Goal: Task Accomplishment & Management: Manage account settings

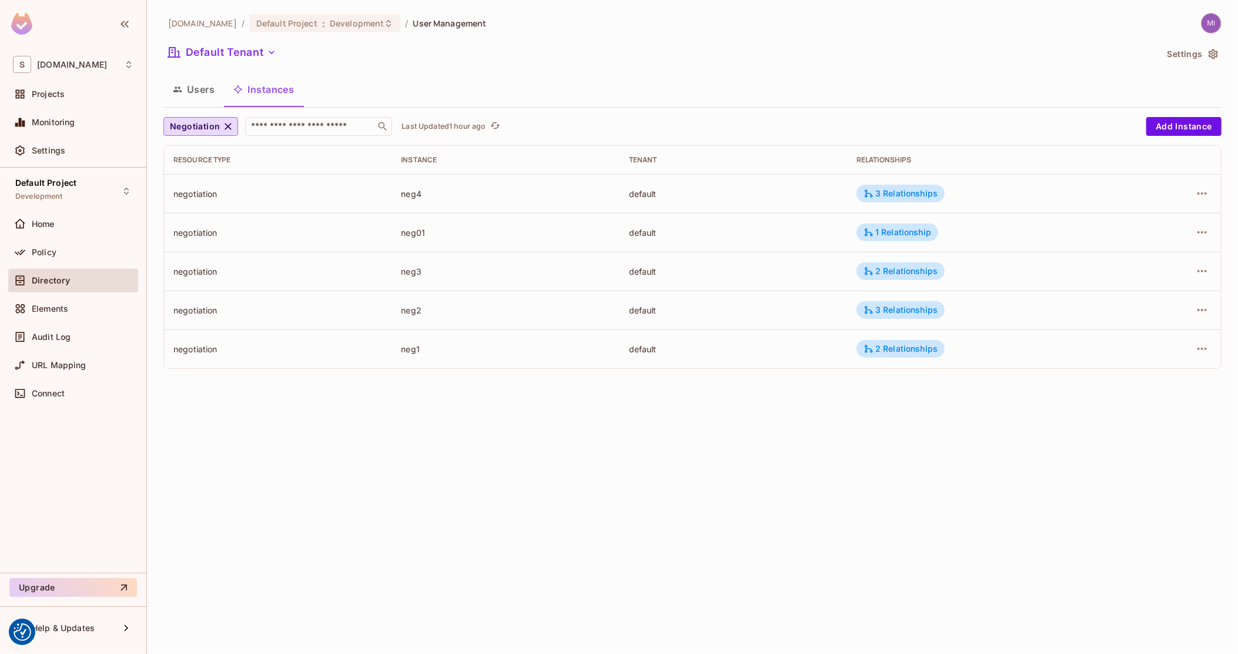
click at [409, 273] on div "neg3" at bounding box center [505, 271] width 209 height 11
copy div "neg3"
click at [186, 96] on button "Users" at bounding box center [193, 89] width 61 height 29
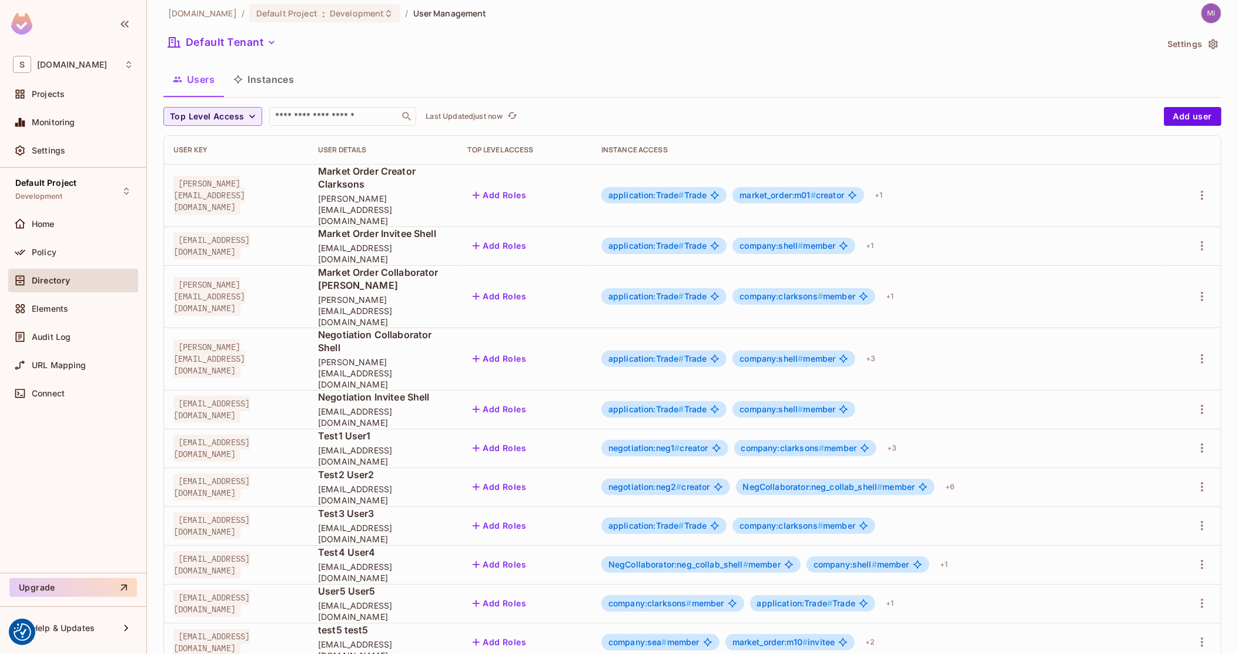
scroll to position [12, 0]
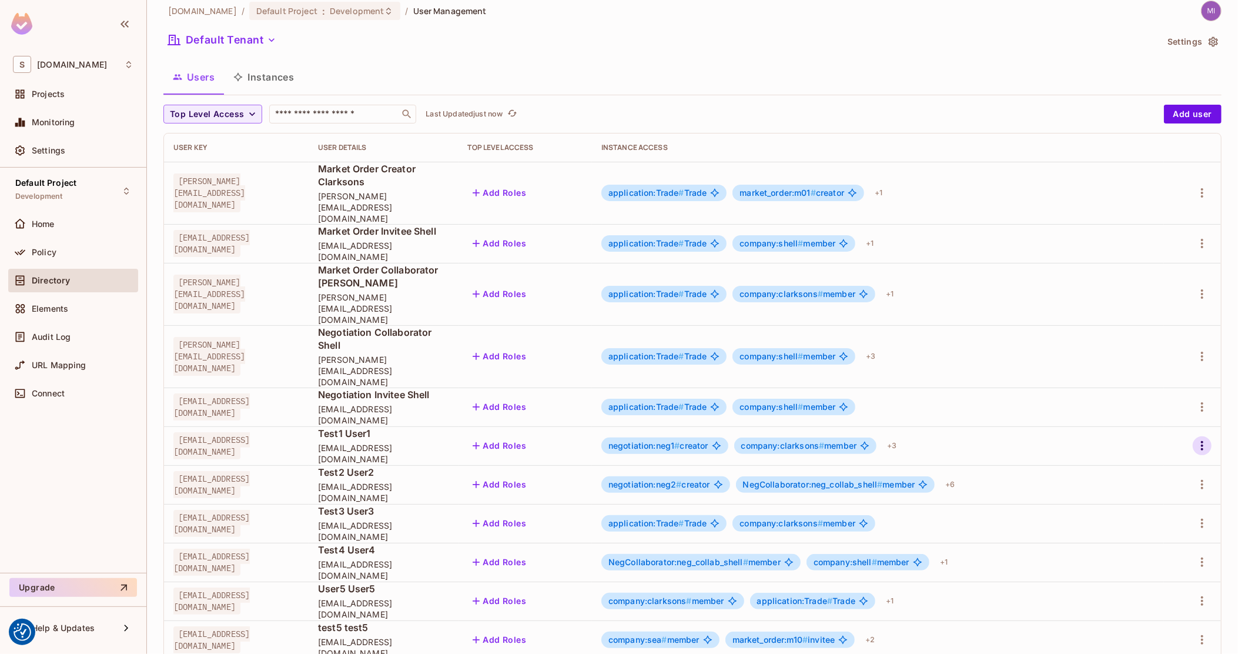
click at [1195, 439] on icon "button" at bounding box center [1202, 446] width 14 height 14
click at [1167, 402] on li "Edit" at bounding box center [1141, 403] width 104 height 26
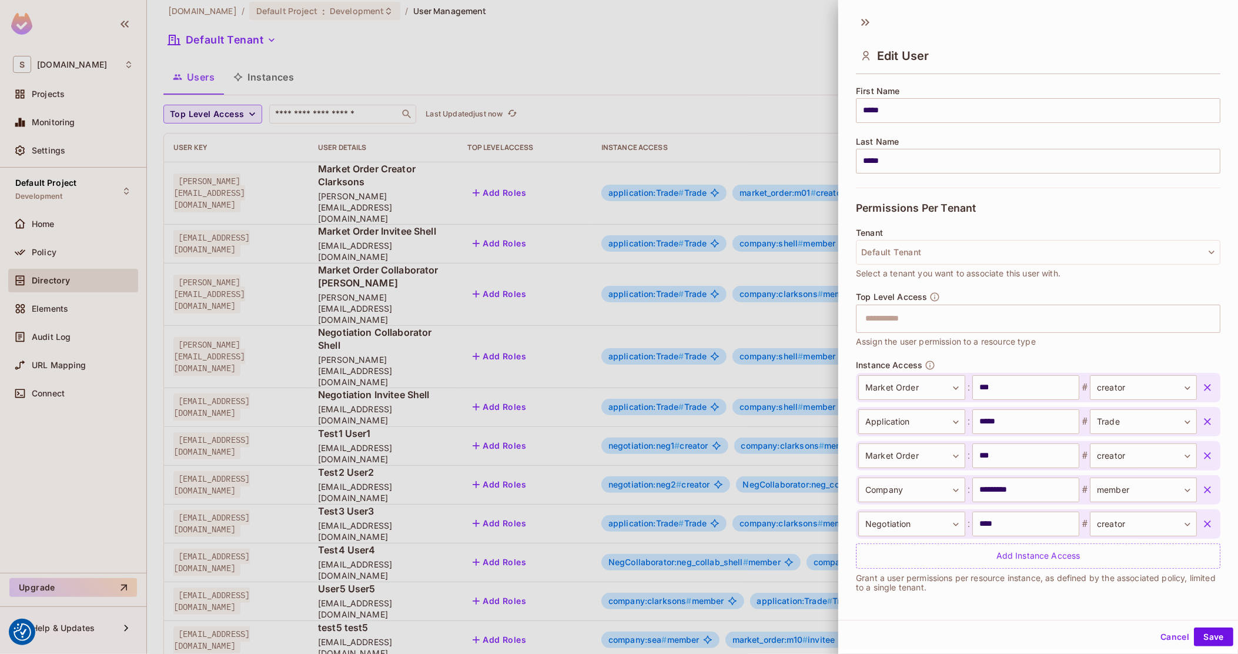
scroll to position [142, 0]
click at [919, 558] on div "Add Instance Access" at bounding box center [1038, 555] width 364 height 25
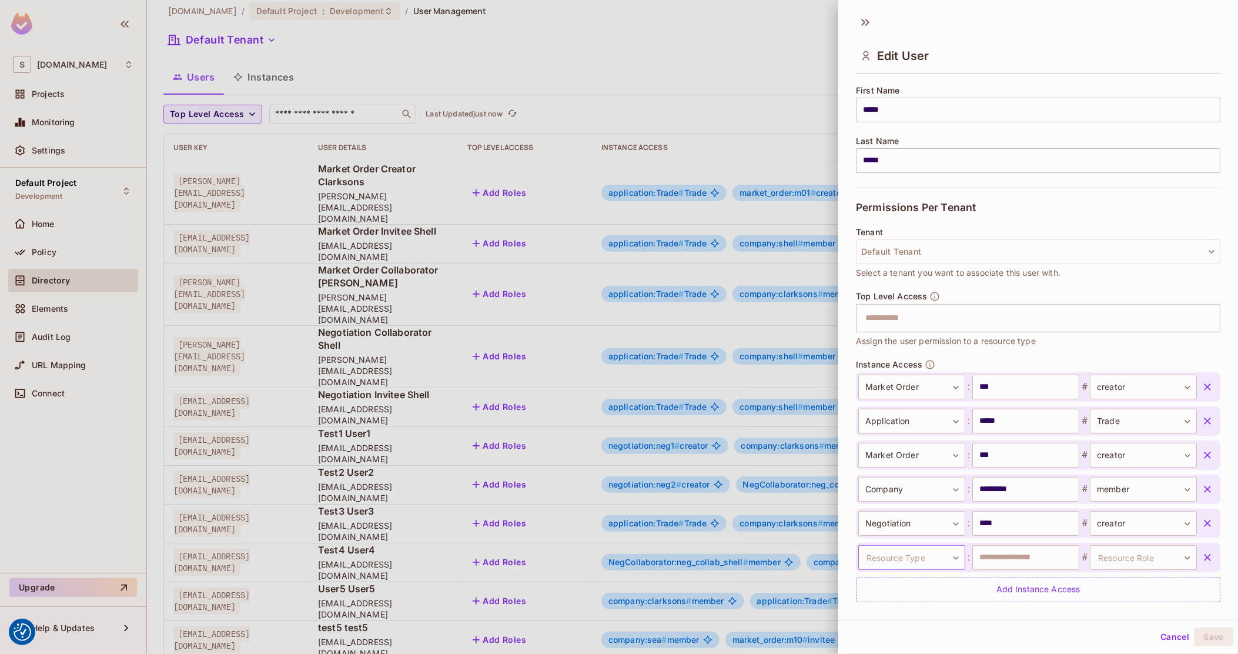
click at [920, 550] on body "We use cookies to enhance your browsing experience, serve personalized ads or c…" at bounding box center [619, 327] width 1238 height 654
click at [898, 603] on li "NegCollaborator" at bounding box center [904, 607] width 108 height 21
click at [1022, 563] on input "text" at bounding box center [1025, 557] width 107 height 25
click at [1145, 552] on body "We use cookies to enhance your browsing experience, serve personalized ads or c…" at bounding box center [619, 327] width 1238 height 654
click at [1120, 615] on li "member" at bounding box center [1121, 613] width 108 height 21
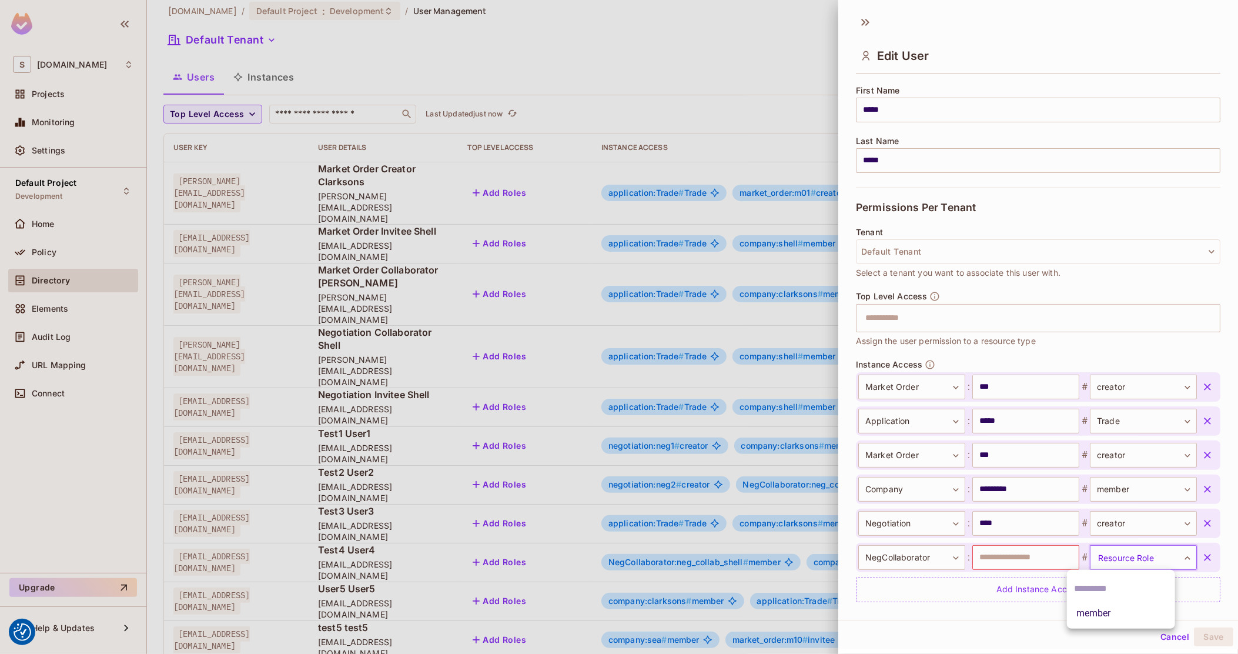
type input "******"
click at [1035, 567] on input "text" at bounding box center [1025, 557] width 107 height 25
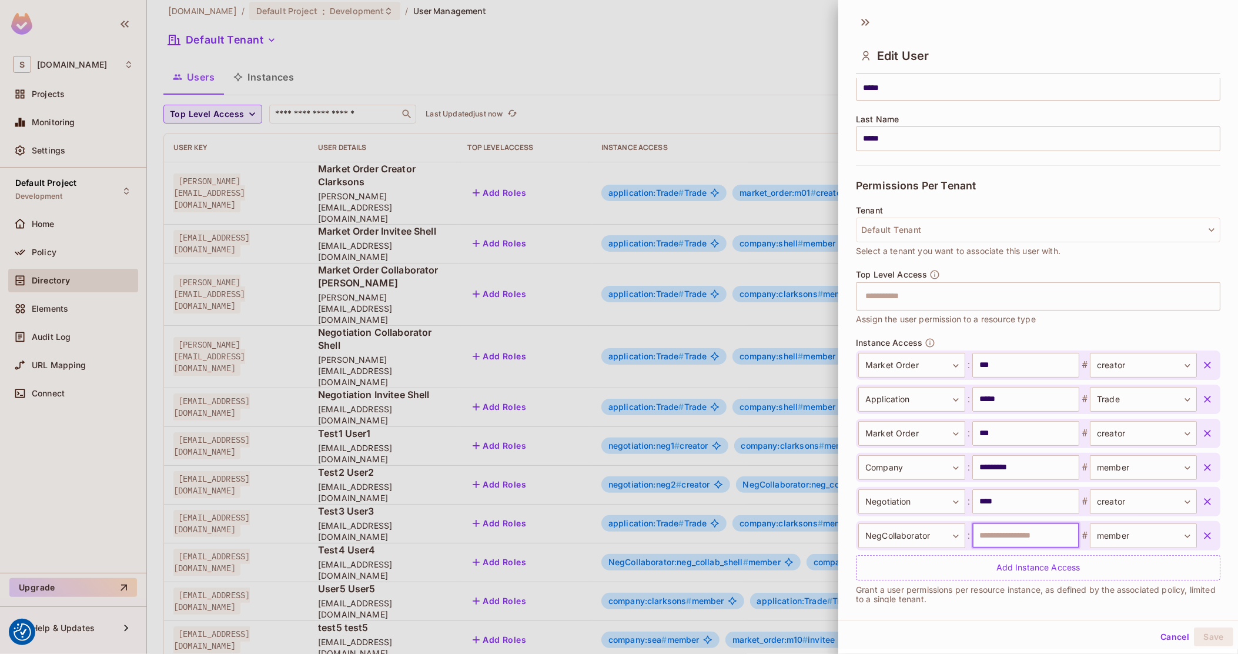
scroll to position [175, 0]
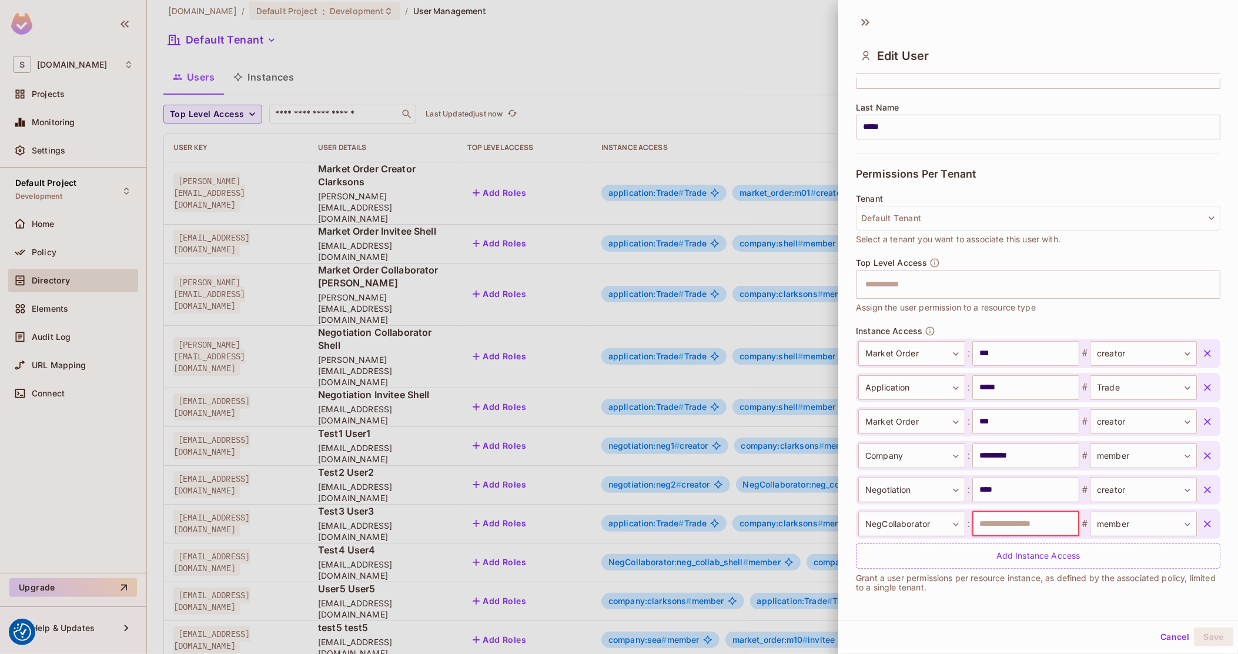
click at [1156, 635] on button "Cancel" at bounding box center [1175, 636] width 38 height 19
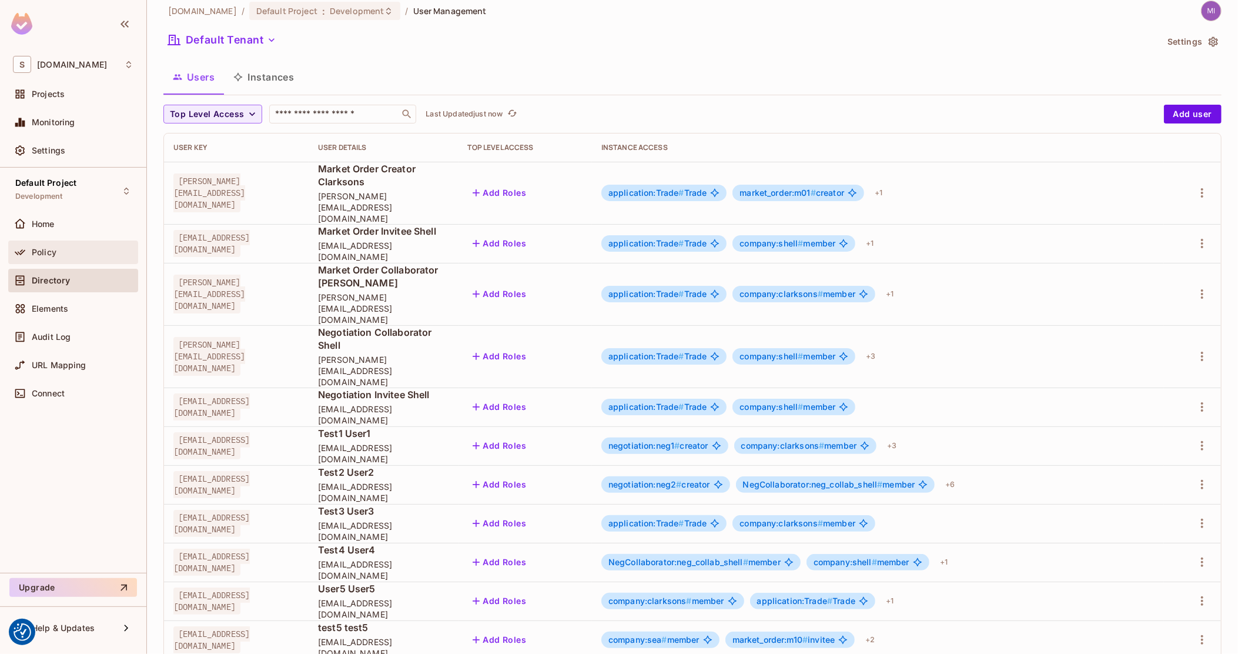
click at [66, 262] on div "Policy" at bounding box center [73, 252] width 130 height 24
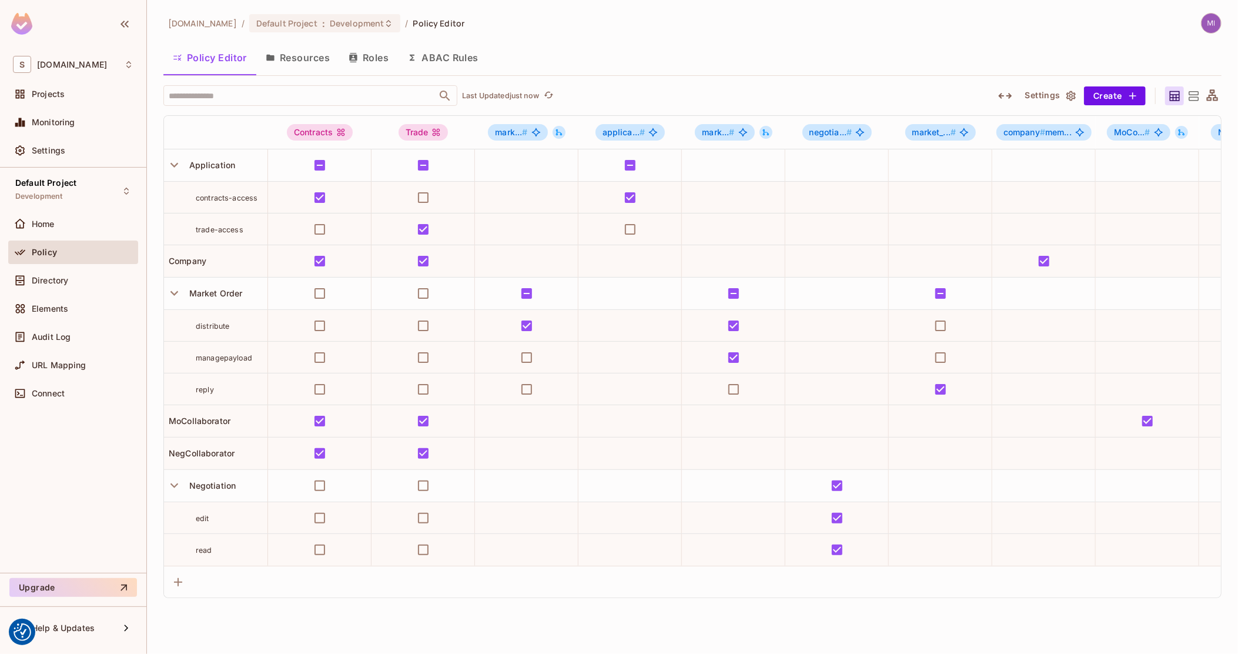
click at [319, 58] on button "Resources" at bounding box center [297, 57] width 83 height 29
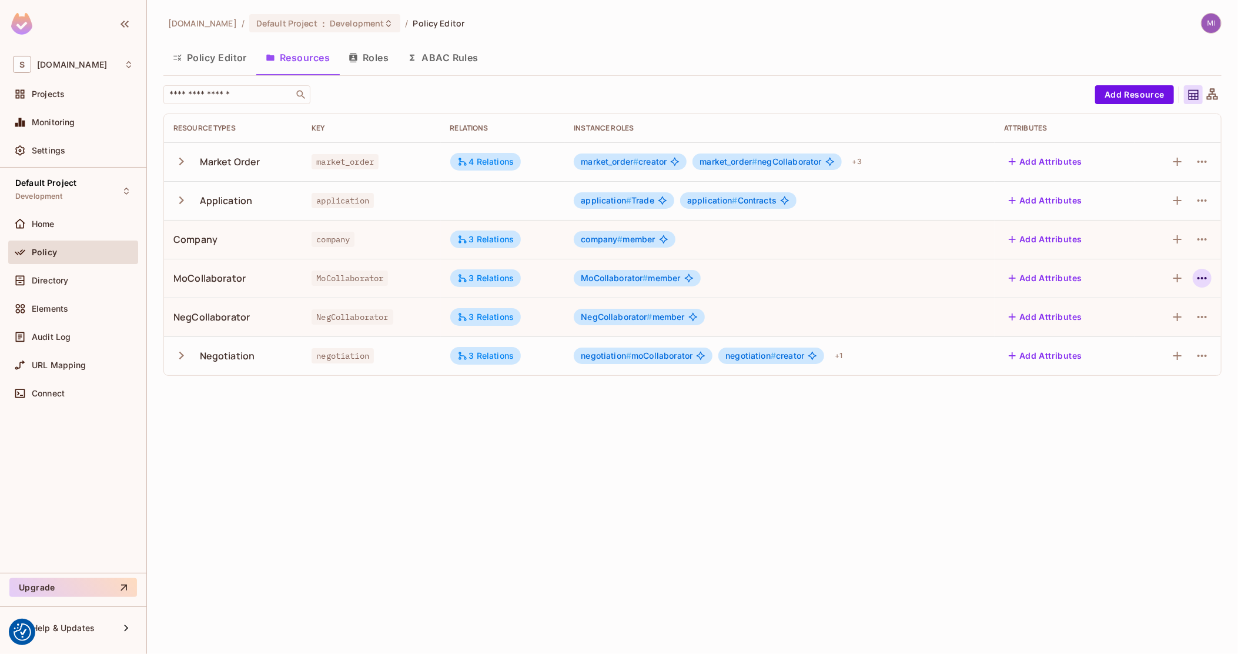
click at [1195, 282] on icon "button" at bounding box center [1202, 278] width 14 height 14
click at [1168, 316] on span "Edit Resource" at bounding box center [1151, 324] width 62 height 19
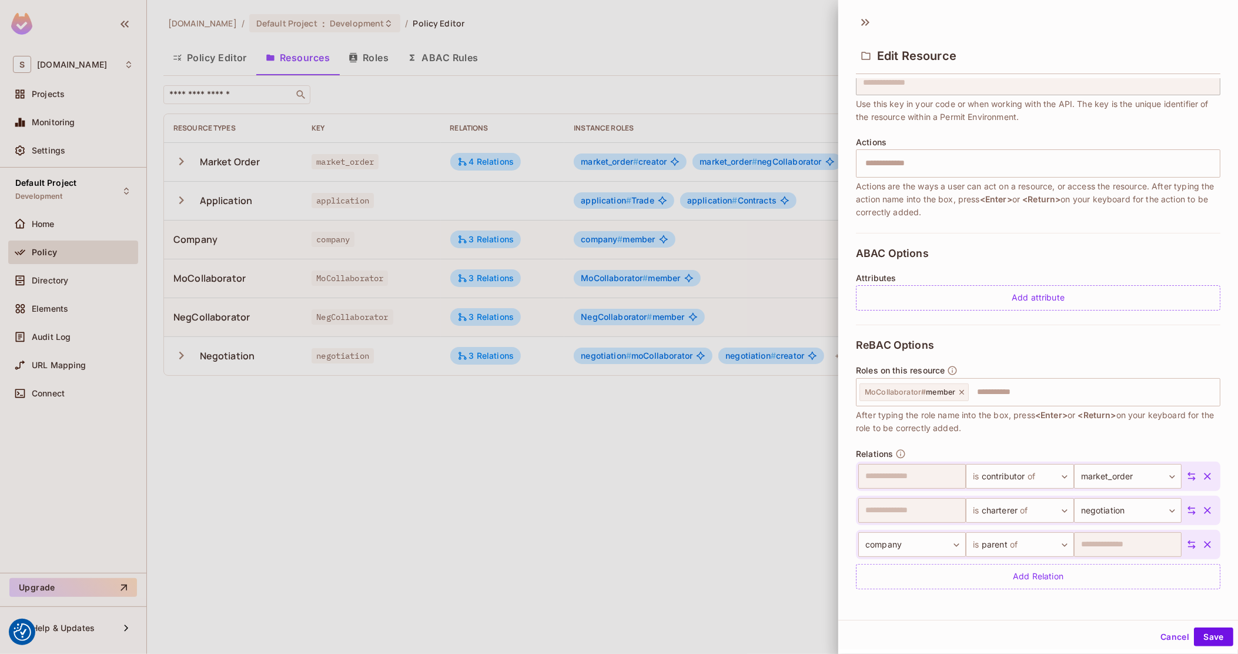
scroll to position [1, 0]
click at [1021, 429] on span "After typing the role name into the box, press <Enter> or <Return> on your keyb…" at bounding box center [1038, 420] width 364 height 26
click at [690, 526] on div at bounding box center [619, 327] width 1238 height 654
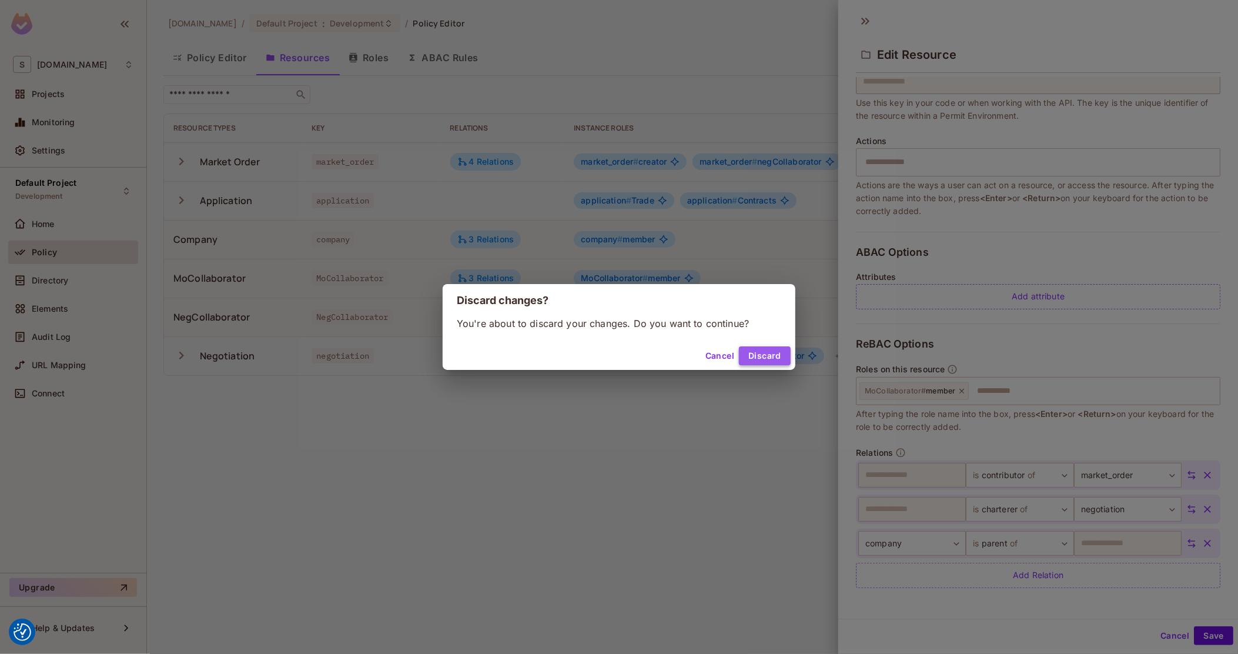
click at [774, 358] on button "Discard" at bounding box center [765, 355] width 52 height 19
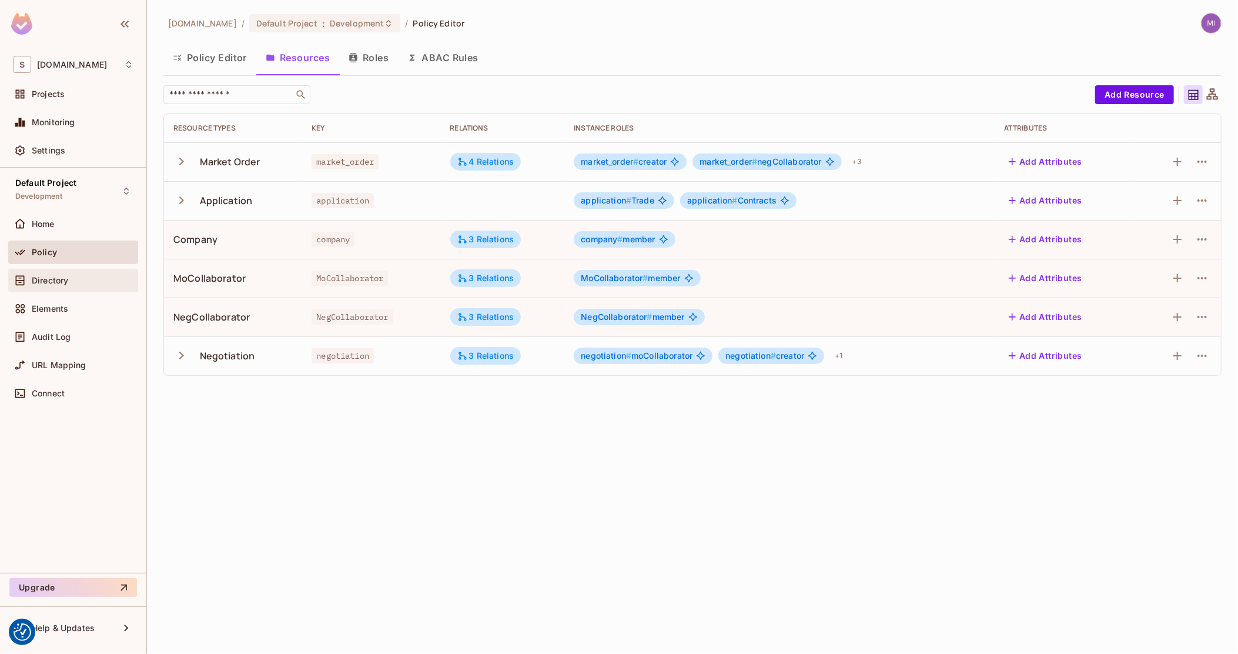
click at [70, 274] on div "Directory" at bounding box center [73, 280] width 121 height 14
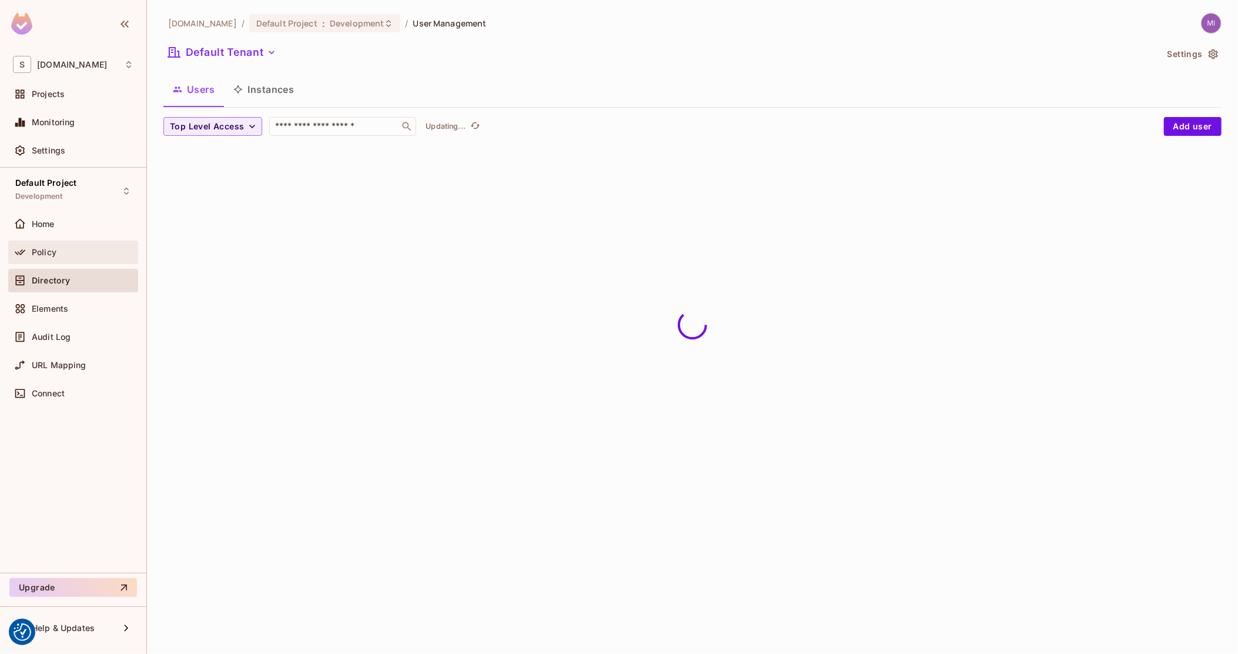
click at [64, 257] on div "Policy" at bounding box center [73, 252] width 121 height 14
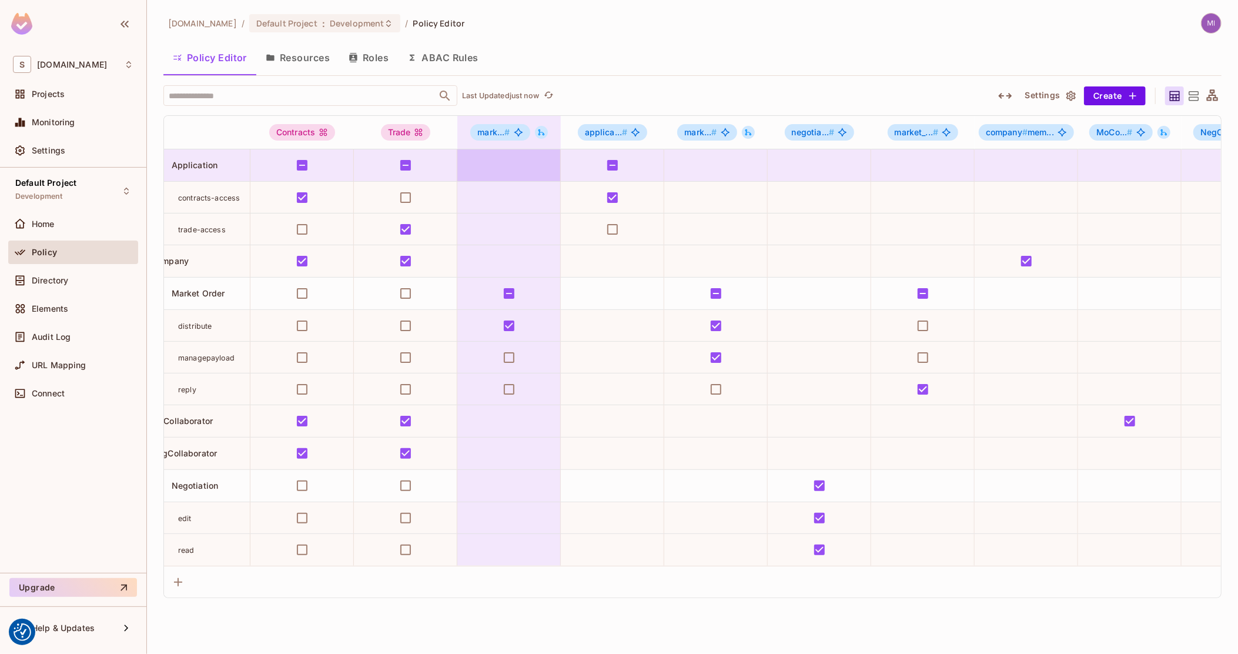
scroll to position [0, 49]
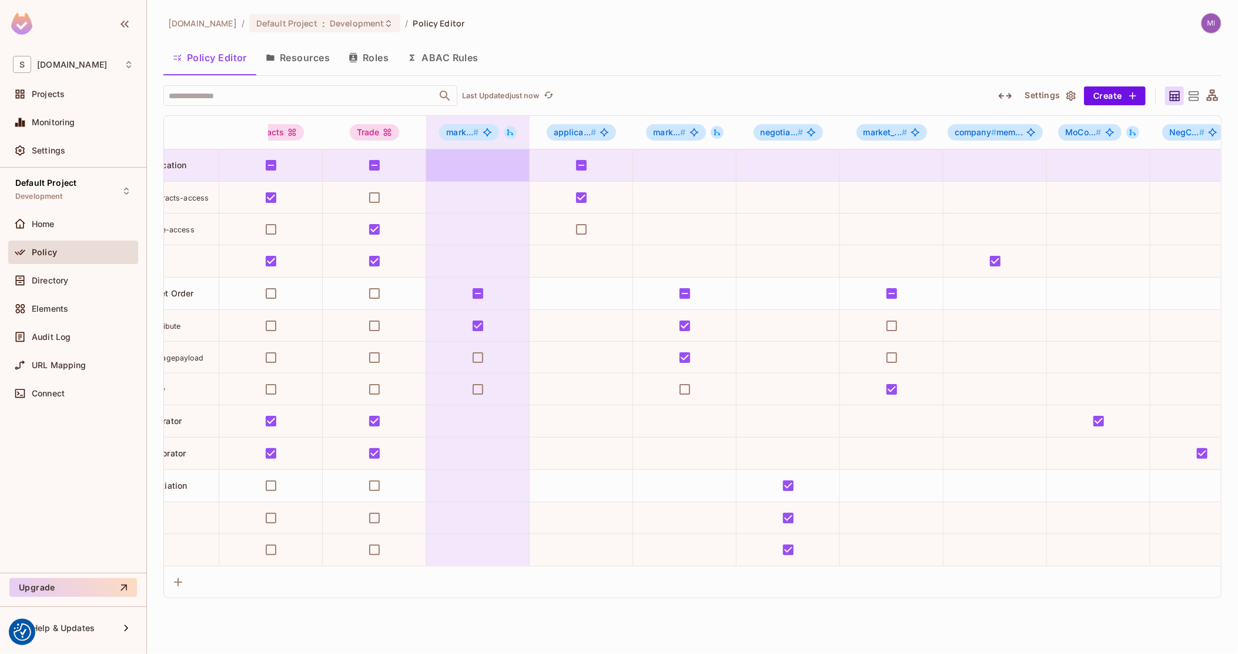
drag, startPoint x: 506, startPoint y: 177, endPoint x: 548, endPoint y: 178, distance: 42.3
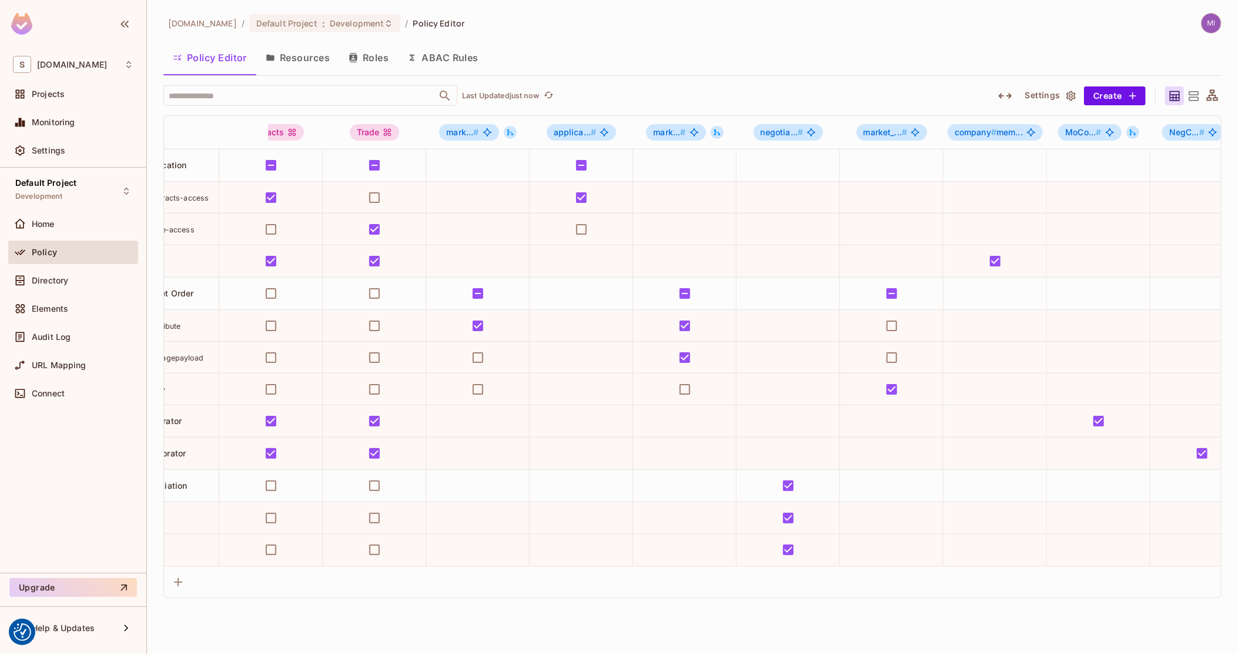
click at [1009, 88] on button "button" at bounding box center [1005, 95] width 21 height 19
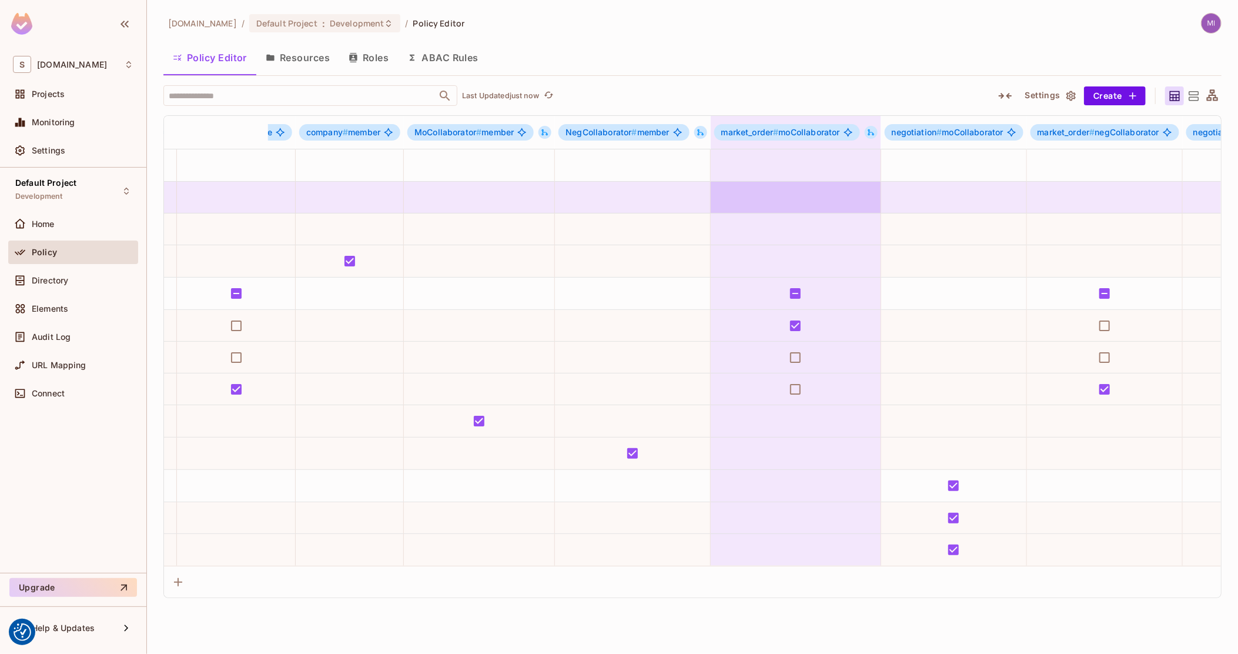
scroll to position [0, 865]
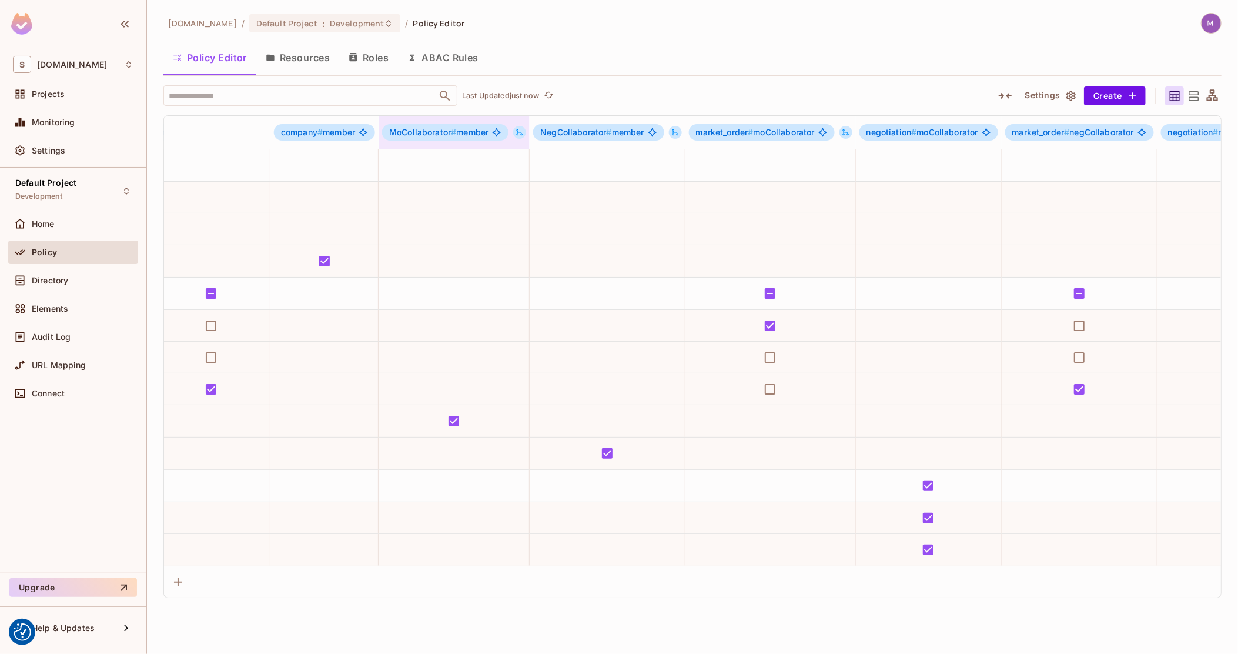
click at [523, 134] on icon at bounding box center [520, 132] width 6 height 6
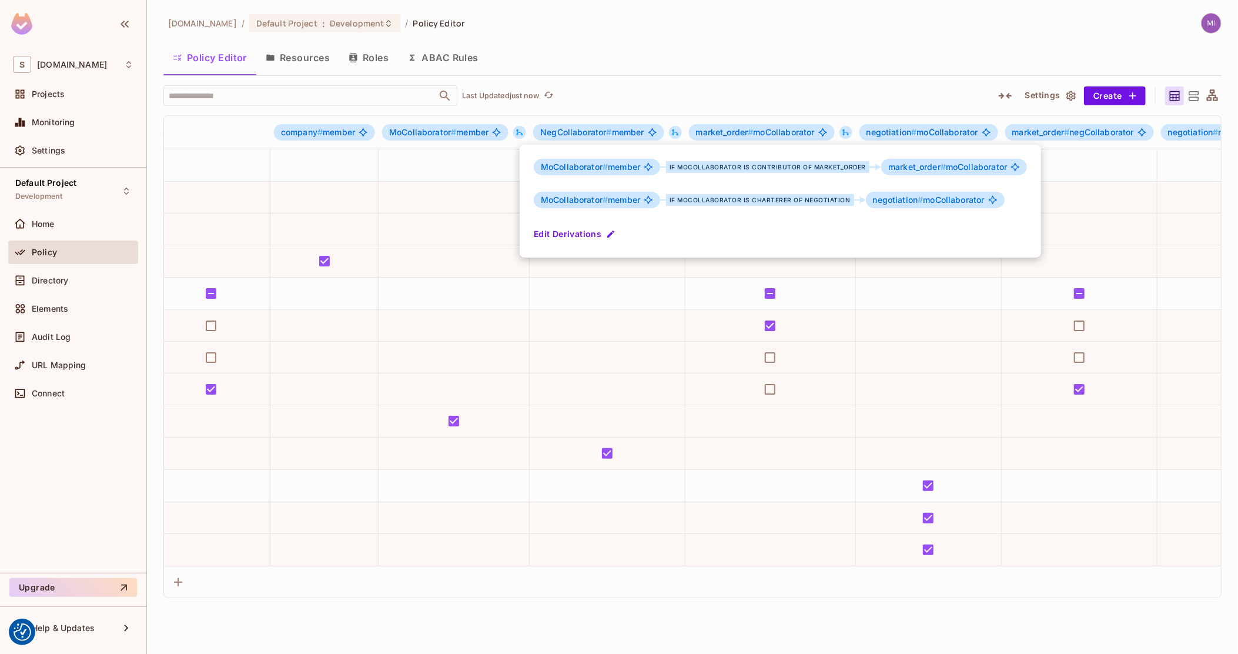
drag, startPoint x: 424, startPoint y: 226, endPoint x: 442, endPoint y: 235, distance: 20.5
click at [445, 259] on div at bounding box center [619, 327] width 1238 height 654
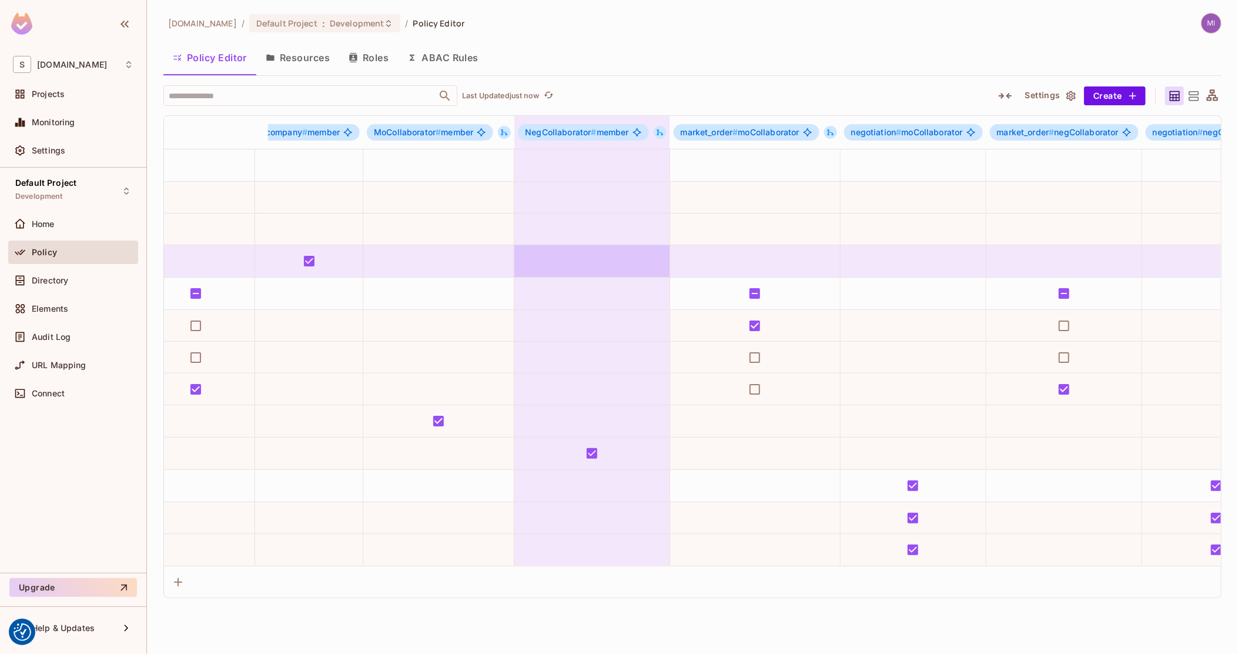
drag, startPoint x: 601, startPoint y: 249, endPoint x: 625, endPoint y: 252, distance: 24.3
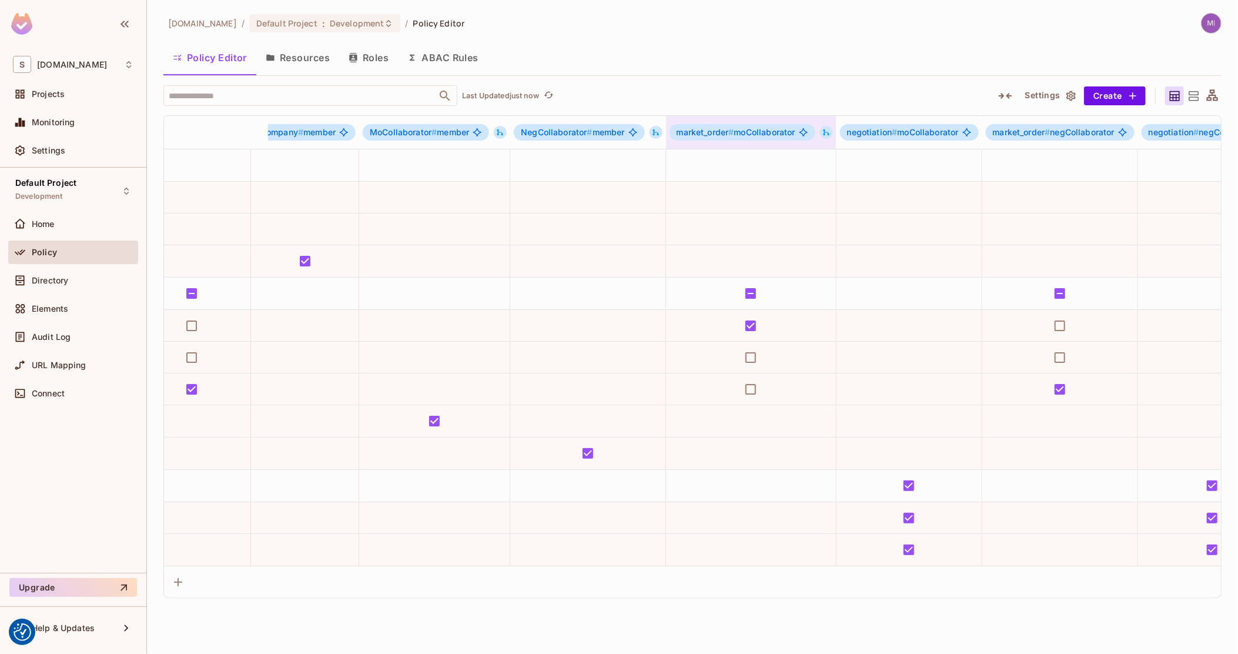
click at [831, 134] on icon at bounding box center [826, 132] width 8 height 8
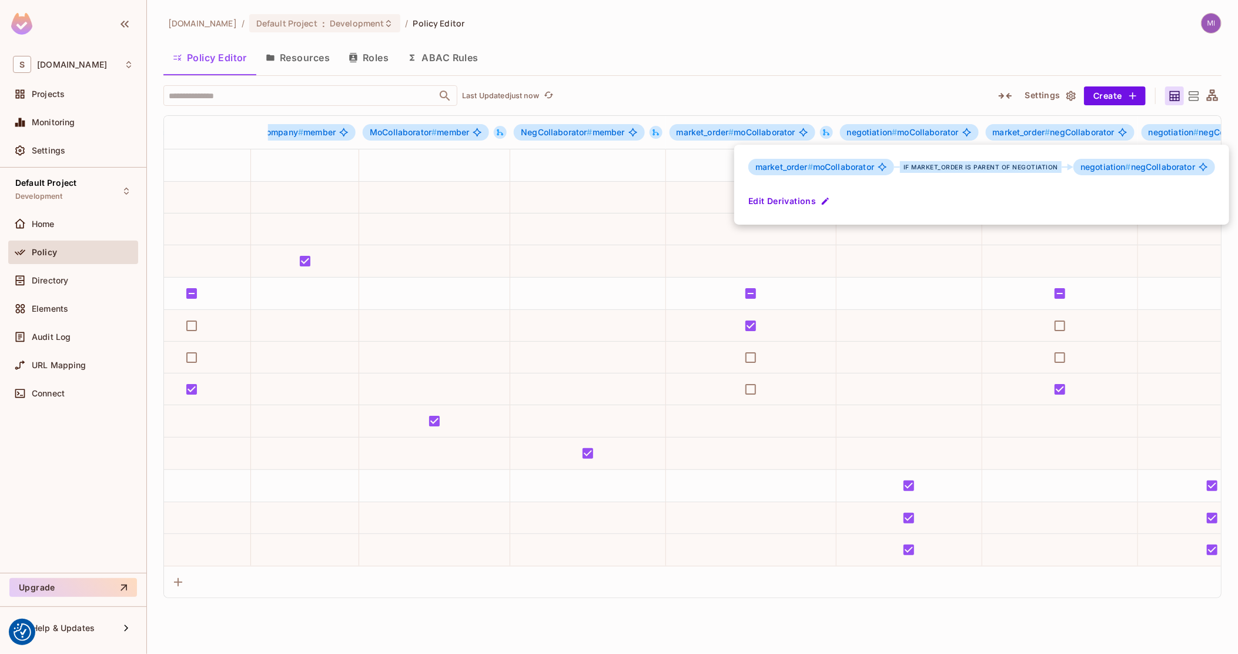
click at [497, 175] on div at bounding box center [619, 327] width 1238 height 654
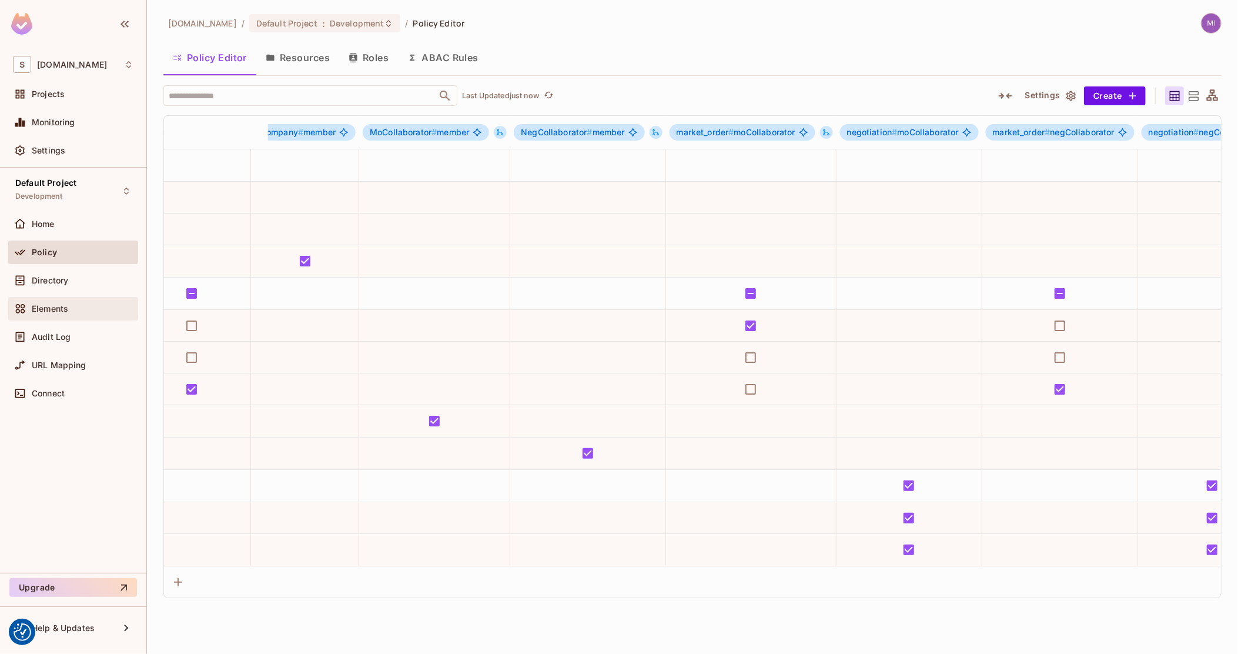
click at [36, 317] on div "Elements" at bounding box center [73, 309] width 130 height 24
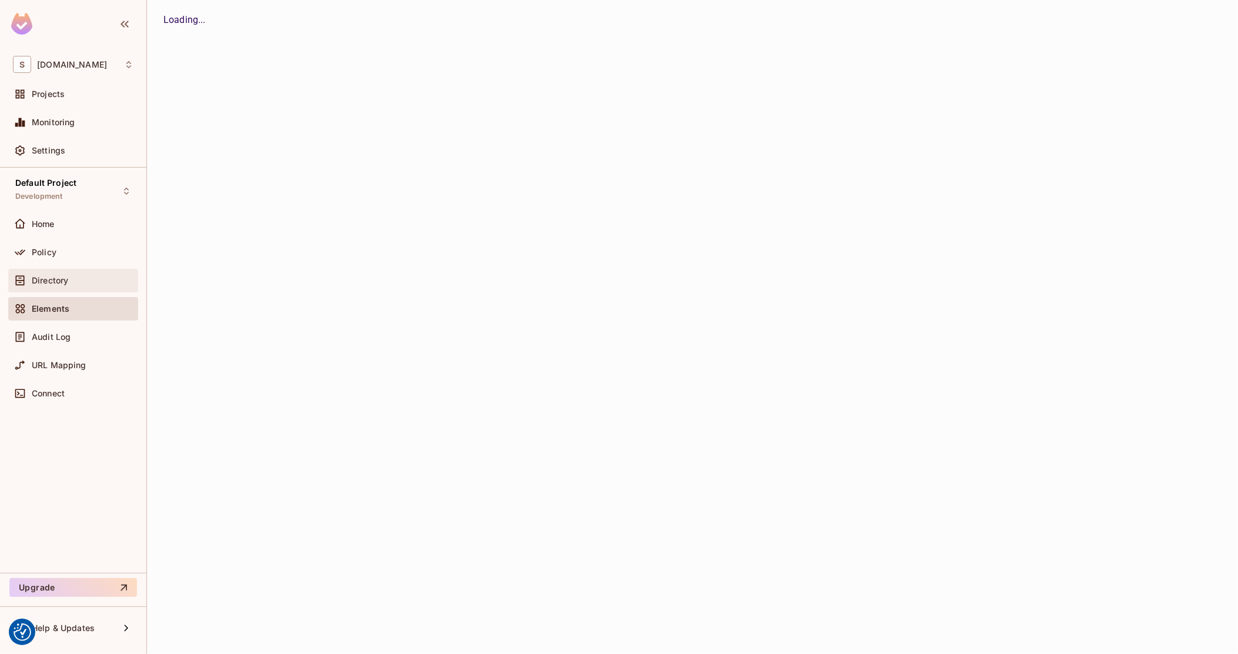
click at [42, 276] on span "Directory" at bounding box center [50, 280] width 36 height 9
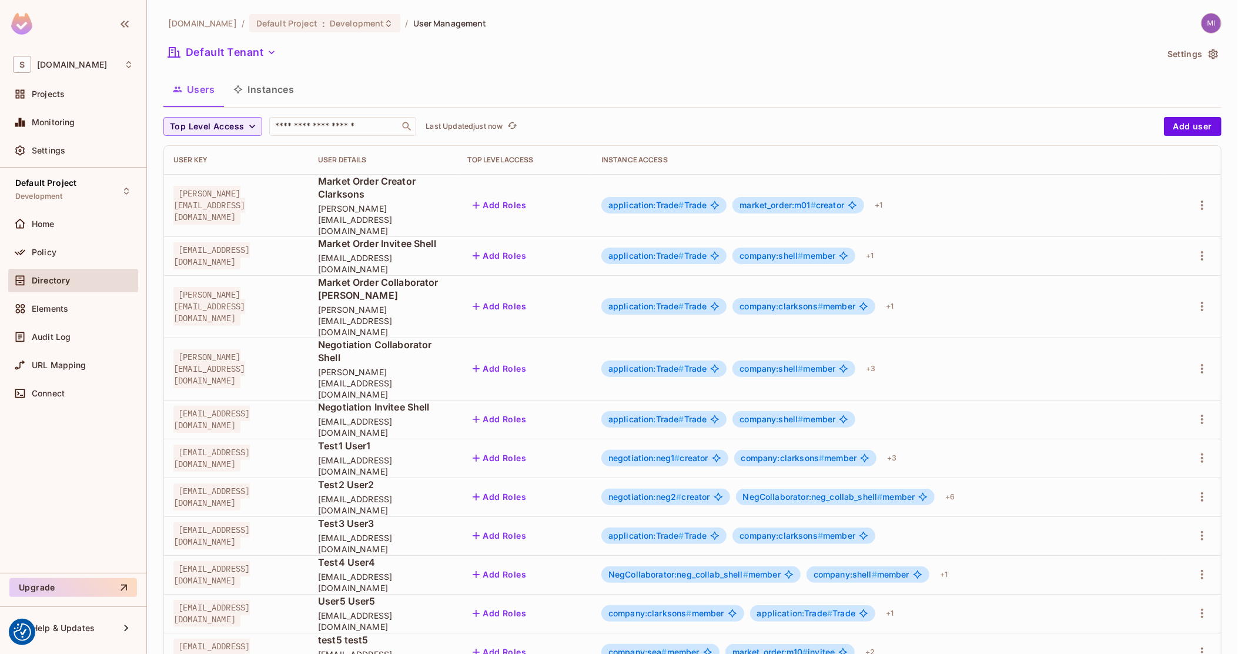
click at [276, 98] on button "Instances" at bounding box center [263, 89] width 79 height 29
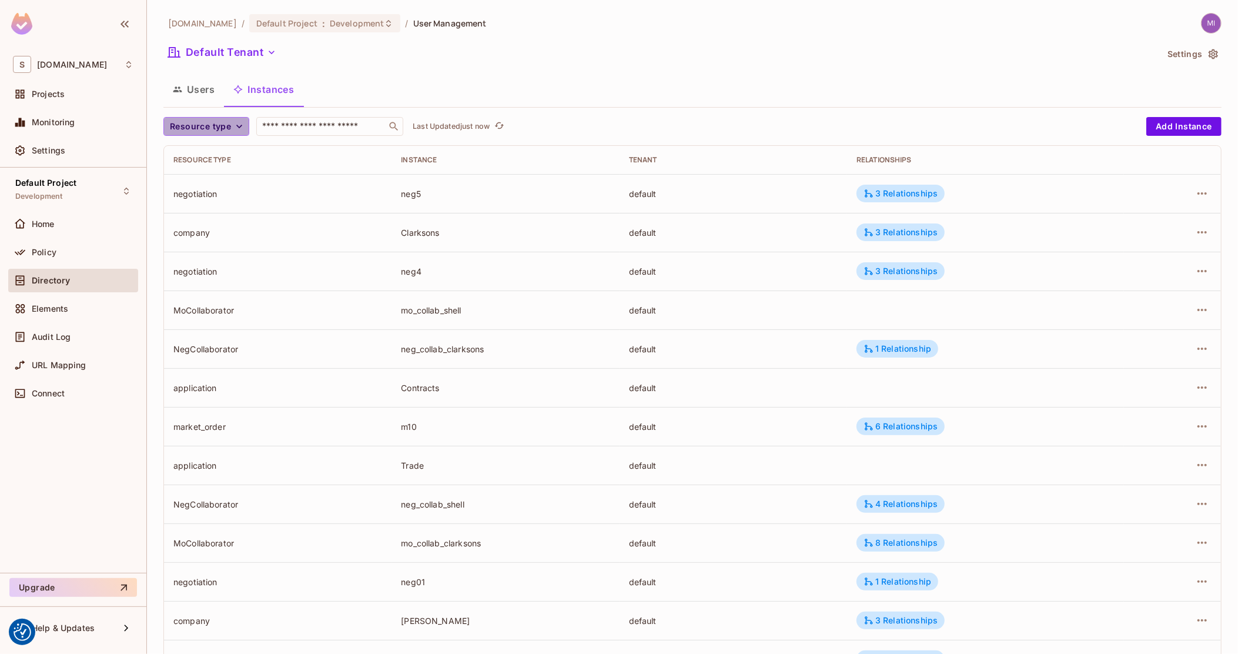
click at [211, 129] on span "Resource type" at bounding box center [200, 126] width 61 height 15
click at [206, 226] on span "MoCollaborator" at bounding box center [205, 228] width 65 height 11
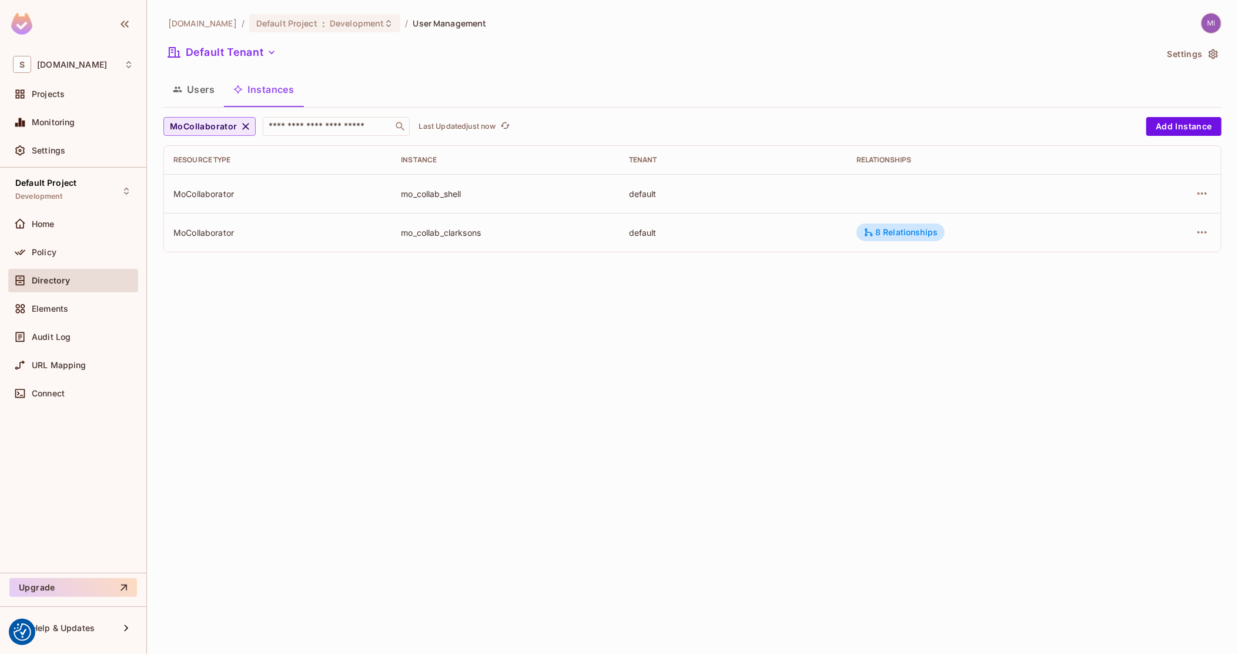
click at [240, 129] on icon "button" at bounding box center [246, 127] width 12 height 12
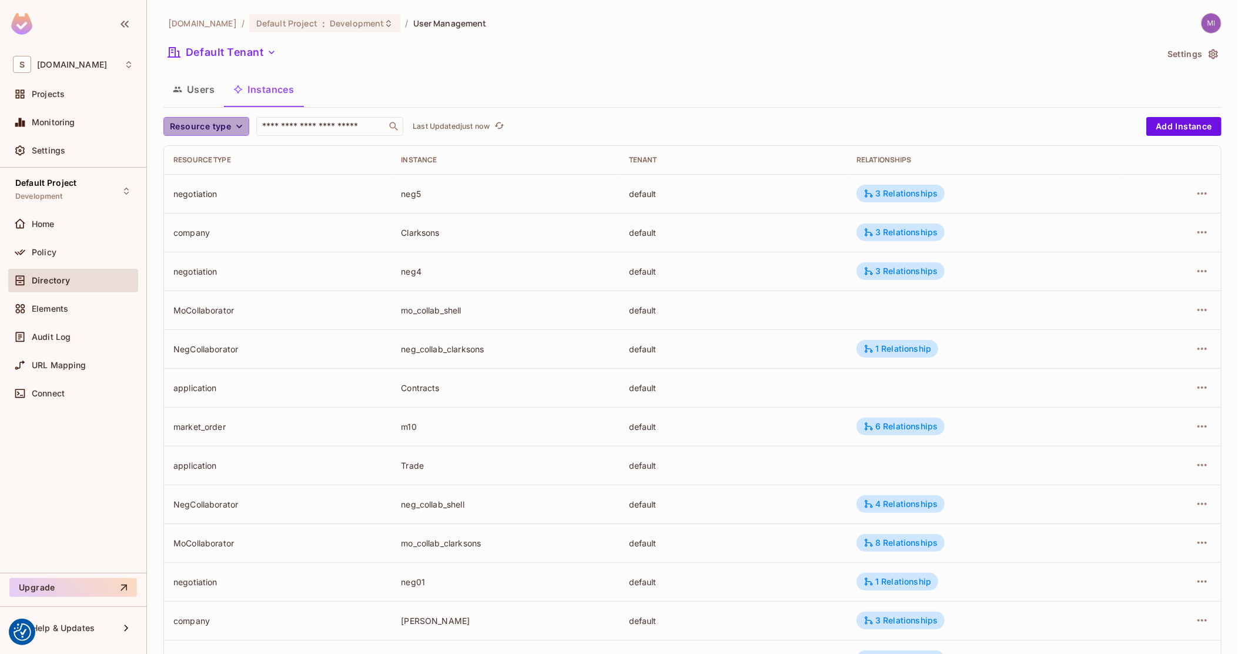
click at [237, 129] on icon "button" at bounding box center [239, 127] width 12 height 12
click at [212, 249] on span "NegCollaborator" at bounding box center [205, 254] width 65 height 11
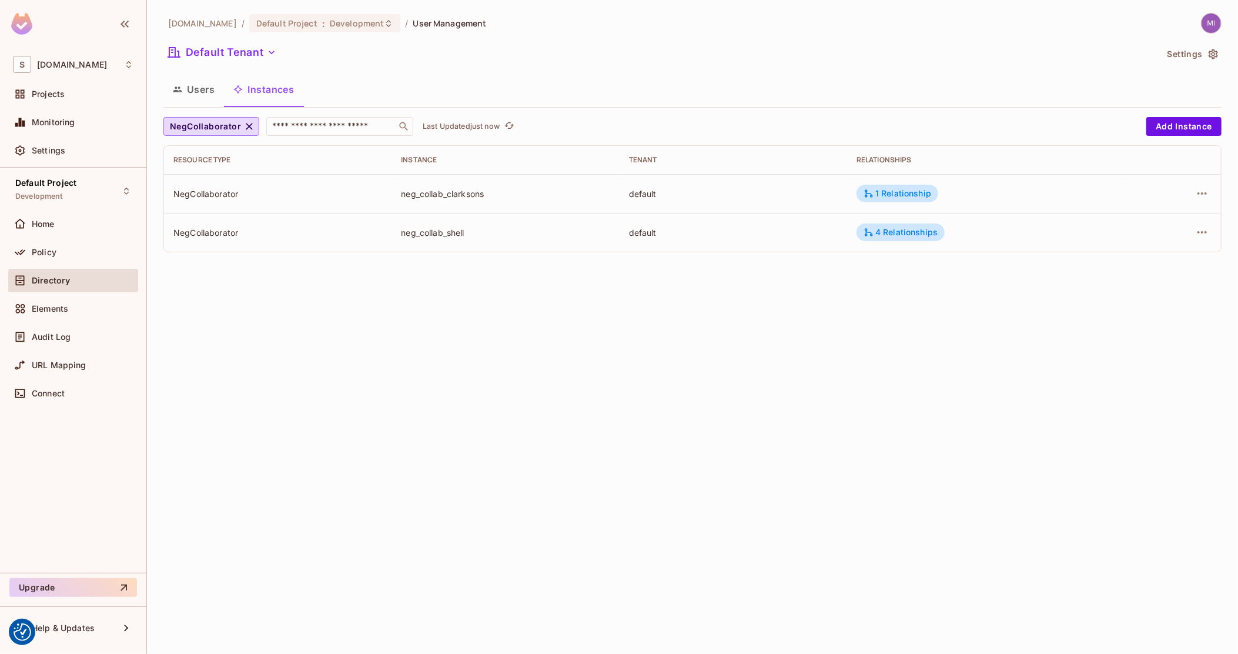
click at [451, 239] on td "neg_collab_shell" at bounding box center [506, 232] width 228 height 39
click at [926, 185] on div "1 Relationship" at bounding box center [898, 194] width 82 height 18
click at [763, 305] on div at bounding box center [619, 327] width 1238 height 654
click at [67, 219] on div "Home" at bounding box center [83, 223] width 102 height 9
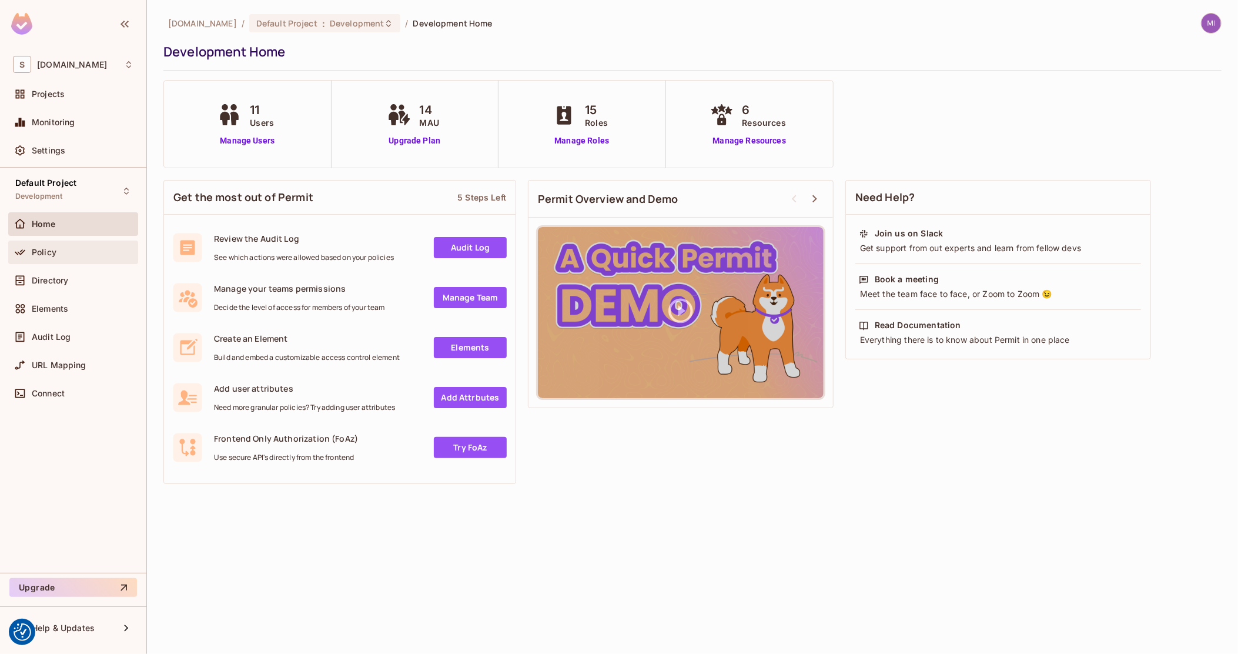
click at [75, 256] on div "Policy" at bounding box center [73, 252] width 121 height 14
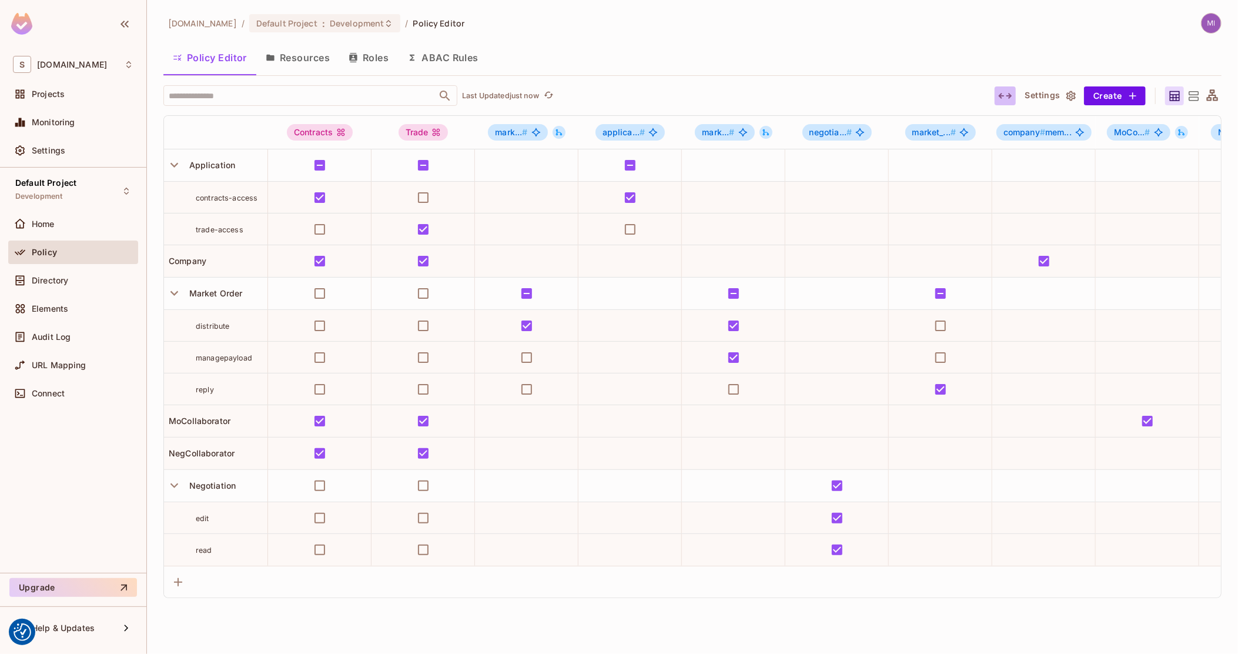
click at [1009, 95] on icon "button" at bounding box center [1005, 96] width 14 height 6
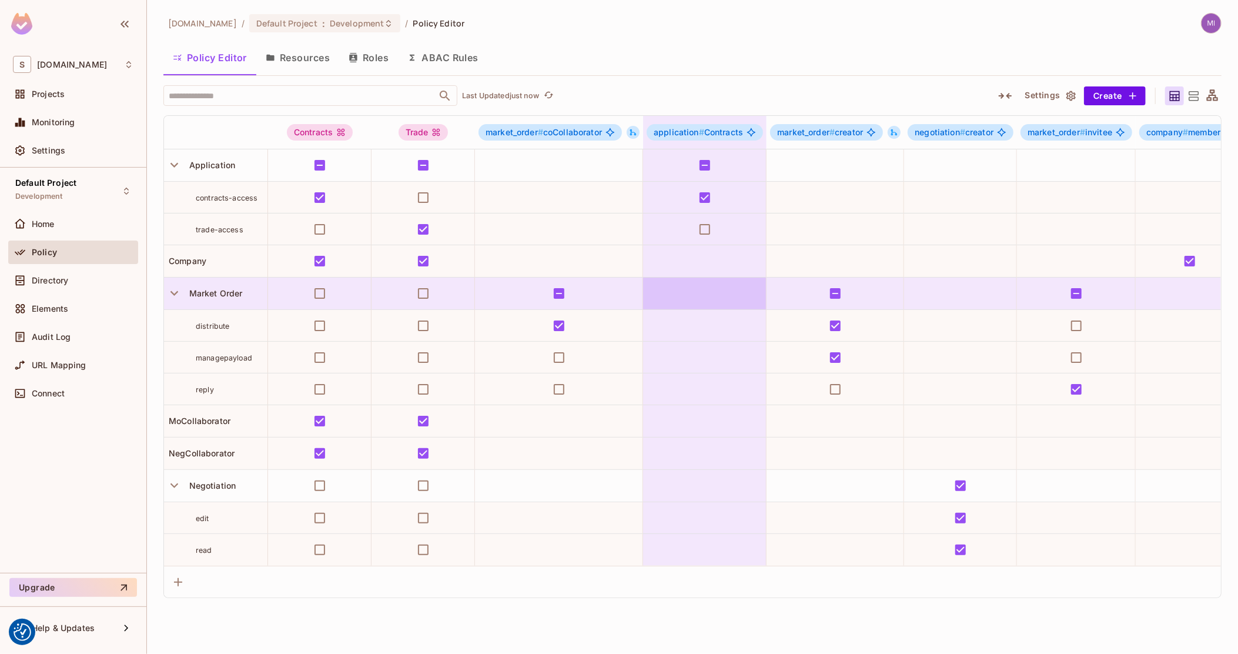
drag, startPoint x: 734, startPoint y: 296, endPoint x: 759, endPoint y: 297, distance: 25.3
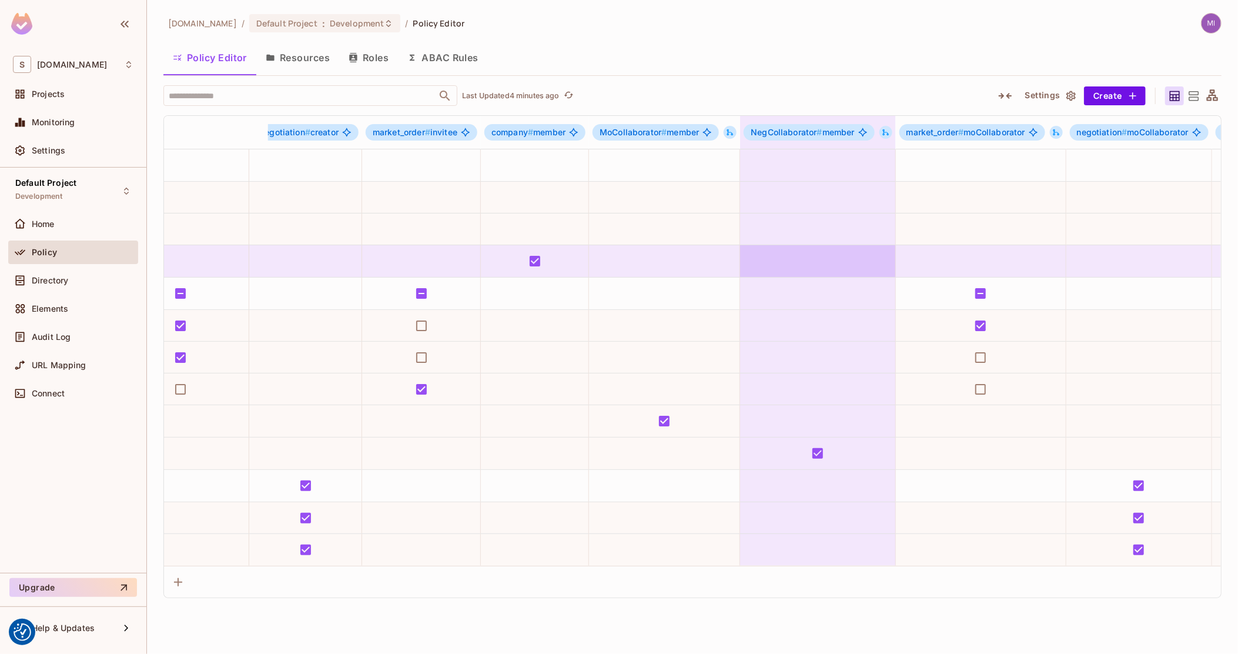
scroll to position [0, 674]
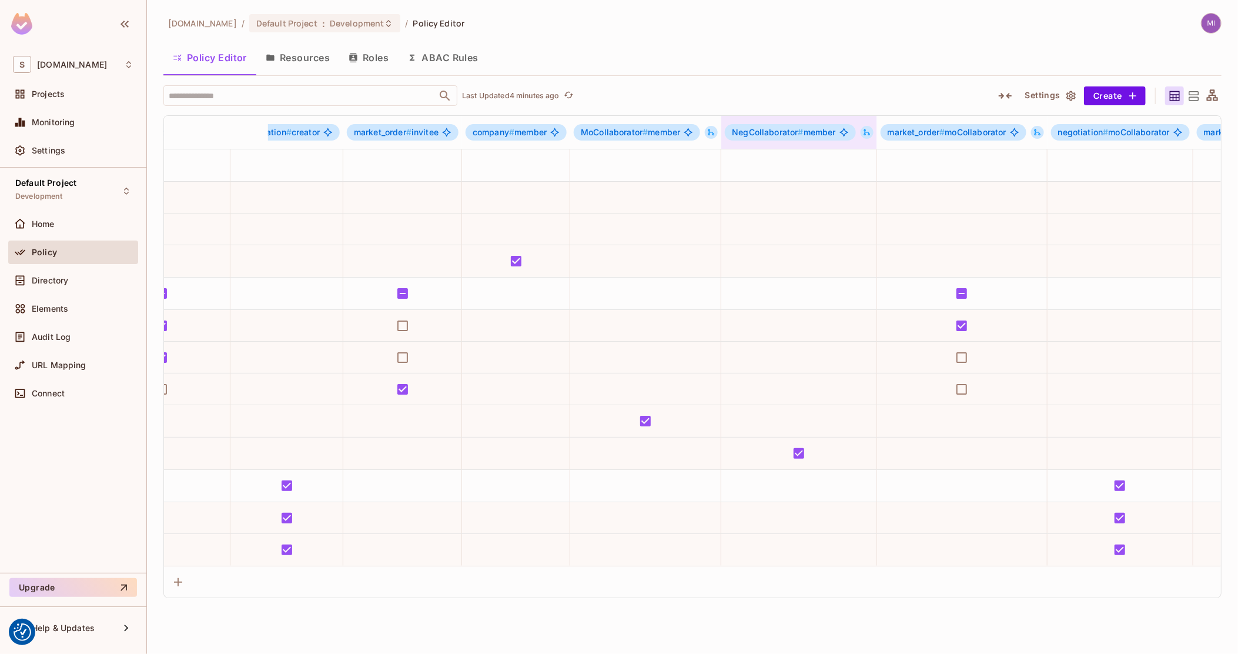
click at [869, 137] on button at bounding box center [867, 132] width 13 height 13
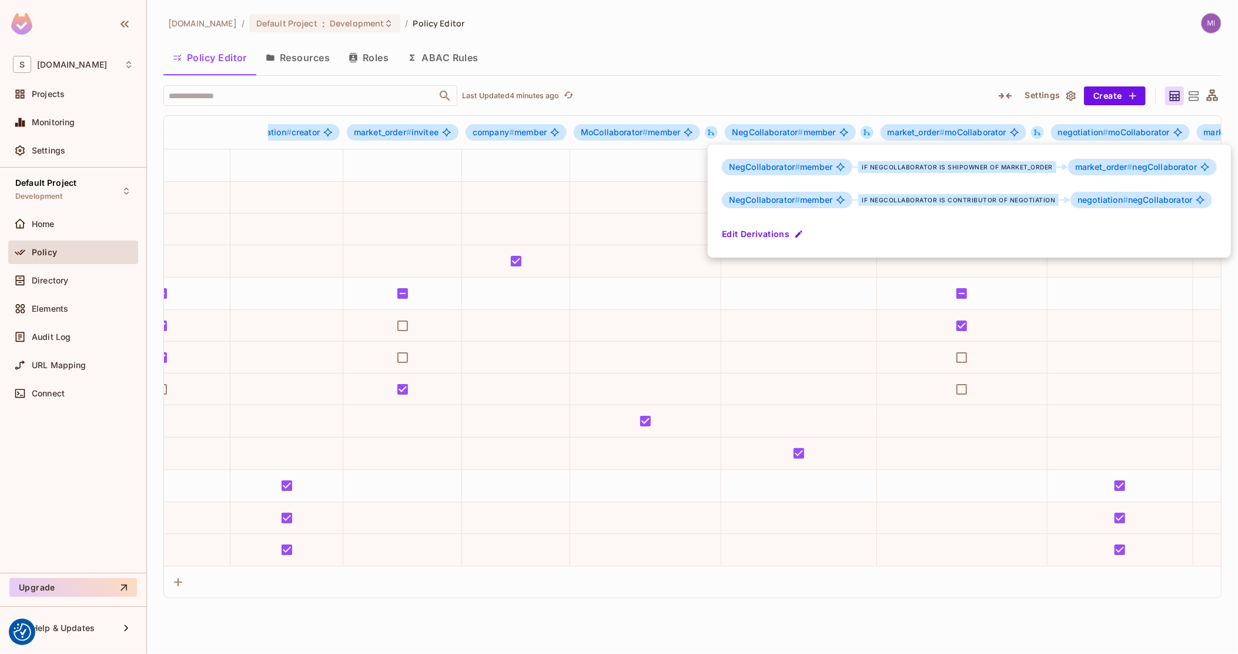
click at [370, 70] on div at bounding box center [619, 327] width 1238 height 654
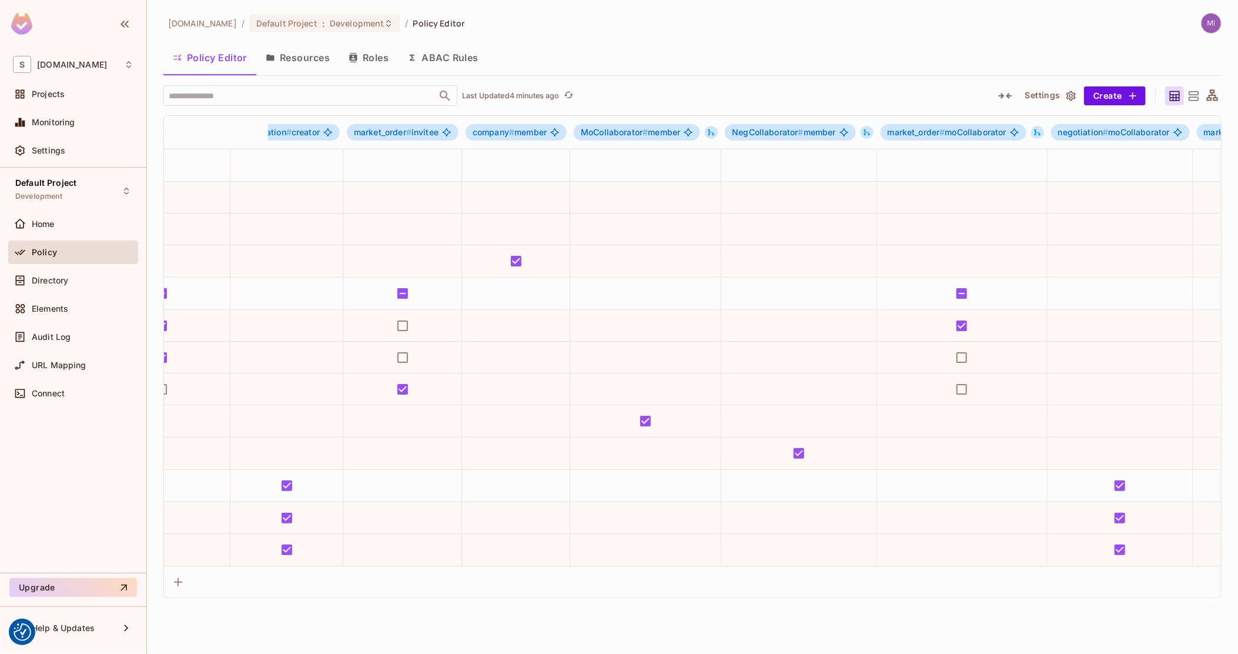
click at [372, 63] on button "Roles" at bounding box center [368, 57] width 59 height 29
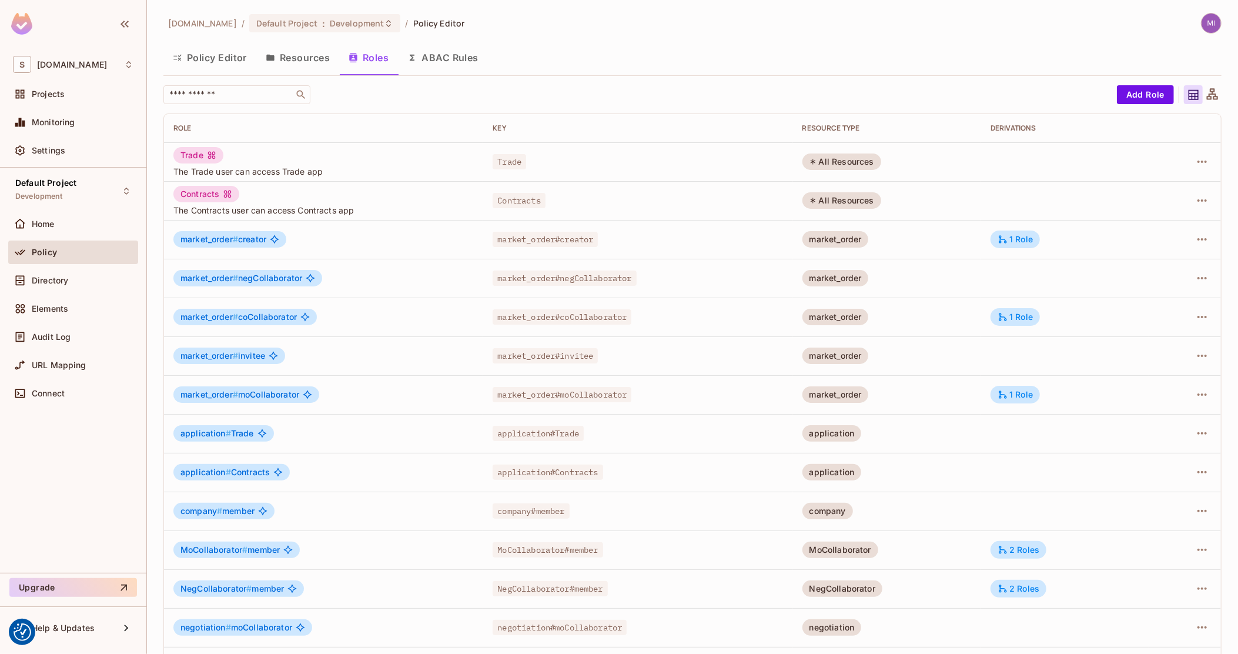
click at [283, 278] on span "market_order # negCollaborator" at bounding box center [241, 277] width 122 height 9
click at [1020, 323] on div "1 Role" at bounding box center [1015, 317] width 49 height 18
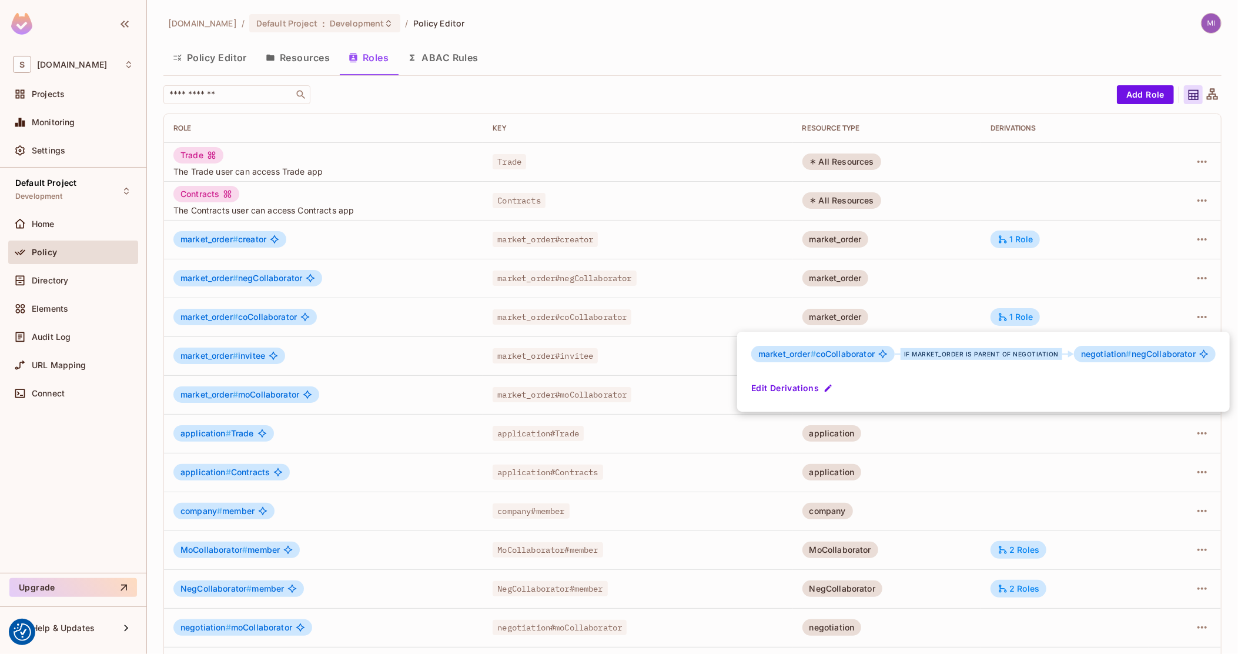
click at [1078, 310] on div at bounding box center [619, 327] width 1238 height 654
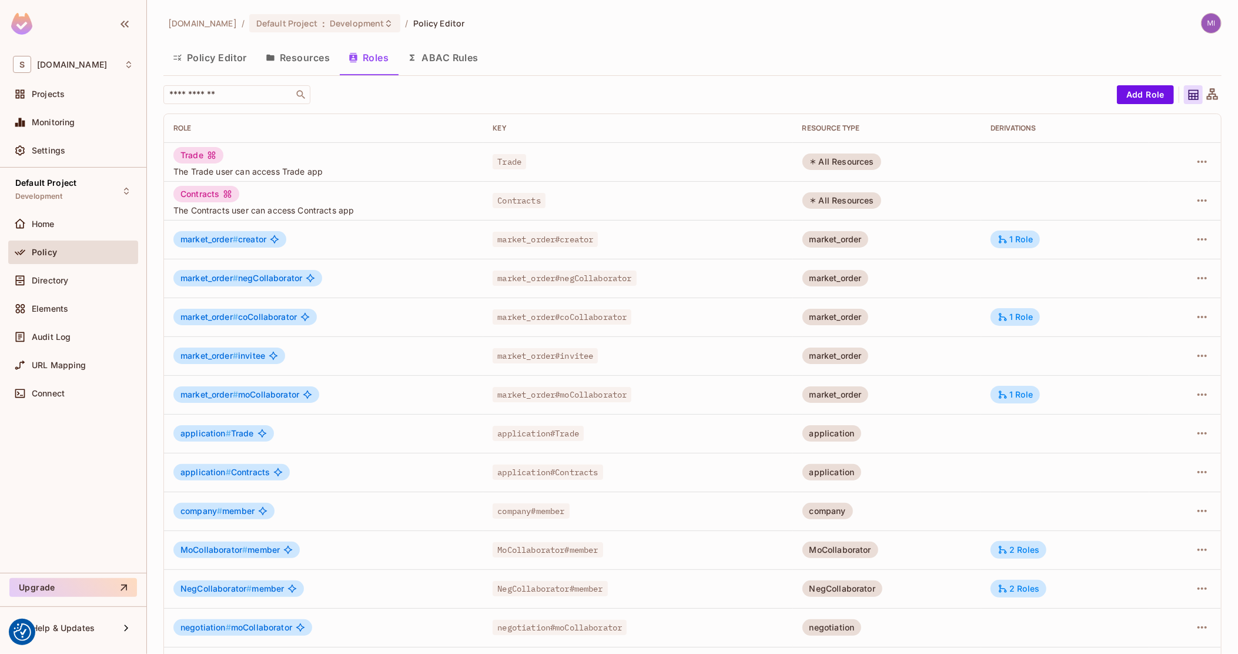
click at [1034, 237] on td "1 Role" at bounding box center [1065, 239] width 168 height 39
click at [1022, 236] on div "1 Role" at bounding box center [1015, 239] width 35 height 11
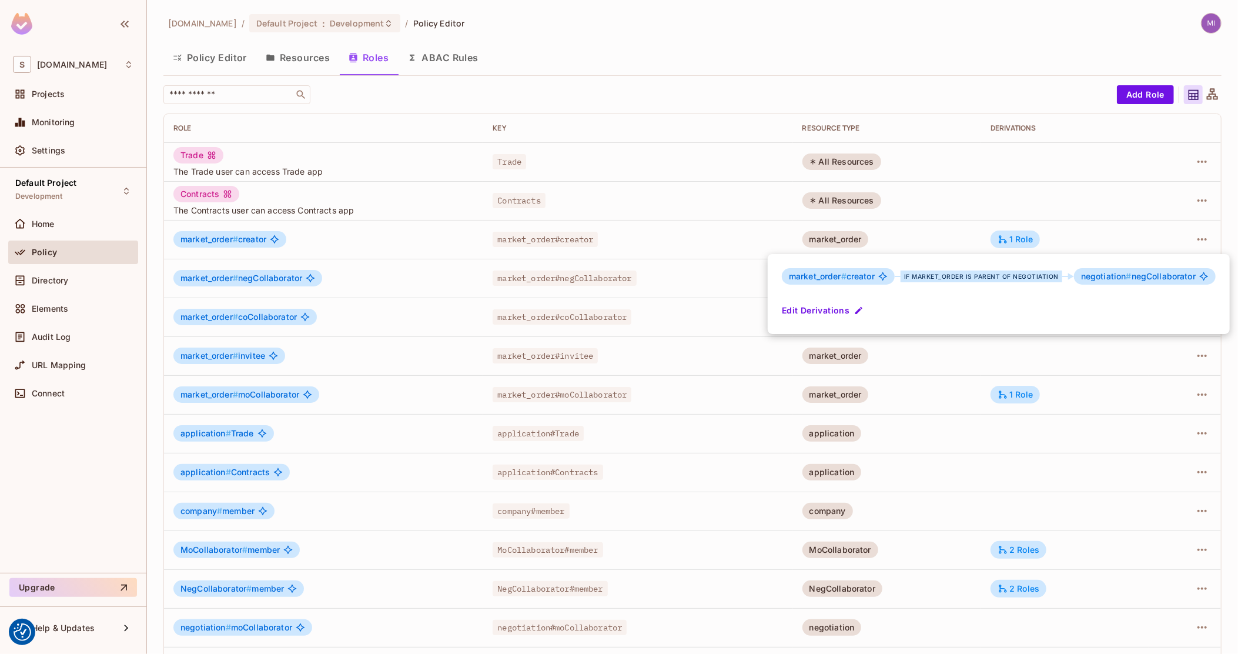
click at [222, 52] on div at bounding box center [619, 327] width 1238 height 654
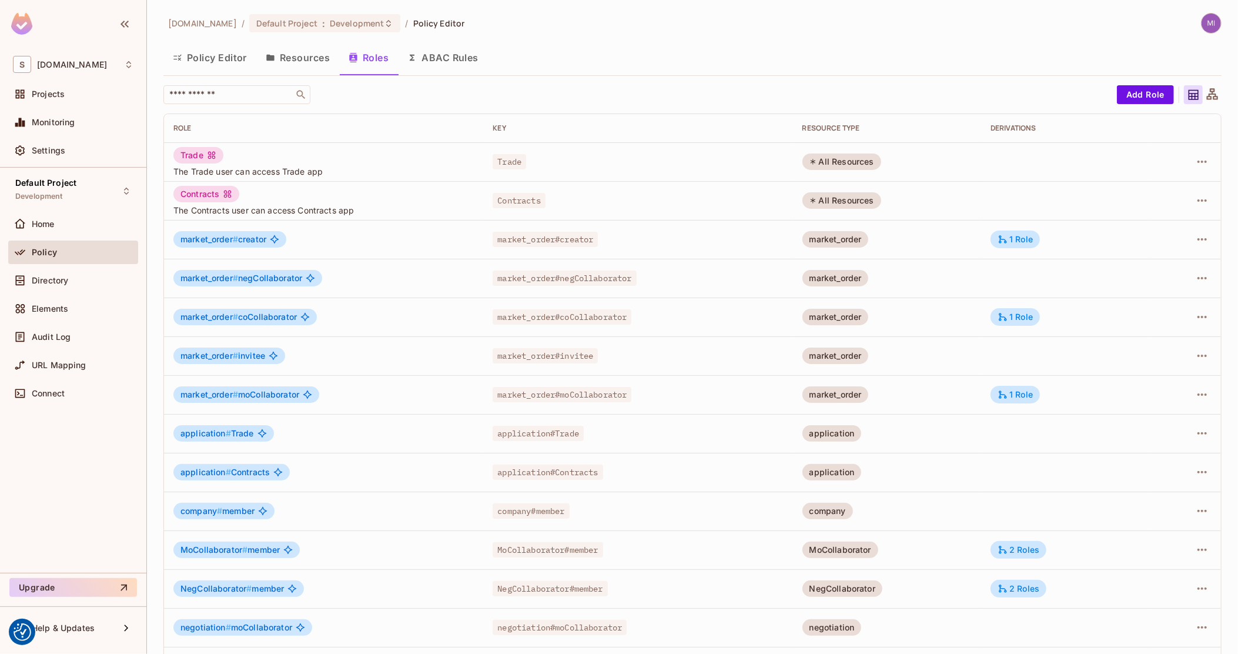
click at [222, 57] on button "Policy Editor" at bounding box center [209, 57] width 93 height 29
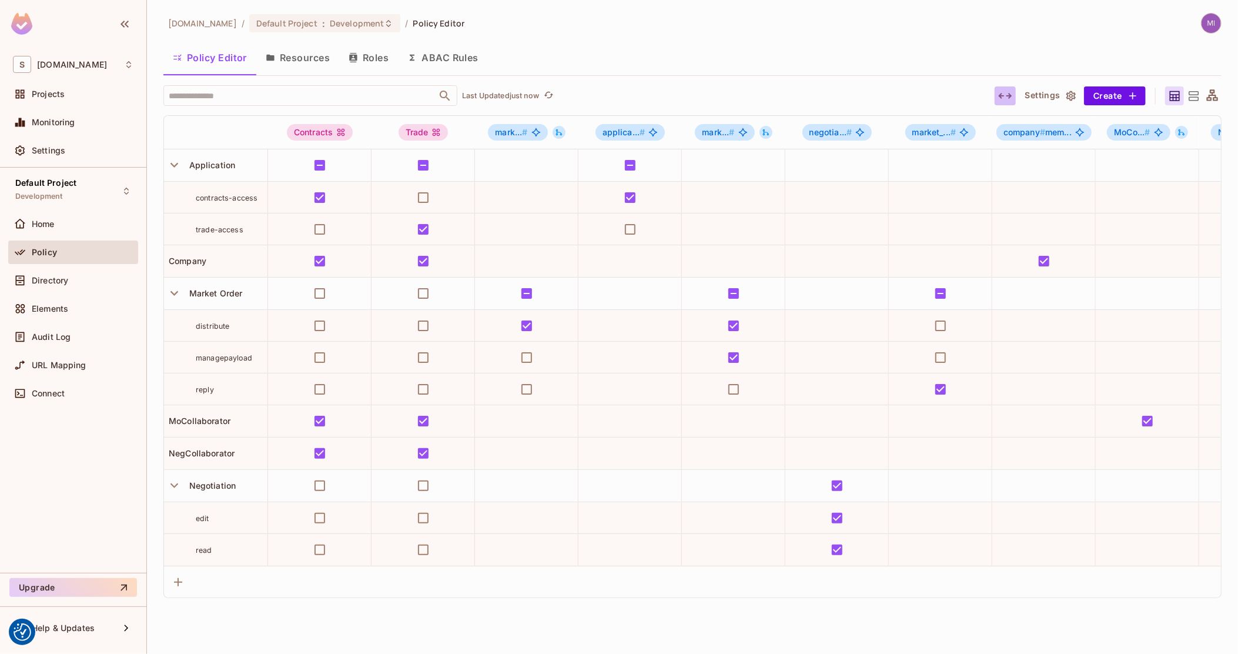
click at [1005, 93] on icon "button" at bounding box center [1005, 96] width 14 height 14
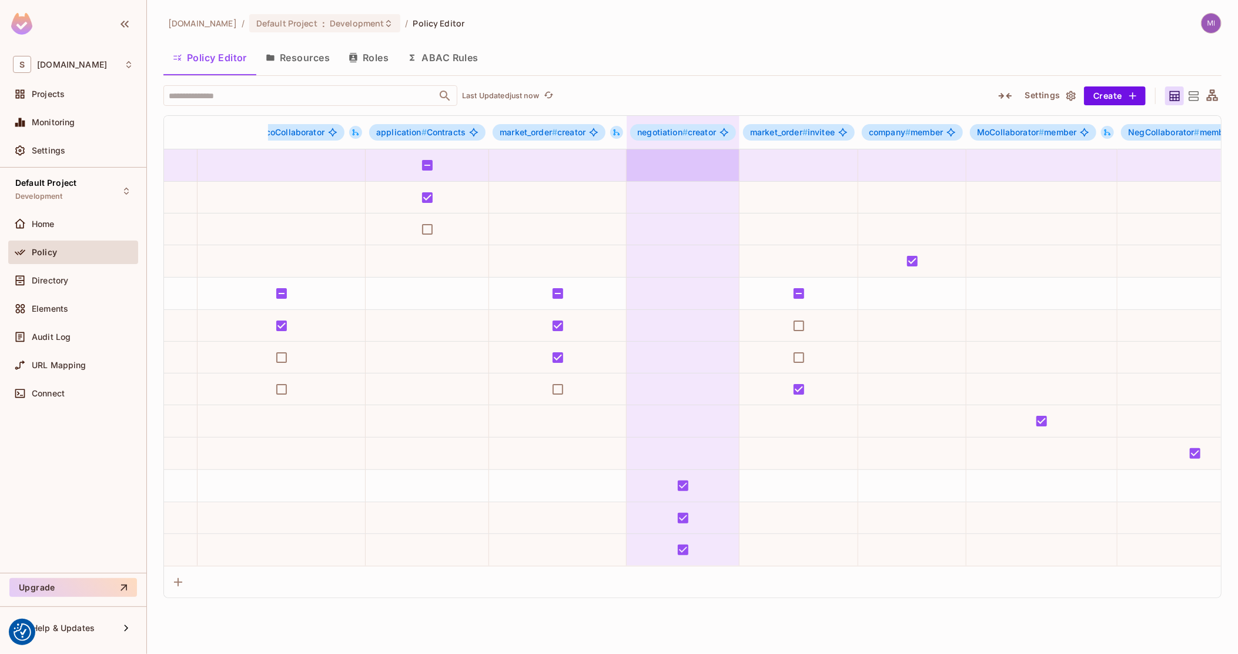
drag, startPoint x: 799, startPoint y: 174, endPoint x: 851, endPoint y: 175, distance: 51.7
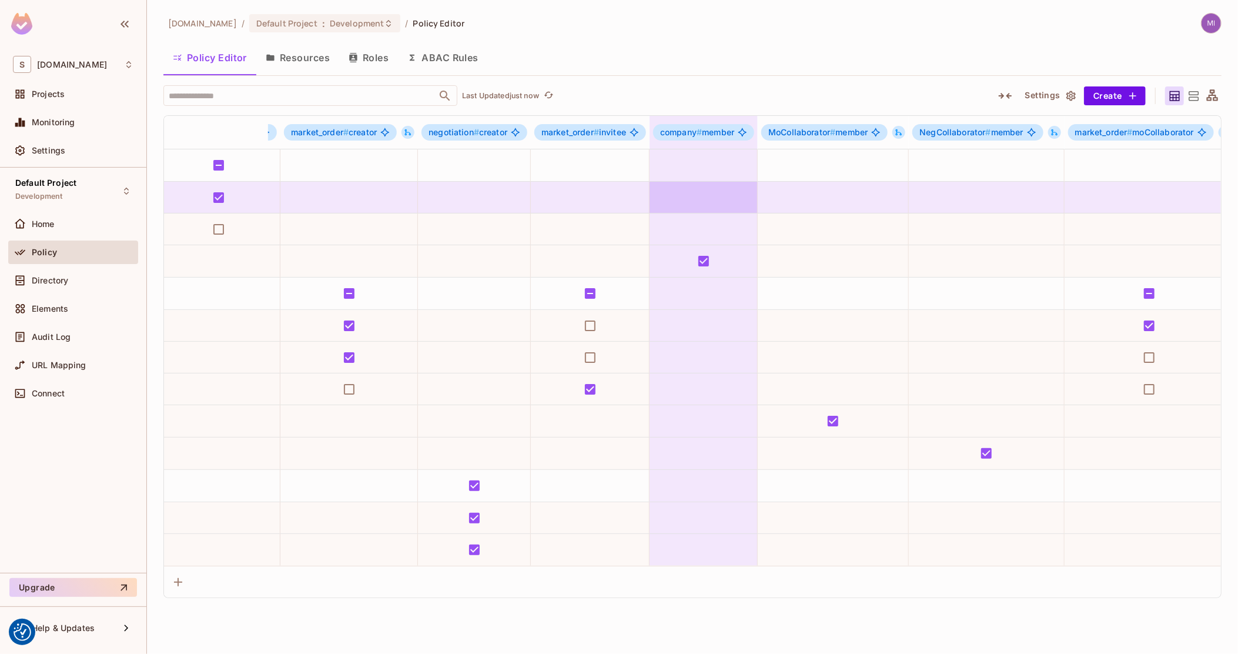
drag, startPoint x: 804, startPoint y: 185, endPoint x: 872, endPoint y: 185, distance: 68.8
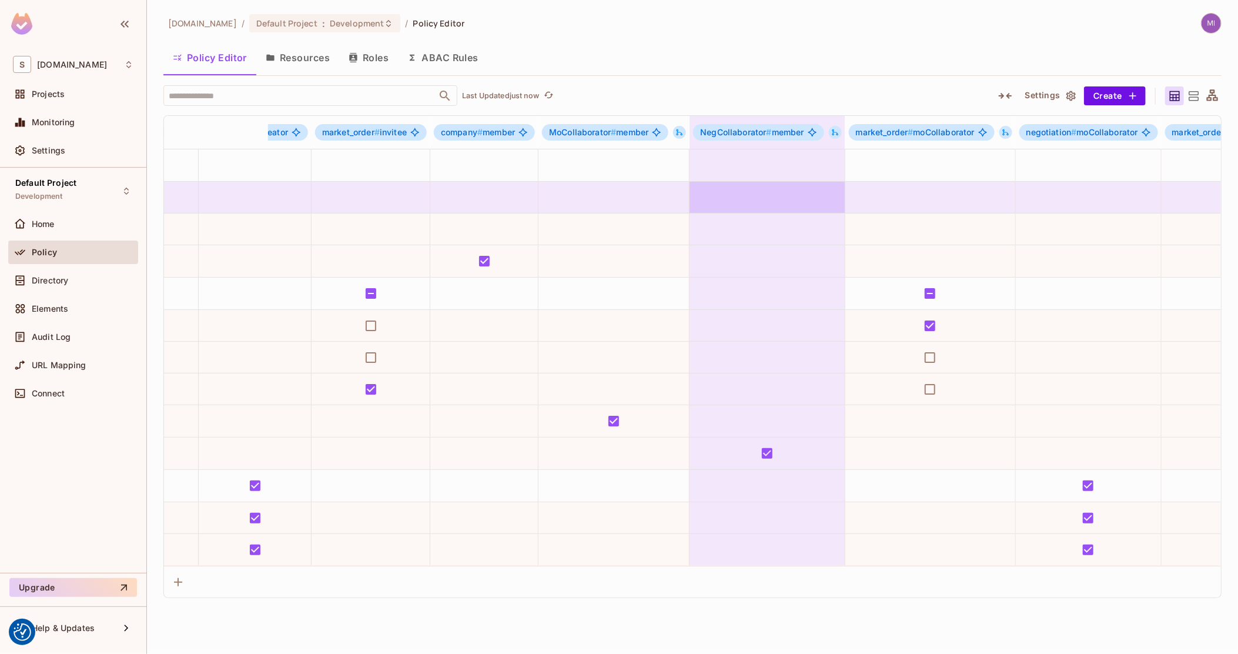
drag, startPoint x: 869, startPoint y: 189, endPoint x: 906, endPoint y: 189, distance: 37.6
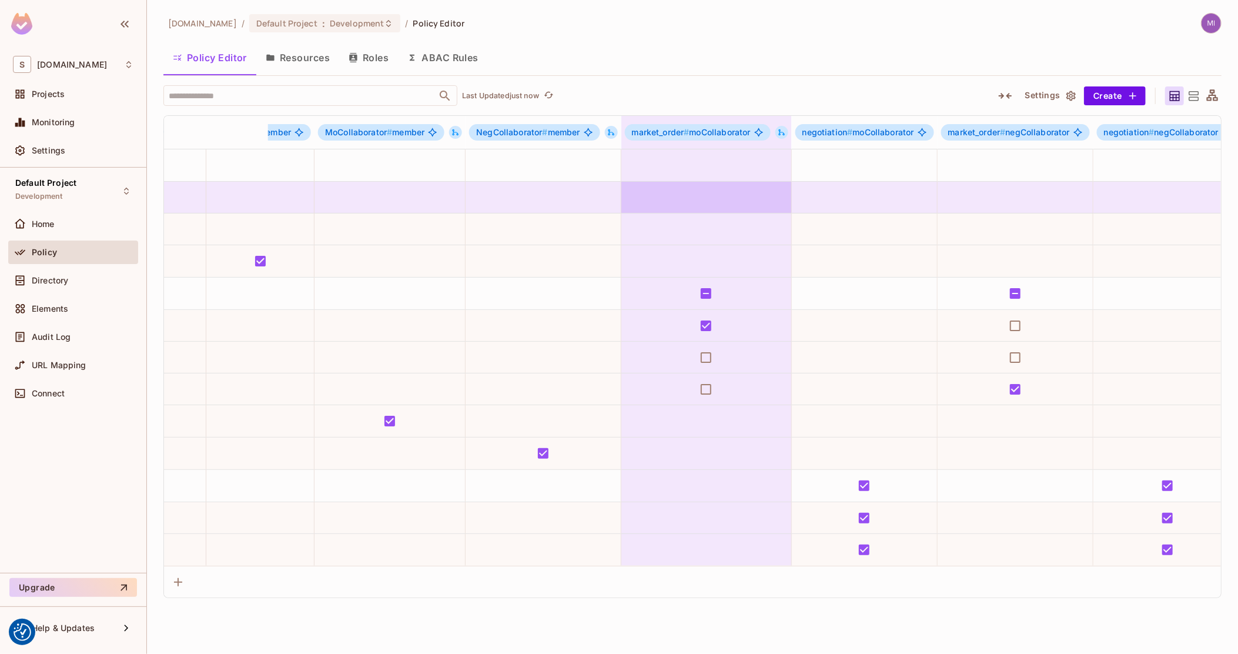
drag, startPoint x: 878, startPoint y: 190, endPoint x: 914, endPoint y: 190, distance: 36.5
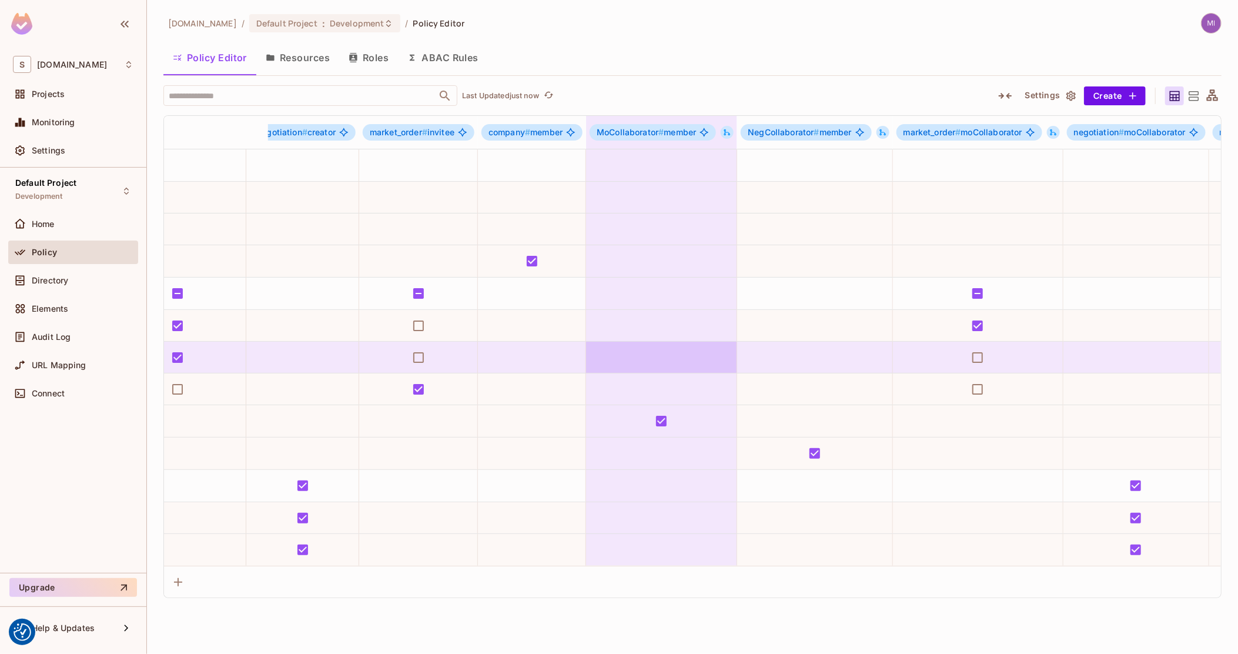
drag, startPoint x: 696, startPoint y: 347, endPoint x: 832, endPoint y: 343, distance: 136.4
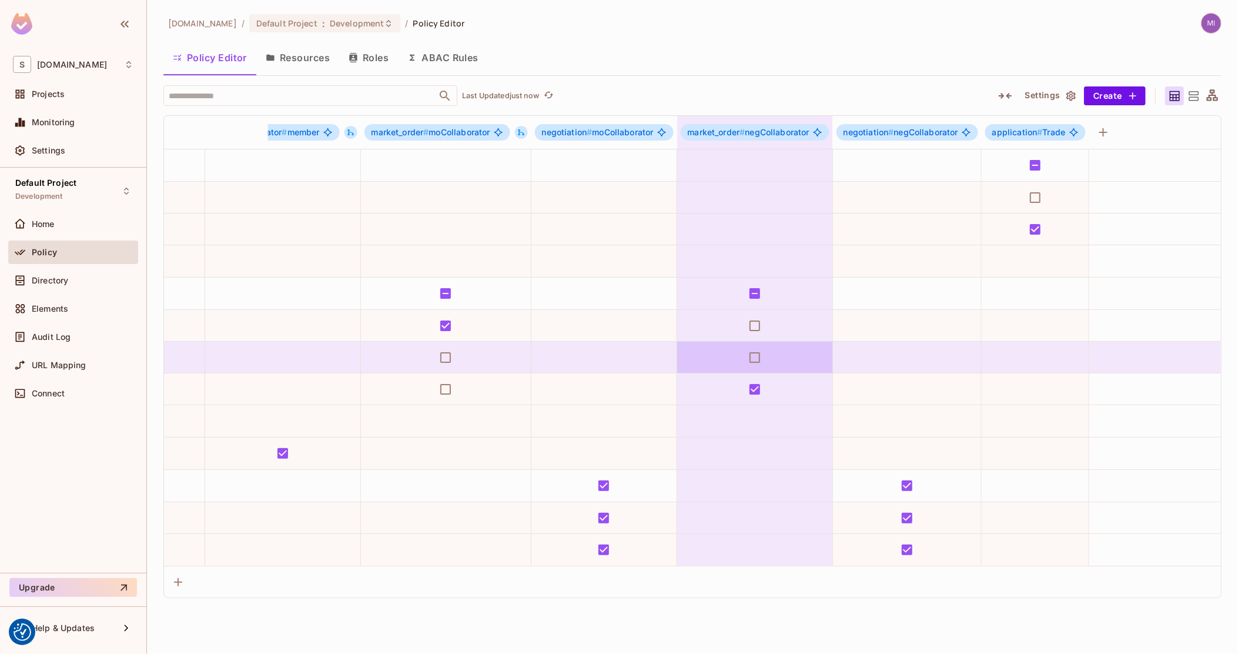
scroll to position [0, 1200]
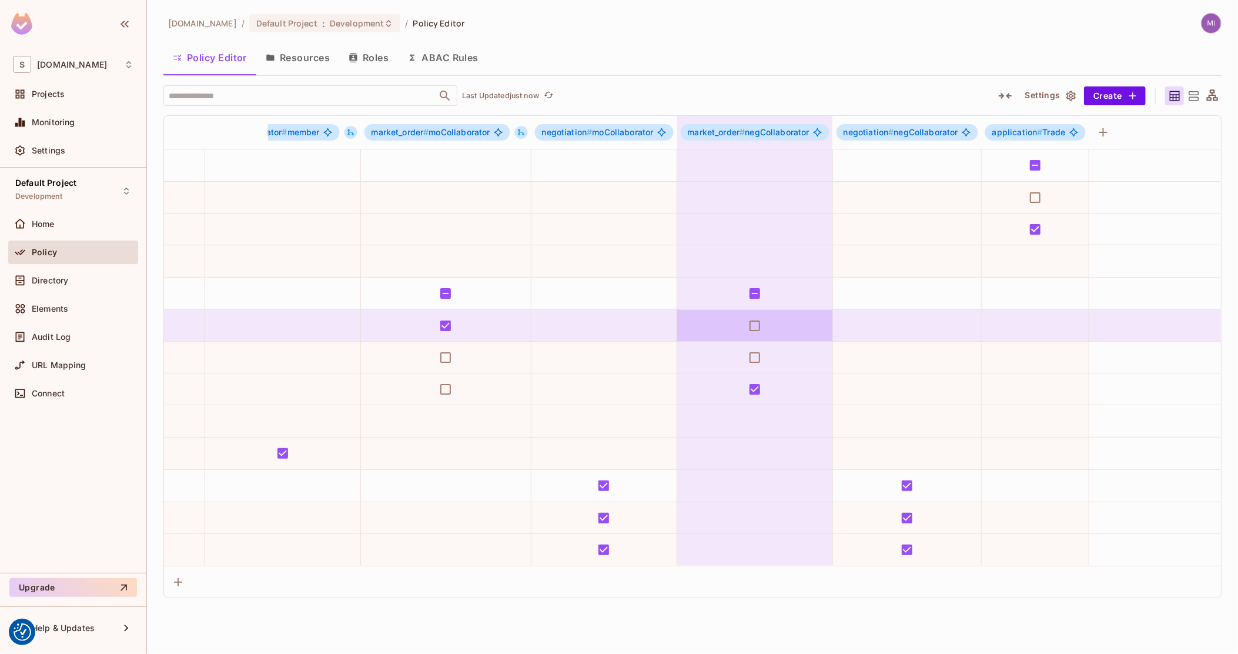
drag, startPoint x: 760, startPoint y: 339, endPoint x: 740, endPoint y: 340, distance: 20.0
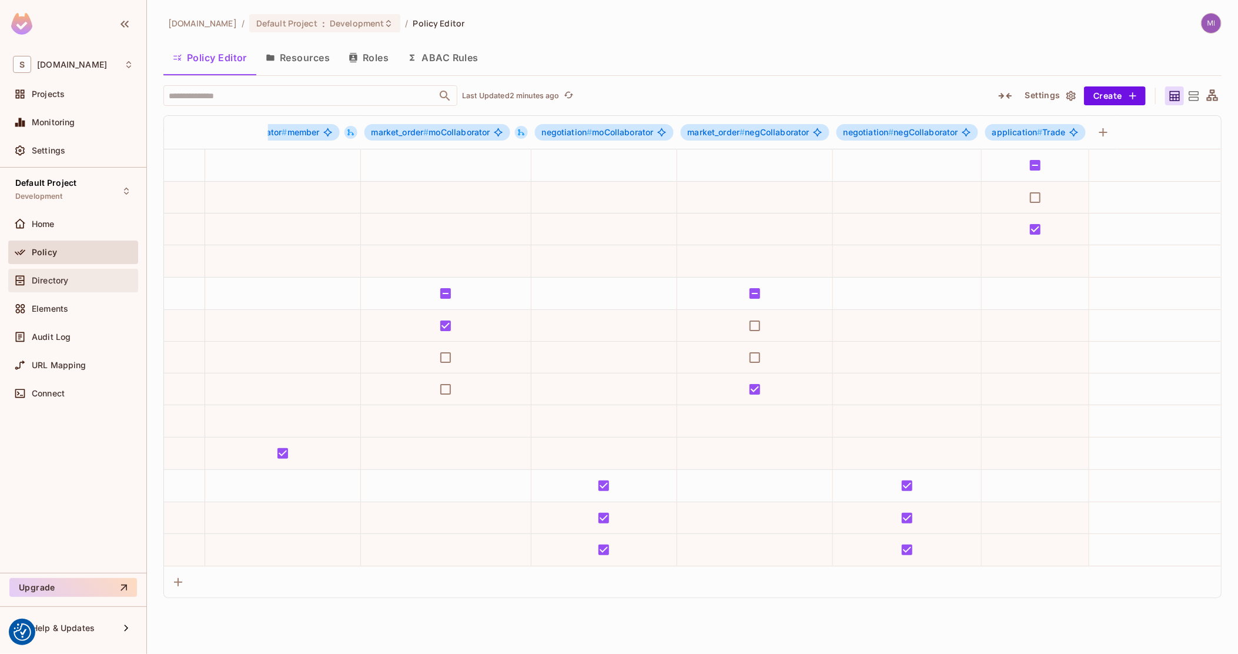
click at [62, 285] on div "Directory" at bounding box center [73, 280] width 121 height 14
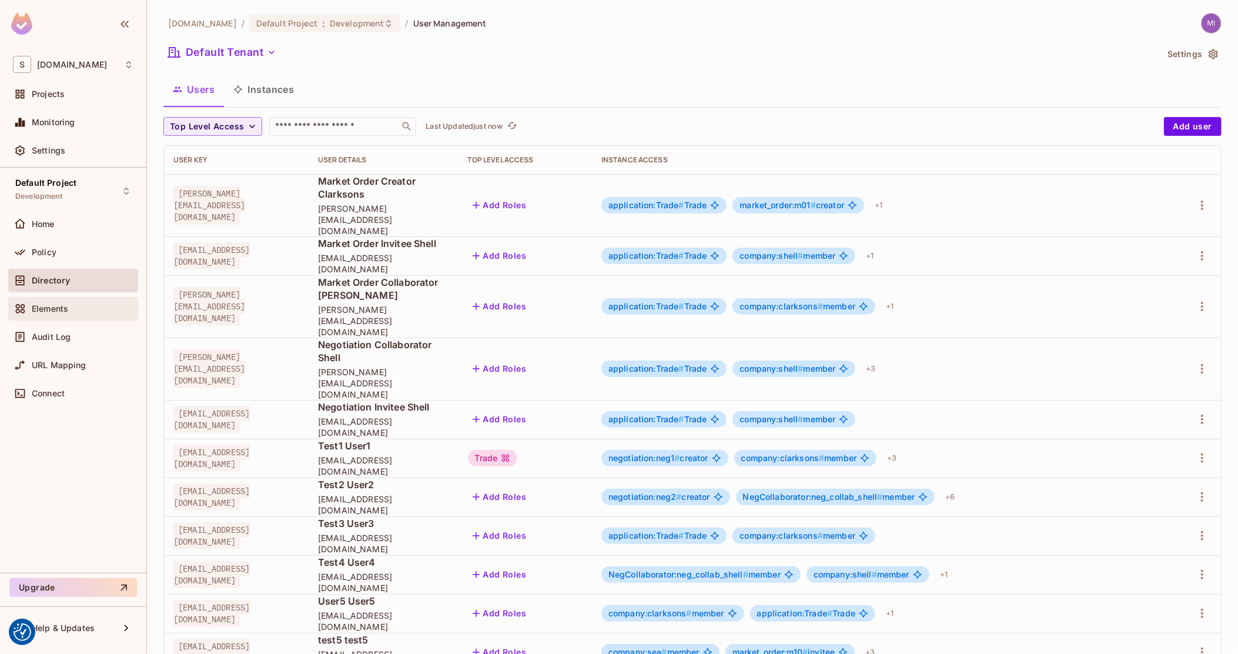
click at [58, 304] on span "Elements" at bounding box center [50, 308] width 36 height 9
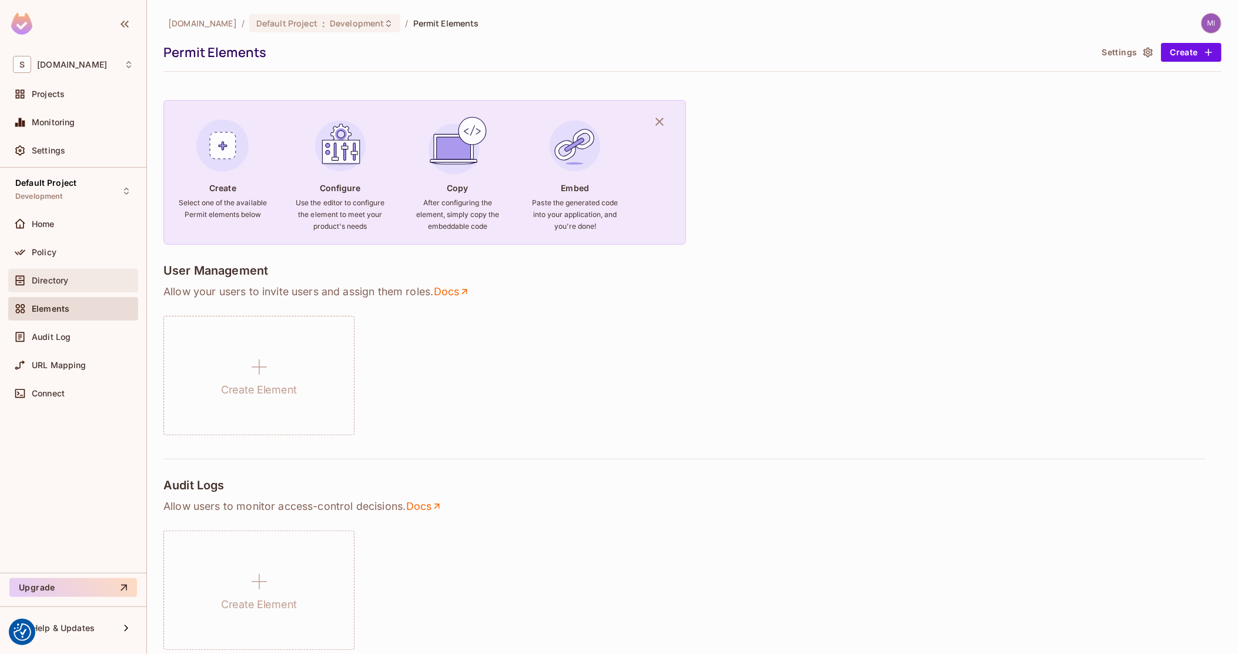
click at [63, 285] on div "Directory" at bounding box center [73, 280] width 121 height 14
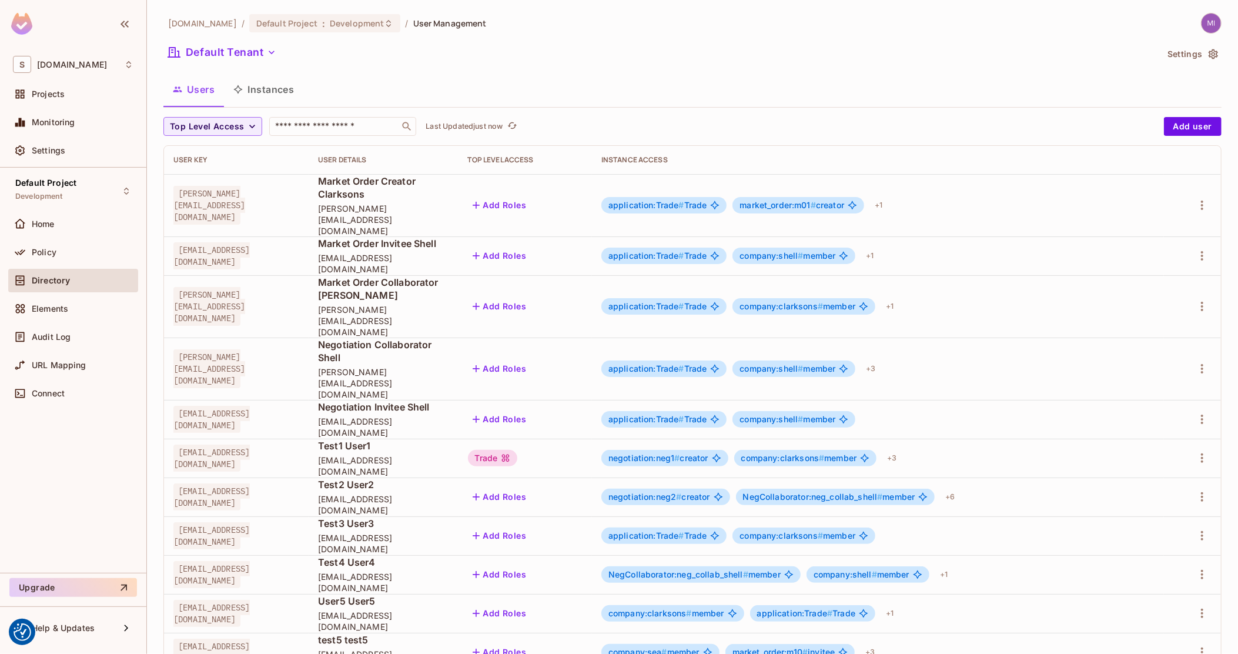
click at [279, 82] on button "Instances" at bounding box center [263, 89] width 79 height 29
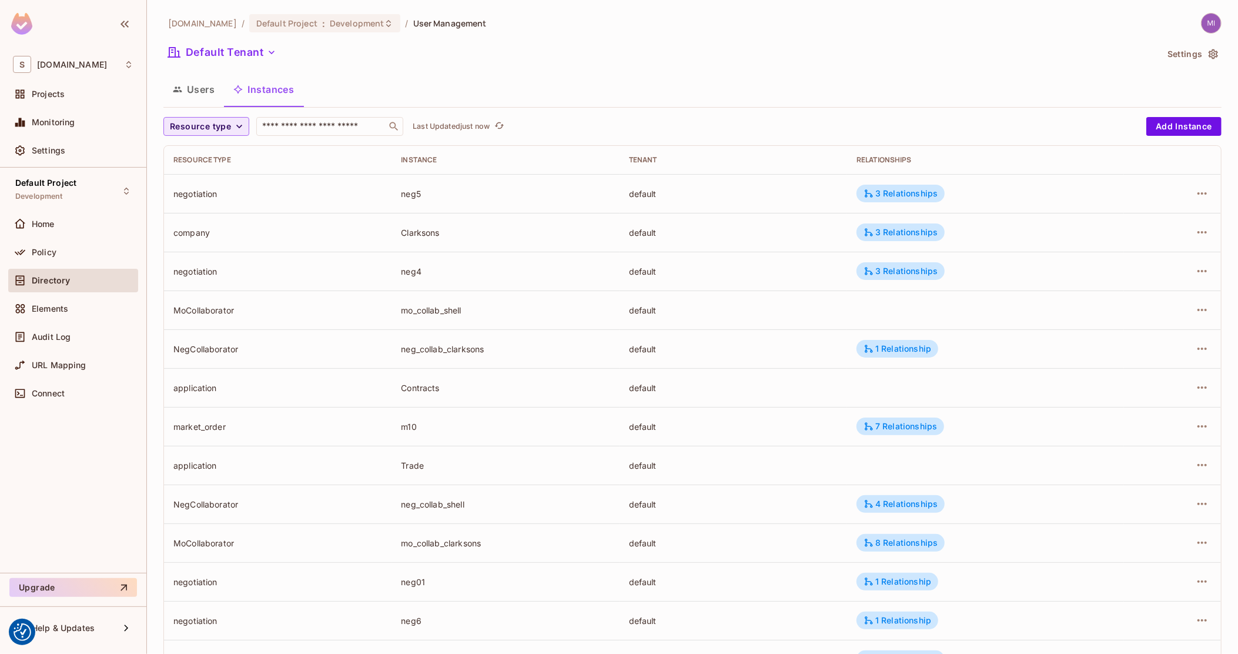
click at [197, 125] on span "Resource type" at bounding box center [200, 126] width 61 height 15
click at [210, 249] on span "NegCollaborator" at bounding box center [205, 254] width 65 height 11
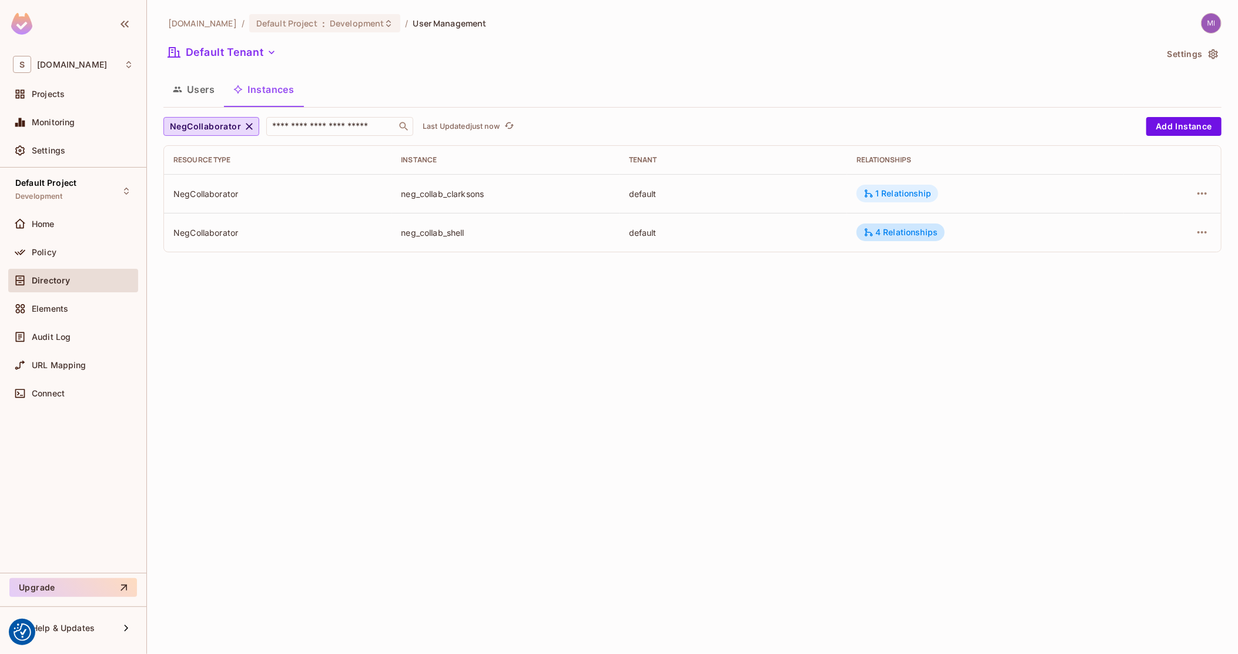
click at [901, 190] on div "1 Relationship" at bounding box center [898, 193] width 68 height 11
click at [834, 204] on div at bounding box center [619, 327] width 1238 height 654
click at [911, 235] on div "4 Relationships" at bounding box center [901, 232] width 74 height 11
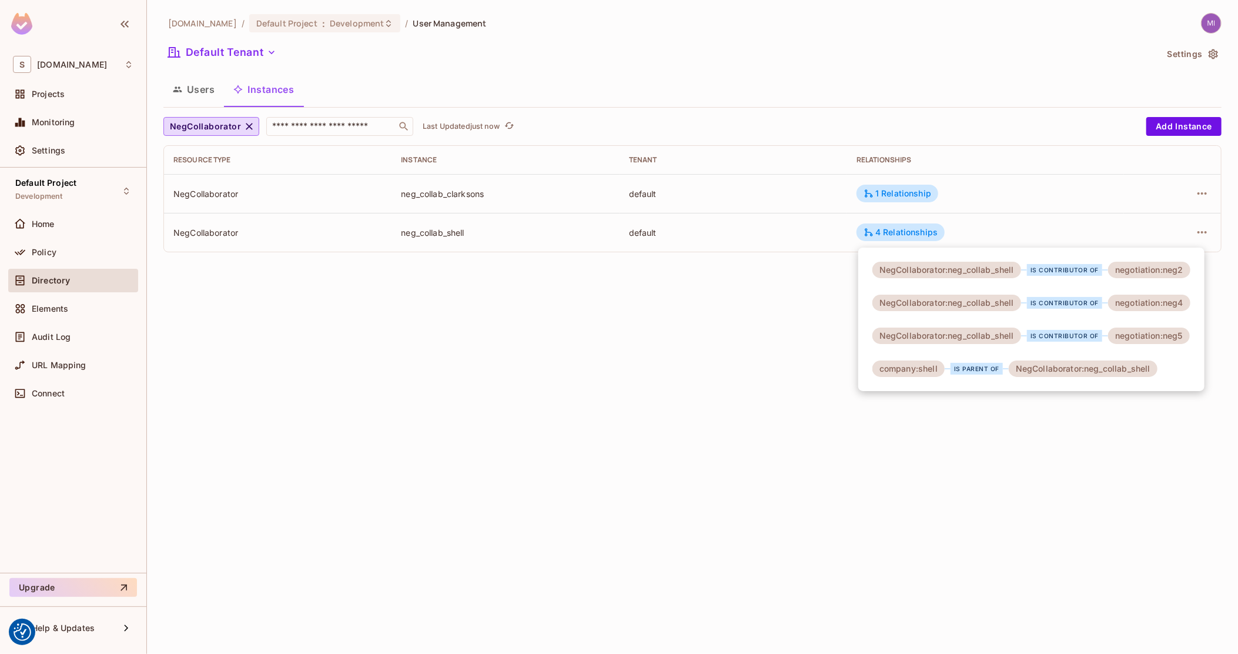
click at [912, 195] on div at bounding box center [619, 327] width 1238 height 654
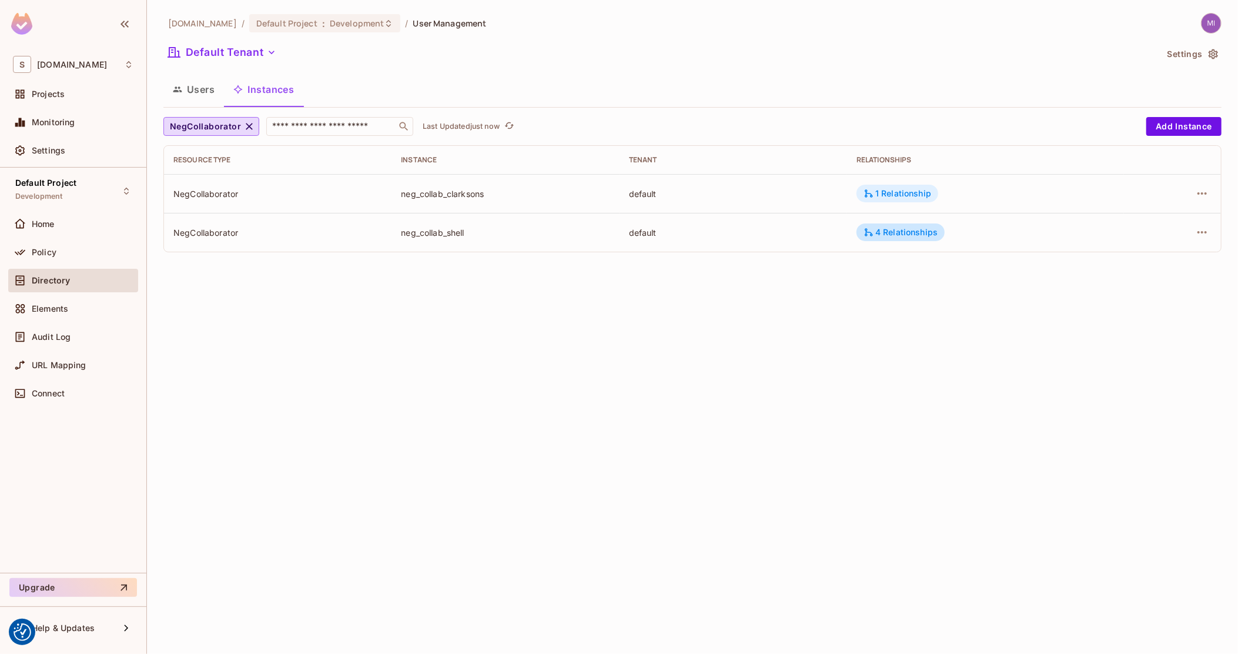
click at [903, 192] on div "1 Relationship" at bounding box center [898, 193] width 68 height 11
click at [675, 225] on div at bounding box center [619, 327] width 1238 height 654
click at [55, 258] on div "Policy" at bounding box center [73, 252] width 121 height 14
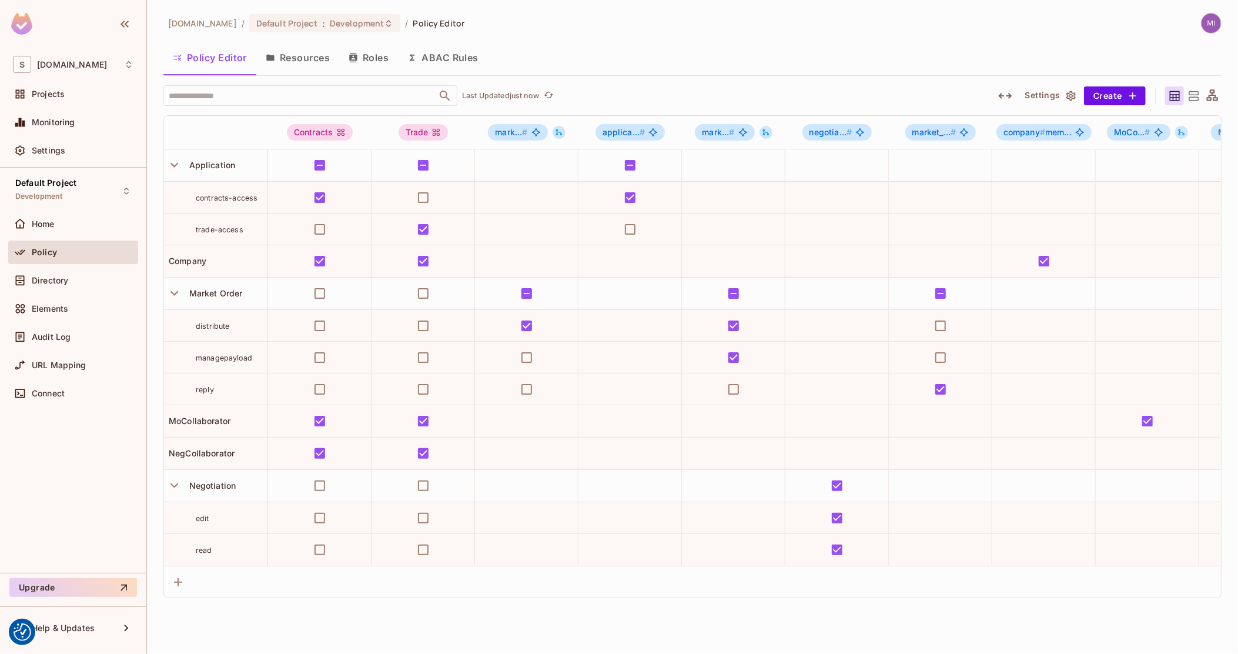
click at [369, 58] on button "Roles" at bounding box center [368, 57] width 59 height 29
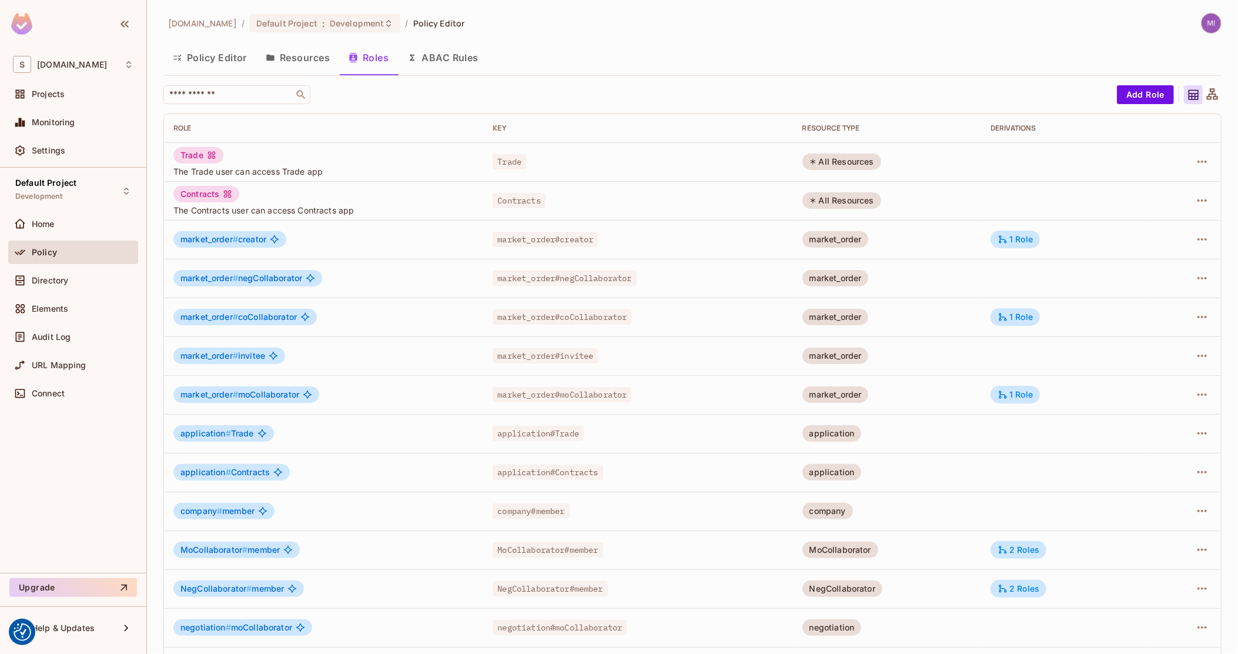
click at [301, 68] on button "Resources" at bounding box center [297, 57] width 83 height 29
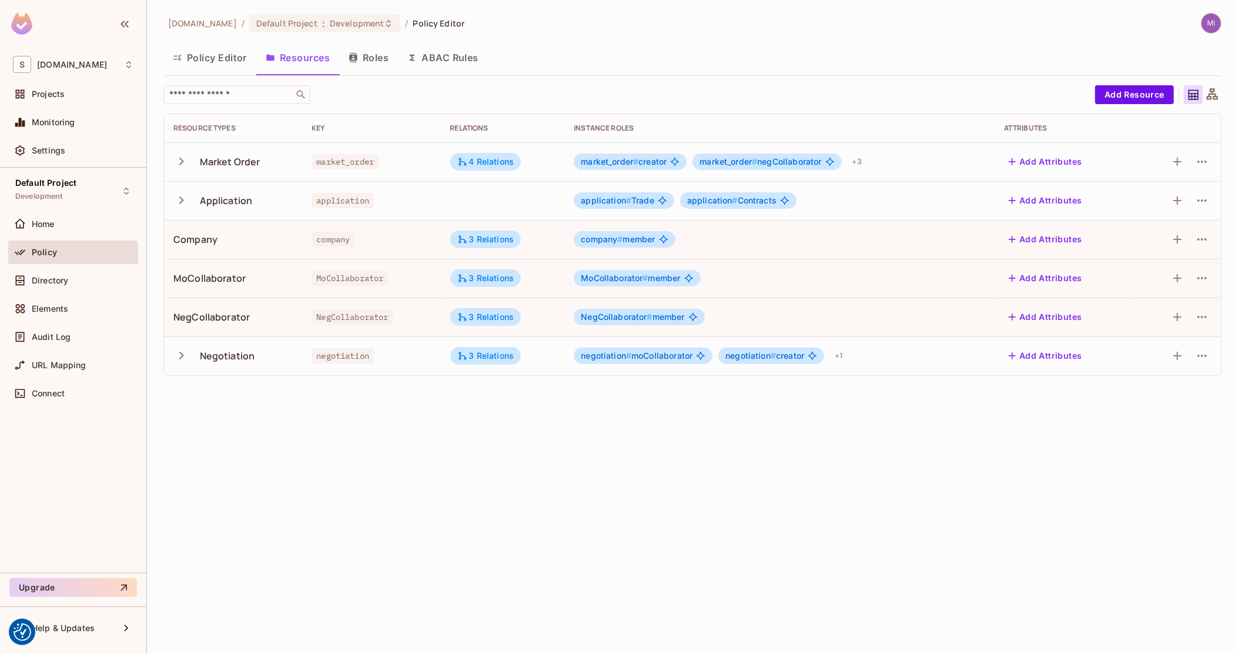
click at [1210, 92] on icon at bounding box center [1212, 95] width 15 height 15
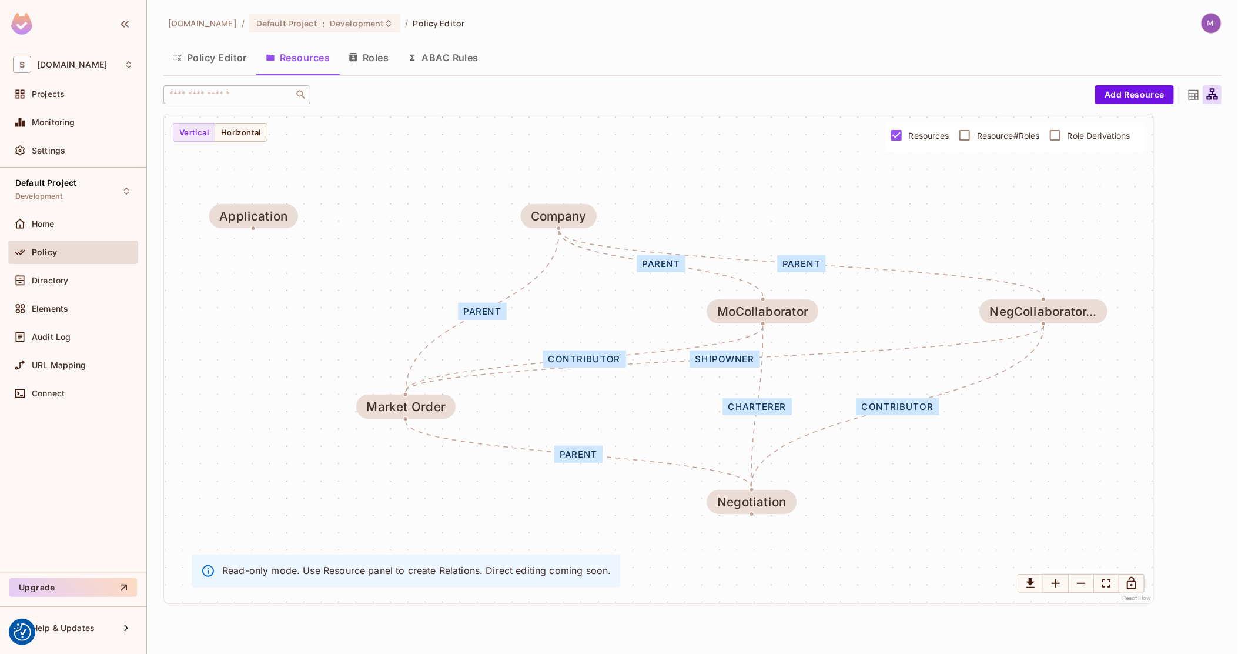
click at [762, 410] on div "charterer" at bounding box center [756, 406] width 69 height 17
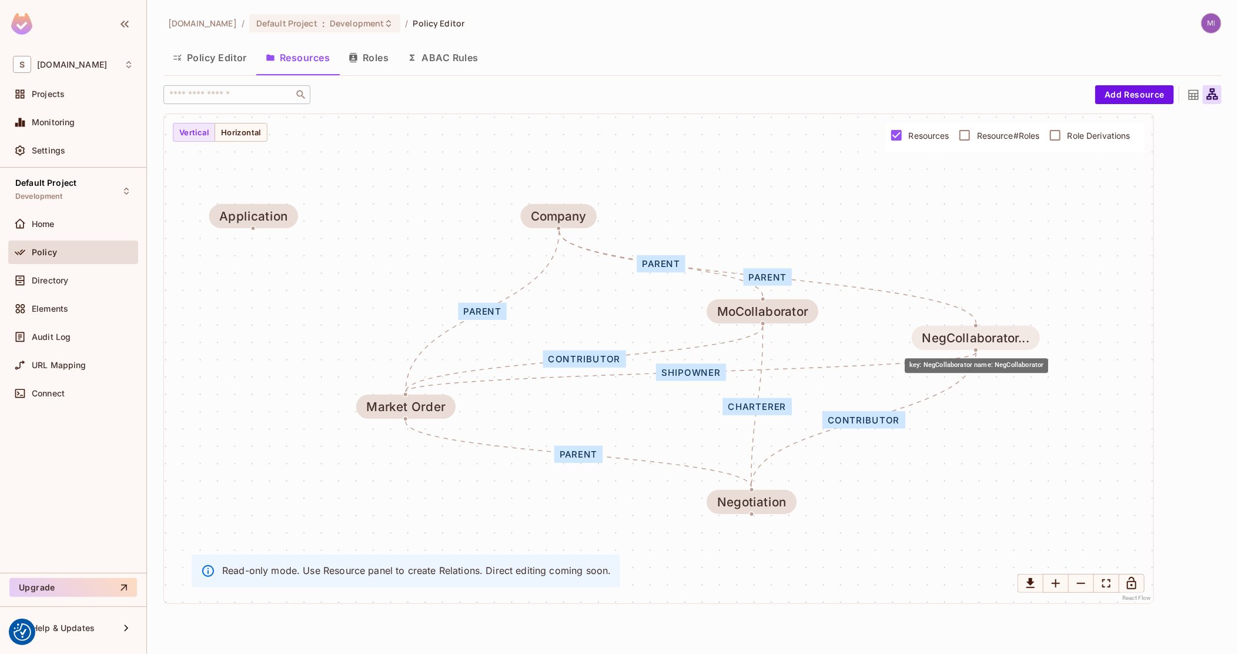
drag, startPoint x: 1050, startPoint y: 307, endPoint x: 981, endPoint y: 336, distance: 75.1
click at [981, 336] on div "NegCollaborator..." at bounding box center [975, 338] width 107 height 14
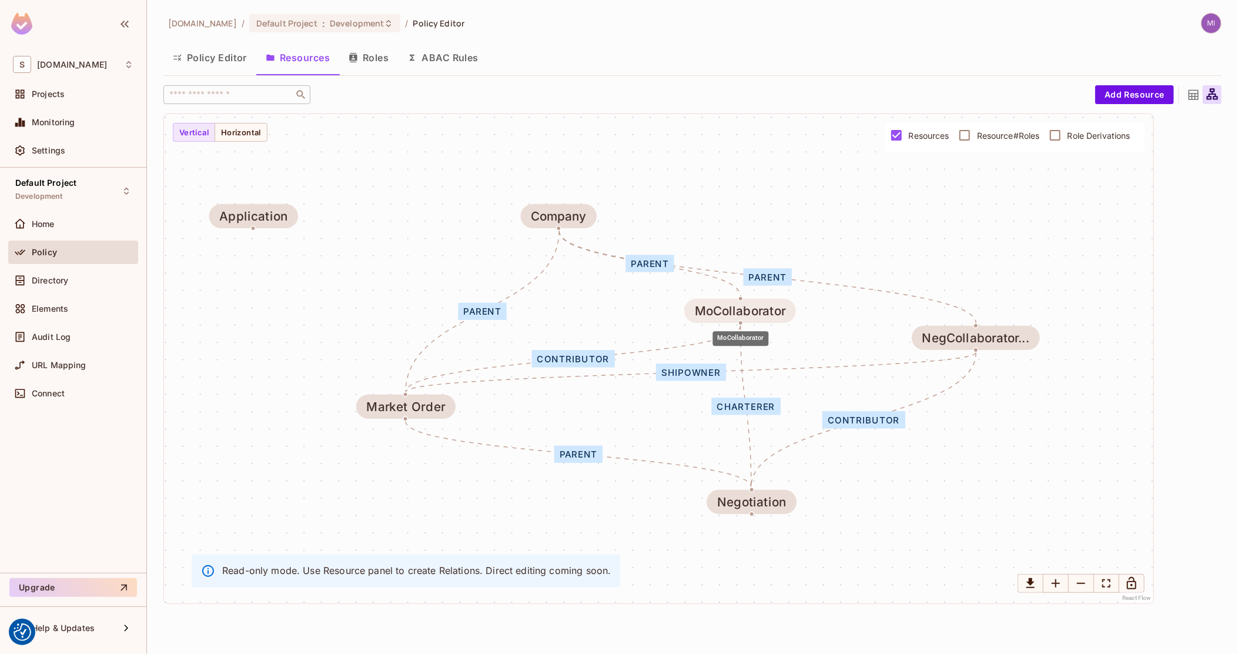
drag, startPoint x: 768, startPoint y: 316, endPoint x: 742, endPoint y: 316, distance: 25.9
click at [742, 316] on div "MoCollaborator" at bounding box center [740, 311] width 91 height 14
drag, startPoint x: 745, startPoint y: 307, endPoint x: 737, endPoint y: 305, distance: 8.0
click at [737, 305] on div "MoCollaborator" at bounding box center [735, 310] width 91 height 14
click at [752, 409] on div "charterer" at bounding box center [743, 405] width 69 height 17
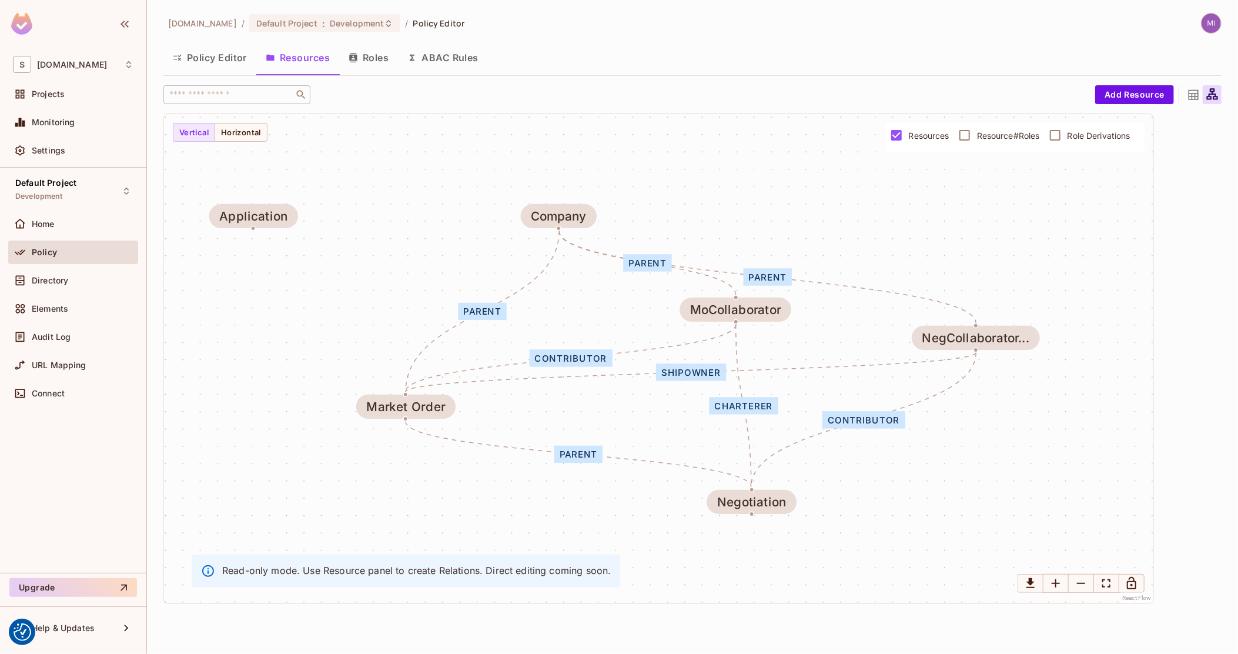
click at [234, 63] on button "Policy Editor" at bounding box center [209, 57] width 93 height 29
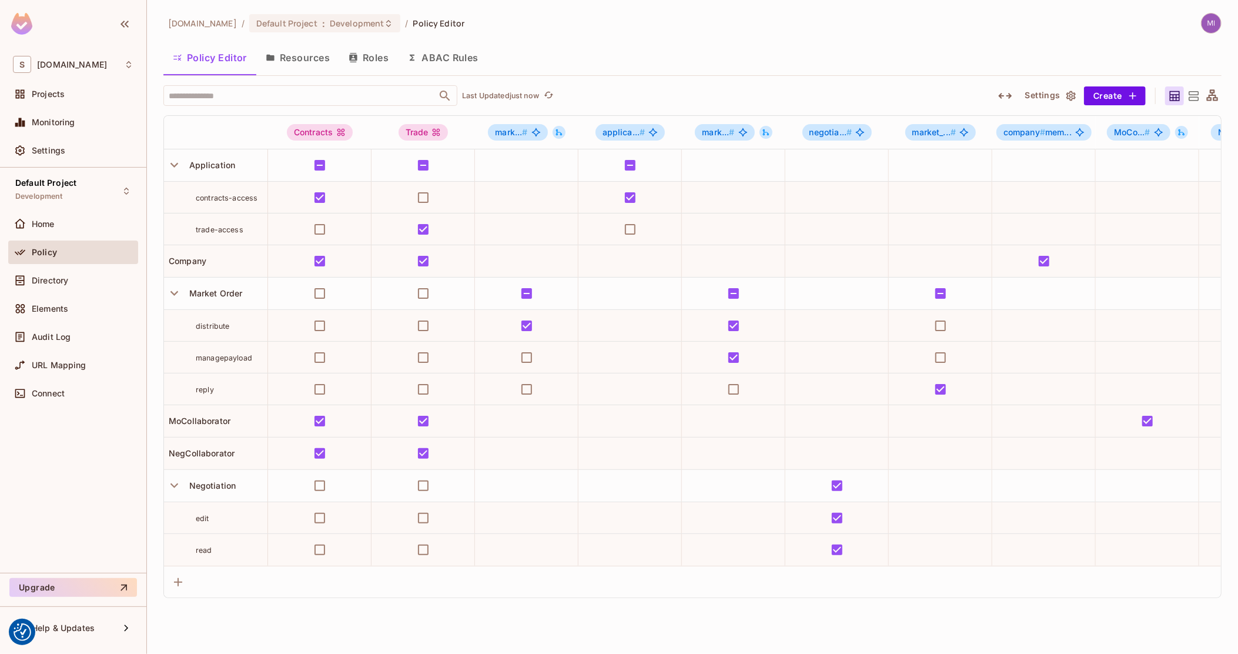
click at [996, 95] on button "button" at bounding box center [1005, 95] width 21 height 19
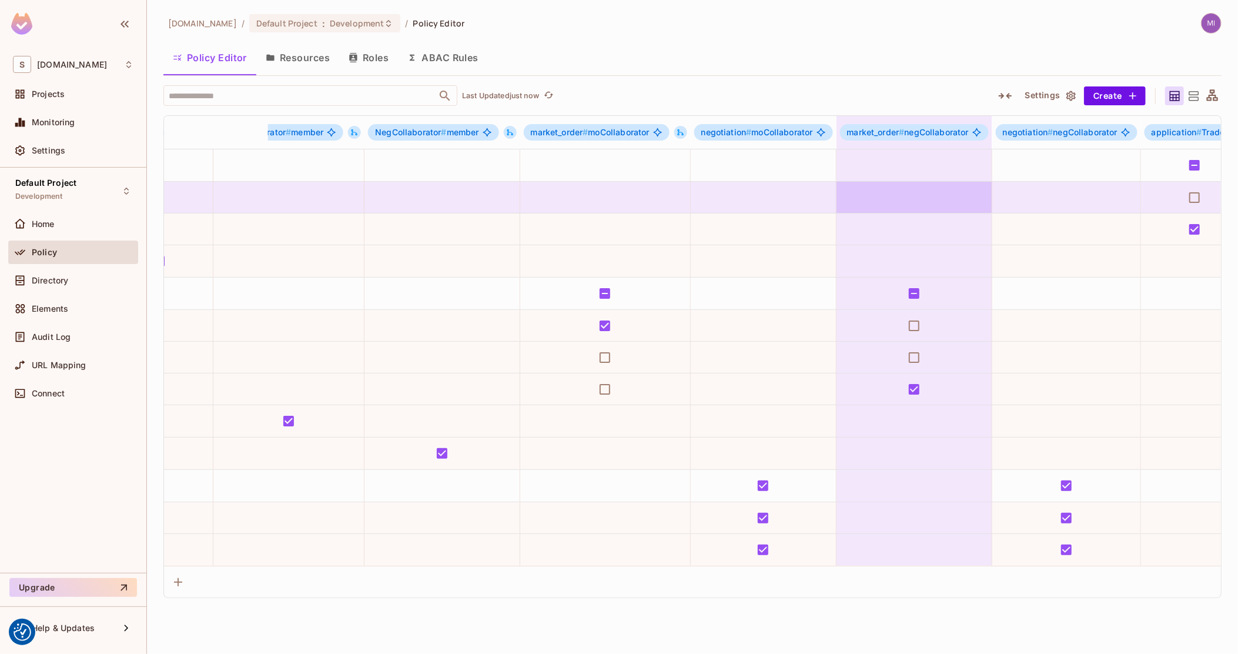
drag, startPoint x: 886, startPoint y: 196, endPoint x: 805, endPoint y: 202, distance: 80.8
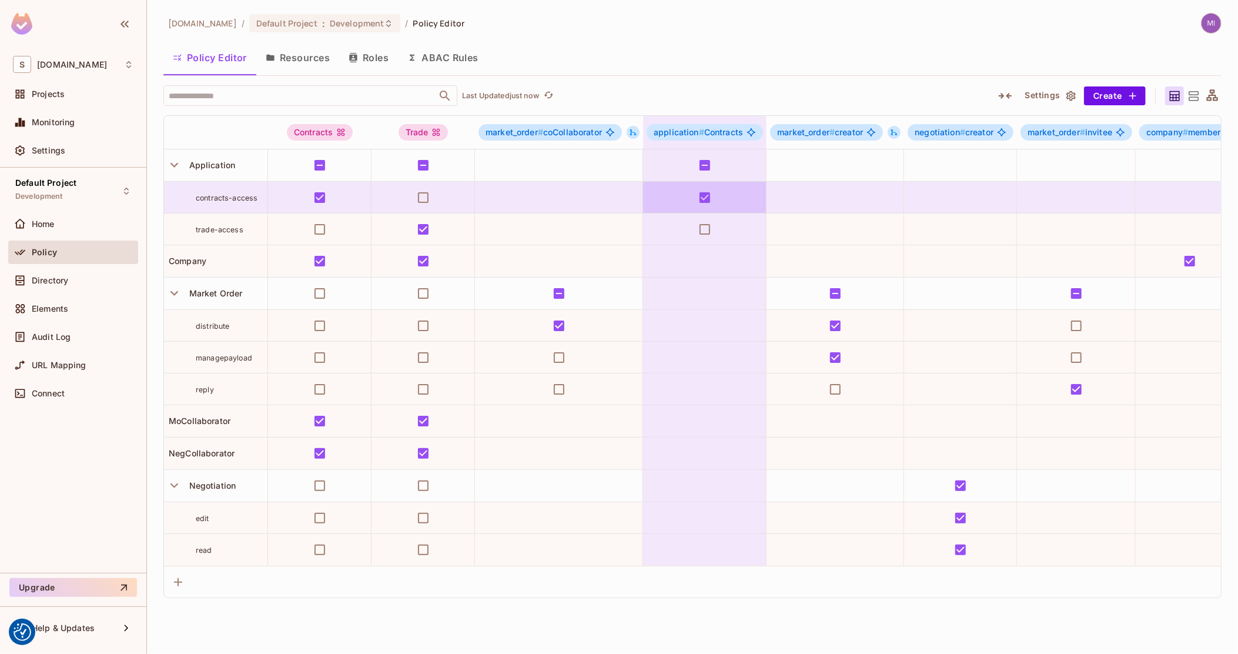
drag, startPoint x: 546, startPoint y: 190, endPoint x: 241, endPoint y: 212, distance: 305.9
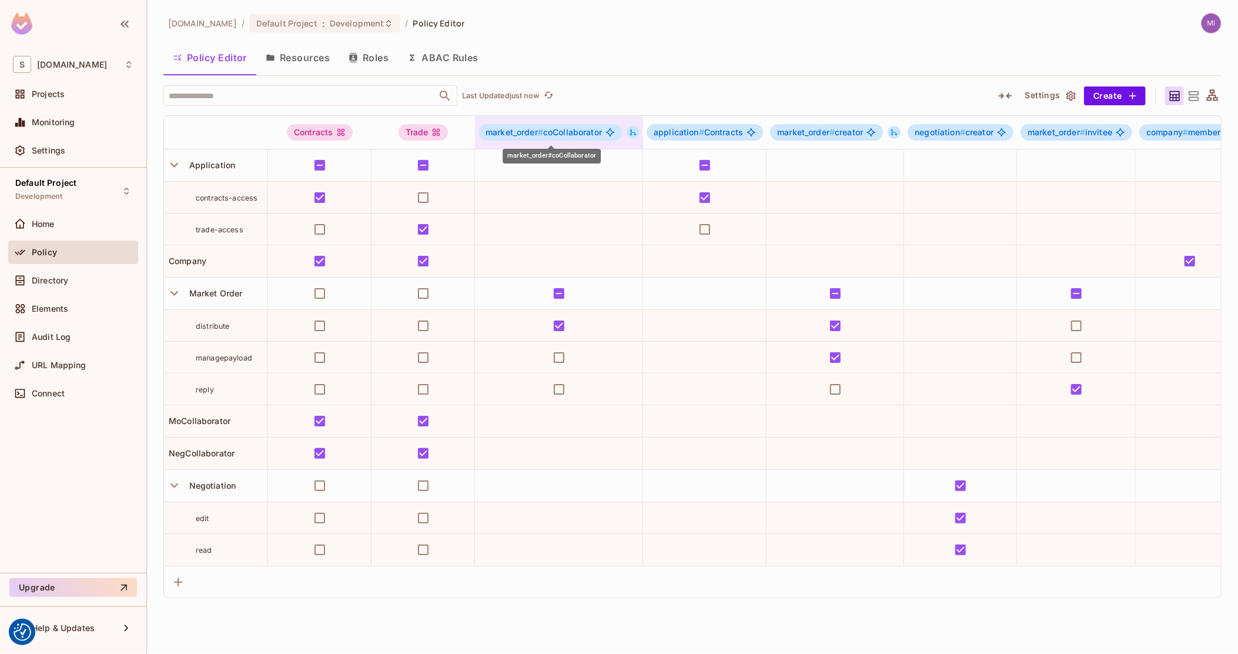
click at [553, 131] on span "market_order # coCollaborator" at bounding box center [544, 132] width 116 height 9
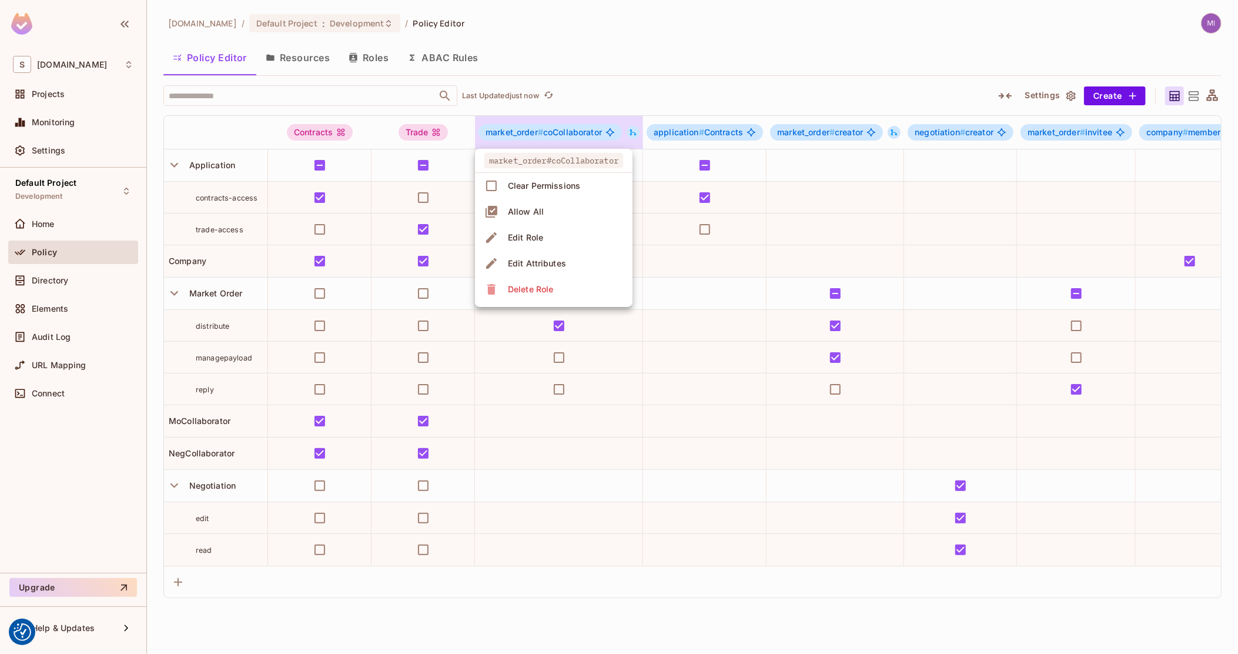
click at [546, 229] on span "Edit Role" at bounding box center [525, 237] width 42 height 19
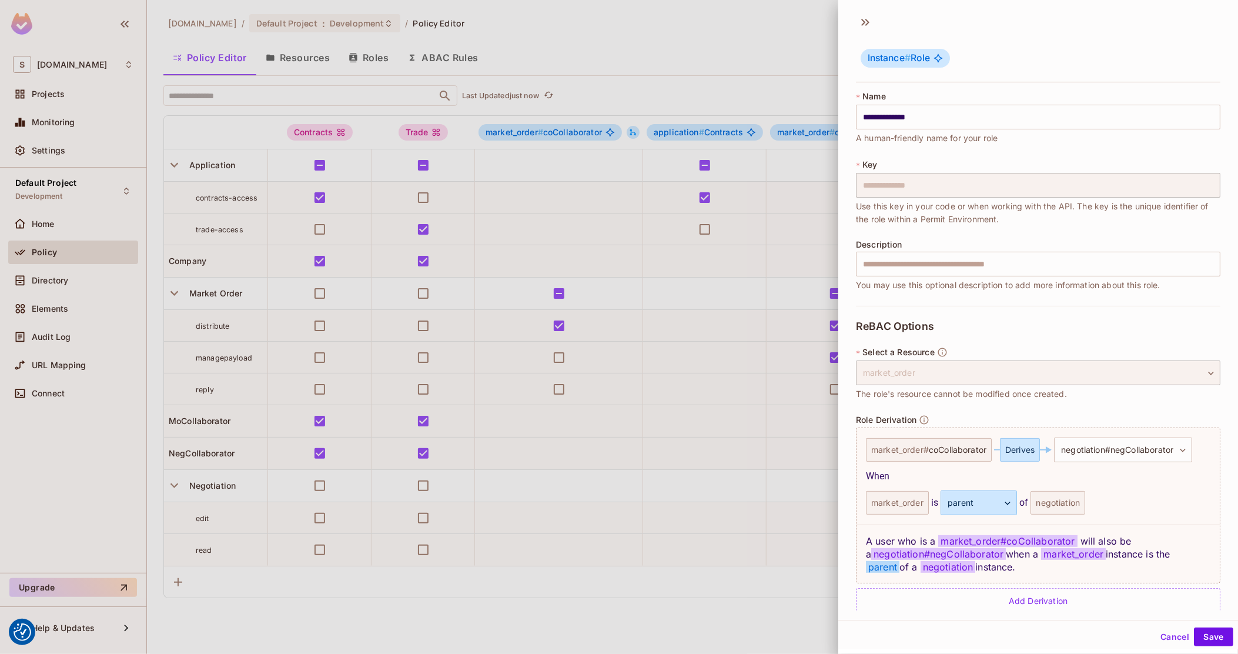
click at [629, 317] on div at bounding box center [619, 327] width 1238 height 654
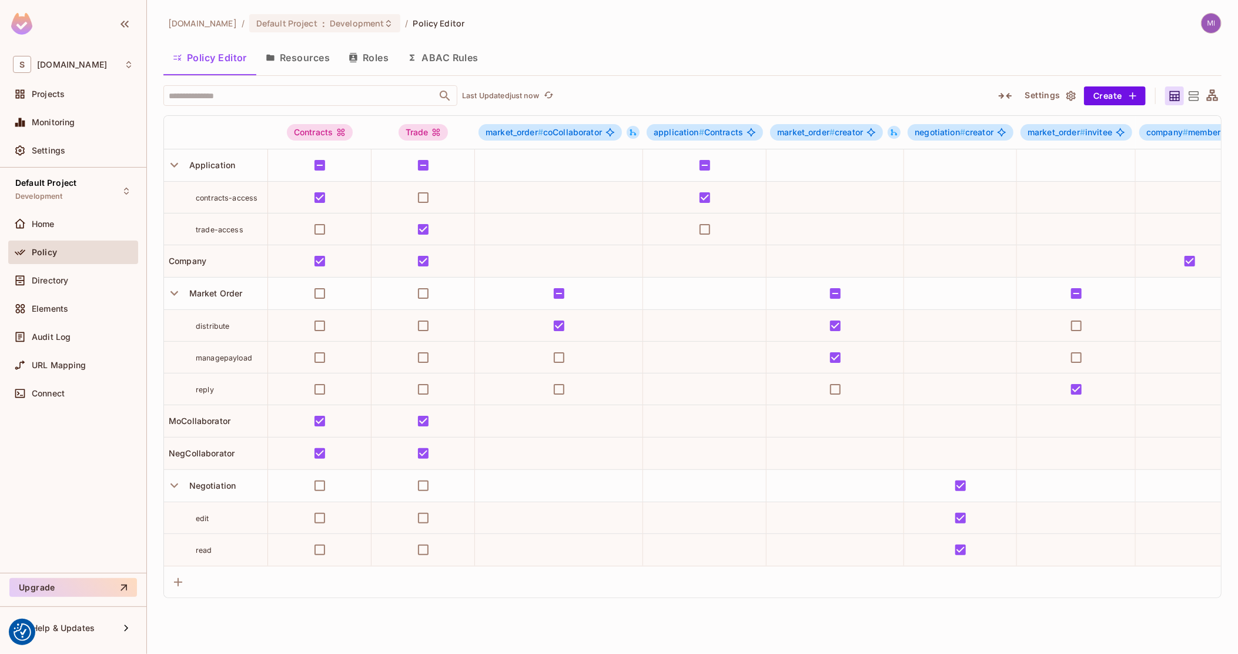
click at [309, 43] on button "Resources" at bounding box center [297, 57] width 83 height 29
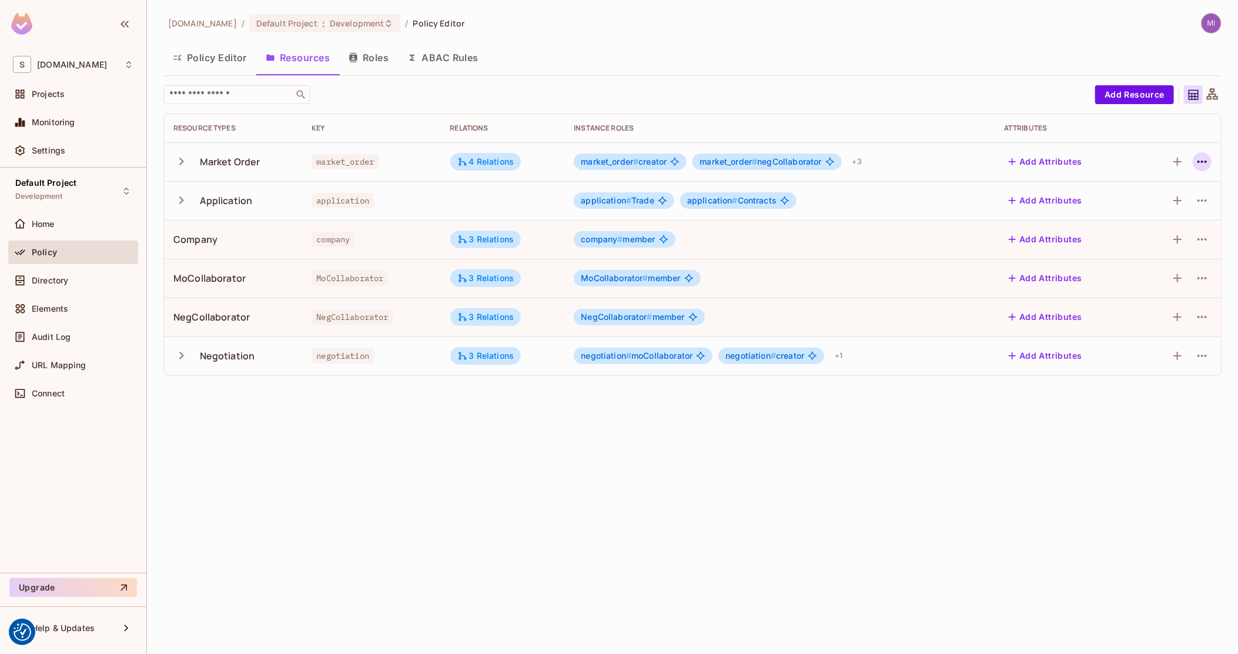
click at [1207, 163] on icon "button" at bounding box center [1202, 162] width 14 height 14
click at [1132, 207] on div "Edit Resource" at bounding box center [1151, 208] width 55 height 12
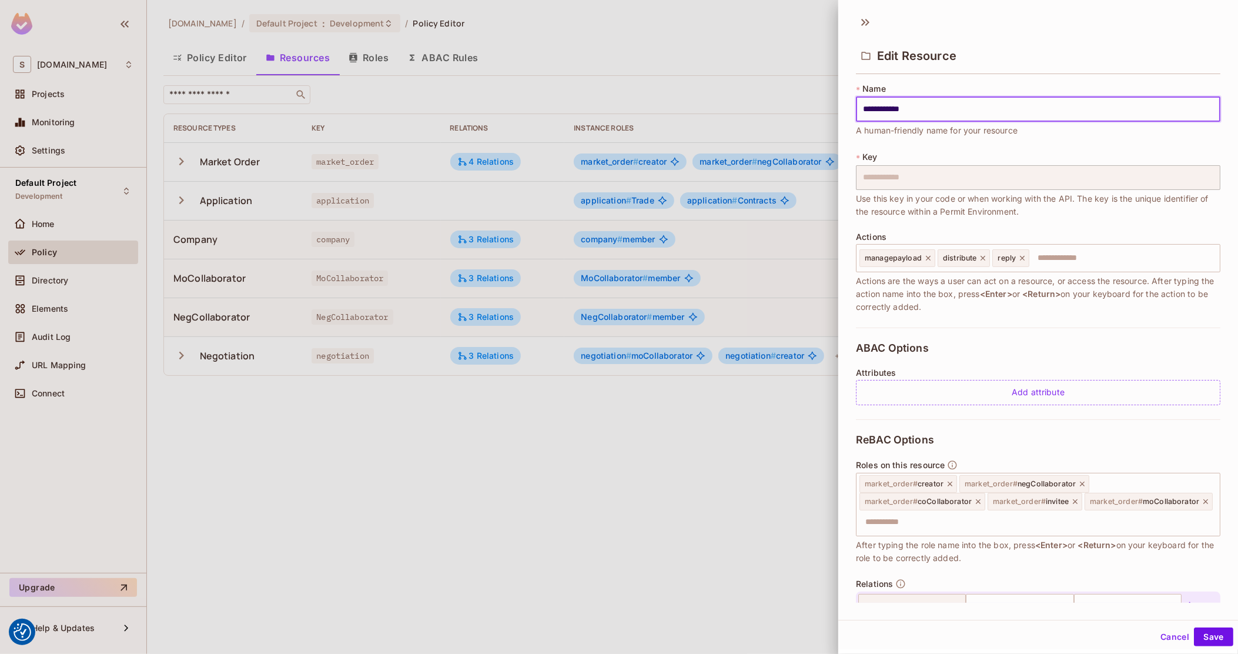
click at [1000, 322] on div "**********" at bounding box center [1038, 205] width 364 height 245
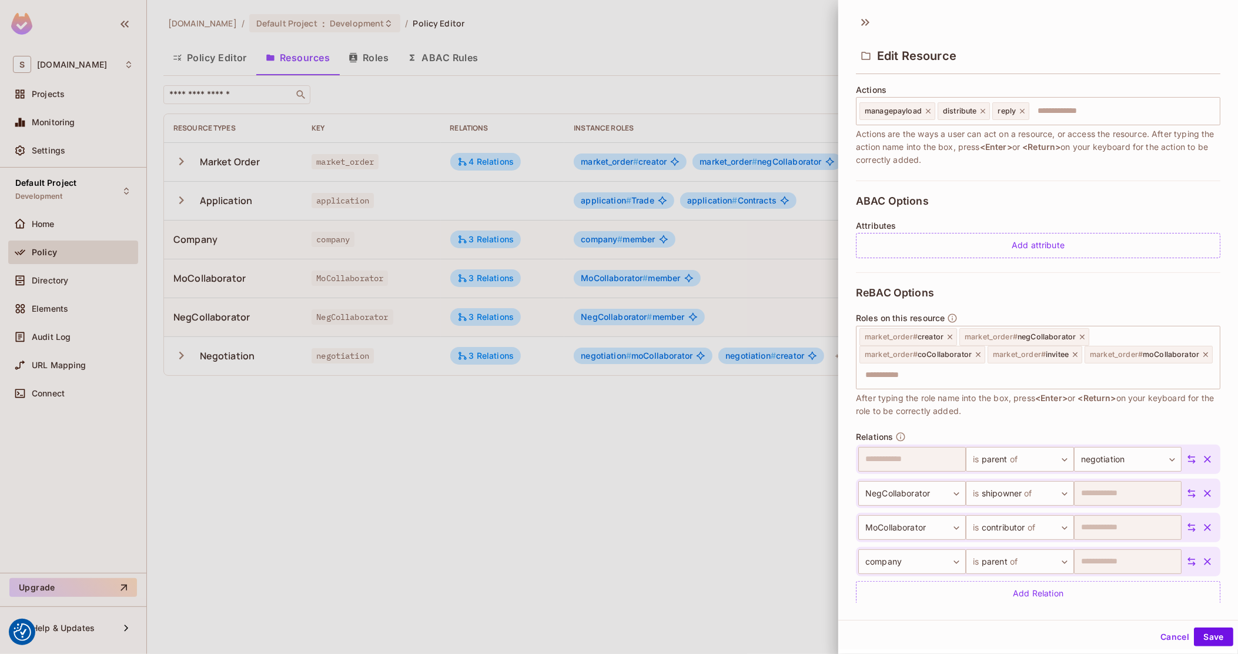
scroll to position [163, 0]
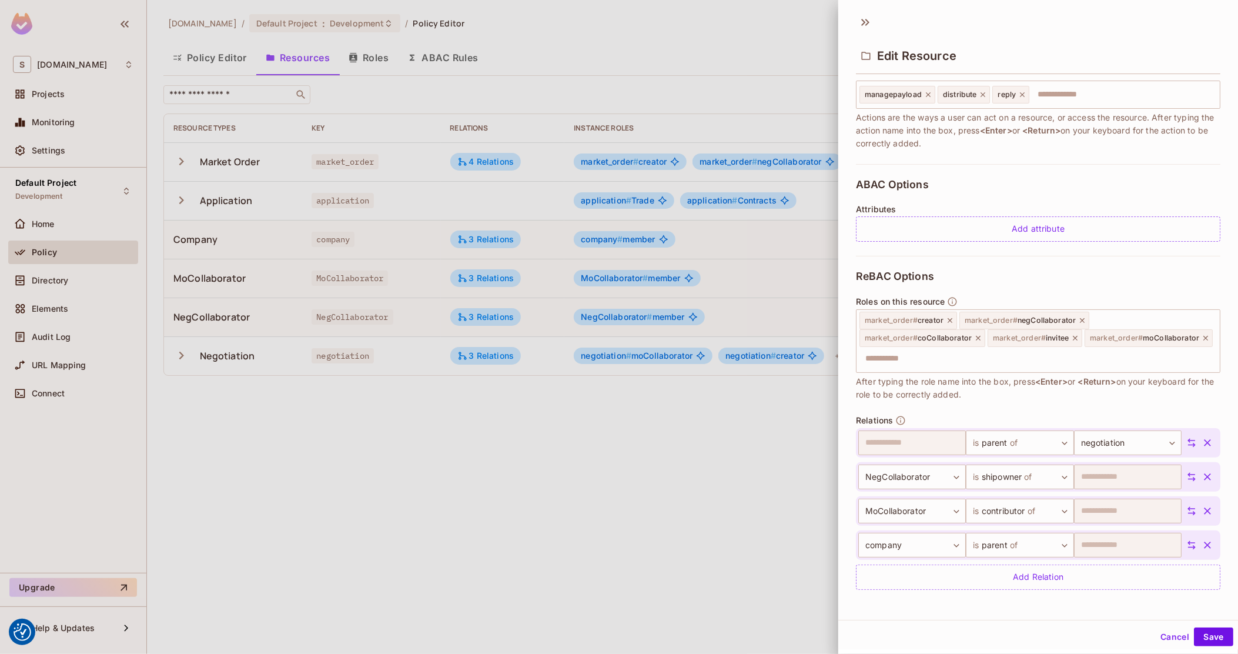
click at [406, 218] on div at bounding box center [619, 327] width 1238 height 654
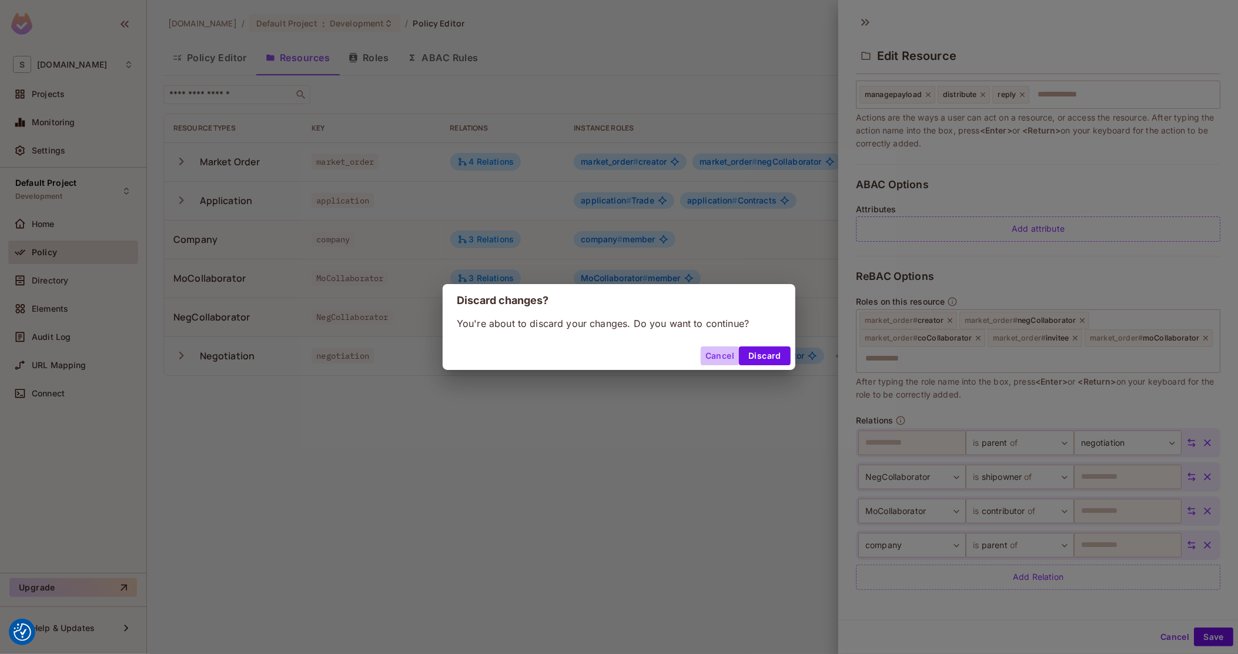
click at [723, 363] on button "Cancel" at bounding box center [720, 355] width 38 height 19
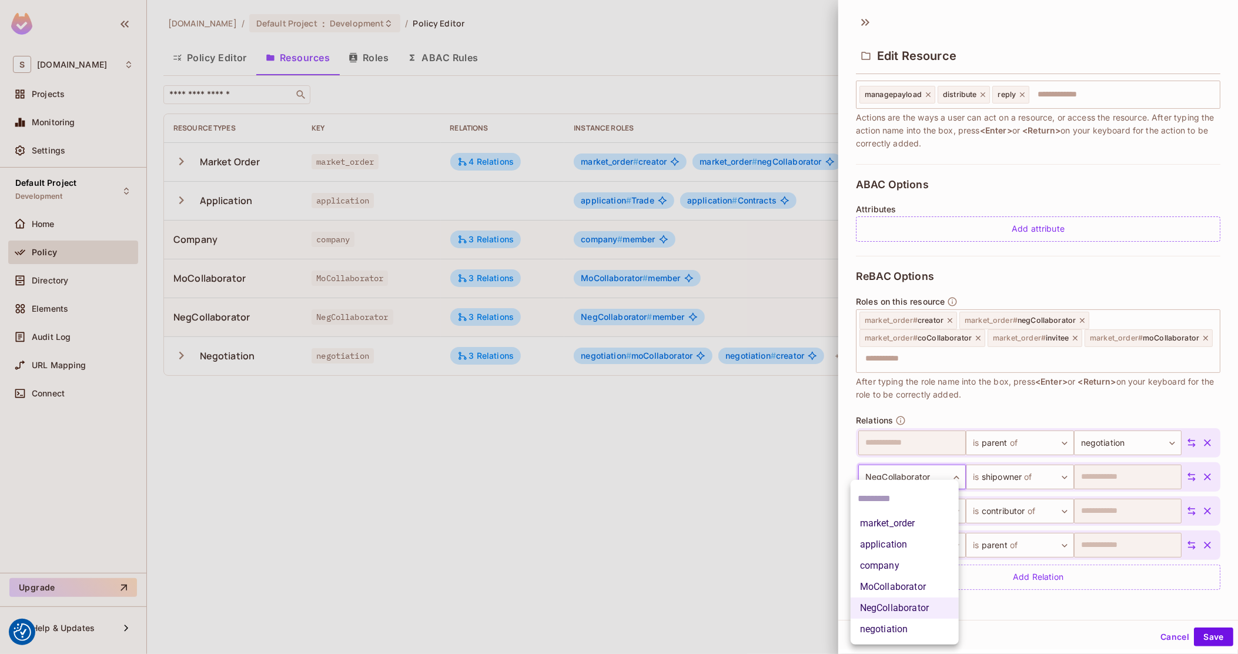
click at [949, 481] on body "We use cookies to enhance your browsing experience, serve personalized ads or c…" at bounding box center [619, 327] width 1238 height 654
click at [1076, 409] on div at bounding box center [619, 327] width 1238 height 654
click at [582, 363] on div at bounding box center [619, 327] width 1238 height 654
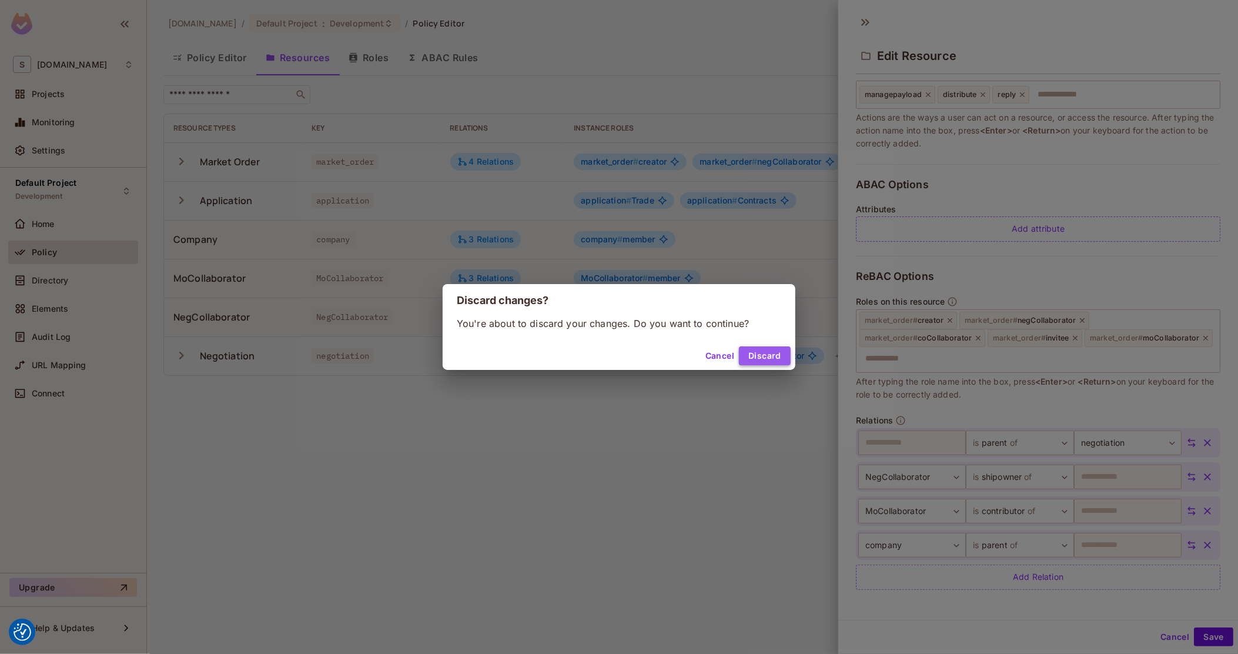
click at [768, 364] on button "Discard" at bounding box center [765, 355] width 52 height 19
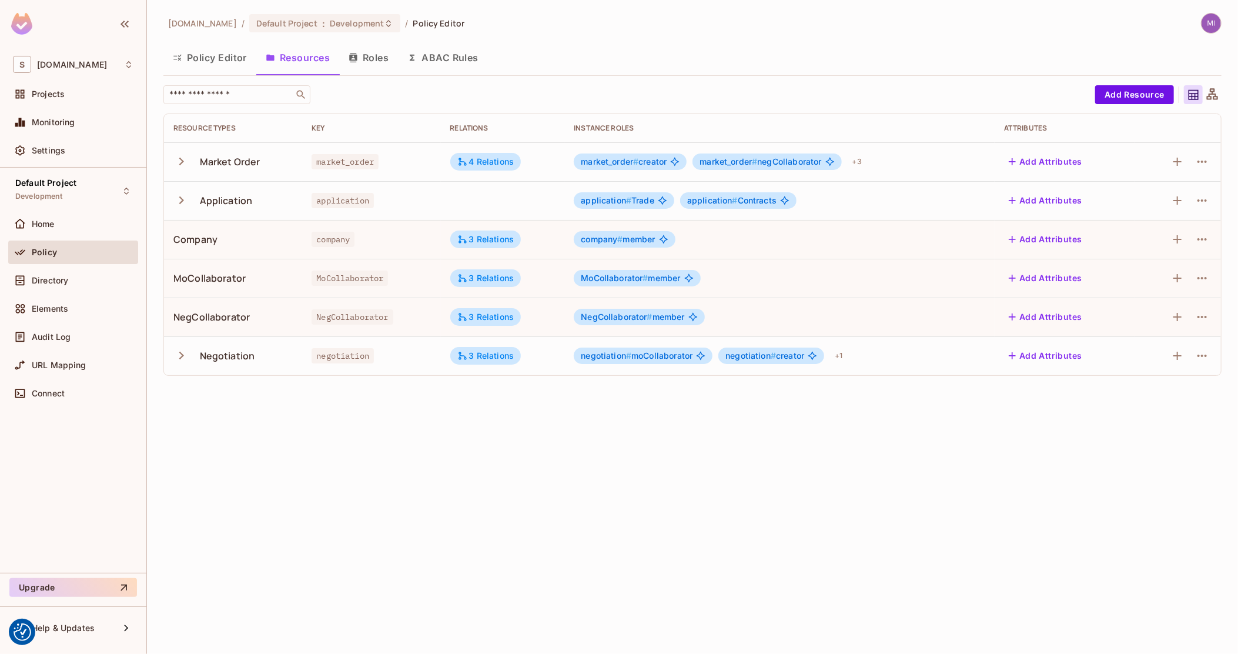
click at [520, 285] on td "3 Relations" at bounding box center [503, 278] width 124 height 39
click at [496, 279] on div "3 Relations" at bounding box center [485, 278] width 57 height 11
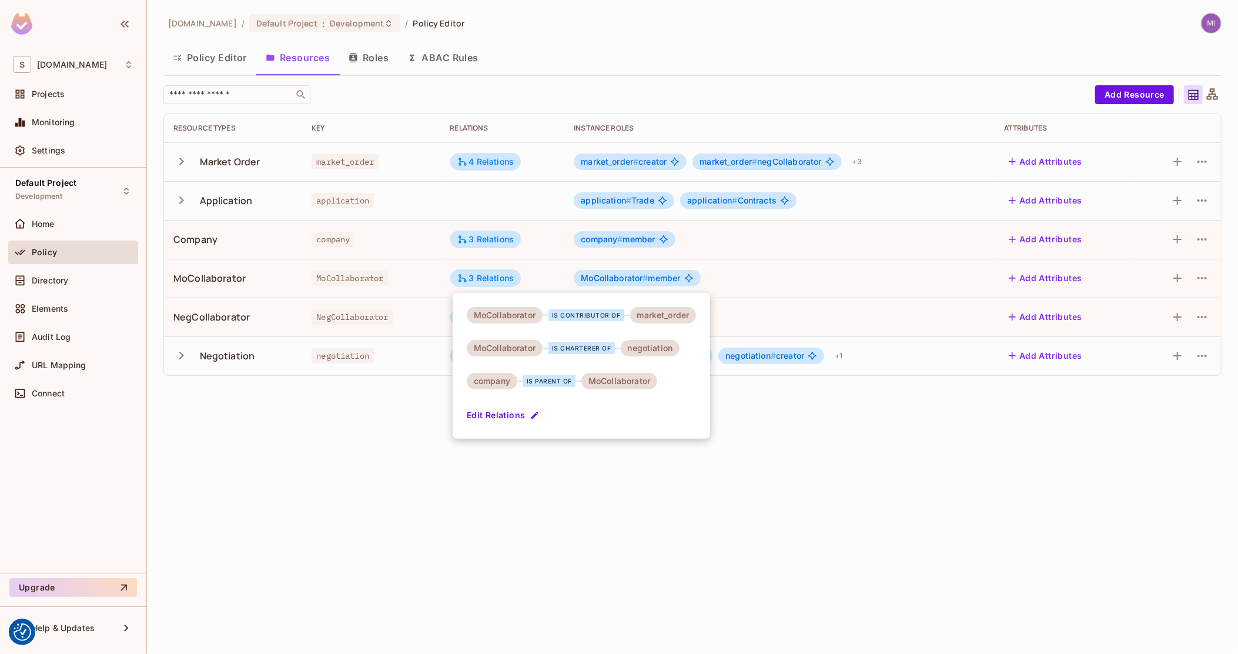
click at [342, 408] on div at bounding box center [619, 327] width 1238 height 654
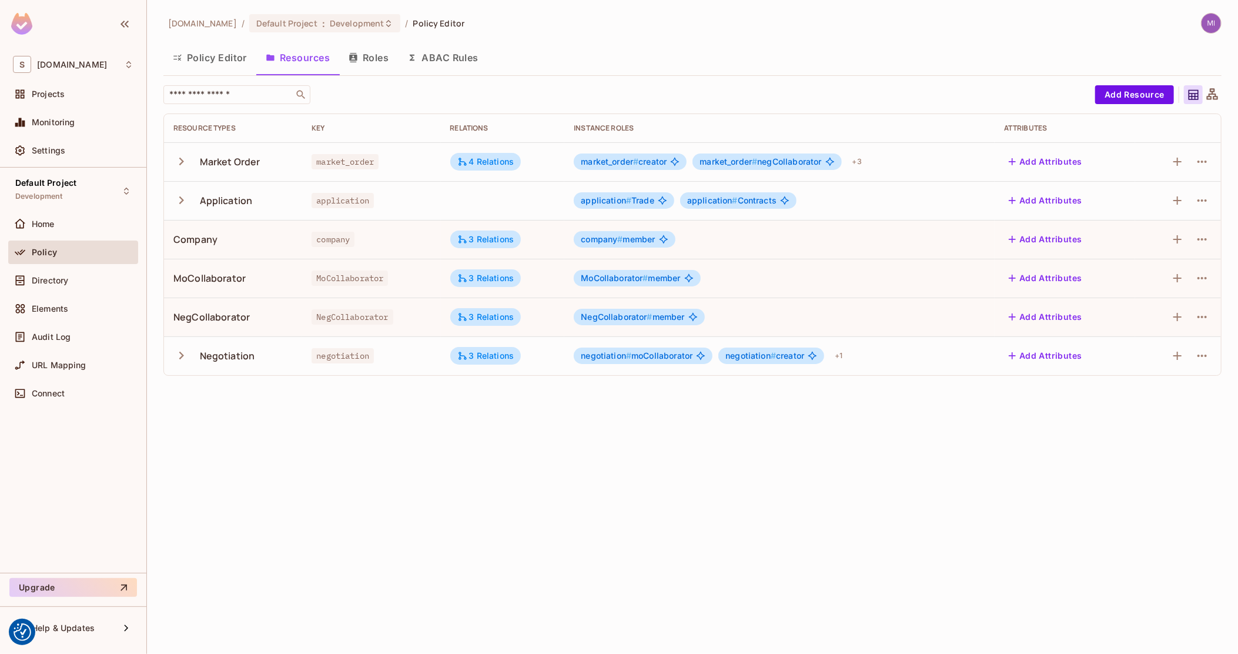
click at [813, 353] on icon at bounding box center [812, 355] width 9 height 9
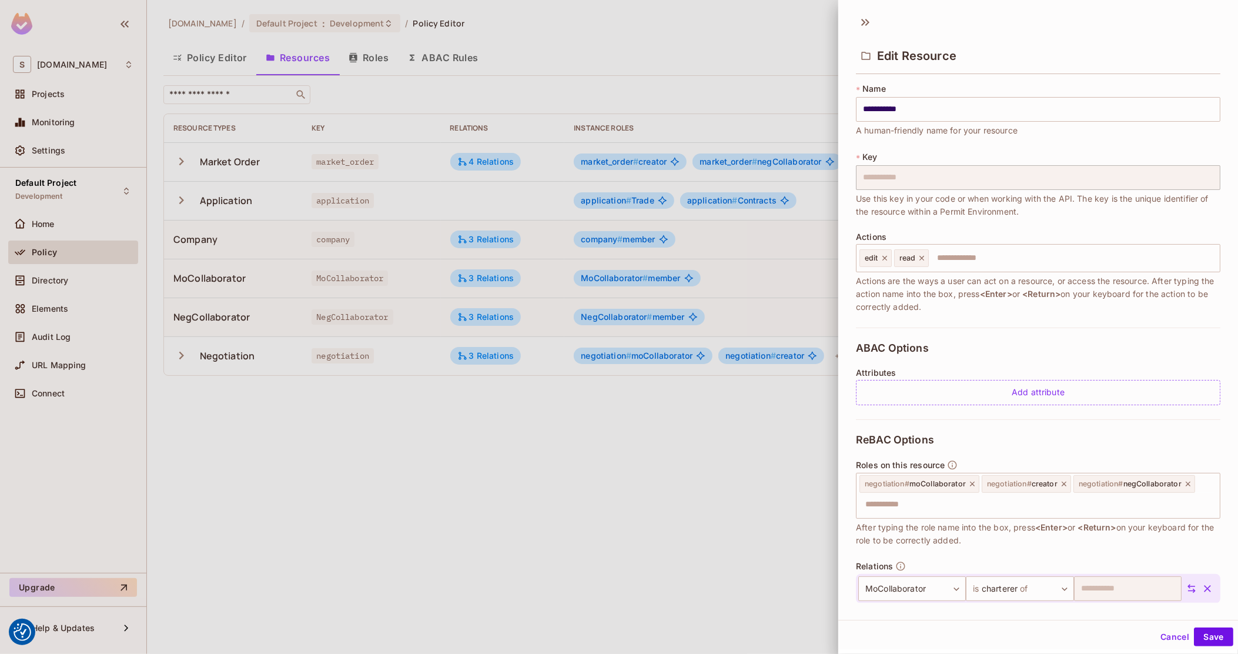
click at [804, 440] on div at bounding box center [619, 327] width 1238 height 654
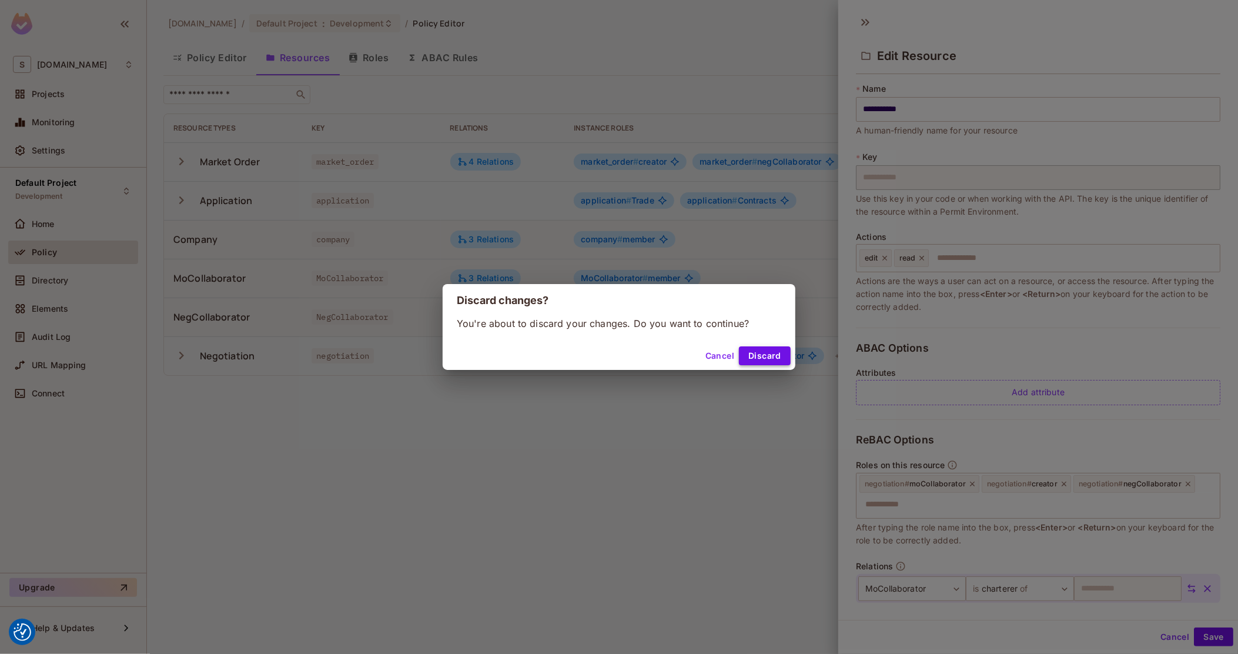
click at [779, 356] on button "Discard" at bounding box center [765, 355] width 52 height 19
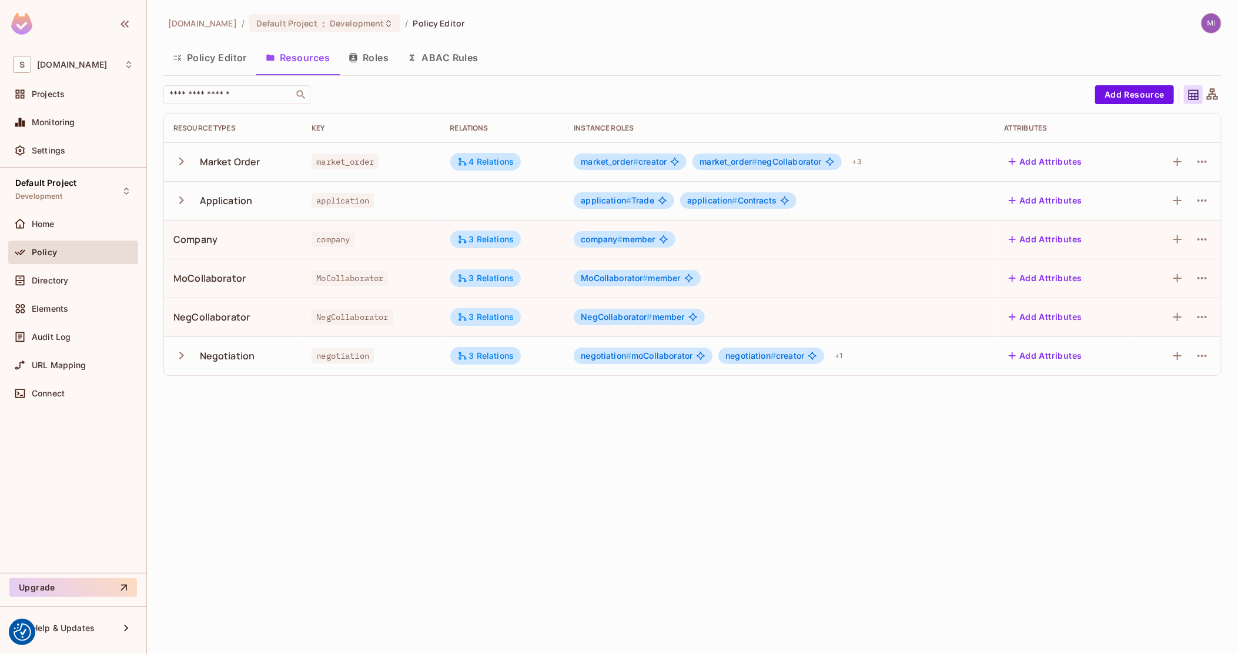
click at [704, 429] on div "[DOMAIN_NAME] / Default Project : Development / Policy Editor Policy Editor Res…" at bounding box center [692, 327] width 1091 height 654
click at [195, 50] on button "Policy Editor" at bounding box center [209, 57] width 93 height 29
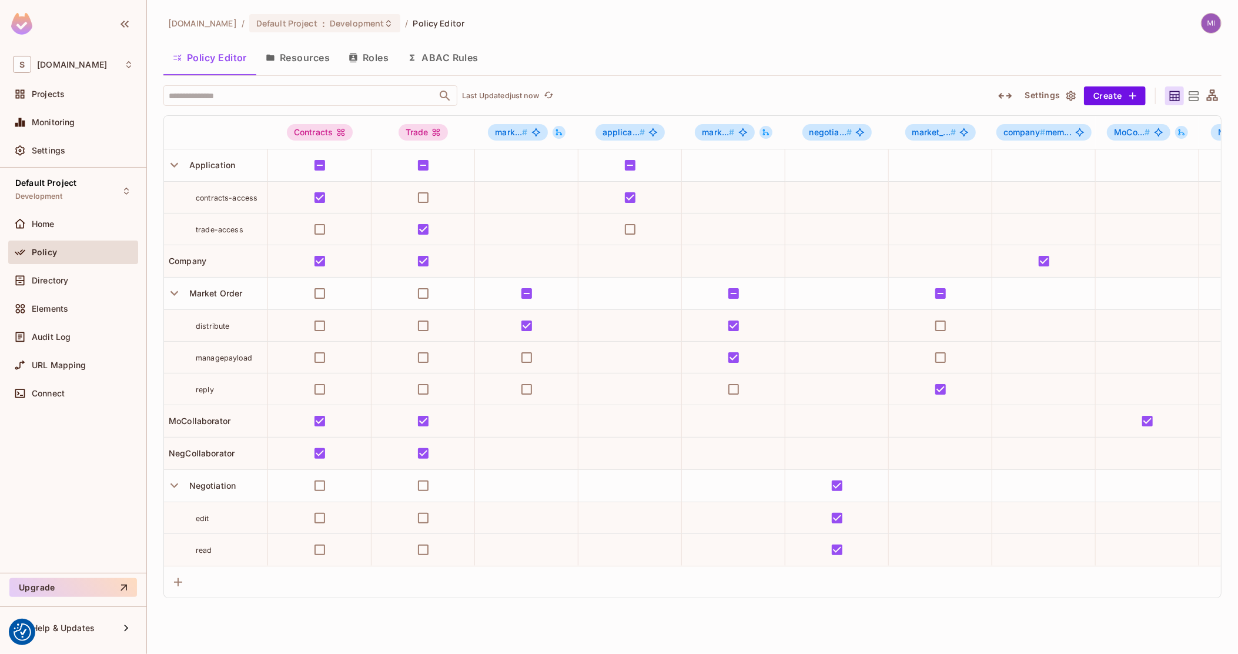
click at [1003, 96] on icon "button" at bounding box center [1005, 96] width 14 height 14
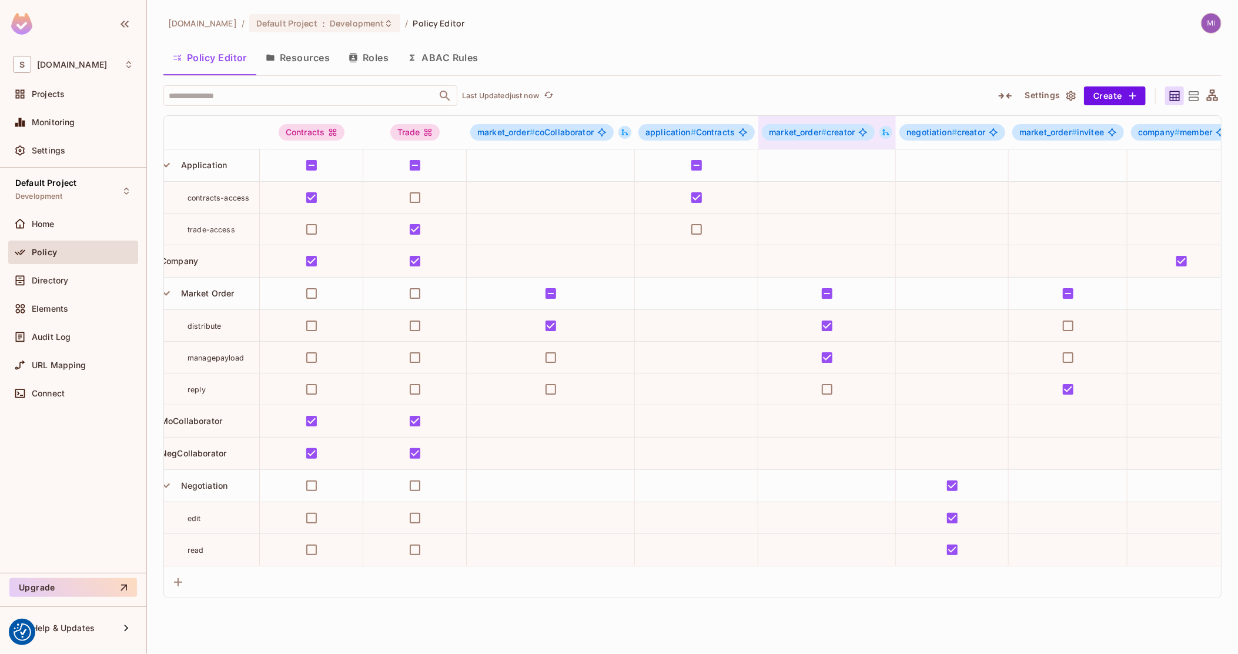
drag, startPoint x: 760, startPoint y: 142, endPoint x: 794, endPoint y: 143, distance: 34.7
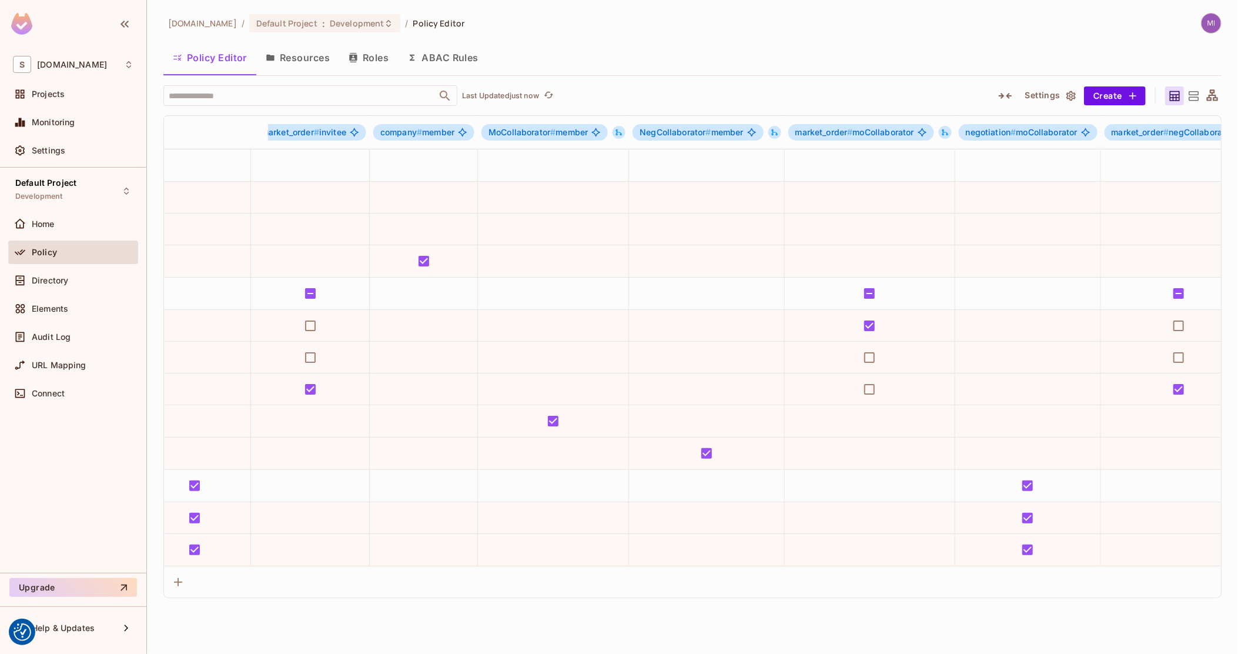
scroll to position [0, 1200]
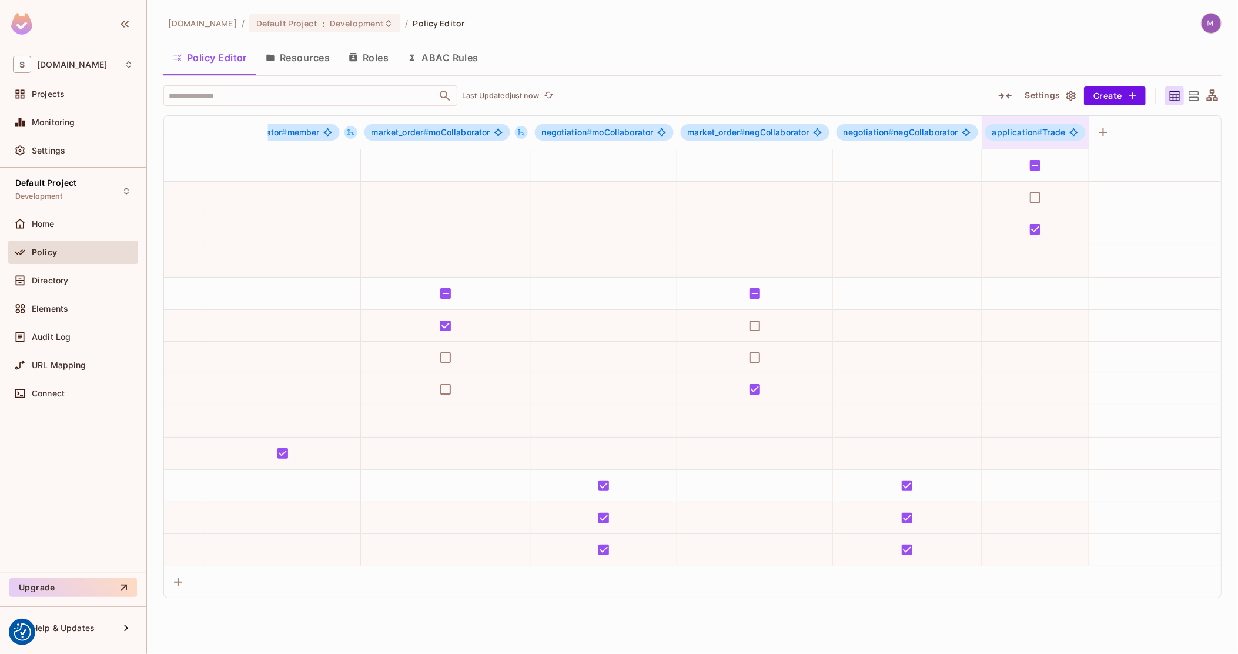
drag, startPoint x: 802, startPoint y: 143, endPoint x: 993, endPoint y: 134, distance: 190.7
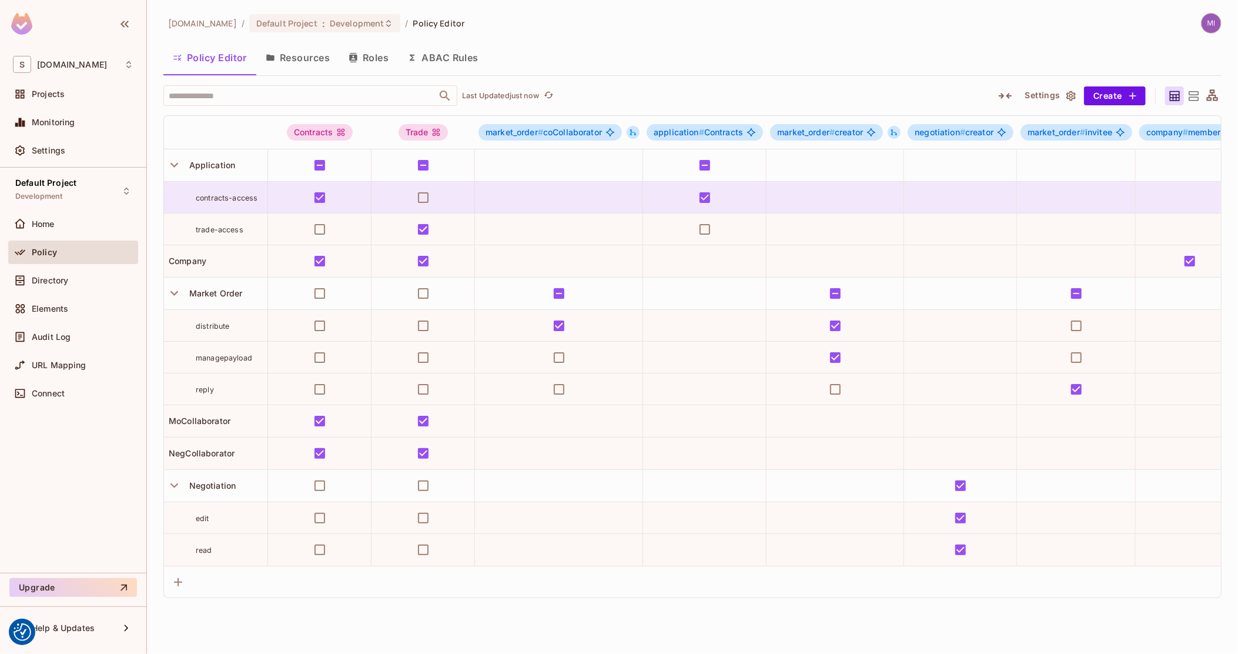
scroll to position [0, 586]
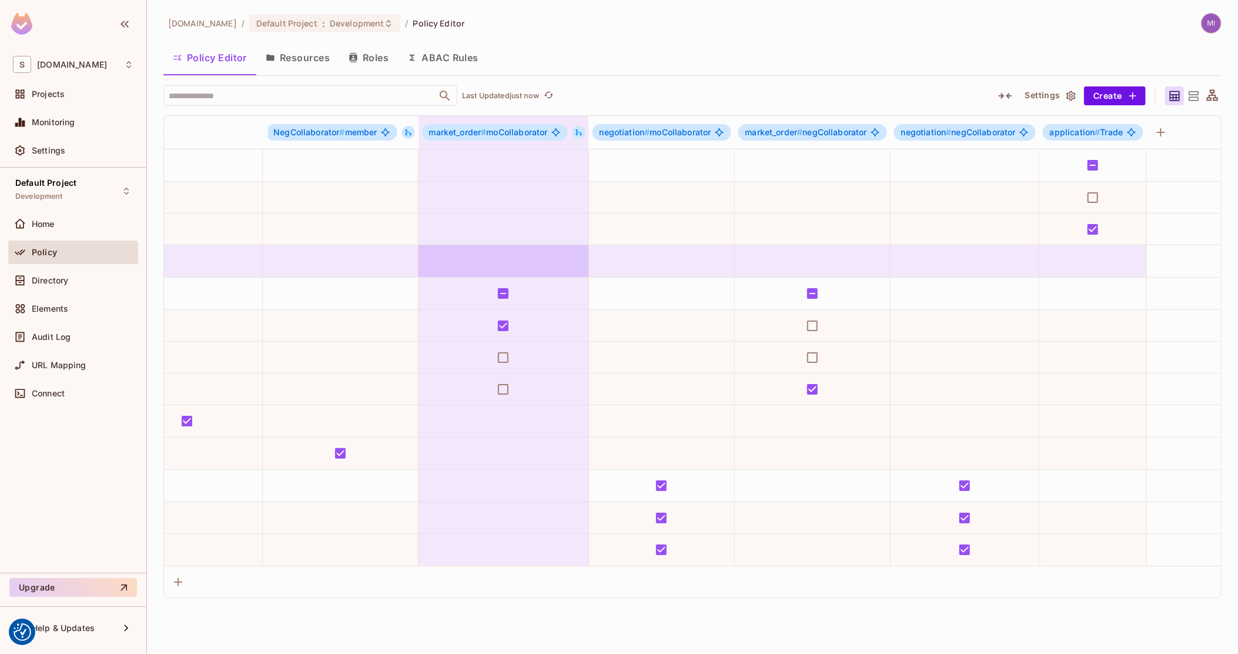
drag, startPoint x: 887, startPoint y: 283, endPoint x: 945, endPoint y: 273, distance: 59.2
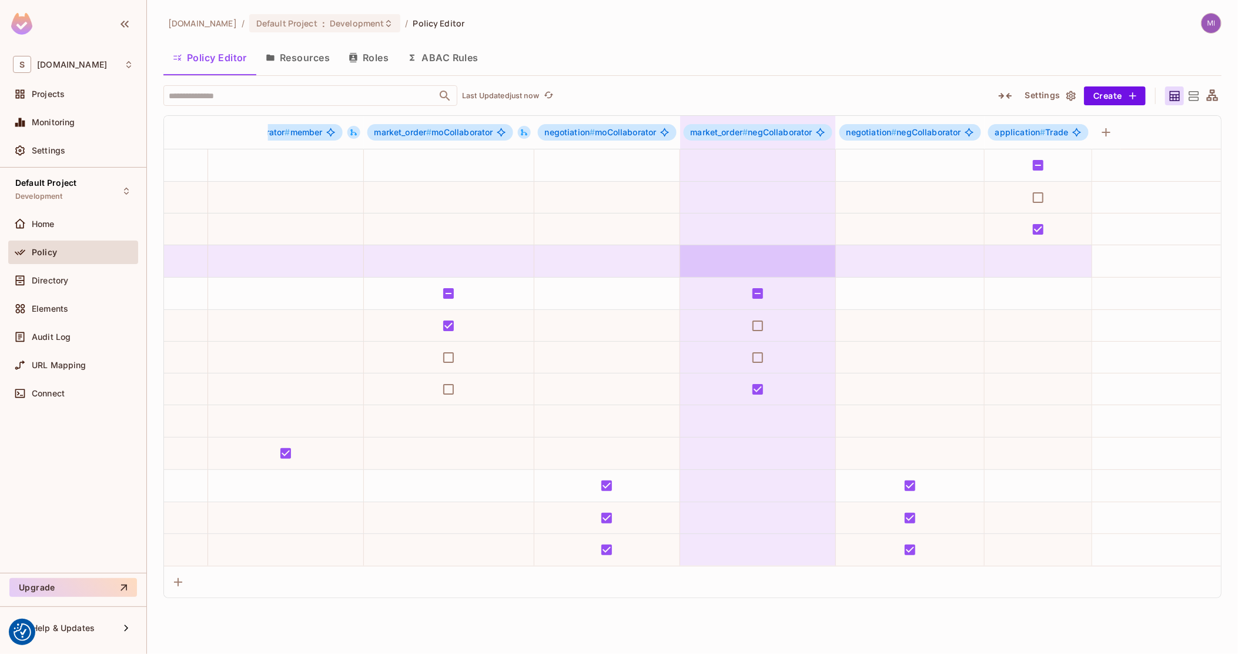
scroll to position [0, 1200]
drag, startPoint x: 758, startPoint y: 266, endPoint x: 790, endPoint y: 262, distance: 32.0
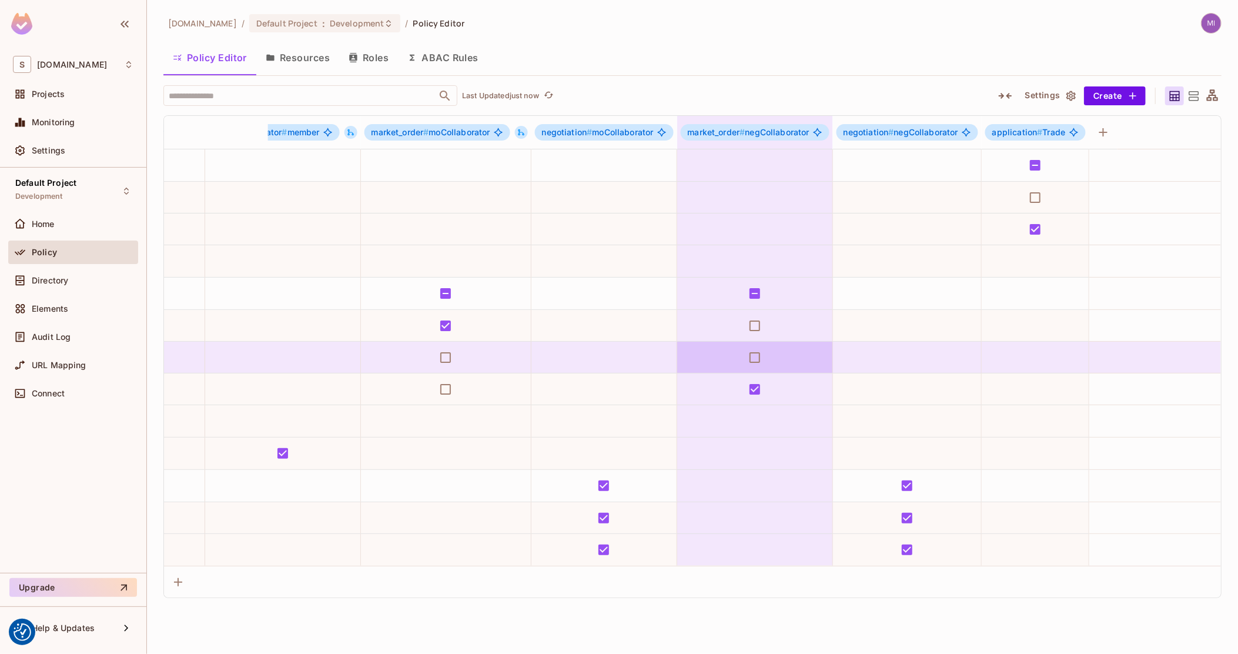
drag, startPoint x: 636, startPoint y: 354, endPoint x: 683, endPoint y: 346, distance: 47.2
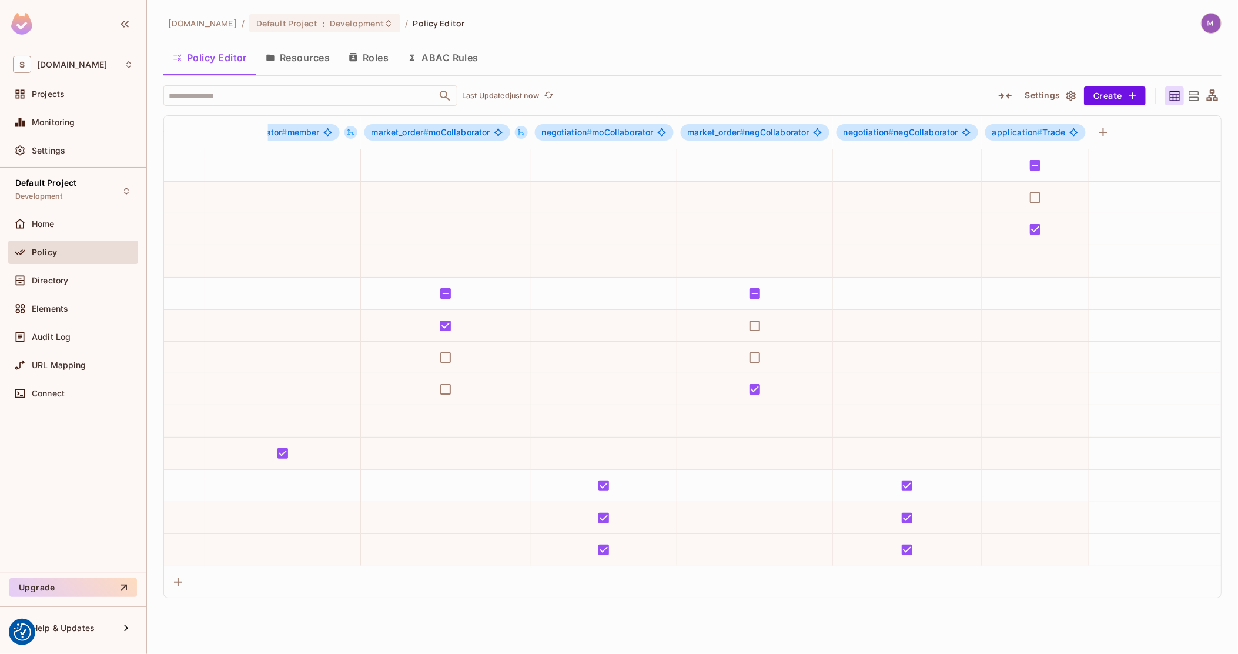
click at [1212, 94] on icon at bounding box center [1212, 94] width 11 height 11
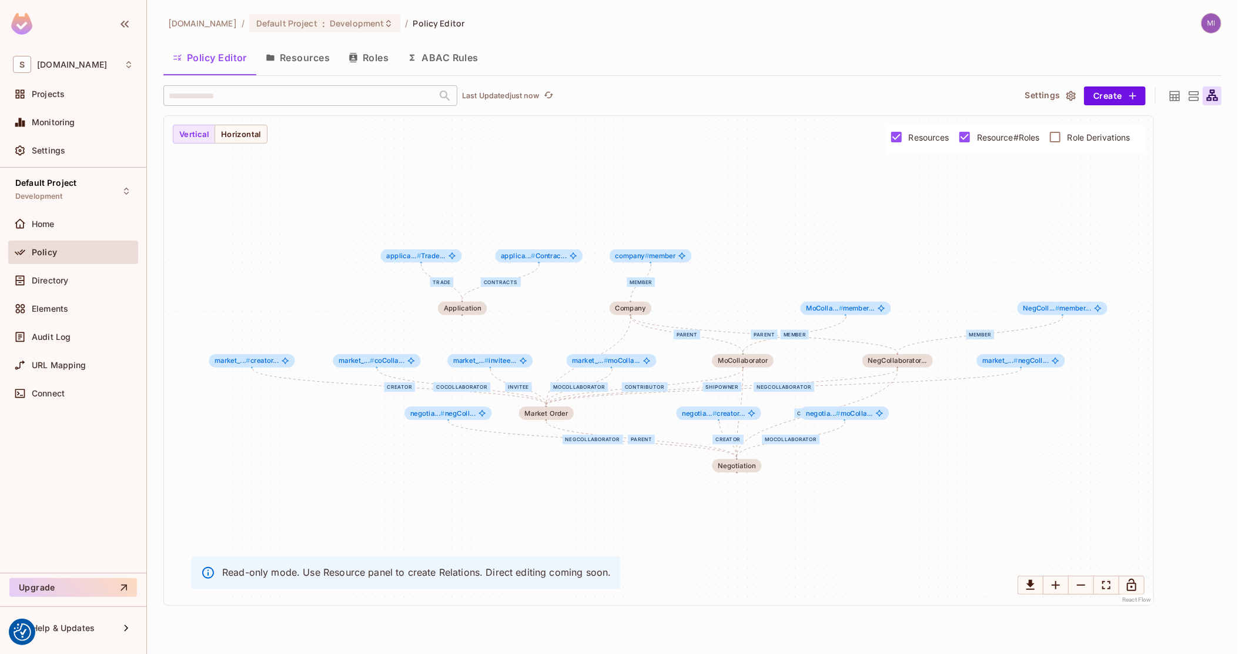
click at [992, 139] on span "Resource#Roles" at bounding box center [1008, 137] width 63 height 11
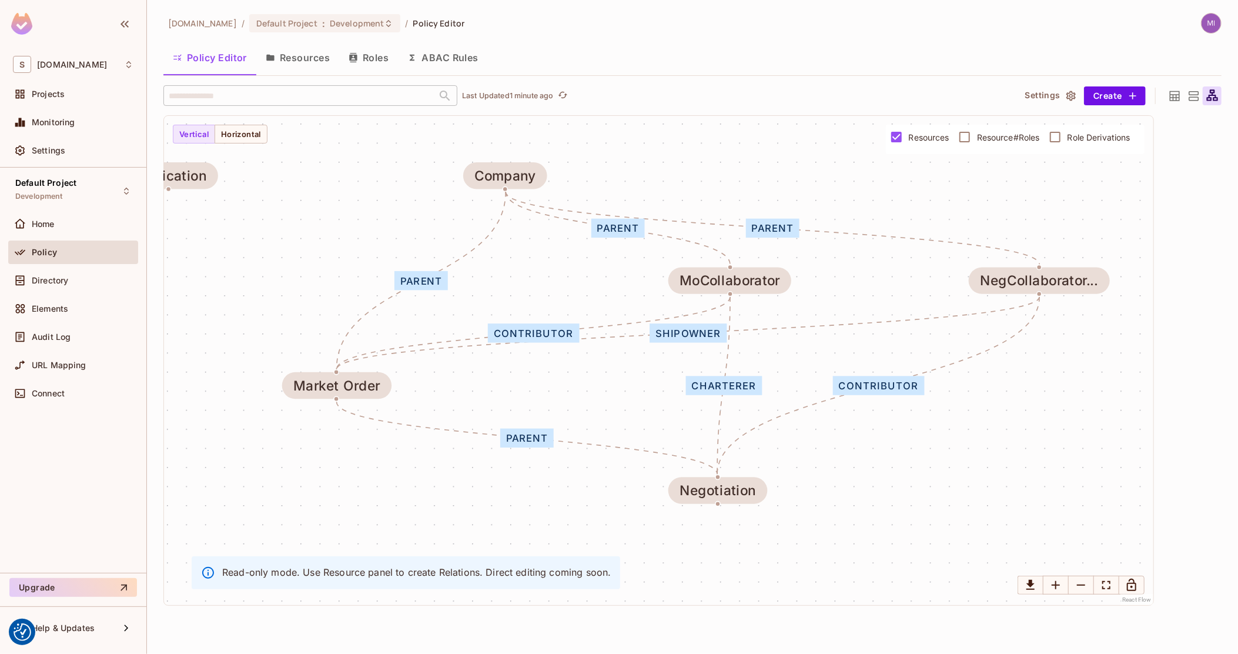
click at [283, 64] on button "Resources" at bounding box center [297, 57] width 83 height 29
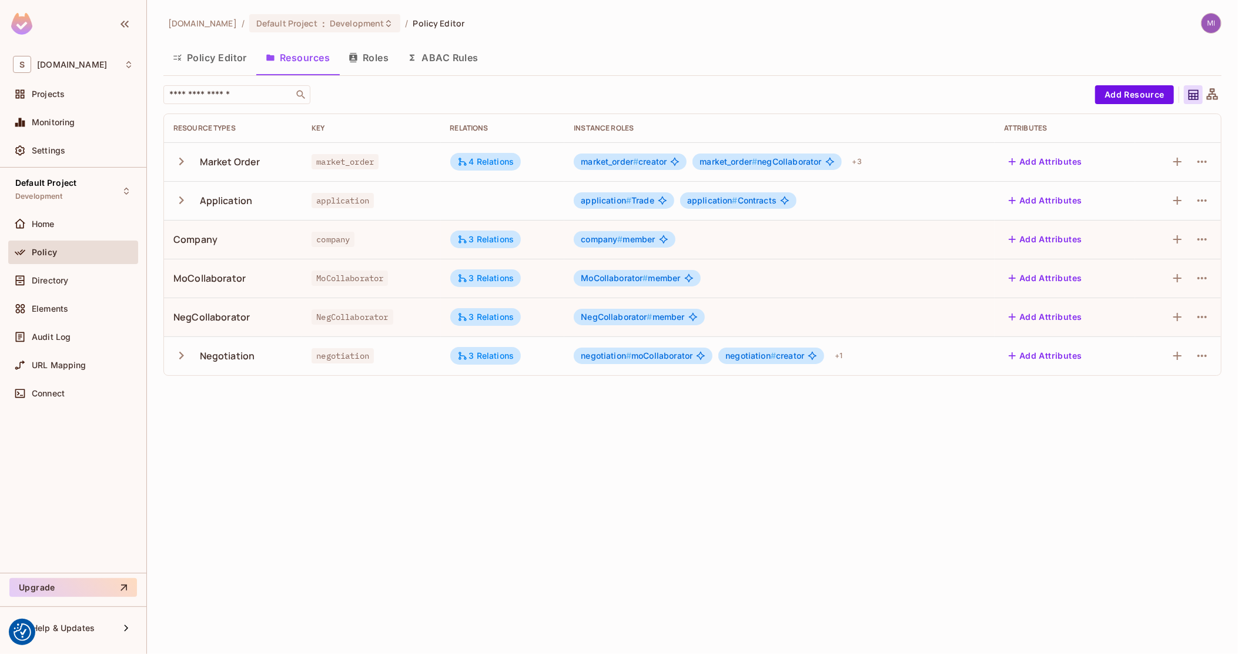
click at [327, 61] on button "Resources" at bounding box center [297, 57] width 83 height 29
click at [344, 59] on button "Roles" at bounding box center [368, 57] width 59 height 29
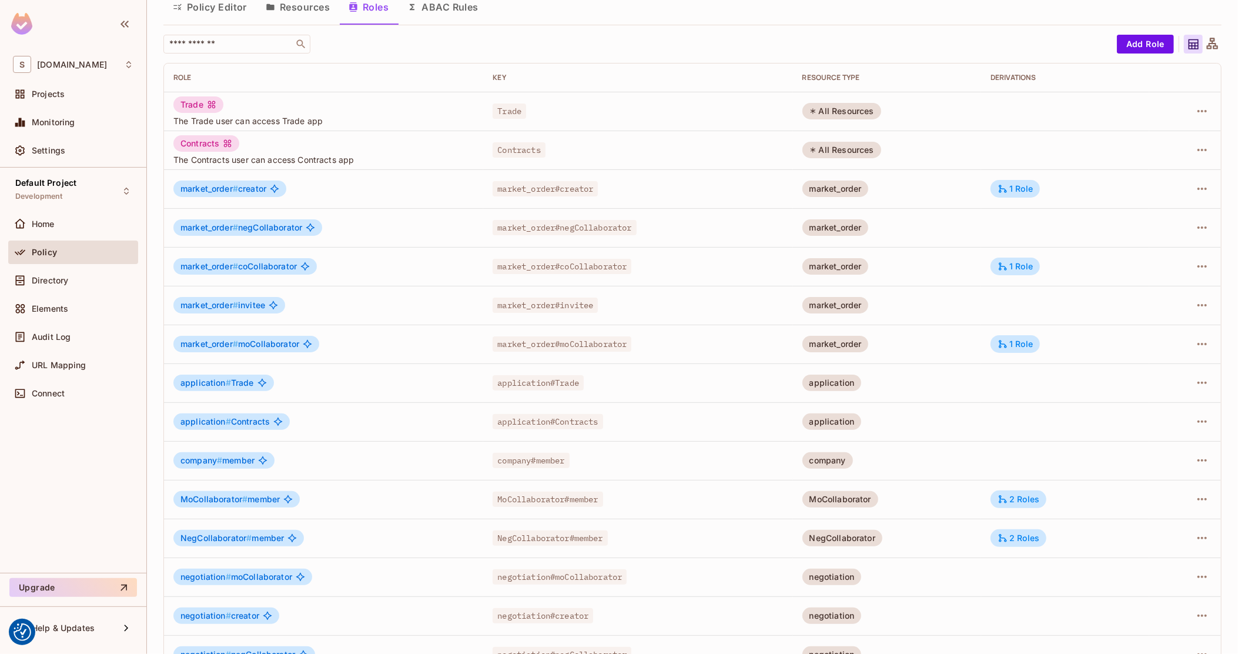
scroll to position [73, 0]
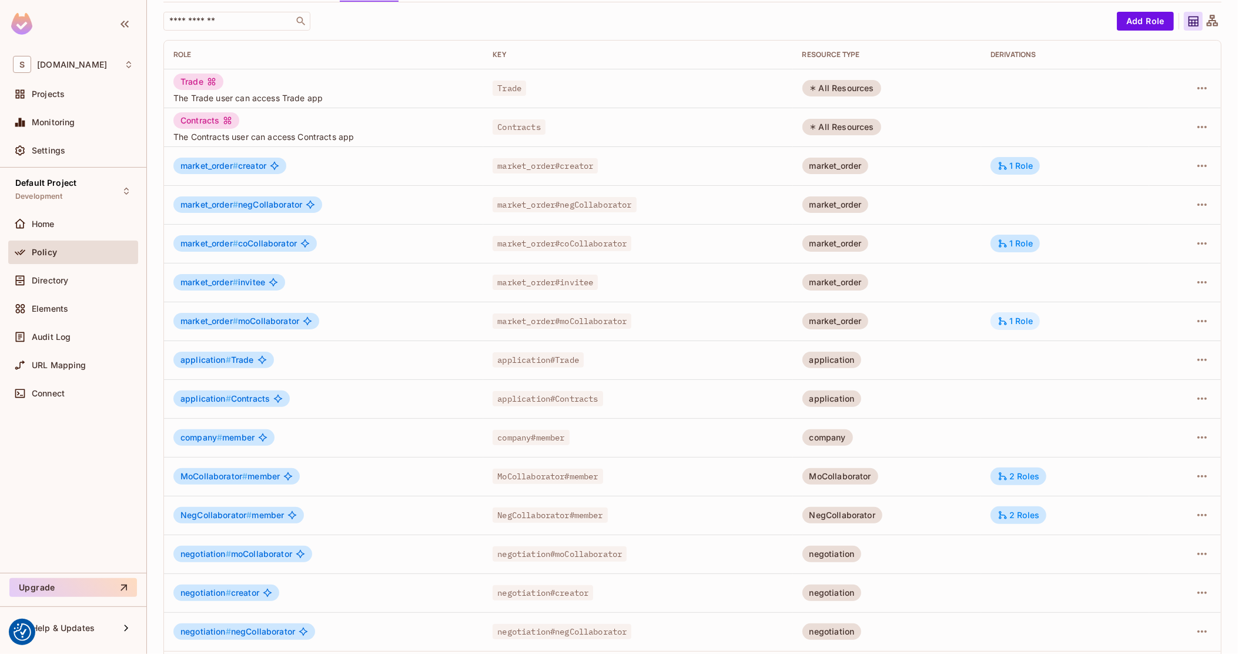
click at [1016, 318] on div "1 Role" at bounding box center [1015, 321] width 35 height 11
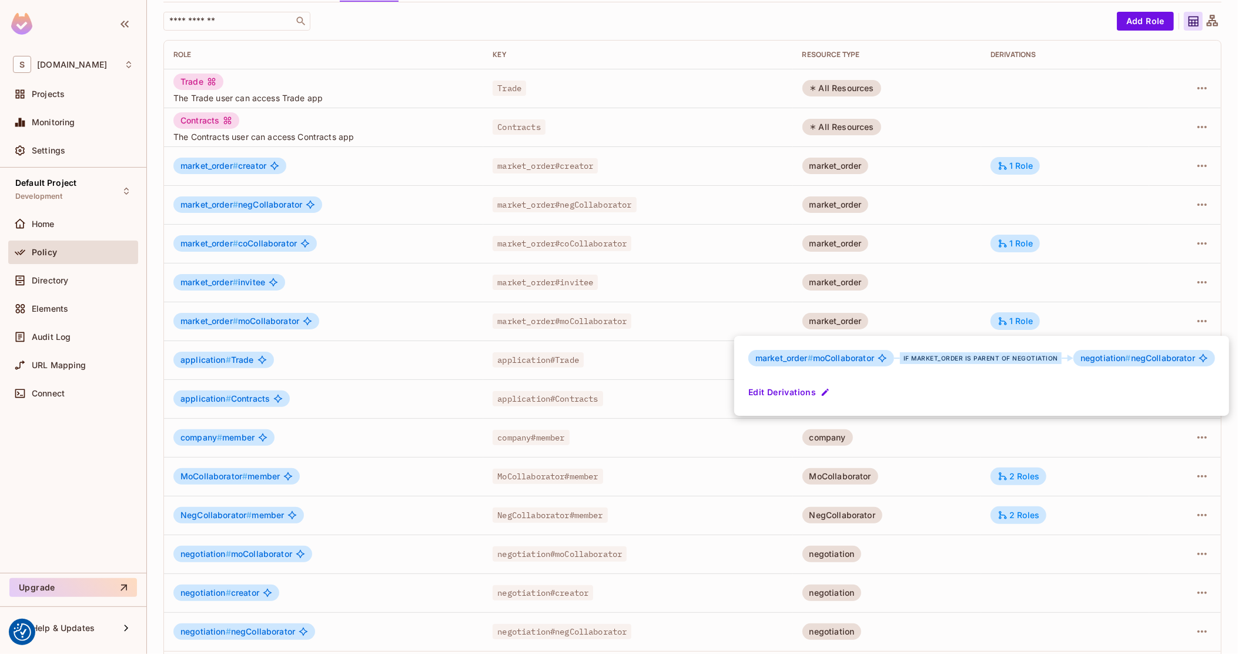
click at [1119, 498] on div at bounding box center [619, 327] width 1238 height 654
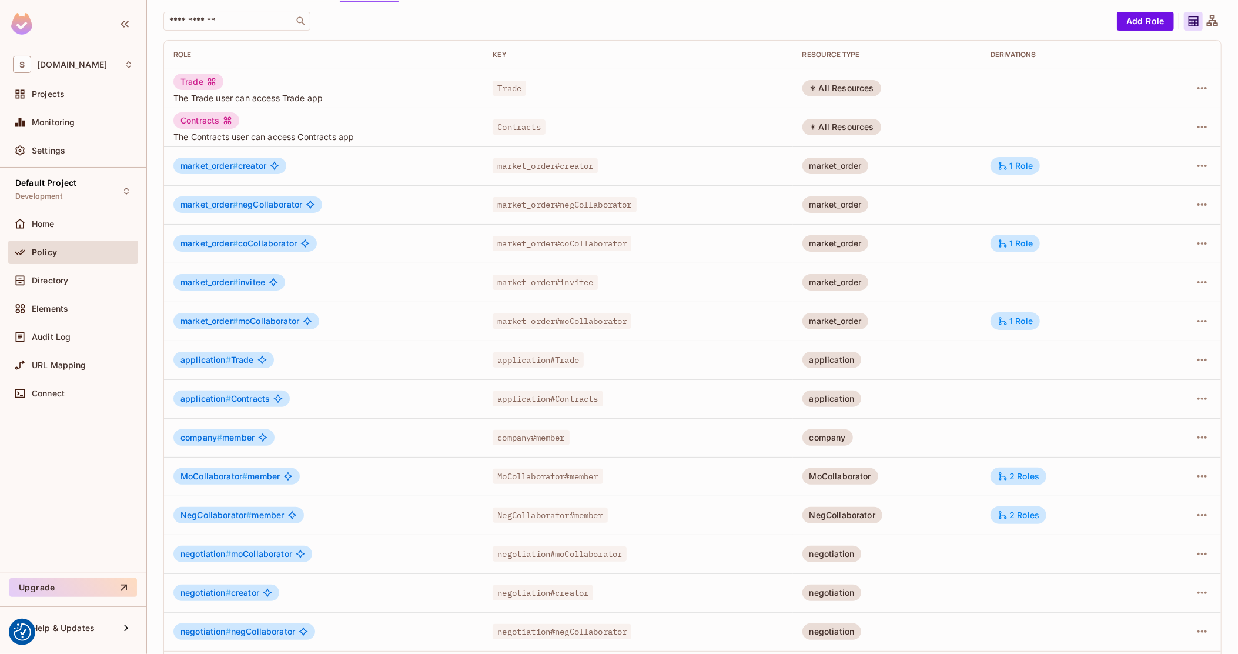
click at [259, 321] on span "market_order # moCollaborator" at bounding box center [239, 320] width 119 height 9
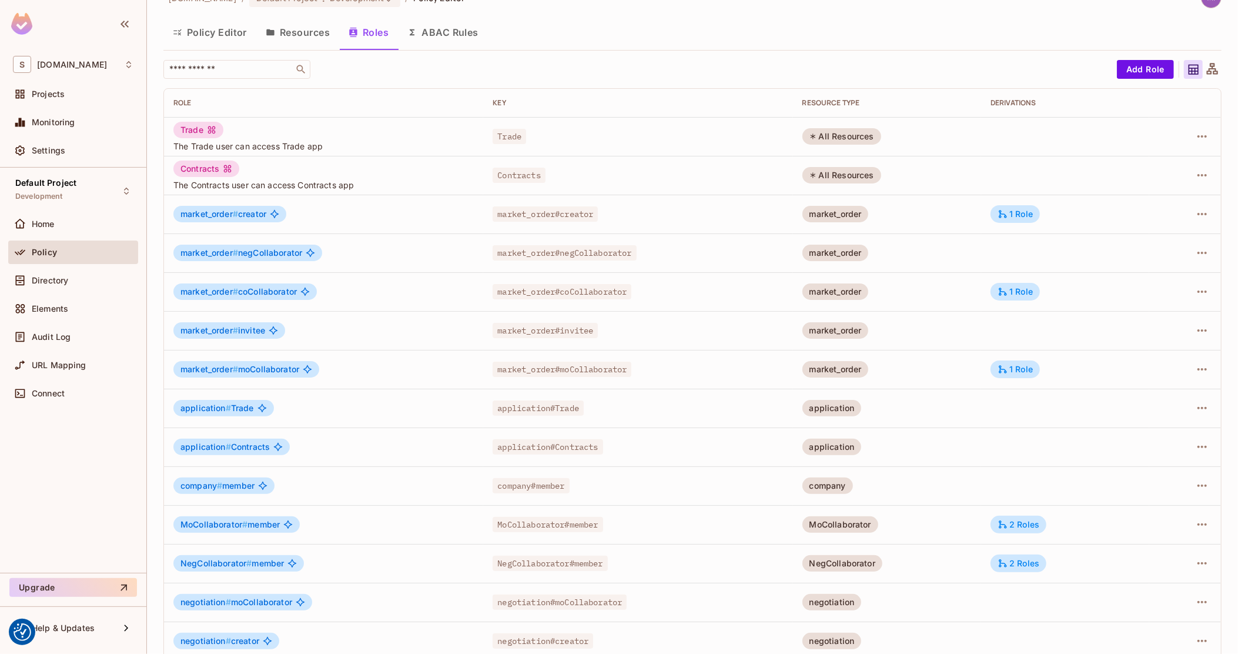
click at [429, 322] on tbody "Trade The Trade user can access Trade app Trade All Resources Contracts The Con…" at bounding box center [692, 408] width 1057 height 582
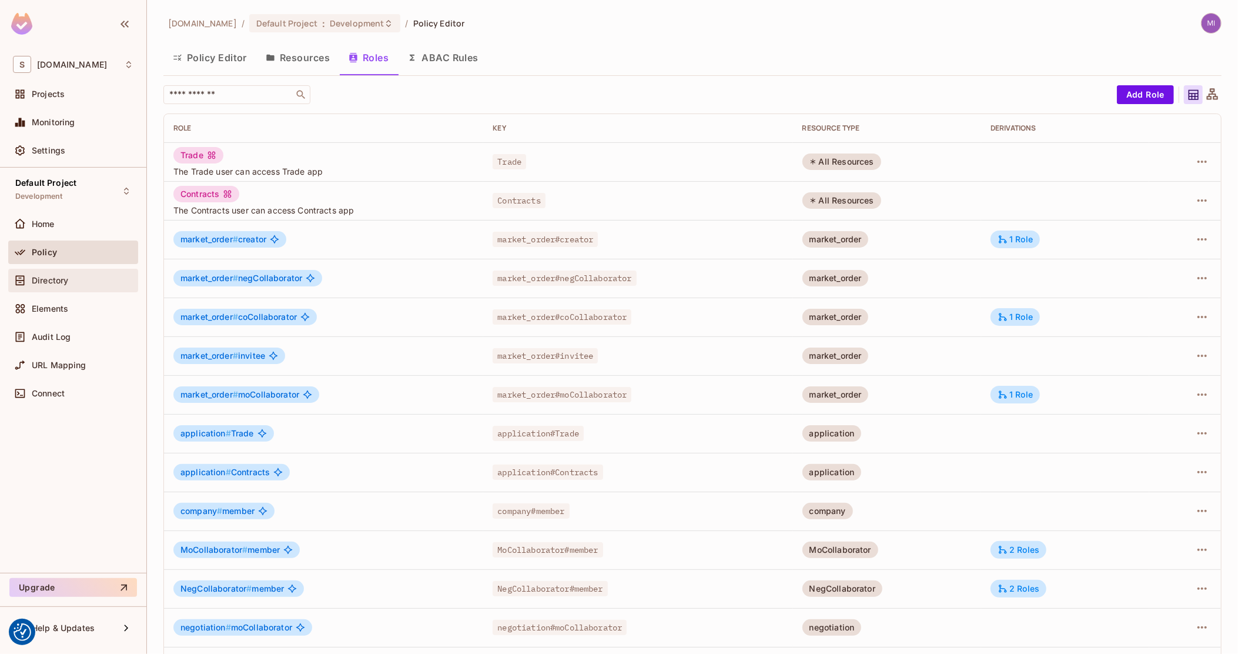
click at [63, 287] on div "Directory" at bounding box center [73, 280] width 121 height 14
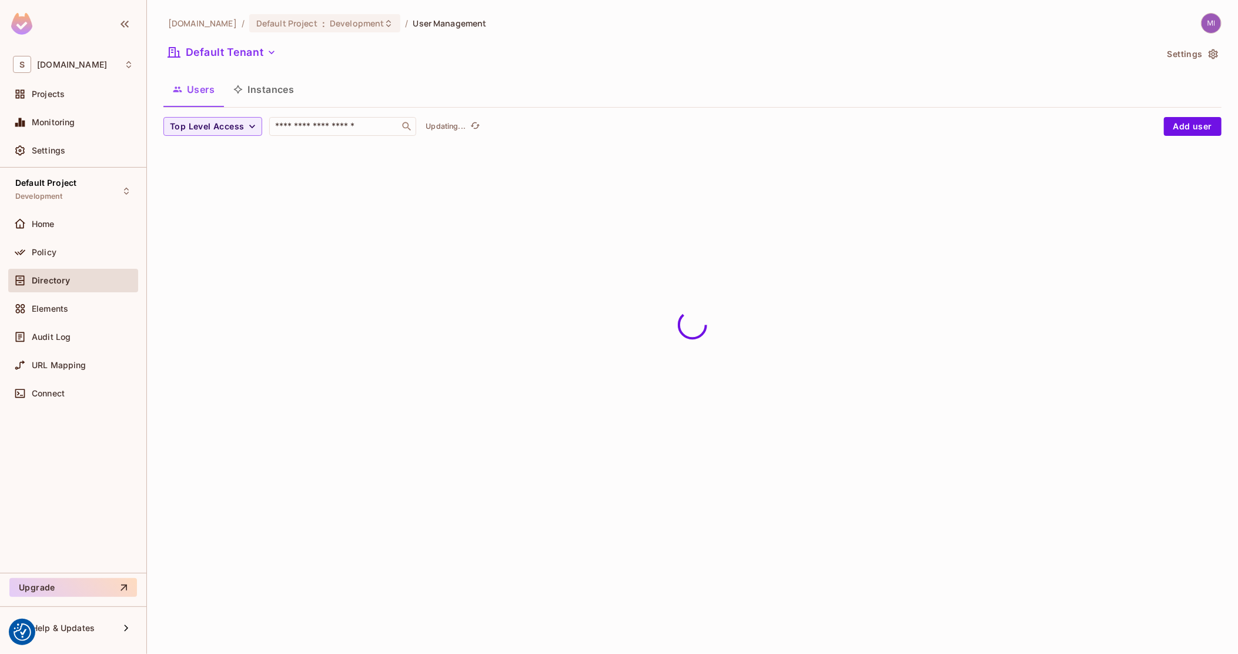
click at [292, 91] on button "Instances" at bounding box center [263, 89] width 79 height 29
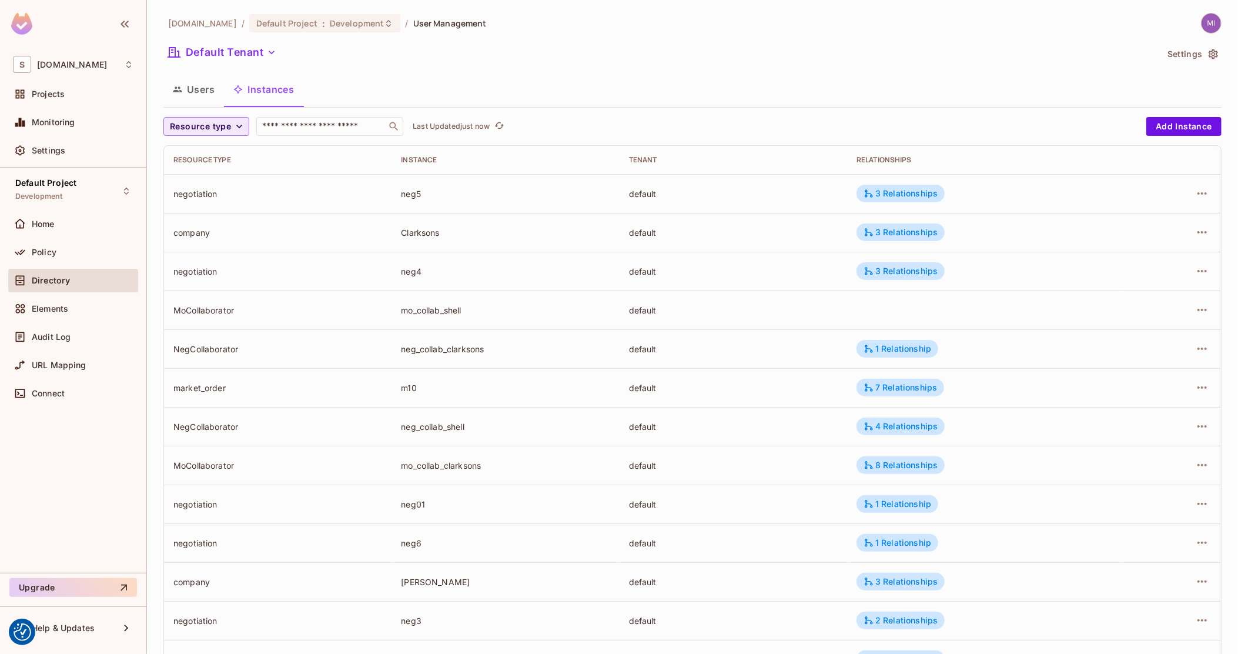
click at [228, 128] on span "Resource type" at bounding box center [200, 126] width 61 height 15
click at [219, 149] on span "Market Order" at bounding box center [205, 153] width 65 height 11
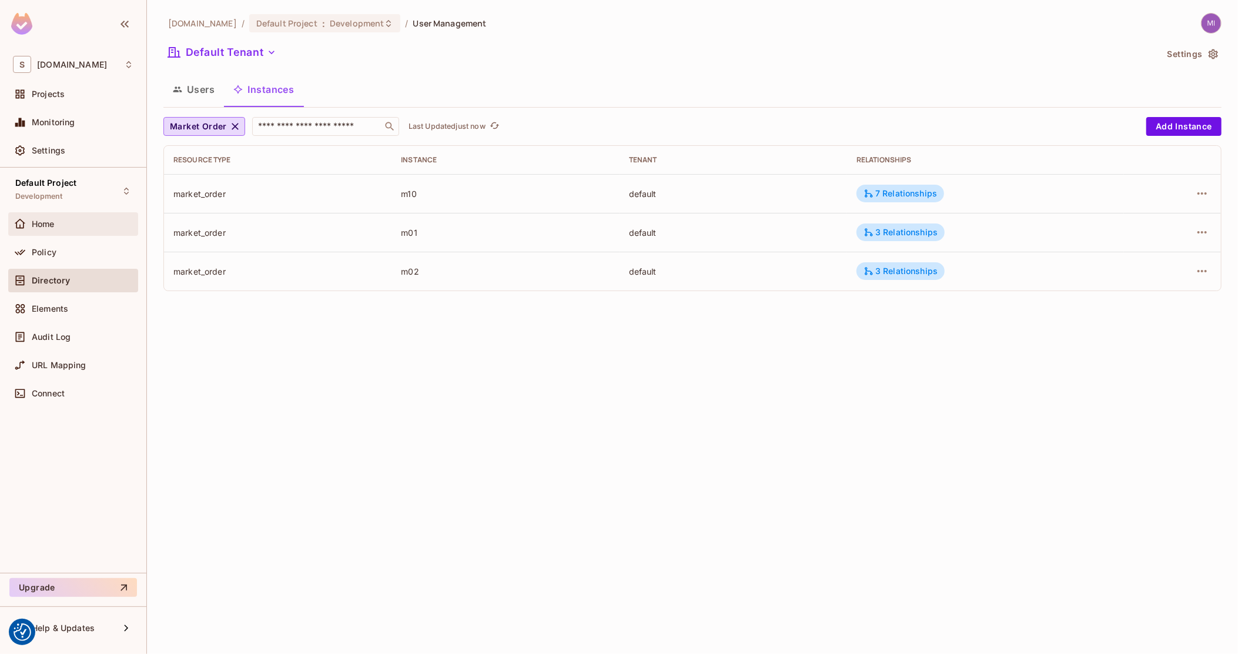
click at [72, 228] on div "Home" at bounding box center [83, 223] width 102 height 9
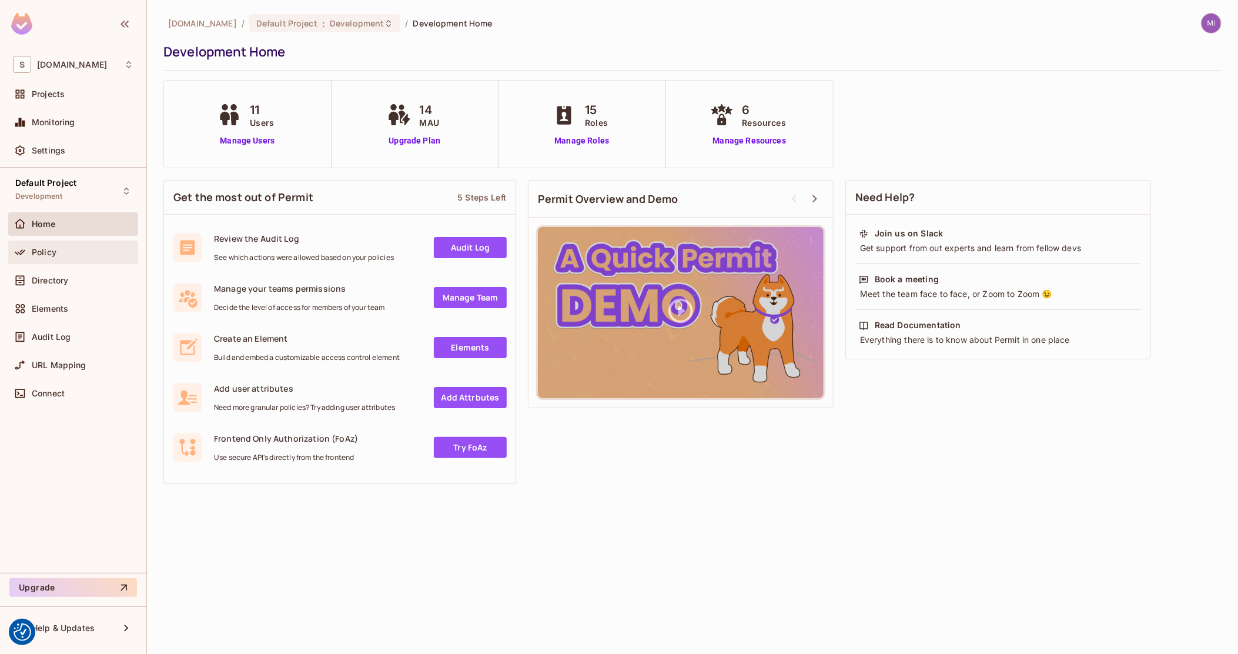
click at [50, 255] on span "Policy" at bounding box center [44, 251] width 25 height 9
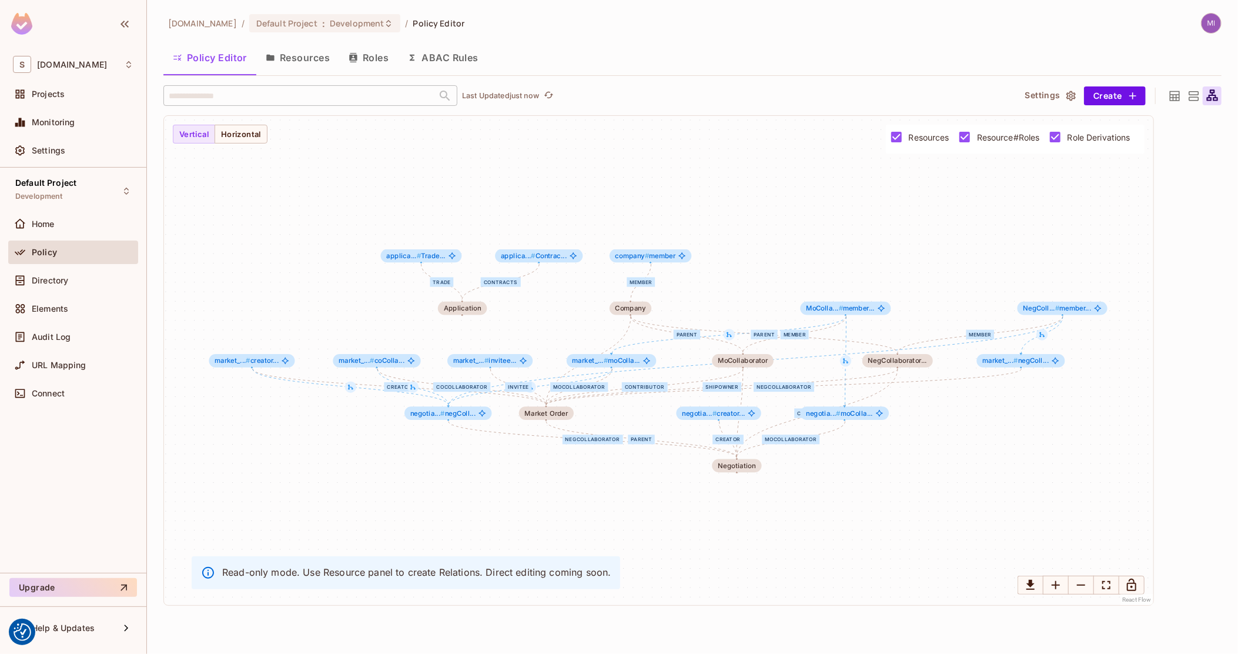
click at [1176, 92] on icon at bounding box center [1175, 96] width 15 height 15
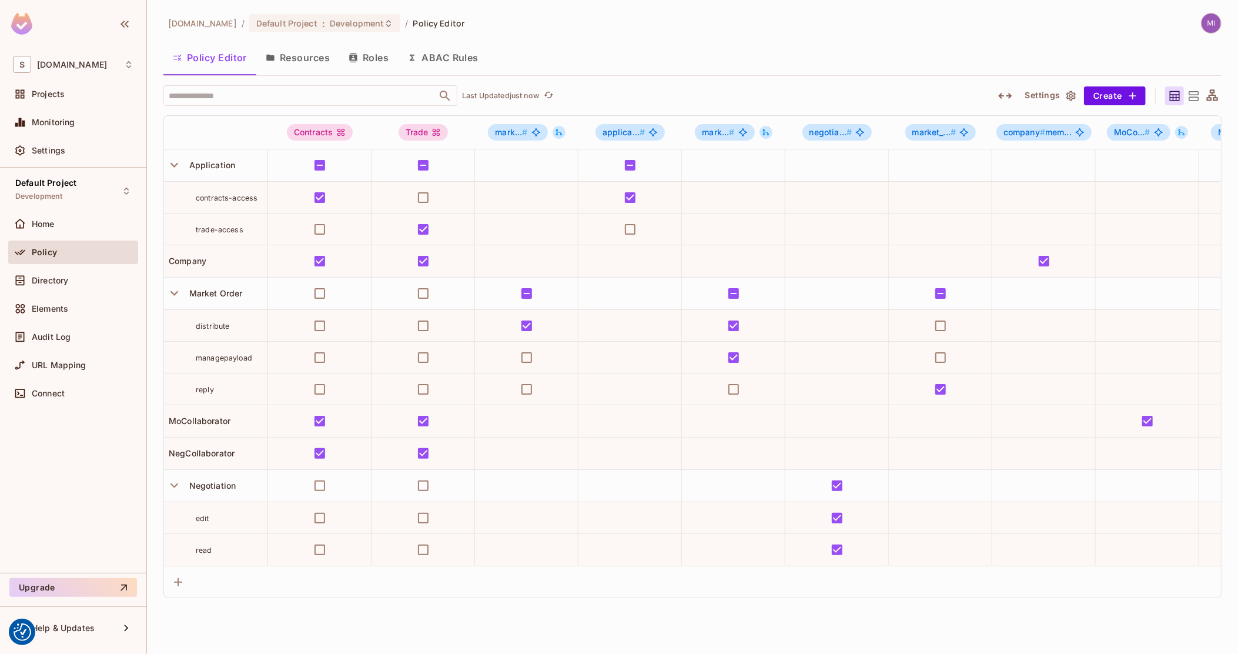
click at [323, 61] on button "Resources" at bounding box center [297, 57] width 83 height 29
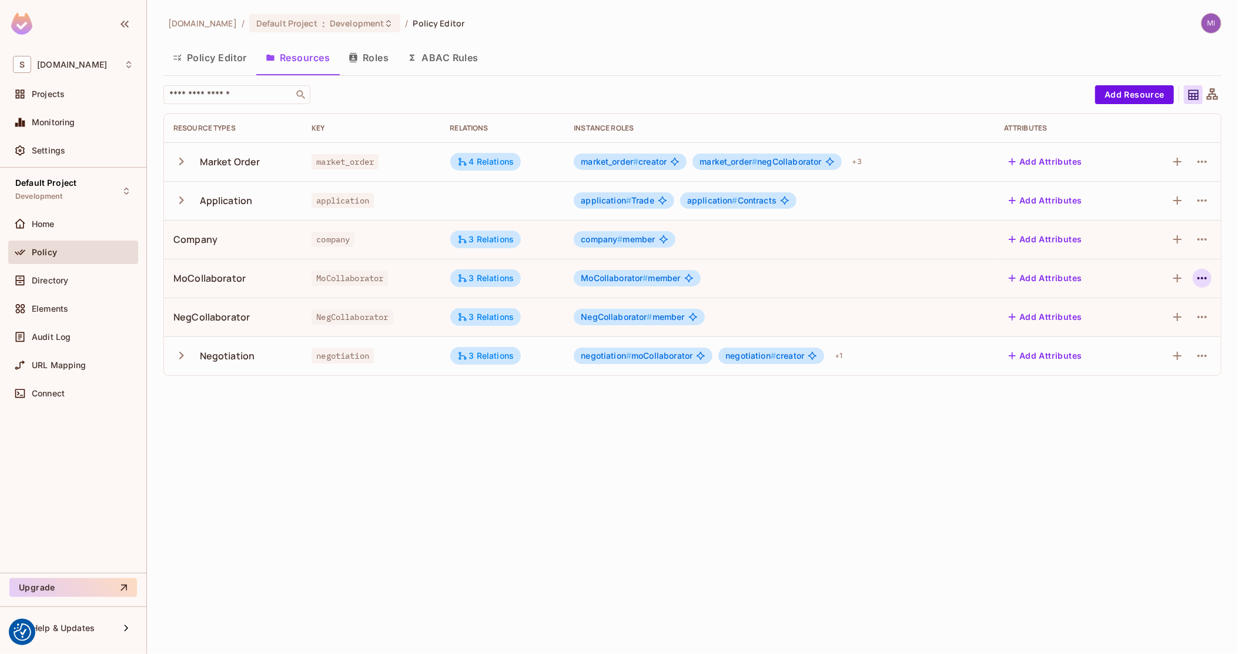
click at [1204, 279] on icon "button" at bounding box center [1202, 278] width 14 height 14
click at [1167, 321] on div "Edit Resource" at bounding box center [1151, 325] width 55 height 12
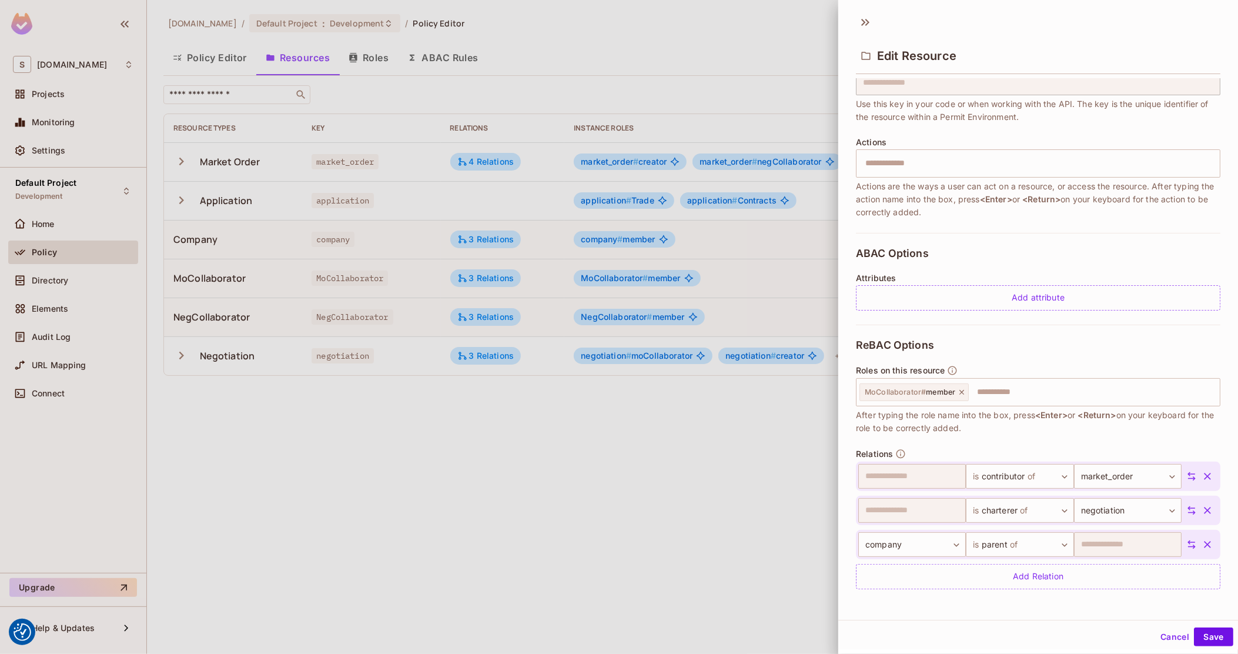
scroll to position [1, 0]
click at [621, 441] on div at bounding box center [619, 327] width 1238 height 654
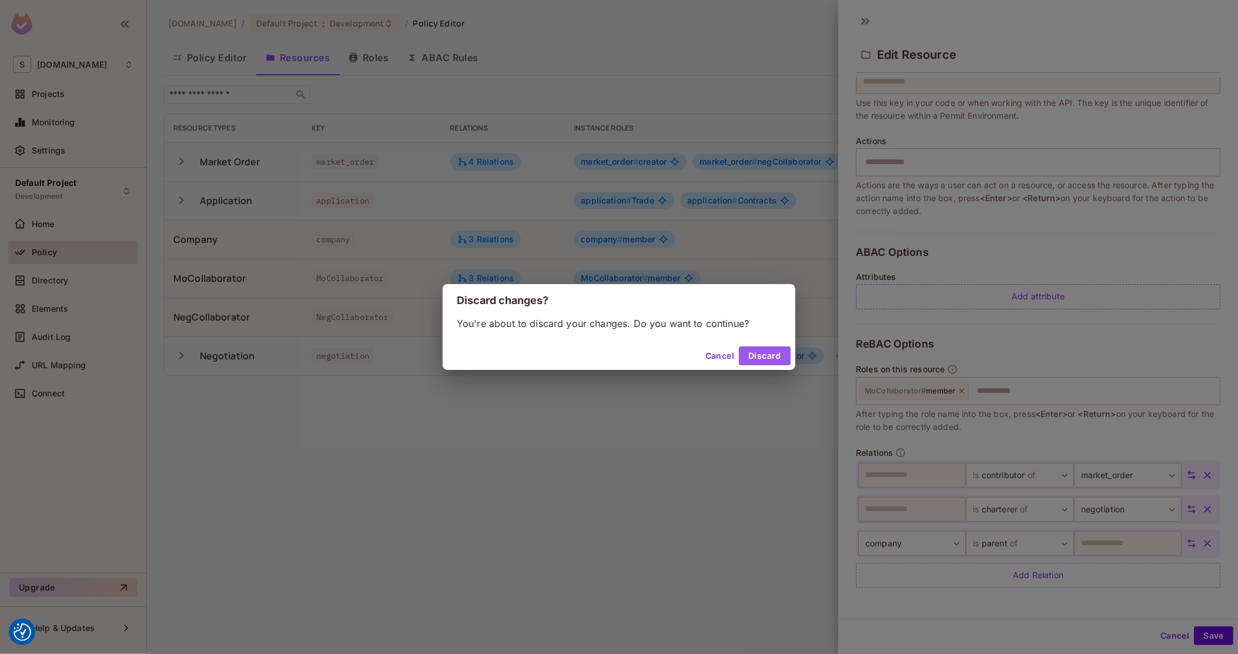
drag, startPoint x: 757, startPoint y: 357, endPoint x: 740, endPoint y: 355, distance: 16.6
click at [757, 357] on button "Discard" at bounding box center [765, 355] width 52 height 19
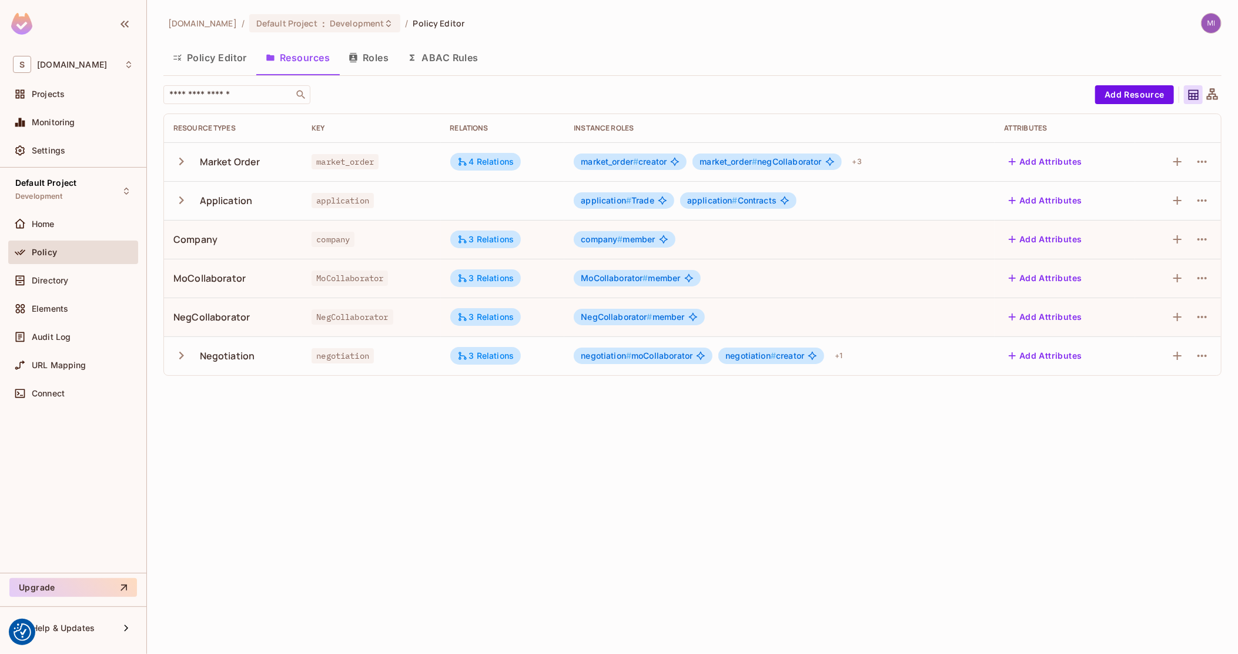
click at [369, 57] on button "Roles" at bounding box center [368, 57] width 59 height 29
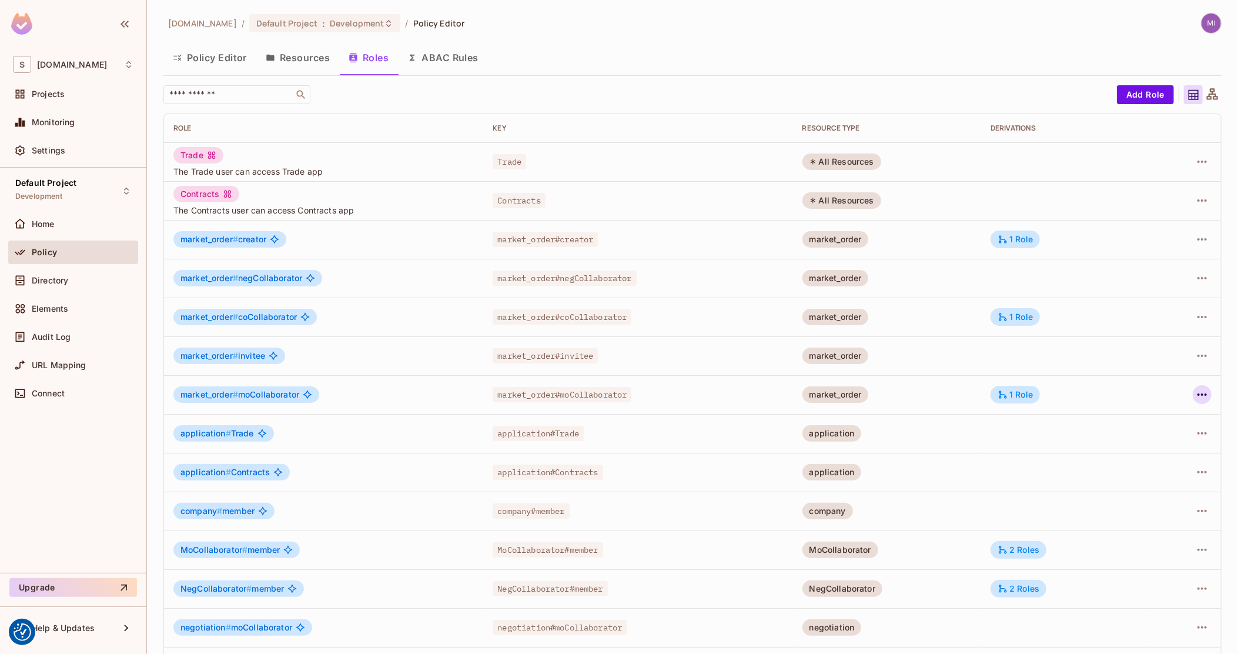
click at [1200, 396] on button "button" at bounding box center [1202, 394] width 19 height 19
click at [1160, 424] on li "Edit Role" at bounding box center [1141, 422] width 104 height 26
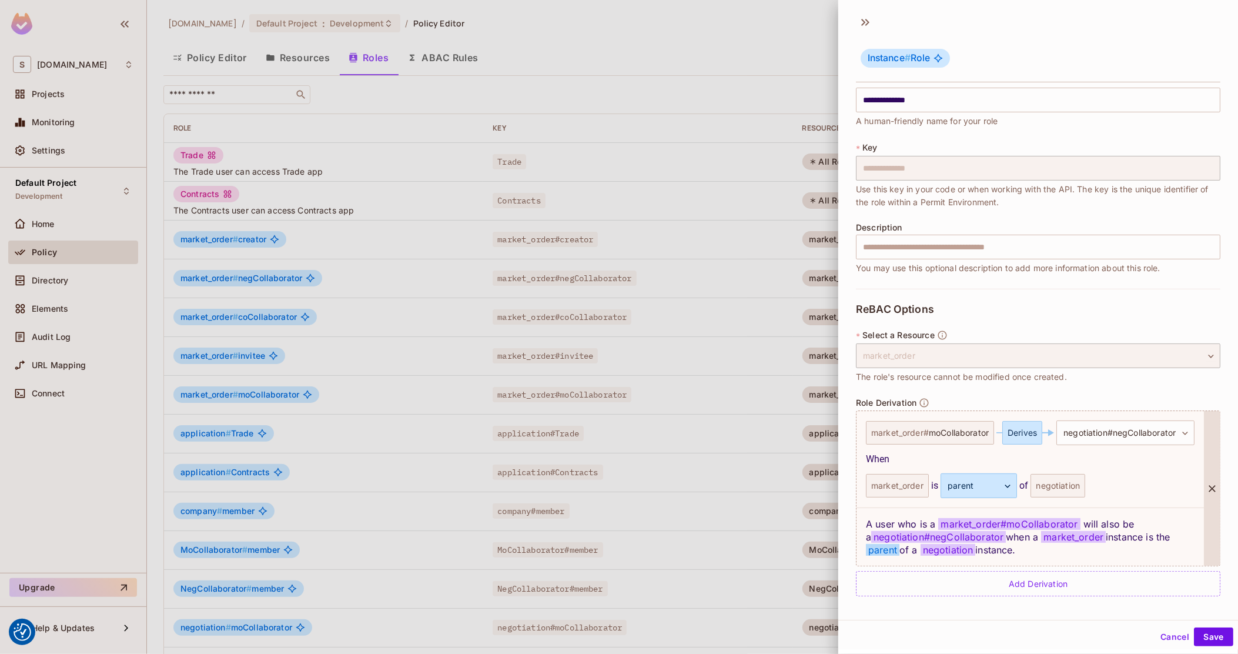
scroll to position [1, 0]
drag, startPoint x: 1133, startPoint y: 541, endPoint x: 867, endPoint y: 516, distance: 266.9
click at [867, 516] on div "A user who is a market_order # moCollaborator will also be a negotiation#negCol…" at bounding box center [1030, 535] width 347 height 58
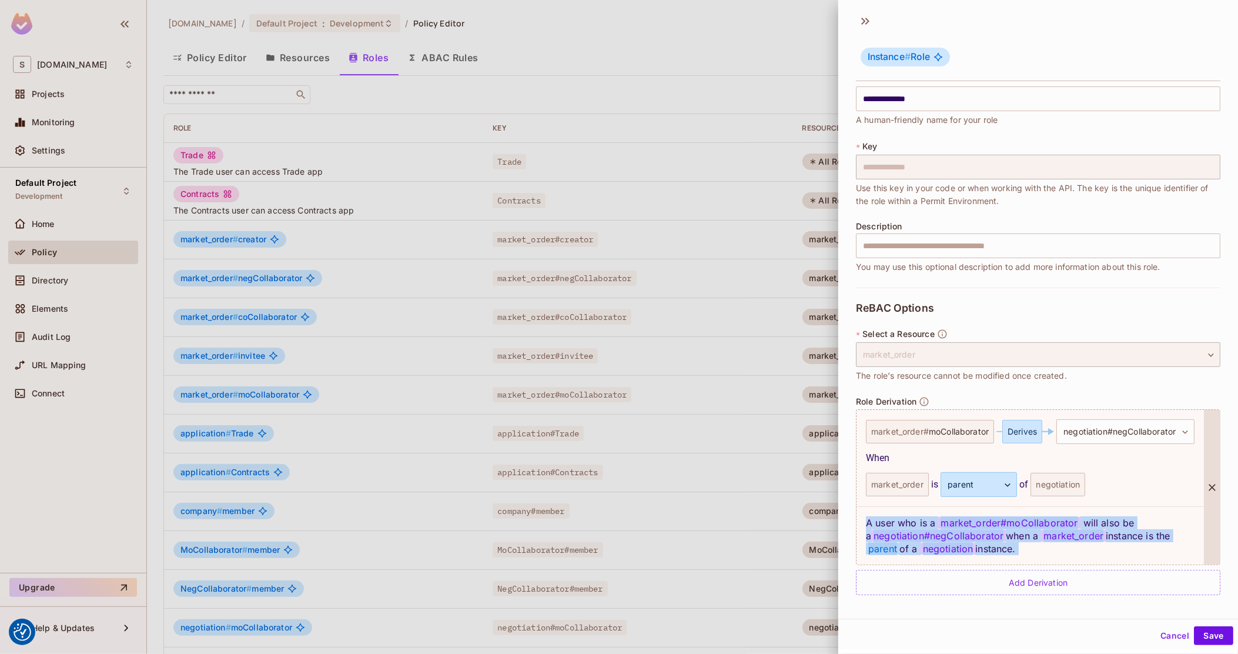
drag, startPoint x: 867, startPoint y: 516, endPoint x: 1145, endPoint y: 538, distance: 279.0
click at [1145, 538] on div "A user who is a market_order # moCollaborator will also be a negotiation#negCol…" at bounding box center [1030, 535] width 347 height 58
drag, startPoint x: 1145, startPoint y: 538, endPoint x: 1132, endPoint y: 478, distance: 61.3
click at [1132, 478] on div "**********" at bounding box center [1030, 487] width 347 height 155
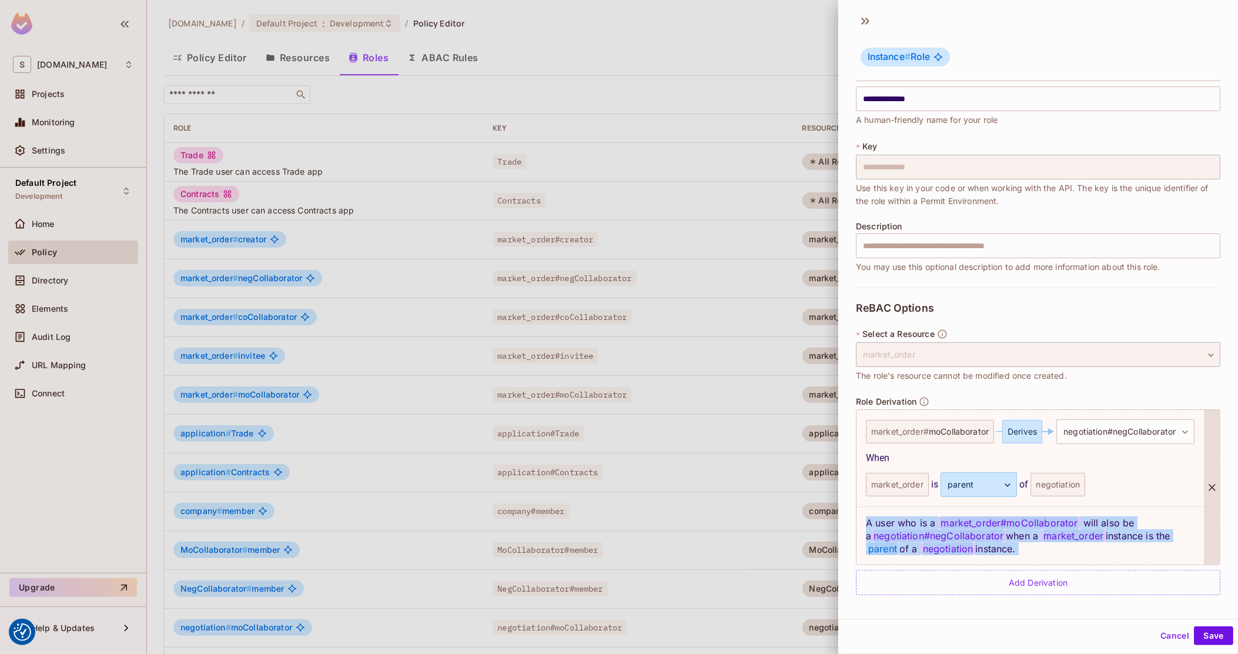
click at [1132, 477] on div "market_order is parent ****** ​ of negotiation" at bounding box center [1030, 484] width 329 height 25
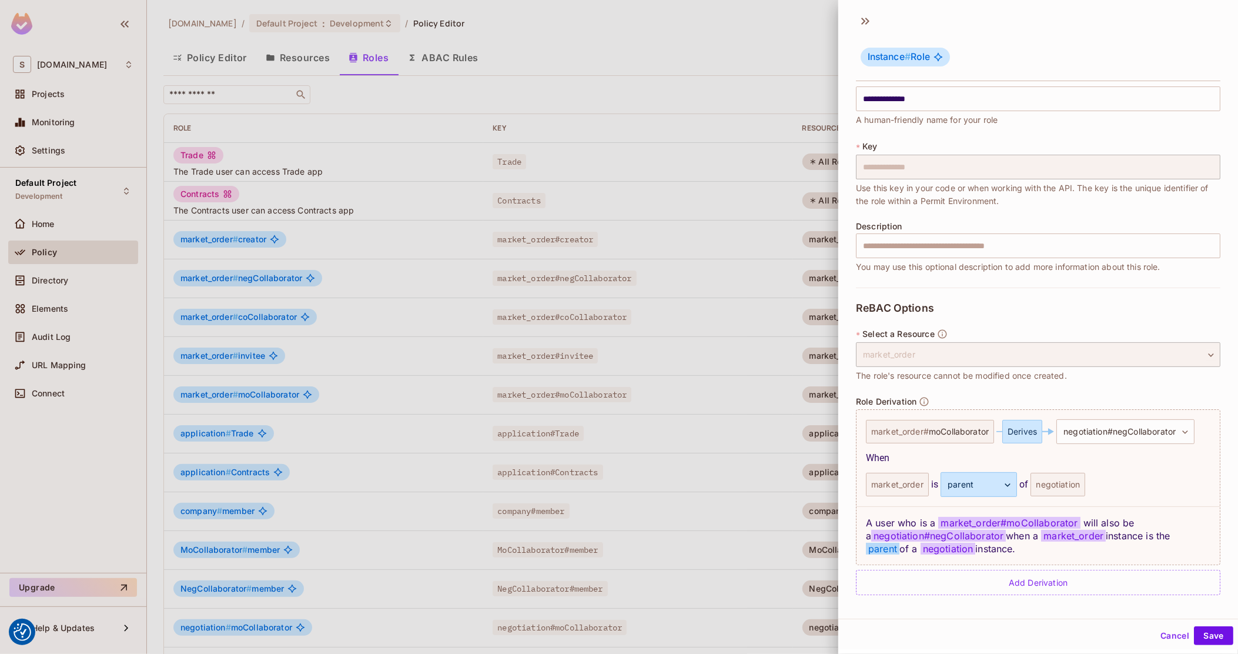
scroll to position [16, 0]
click at [1171, 638] on button "Cancel" at bounding box center [1175, 635] width 38 height 19
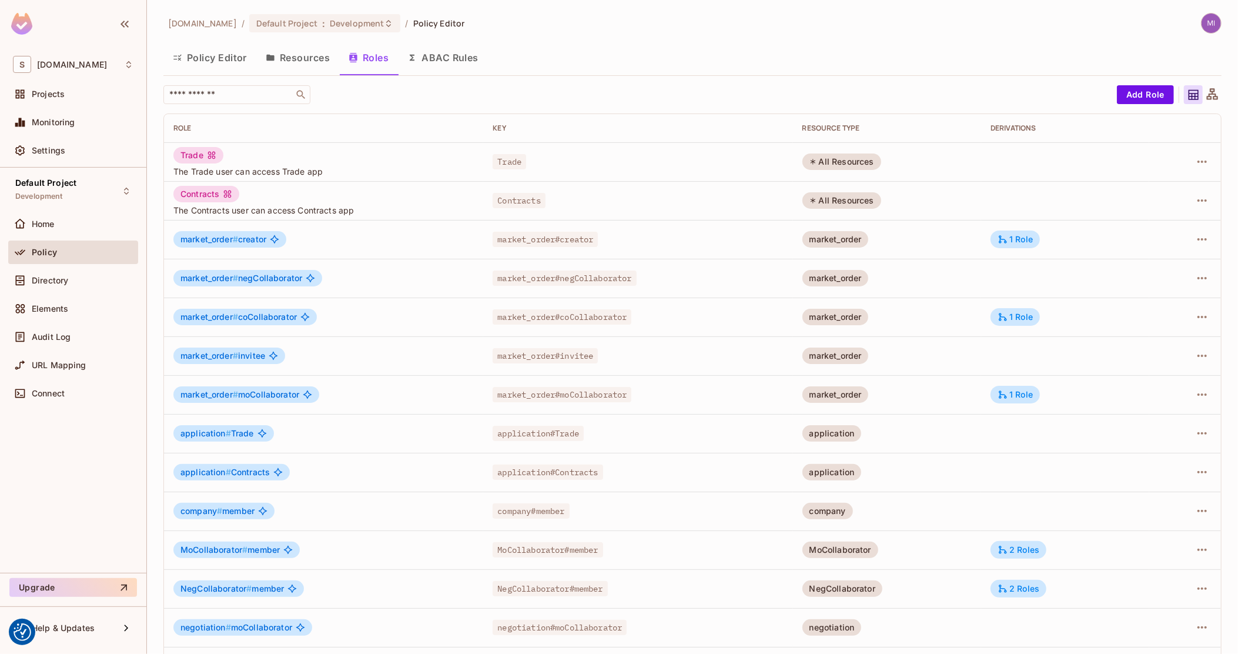
drag, startPoint x: 218, startPoint y: 59, endPoint x: 206, endPoint y: 61, distance: 12.0
click at [218, 59] on button "Policy Editor" at bounding box center [209, 57] width 93 height 29
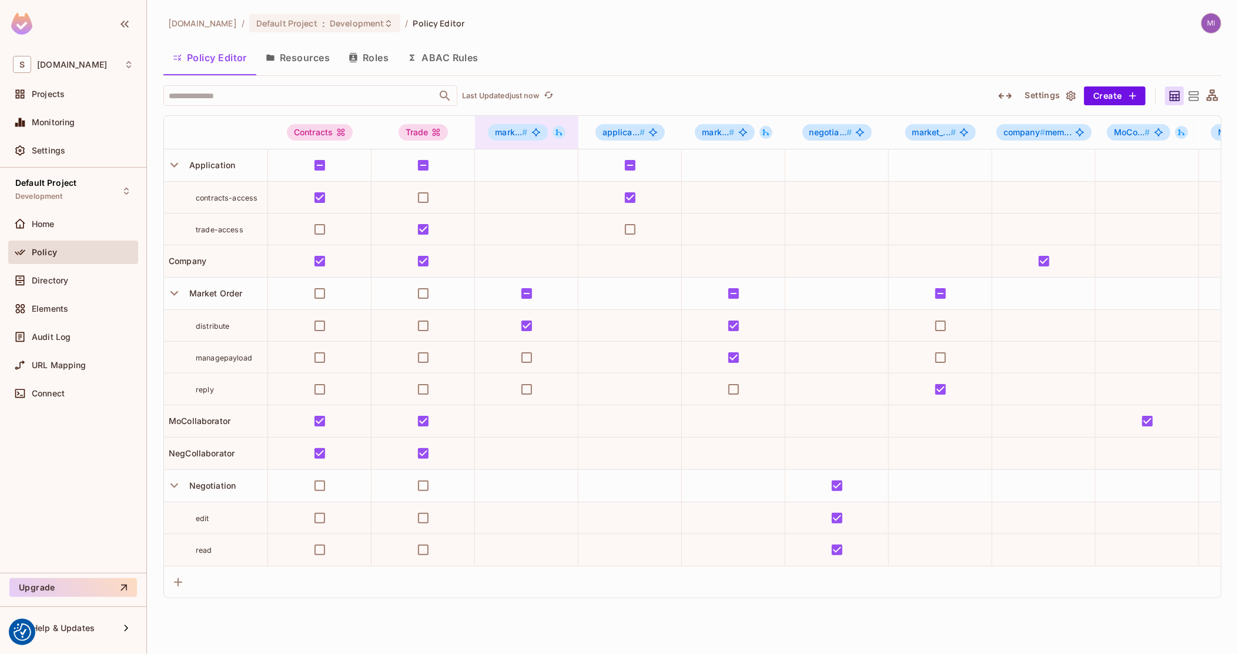
click at [558, 135] on icon at bounding box center [559, 132] width 8 height 8
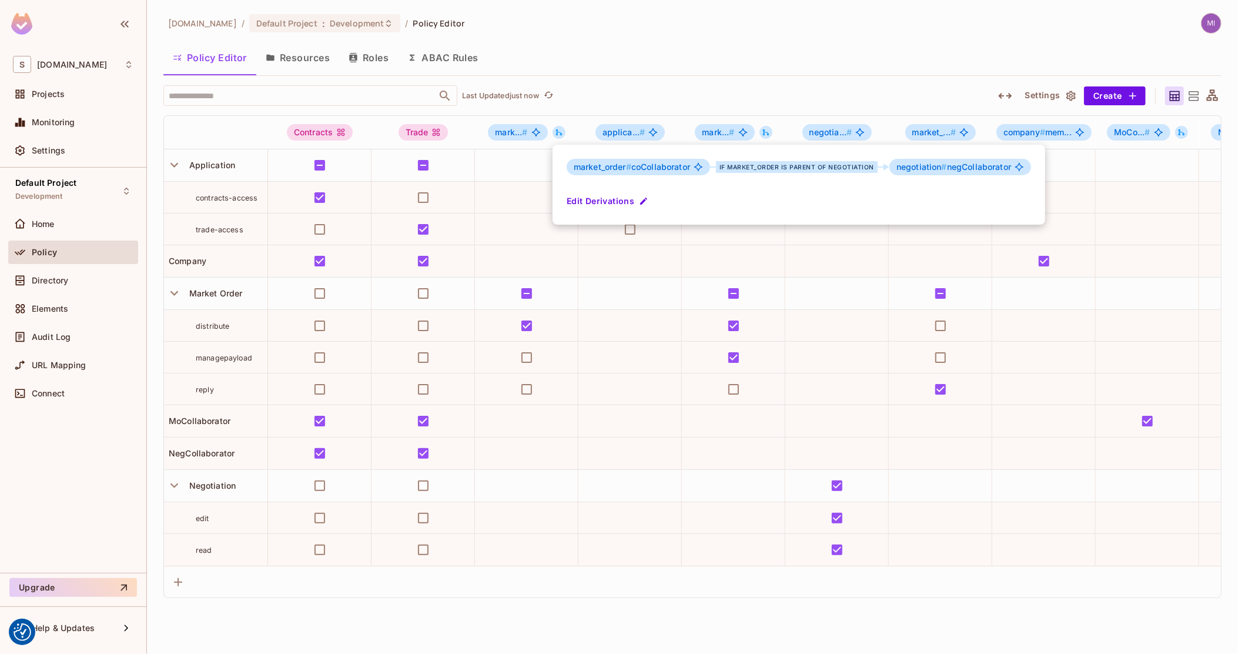
click at [736, 85] on div at bounding box center [619, 327] width 1238 height 654
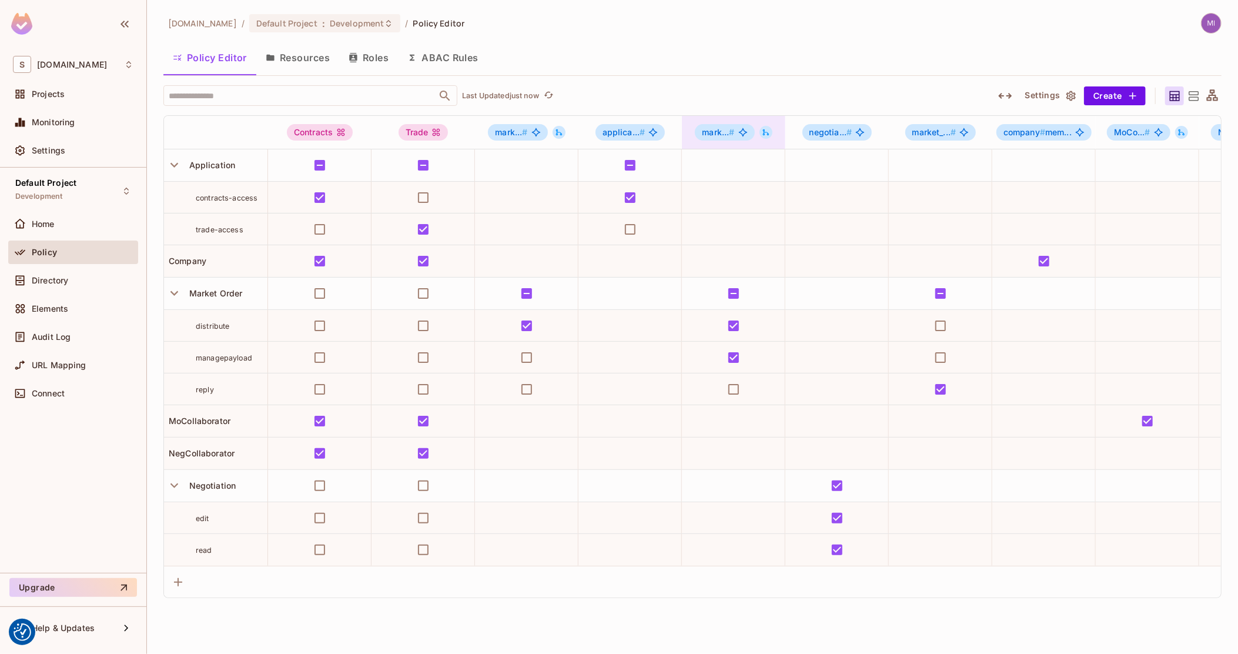
click at [765, 134] on icon at bounding box center [766, 132] width 8 height 8
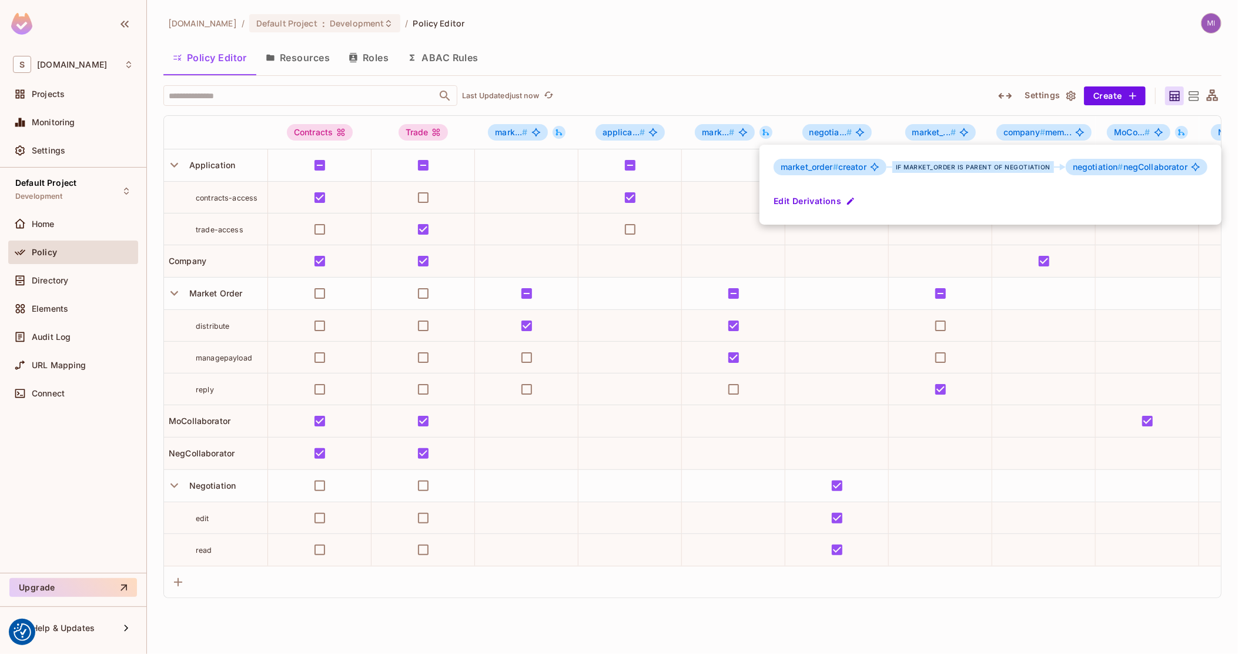
click at [704, 173] on div at bounding box center [619, 327] width 1238 height 654
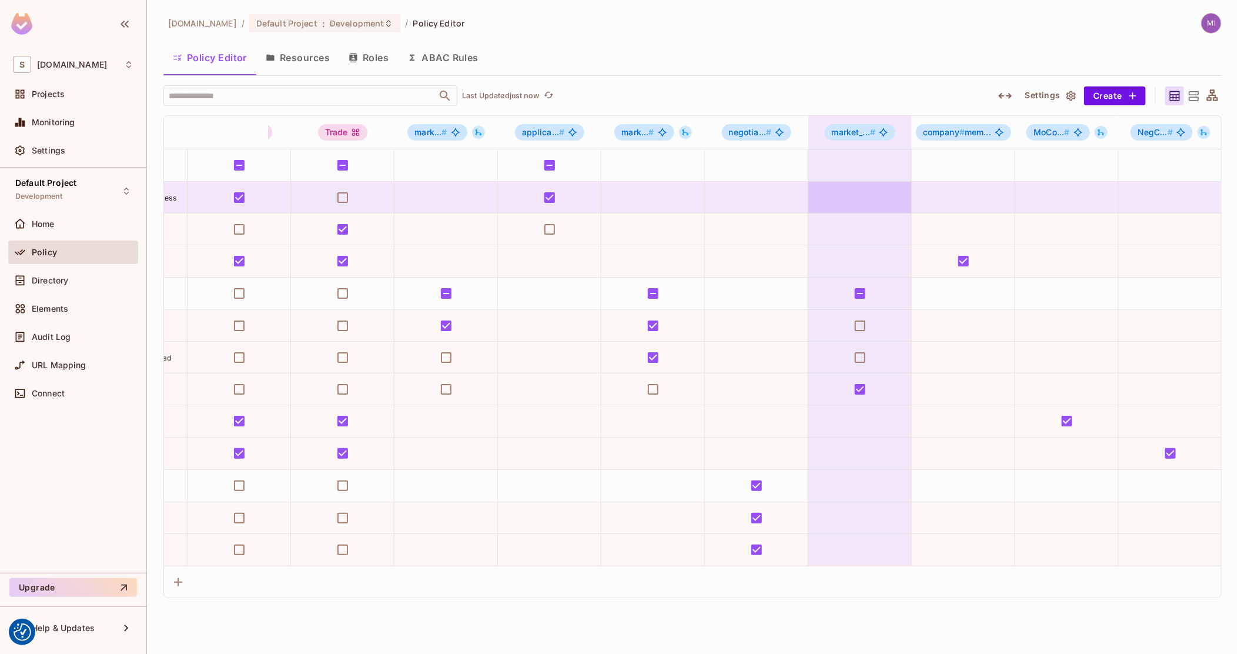
scroll to position [0, 218]
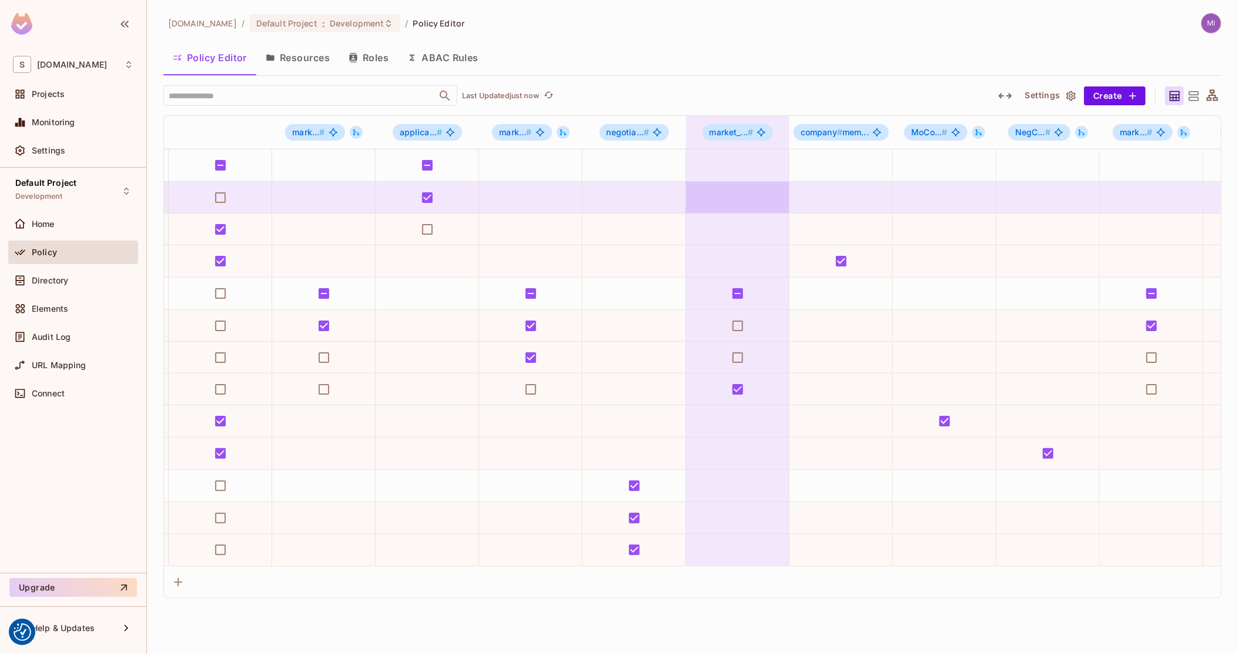
drag, startPoint x: 780, startPoint y: 183, endPoint x: 845, endPoint y: 184, distance: 65.3
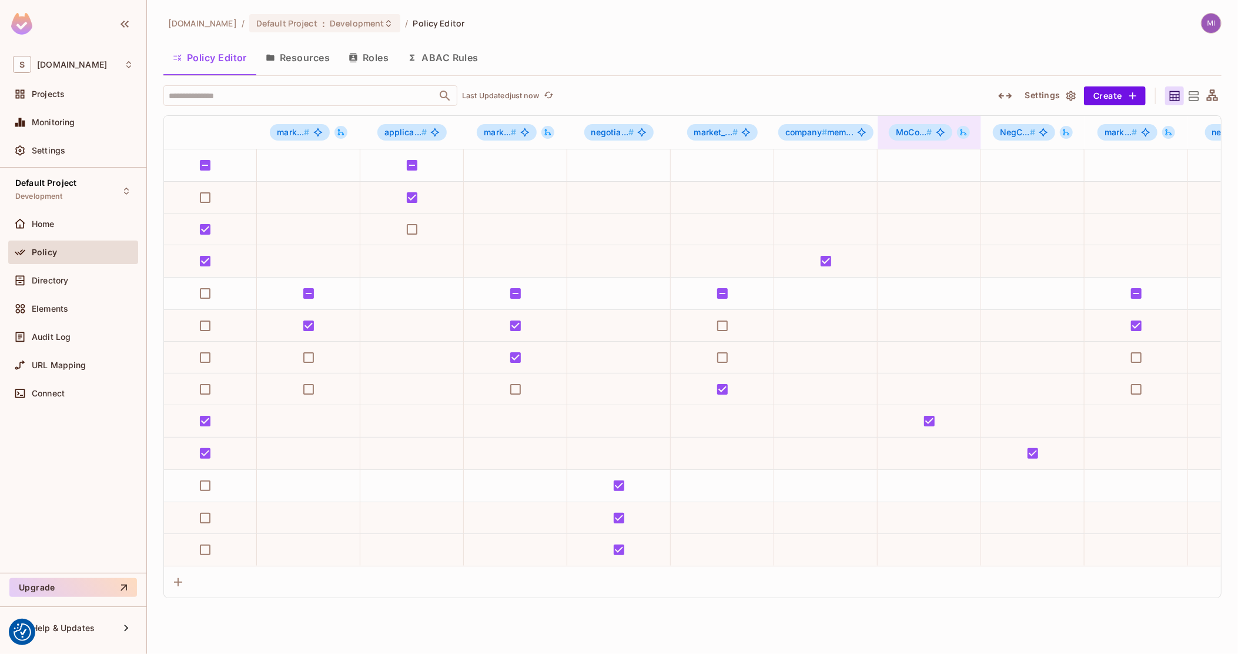
click at [965, 132] on icon at bounding box center [963, 132] width 6 height 6
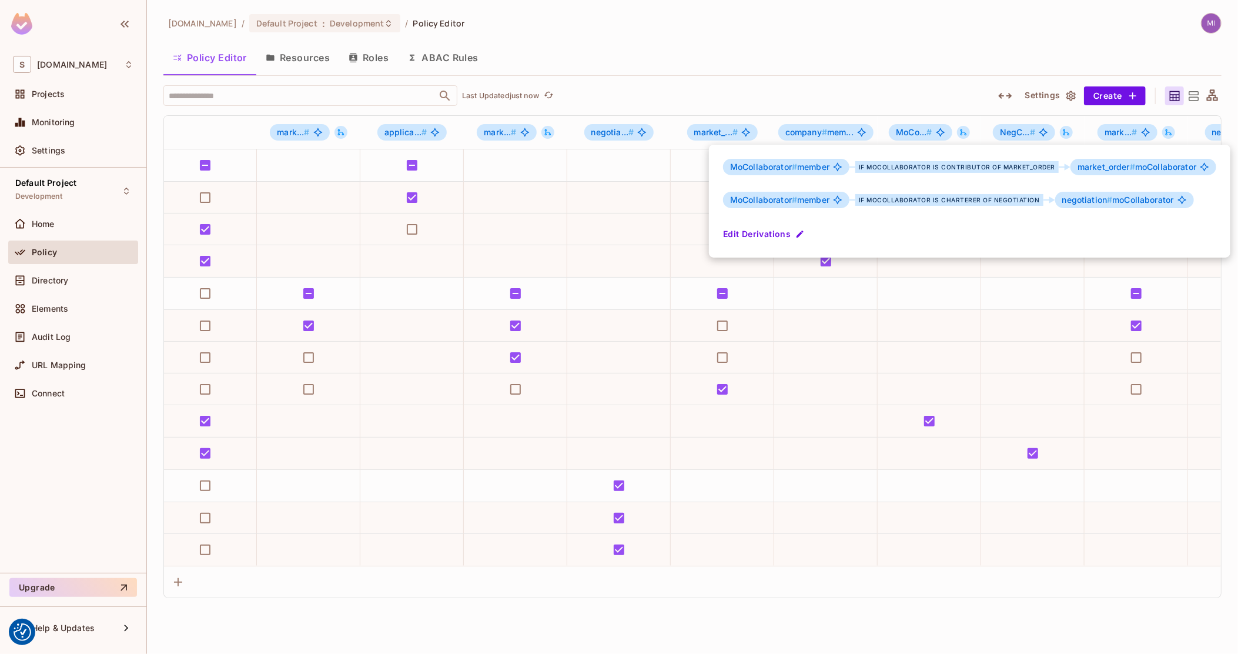
click at [1011, 129] on div at bounding box center [619, 327] width 1238 height 654
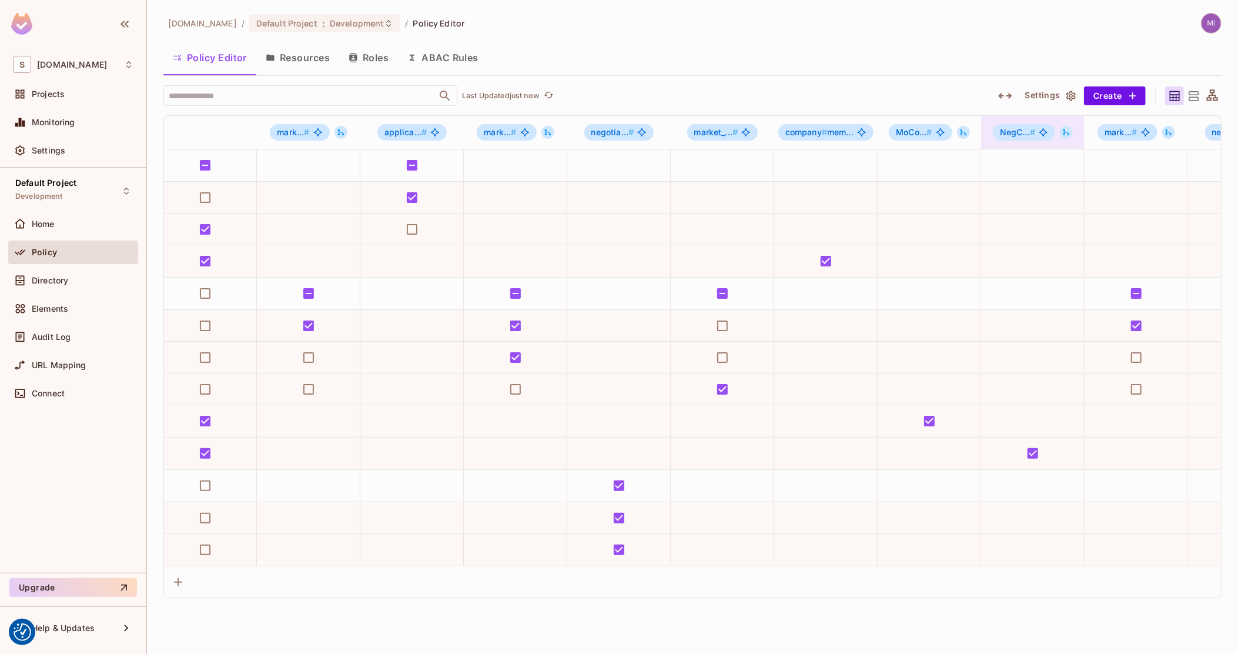
click at [1068, 132] on icon at bounding box center [1066, 132] width 6 height 6
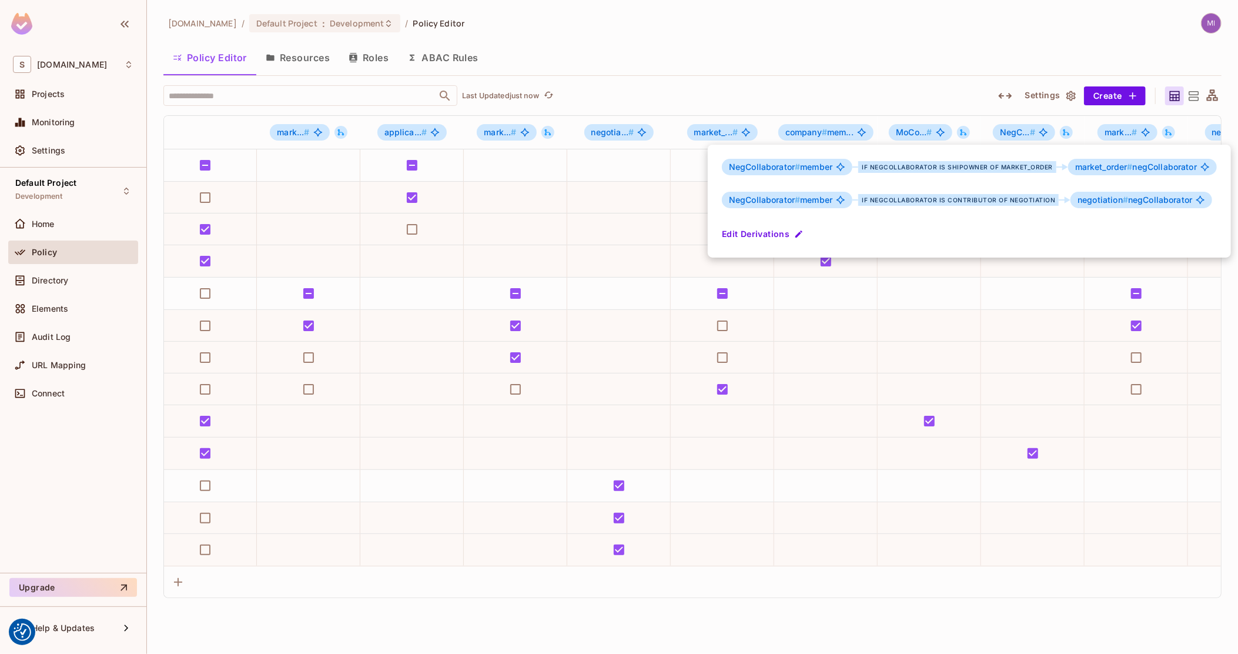
click at [55, 273] on div at bounding box center [619, 327] width 1238 height 654
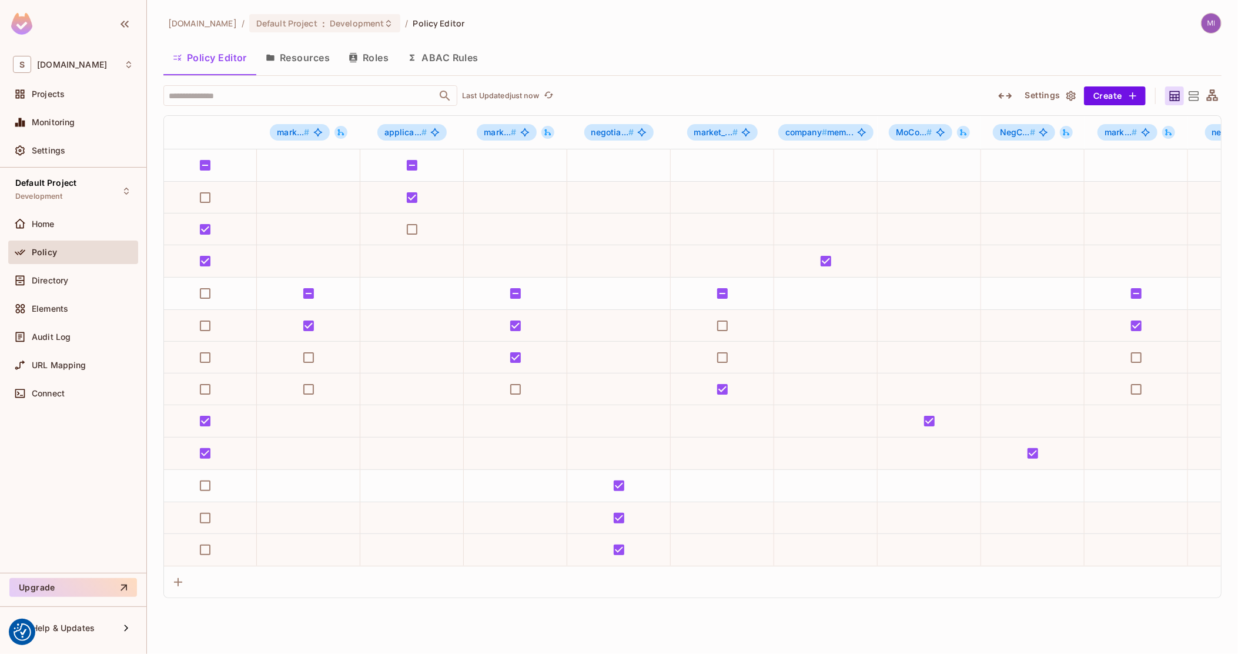
click at [53, 279] on span "Directory" at bounding box center [50, 280] width 36 height 9
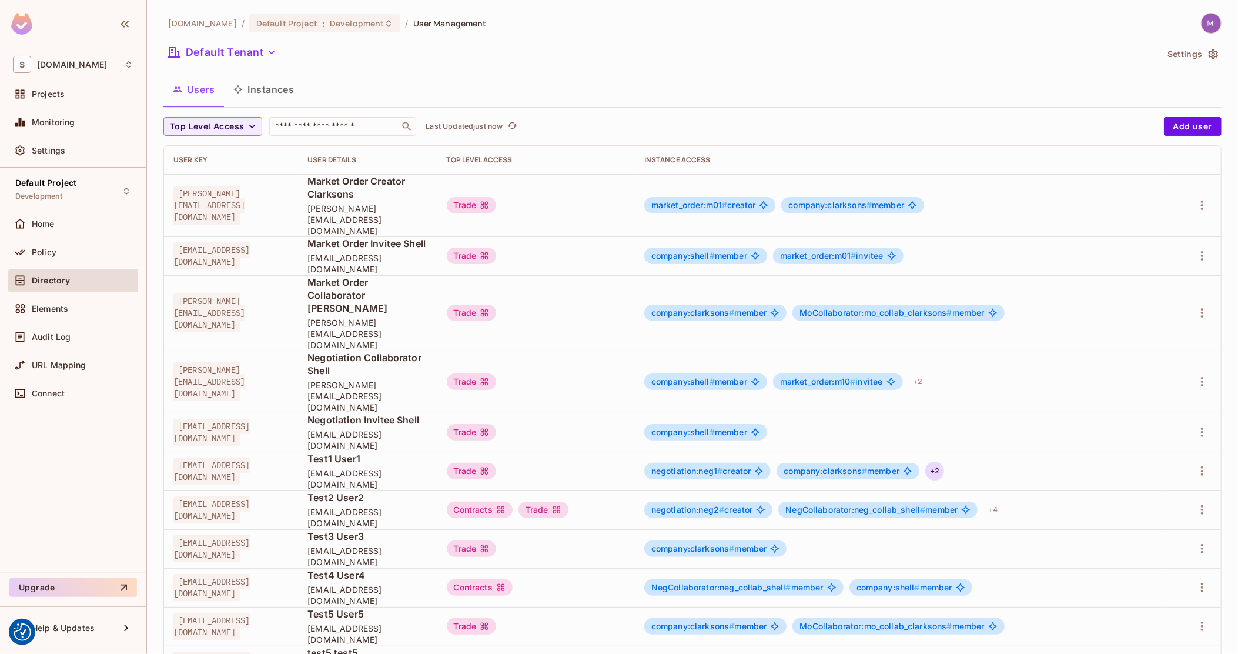
click at [944, 461] on div "+ 2" at bounding box center [934, 470] width 19 height 19
click at [1191, 388] on div at bounding box center [619, 327] width 1238 height 654
click at [1195, 464] on icon "button" at bounding box center [1202, 471] width 14 height 14
click at [1128, 415] on div "Edit" at bounding box center [1130, 417] width 16 height 12
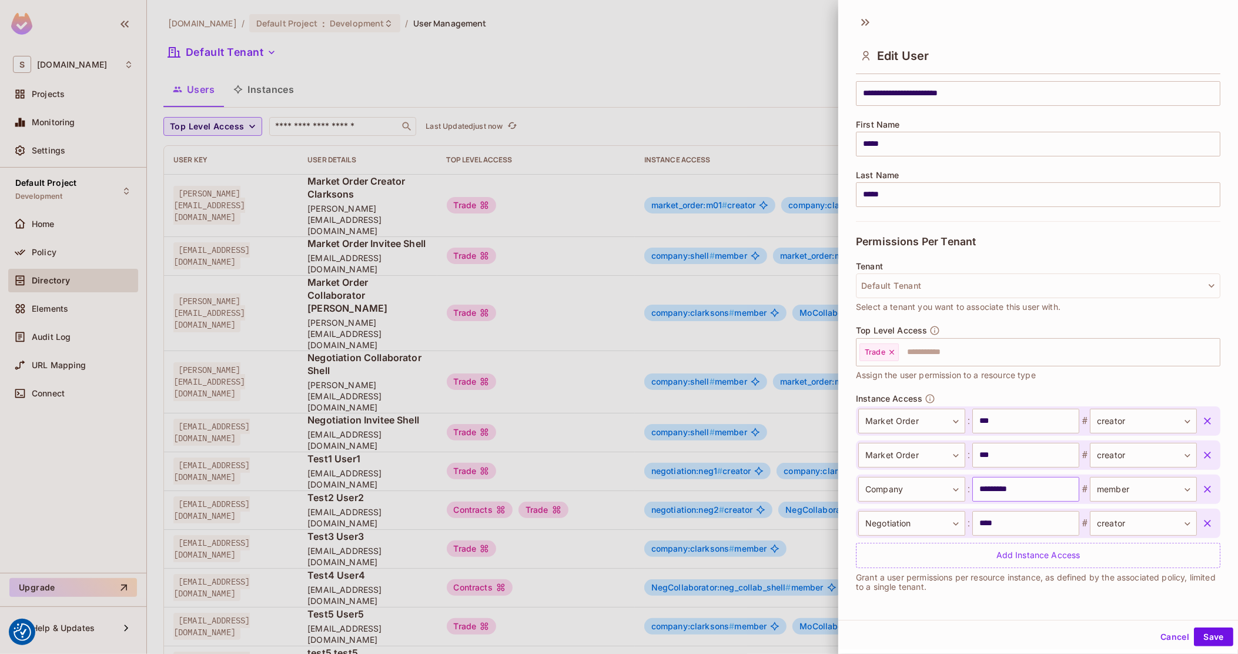
scroll to position [1, 0]
click at [1009, 551] on div "Add Instance Access" at bounding box center [1038, 553] width 364 height 25
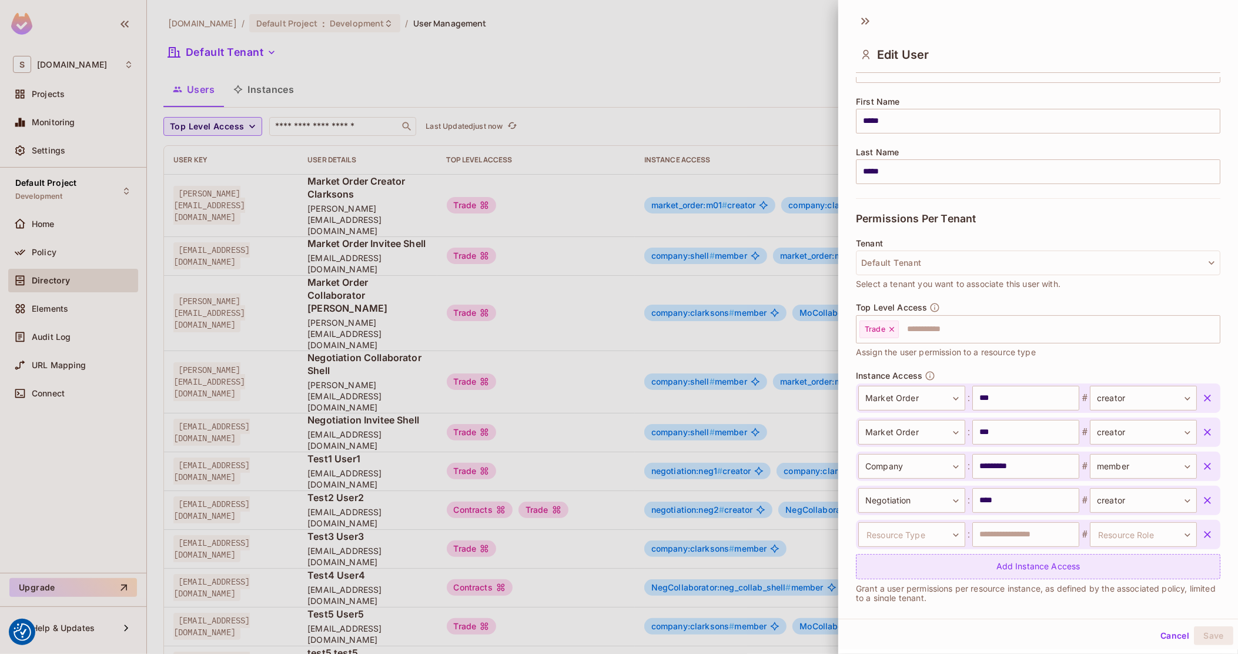
scroll to position [142, 0]
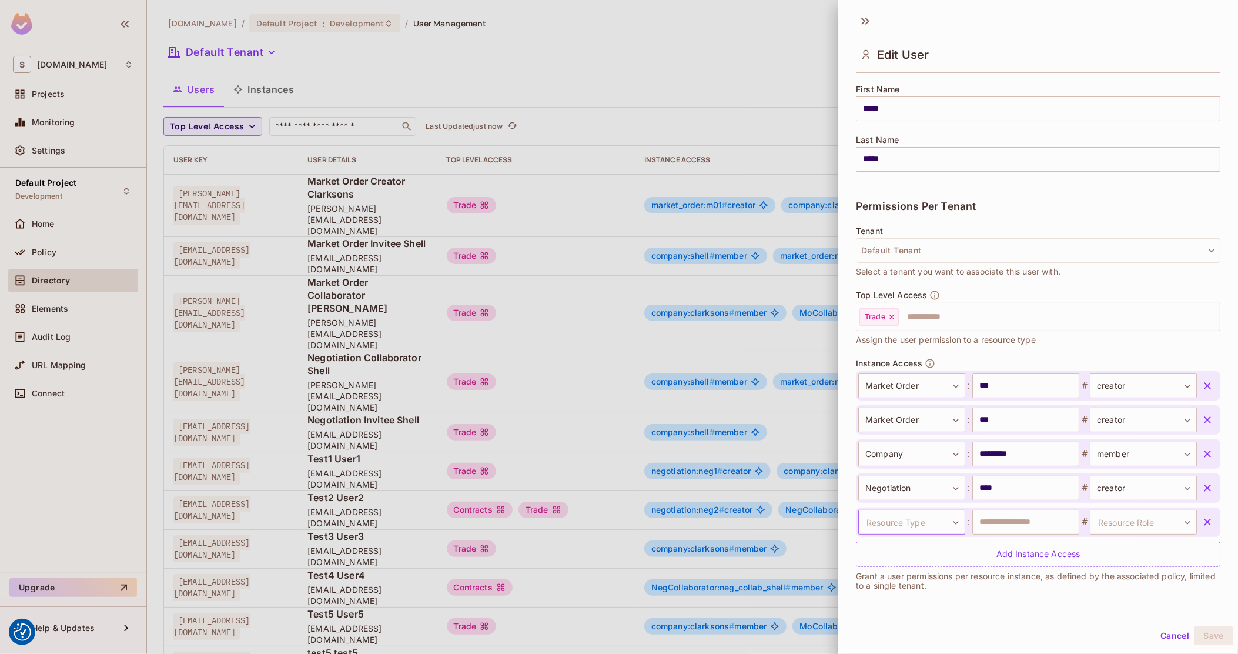
click at [928, 523] on body "We use cookies to enhance your browsing experience, serve personalized ads or c…" at bounding box center [619, 327] width 1238 height 654
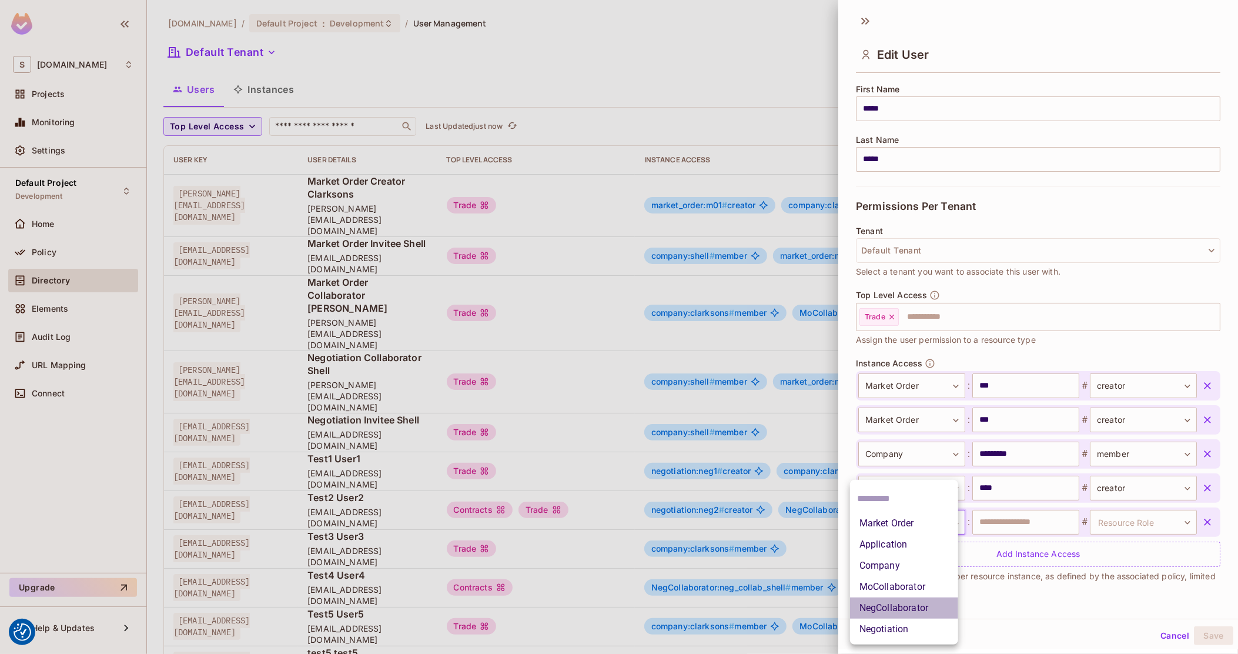
click at [903, 601] on li "NegCollaborator" at bounding box center [904, 607] width 108 height 21
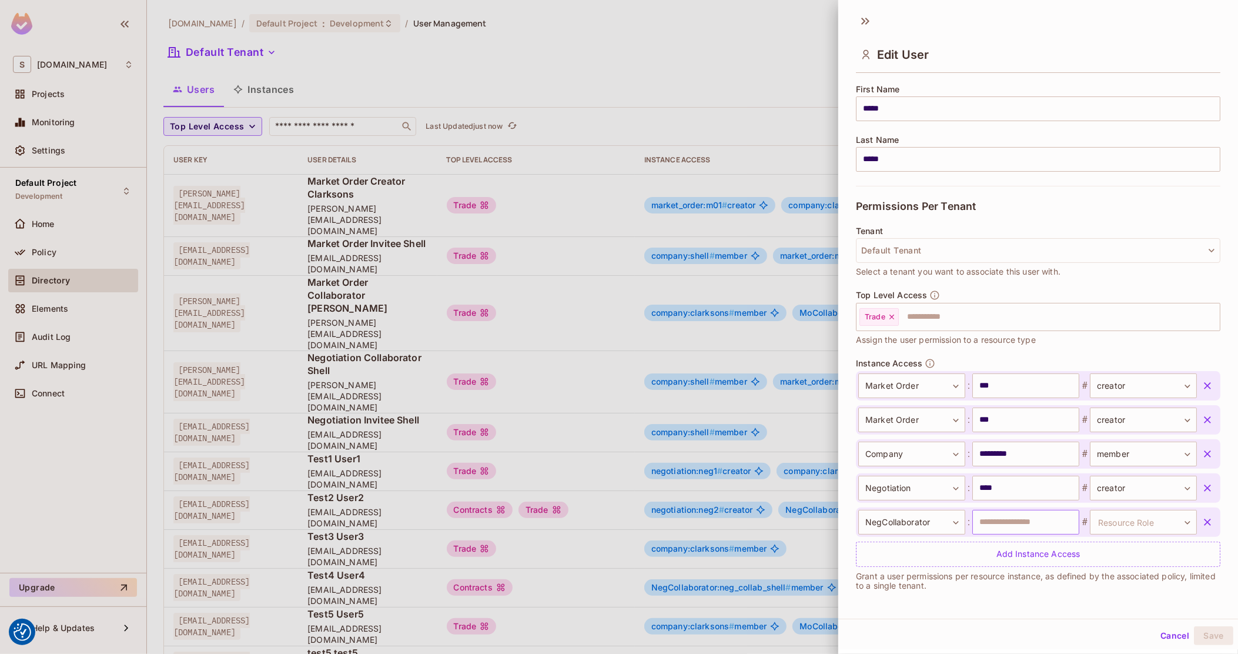
click at [1029, 521] on input "text" at bounding box center [1025, 522] width 107 height 25
click at [1125, 525] on body "We use cookies to enhance your browsing experience, serve personalized ads or c…" at bounding box center [619, 327] width 1238 height 654
click at [1161, 635] on div at bounding box center [619, 327] width 1238 height 654
click at [1158, 636] on button "Cancel" at bounding box center [1175, 635] width 38 height 19
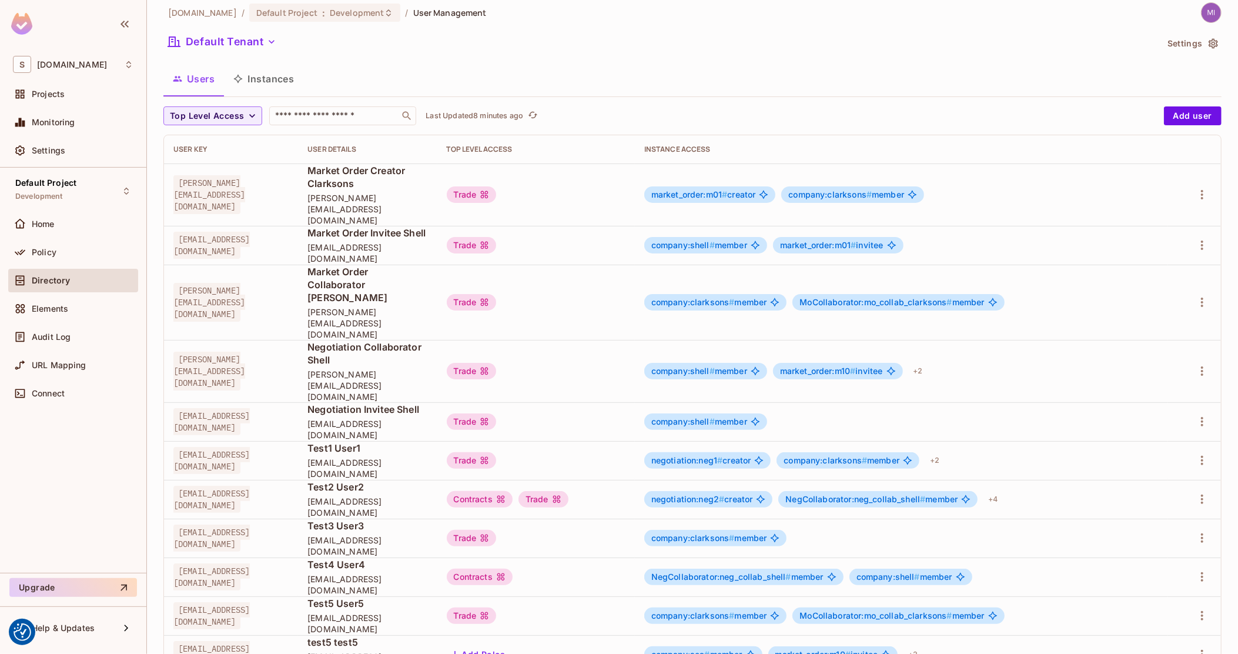
scroll to position [14, 0]
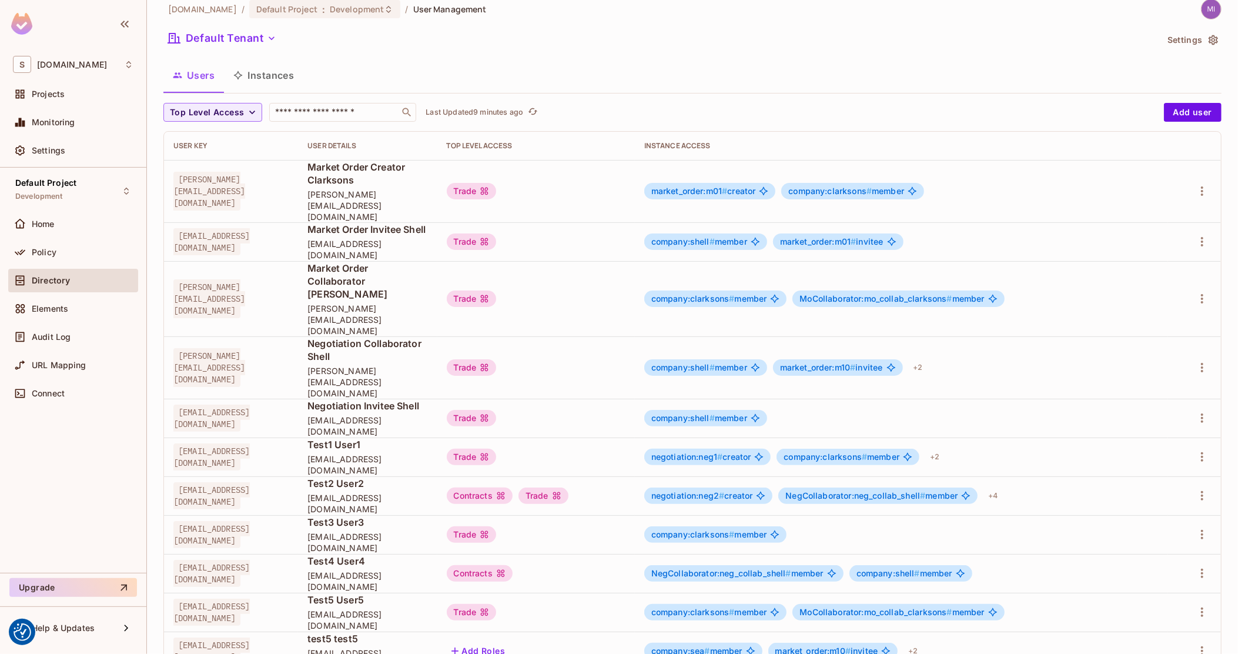
drag, startPoint x: 21, startPoint y: 249, endPoint x: 202, endPoint y: 218, distance: 183.8
click at [21, 249] on icon at bounding box center [20, 252] width 12 height 12
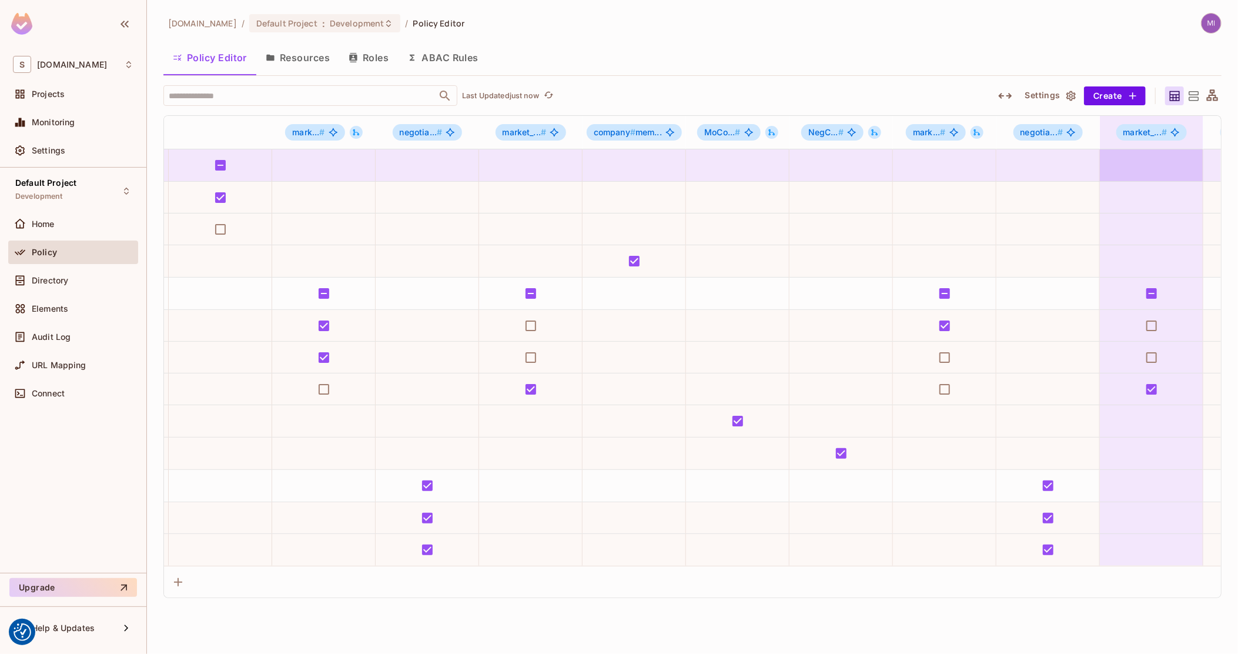
scroll to position [0, 731]
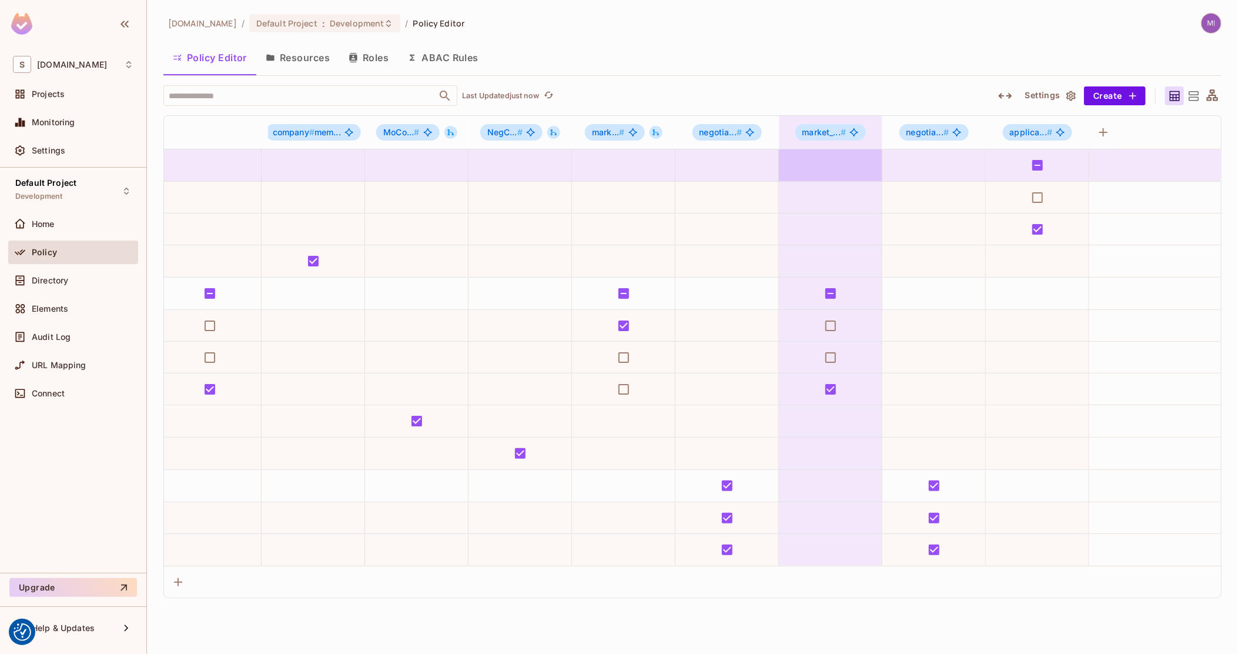
drag, startPoint x: 839, startPoint y: 183, endPoint x: 1143, endPoint y: 173, distance: 304.7
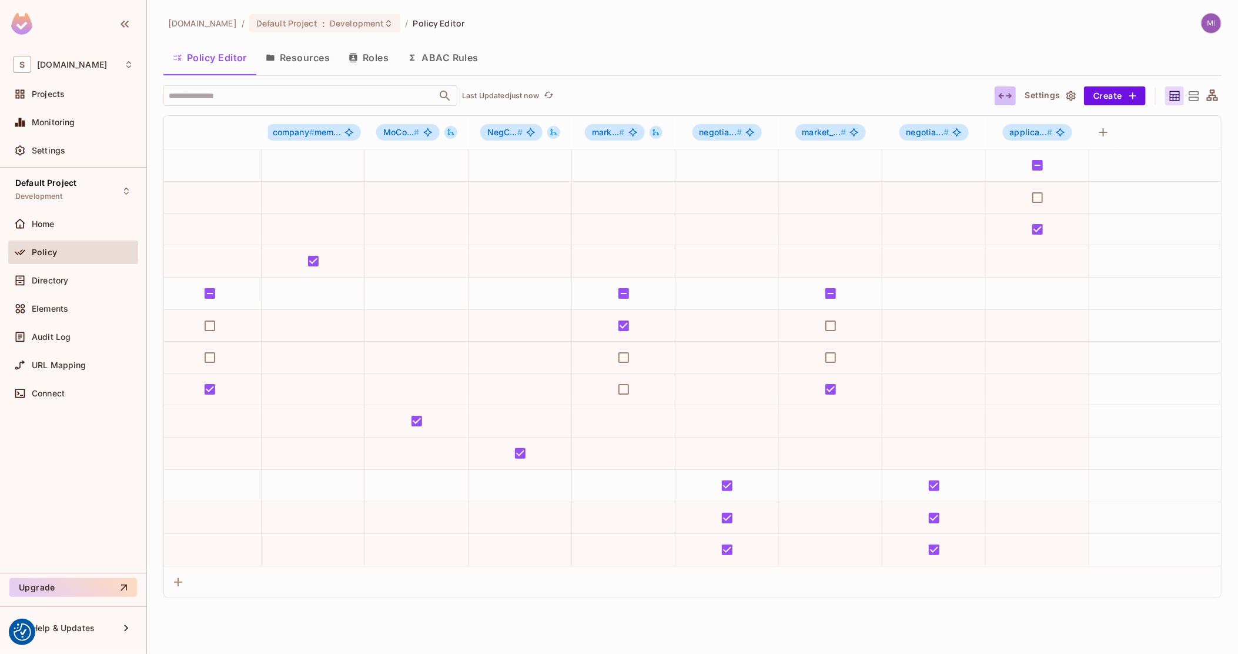
click at [1011, 89] on icon "button" at bounding box center [1005, 96] width 14 height 14
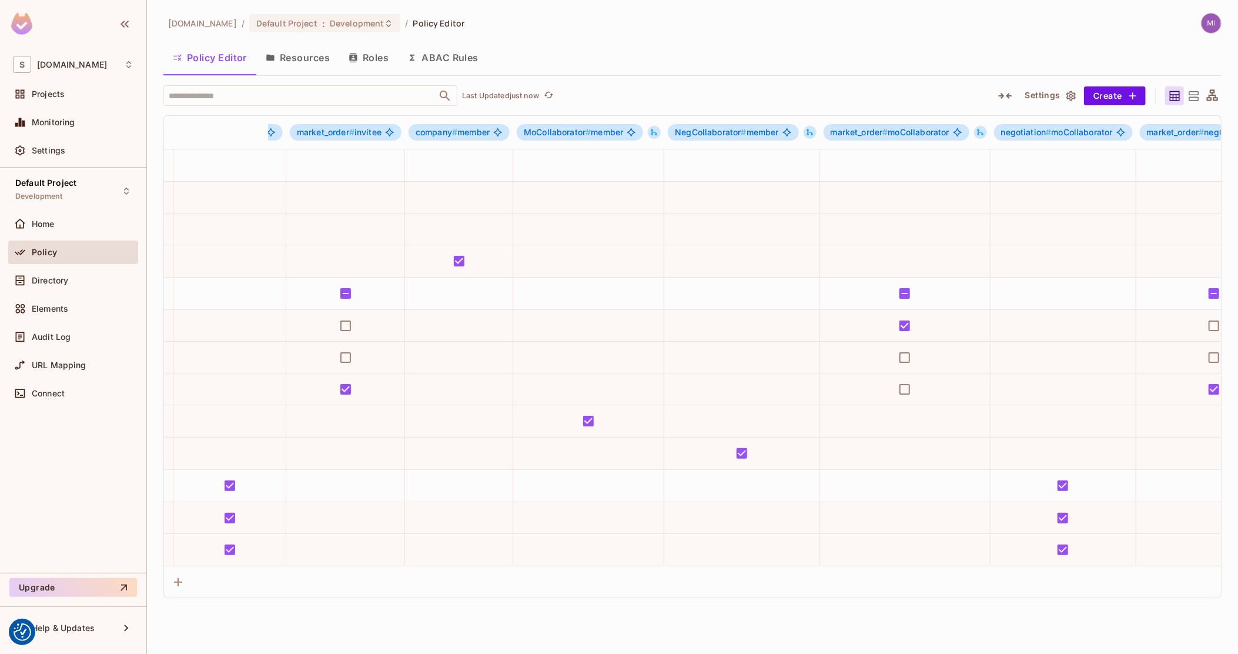
drag, startPoint x: 1068, startPoint y: 249, endPoint x: 1326, endPoint y: 255, distance: 258.1
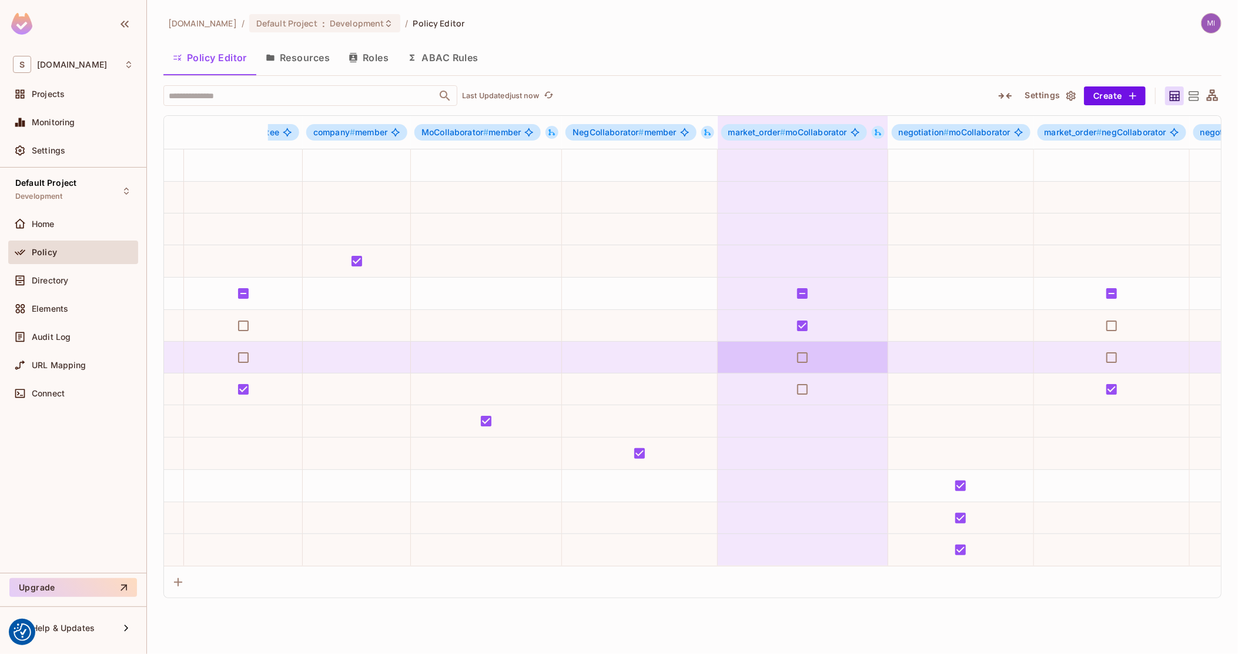
scroll to position [0, 1200]
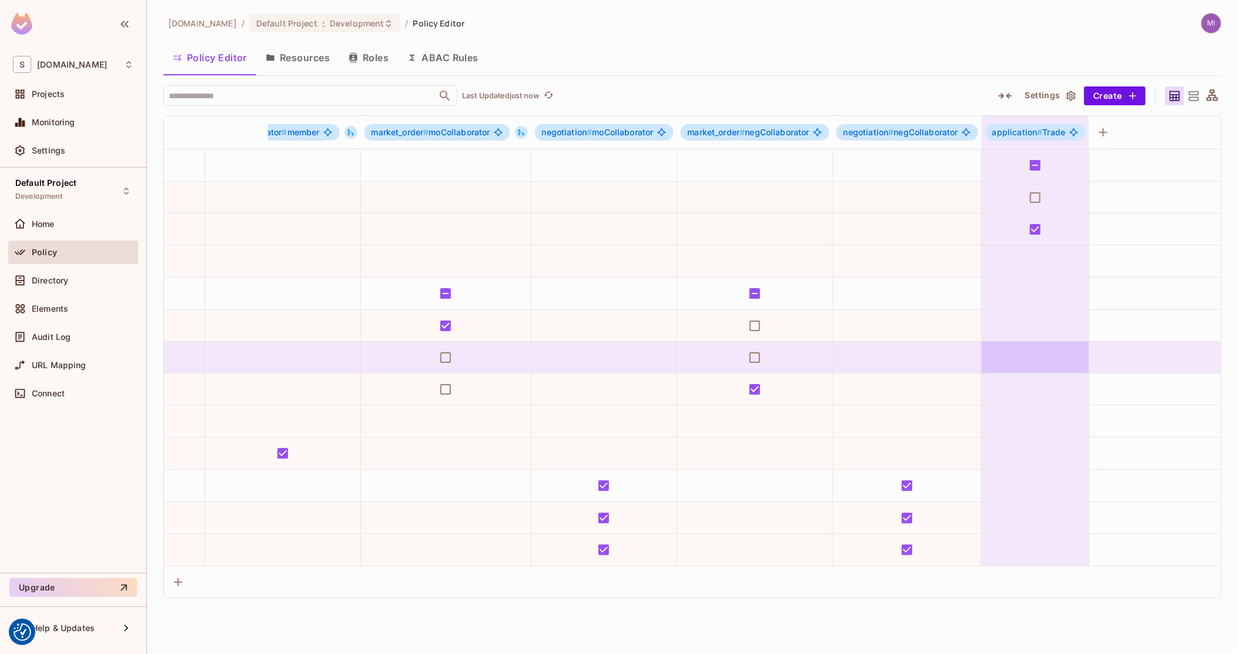
drag, startPoint x: 887, startPoint y: 356, endPoint x: 1076, endPoint y: 362, distance: 190.0
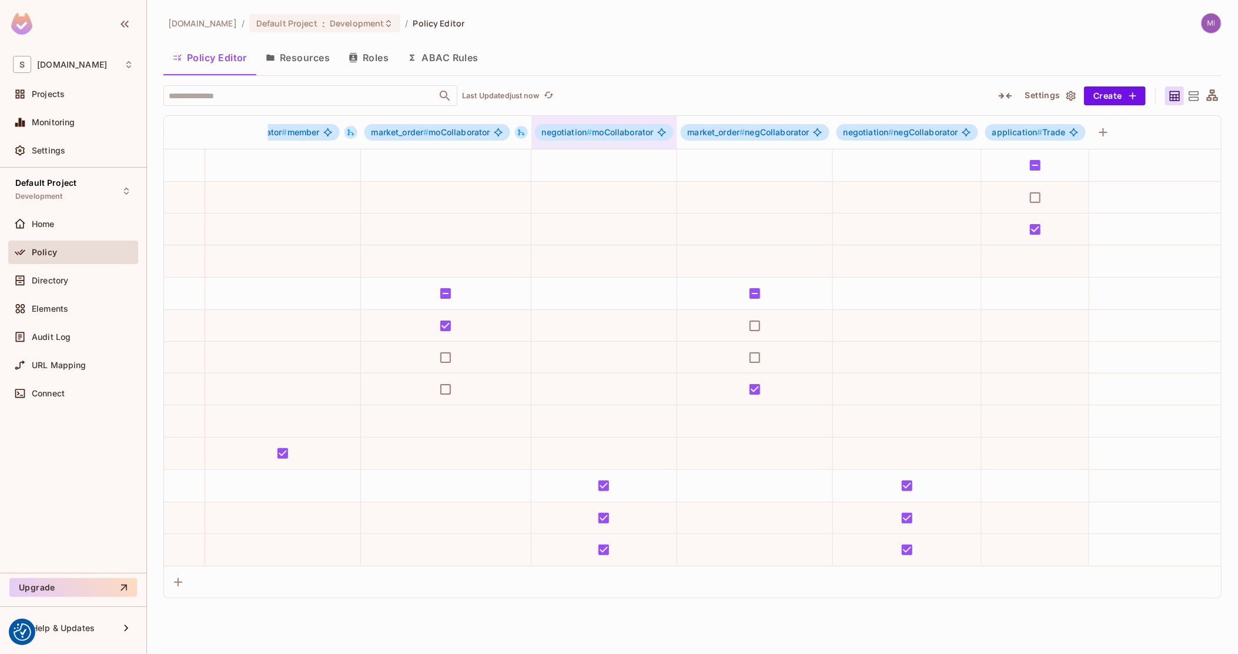
click at [650, 135] on span "negotiation # moCollaborator" at bounding box center [598, 132] width 112 height 9
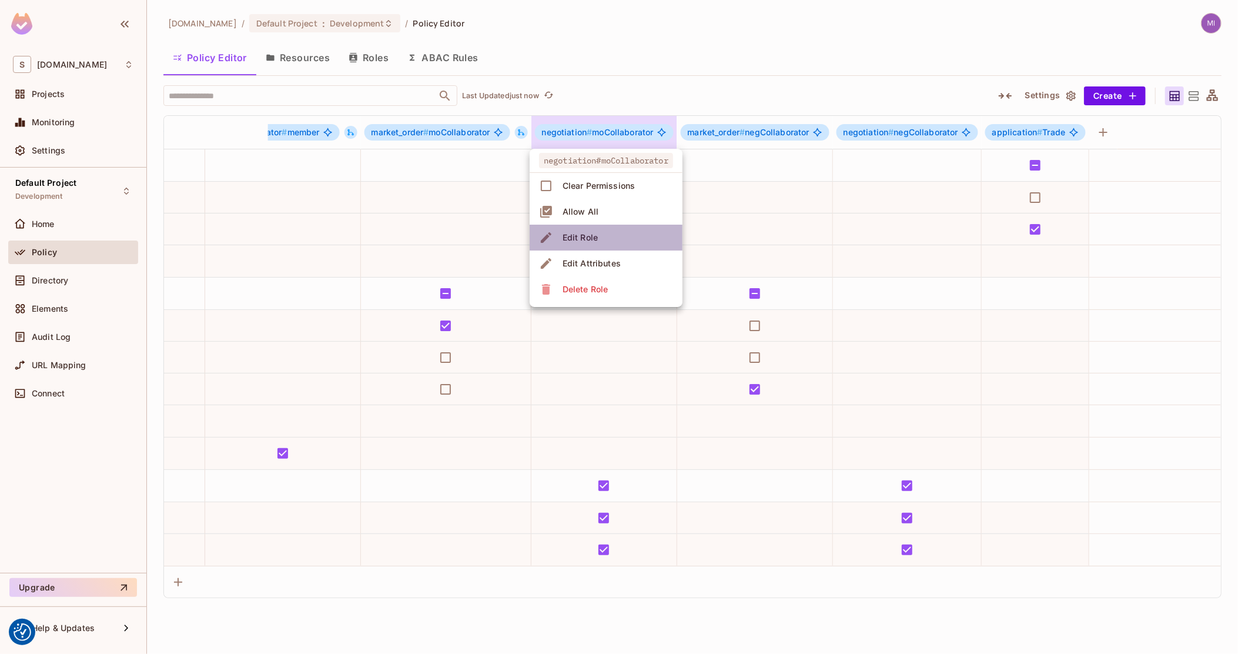
click at [610, 231] on li "Edit Role" at bounding box center [606, 238] width 153 height 26
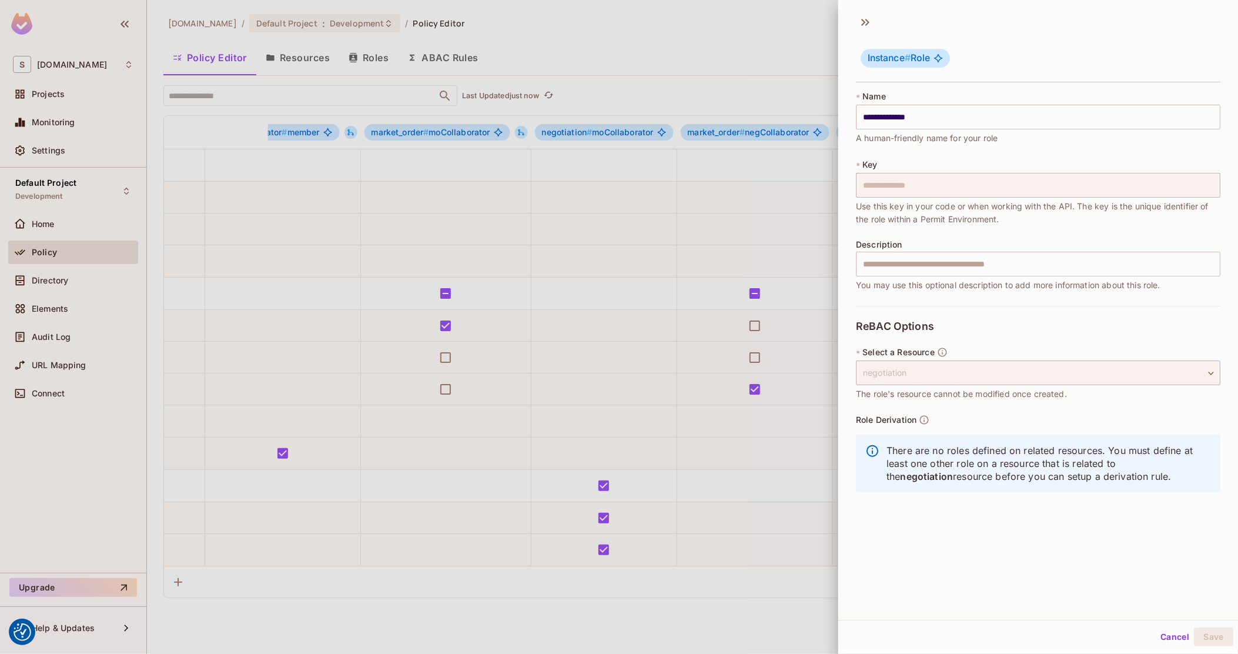
click at [620, 374] on div at bounding box center [619, 327] width 1238 height 654
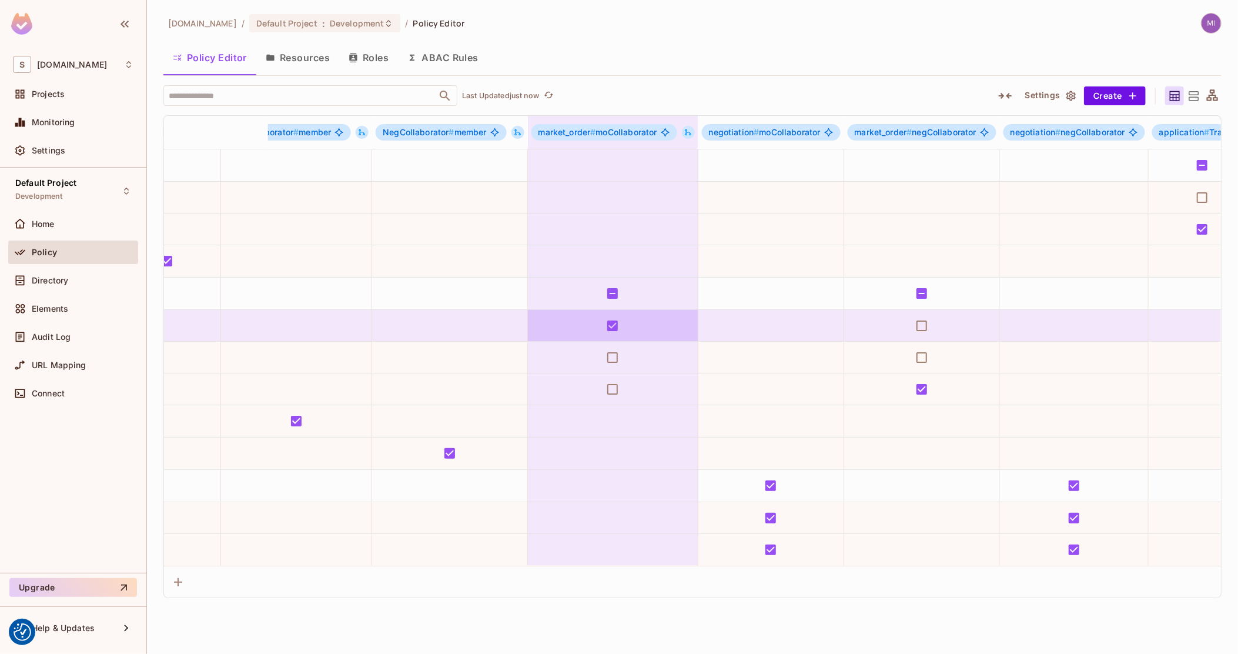
scroll to position [0, 0]
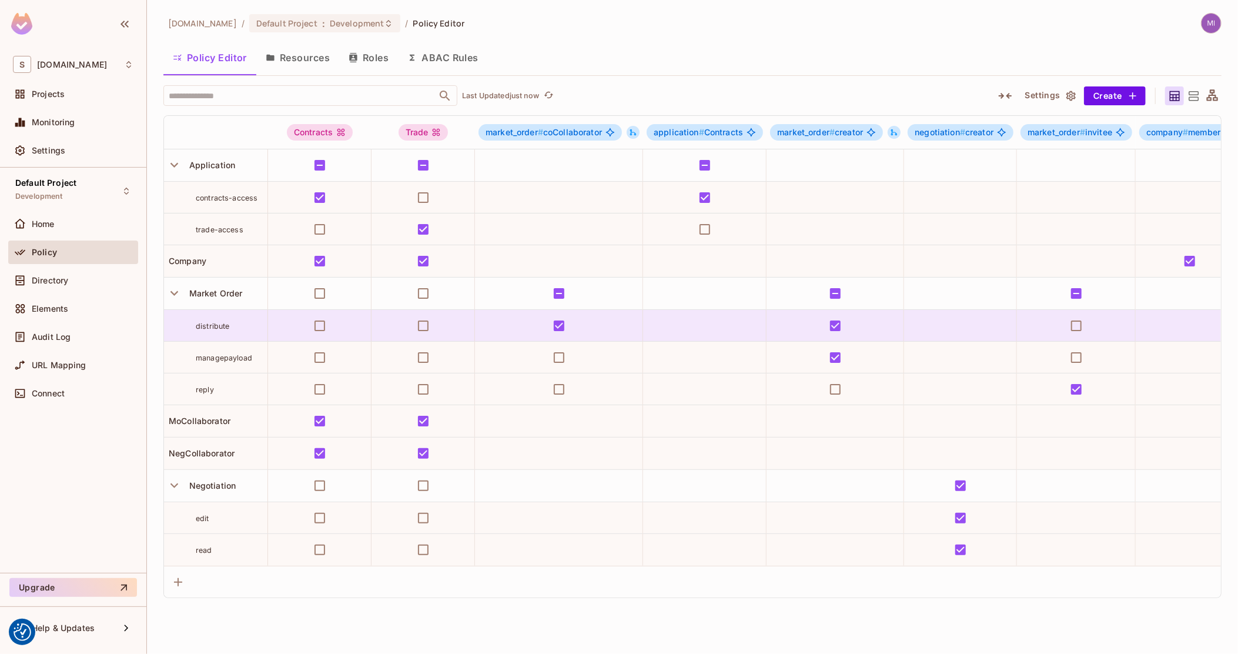
drag, startPoint x: 818, startPoint y: 337, endPoint x: 479, endPoint y: 320, distance: 339.0
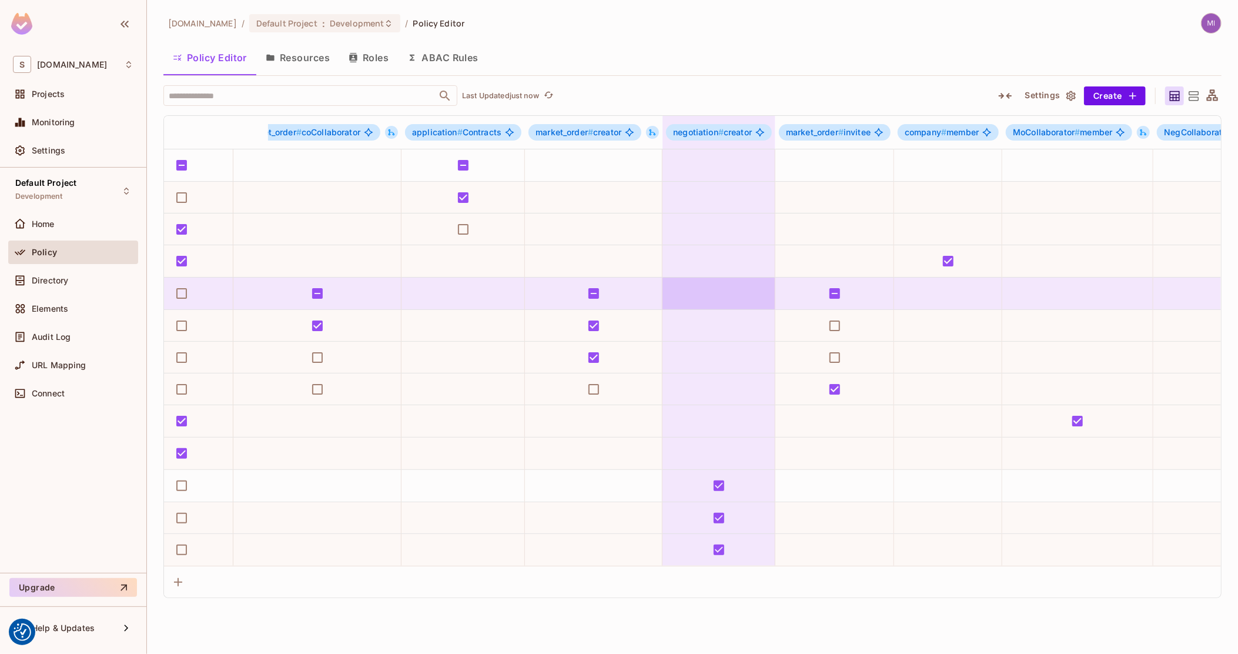
scroll to position [0, 1200]
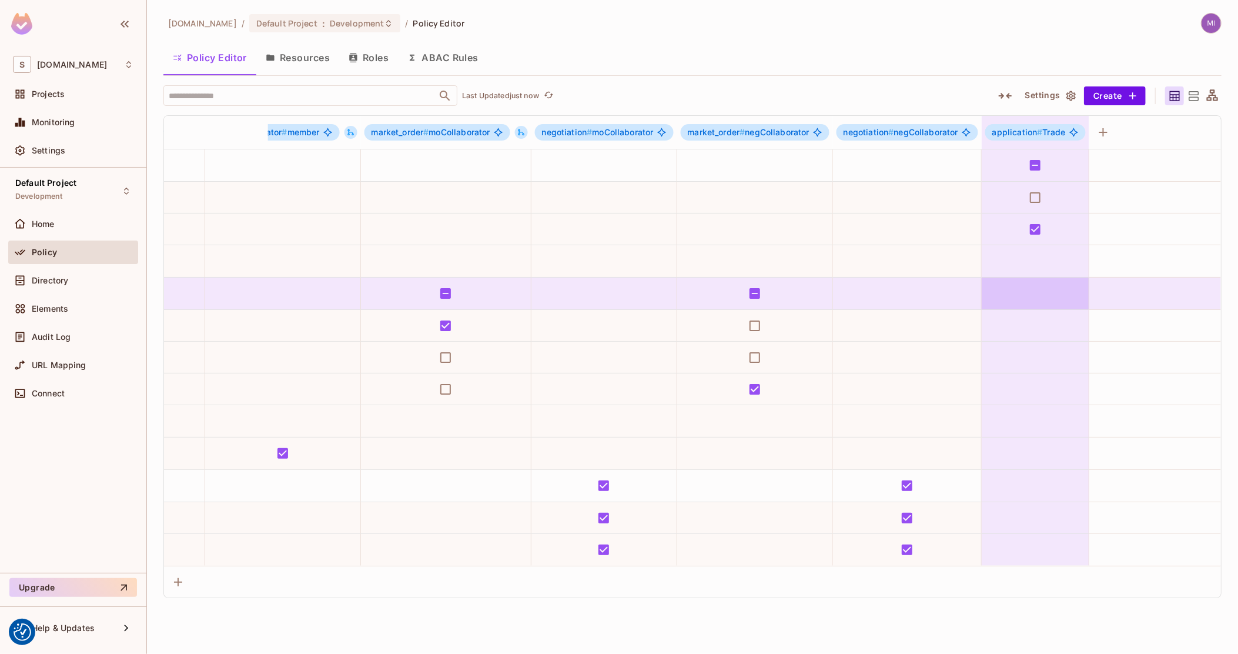
drag, startPoint x: 697, startPoint y: 269, endPoint x: 1072, endPoint y: 280, distance: 375.2
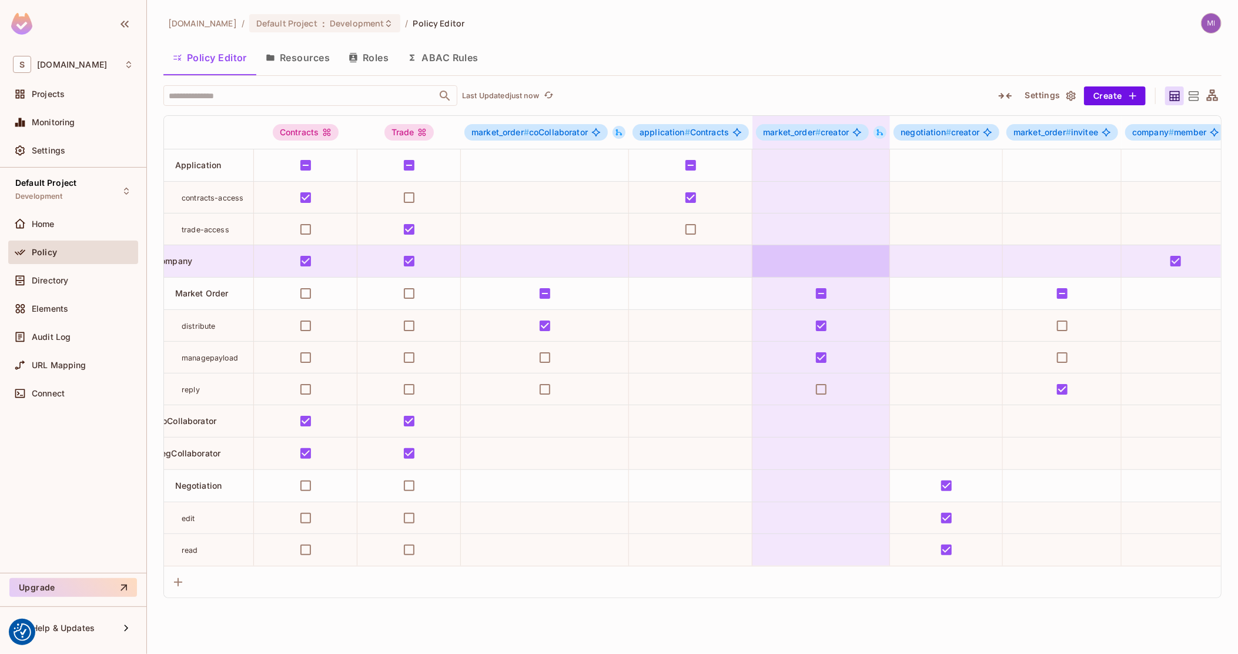
scroll to position [0, 0]
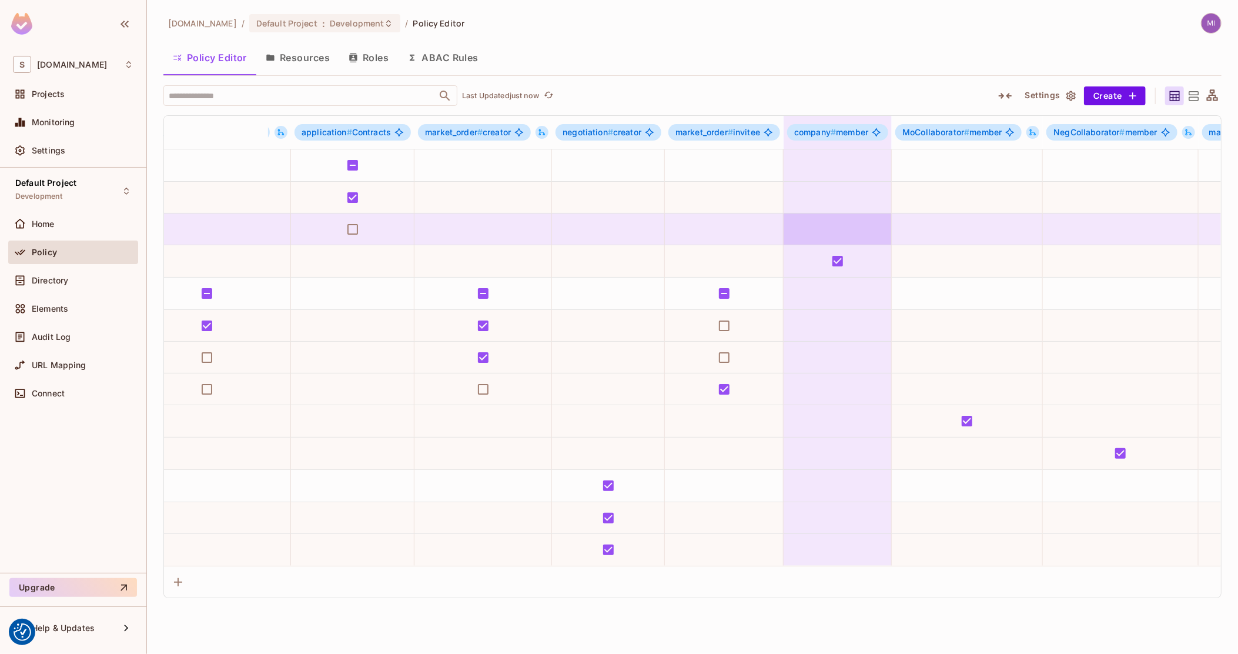
drag, startPoint x: 951, startPoint y: 232, endPoint x: 1018, endPoint y: 237, distance: 66.6
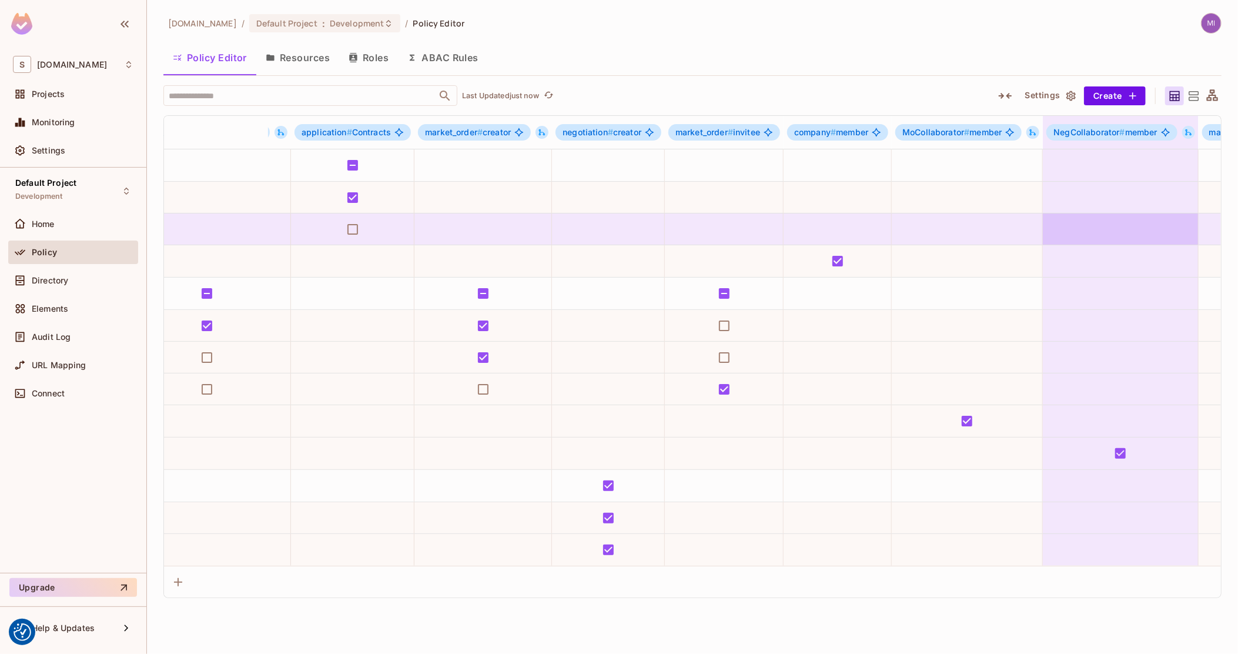
scroll to position [0, 392]
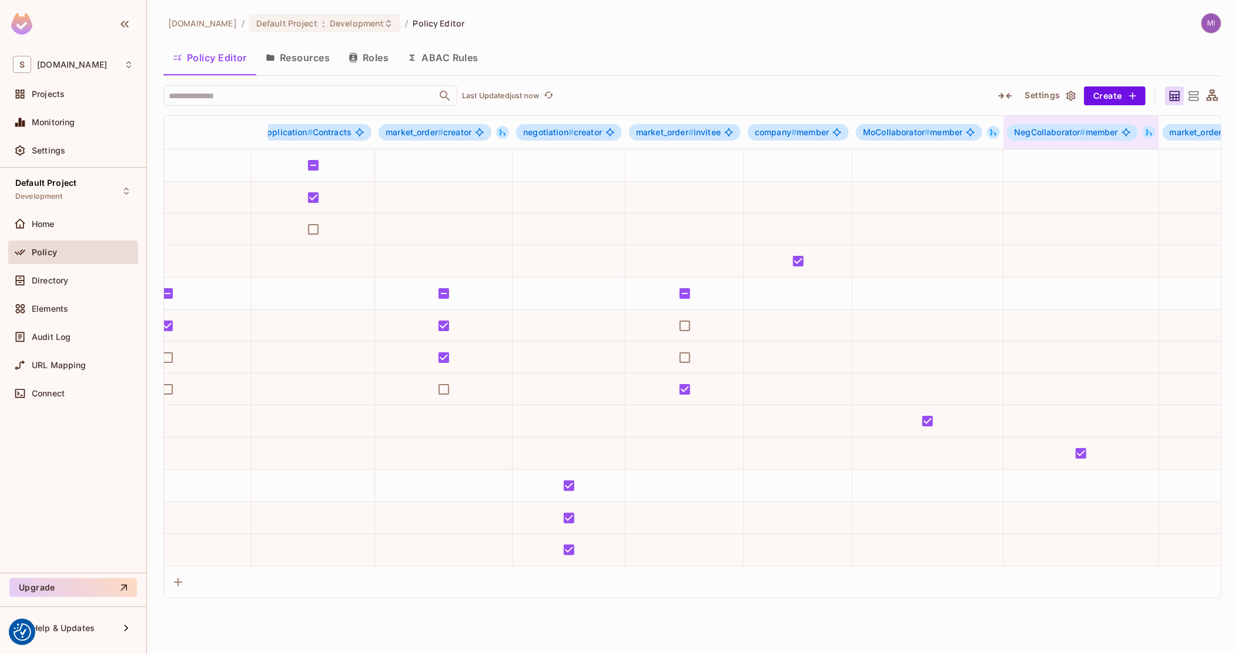
click at [1153, 131] on icon at bounding box center [1149, 132] width 8 height 8
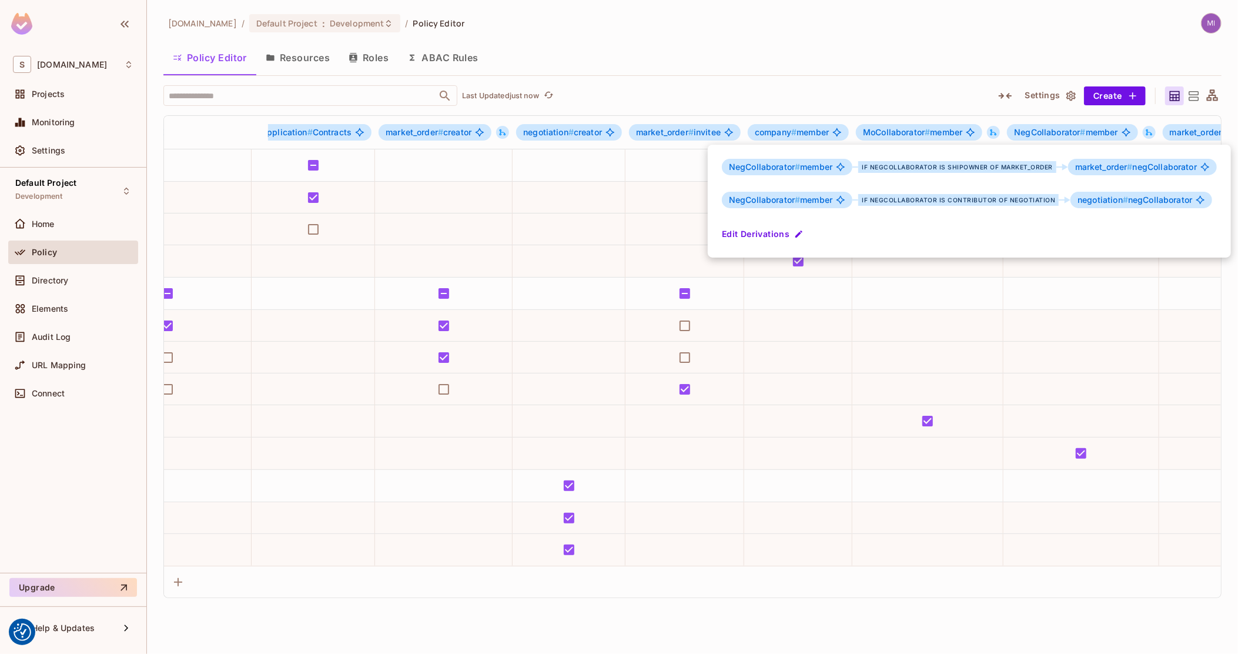
click at [1123, 132] on div at bounding box center [619, 327] width 1238 height 654
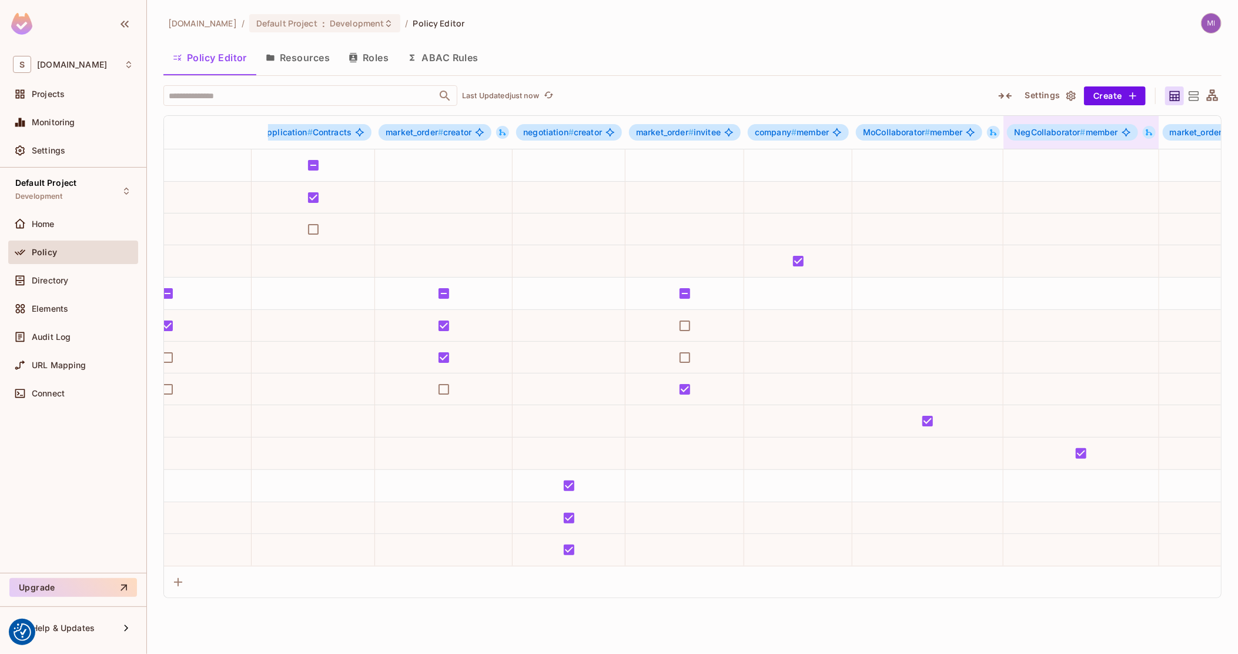
click at [1107, 132] on span "NegCollaborator # member" at bounding box center [1065, 132] width 103 height 9
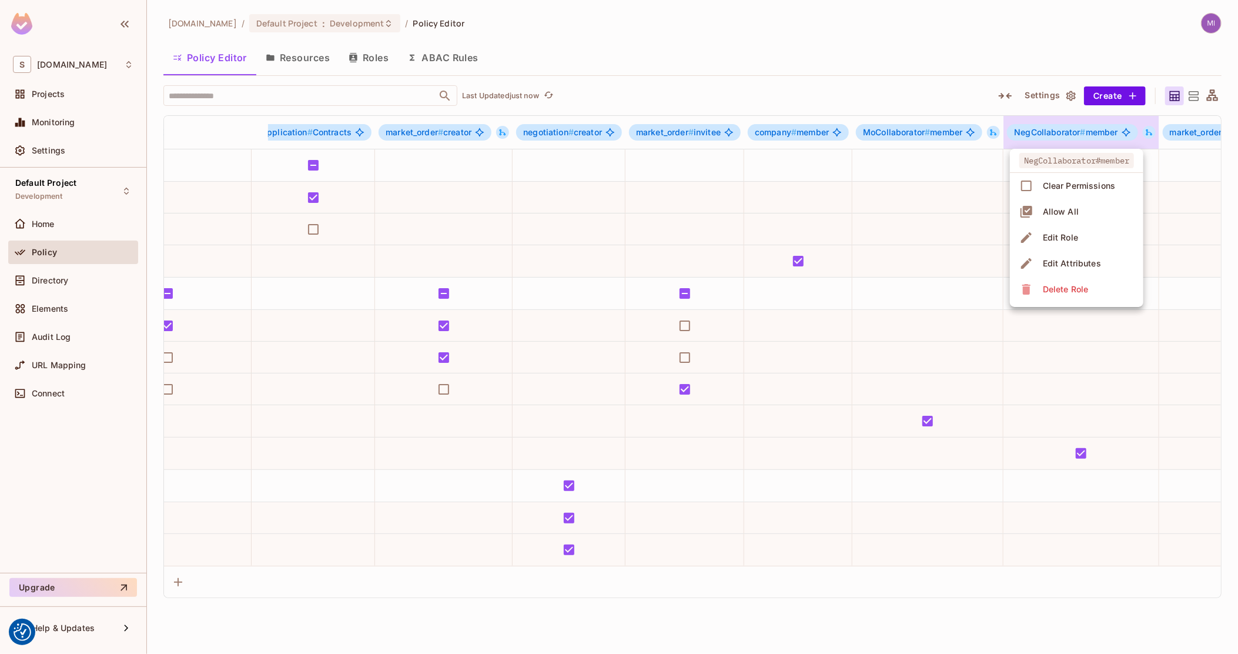
click at [1075, 242] on div "Edit Role" at bounding box center [1060, 238] width 35 height 12
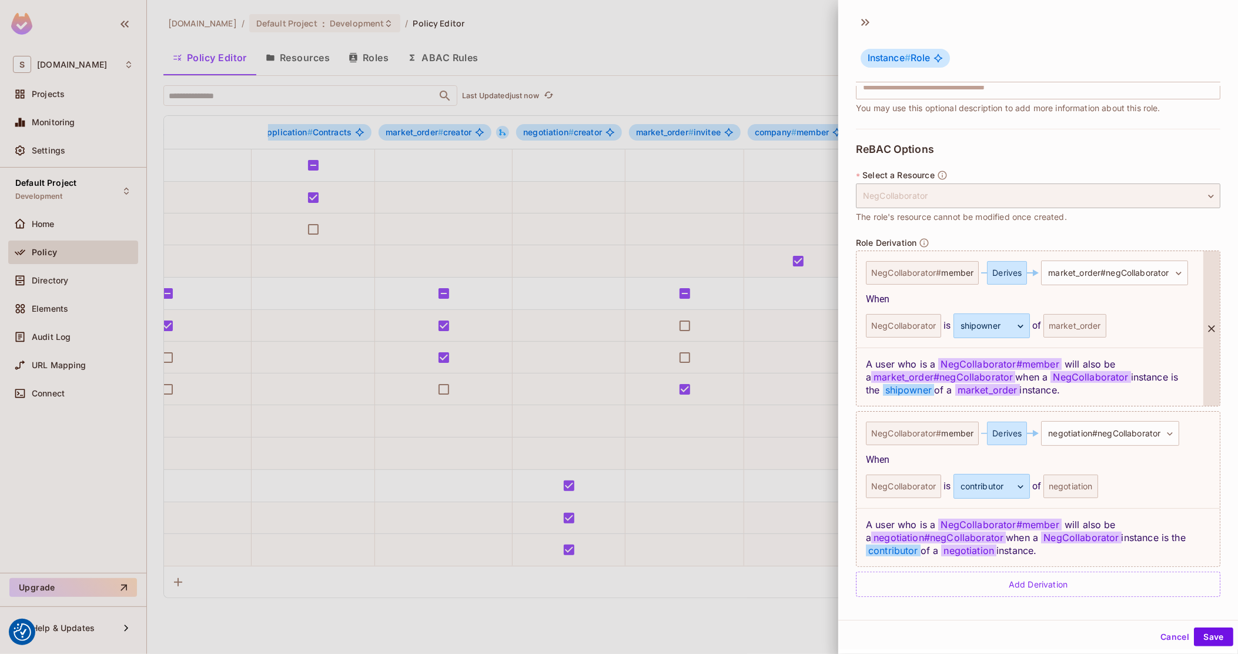
scroll to position [1, 0]
click at [763, 441] on div at bounding box center [619, 327] width 1238 height 654
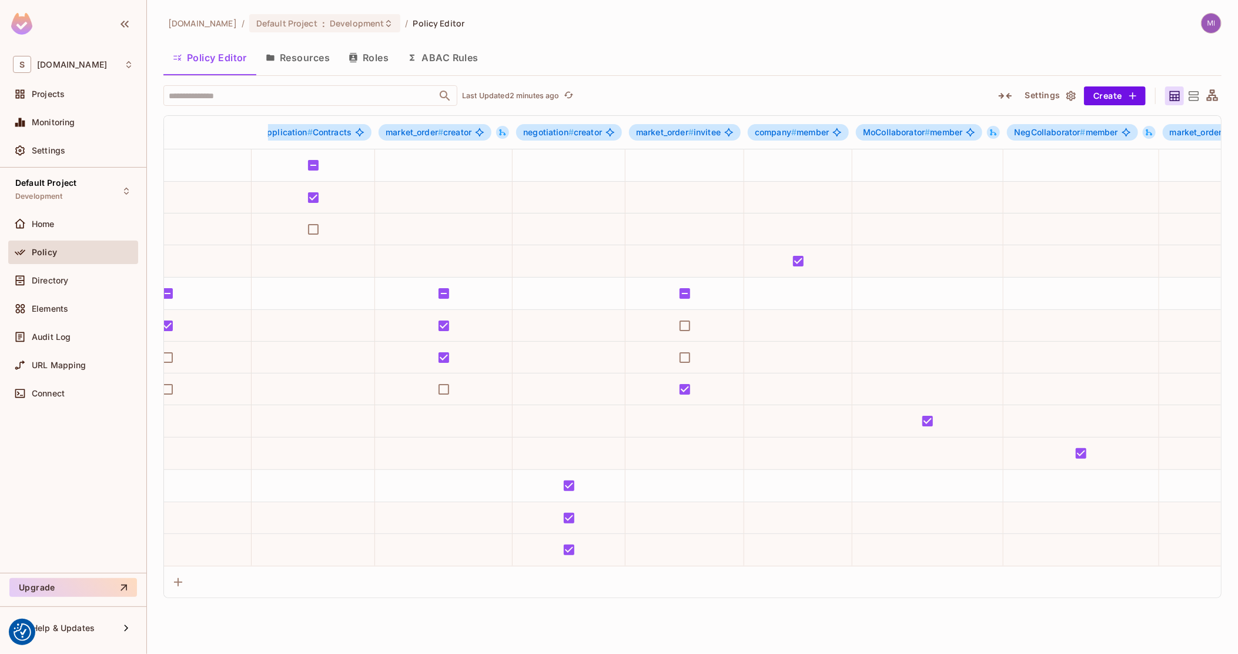
click at [1214, 98] on icon at bounding box center [1212, 94] width 11 height 11
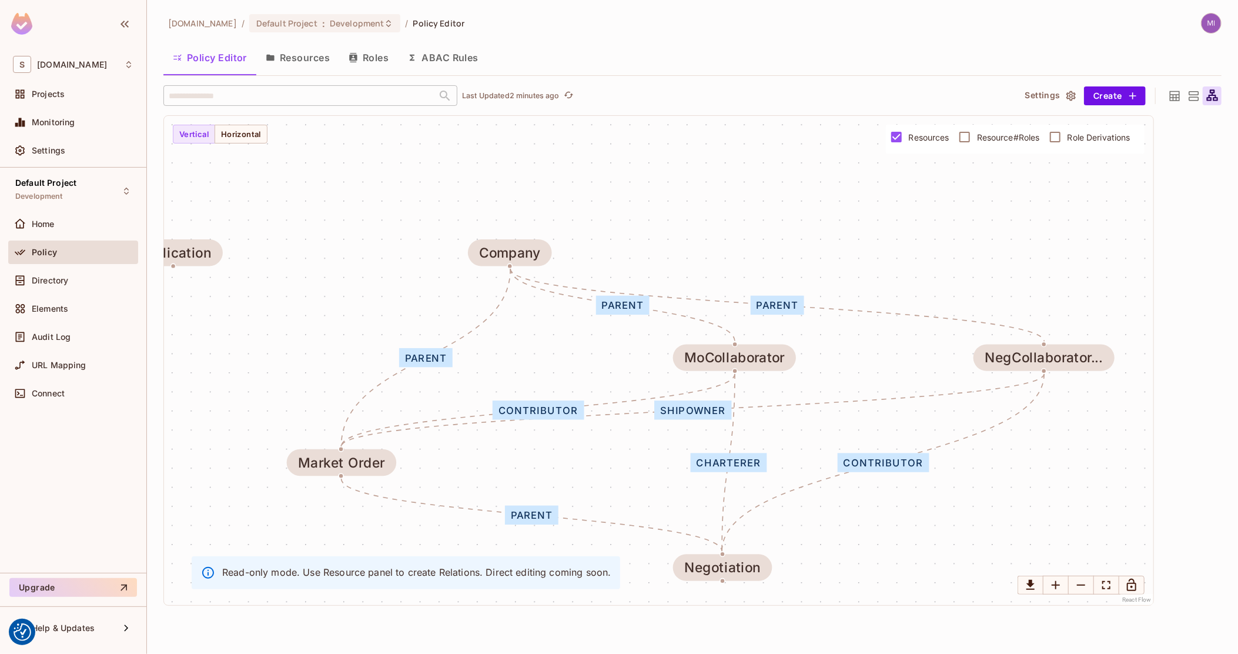
drag, startPoint x: 710, startPoint y: 396, endPoint x: 710, endPoint y: 409, distance: 13.5
click at [710, 409] on div "shipowner" at bounding box center [692, 409] width 77 height 19
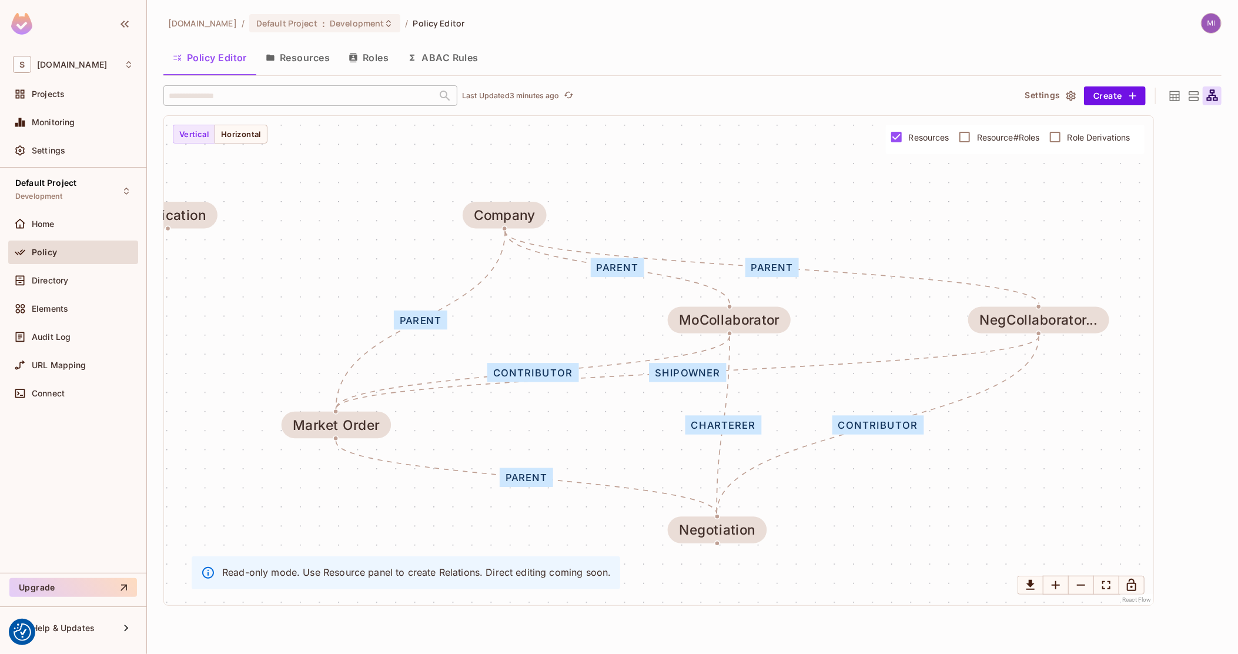
drag, startPoint x: 689, startPoint y: 416, endPoint x: 680, endPoint y: 356, distance: 60.6
click at [681, 363] on div "shipowner" at bounding box center [687, 372] width 77 height 19
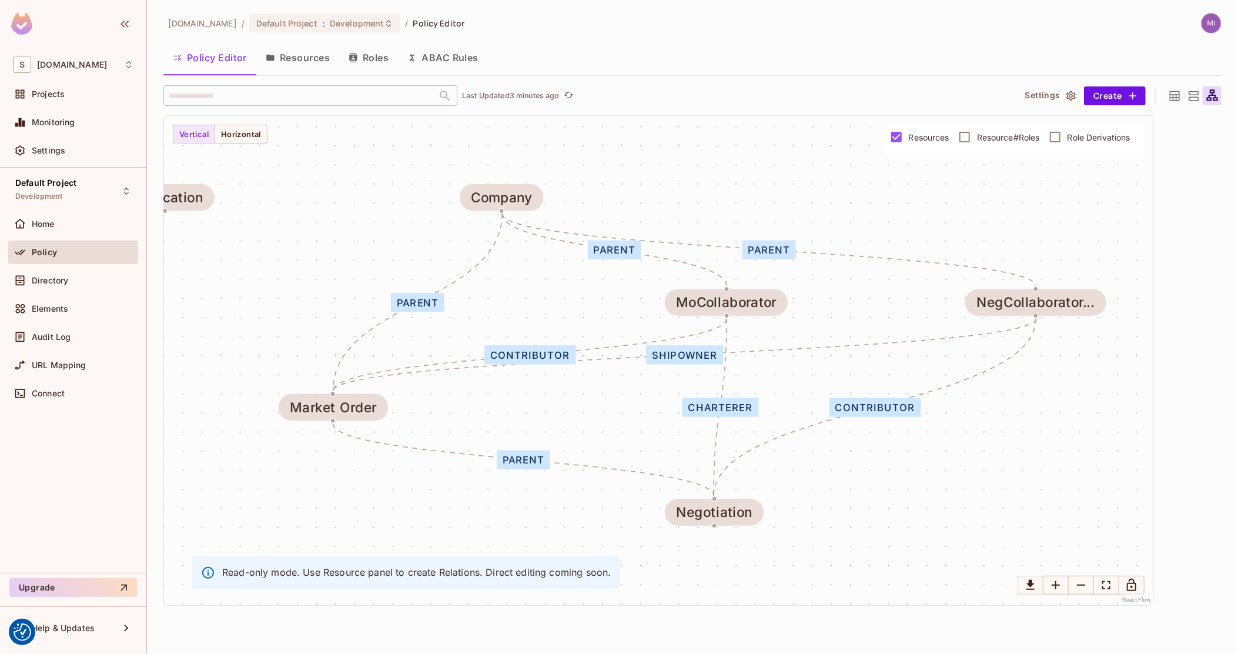
click at [357, 55] on icon "button" at bounding box center [353, 57] width 8 height 9
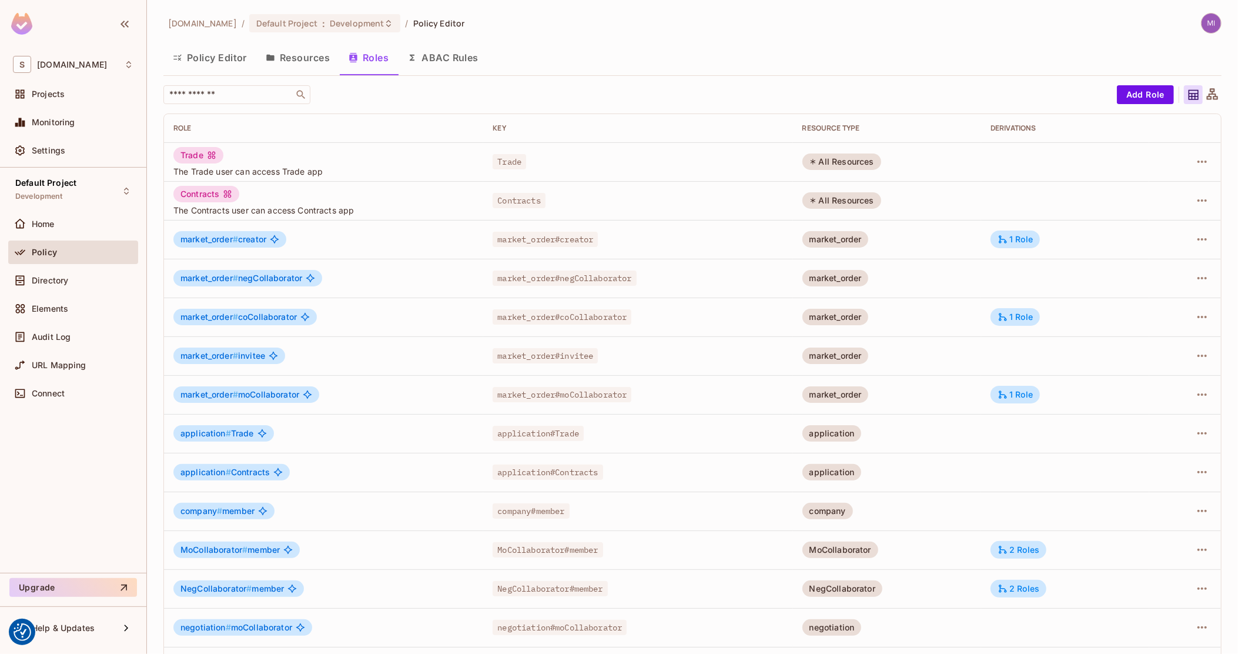
click at [222, 52] on button "Policy Editor" at bounding box center [209, 57] width 93 height 29
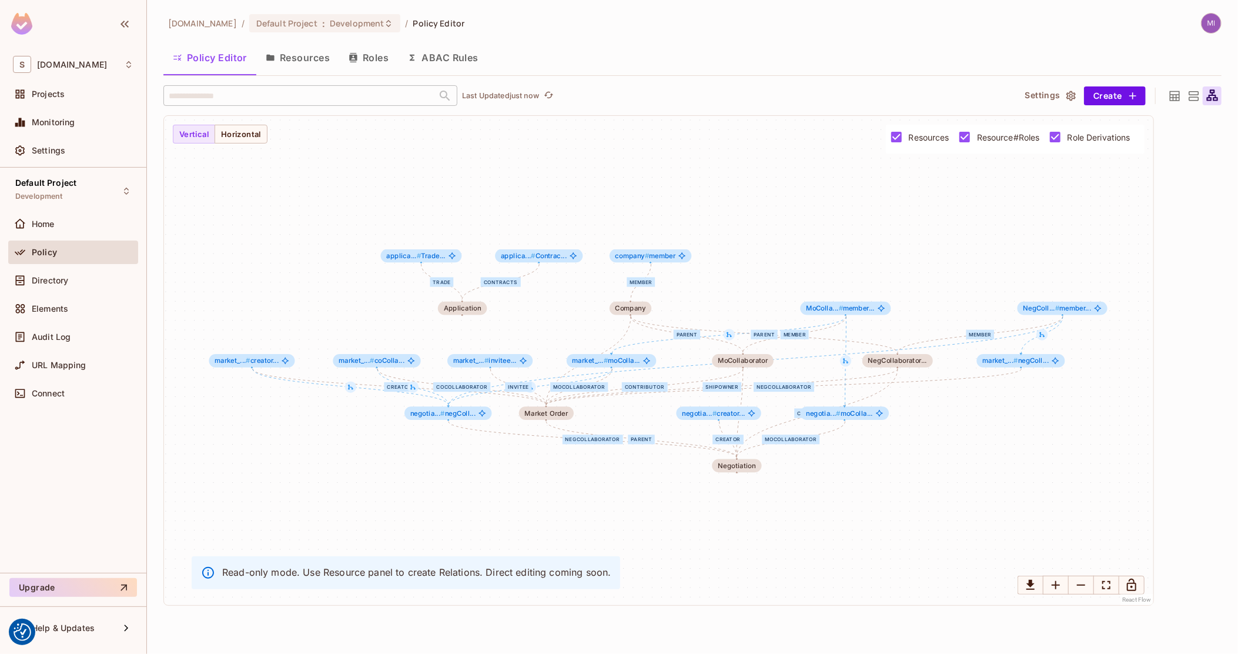
click at [1177, 92] on icon at bounding box center [1175, 96] width 15 height 15
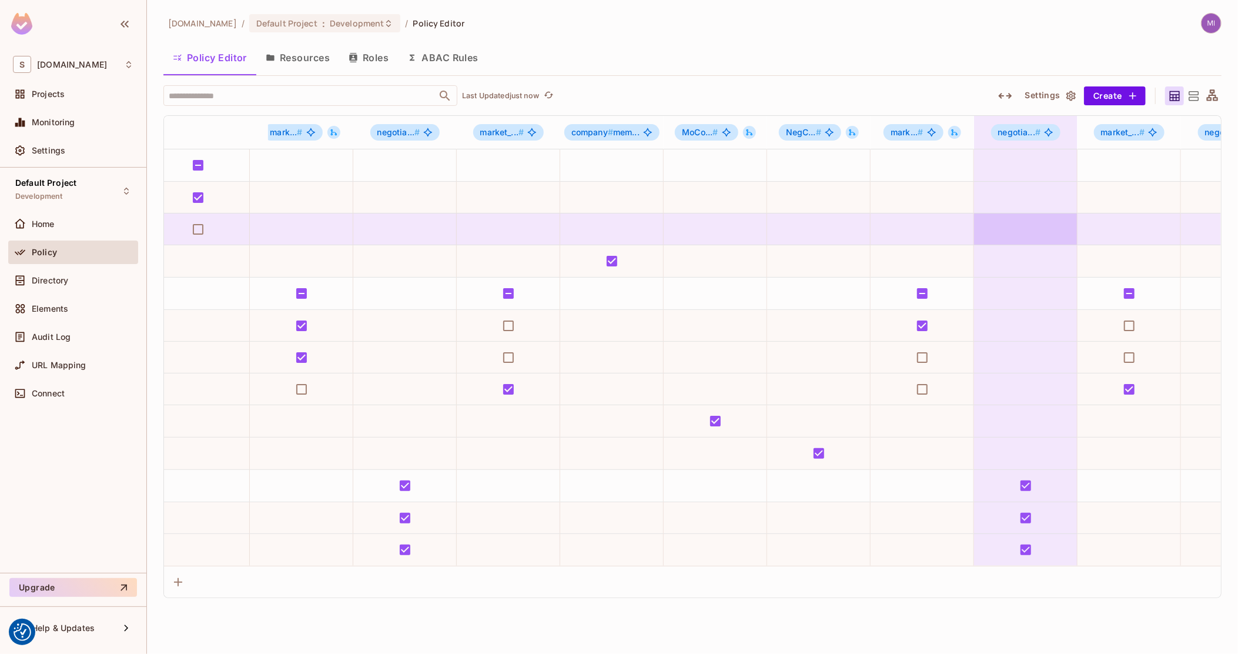
scroll to position [0, 731]
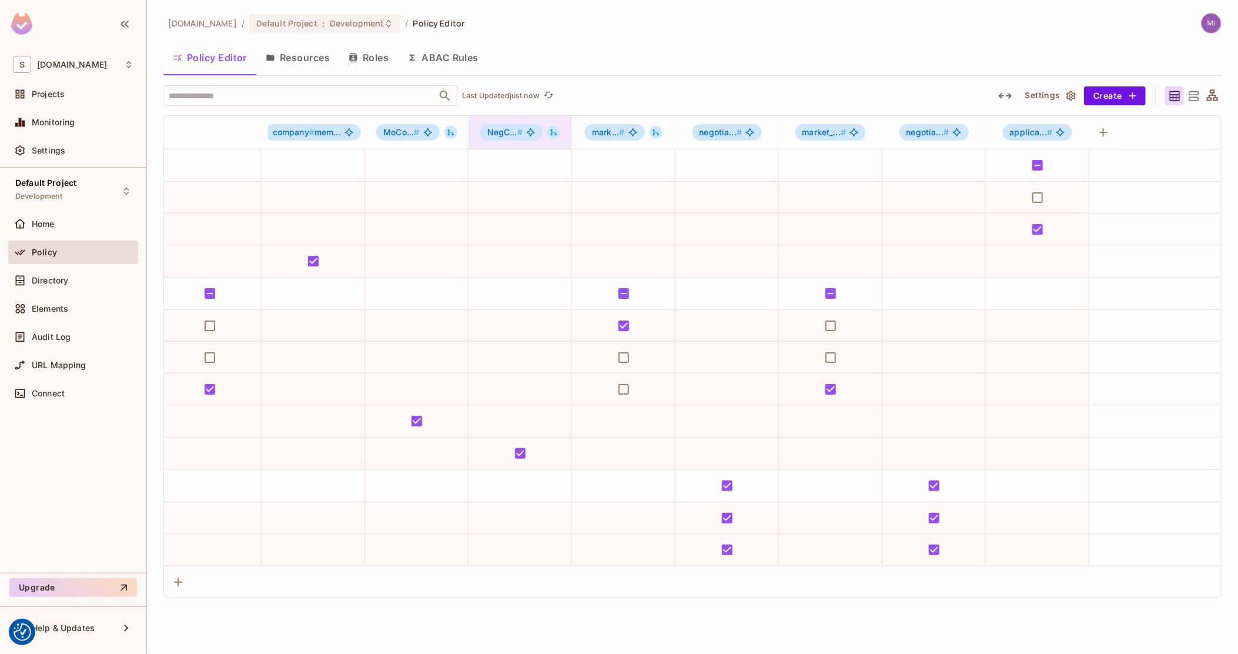
click at [553, 131] on icon at bounding box center [554, 132] width 8 height 8
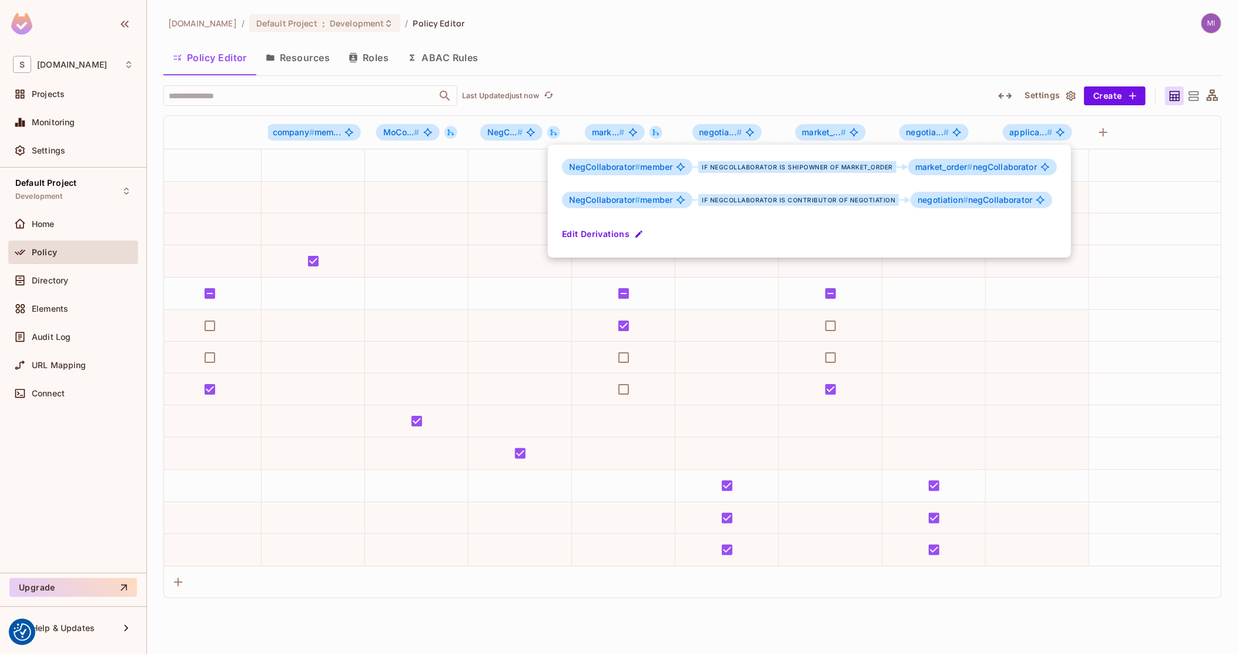
click at [489, 132] on div at bounding box center [619, 327] width 1238 height 654
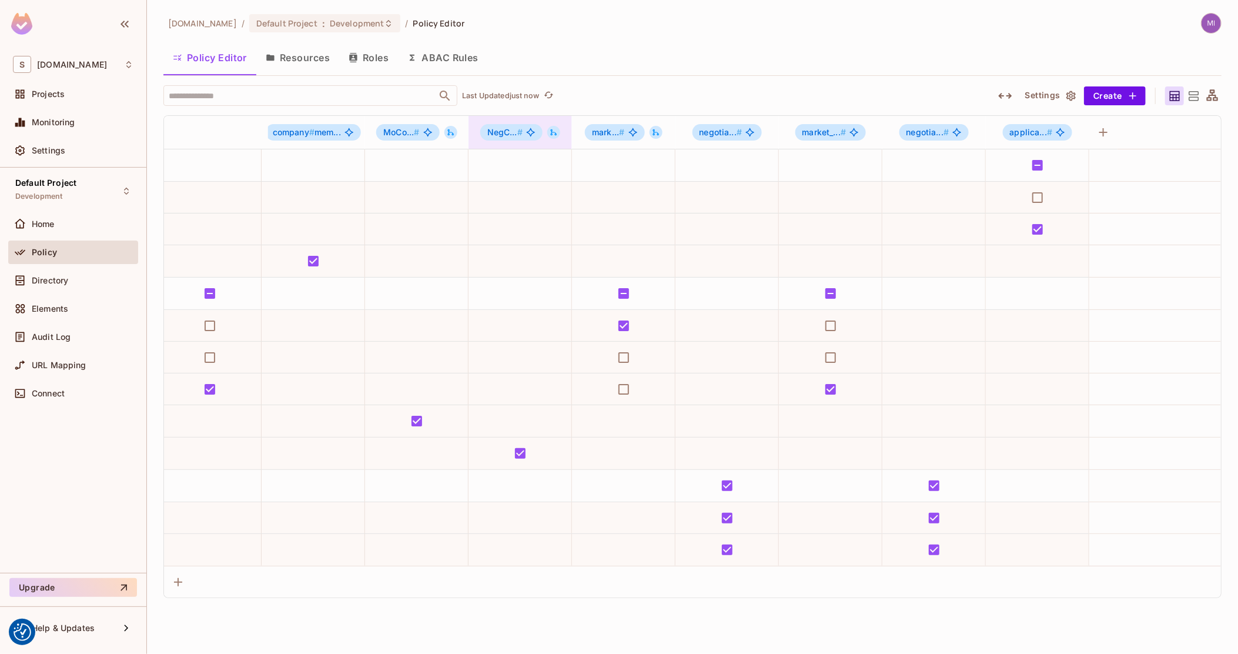
click at [499, 129] on span "NegC... #" at bounding box center [504, 132] width 35 height 10
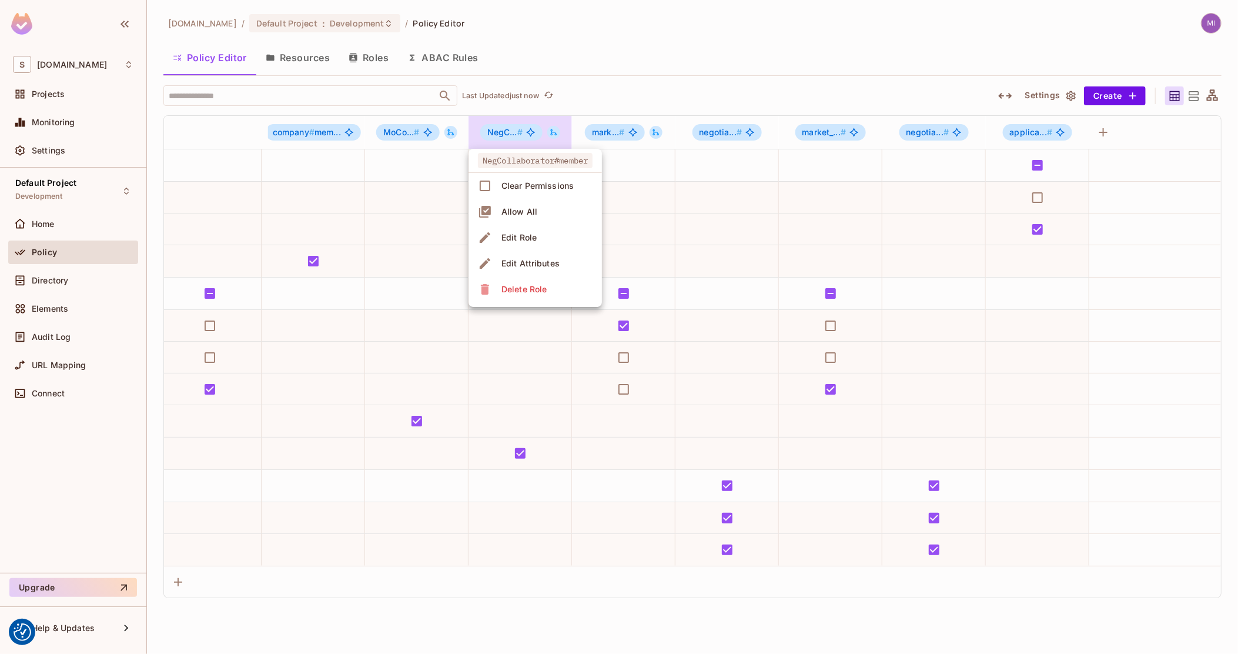
click at [539, 235] on span "Edit Role" at bounding box center [519, 237] width 42 height 19
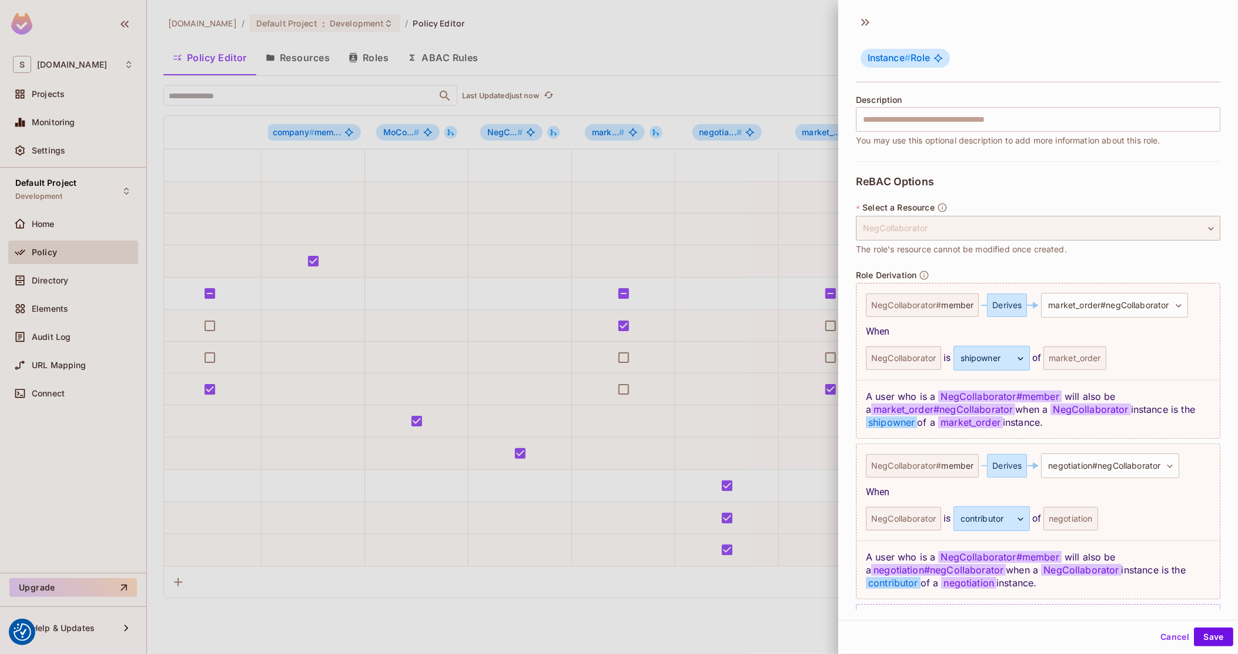
scroll to position [147, 0]
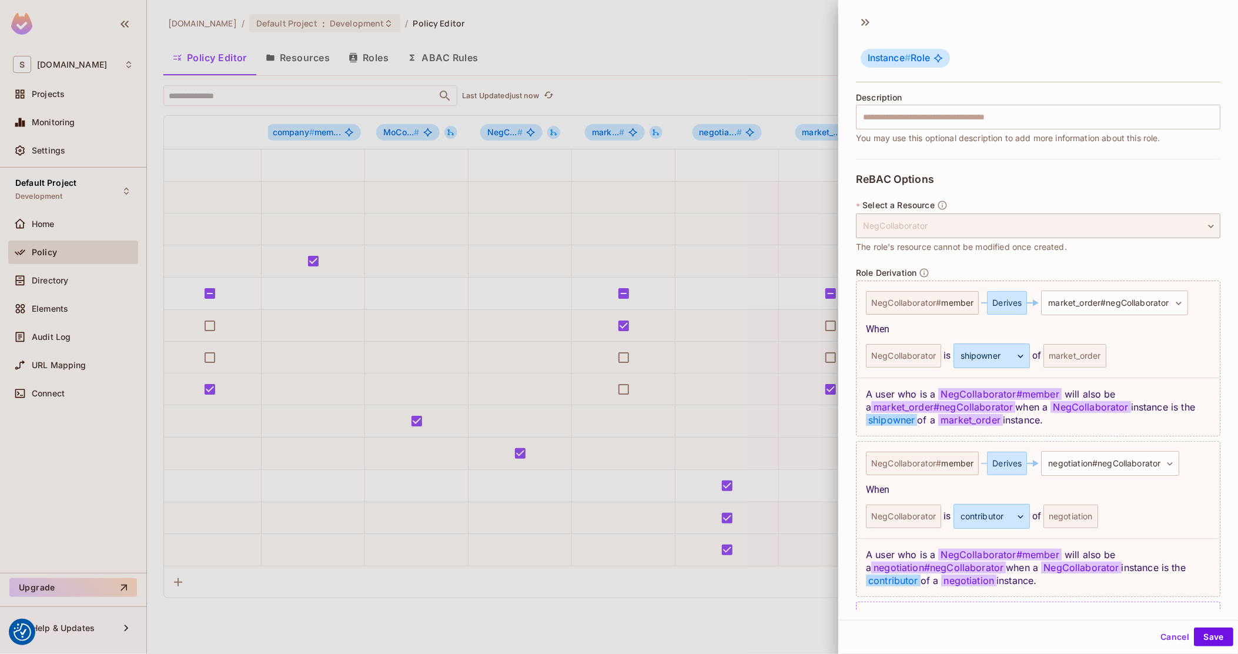
click at [275, 262] on div at bounding box center [619, 327] width 1238 height 654
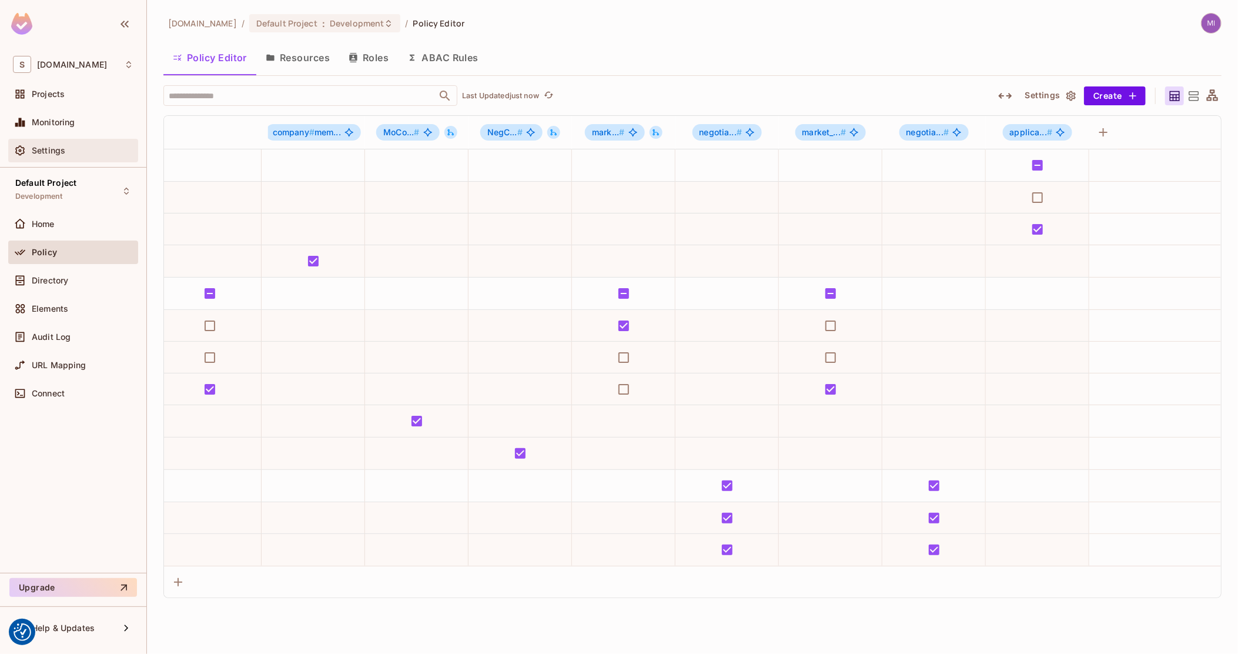
click at [85, 143] on div "Settings" at bounding box center [73, 150] width 121 height 14
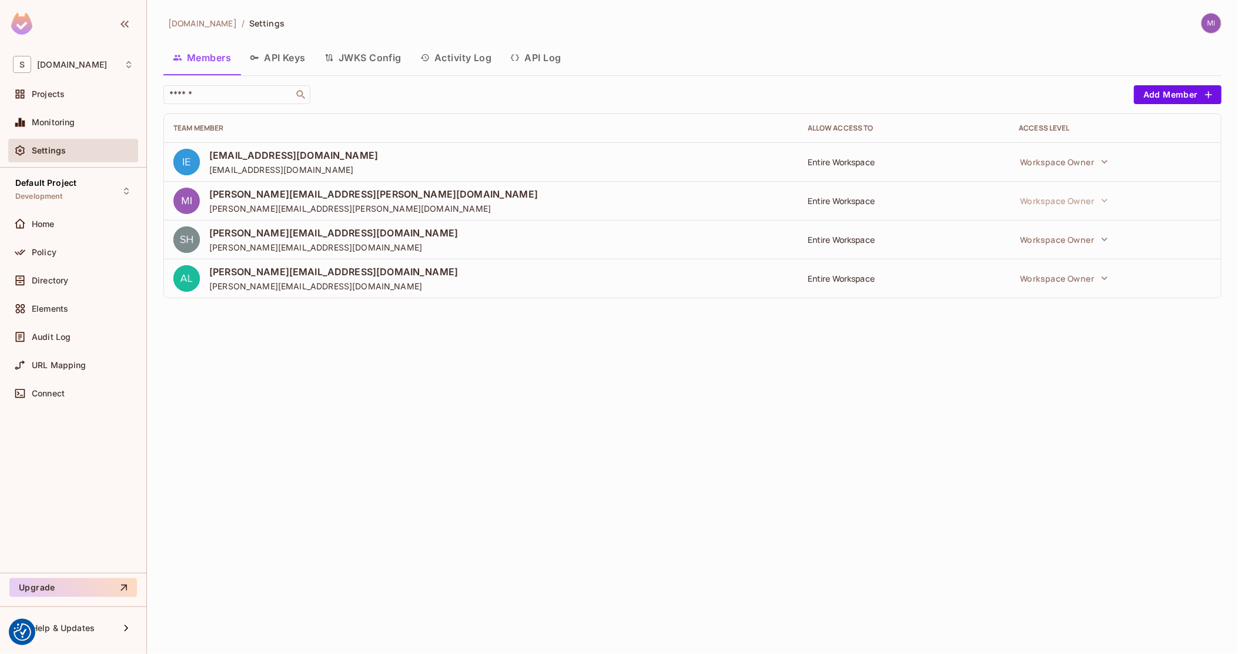
click at [446, 62] on button "Activity Log" at bounding box center [456, 57] width 91 height 29
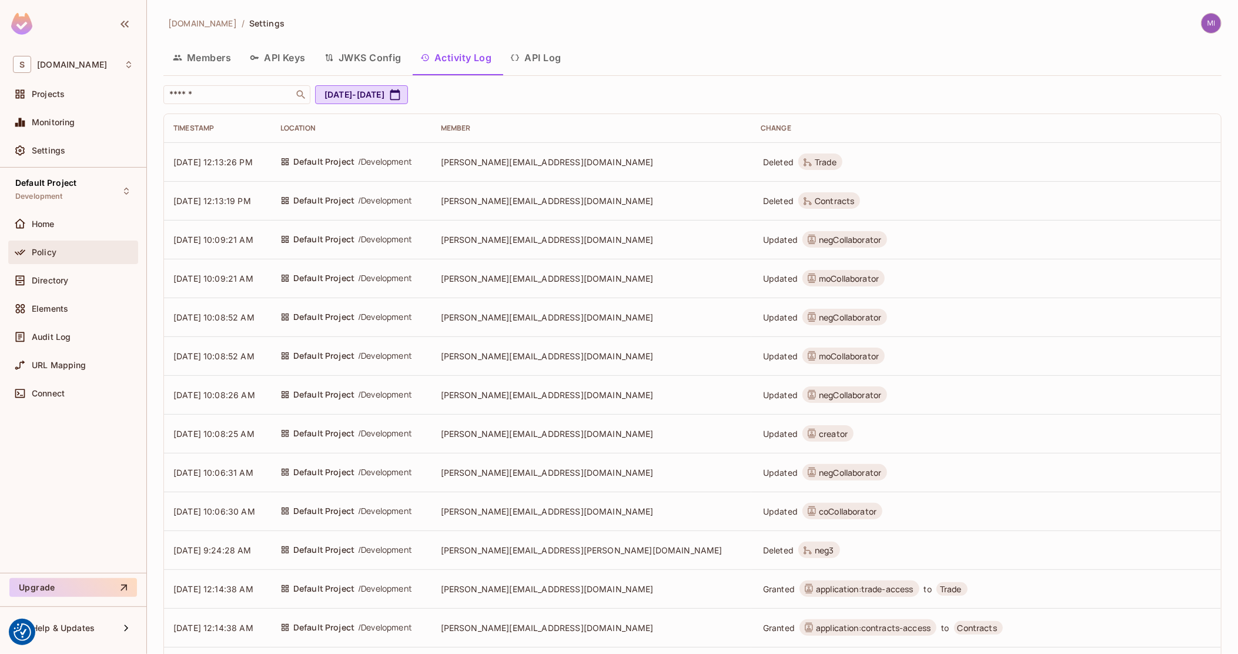
click at [69, 246] on div "Policy" at bounding box center [73, 252] width 121 height 14
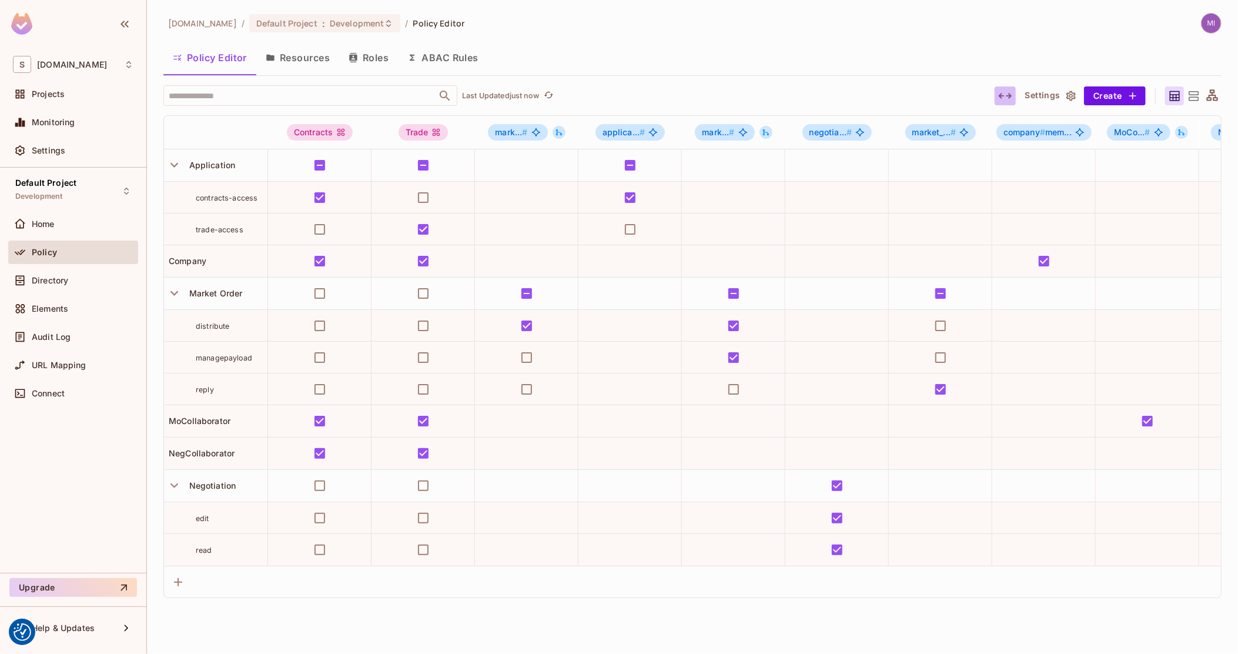
click at [1004, 95] on icon "button" at bounding box center [1005, 96] width 14 height 14
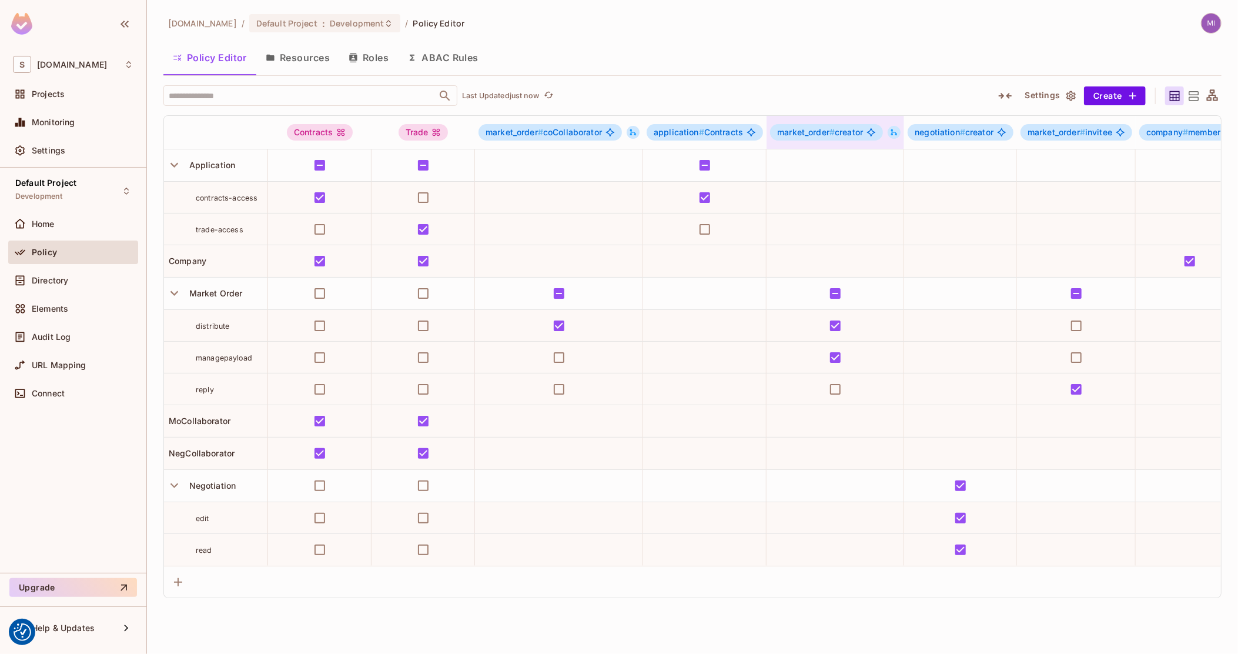
click at [898, 132] on icon at bounding box center [894, 132] width 8 height 8
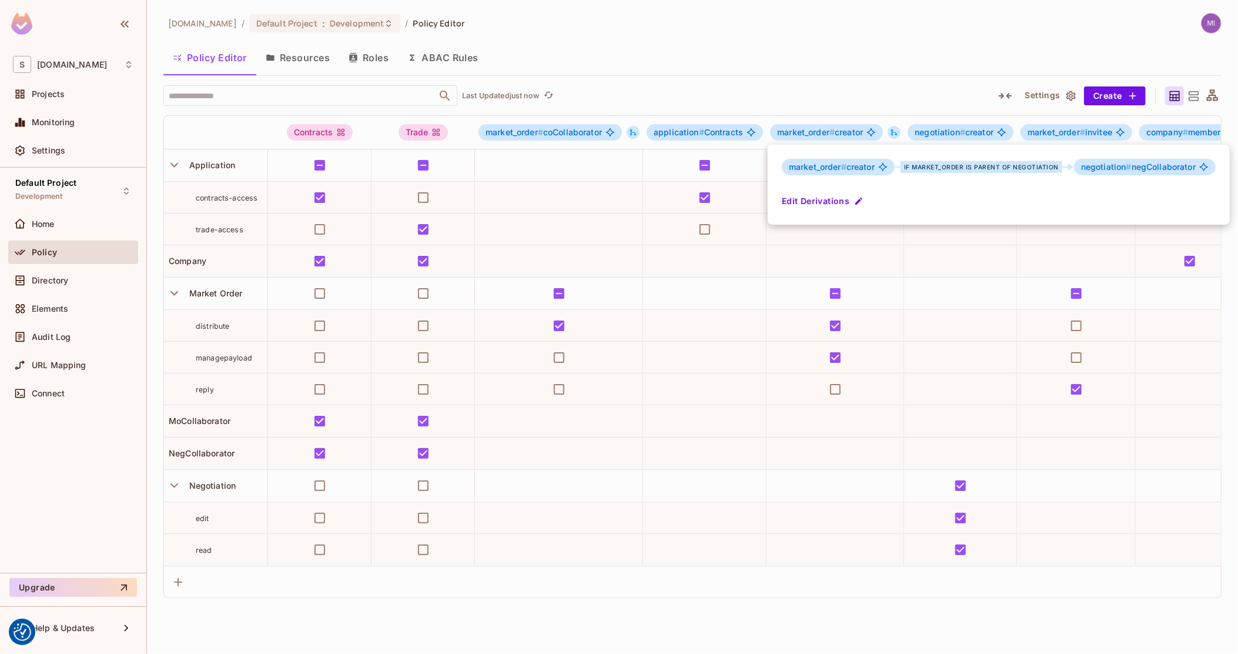
click at [871, 65] on div at bounding box center [619, 327] width 1238 height 654
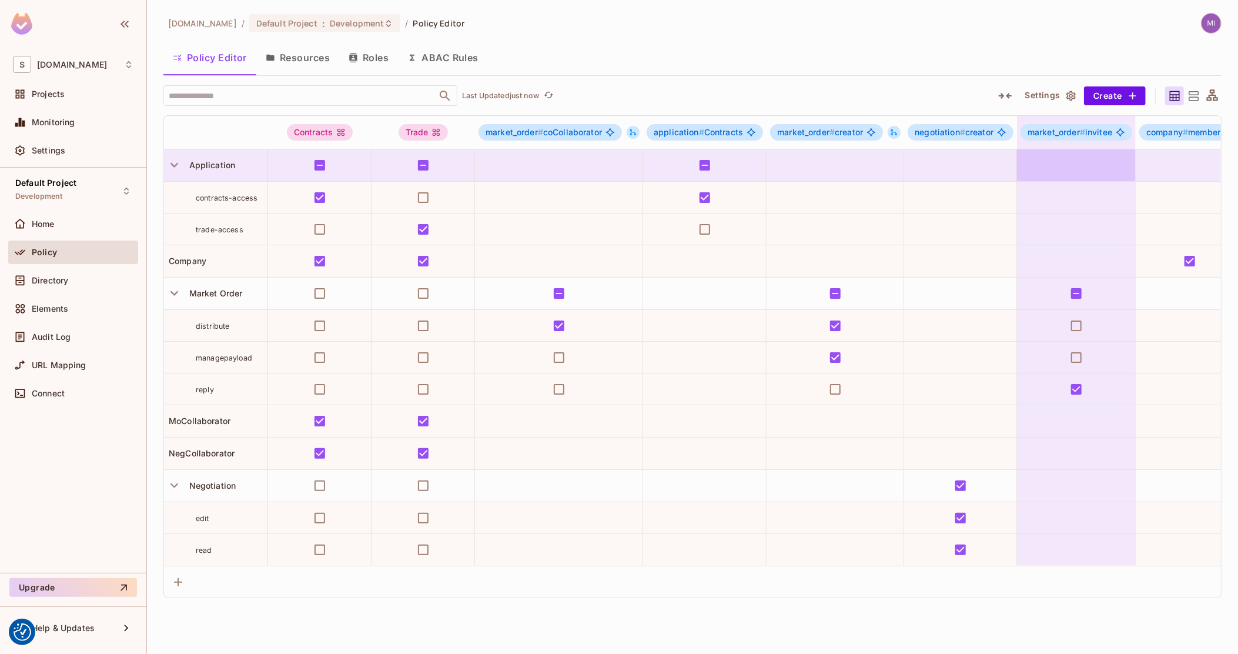
drag, startPoint x: 1023, startPoint y: 175, endPoint x: 1070, endPoint y: 189, distance: 48.4
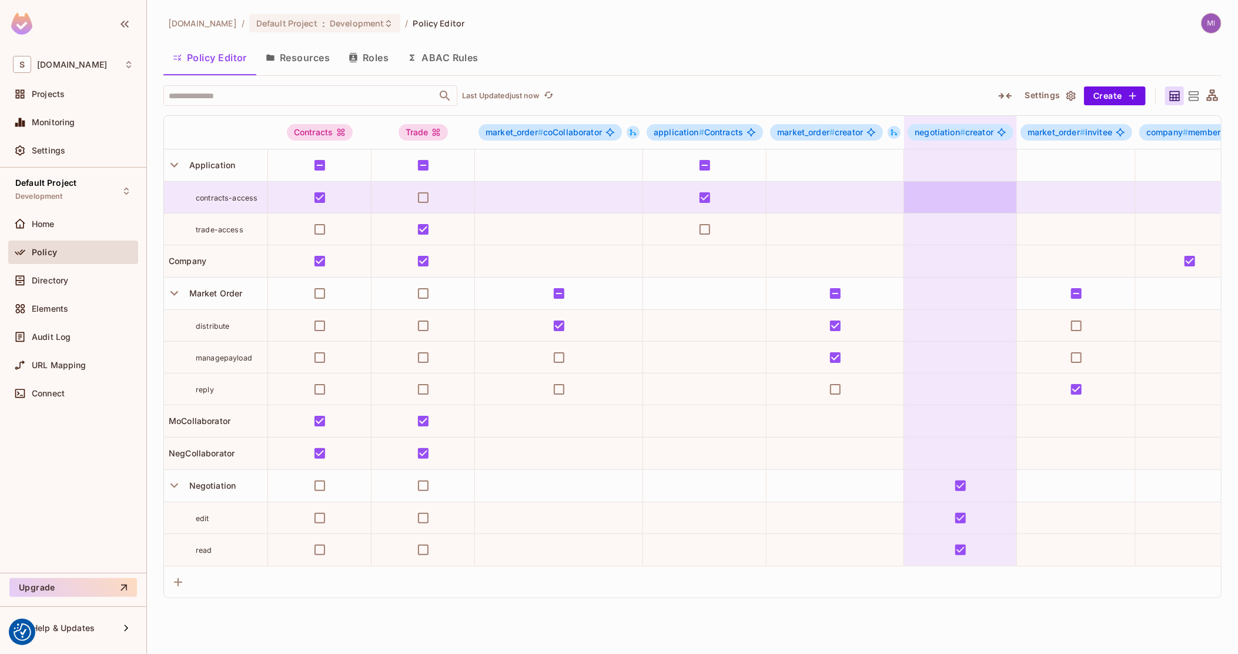
drag, startPoint x: 1010, startPoint y: 194, endPoint x: 905, endPoint y: 195, distance: 104.6
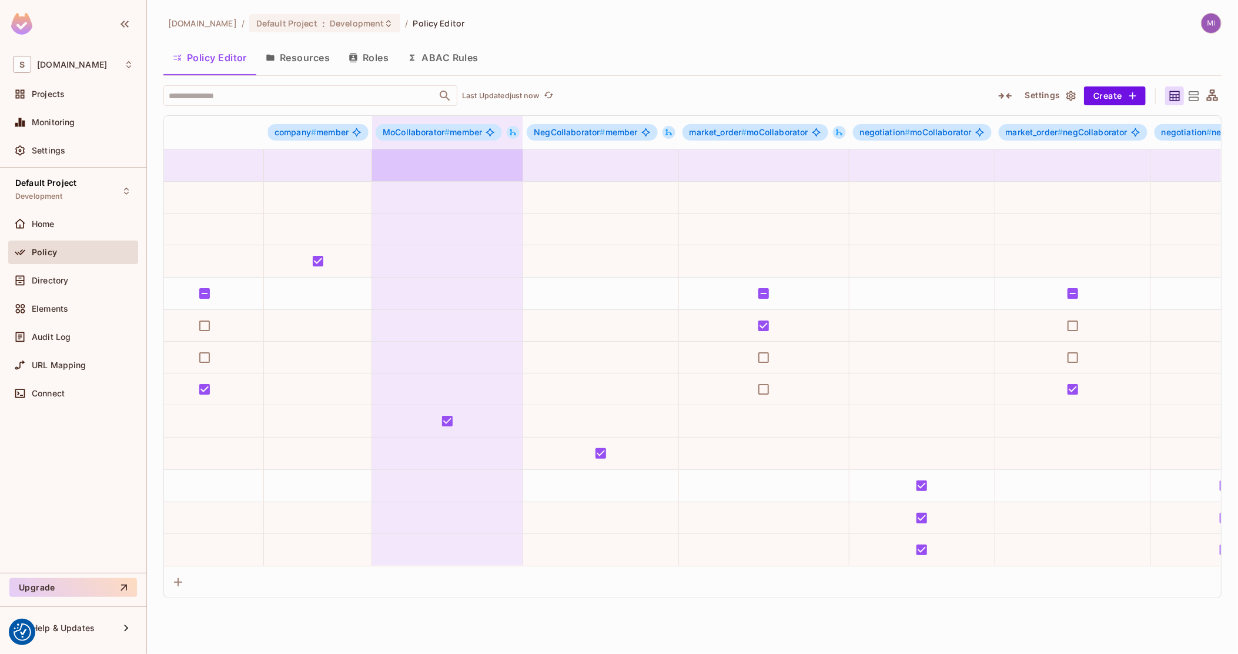
scroll to position [0, 1200]
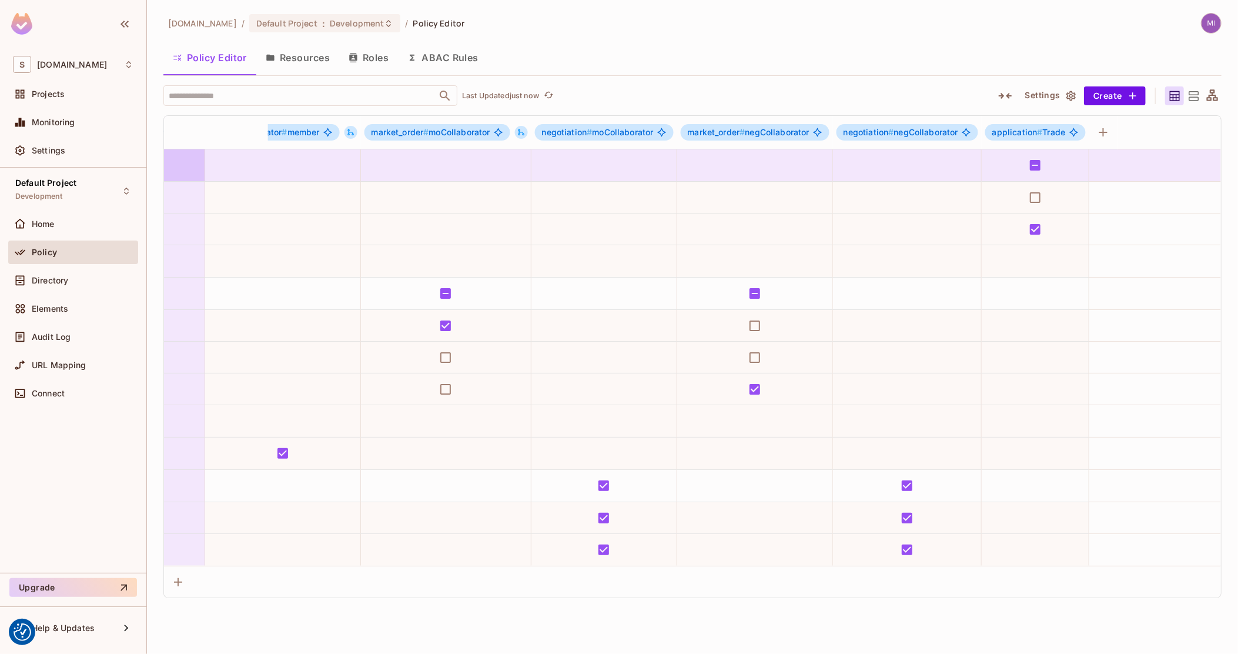
drag, startPoint x: 921, startPoint y: 176, endPoint x: 1048, endPoint y: 169, distance: 127.1
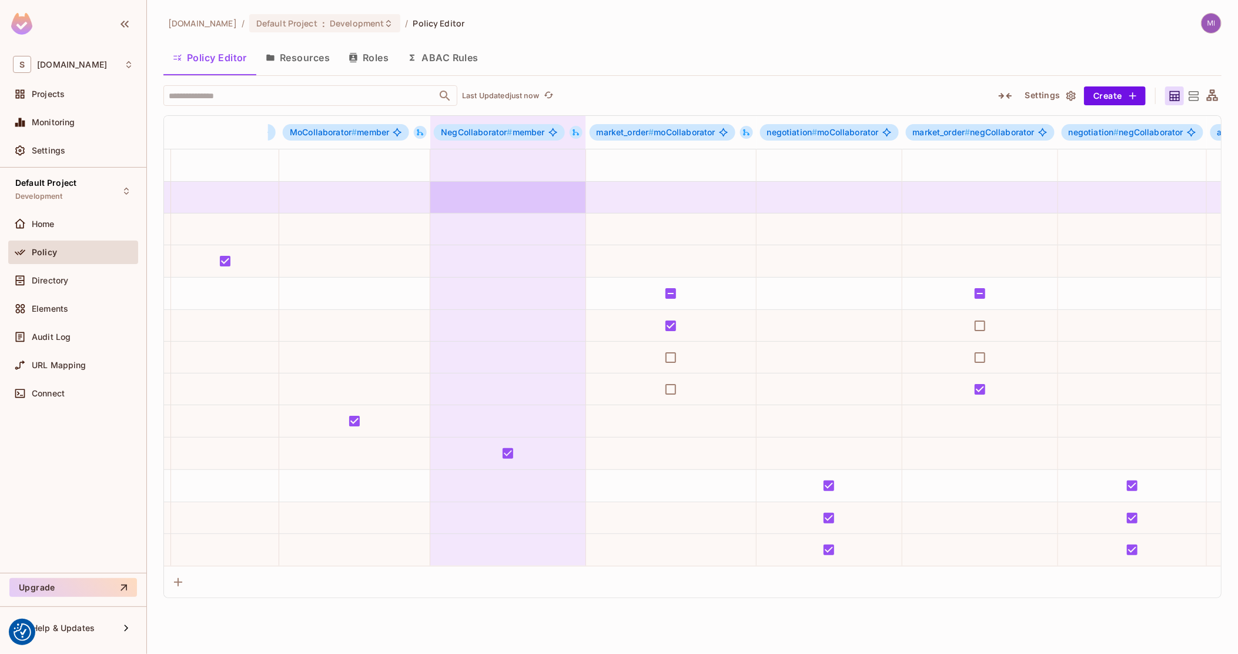
scroll to position [0, 591]
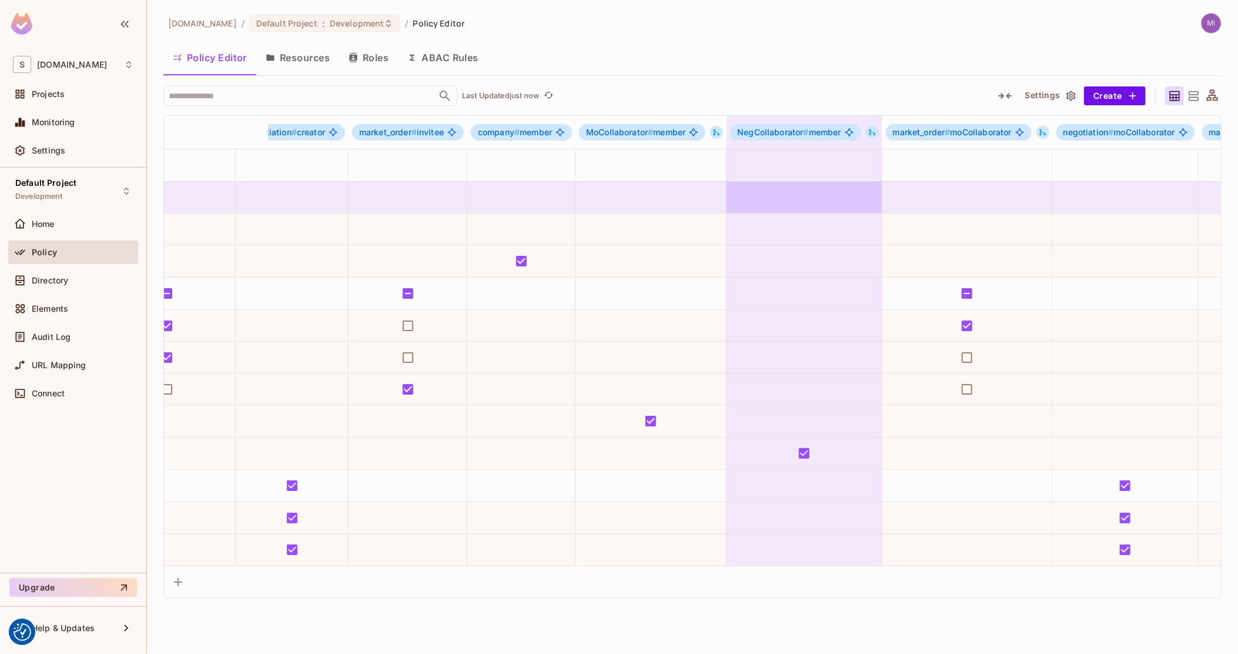
drag, startPoint x: 667, startPoint y: 196, endPoint x: 556, endPoint y: 200, distance: 111.2
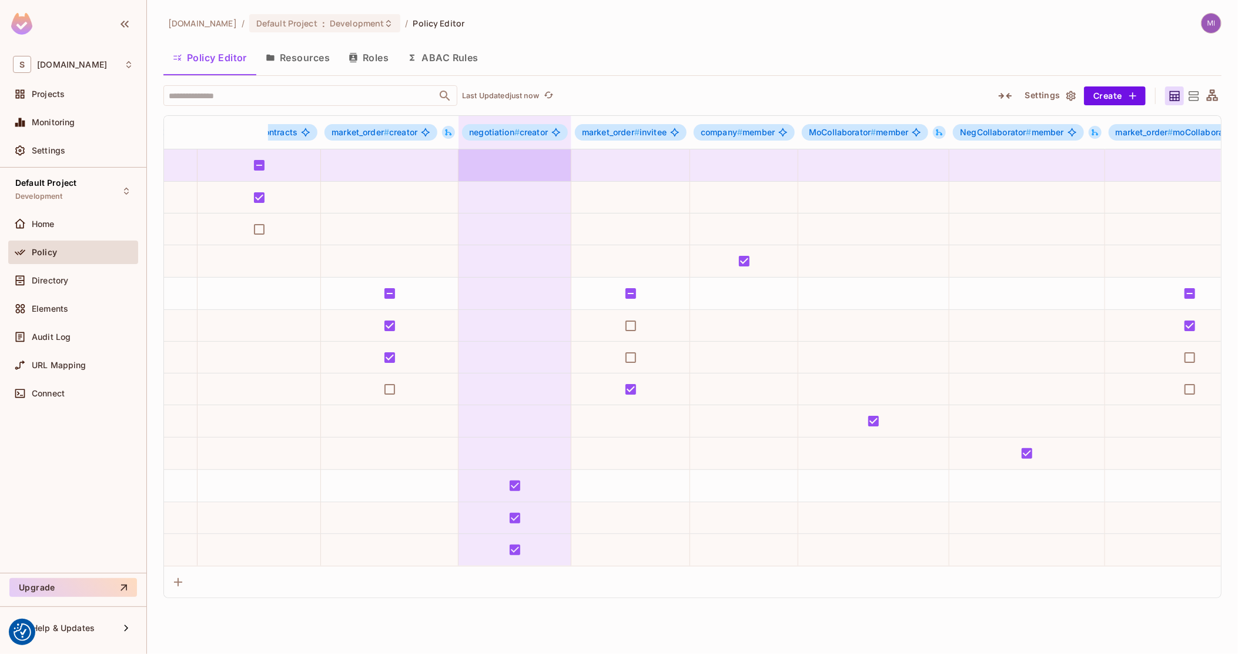
drag, startPoint x: 493, startPoint y: 156, endPoint x: 442, endPoint y: 158, distance: 51.2
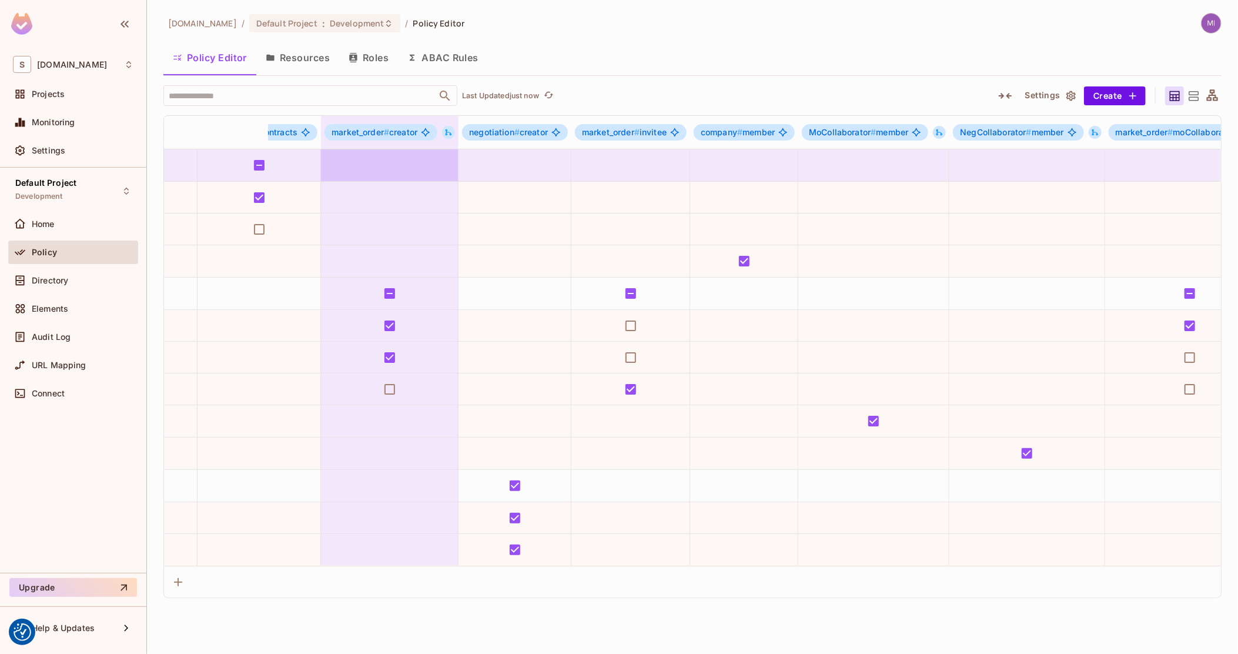
scroll to position [0, 413]
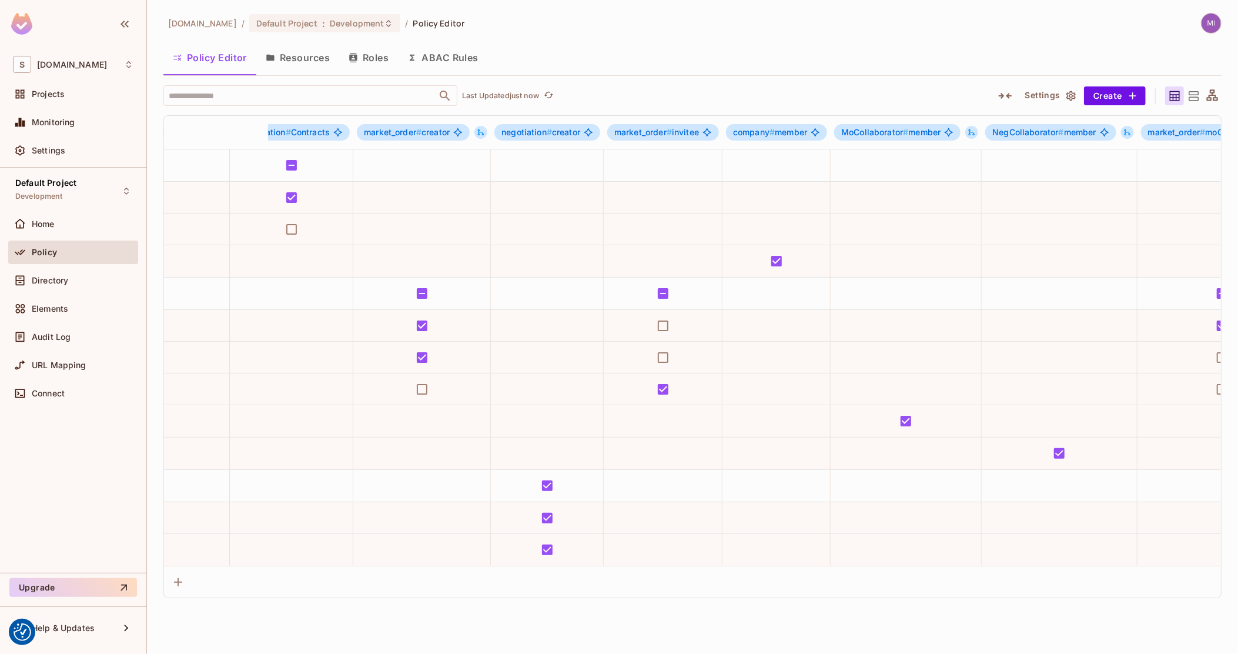
click at [1217, 95] on icon at bounding box center [1212, 96] width 15 height 15
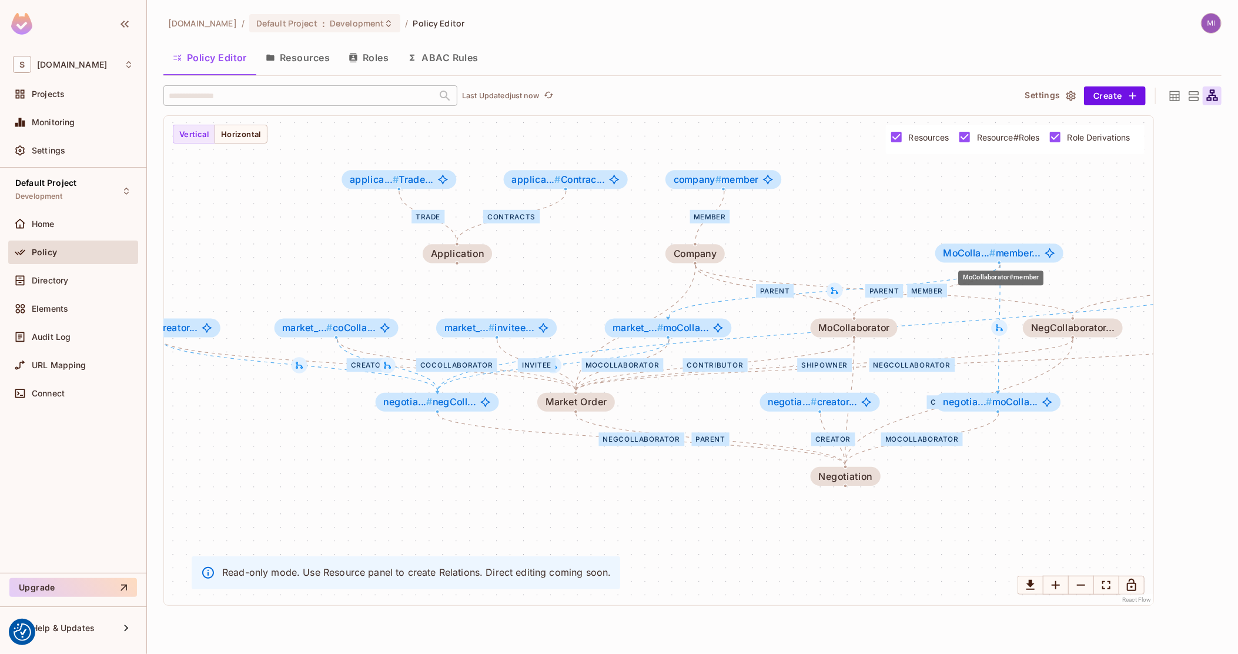
click at [998, 249] on span "MoColla... # member..." at bounding box center [992, 252] width 97 height 11
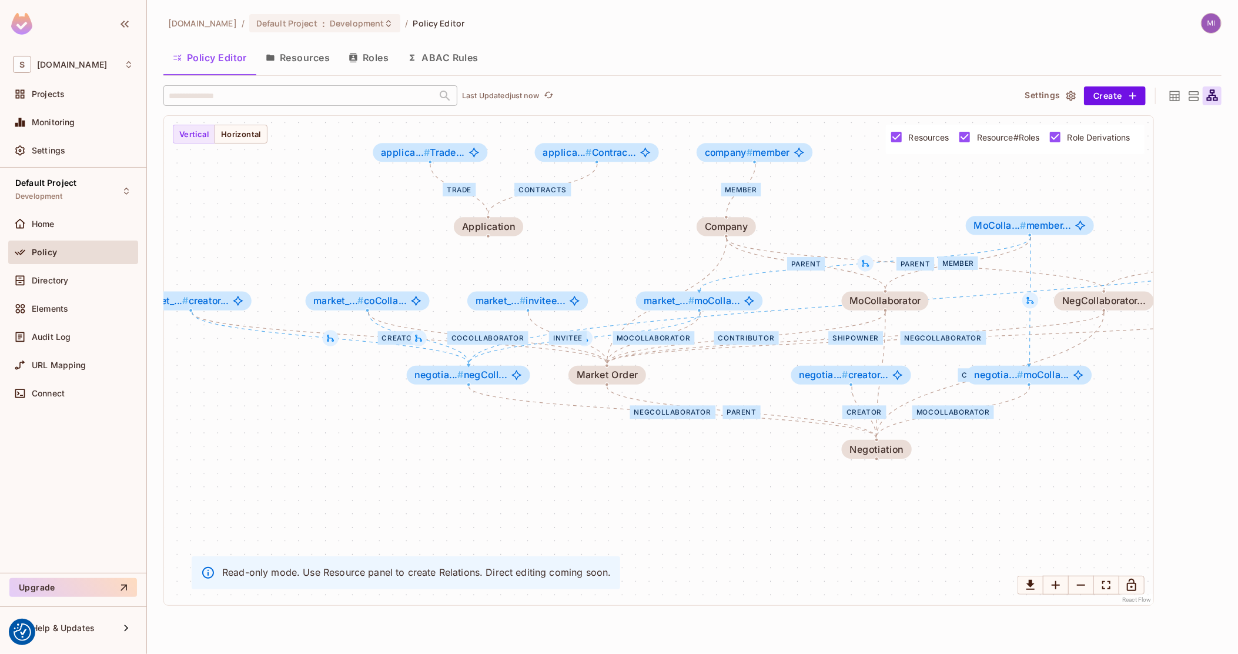
drag, startPoint x: 598, startPoint y: 268, endPoint x: 630, endPoint y: 241, distance: 41.3
click at [630, 241] on div "creator negCollaborator coCollaborator invitee moCollaborator shipowner contrib…" at bounding box center [658, 360] width 989 height 489
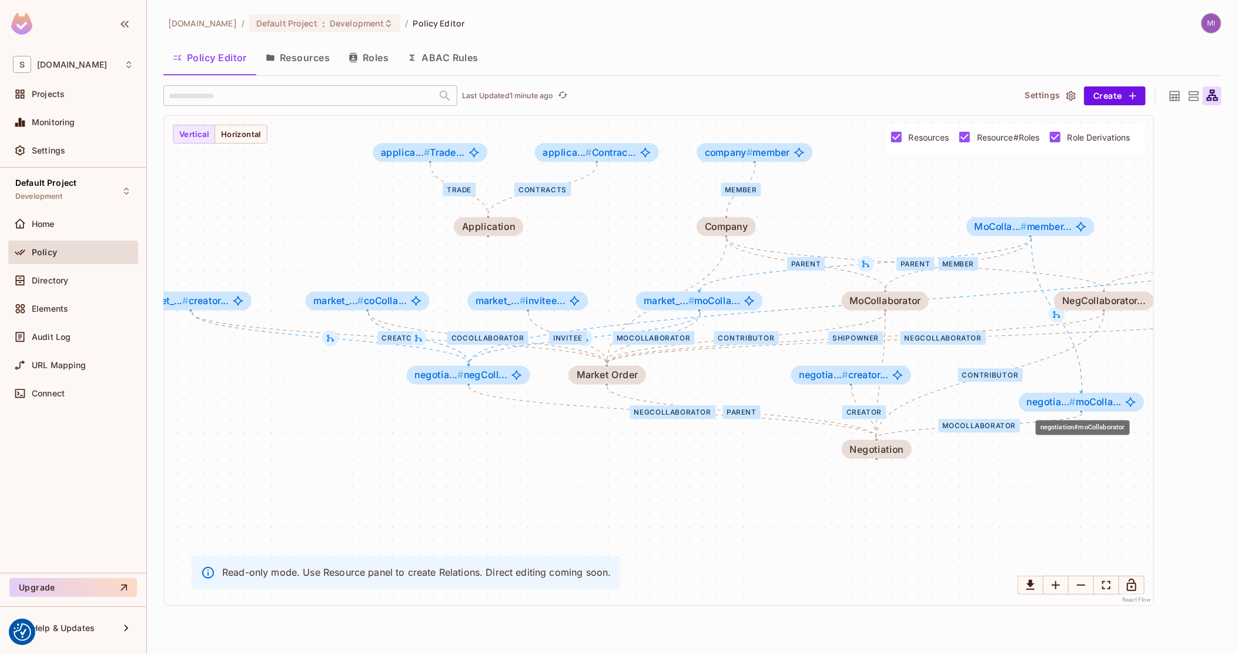
drag, startPoint x: 1016, startPoint y: 382, endPoint x: 1071, endPoint y: 409, distance: 60.2
click at [1071, 409] on div "negotia... # moColla..." at bounding box center [1082, 402] width 126 height 19
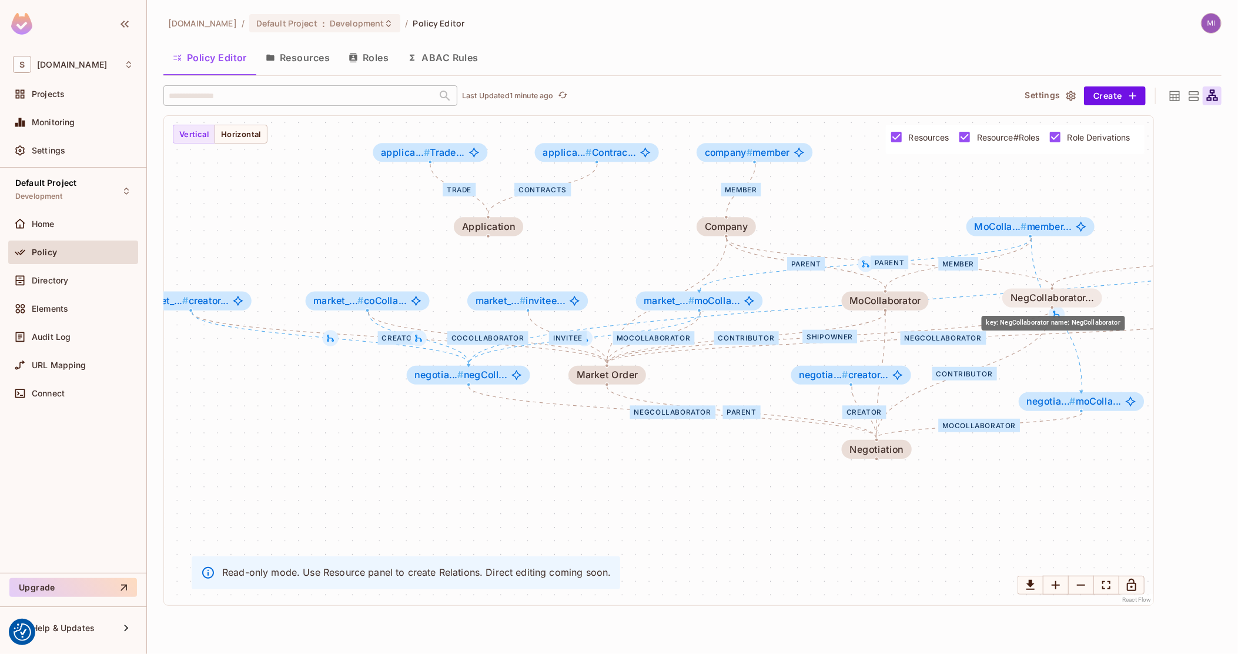
drag, startPoint x: 1117, startPoint y: 302, endPoint x: 1076, endPoint y: 297, distance: 41.4
click at [1074, 297] on div "NegCollaborator..." at bounding box center [1052, 298] width 83 height 11
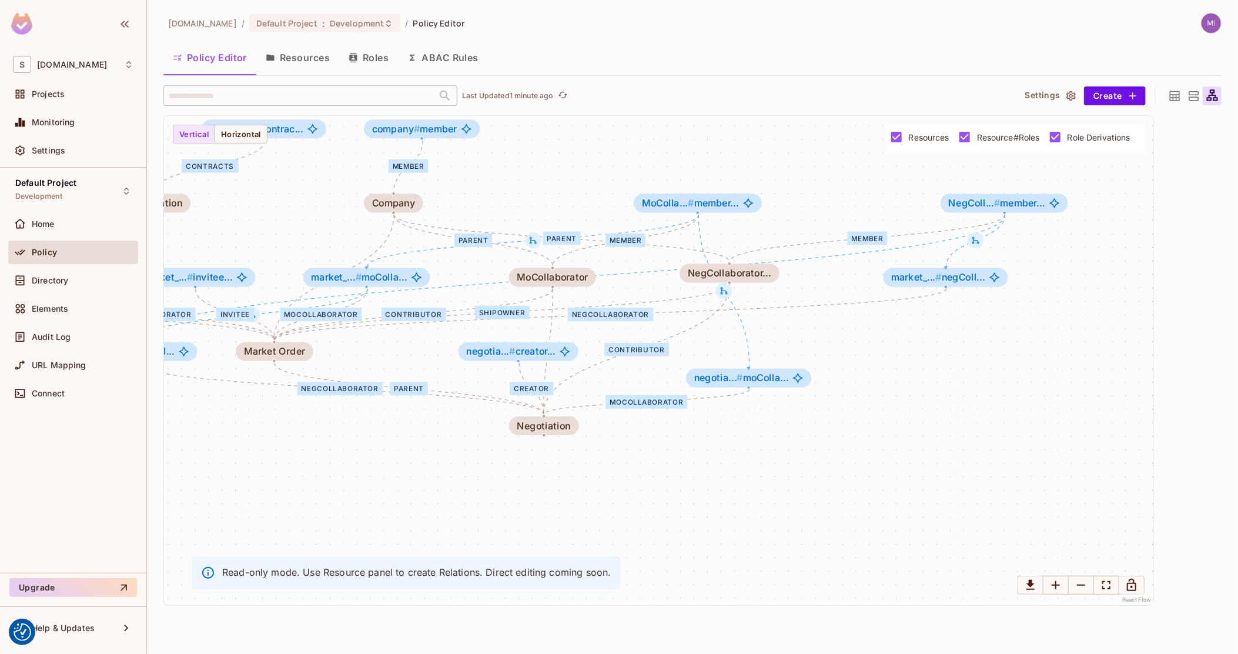
drag, startPoint x: 1087, startPoint y: 555, endPoint x: 755, endPoint y: 531, distance: 332.4
click at [755, 531] on div "creator negCollaborator coCollaborator invitee moCollaborator shipowner contrib…" at bounding box center [658, 360] width 989 height 489
drag, startPoint x: 983, startPoint y: 282, endPoint x: 987, endPoint y: 295, distance: 14.1
click at [987, 295] on span "market_... # negColl..." at bounding box center [945, 291] width 94 height 11
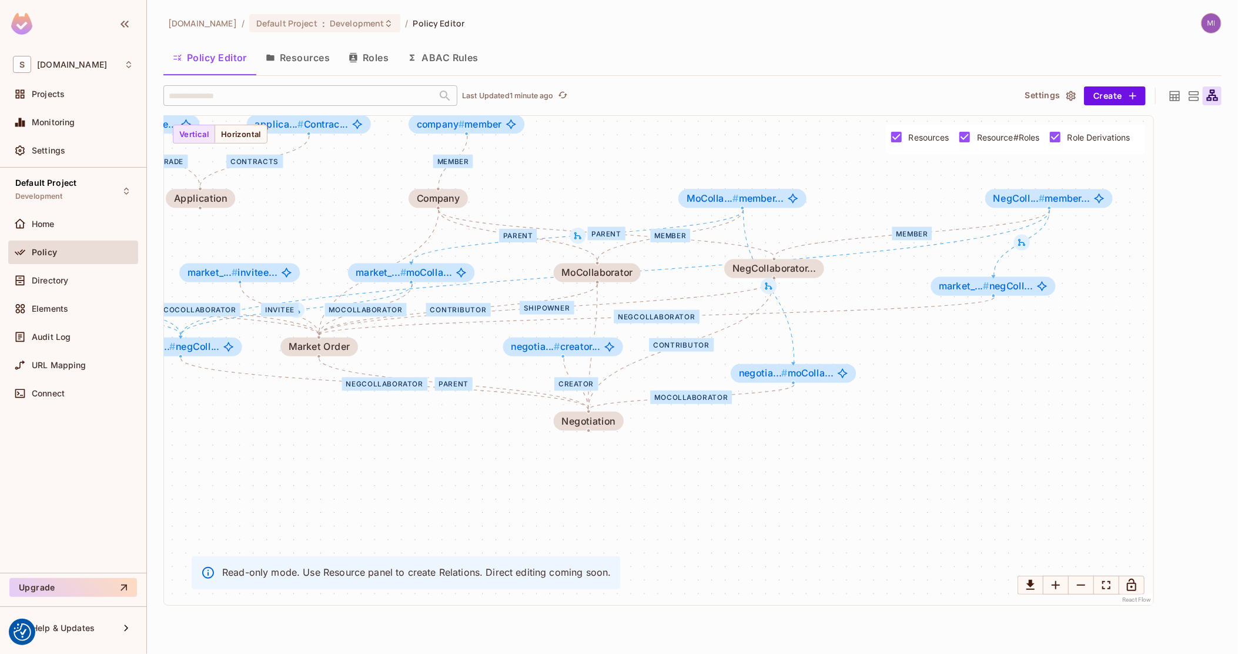
drag, startPoint x: 894, startPoint y: 336, endPoint x: 939, endPoint y: 331, distance: 44.9
click at [939, 331] on div "creator negCollaborator coCollaborator invitee moCollaborator shipowner contrib…" at bounding box center [658, 360] width 989 height 489
click at [970, 149] on div "creator negCollaborator coCollaborator invitee moCollaborator shipowner contrib…" at bounding box center [658, 360] width 989 height 489
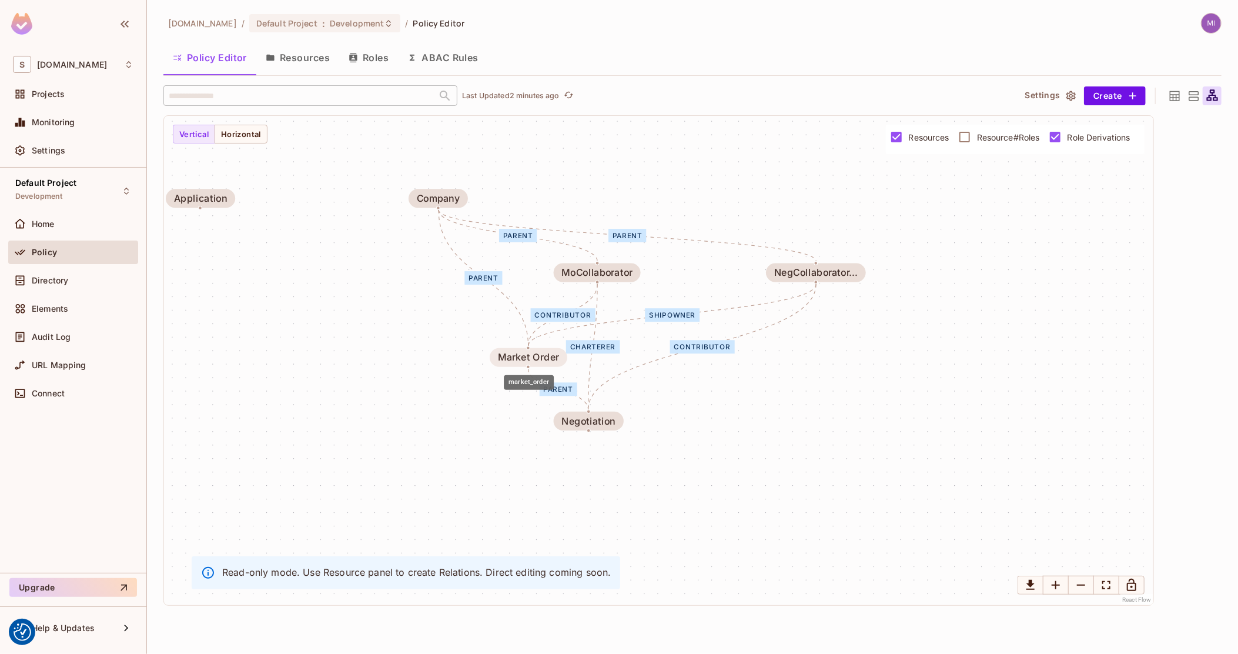
drag, startPoint x: 344, startPoint y: 355, endPoint x: 555, endPoint y: 366, distance: 210.7
click at [555, 366] on div "Market Order" at bounding box center [529, 357] width 78 height 19
drag, startPoint x: 609, startPoint y: 275, endPoint x: 609, endPoint y: 283, distance: 7.6
click at [609, 283] on div "MoCollaborator" at bounding box center [596, 280] width 71 height 11
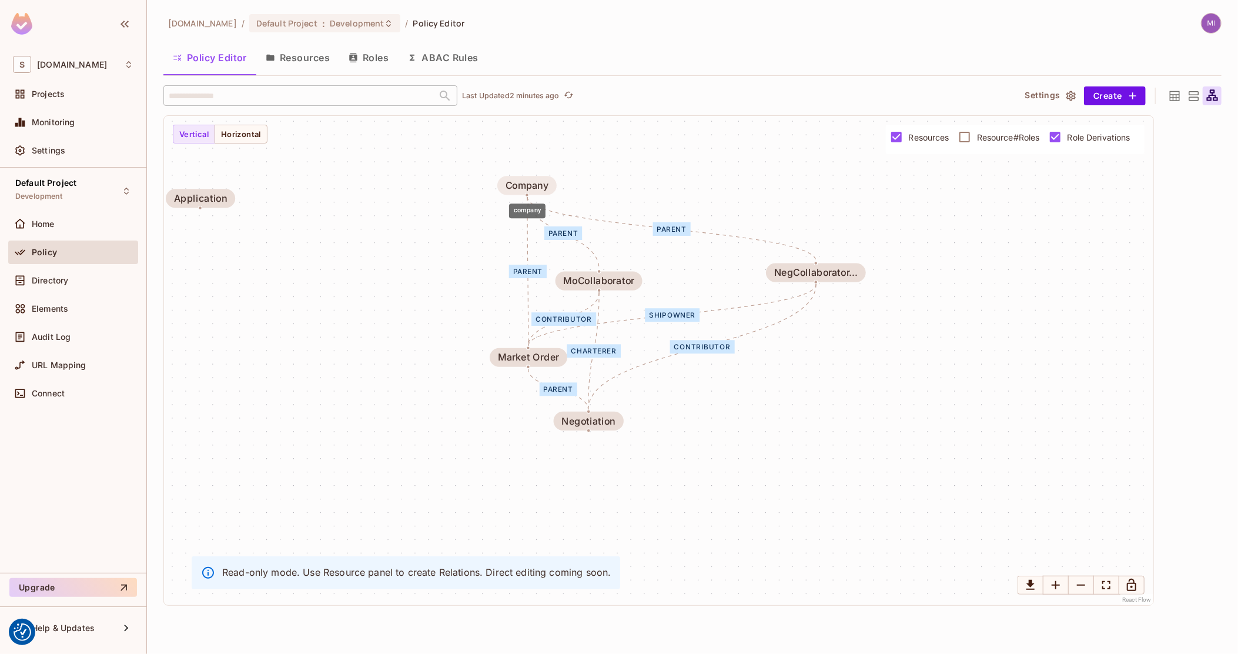
drag, startPoint x: 445, startPoint y: 198, endPoint x: 535, endPoint y: 185, distance: 90.8
click at [535, 185] on div "Company" at bounding box center [527, 185] width 43 height 11
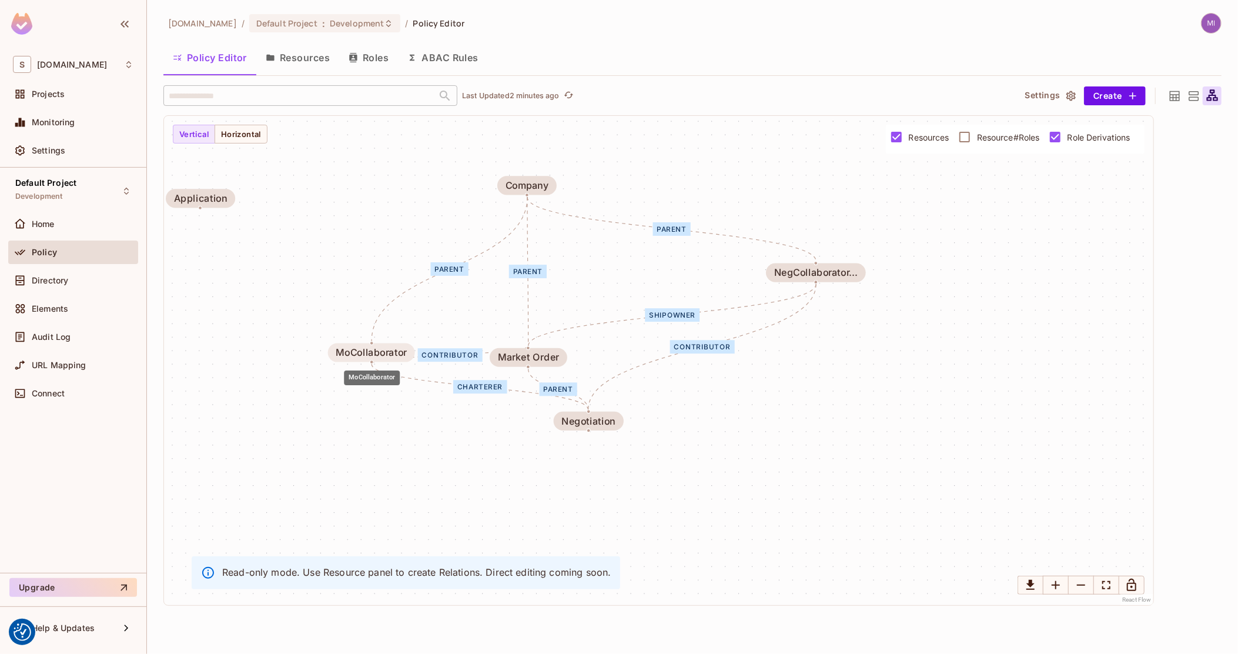
drag, startPoint x: 598, startPoint y: 277, endPoint x: 370, endPoint y: 348, distance: 238.2
click at [370, 348] on div "MoCollaborator" at bounding box center [371, 352] width 71 height 11
click at [422, 462] on div "shipowner contributor parent parent parent parent charterer contributor Market …" at bounding box center [658, 360] width 989 height 489
click at [1002, 136] on span "Resource#Roles" at bounding box center [1008, 137] width 63 height 11
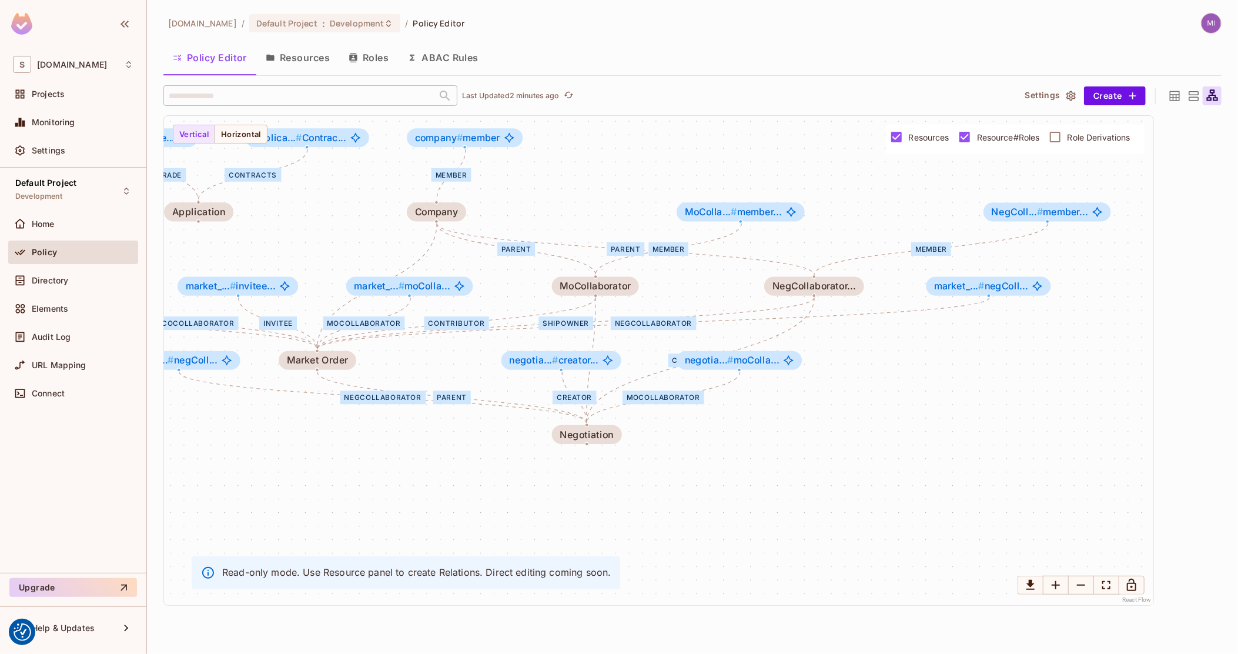
drag, startPoint x: 583, startPoint y: 311, endPoint x: 580, endPoint y: 326, distance: 14.9
click at [580, 326] on div "shipowner" at bounding box center [565, 323] width 54 height 14
drag, startPoint x: 817, startPoint y: 289, endPoint x: 824, endPoint y: 274, distance: 16.3
click at [824, 274] on div "NegCollaborator..." at bounding box center [820, 273] width 83 height 11
click at [1176, 95] on icon at bounding box center [1175, 96] width 10 height 10
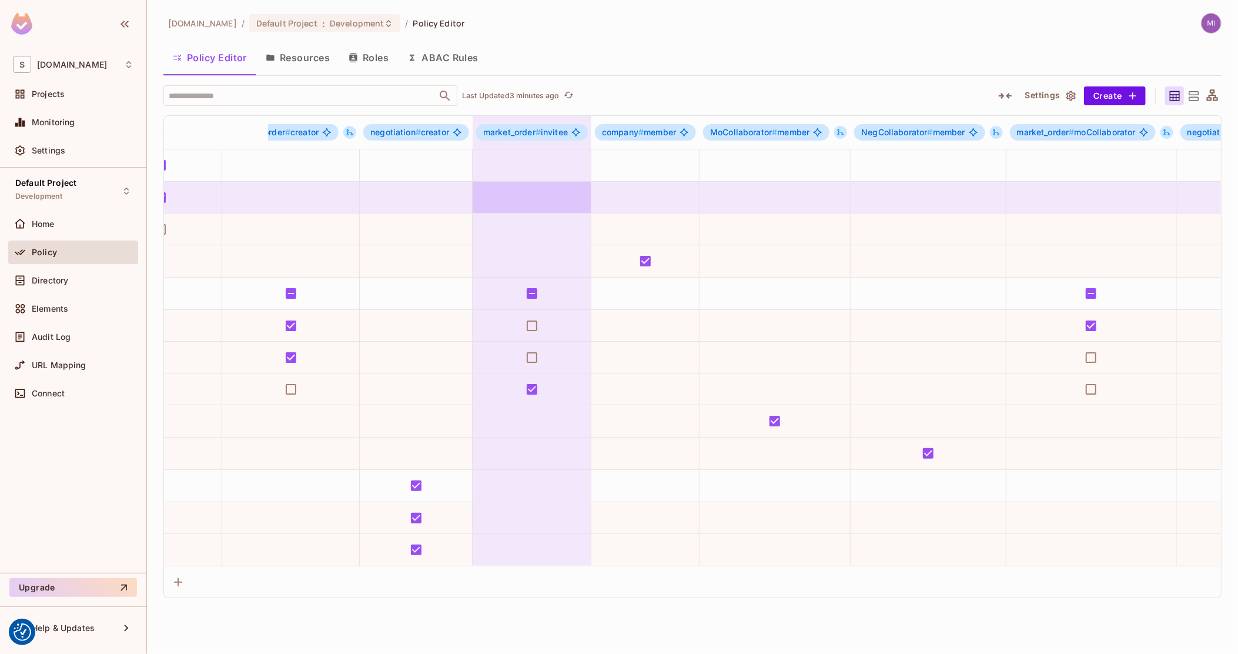
scroll to position [0, 1200]
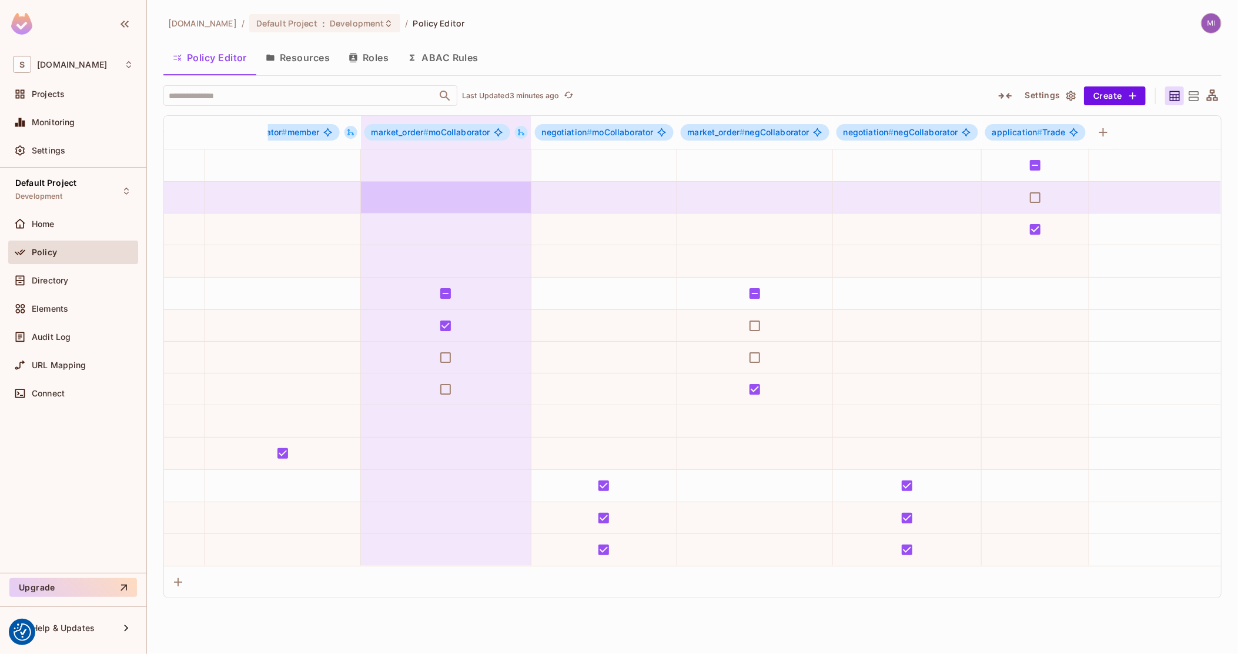
drag, startPoint x: 893, startPoint y: 223, endPoint x: 1076, endPoint y: 210, distance: 183.3
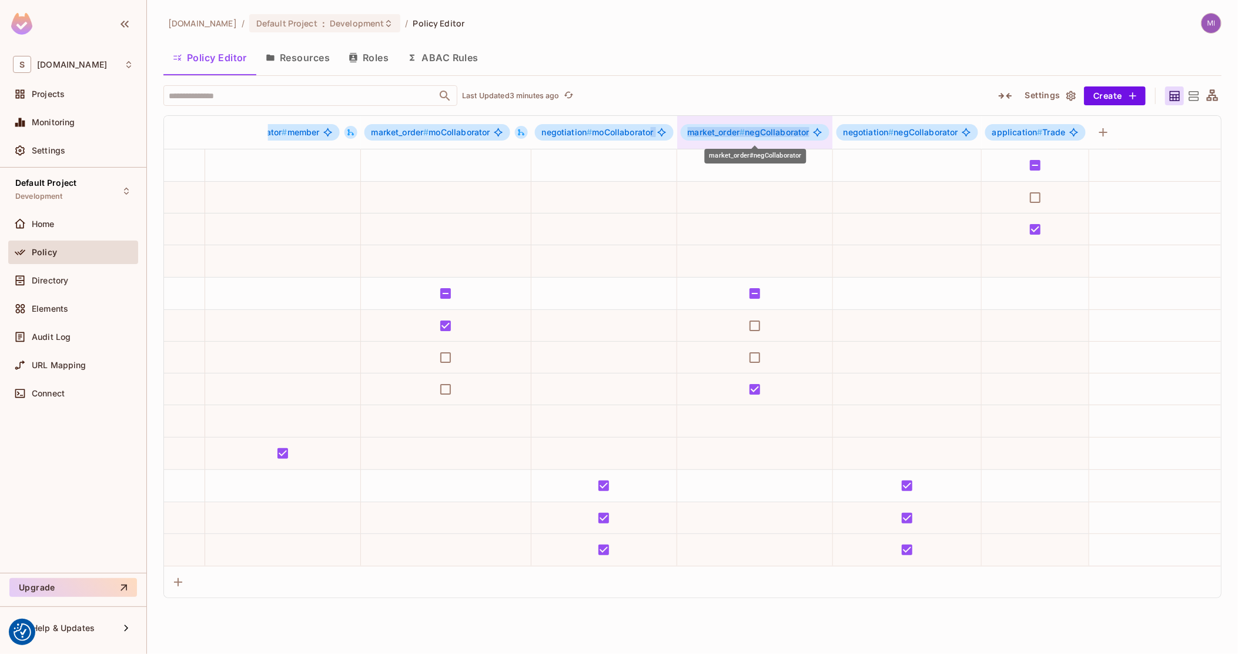
drag, startPoint x: 649, startPoint y: 138, endPoint x: 822, endPoint y: 131, distance: 173.0
click at [820, 131] on tr "Contracts Trade market_order # coCollaborator application # Contracts market_or…" at bounding box center [97, 133] width 2247 height 34
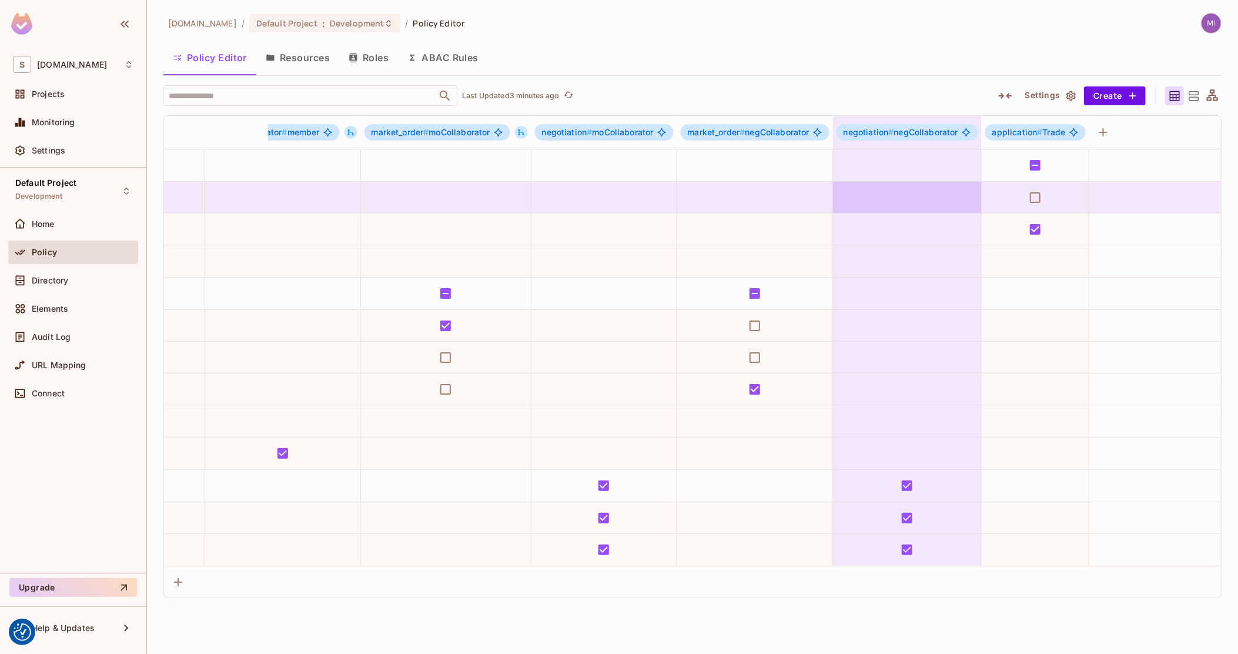
click at [898, 209] on td at bounding box center [907, 198] width 149 height 32
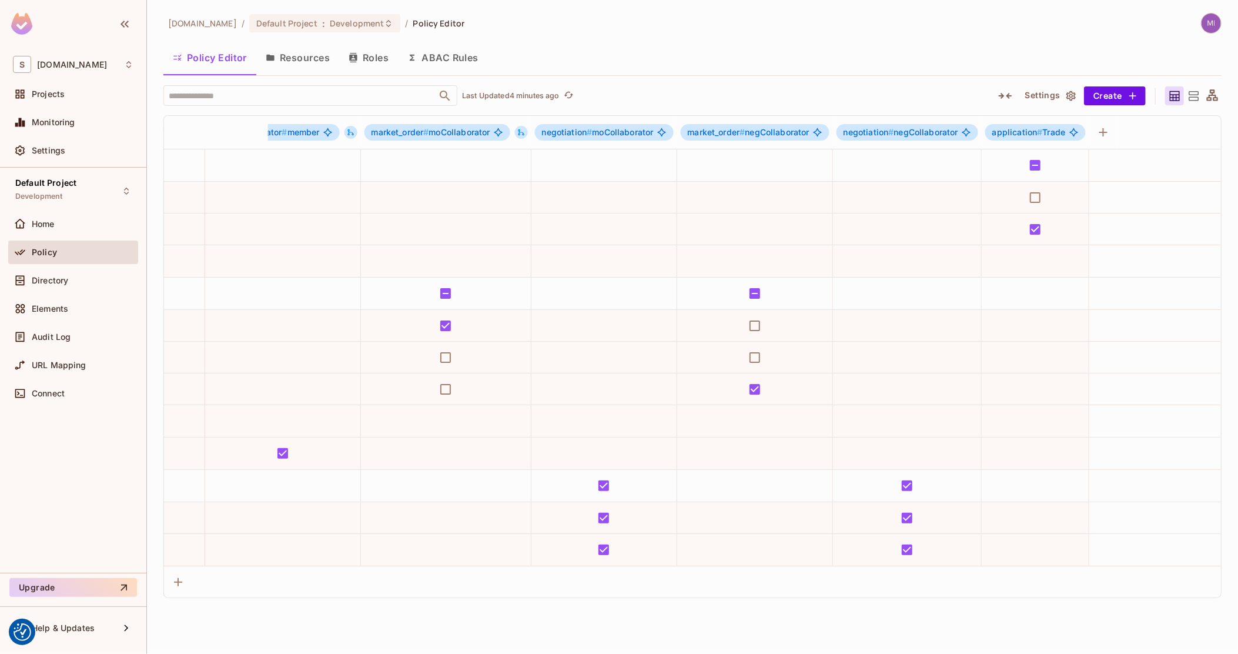
drag, startPoint x: 67, startPoint y: 284, endPoint x: 306, endPoint y: 118, distance: 291.1
click at [67, 284] on span "Directory" at bounding box center [50, 280] width 36 height 9
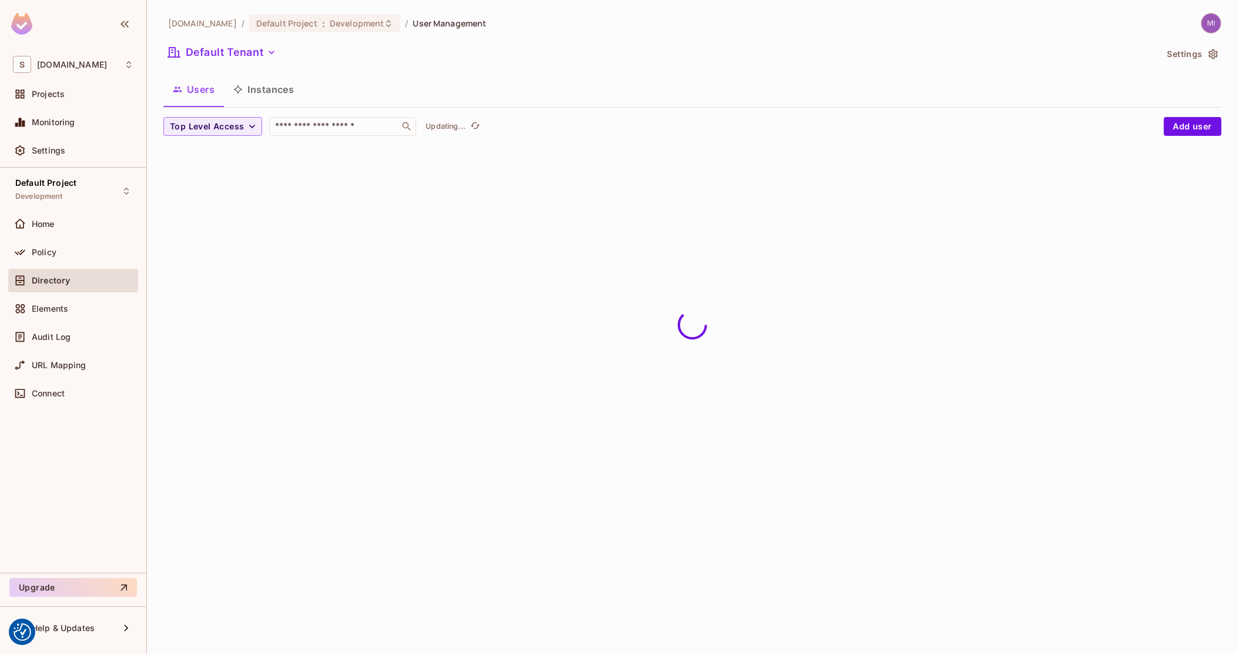
click at [275, 93] on button "Instances" at bounding box center [263, 89] width 79 height 29
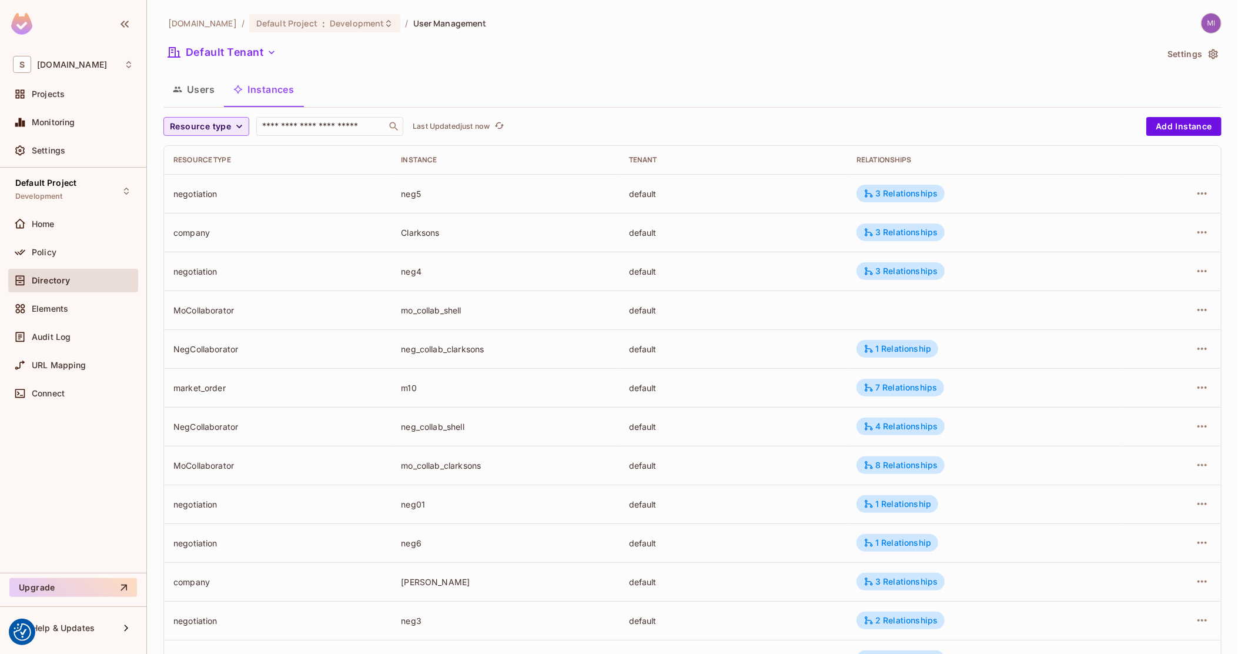
click at [225, 132] on span "Resource type" at bounding box center [200, 126] width 61 height 15
click at [213, 250] on span "NegCollaborator" at bounding box center [205, 254] width 65 height 11
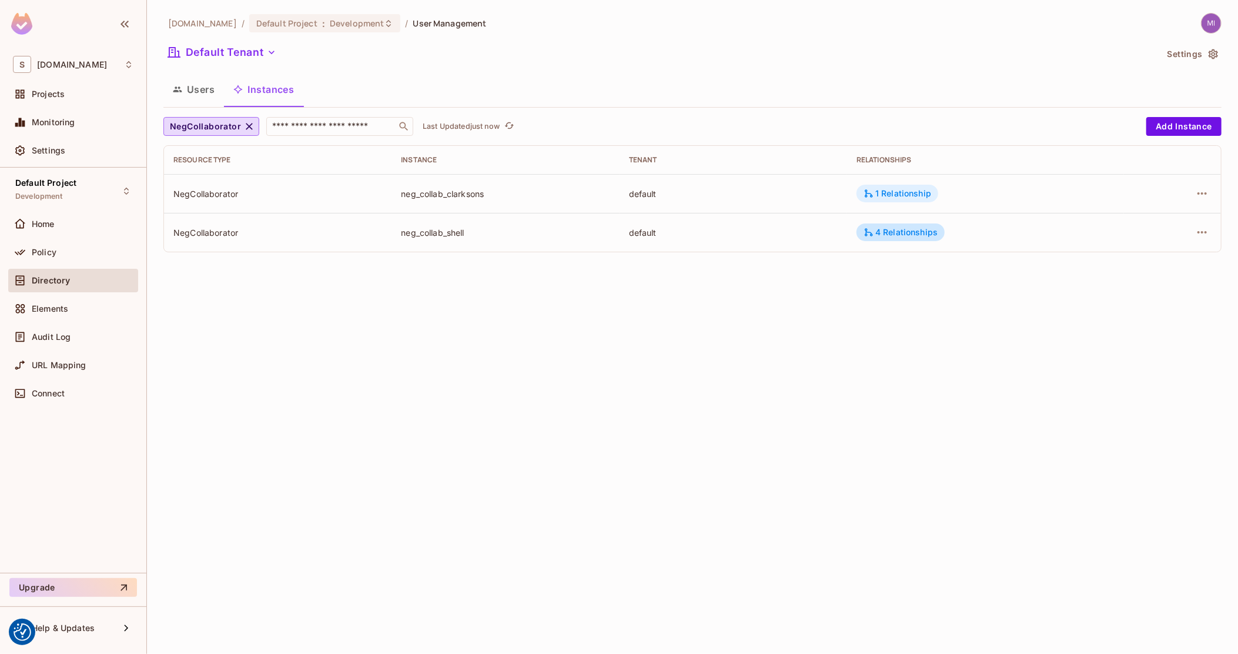
click at [899, 186] on div "1 Relationship" at bounding box center [898, 194] width 82 height 18
click at [807, 232] on div at bounding box center [619, 327] width 1238 height 654
click at [895, 237] on div "4 Relationships" at bounding box center [901, 232] width 88 height 18
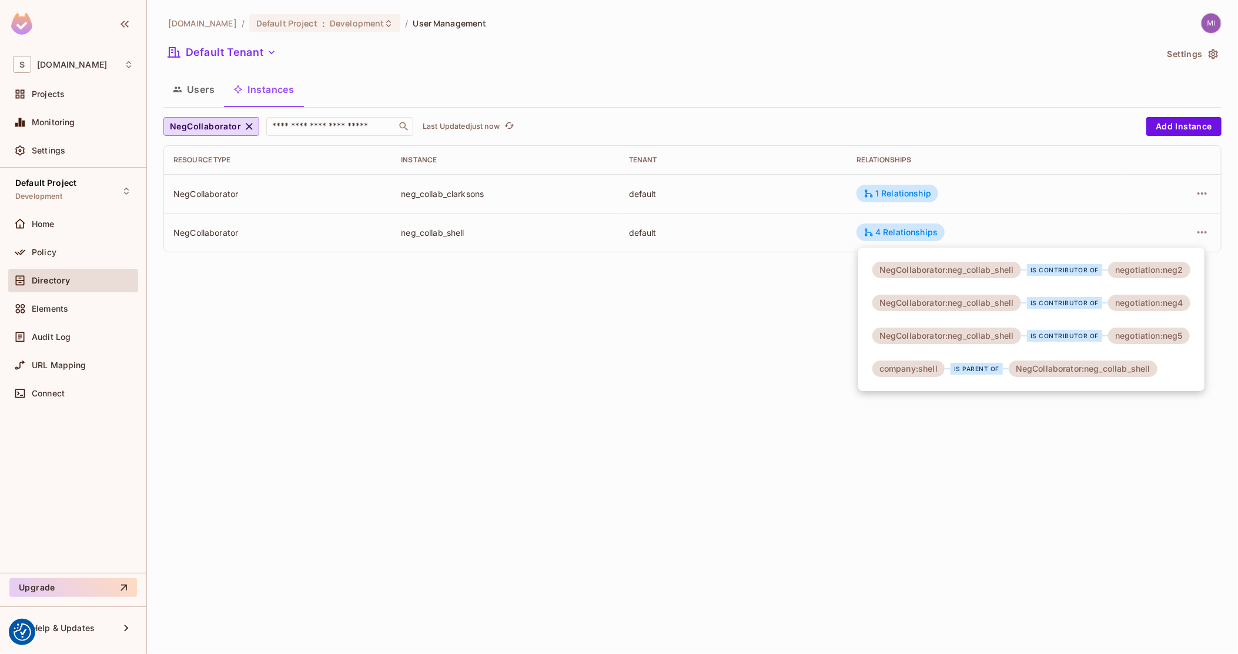
click at [678, 245] on div at bounding box center [619, 327] width 1238 height 654
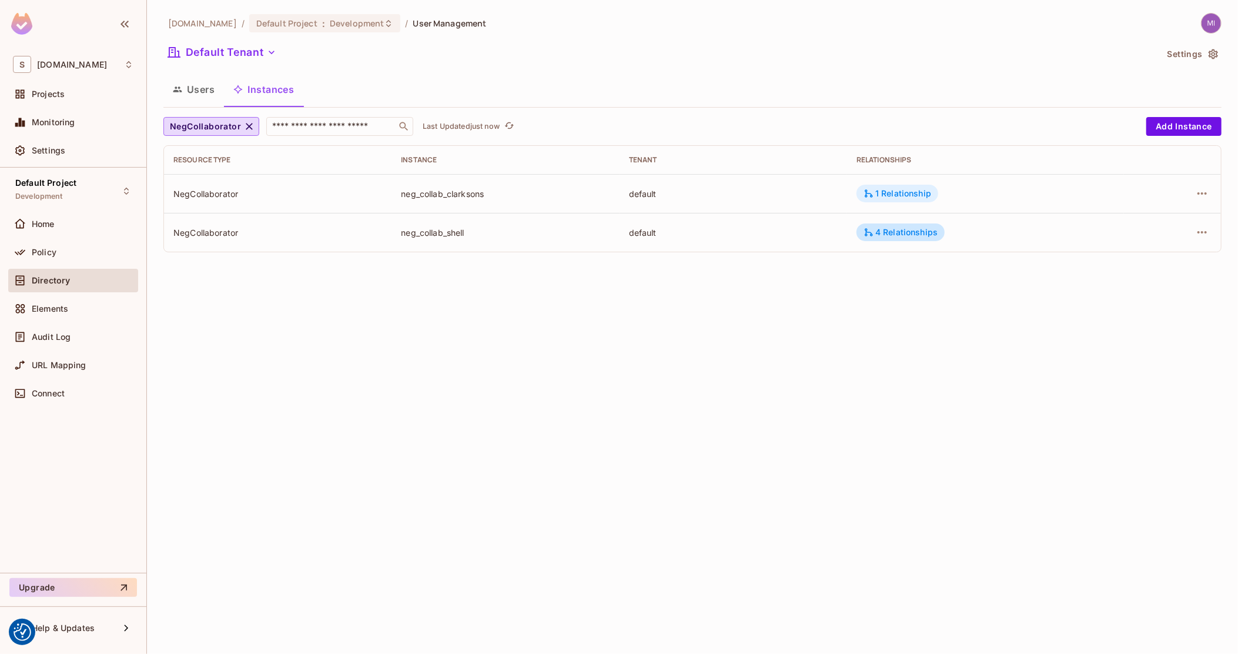
click at [889, 192] on div "1 Relationship" at bounding box center [898, 193] width 68 height 11
click at [602, 213] on div at bounding box center [619, 327] width 1238 height 654
click at [79, 252] on div "Policy" at bounding box center [83, 251] width 102 height 9
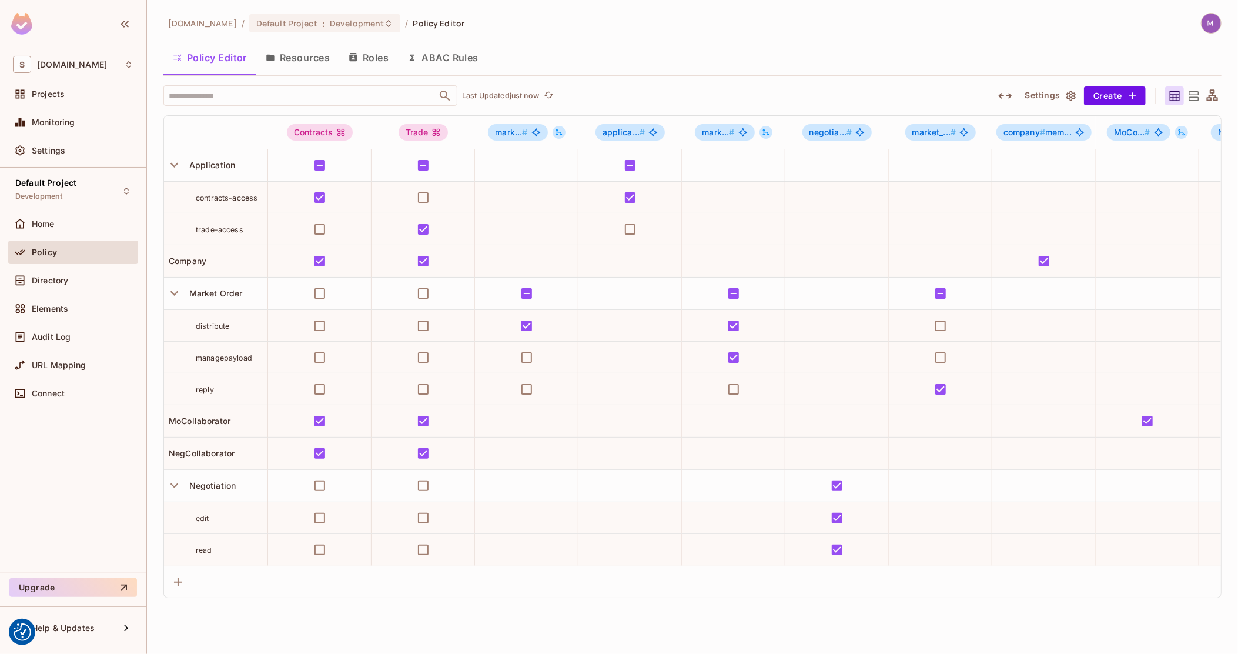
click at [1207, 92] on icon at bounding box center [1212, 96] width 15 height 15
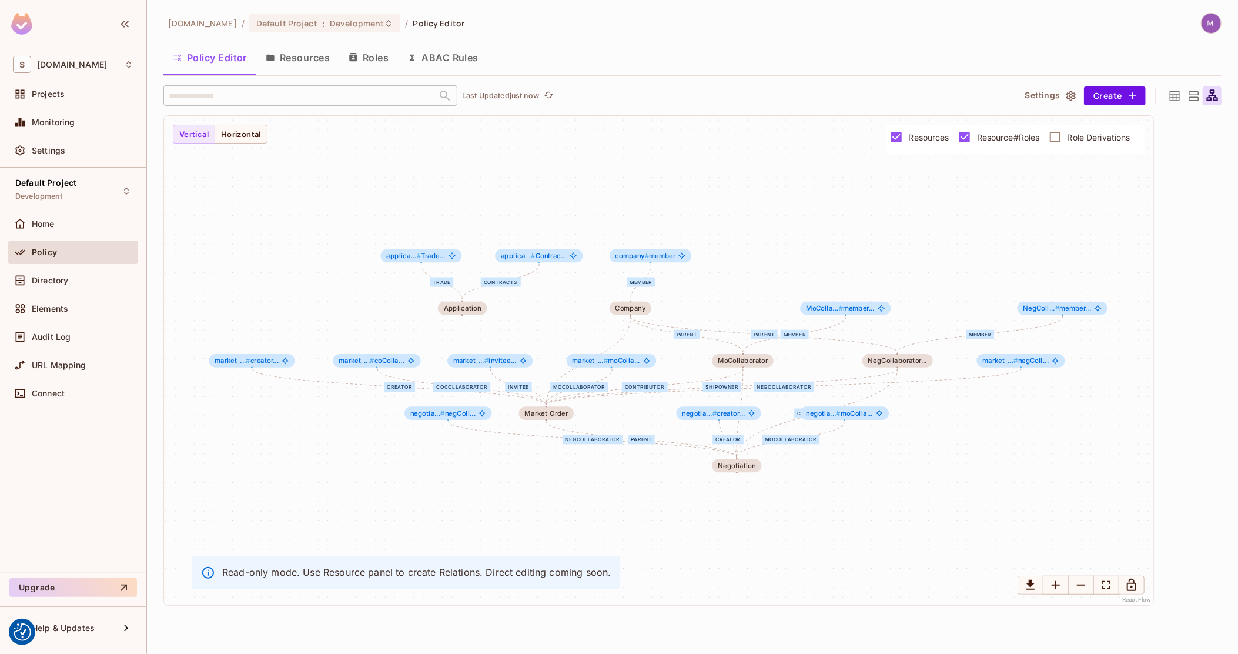
click at [998, 140] on span "Resource#Roles" at bounding box center [1008, 137] width 63 height 11
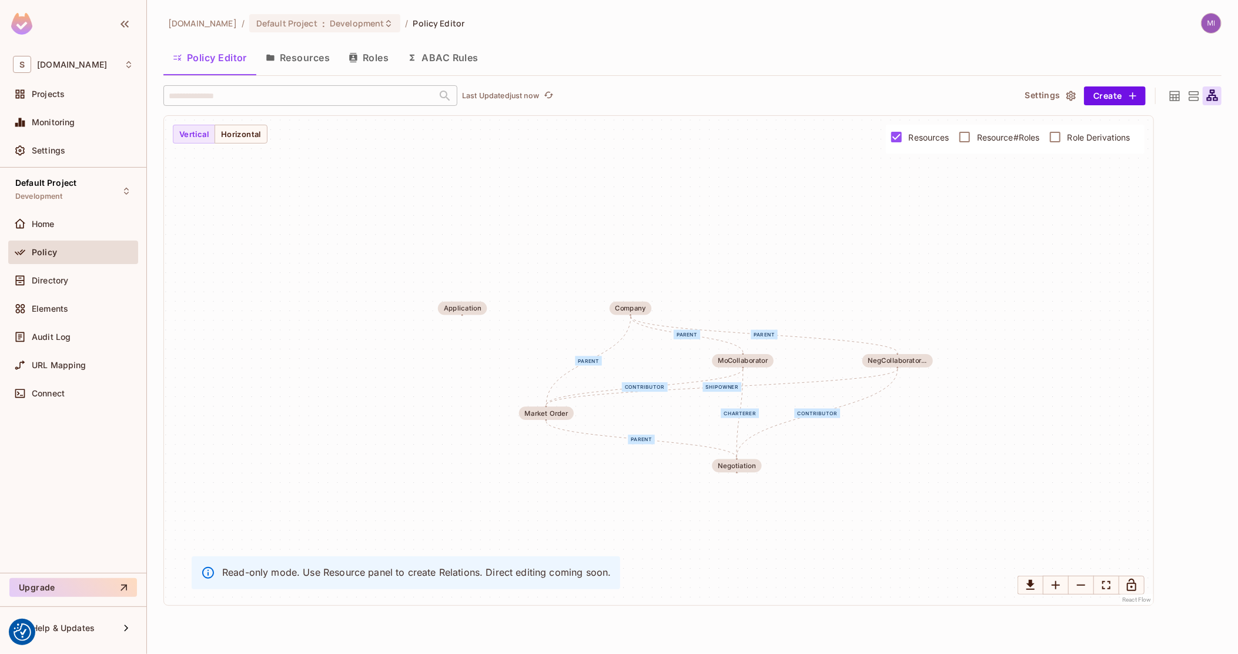
click at [996, 139] on span "Resource#Roles" at bounding box center [1008, 137] width 63 height 11
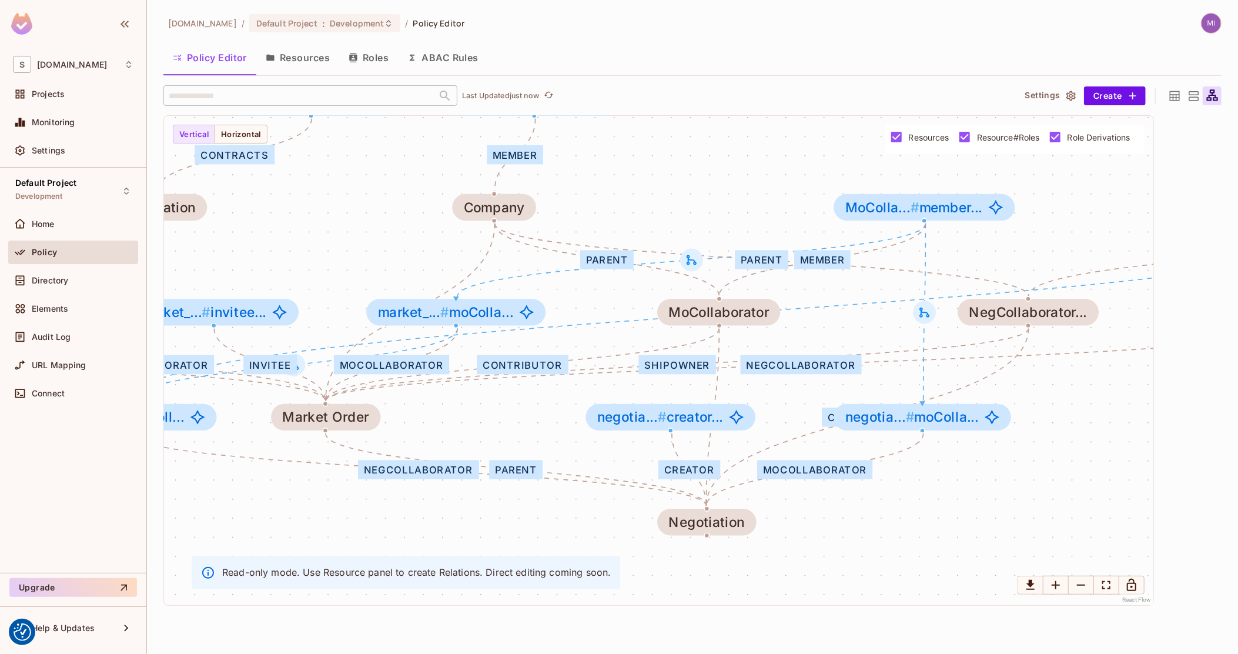
drag, startPoint x: 701, startPoint y: 368, endPoint x: 694, endPoint y: 363, distance: 8.8
click at [694, 364] on div "shipowner" at bounding box center [677, 364] width 77 height 19
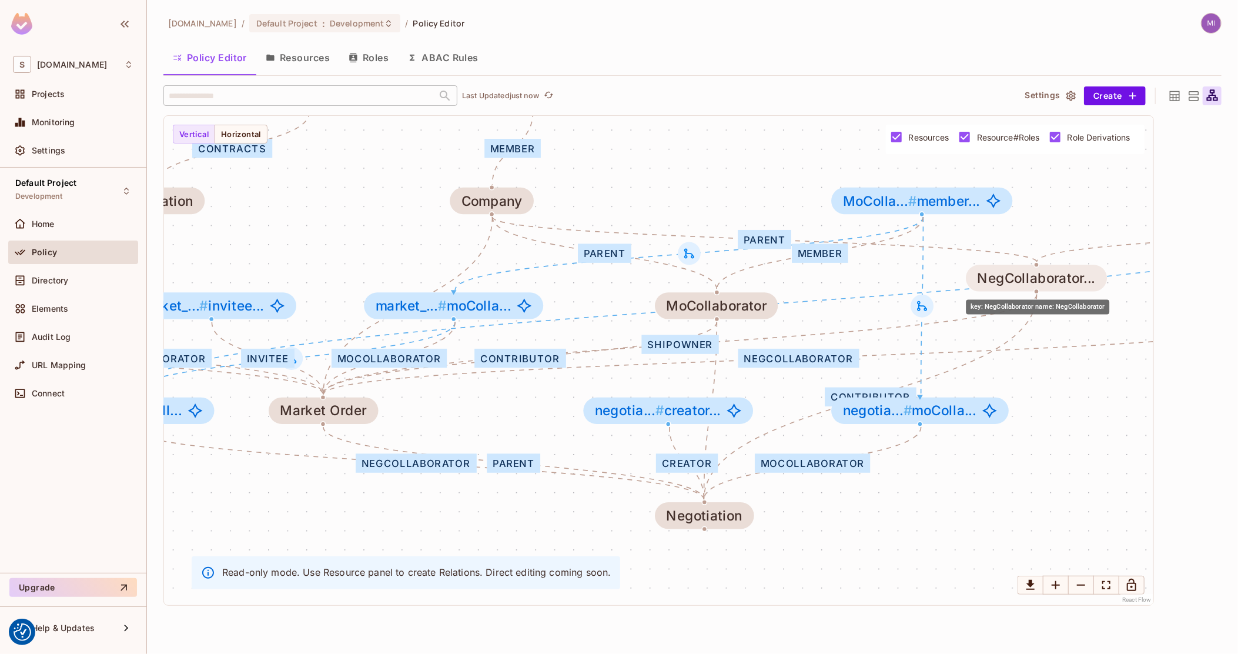
drag, startPoint x: 1031, startPoint y: 289, endPoint x: 1037, endPoint y: 270, distance: 19.7
click at [1037, 270] on div "NegCollaborator..." at bounding box center [1037, 277] width 118 height 15
drag, startPoint x: 1088, startPoint y: 312, endPoint x: 844, endPoint y: 321, distance: 244.1
drag, startPoint x: 972, startPoint y: 370, endPoint x: 820, endPoint y: 370, distance: 152.3
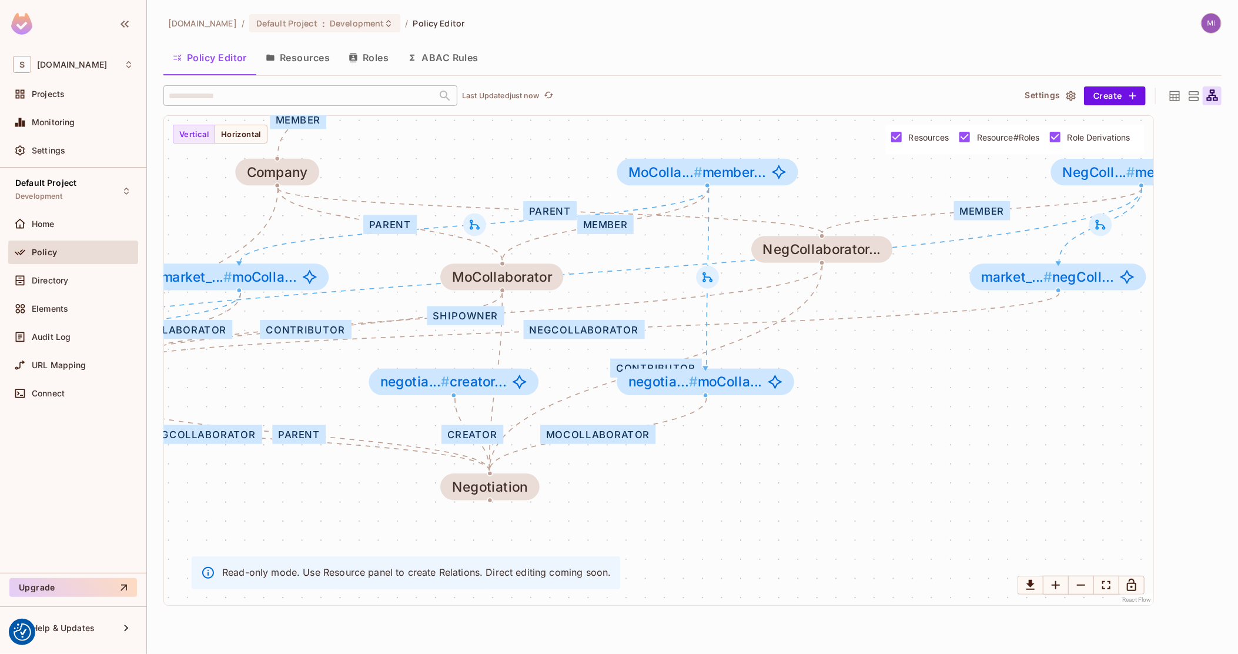
drag, startPoint x: 960, startPoint y: 364, endPoint x: 899, endPoint y: 336, distance: 67.1
click at [1106, 229] on icon at bounding box center [1103, 225] width 10 height 10
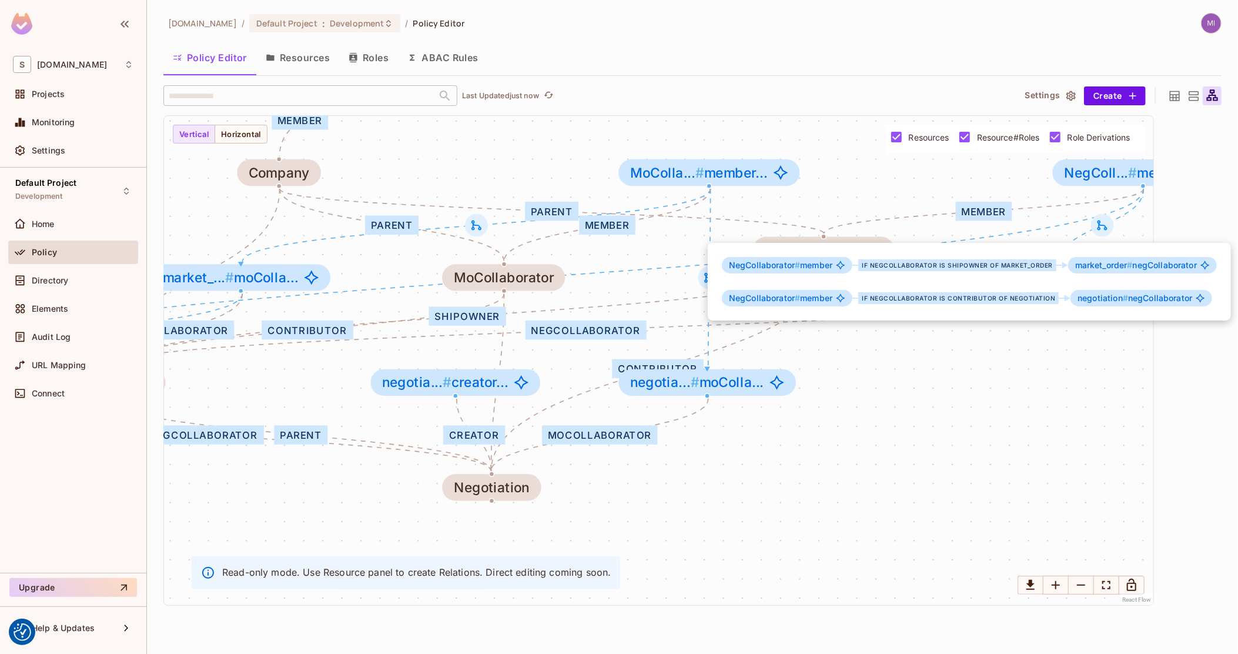
click at [1013, 206] on div at bounding box center [619, 327] width 1238 height 654
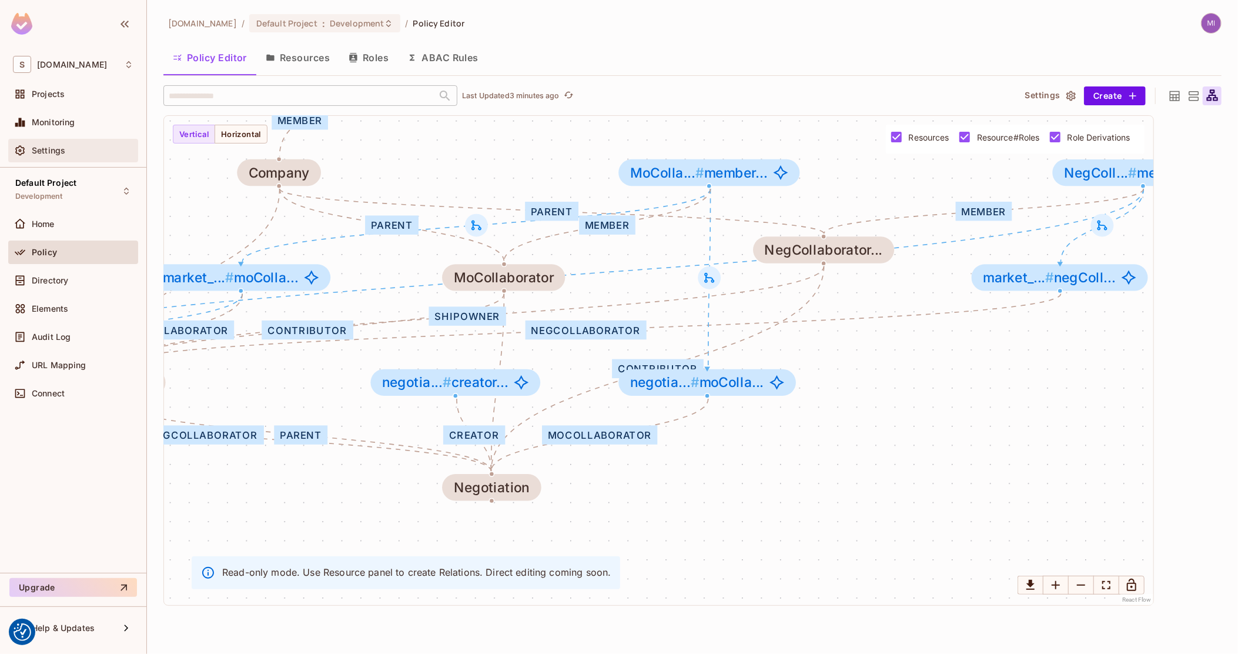
click at [70, 140] on div "Settings" at bounding box center [73, 151] width 130 height 24
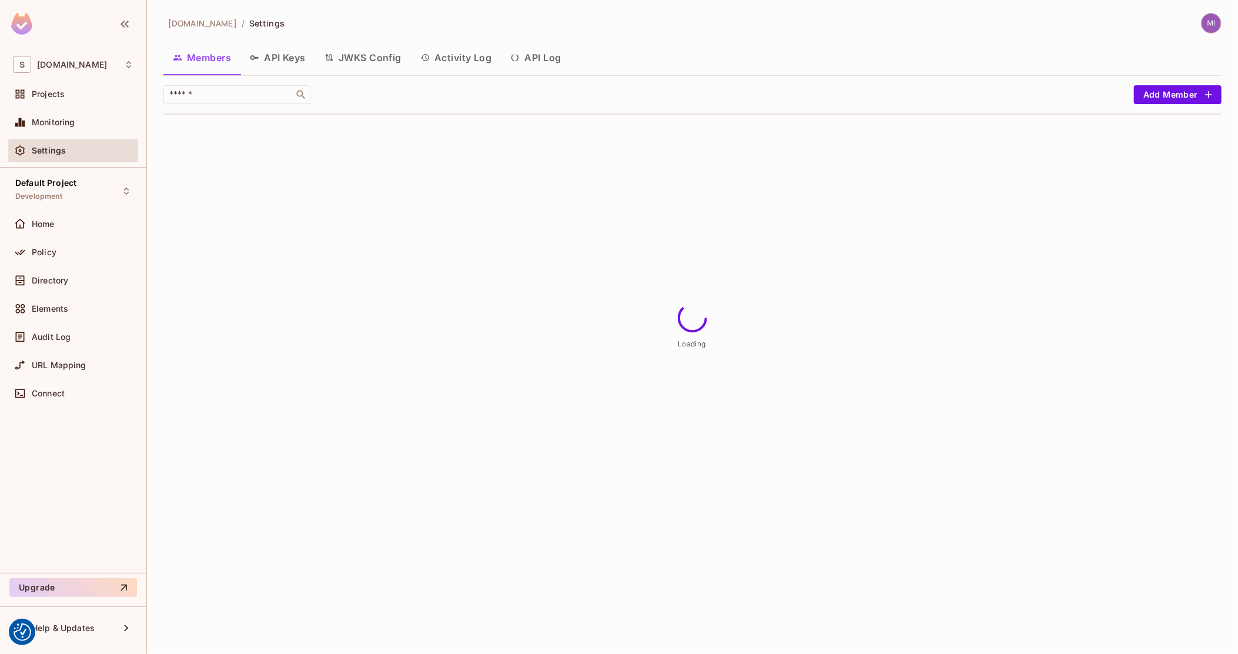
click at [531, 56] on button "API Log" at bounding box center [535, 57] width 69 height 29
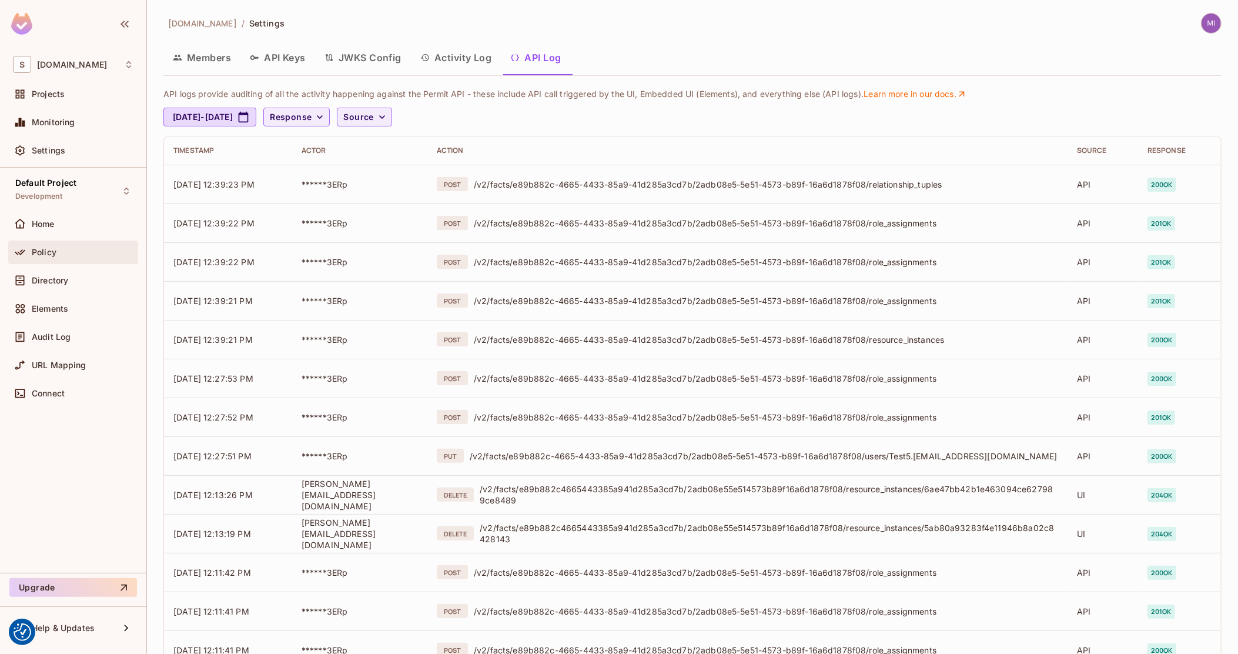
click at [68, 254] on div "Policy" at bounding box center [83, 251] width 102 height 9
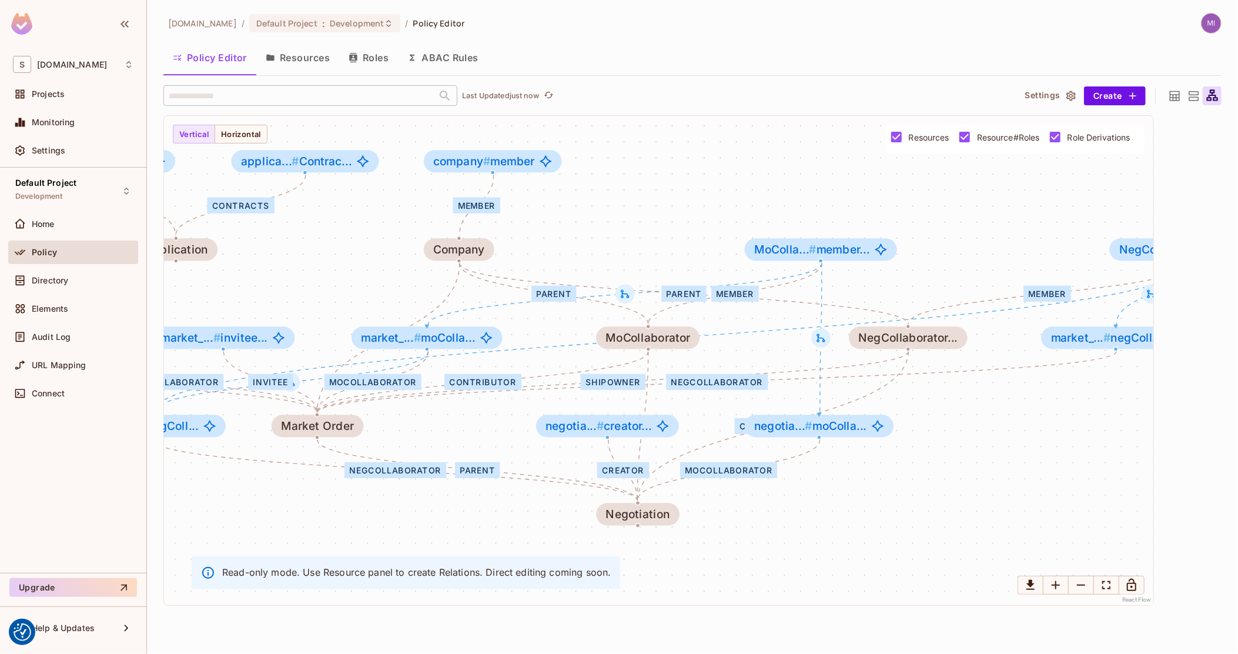
drag, startPoint x: 610, startPoint y: 374, endPoint x: 616, endPoint y: 386, distance: 12.9
click at [616, 386] on div "shipowner" at bounding box center [613, 382] width 65 height 16
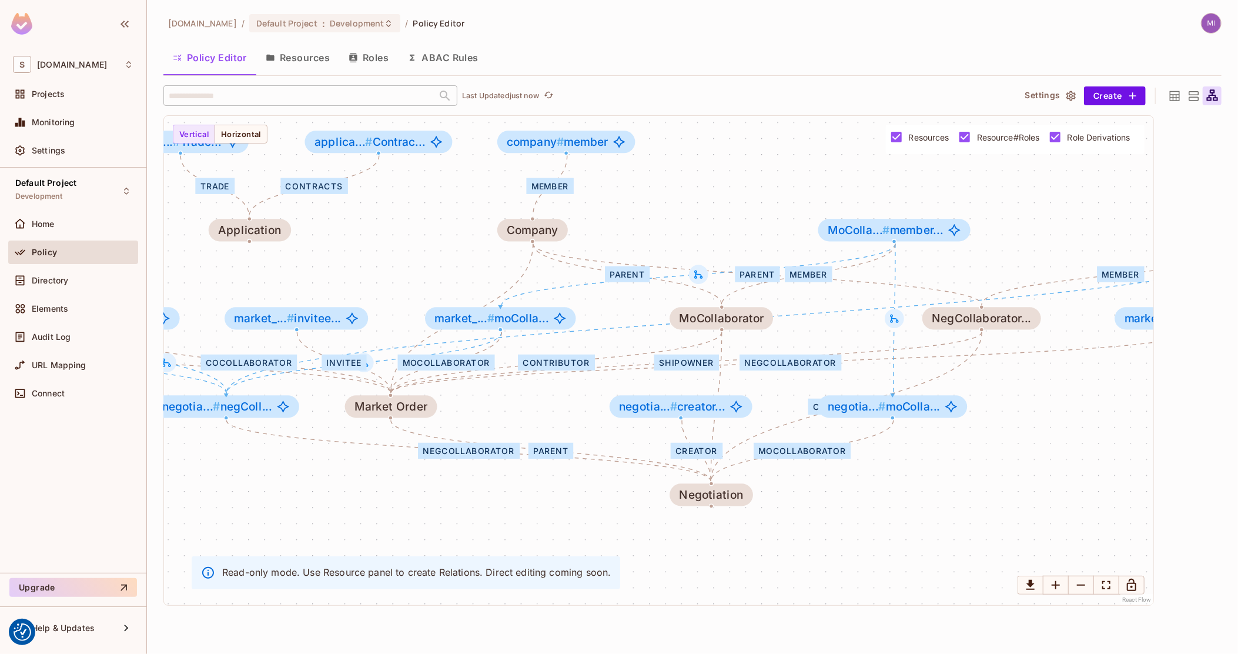
drag, startPoint x: 616, startPoint y: 386, endPoint x: 696, endPoint y: 361, distance: 83.7
click at [692, 362] on div "shipowner" at bounding box center [686, 362] width 65 height 16
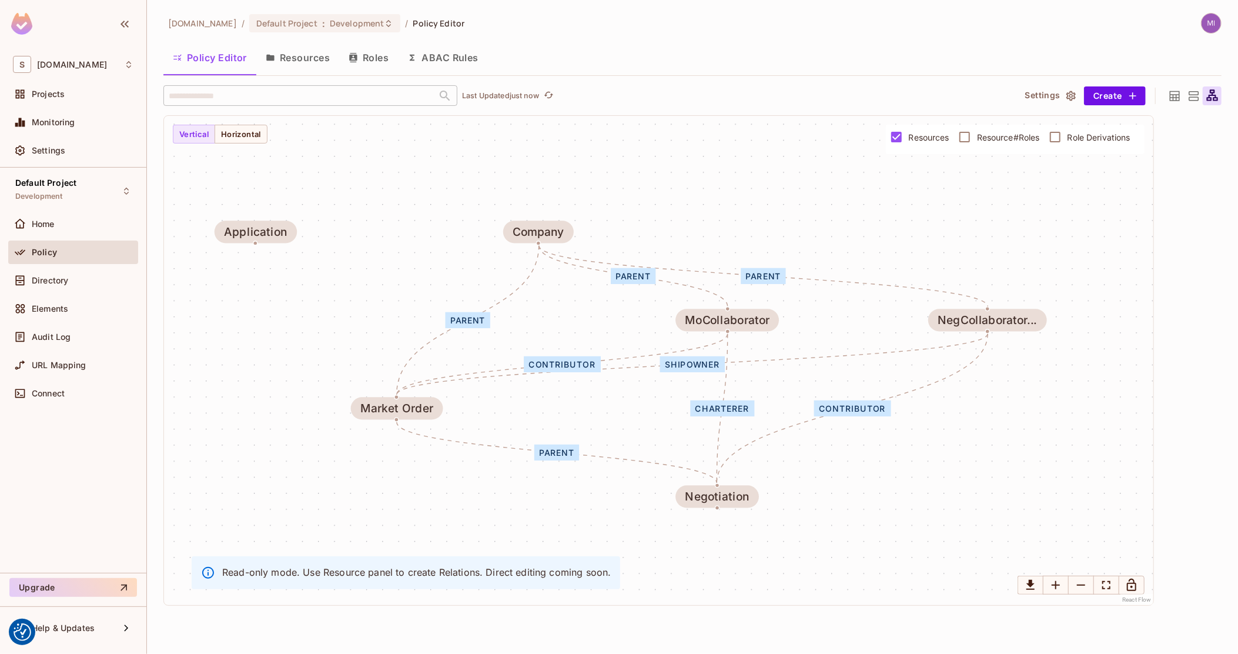
click at [704, 364] on div "shipowner" at bounding box center [692, 364] width 65 height 16
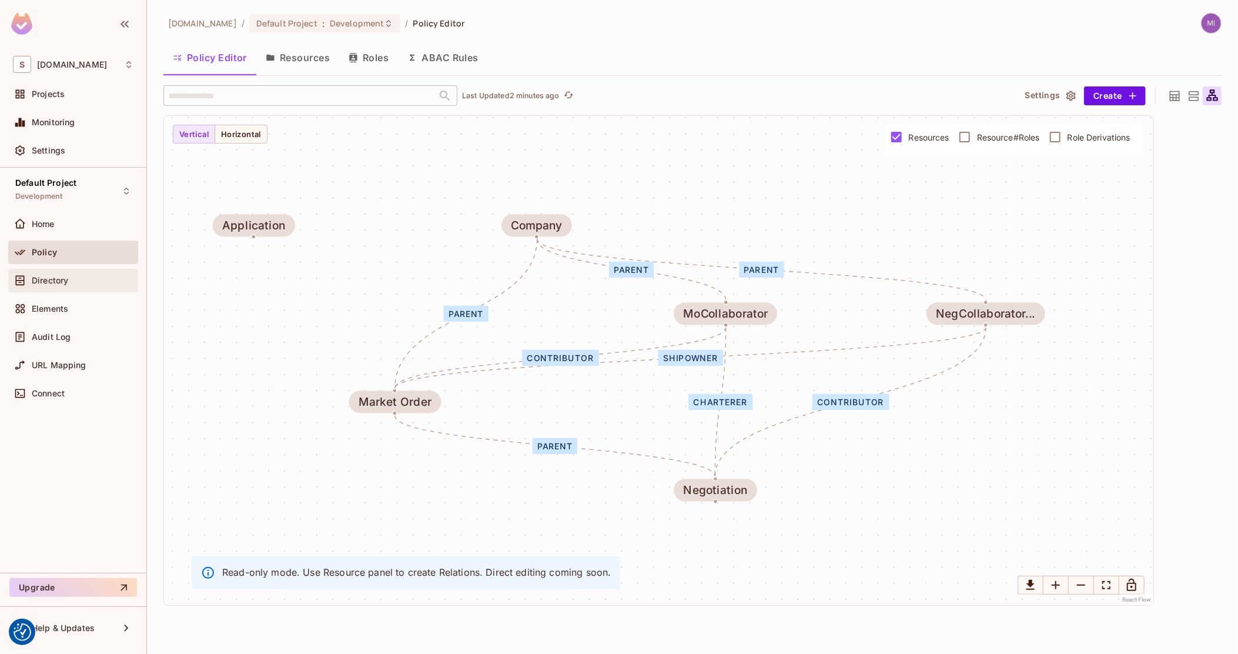
click at [56, 284] on span "Directory" at bounding box center [50, 280] width 36 height 9
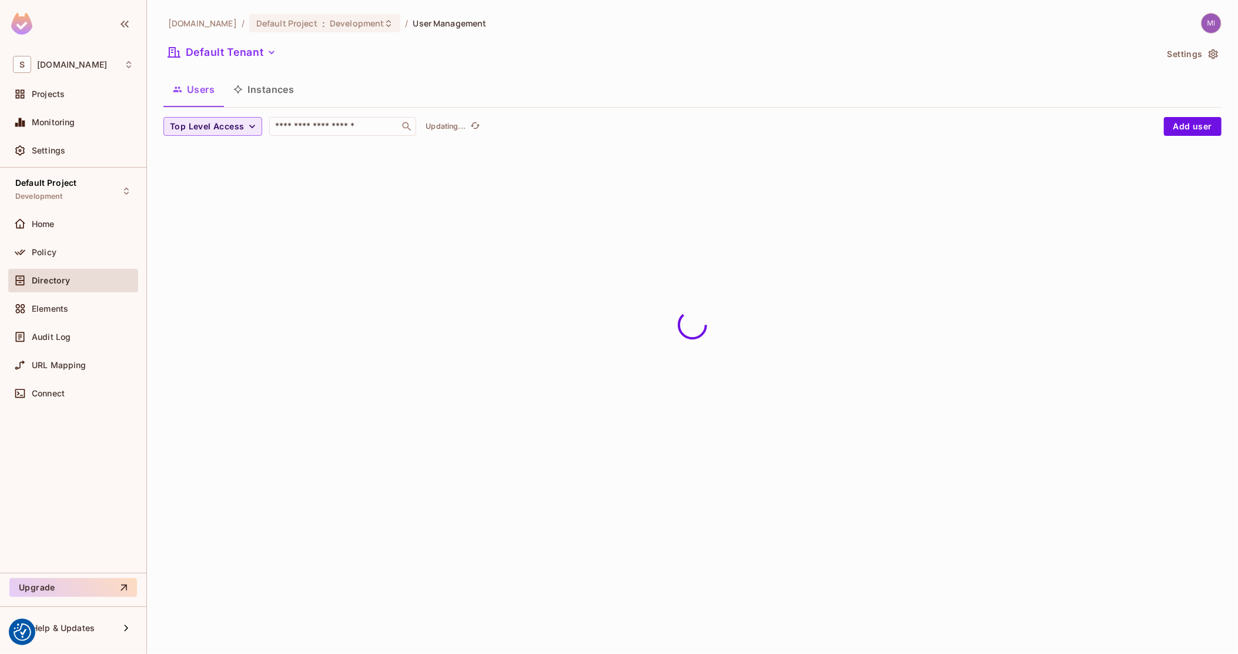
click at [209, 124] on span "Top Level Access" at bounding box center [207, 126] width 74 height 15
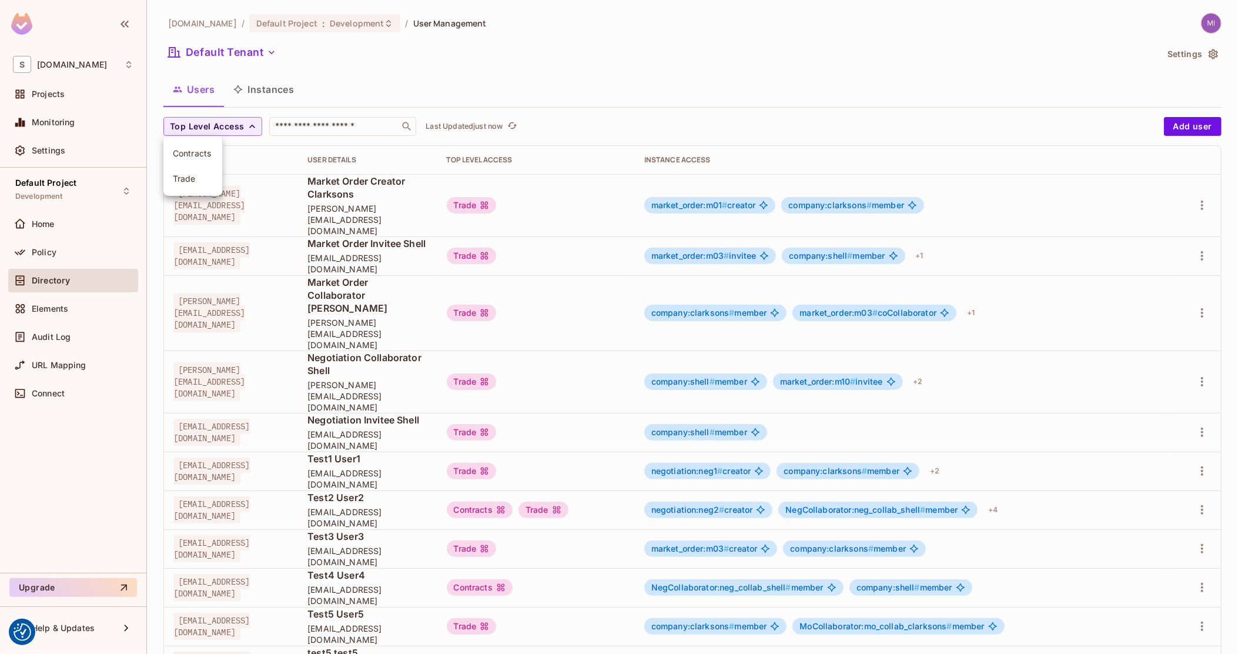
drag, startPoint x: 204, startPoint y: 92, endPoint x: 268, endPoint y: 88, distance: 64.2
click at [268, 88] on div at bounding box center [619, 327] width 1238 height 654
click at [268, 88] on div "Contracts Trade" at bounding box center [619, 117] width 1238 height 235
click at [267, 90] on button "Instances" at bounding box center [263, 89] width 79 height 29
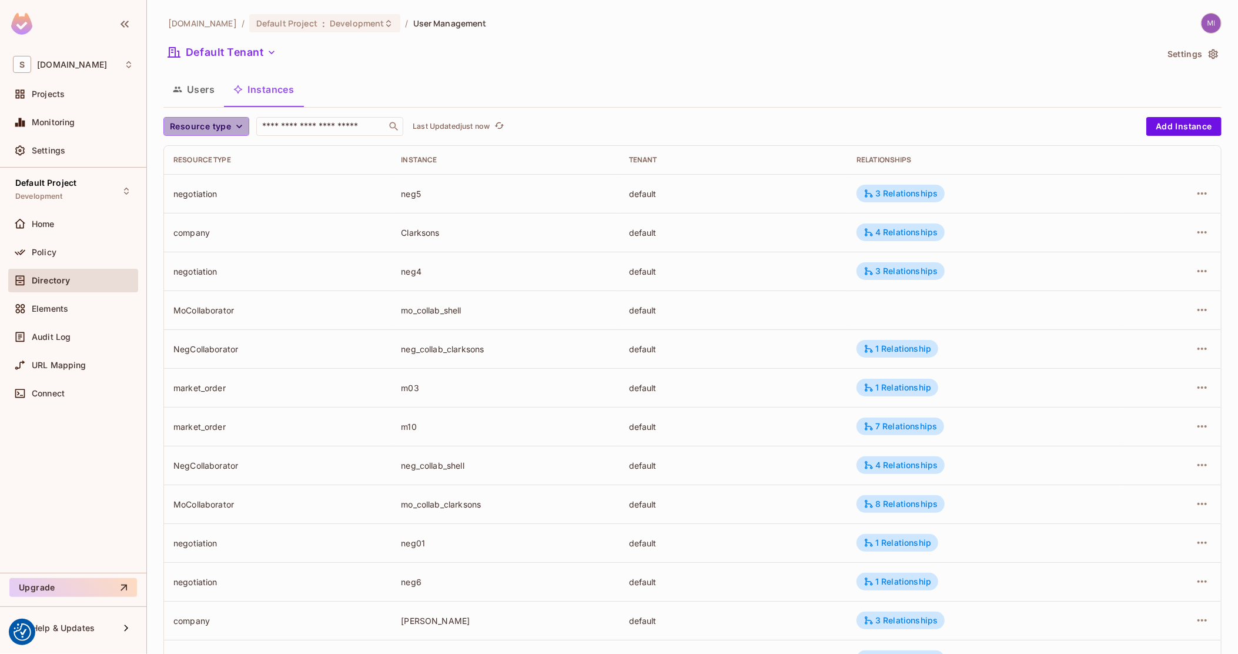
click at [221, 135] on button "Resource type" at bounding box center [206, 126] width 86 height 19
click at [206, 254] on span "NegCollaborator" at bounding box center [205, 254] width 65 height 11
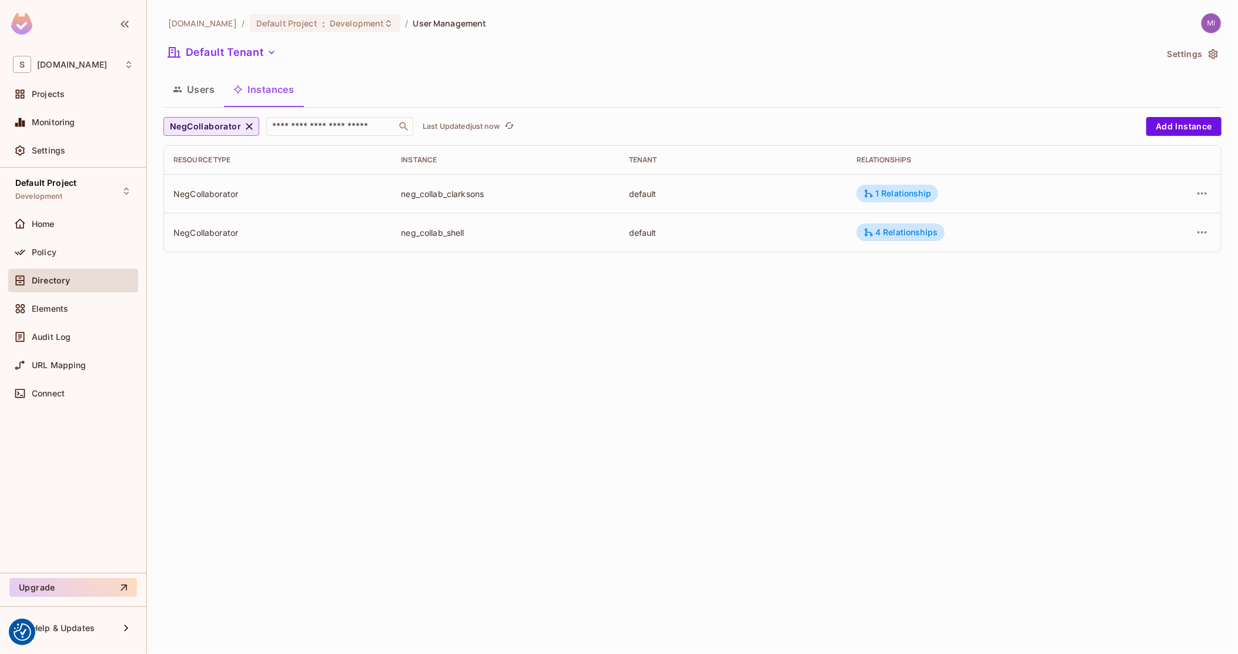
click at [224, 128] on span "NegCollaborator" at bounding box center [205, 126] width 71 height 15
click at [222, 282] on span "Negotiation" at bounding box center [216, 282] width 86 height 11
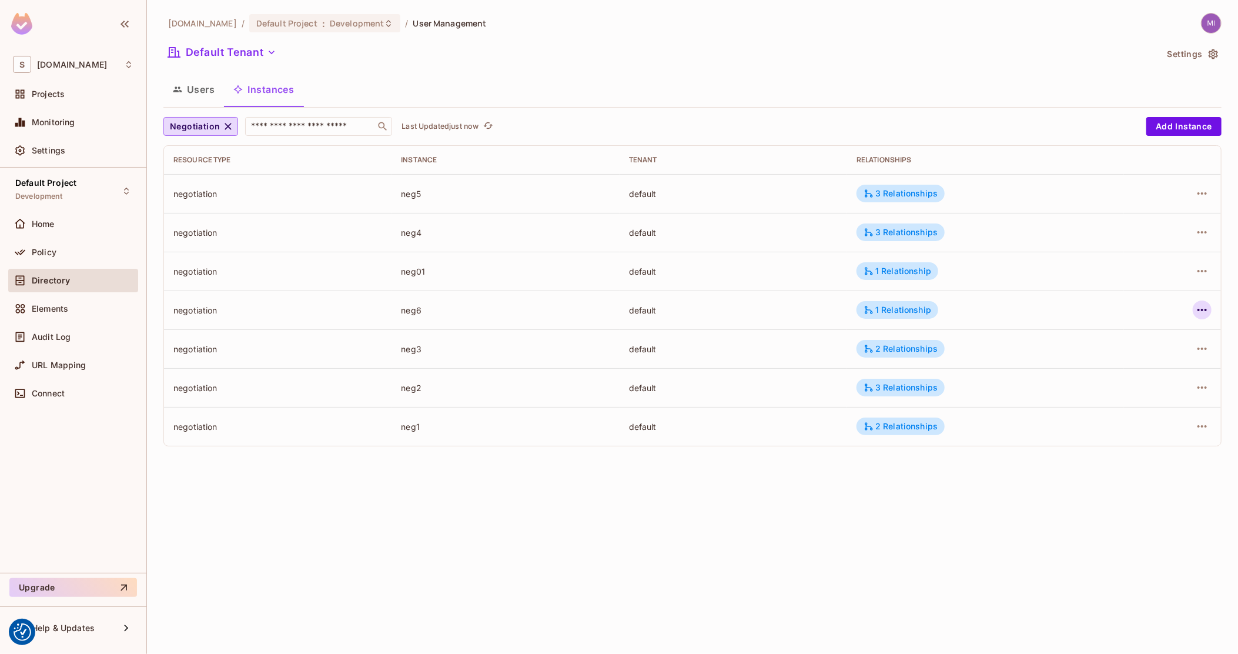
click at [1207, 310] on icon "button" at bounding box center [1202, 310] width 14 height 14
click at [1127, 386] on div "Delete Resource Instance" at bounding box center [1138, 389] width 102 height 12
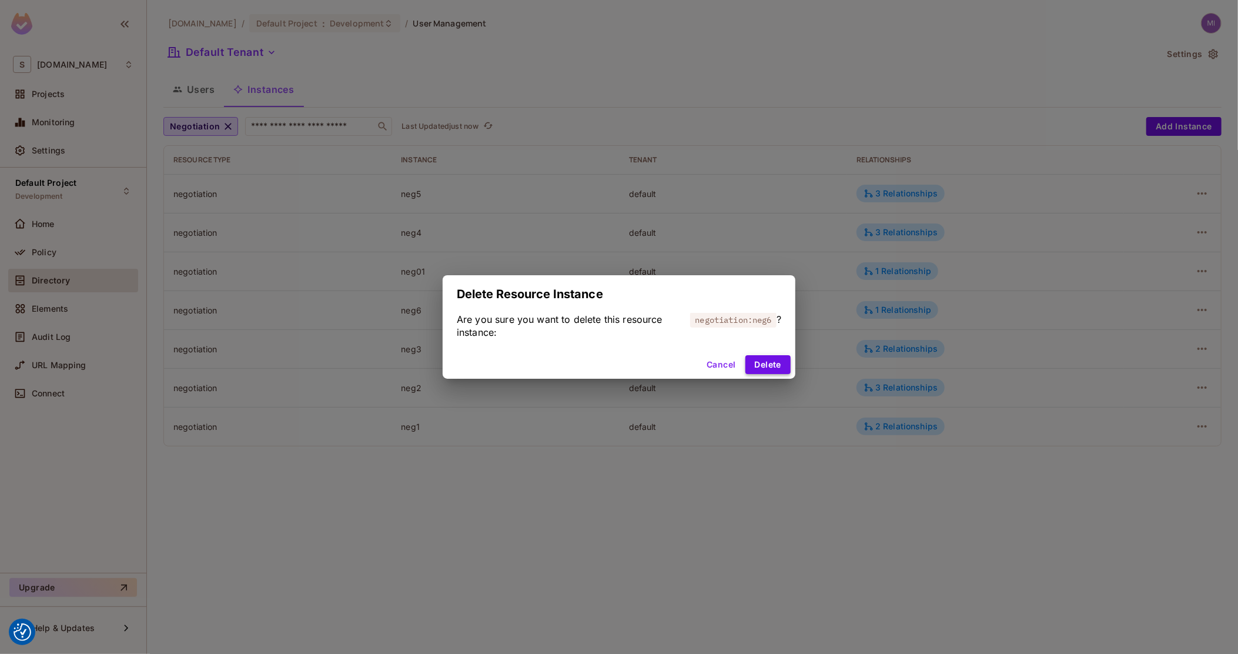
click at [763, 367] on button "Delete" at bounding box center [767, 364] width 45 height 19
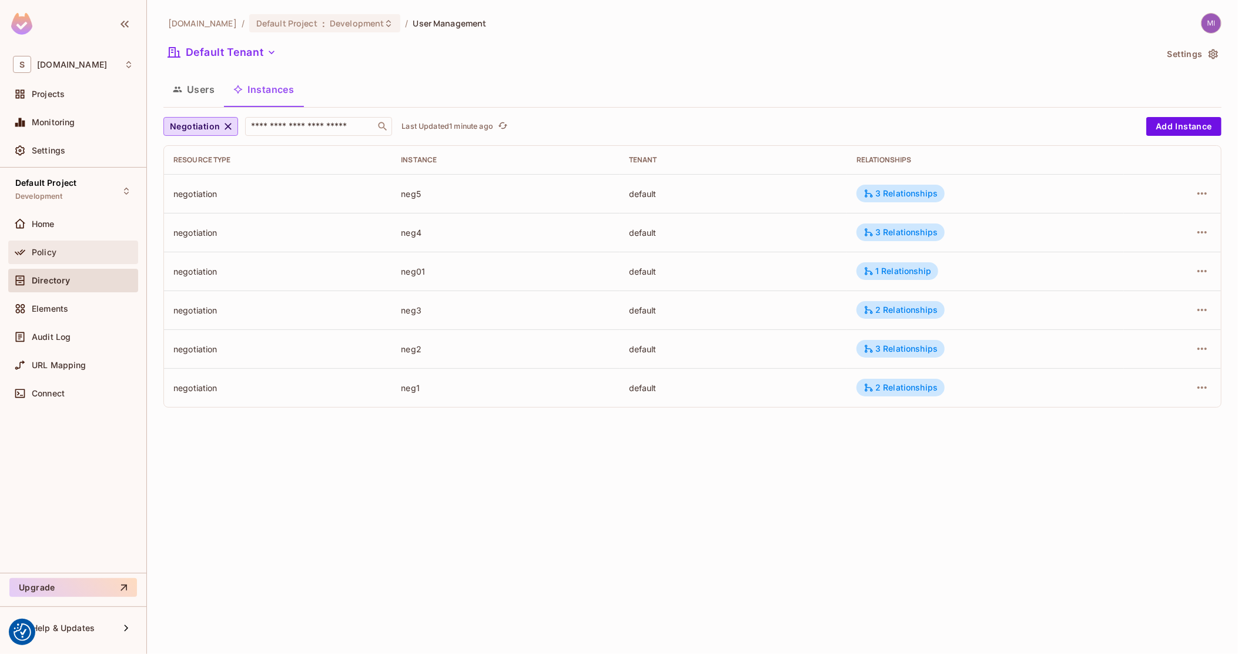
click at [79, 246] on div "Policy" at bounding box center [73, 252] width 121 height 14
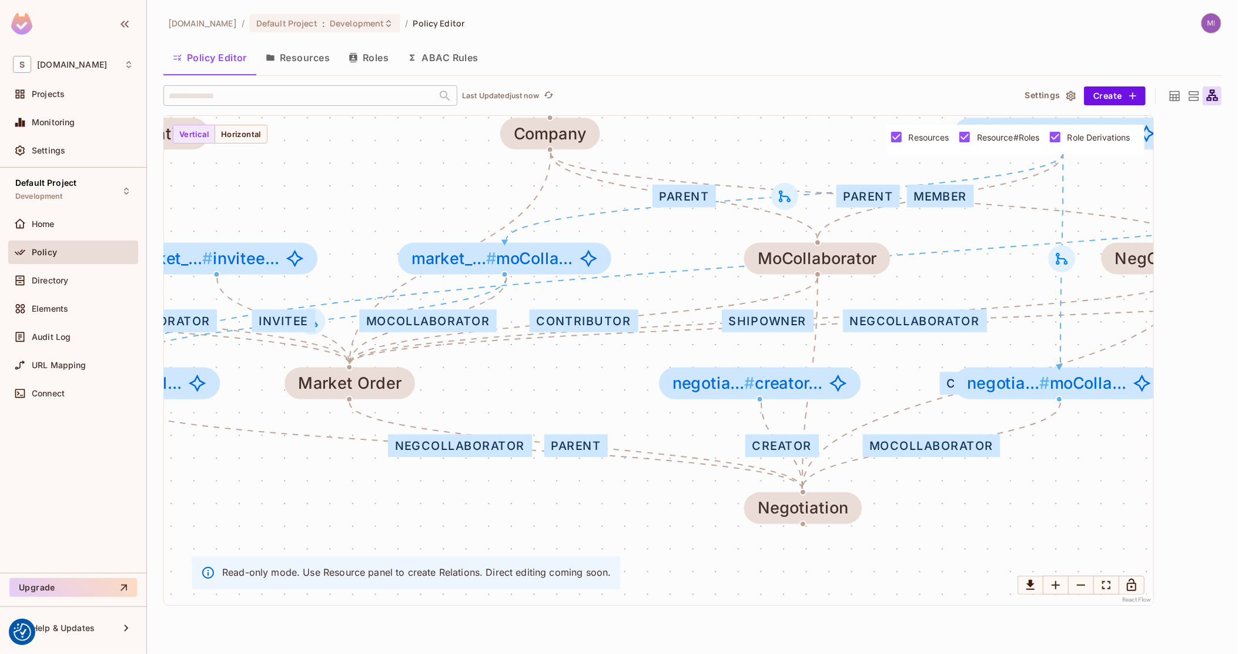
drag, startPoint x: 921, startPoint y: 408, endPoint x: 869, endPoint y: 353, distance: 75.7
click at [869, 353] on div "creator negCollaborator coCollaborator invitee moCollaborator shipowner contrib…" at bounding box center [658, 360] width 989 height 489
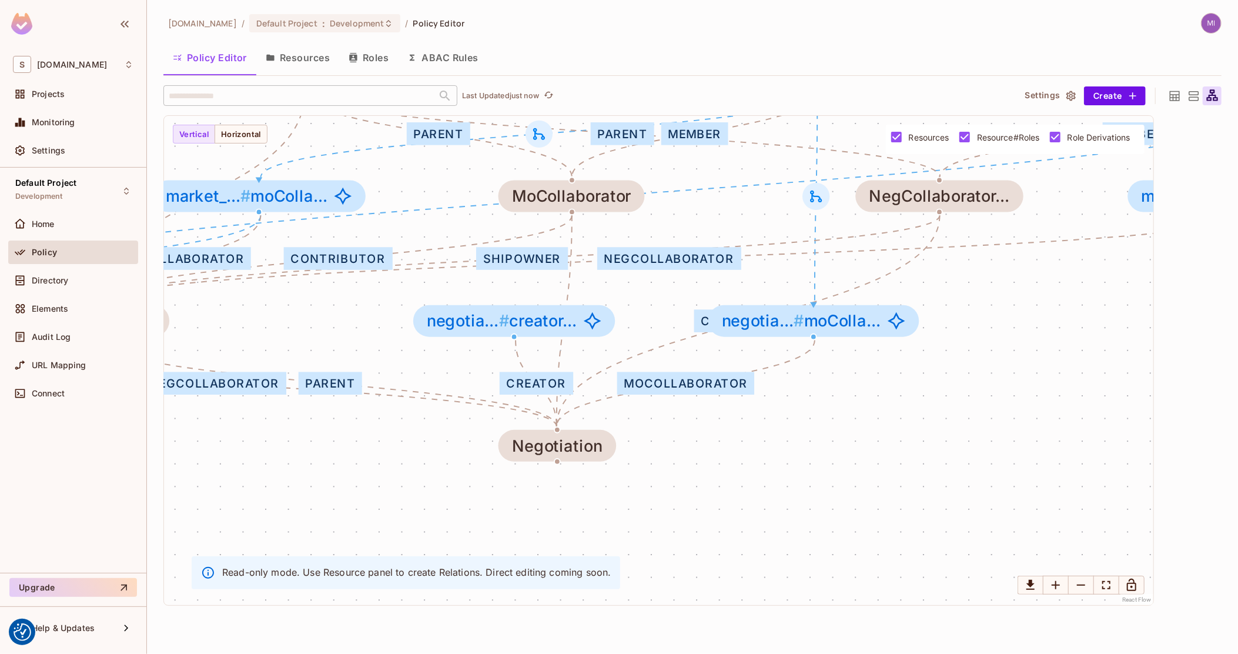
drag, startPoint x: 912, startPoint y: 373, endPoint x: 589, endPoint y: 299, distance: 331.1
click at [652, 305] on div "creator negCollaborator coCollaborator invitee moCollaborator shipowner contrib…" at bounding box center [658, 360] width 989 height 489
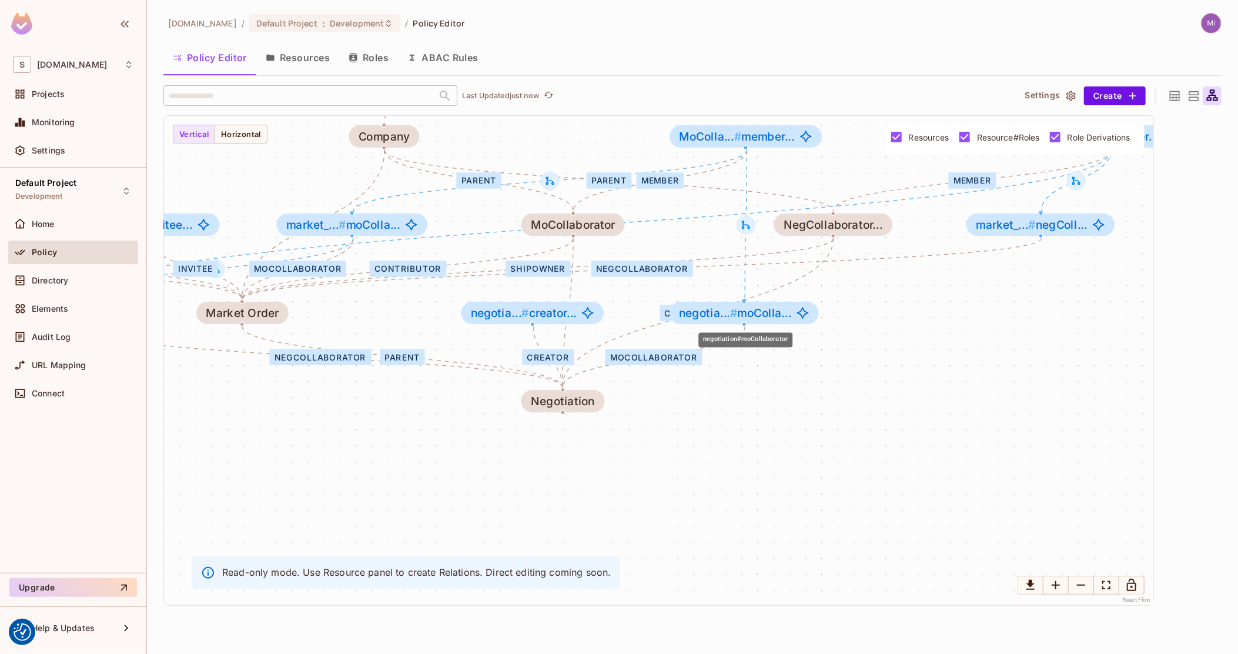
drag, startPoint x: 814, startPoint y: 325, endPoint x: 986, endPoint y: 355, distance: 174.8
click at [819, 324] on div "negotia... # moColla..." at bounding box center [744, 313] width 149 height 22
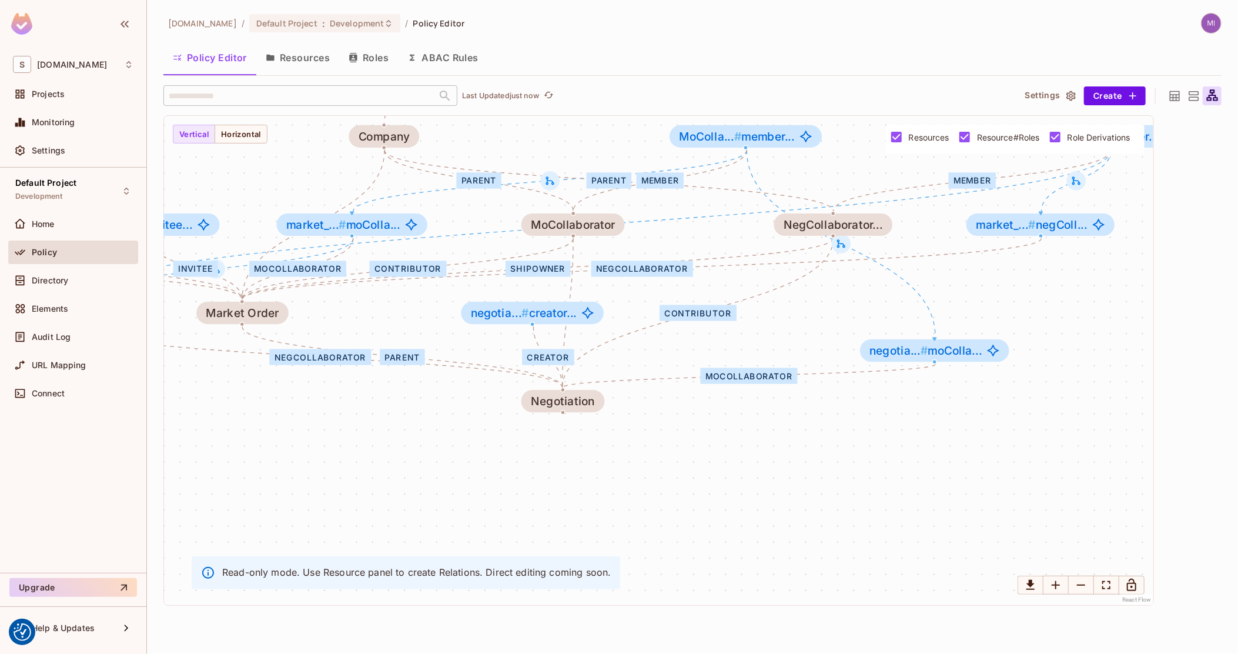
drag, startPoint x: 1089, startPoint y: 287, endPoint x: 929, endPoint y: 339, distance: 168.8
click at [932, 337] on div "creator negCollaborator coCollaborator invitee moCollaborator shipowner contrib…" at bounding box center [658, 360] width 989 height 489
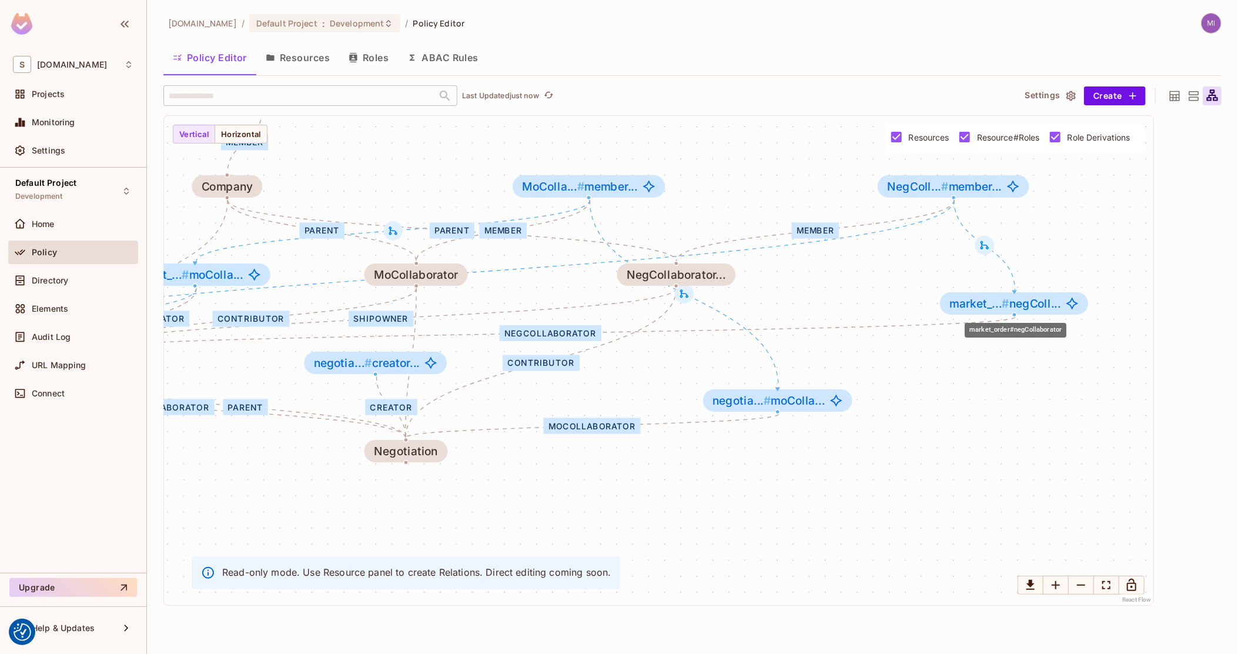
drag, startPoint x: 859, startPoint y: 276, endPoint x: 990, endPoint y: 306, distance: 134.3
click at [990, 306] on span "market_... #" at bounding box center [979, 303] width 60 height 14
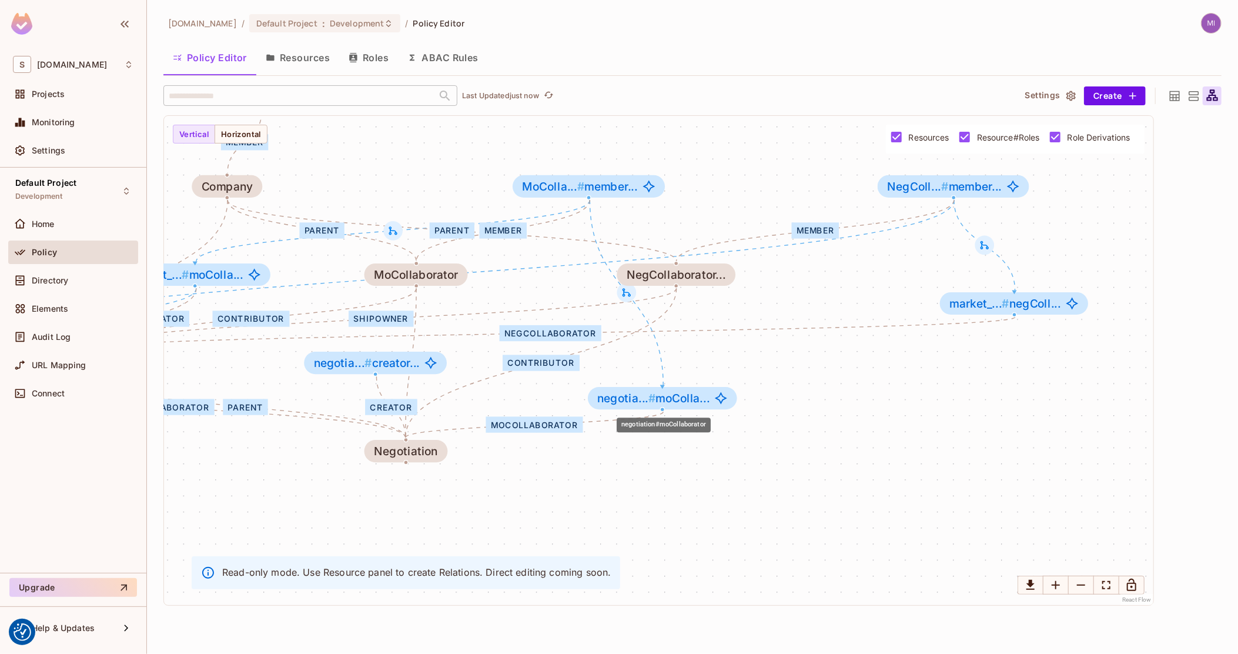
drag, startPoint x: 793, startPoint y: 400, endPoint x: 677, endPoint y: 399, distance: 116.4
click at [677, 399] on span "negotia... # moColla..." at bounding box center [653, 398] width 112 height 13
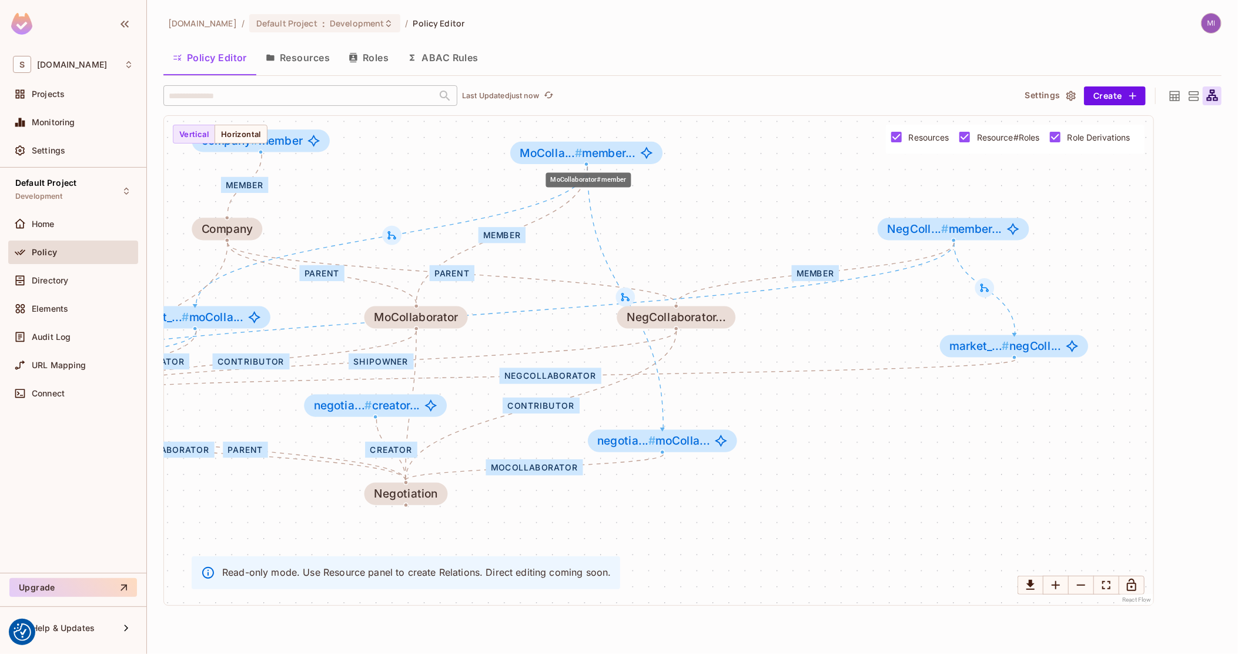
drag, startPoint x: 574, startPoint y: 190, endPoint x: 573, endPoint y: 157, distance: 33.5
click at [573, 157] on span "MoColla... #" at bounding box center [551, 153] width 62 height 14
drag, startPoint x: 595, startPoint y: 287, endPoint x: 776, endPoint y: 301, distance: 181.6
click at [776, 301] on div "creator negCollaborator coCollaborator invitee moCollaborator shipowner contrib…" at bounding box center [658, 360] width 989 height 489
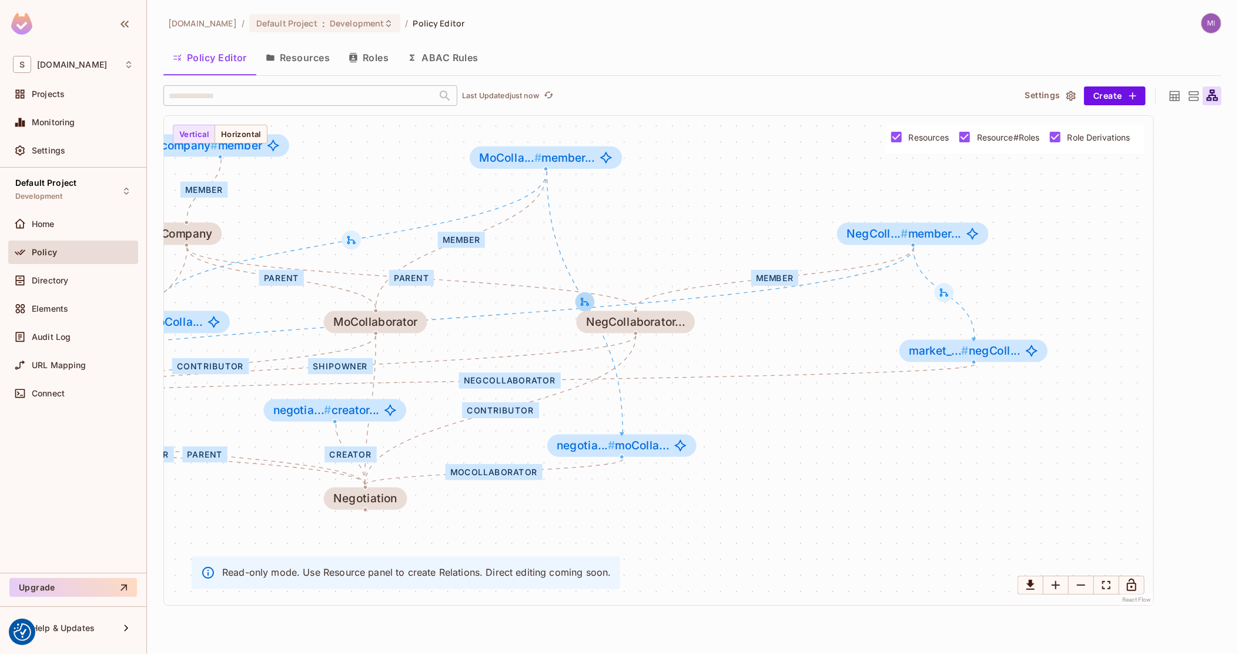
drag, startPoint x: 620, startPoint y: 296, endPoint x: 580, endPoint y: 300, distance: 40.8
click at [580, 300] on icon at bounding box center [584, 301] width 11 height 11
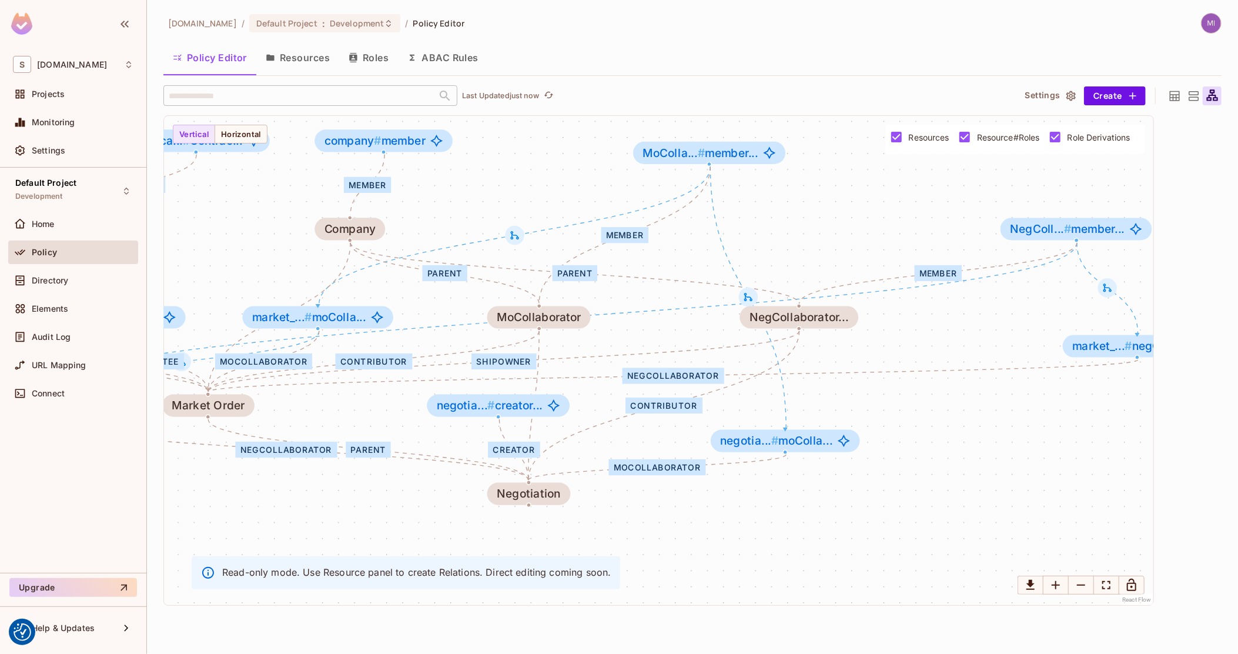
drag, startPoint x: 737, startPoint y: 316, endPoint x: 851, endPoint y: 299, distance: 115.3
click at [850, 300] on div "creator negCollaborator coCollaborator invitee moCollaborator shipowner contrib…" at bounding box center [658, 360] width 989 height 489
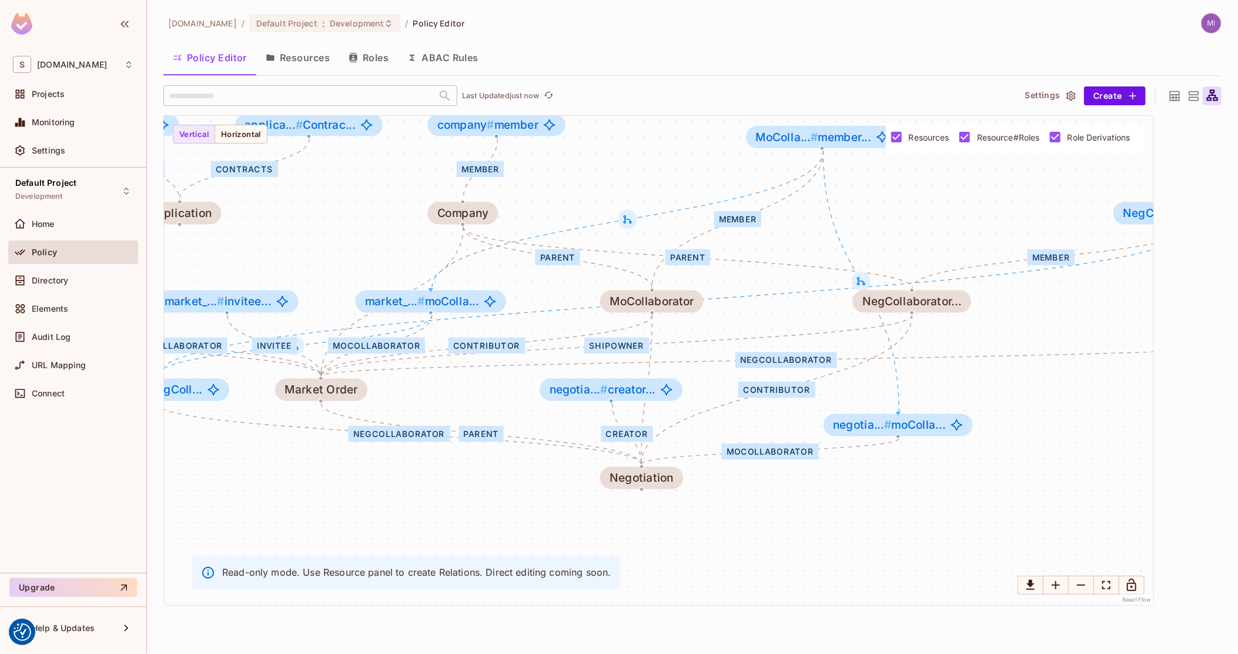
drag, startPoint x: 622, startPoint y: 399, endPoint x: 632, endPoint y: 401, distance: 10.1
click at [632, 401] on div "creator negCollaborator coCollaborator invitee moCollaborator shipowner contrib…" at bounding box center [658, 360] width 989 height 489
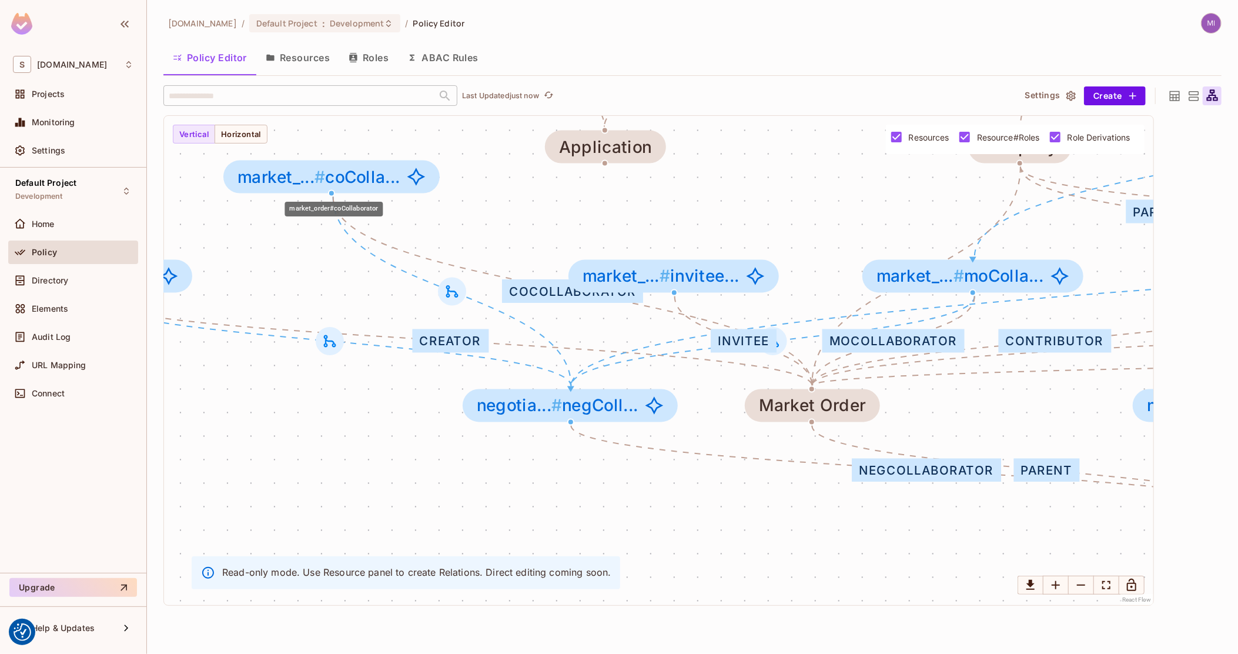
drag, startPoint x: 420, startPoint y: 277, endPoint x: 352, endPoint y: 162, distance: 133.1
click at [352, 168] on span "market_... # coColla..." at bounding box center [318, 177] width 162 height 19
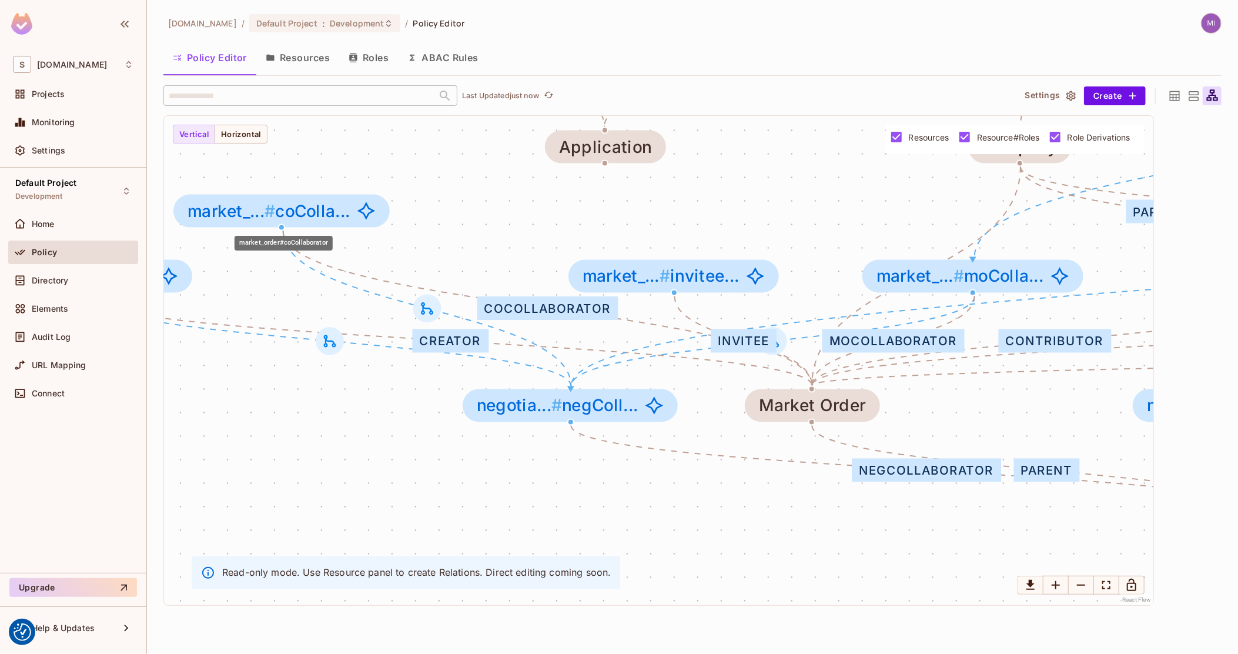
drag, startPoint x: 367, startPoint y: 167, endPoint x: 310, endPoint y: 220, distance: 78.2
click at [310, 220] on div "market_... # coColla..." at bounding box center [281, 211] width 216 height 33
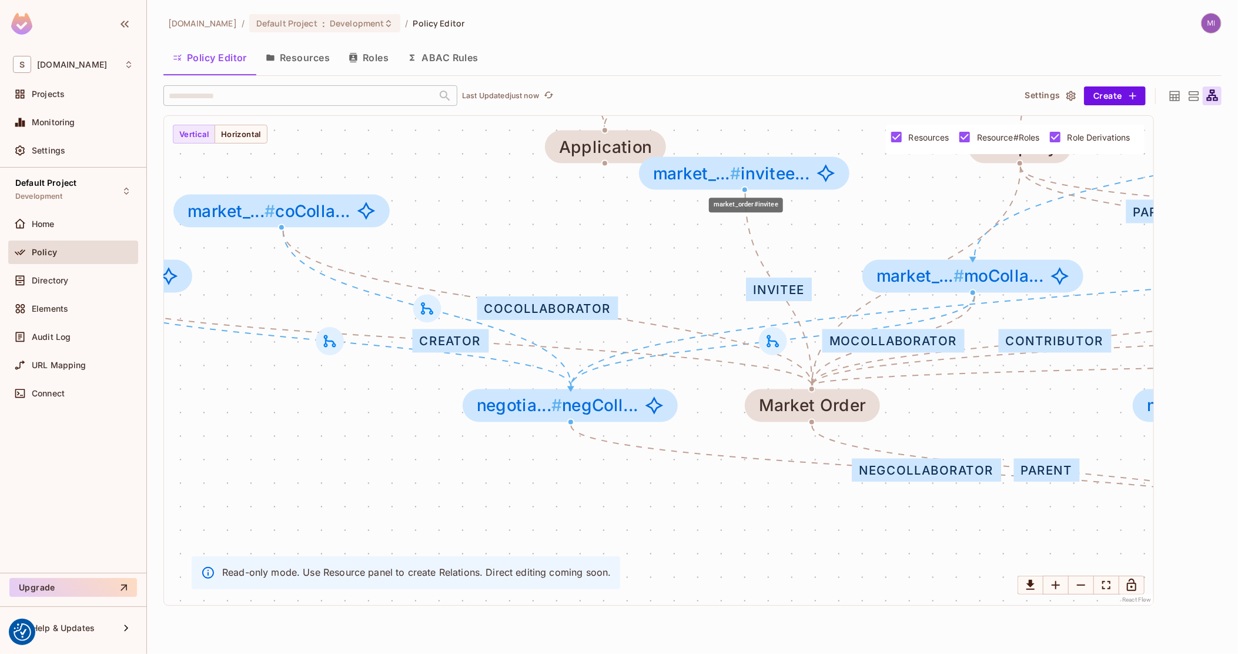
drag, startPoint x: 713, startPoint y: 283, endPoint x: 784, endPoint y: 178, distance: 126.5
click at [784, 178] on span "market_... # invitee..." at bounding box center [731, 173] width 156 height 19
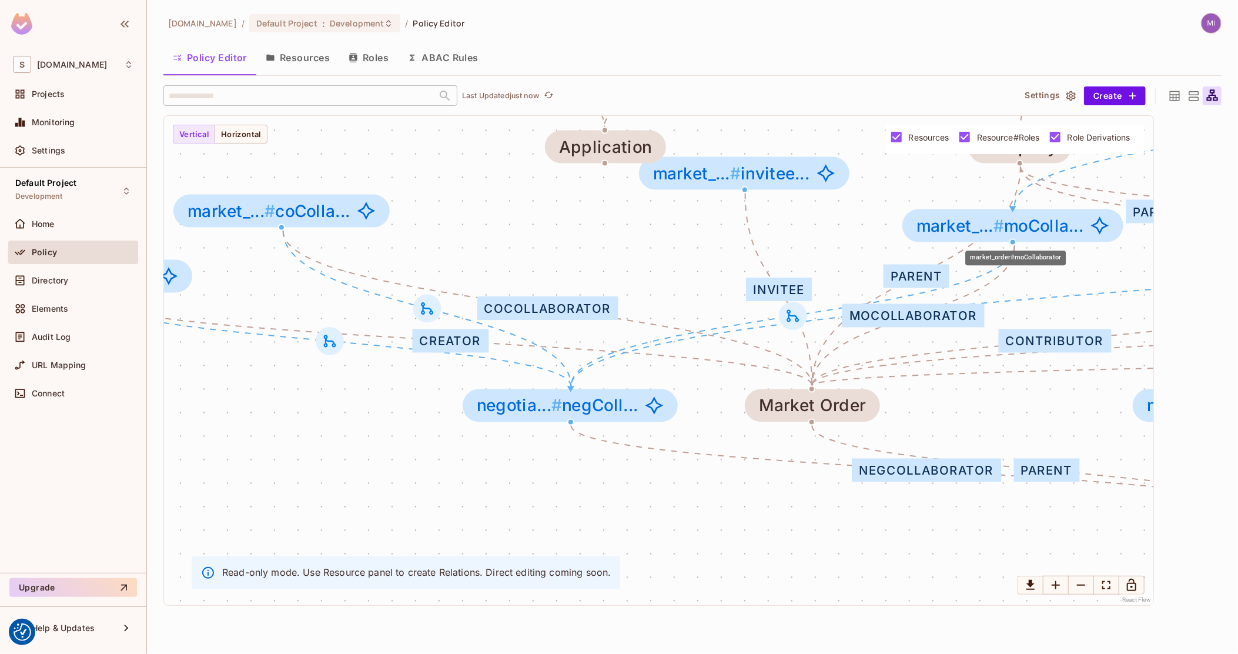
drag, startPoint x: 981, startPoint y: 277, endPoint x: 1025, endPoint y: 225, distance: 68.8
click at [1025, 225] on span "market_... # moColla..." at bounding box center [999, 225] width 167 height 19
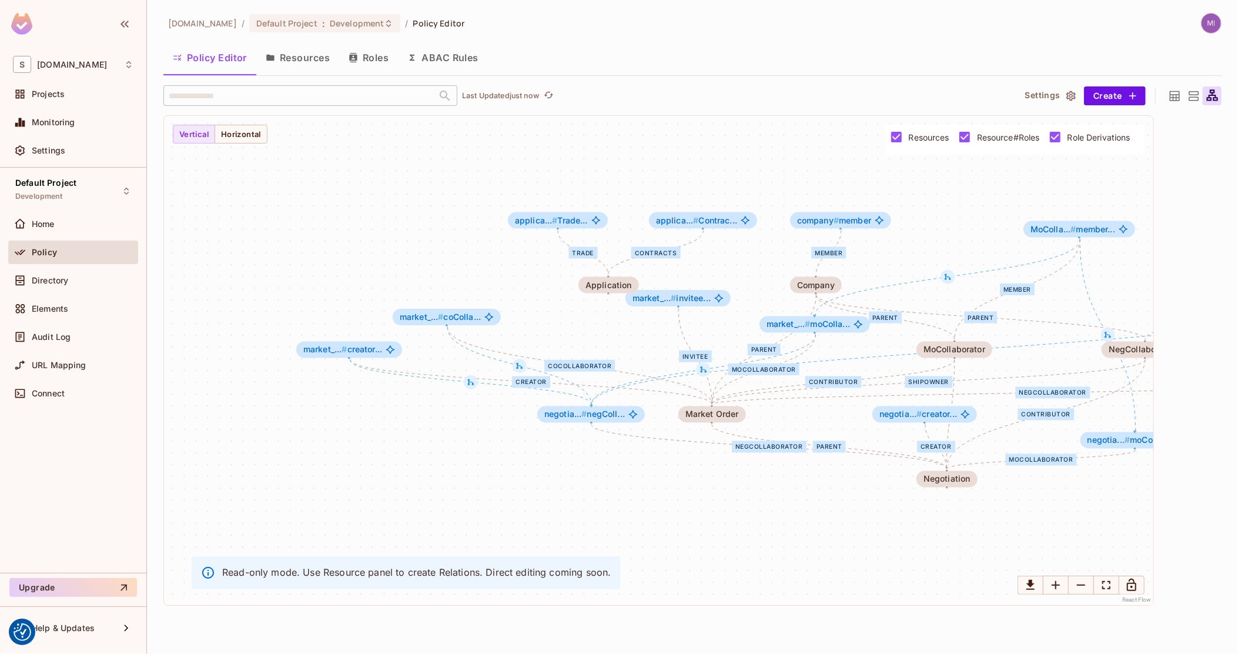
drag, startPoint x: 808, startPoint y: 502, endPoint x: 598, endPoint y: 468, distance: 212.6
click at [603, 469] on div "creator negCollaborator coCollaborator invitee moCollaborator shipowner contrib…" at bounding box center [658, 360] width 989 height 489
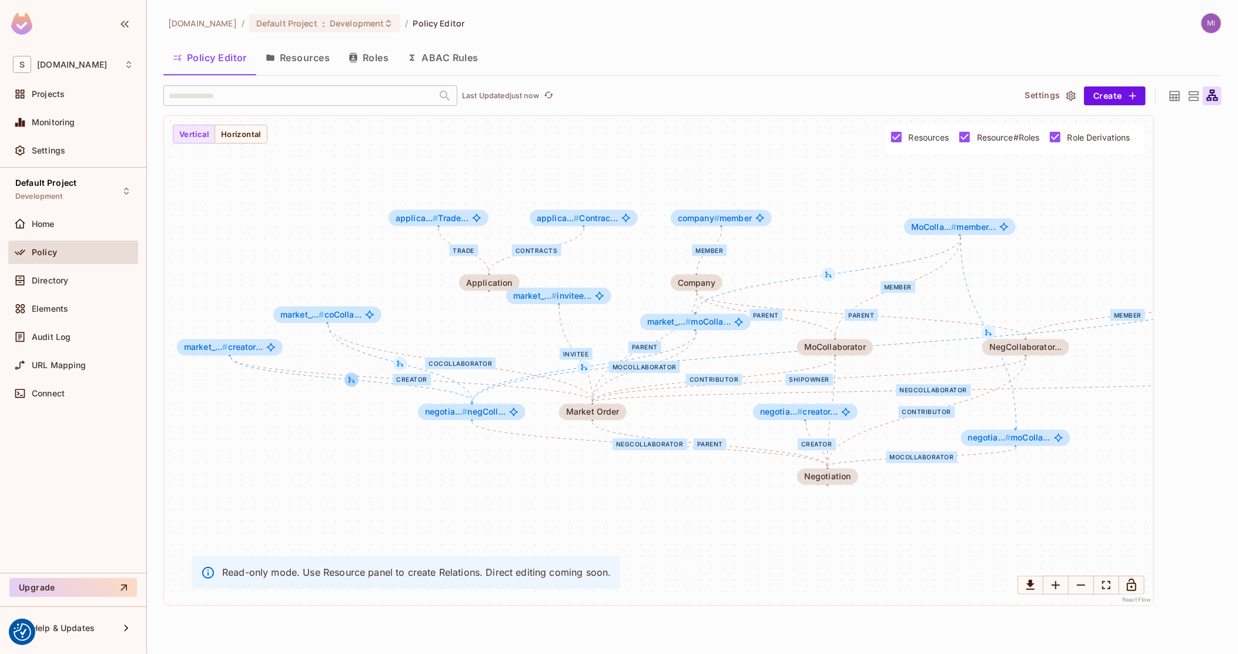
click at [354, 379] on icon at bounding box center [351, 380] width 8 height 8
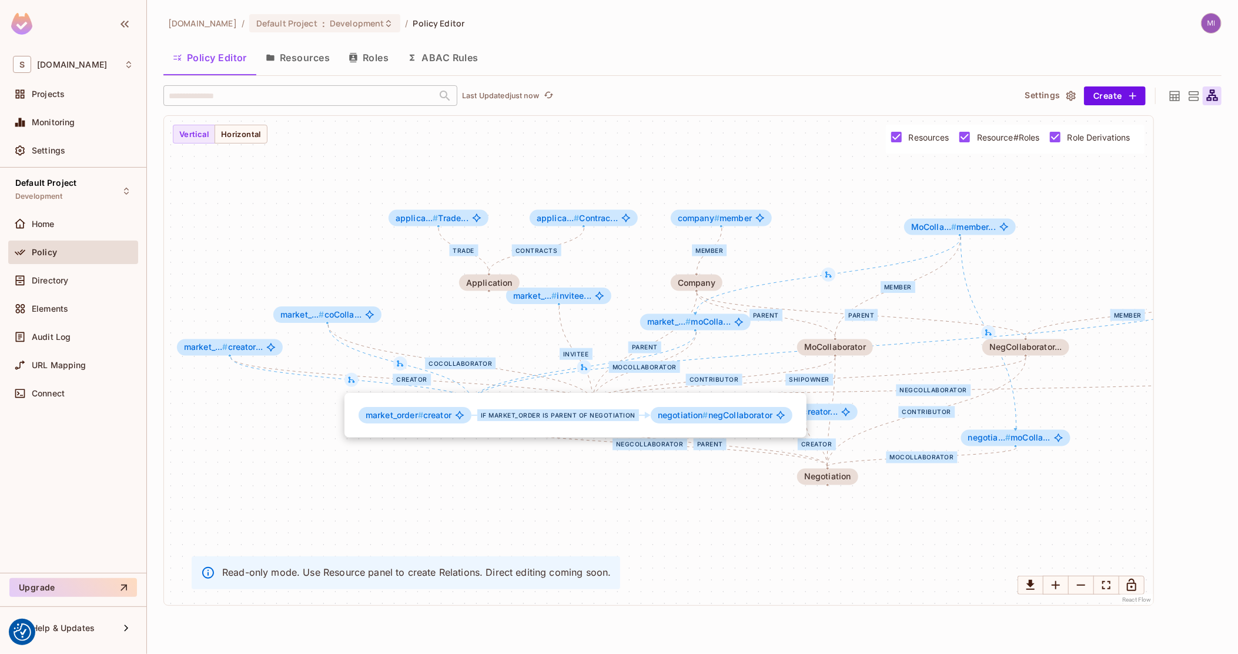
click at [296, 459] on div at bounding box center [619, 327] width 1238 height 654
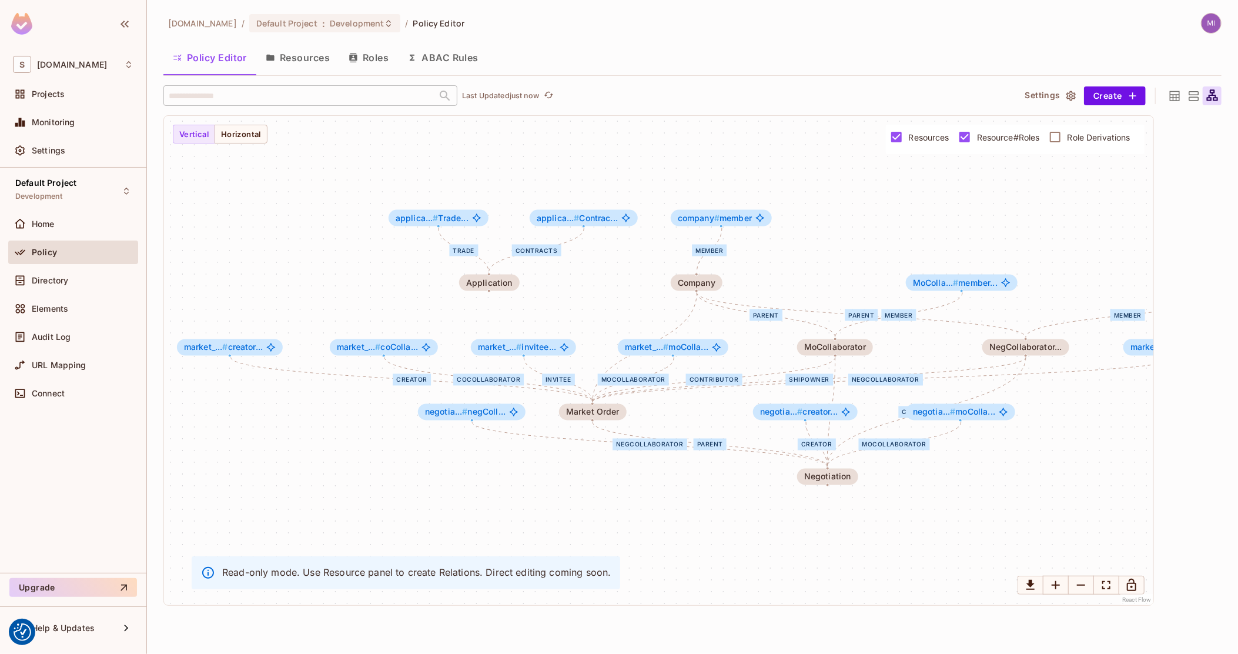
click at [1003, 135] on span "Resource#Roles" at bounding box center [1008, 137] width 63 height 11
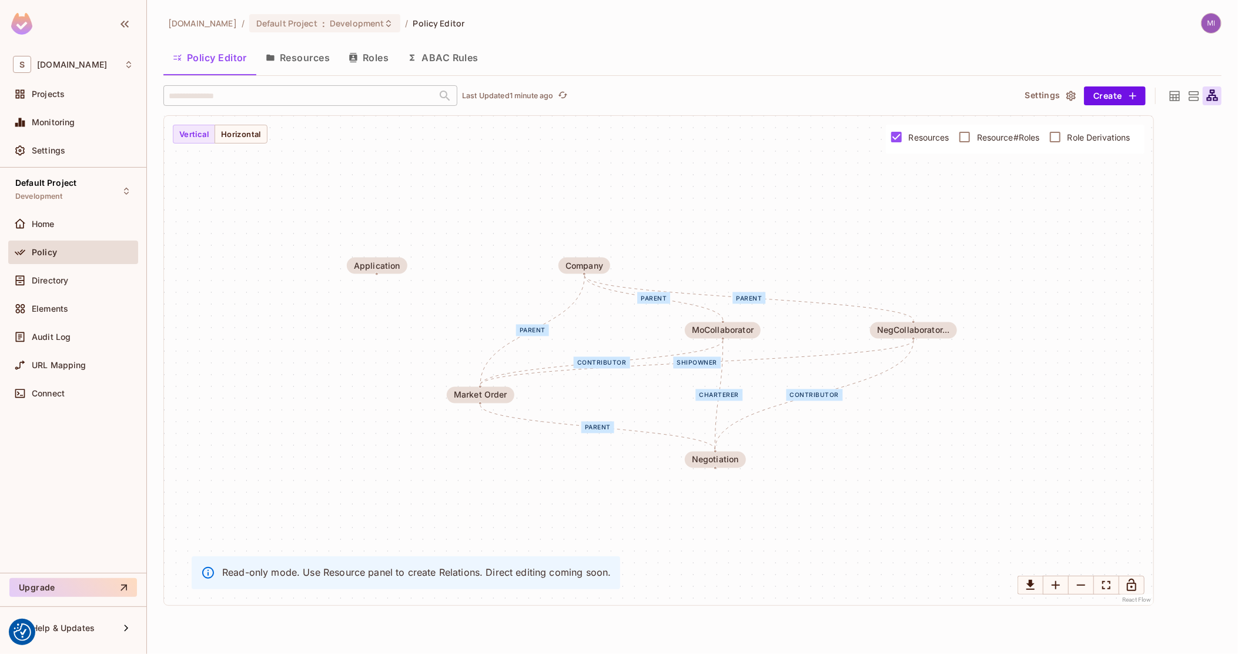
drag, startPoint x: 1039, startPoint y: 306, endPoint x: 898, endPoint y: 281, distance: 142.8
click at [899, 281] on div "shipowner contributor parent parent parent parent charterer contributor Market …" at bounding box center [658, 360] width 989 height 489
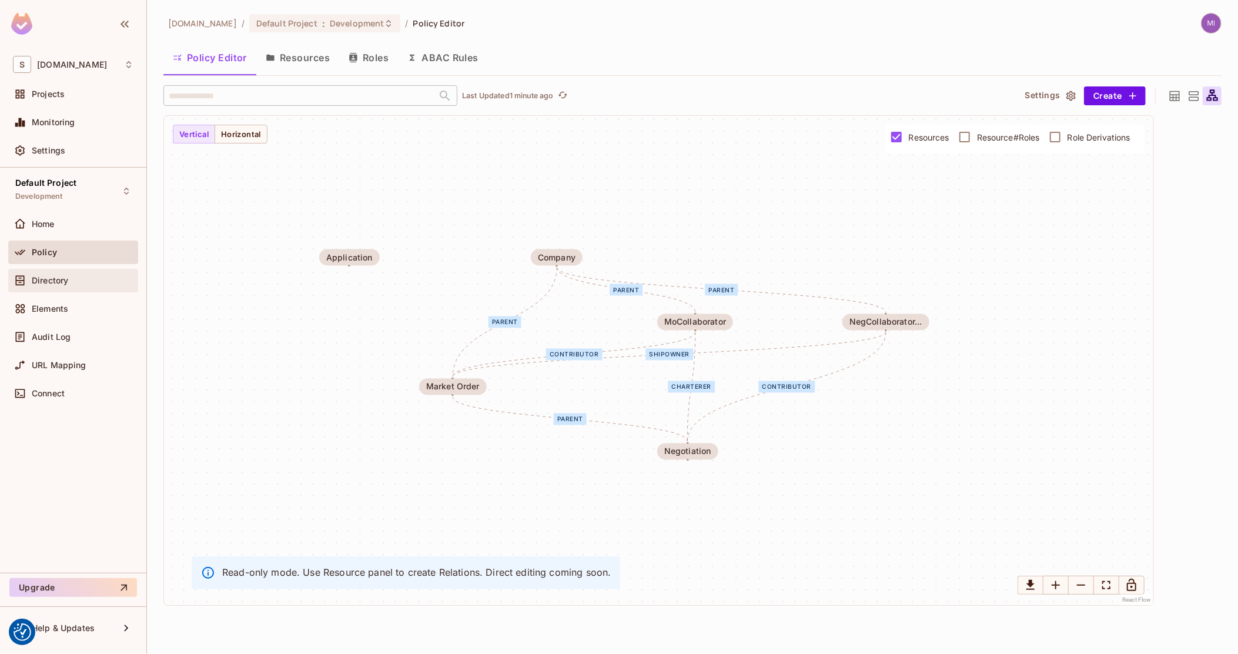
click at [68, 285] on div "Directory" at bounding box center [73, 280] width 121 height 14
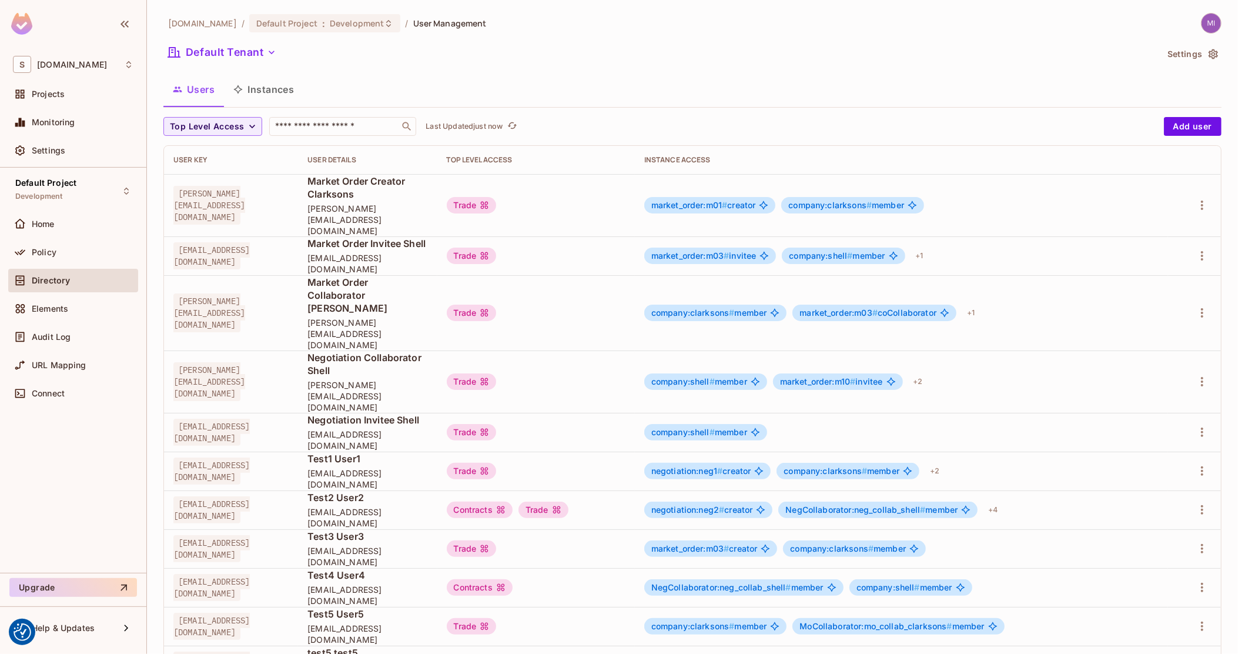
click at [279, 93] on button "Instances" at bounding box center [263, 89] width 79 height 29
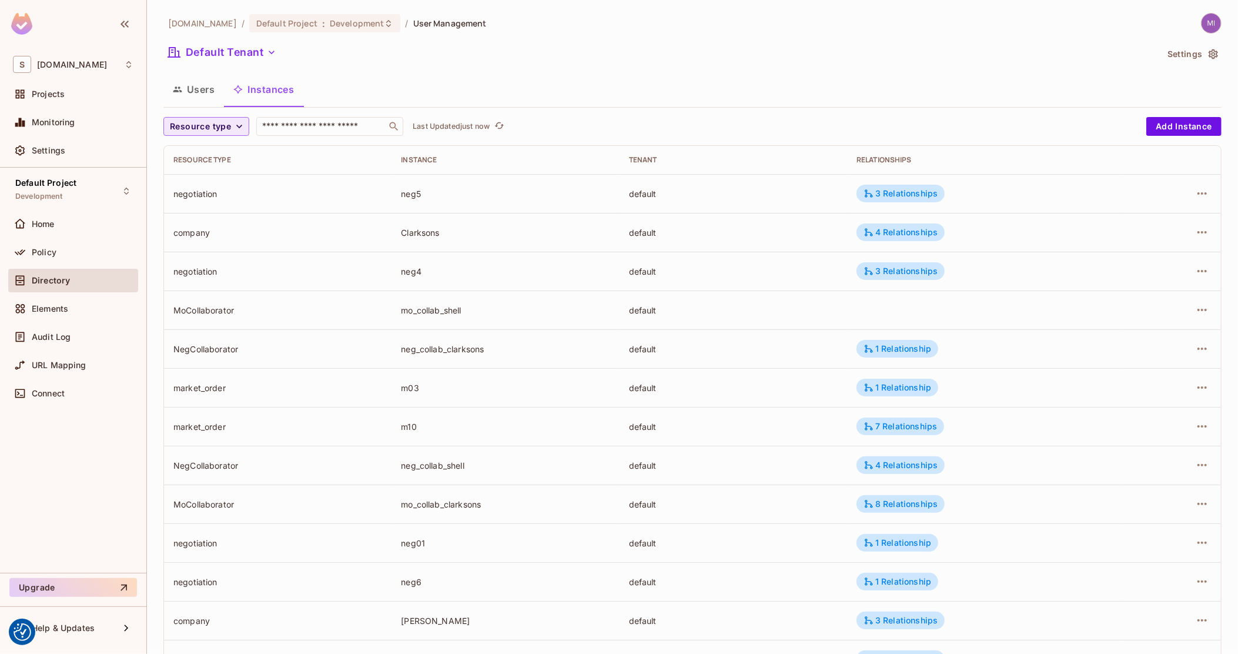
click at [234, 124] on icon "button" at bounding box center [239, 127] width 12 height 12
click at [208, 281] on span "Negotiation" at bounding box center [205, 279] width 65 height 11
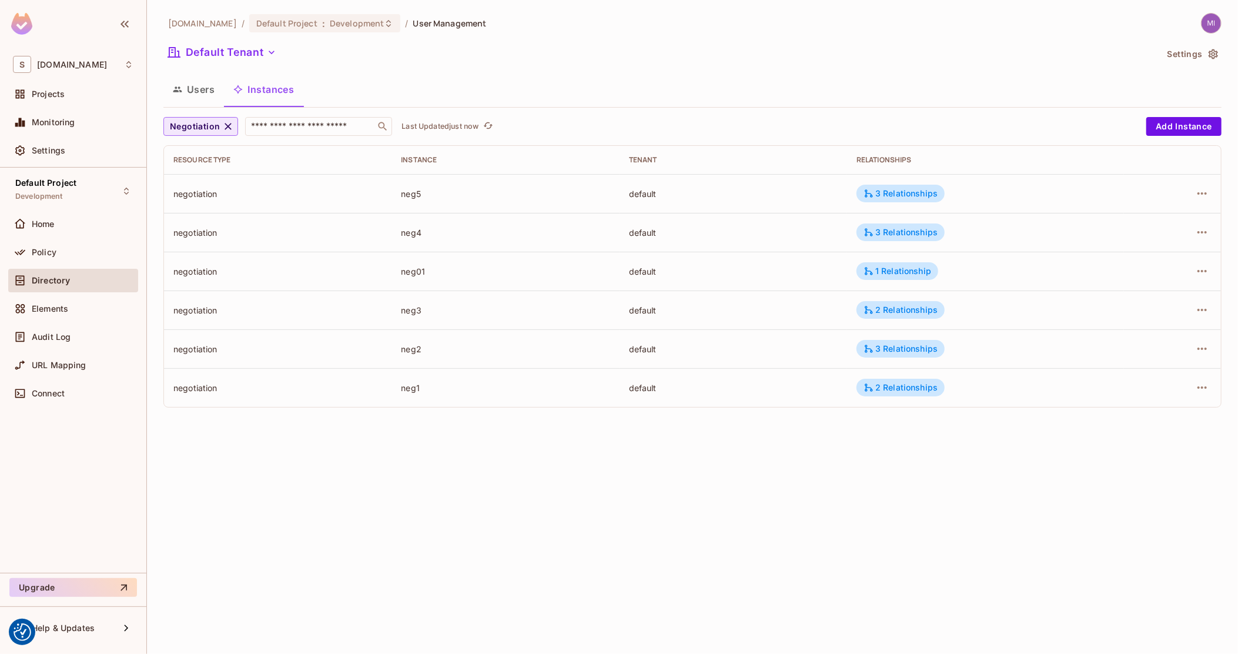
click at [520, 307] on div "neg3" at bounding box center [505, 310] width 209 height 11
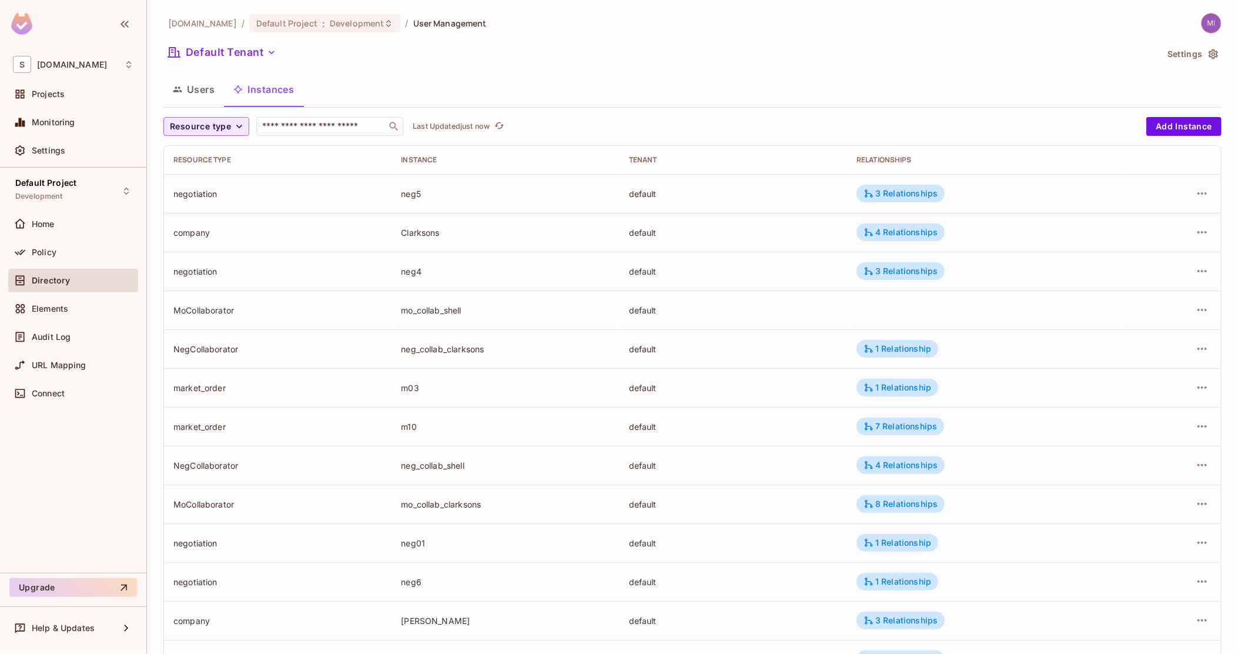
click at [212, 131] on span "Resource type" at bounding box center [200, 126] width 61 height 15
click at [192, 277] on span "Negotiation" at bounding box center [205, 279] width 65 height 11
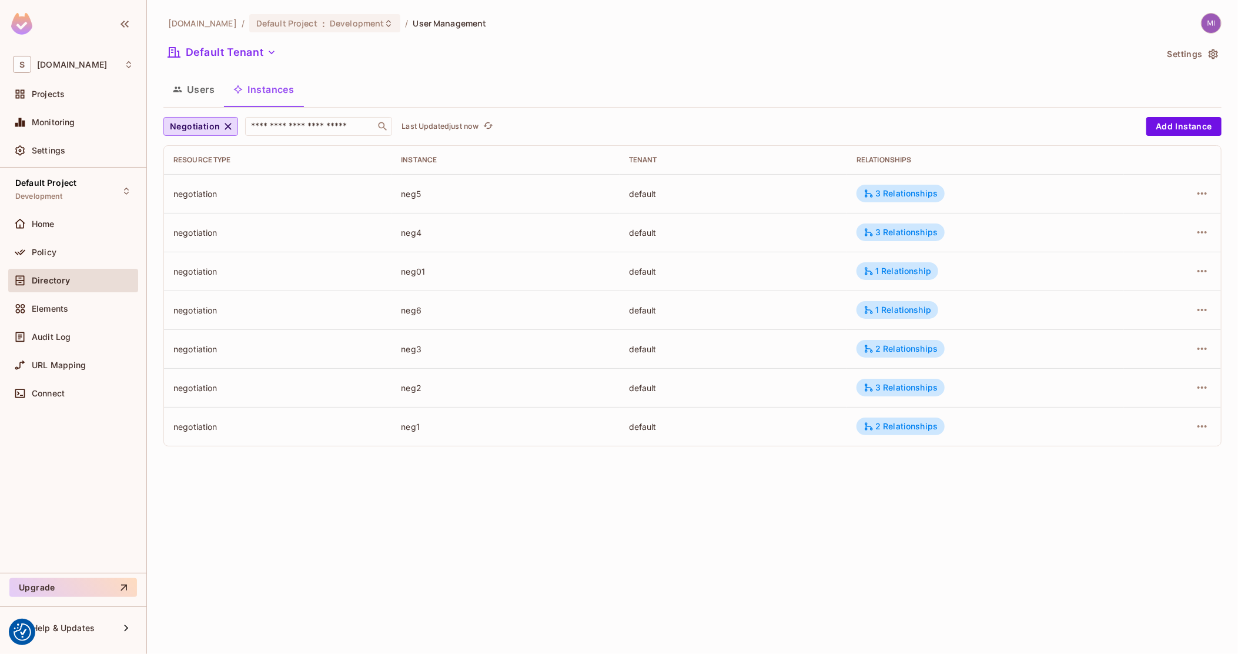
click at [1192, 306] on div at bounding box center [1172, 309] width 78 height 19
click at [1200, 308] on icon "button" at bounding box center [1202, 310] width 14 height 14
click at [1137, 389] on div "Delete Resource Instance" at bounding box center [1138, 389] width 102 height 12
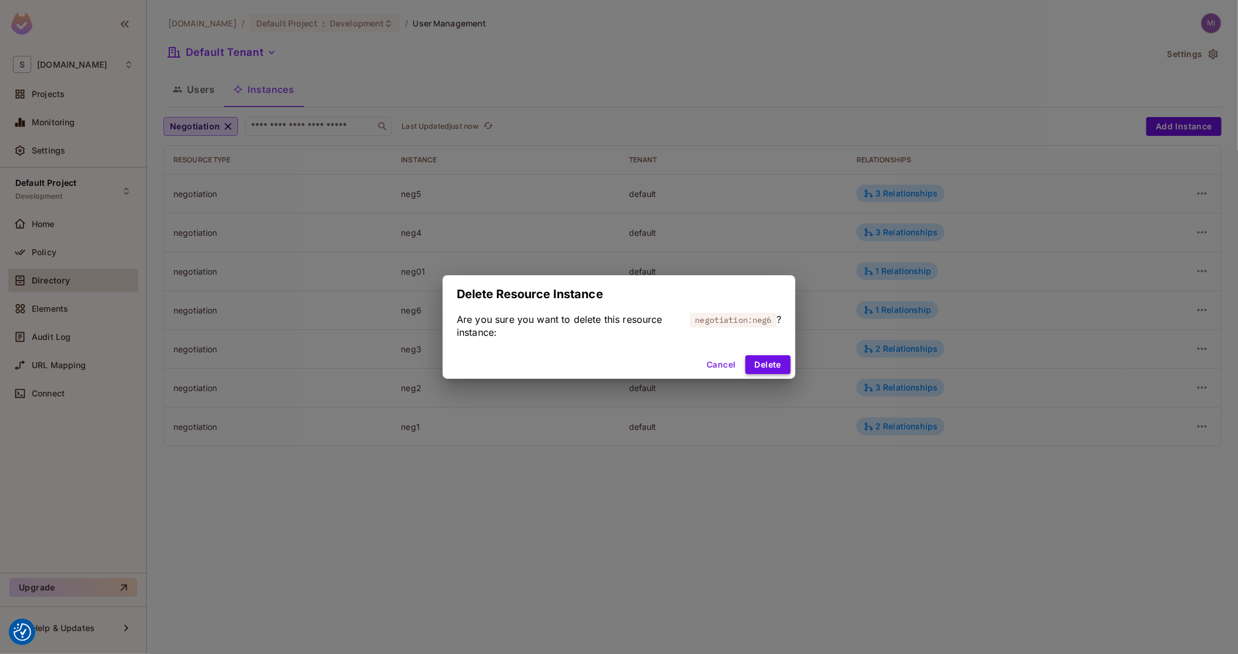
click at [765, 369] on button "Delete" at bounding box center [767, 364] width 45 height 19
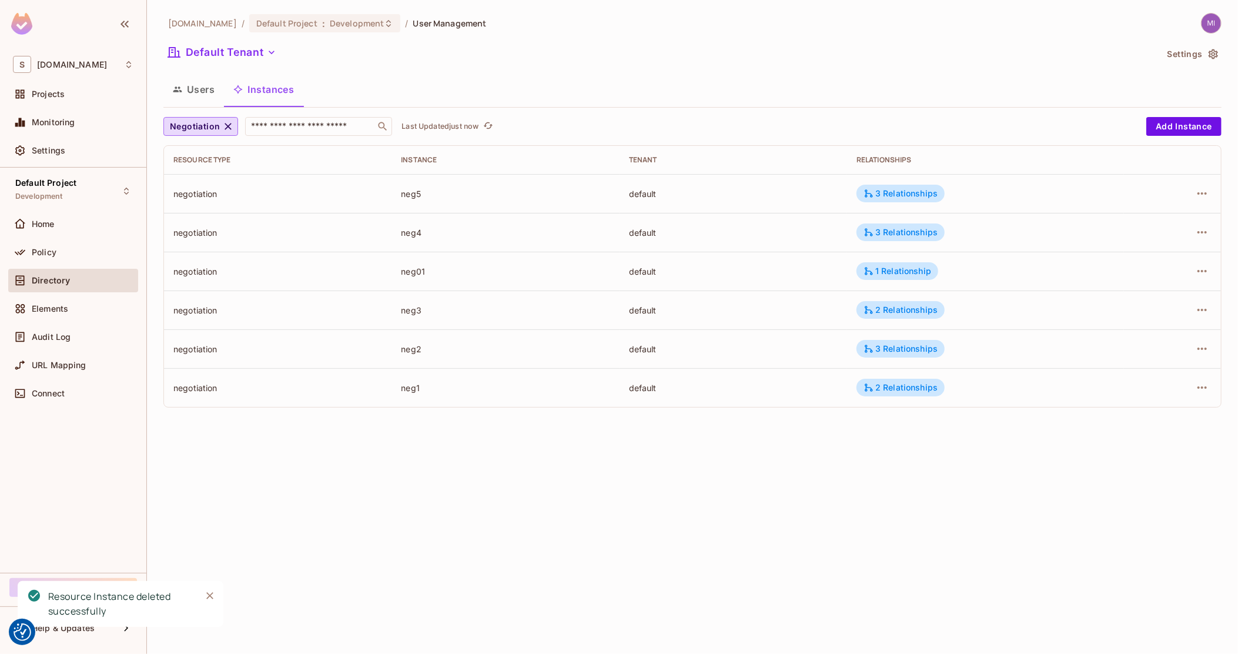
click at [397, 317] on td "neg3" at bounding box center [506, 309] width 228 height 39
click at [52, 143] on div "Settings" at bounding box center [73, 150] width 121 height 14
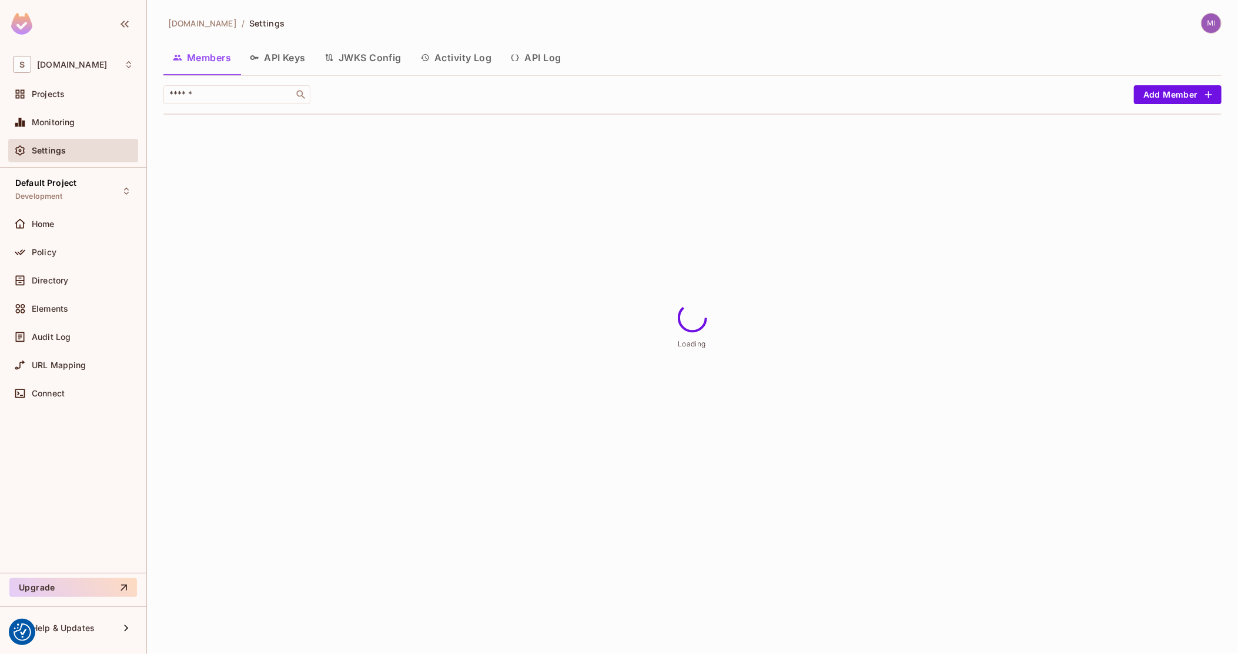
click at [557, 56] on button "API Log" at bounding box center [535, 57] width 69 height 29
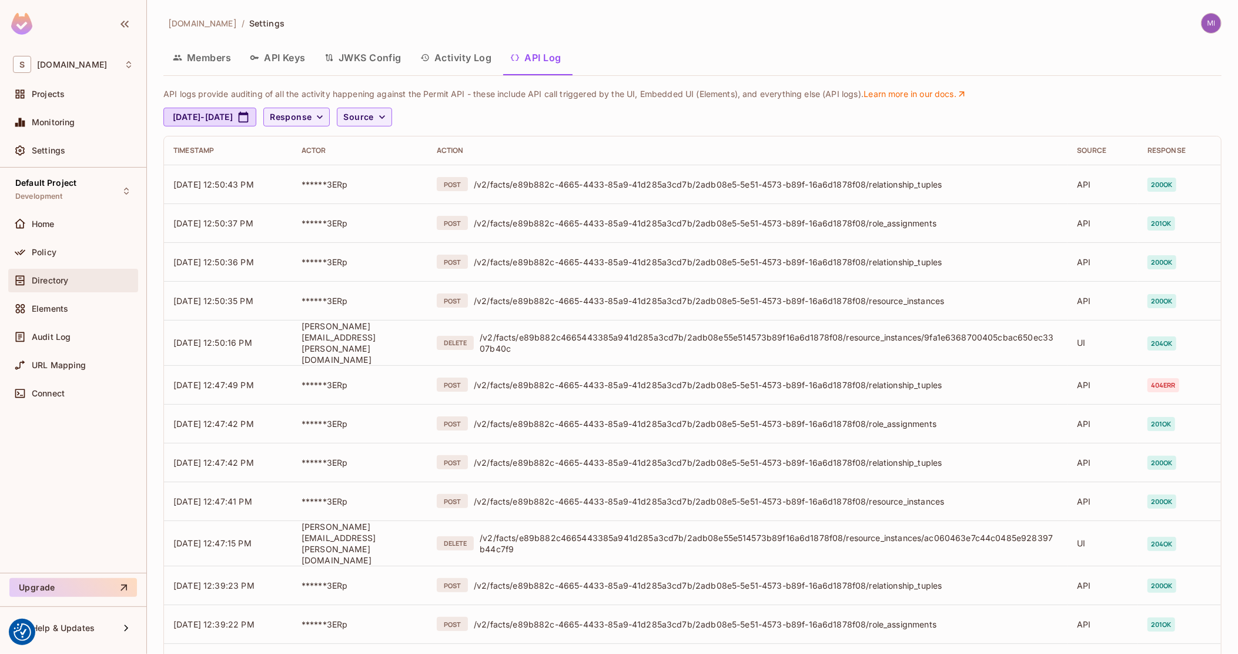
click at [48, 289] on div "Directory" at bounding box center [73, 281] width 130 height 24
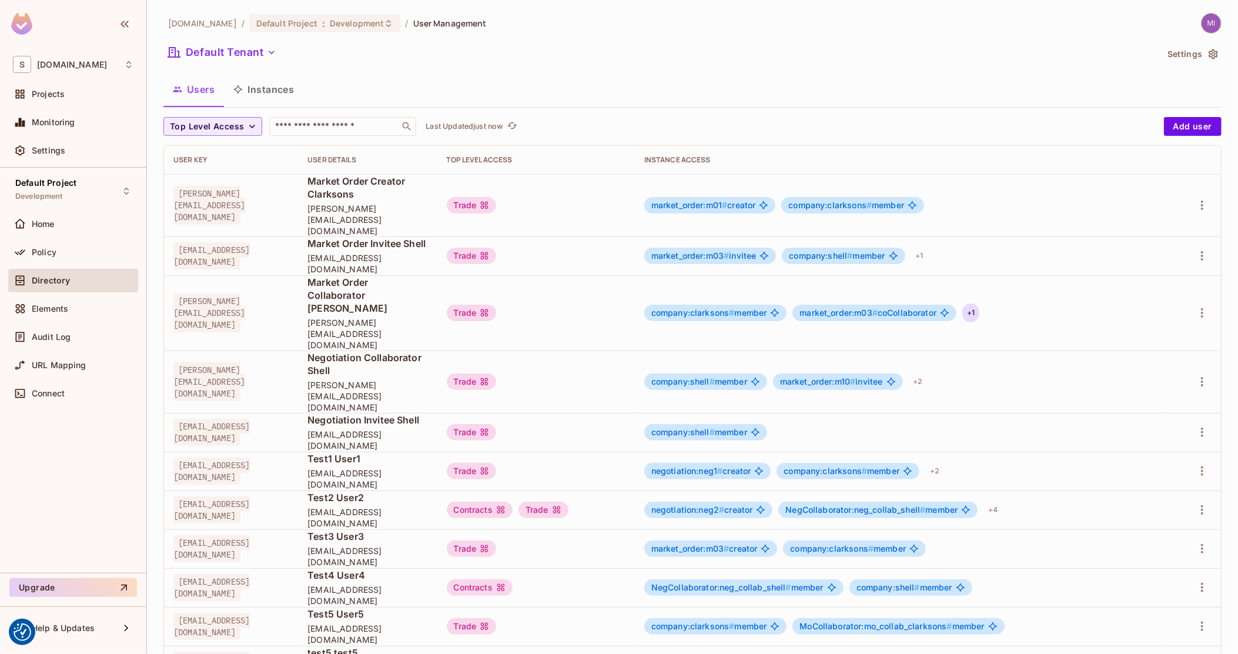
click at [979, 303] on div "+ 1" at bounding box center [970, 312] width 17 height 19
click at [1067, 266] on div at bounding box center [619, 327] width 1238 height 654
click at [285, 88] on button "Instances" at bounding box center [263, 89] width 79 height 29
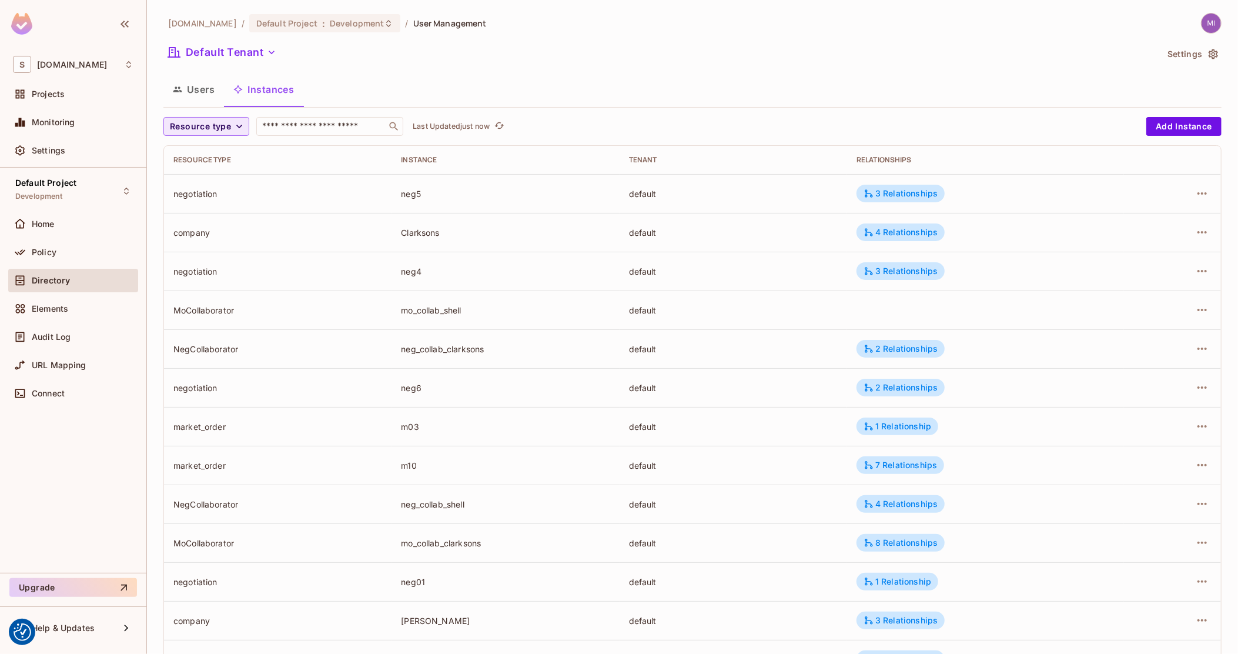
click at [228, 125] on span "Resource type" at bounding box center [200, 126] width 61 height 15
click at [198, 281] on span "Negotiation" at bounding box center [205, 279] width 65 height 11
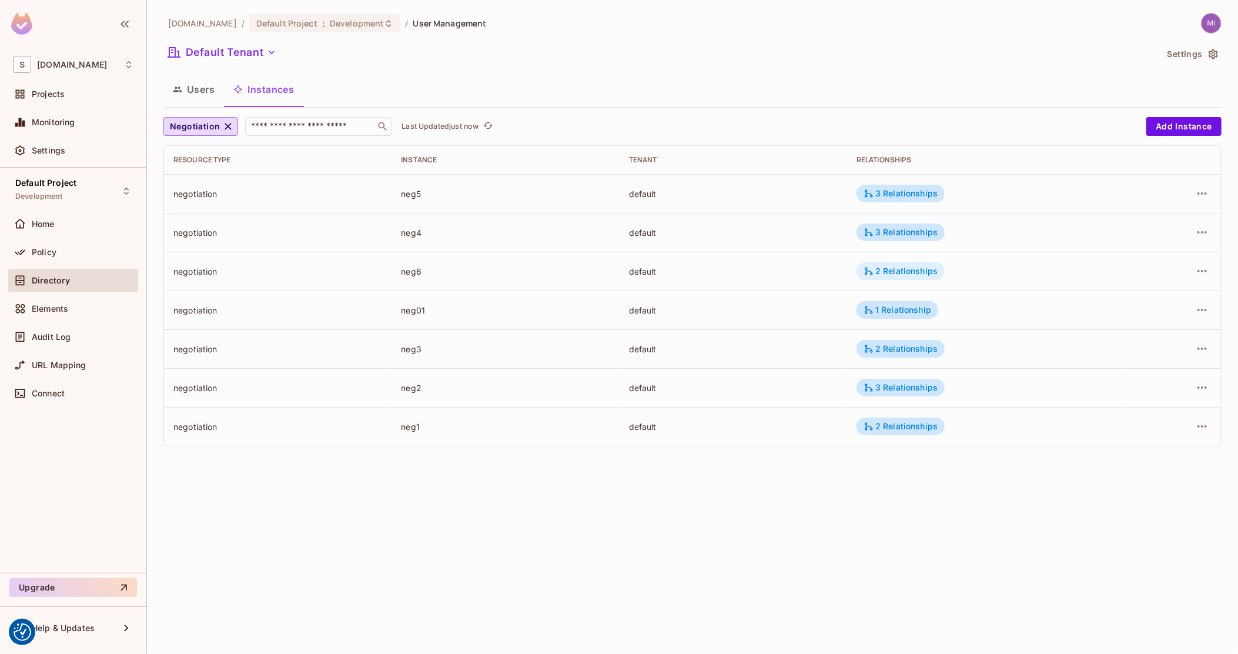
click at [921, 275] on div "2 Relationships" at bounding box center [901, 271] width 74 height 11
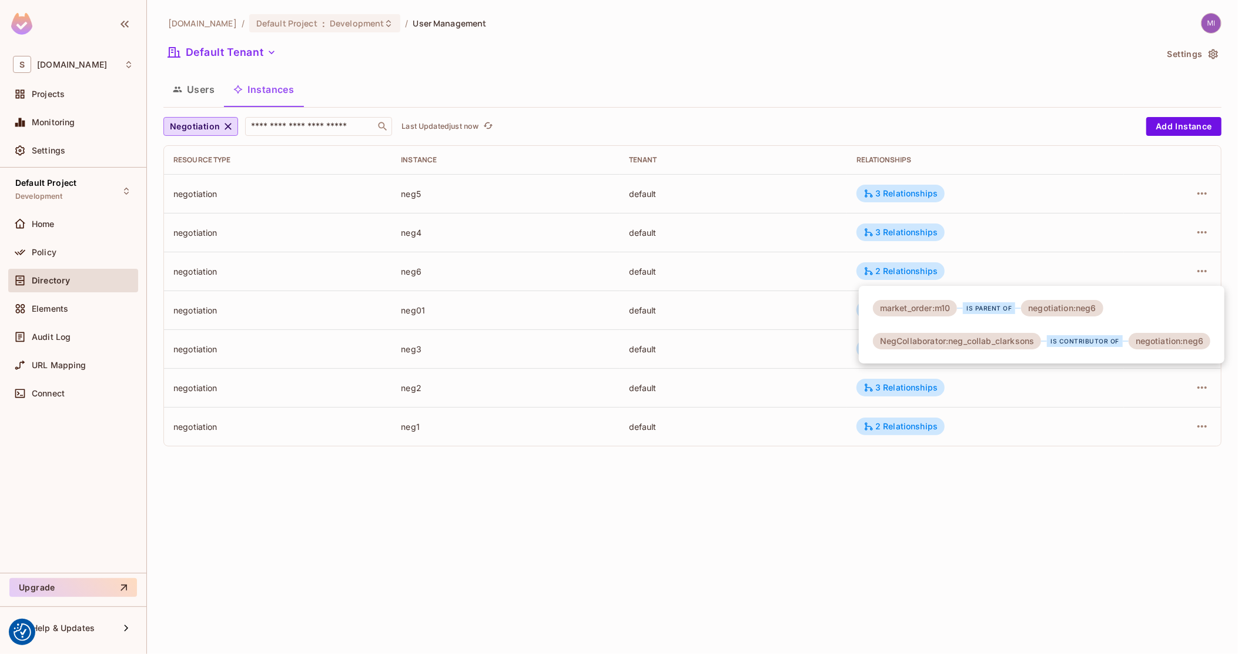
click at [713, 283] on div at bounding box center [619, 327] width 1238 height 654
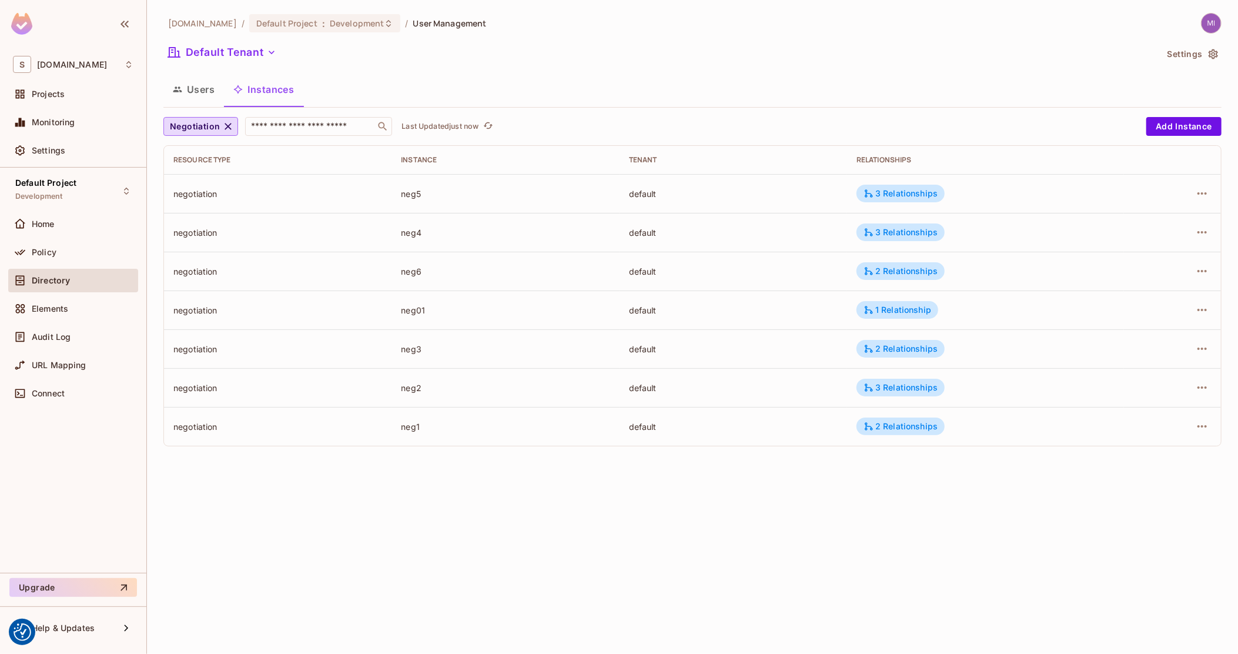
click at [185, 77] on button "Users" at bounding box center [193, 89] width 61 height 29
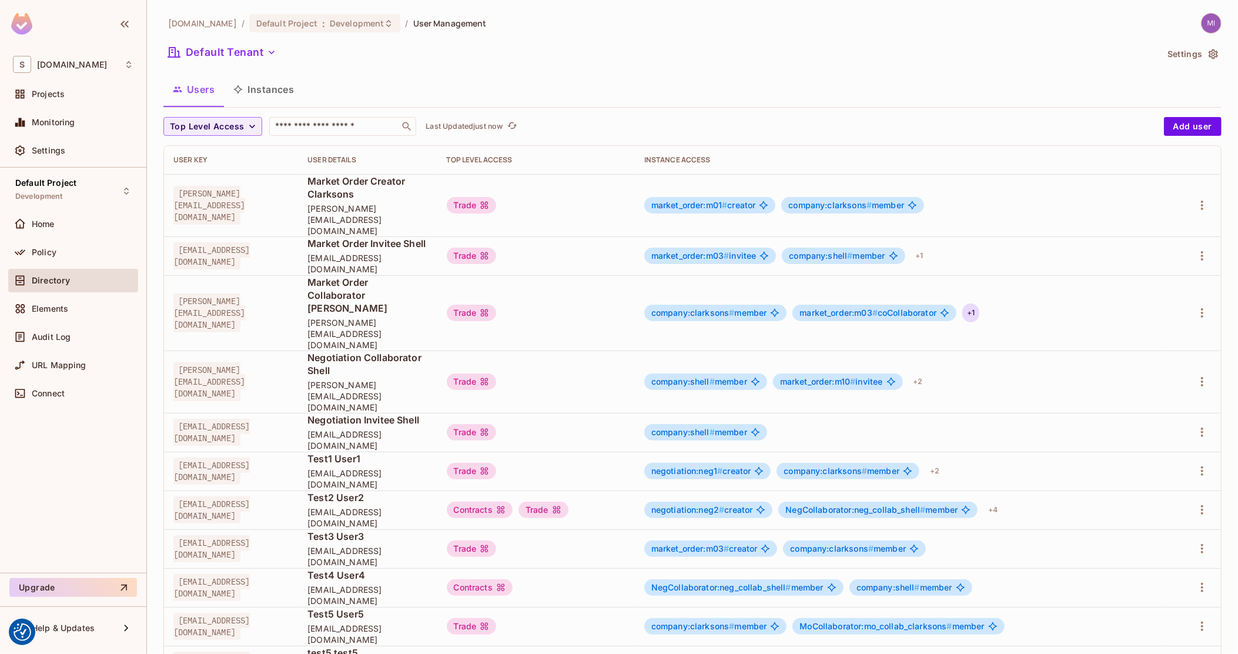
click at [979, 303] on div "+ 1" at bounding box center [970, 312] width 17 height 19
click at [855, 274] on div at bounding box center [619, 327] width 1238 height 654
click at [283, 89] on button "Instances" at bounding box center [263, 89] width 79 height 29
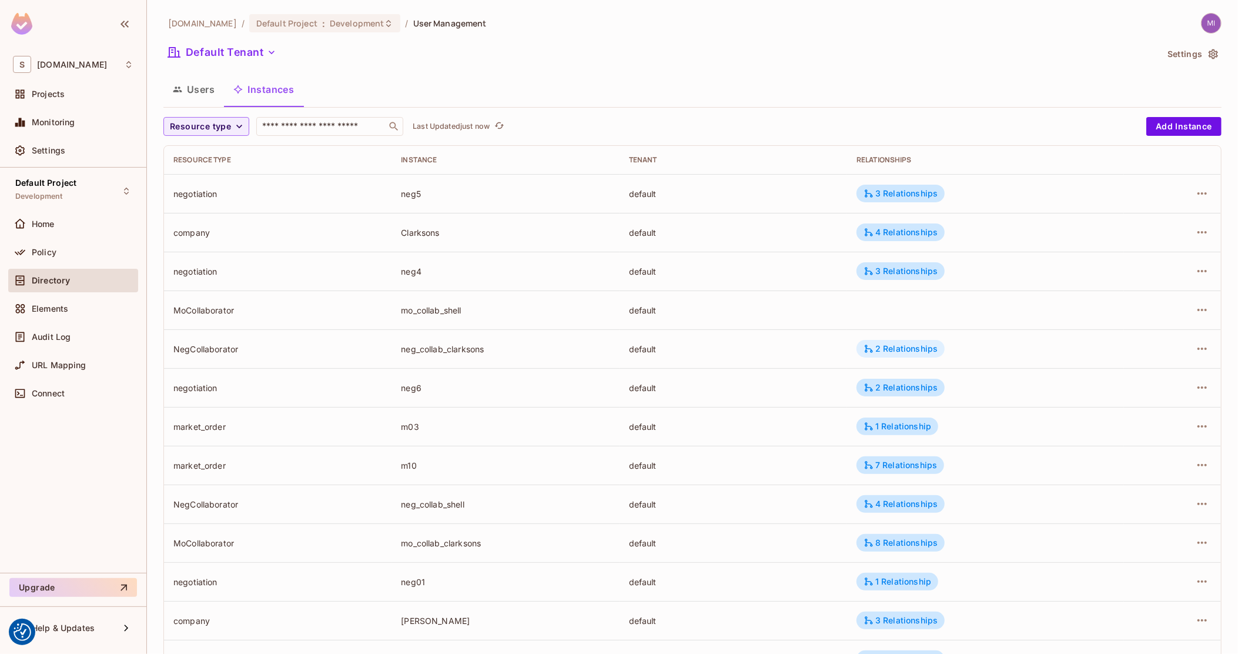
click at [888, 353] on div "2 Relationships" at bounding box center [901, 348] width 74 height 11
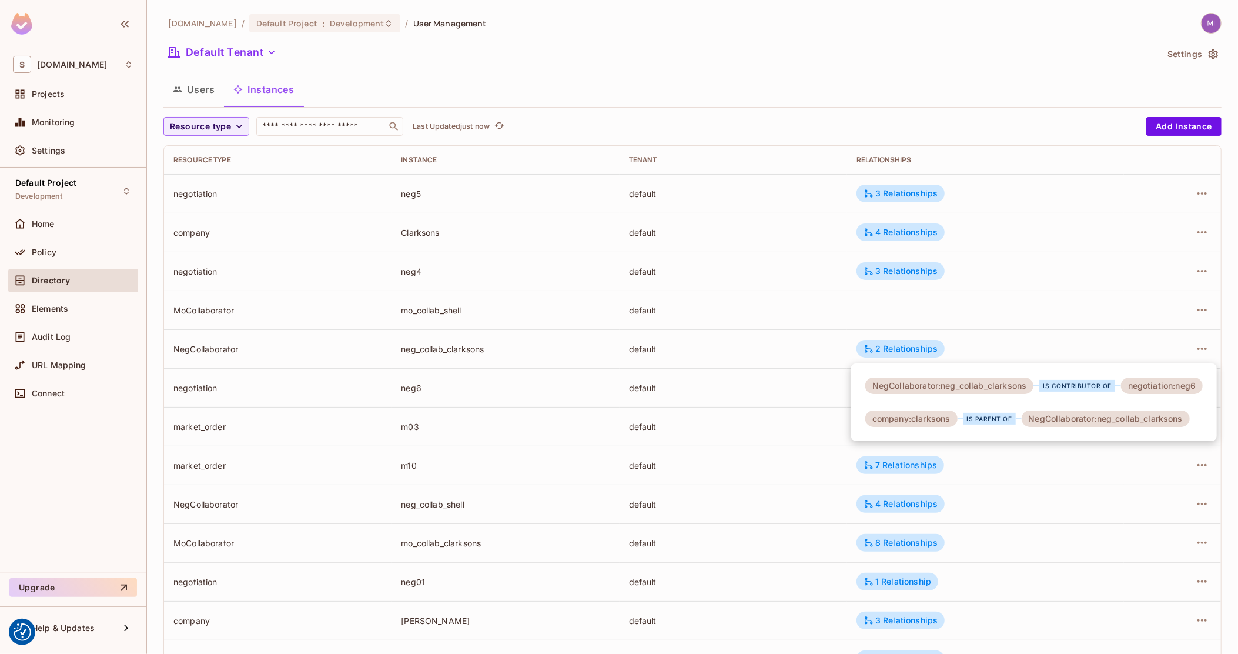
click at [671, 346] on div at bounding box center [619, 327] width 1238 height 654
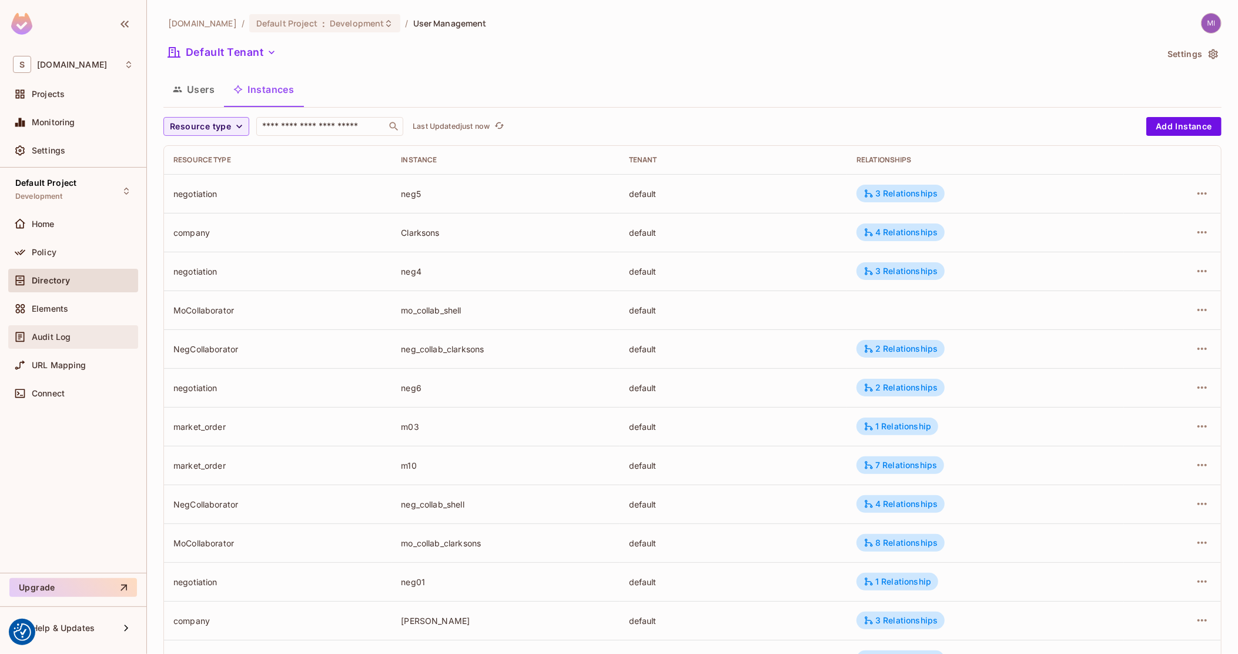
click at [54, 330] on div "Audit Log" at bounding box center [73, 337] width 121 height 14
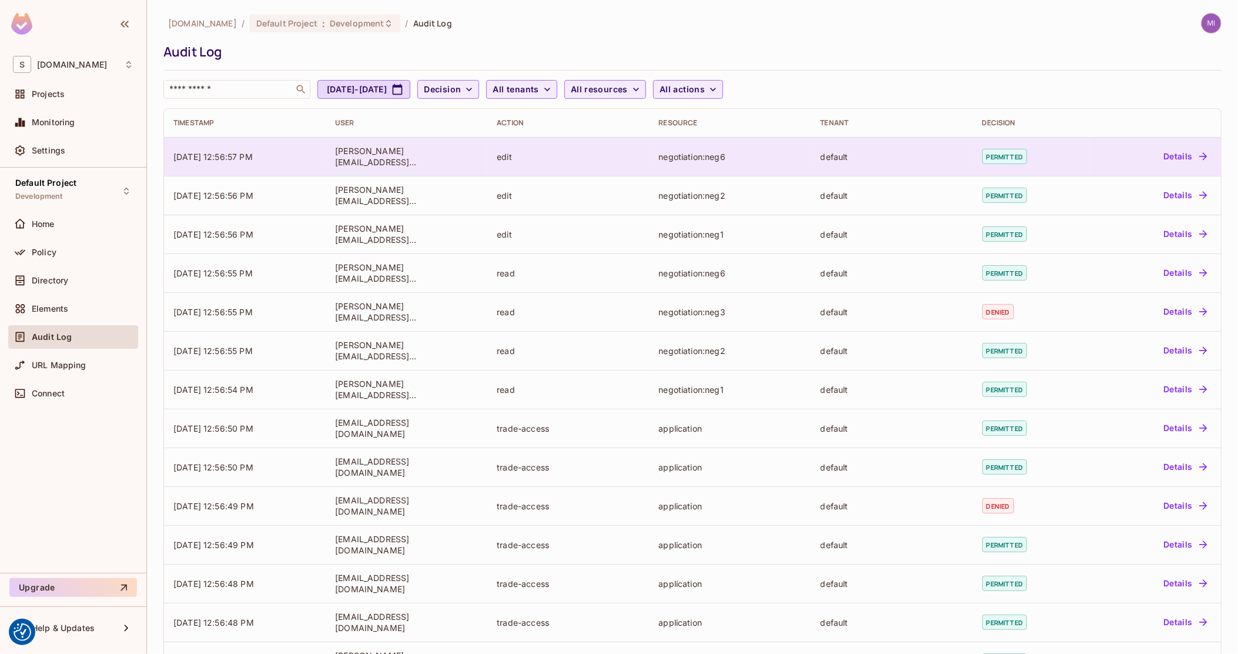
click at [888, 158] on div "default" at bounding box center [892, 156] width 143 height 11
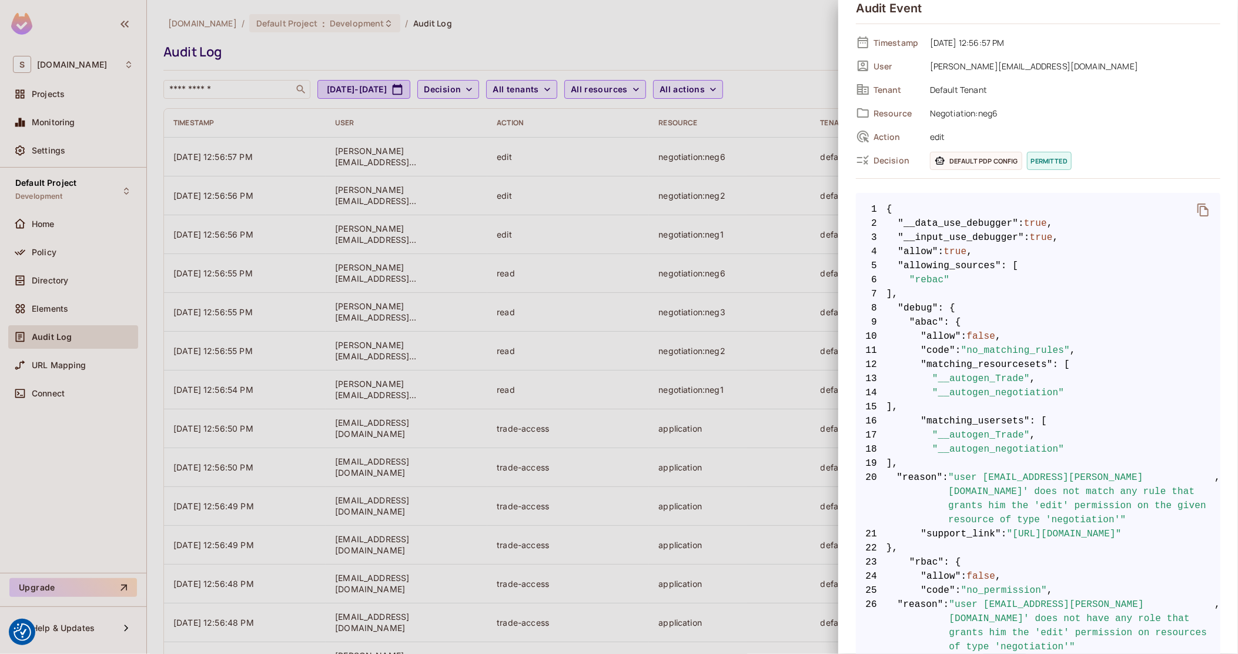
scroll to position [73, 0]
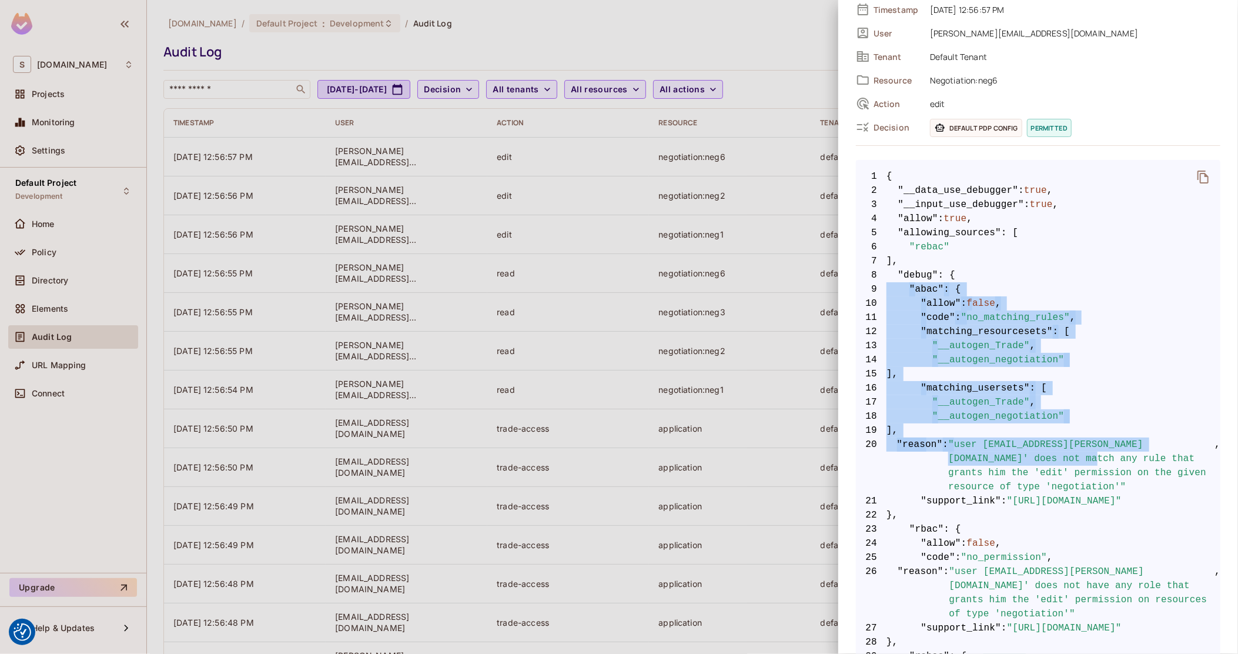
drag, startPoint x: 1045, startPoint y: 279, endPoint x: 1003, endPoint y: 462, distance: 188.1
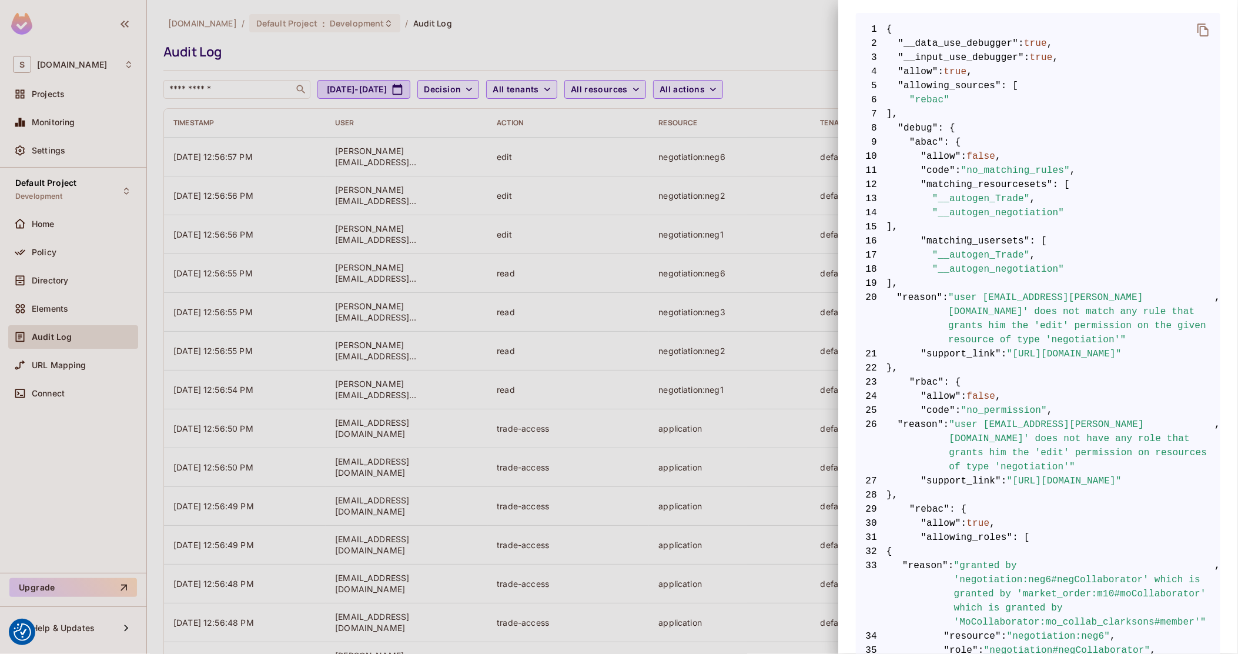
click at [1016, 361] on span "22 }," at bounding box center [1038, 368] width 364 height 14
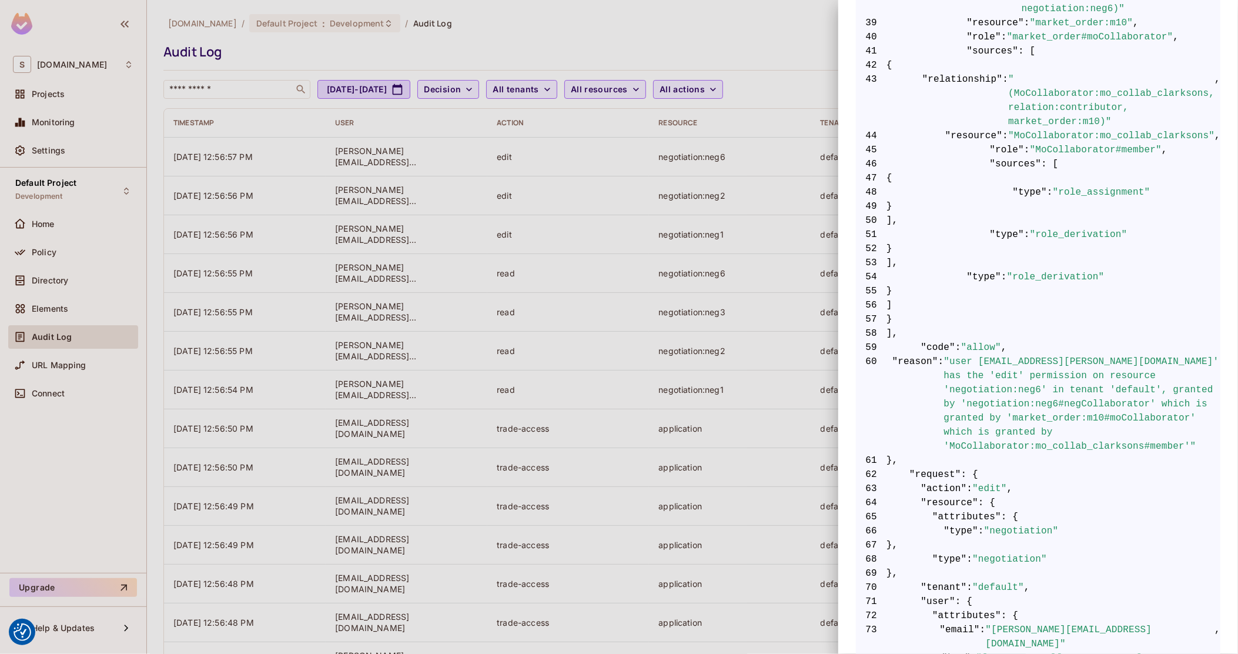
scroll to position [955, 0]
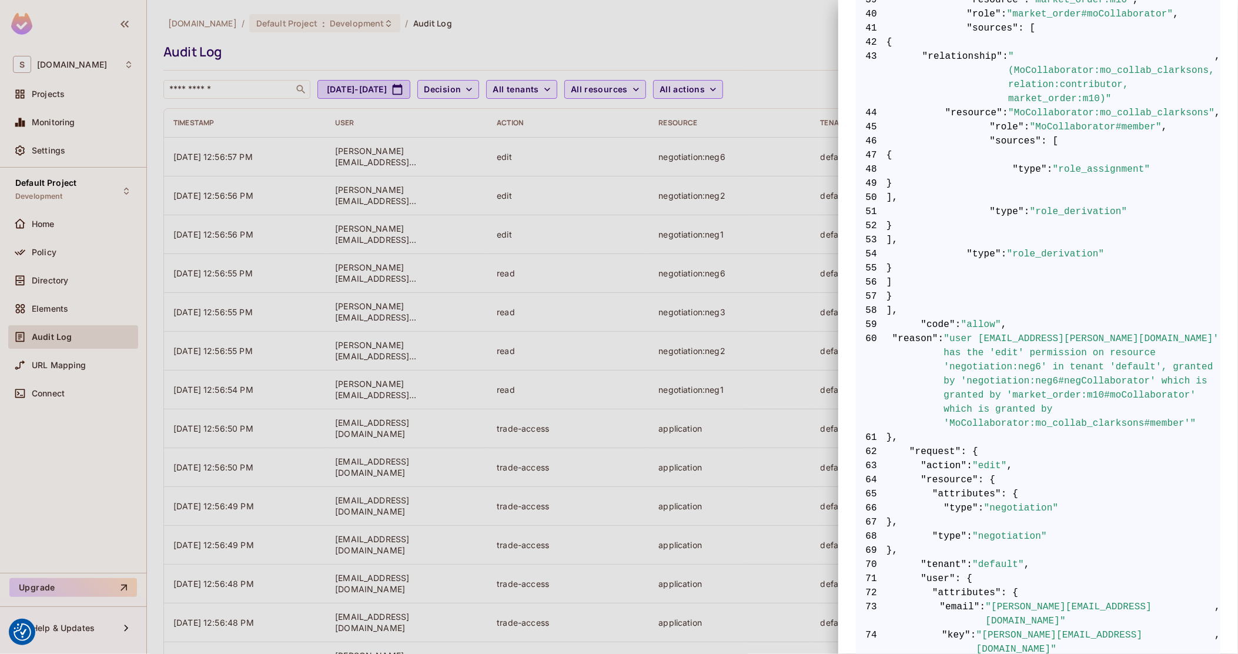
drag, startPoint x: 948, startPoint y: 295, endPoint x: 1136, endPoint y: 298, distance: 188.1
click at [1136, 332] on span ""user 'thomas@clarksons.com' has the 'edit' permission on resource 'negotiation…" at bounding box center [1082, 381] width 277 height 99
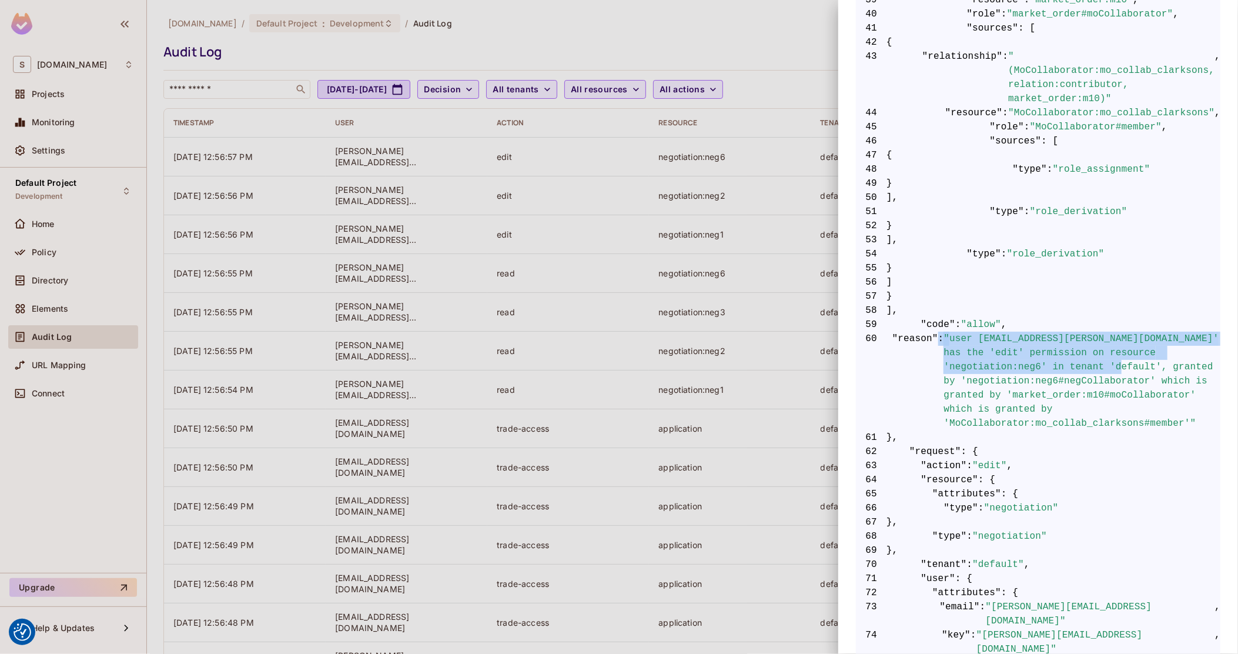
drag, startPoint x: 935, startPoint y: 296, endPoint x: 1112, endPoint y: 323, distance: 178.9
click at [1112, 332] on span "60 "reason" : "user 'thomas@clarksons.com' has the 'edit' permission on resourc…" at bounding box center [1038, 381] width 364 height 99
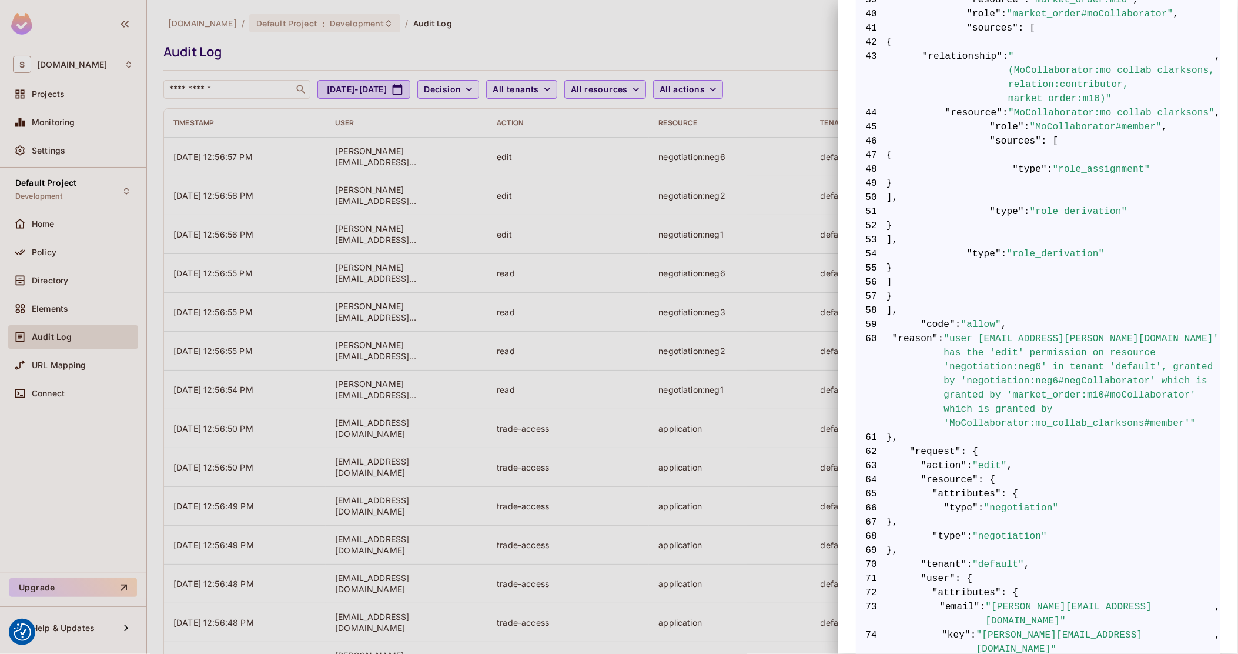
click at [1097, 333] on span ""user 'thomas@clarksons.com' has the 'edit' permission on resource 'negotiation…" at bounding box center [1082, 381] width 277 height 99
drag, startPoint x: 1113, startPoint y: 336, endPoint x: 961, endPoint y: 332, distance: 151.7
click at [961, 332] on span ""user 'thomas@clarksons.com' has the 'edit' permission on resource 'negotiation…" at bounding box center [1082, 381] width 277 height 99
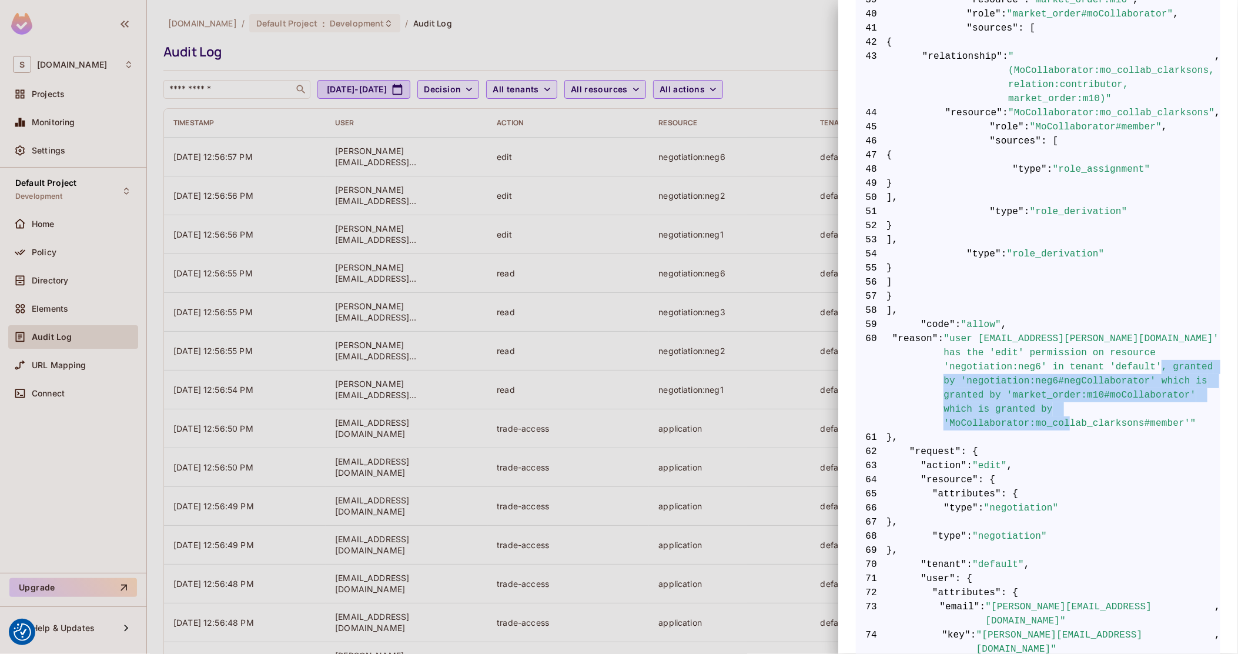
drag, startPoint x: 1162, startPoint y: 382, endPoint x: 972, endPoint y: 328, distance: 196.9
click at [975, 332] on span ""user 'thomas@clarksons.com' has the 'edit' permission on resource 'negotiation…" at bounding box center [1082, 381] width 277 height 99
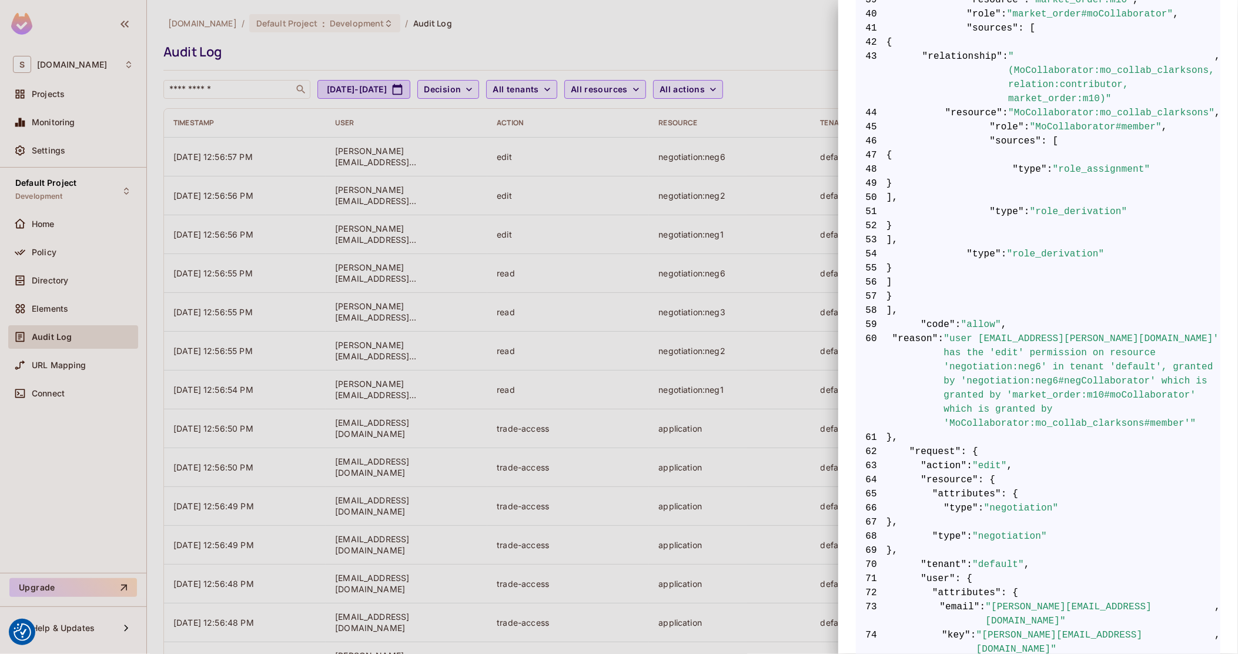
click at [972, 332] on span ""user 'thomas@clarksons.com' has the 'edit' permission on resource 'negotiation…" at bounding box center [1082, 381] width 277 height 99
click at [91, 300] on div at bounding box center [619, 327] width 1238 height 654
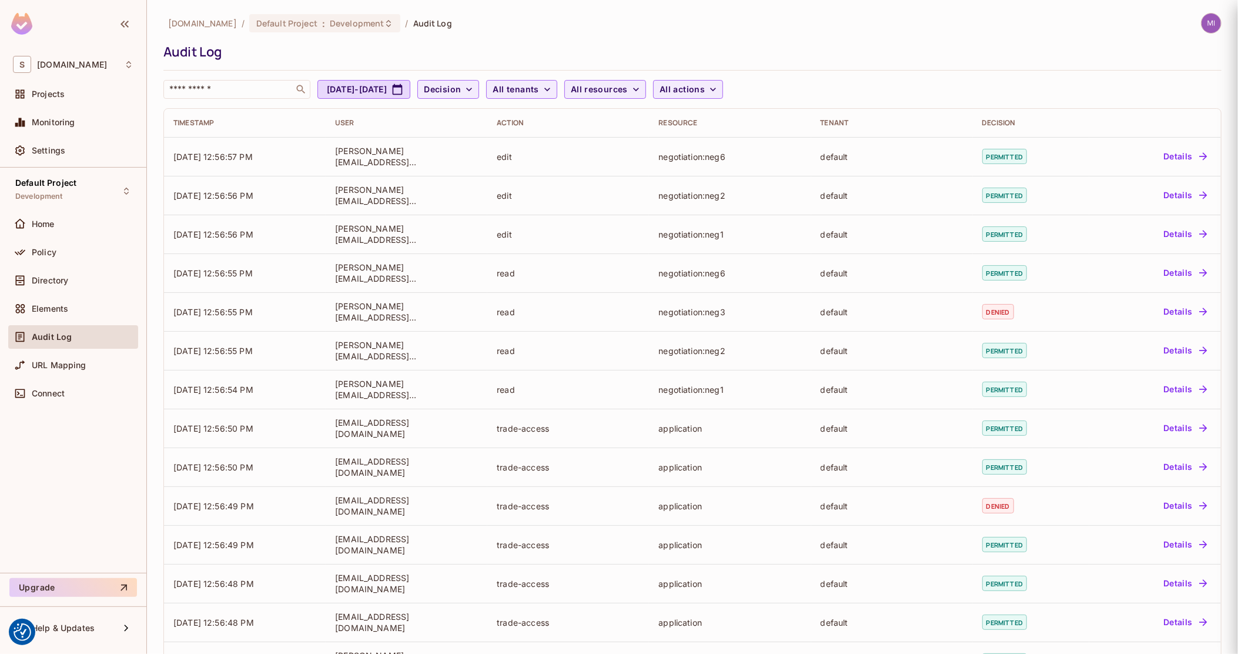
scroll to position [0, 0]
click at [56, 154] on span "Settings" at bounding box center [49, 150] width 34 height 9
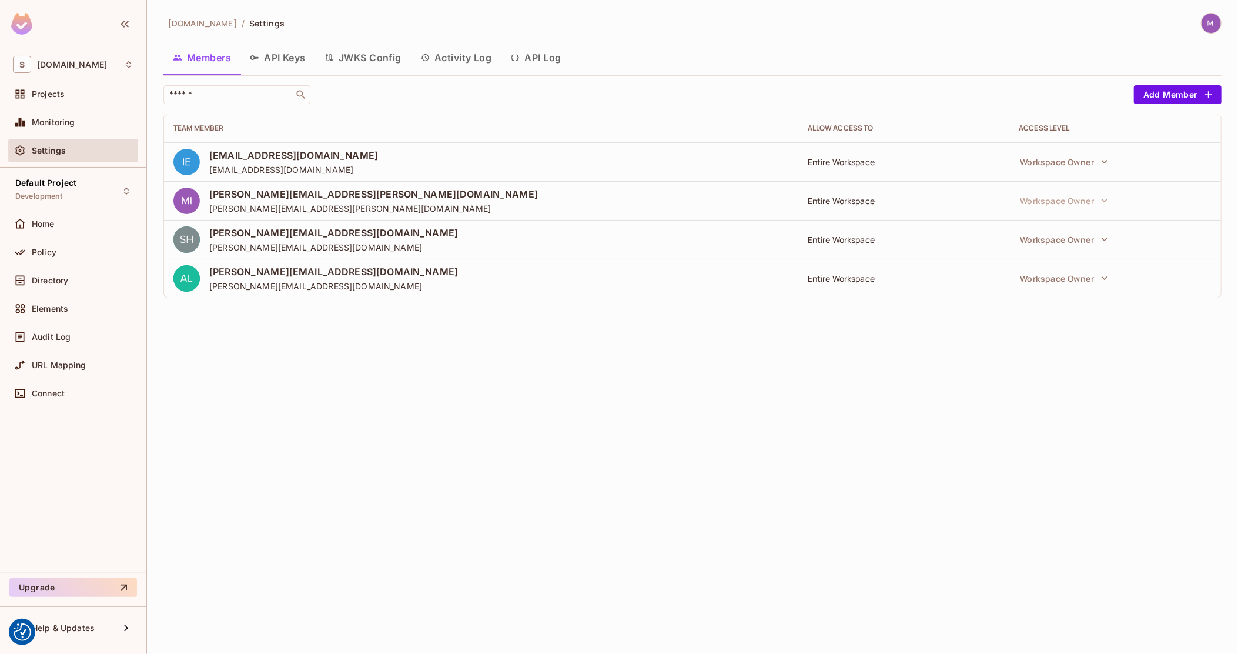
click at [544, 56] on button "API Log" at bounding box center [535, 57] width 69 height 29
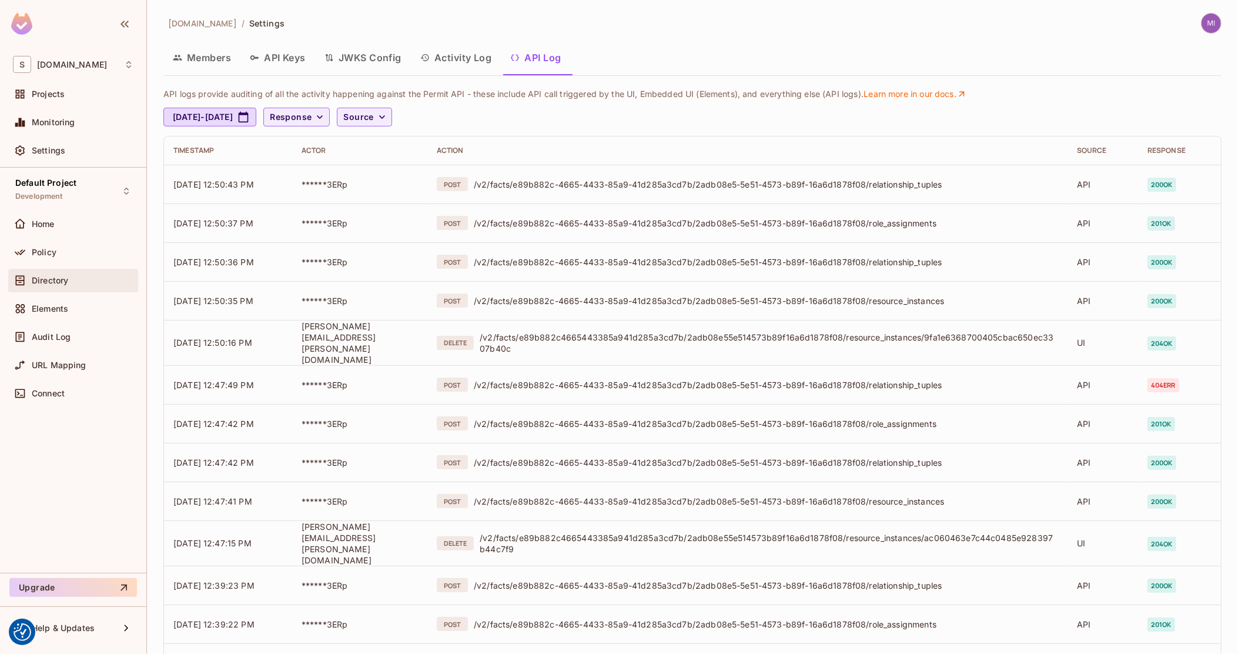
click at [65, 282] on span "Directory" at bounding box center [50, 280] width 36 height 9
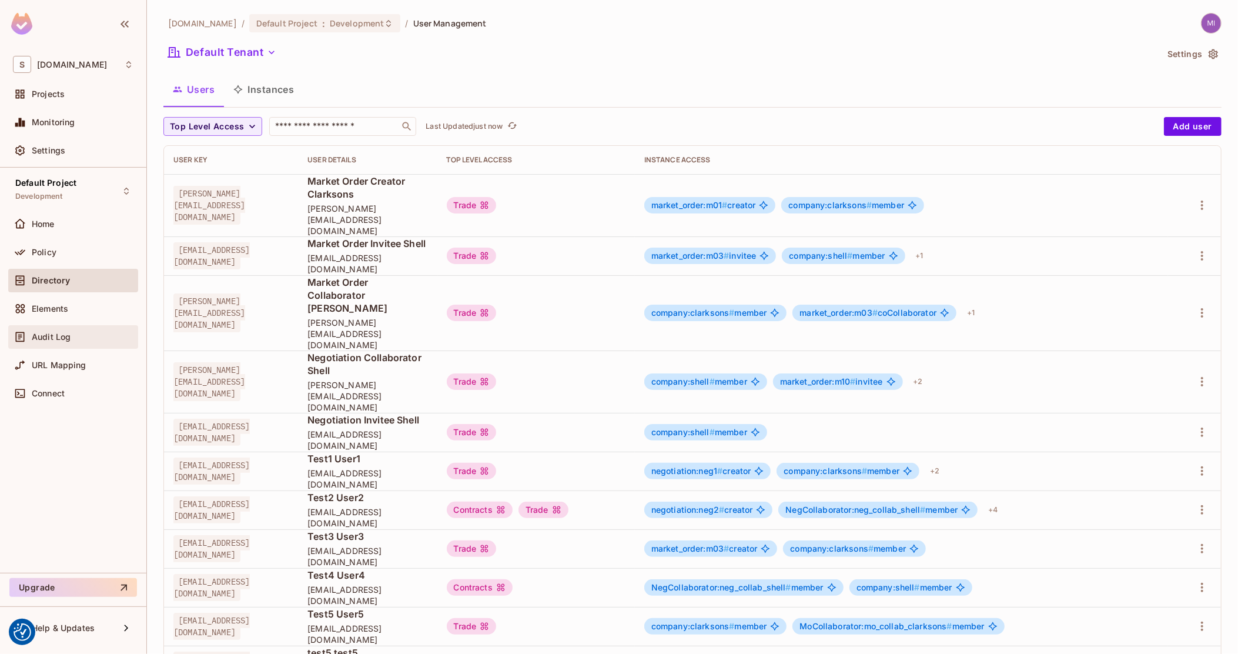
click at [58, 334] on span "Audit Log" at bounding box center [51, 336] width 39 height 9
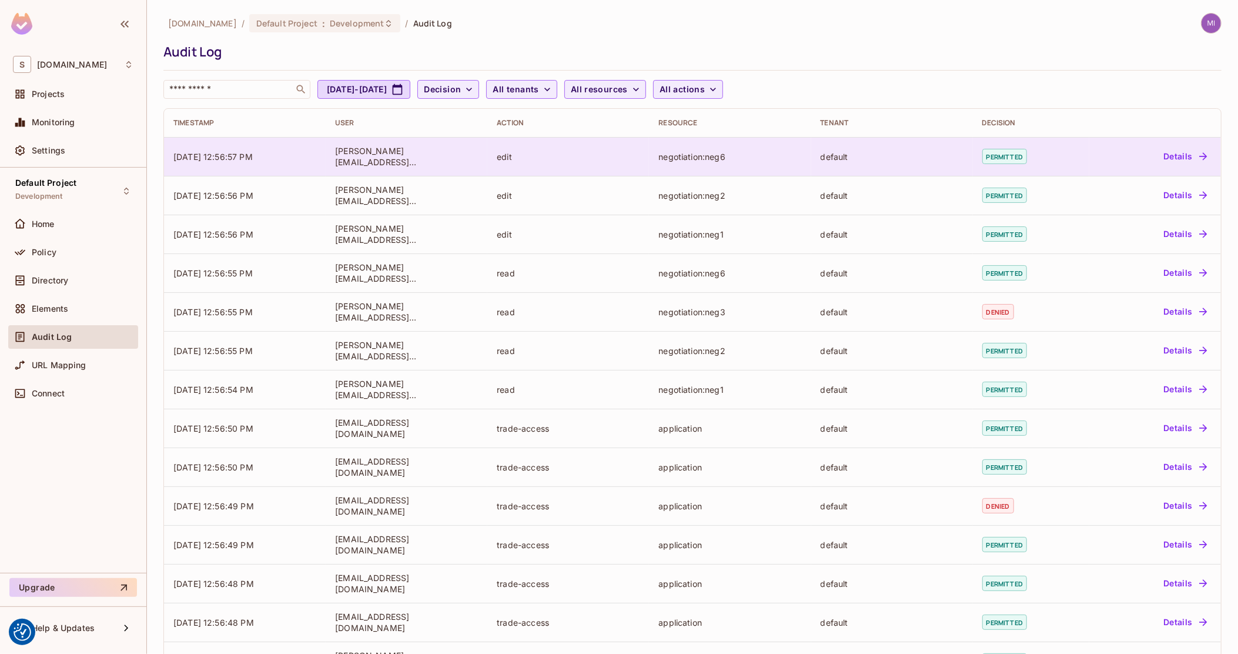
click at [408, 156] on div "[PERSON_NAME][EMAIL_ADDRESS][DOMAIN_NAME]" at bounding box center [406, 156] width 143 height 22
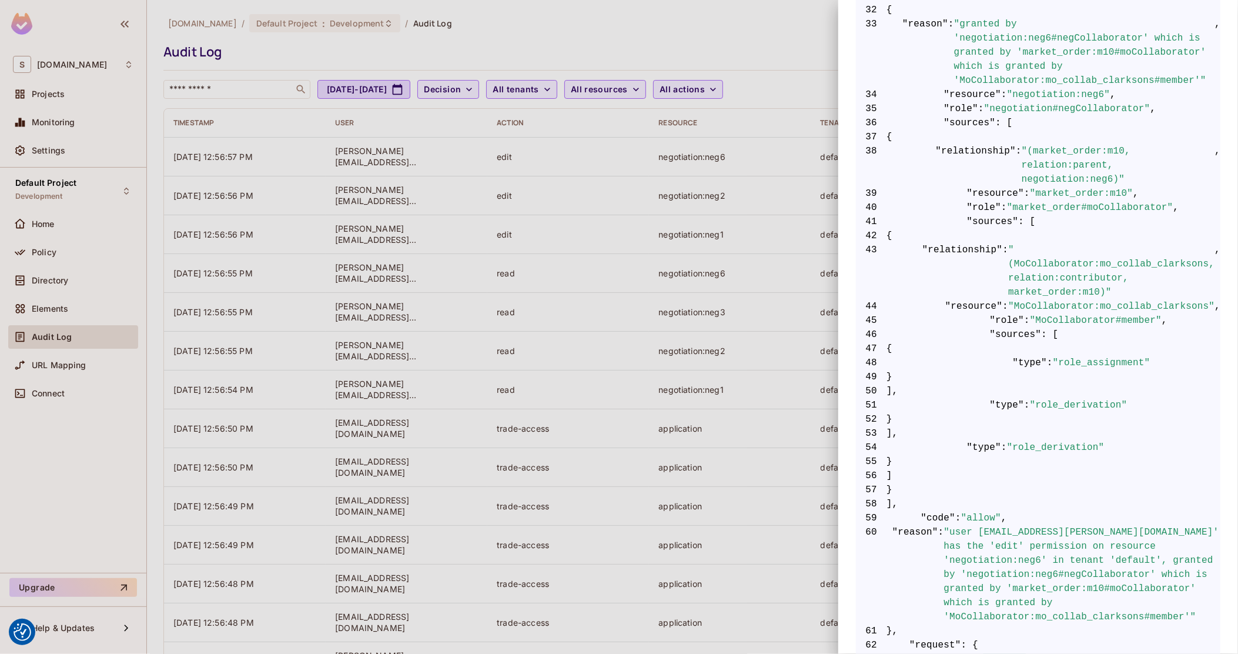
scroll to position [835, 0]
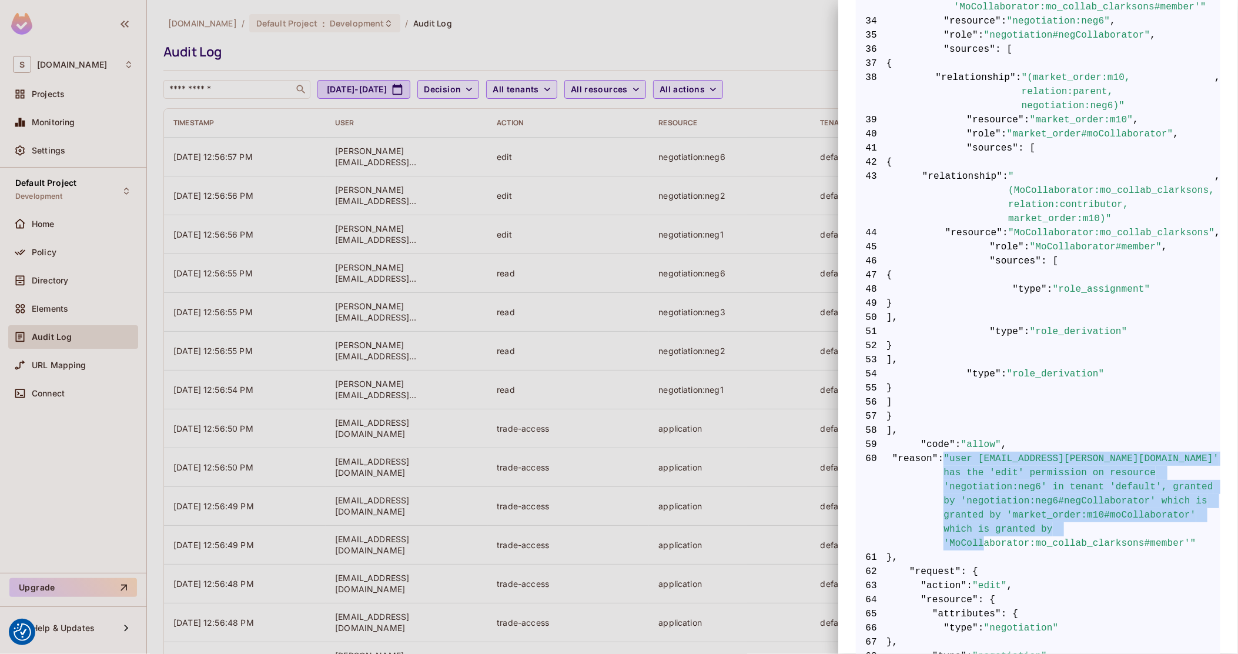
drag, startPoint x: 942, startPoint y: 414, endPoint x: 1088, endPoint y: 497, distance: 168.0
click at [1083, 496] on span ""user 'thomas@clarksons.com' has the 'edit' permission on resource 'negotiation…" at bounding box center [1082, 500] width 277 height 99
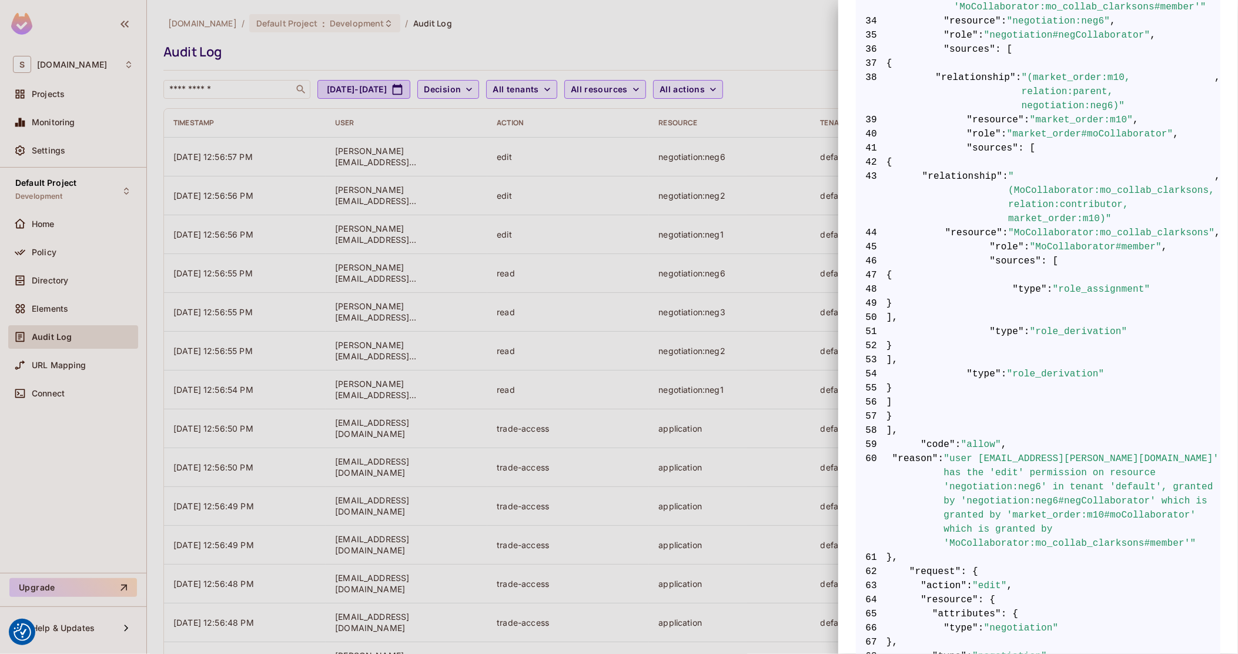
click at [1153, 501] on span ""user 'thomas@clarksons.com' has the 'edit' permission on resource 'negotiation…" at bounding box center [1082, 500] width 277 height 99
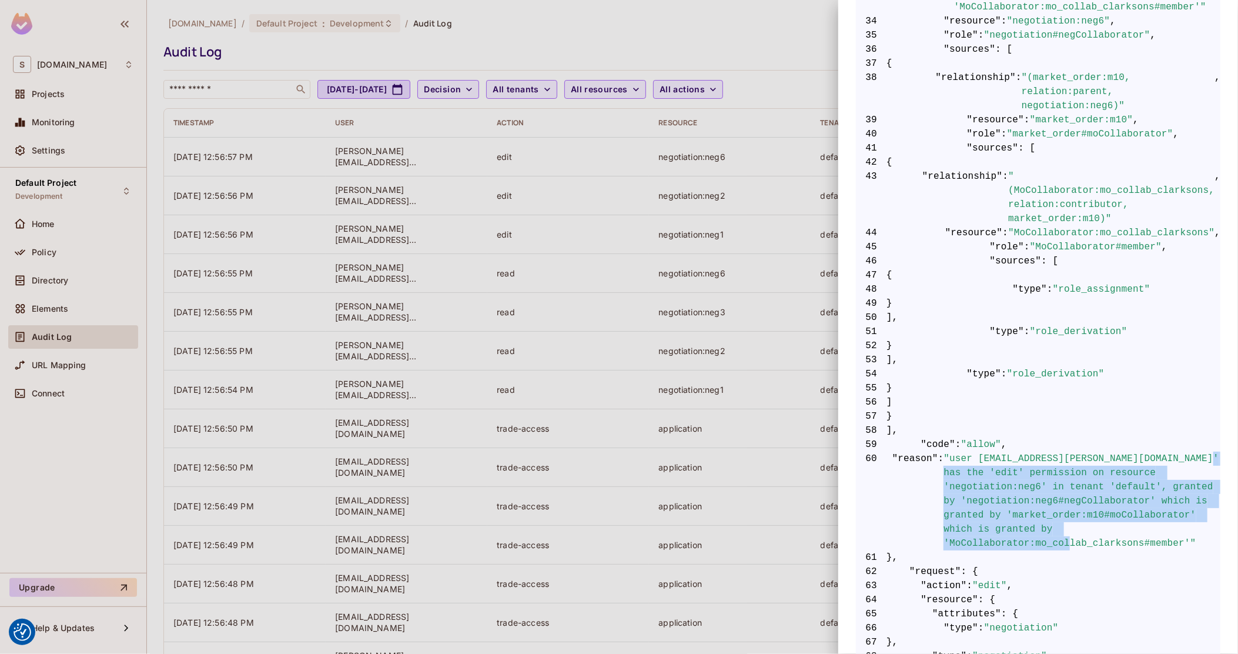
drag, startPoint x: 1161, startPoint y: 501, endPoint x: 952, endPoint y: 426, distance: 221.8
click at [953, 451] on span ""user 'thomas@clarksons.com' has the 'edit' permission on resource 'negotiation…" at bounding box center [1082, 500] width 277 height 99
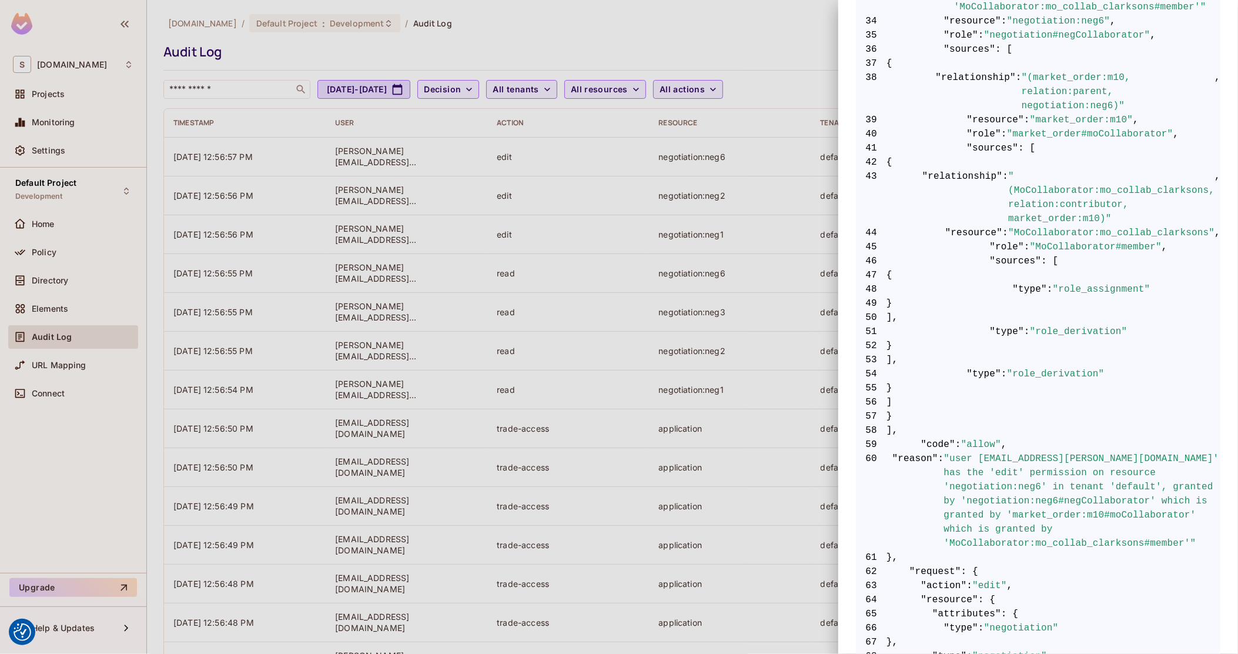
click at [952, 451] on span ""user 'thomas@clarksons.com' has the 'edit' permission on resource 'negotiation…" at bounding box center [1082, 500] width 277 height 99
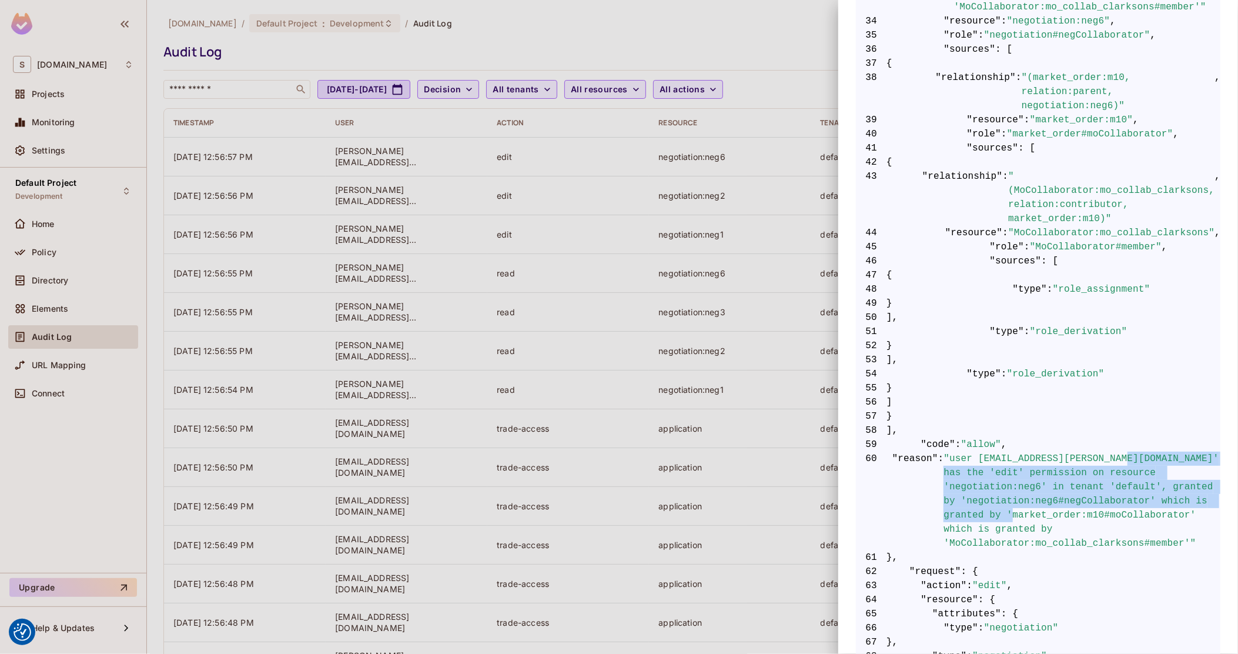
drag, startPoint x: 1110, startPoint y: 419, endPoint x: 1035, endPoint y: 481, distance: 98.1
click at [1046, 477] on span ""user 'thomas@clarksons.com' has the 'edit' permission on resource 'negotiation…" at bounding box center [1082, 500] width 277 height 99
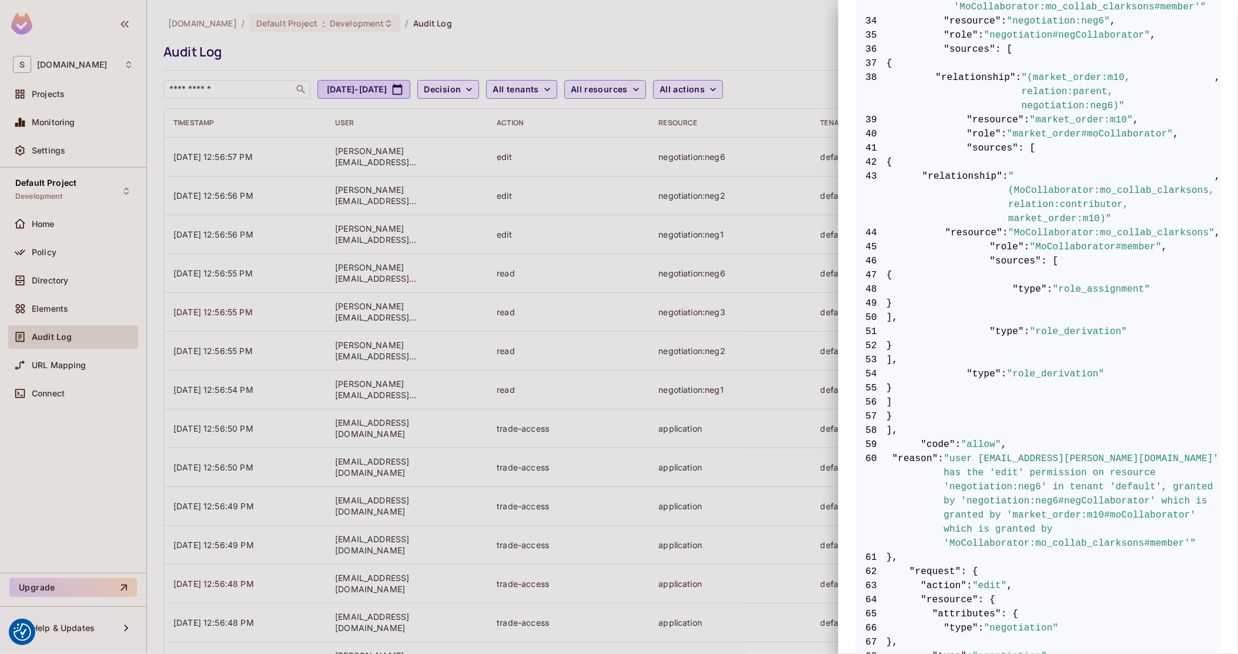
click at [1032, 483] on span ""user 'thomas@clarksons.com' has the 'edit' permission on resource 'negotiation…" at bounding box center [1082, 500] width 277 height 99
click at [79, 285] on div at bounding box center [619, 327] width 1238 height 654
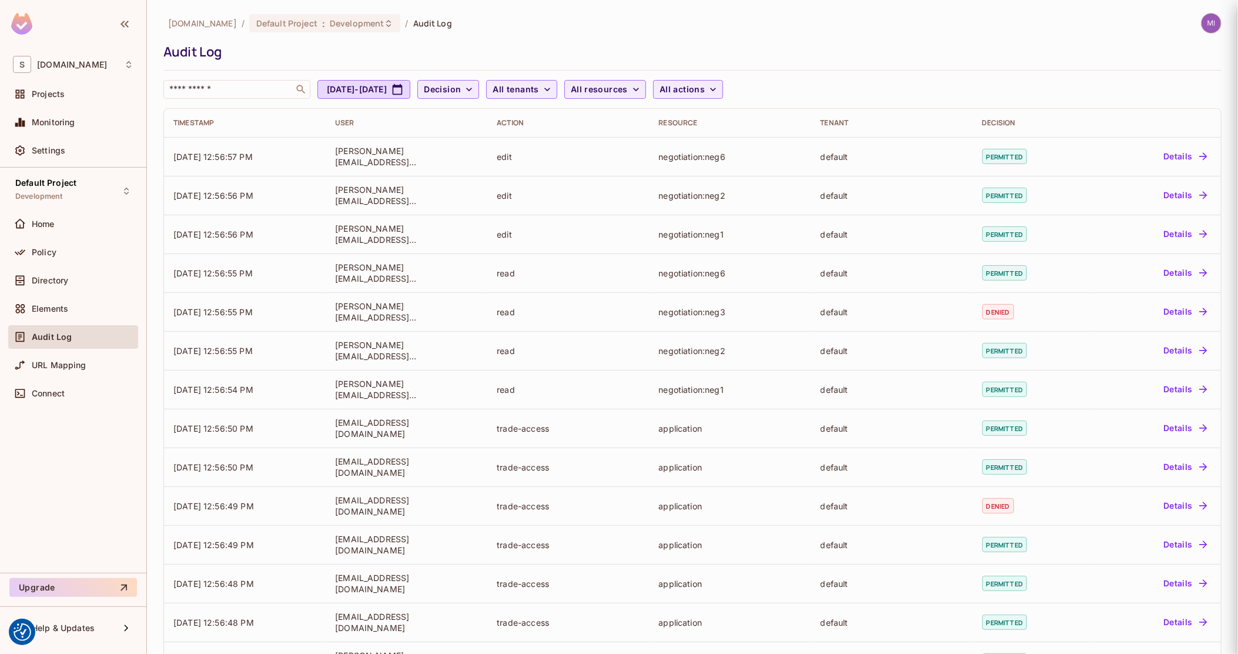
scroll to position [0, 0]
click at [72, 250] on div "Policy" at bounding box center [83, 251] width 102 height 9
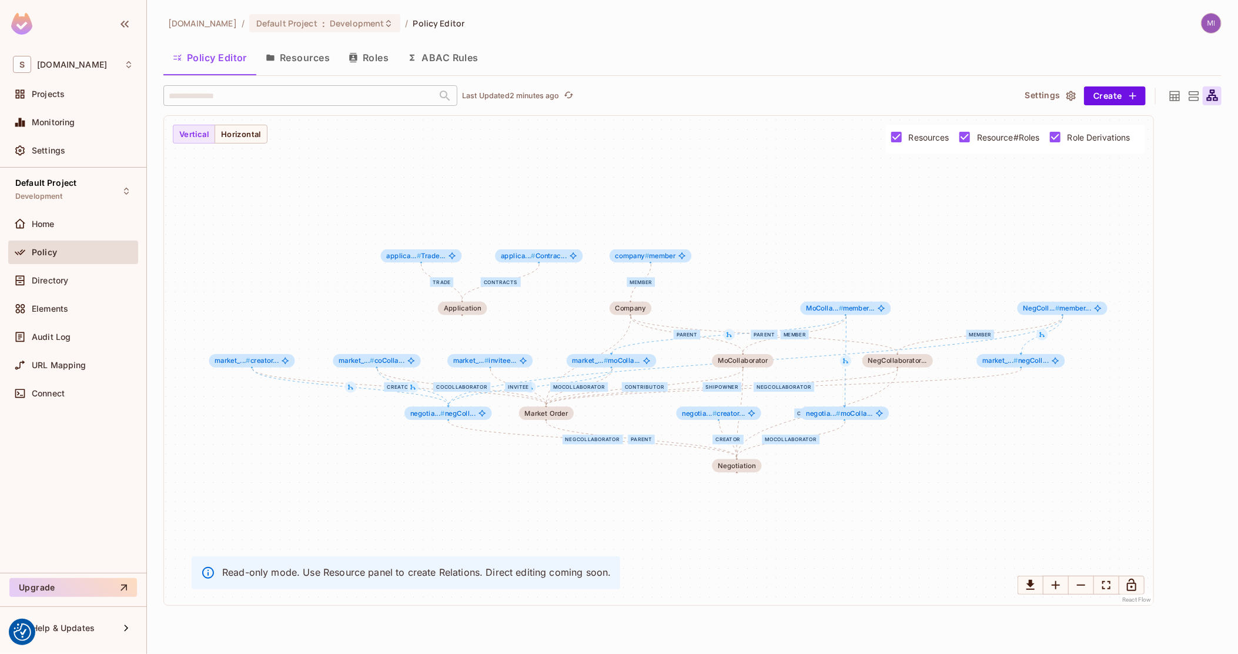
click at [1087, 136] on span "Role Derivations" at bounding box center [1099, 137] width 63 height 11
click at [996, 134] on span "Resource#Roles" at bounding box center [1008, 137] width 63 height 11
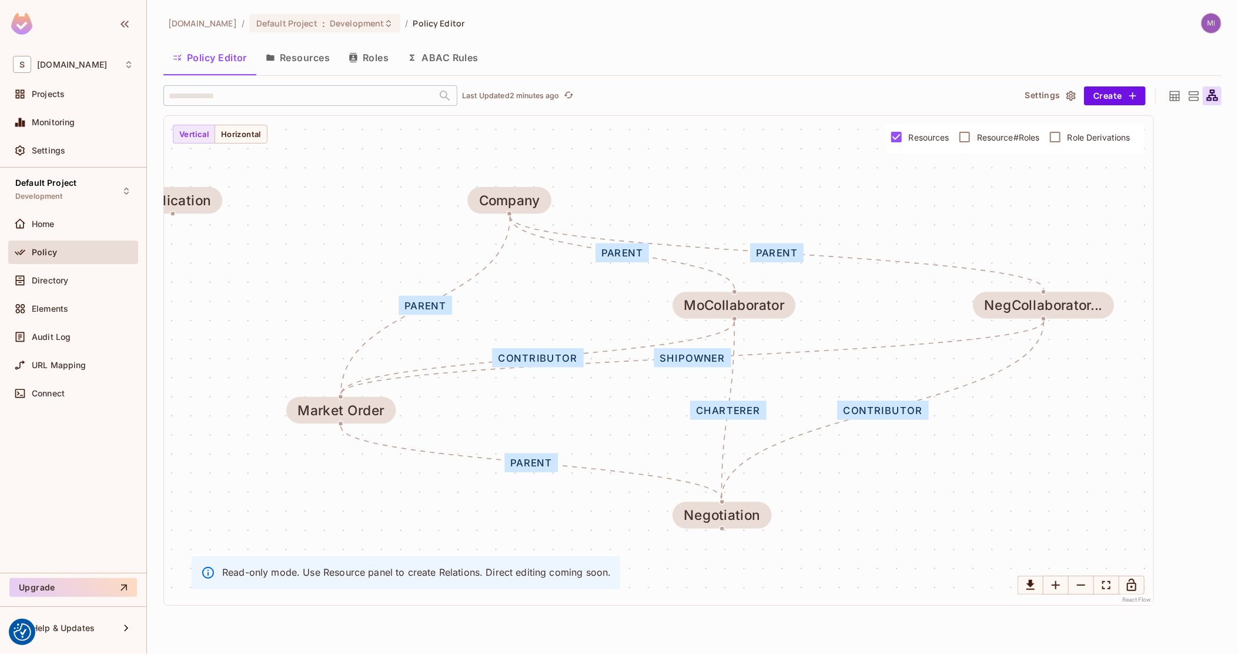
drag, startPoint x: 797, startPoint y: 399, endPoint x: 823, endPoint y: 384, distance: 30.3
click at [823, 384] on div "shipowner contributor parent parent parent parent charterer contributor Market …" at bounding box center [658, 360] width 989 height 489
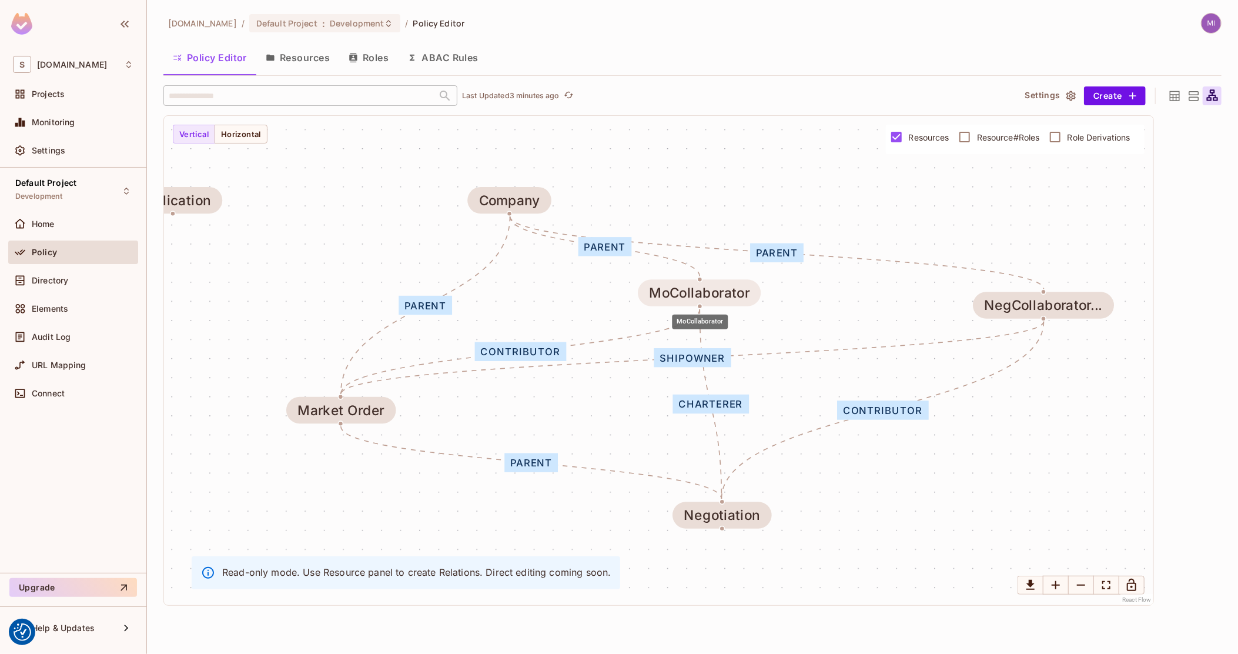
drag, startPoint x: 730, startPoint y: 309, endPoint x: 662, endPoint y: 290, distance: 70.9
click at [684, 288] on div "MoCollaborator" at bounding box center [700, 292] width 101 height 15
drag, startPoint x: 682, startPoint y: 299, endPoint x: 714, endPoint y: 306, distance: 32.5
click at [714, 306] on div "MoCollaborator" at bounding box center [720, 297] width 123 height 26
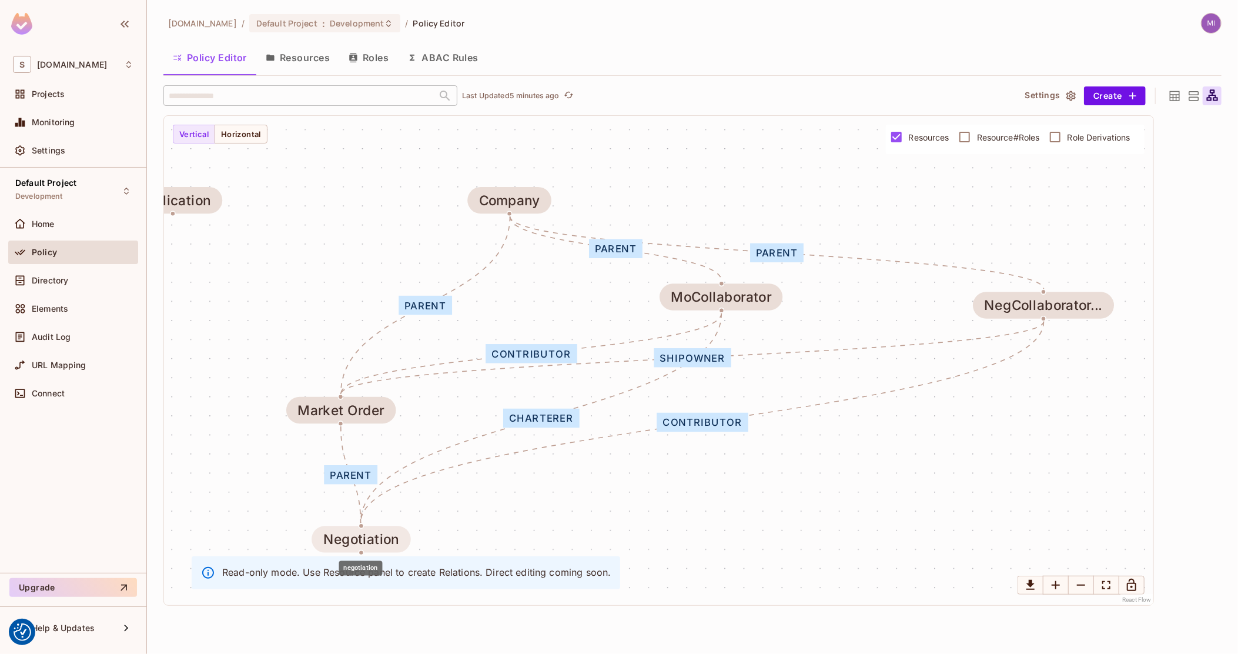
drag, startPoint x: 732, startPoint y: 513, endPoint x: 366, endPoint y: 537, distance: 367.1
click at [366, 537] on div "Negotiation" at bounding box center [361, 538] width 76 height 15
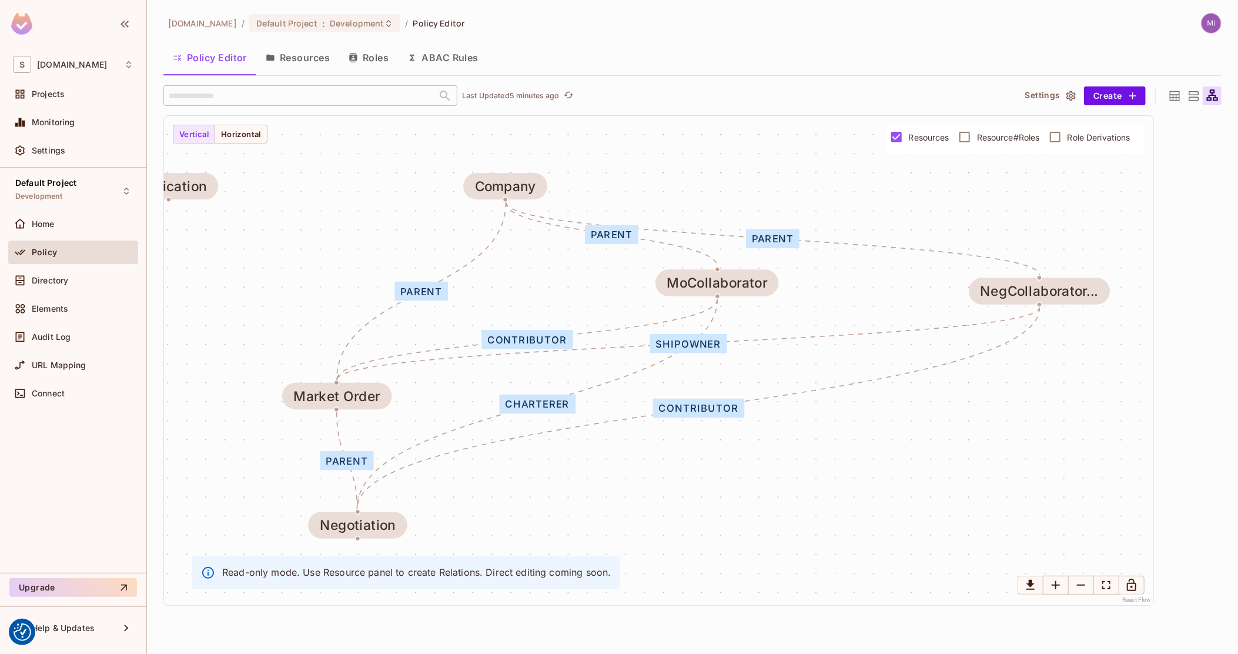
drag, startPoint x: 678, startPoint y: 356, endPoint x: 674, endPoint y: 342, distance: 14.7
click at [674, 342] on div "shipowner" at bounding box center [688, 343] width 77 height 19
click at [546, 399] on div "charterer" at bounding box center [538, 403] width 76 height 19
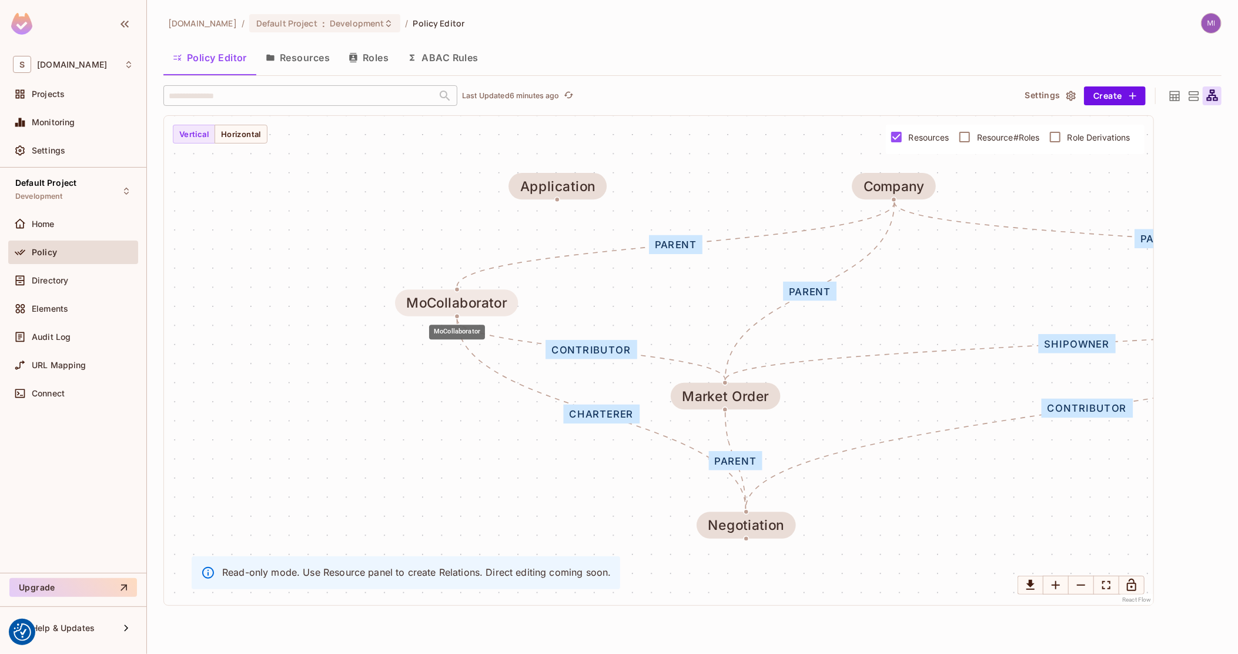
drag, startPoint x: 698, startPoint y: 284, endPoint x: 433, endPoint y: 303, distance: 265.8
click at [433, 303] on div "MoCollaborator" at bounding box center [457, 302] width 101 height 15
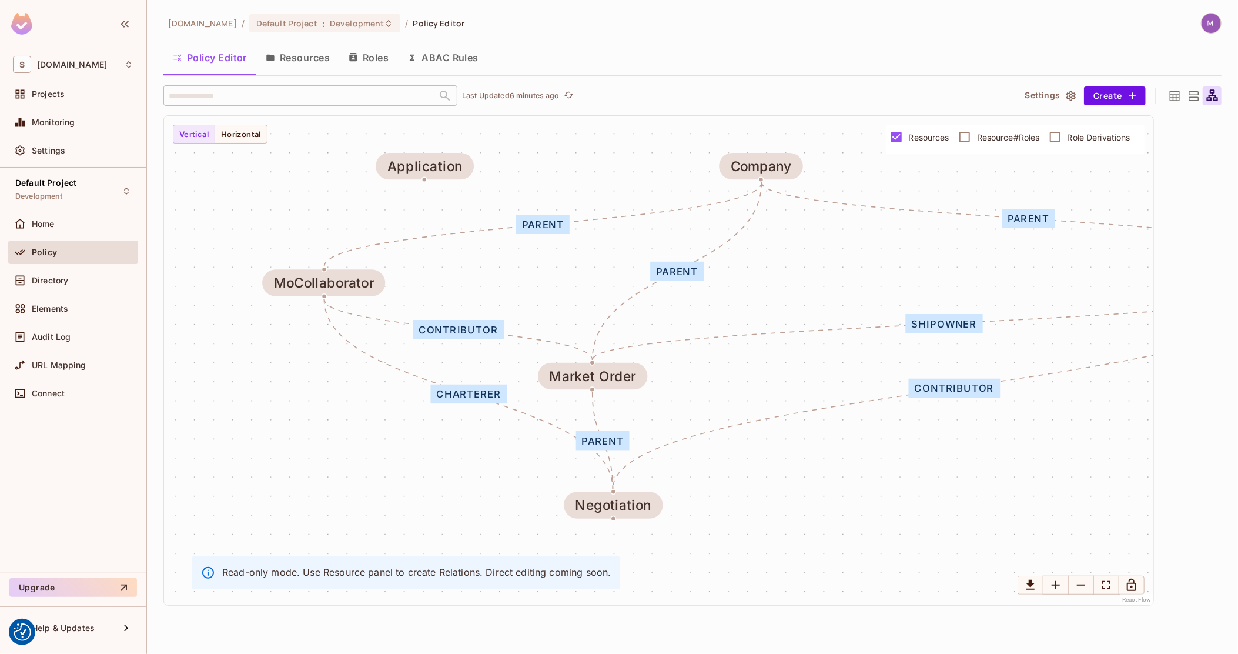
drag, startPoint x: 978, startPoint y: 382, endPoint x: 836, endPoint y: 356, distance: 144.6
click at [837, 356] on div "shipowner contributor parent parent parent parent charterer contributor Market …" at bounding box center [658, 360] width 989 height 489
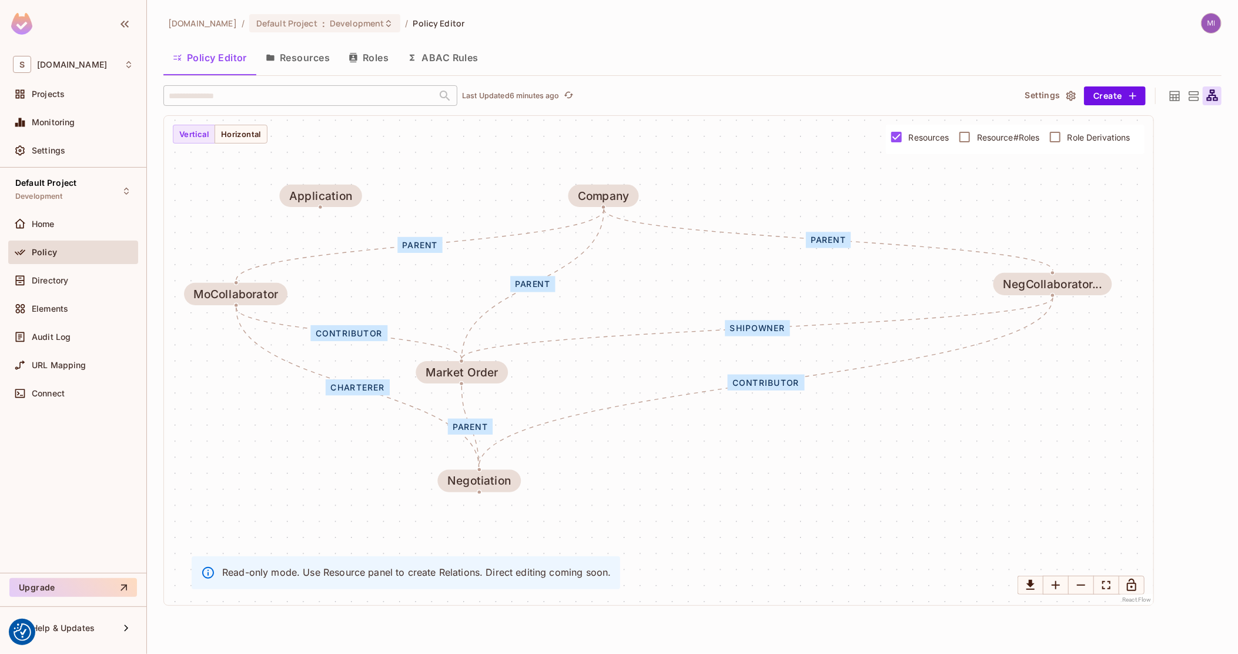
drag, startPoint x: 1006, startPoint y: 360, endPoint x: 818, endPoint y: 354, distance: 188.8
click at [828, 358] on div "shipowner contributor parent parent parent parent charterer contributor Market …" at bounding box center [658, 360] width 989 height 489
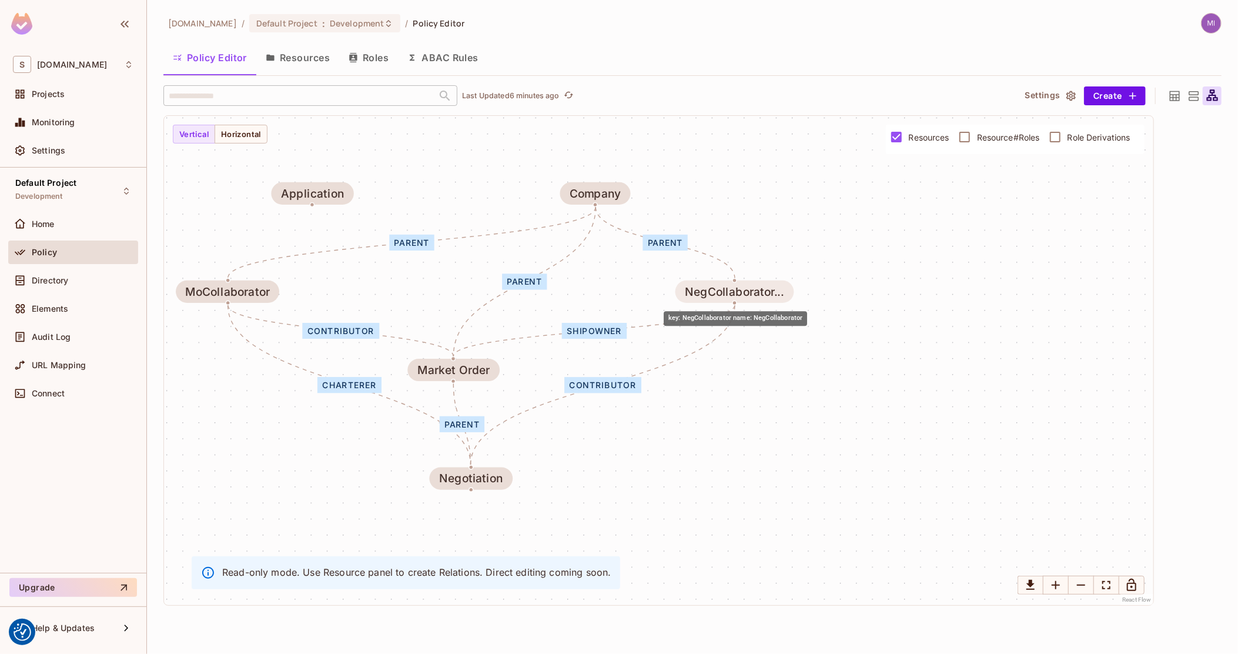
drag, startPoint x: 1026, startPoint y: 288, endPoint x: 722, endPoint y: 301, distance: 303.6
click at [720, 298] on div "NegCollaborator..." at bounding box center [734, 291] width 99 height 13
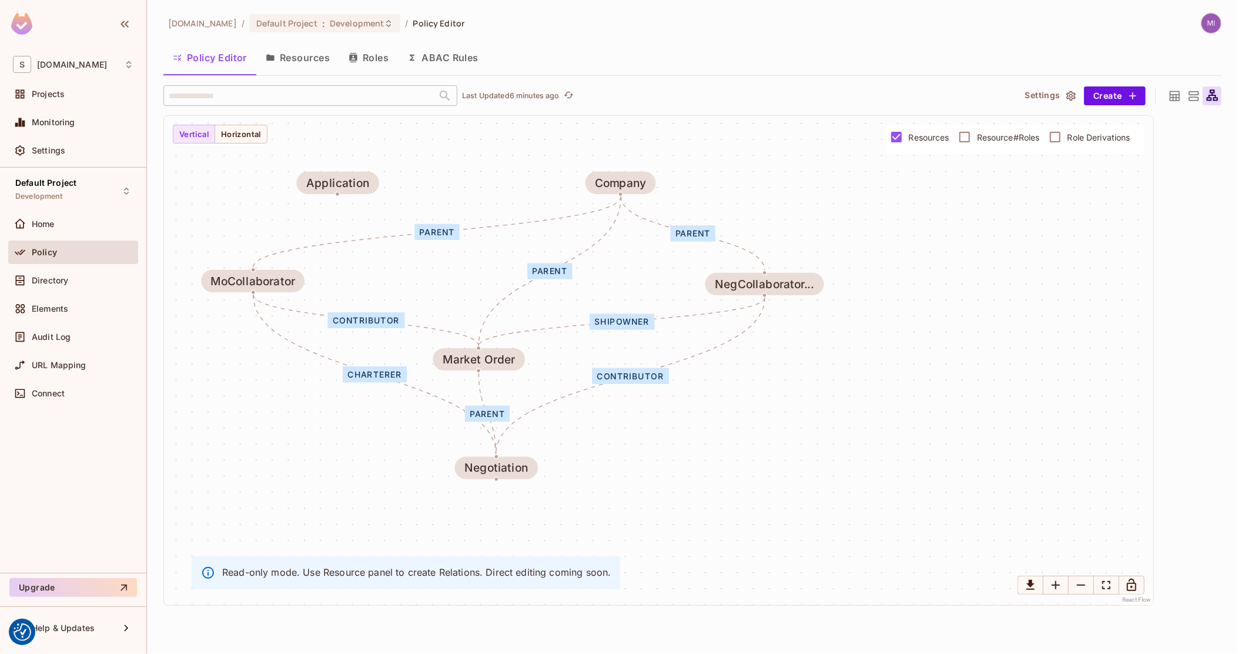
drag, startPoint x: 372, startPoint y: 447, endPoint x: 397, endPoint y: 437, distance: 26.9
click at [397, 437] on div "shipowner contributor parent parent parent parent charterer contributor Market …" at bounding box center [658, 360] width 989 height 489
click at [55, 333] on span "Audit Log" at bounding box center [51, 336] width 39 height 9
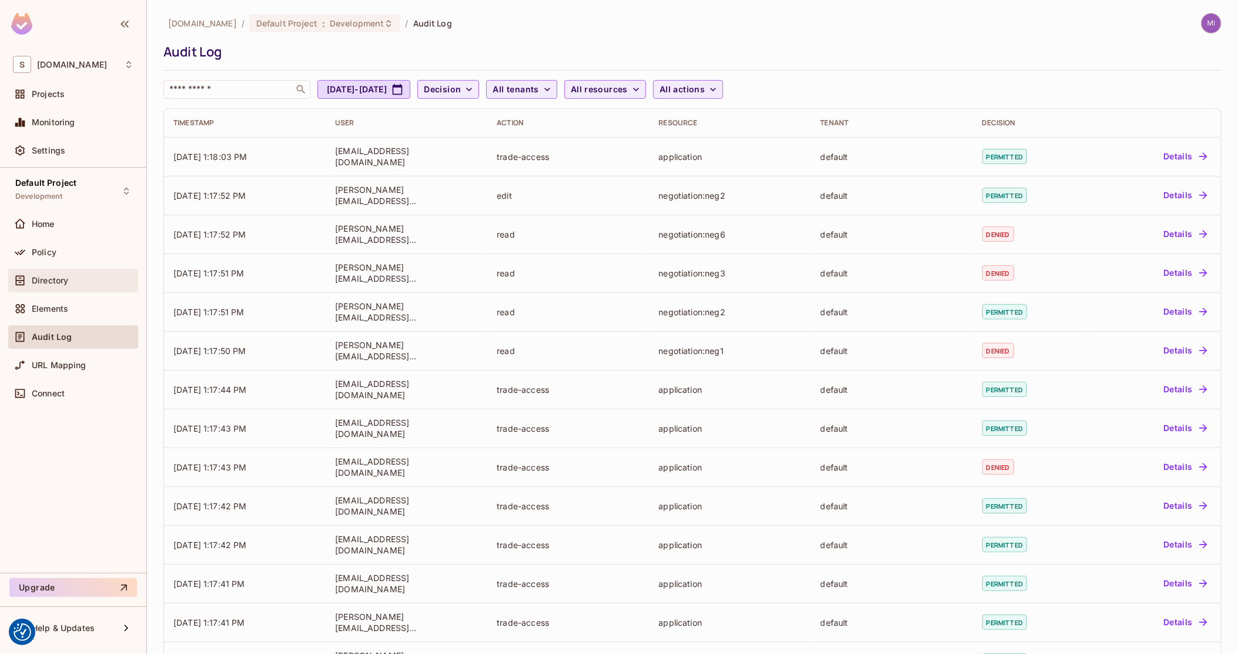
click at [43, 279] on span "Directory" at bounding box center [50, 280] width 36 height 9
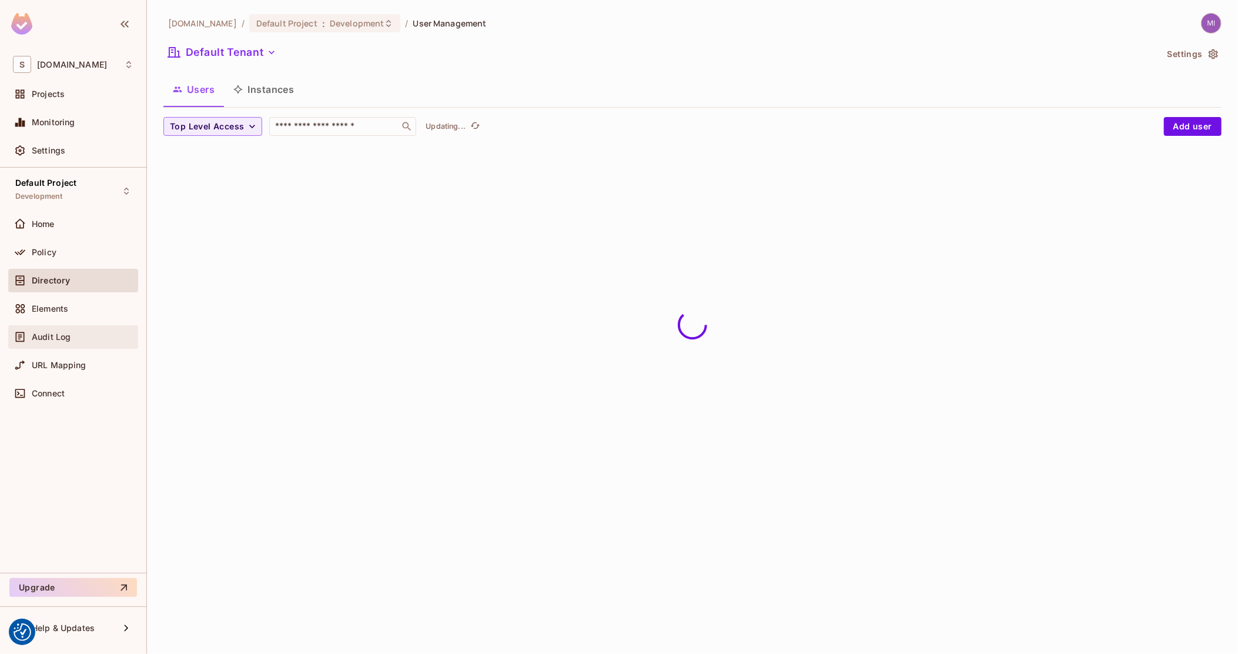
click at [67, 340] on span "Audit Log" at bounding box center [51, 336] width 39 height 9
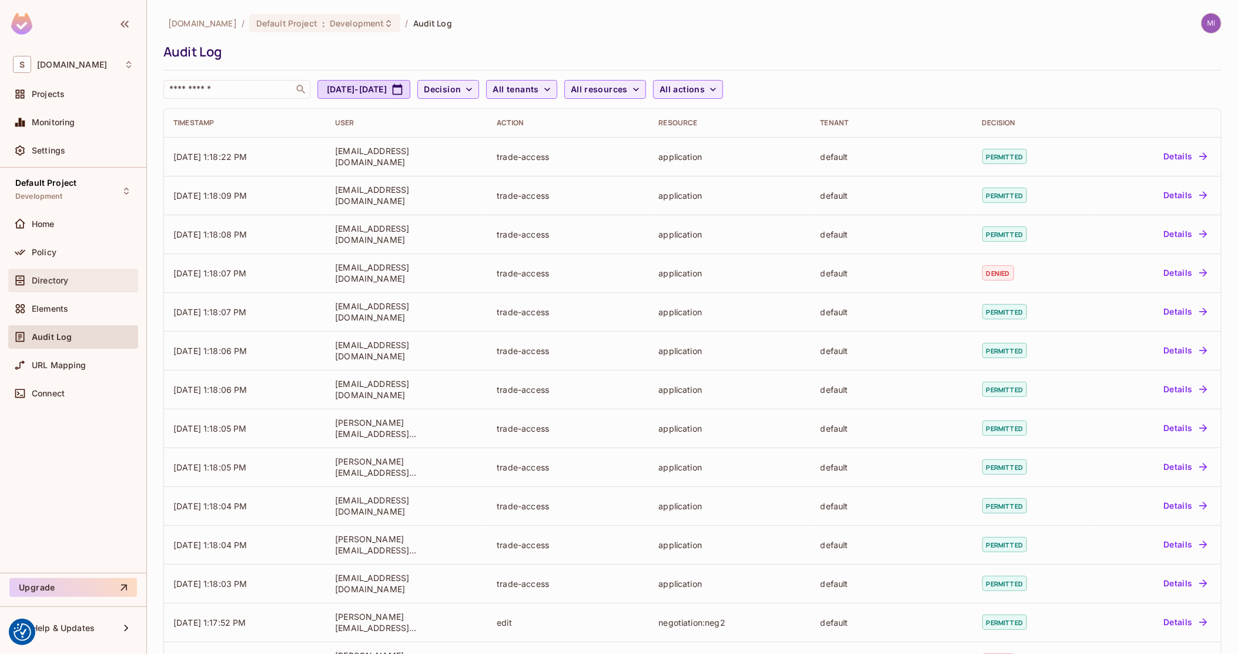
click at [71, 278] on div "Directory" at bounding box center [83, 280] width 102 height 9
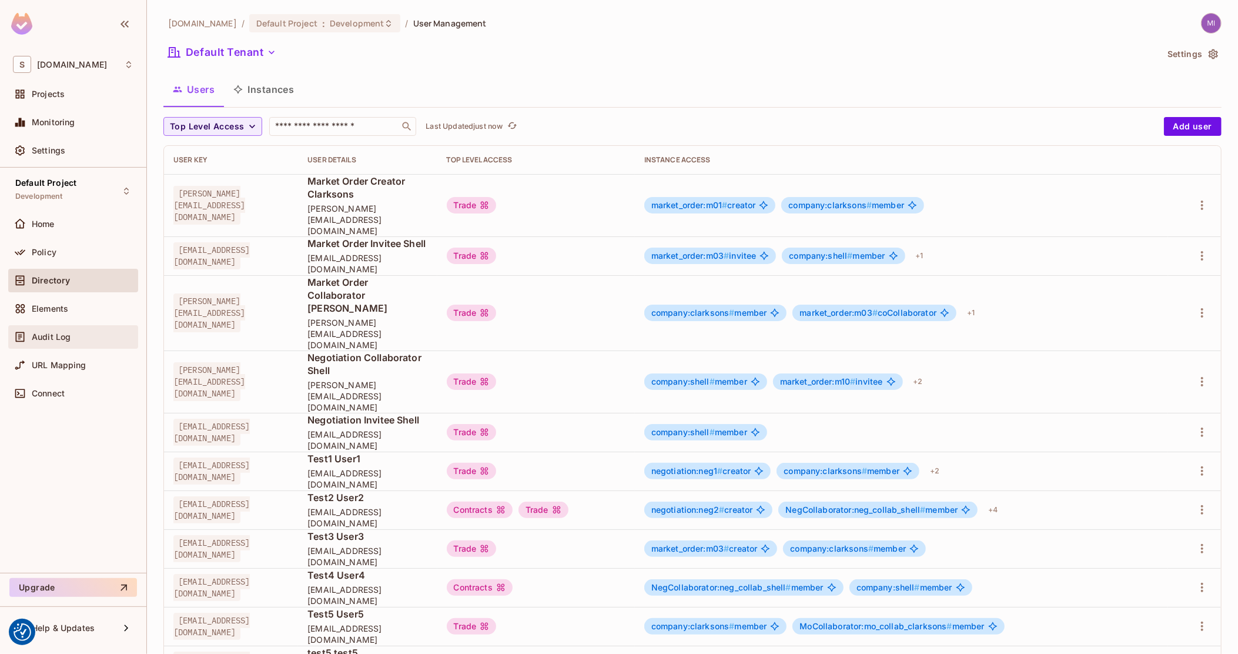
click at [70, 330] on div "Audit Log" at bounding box center [73, 337] width 121 height 14
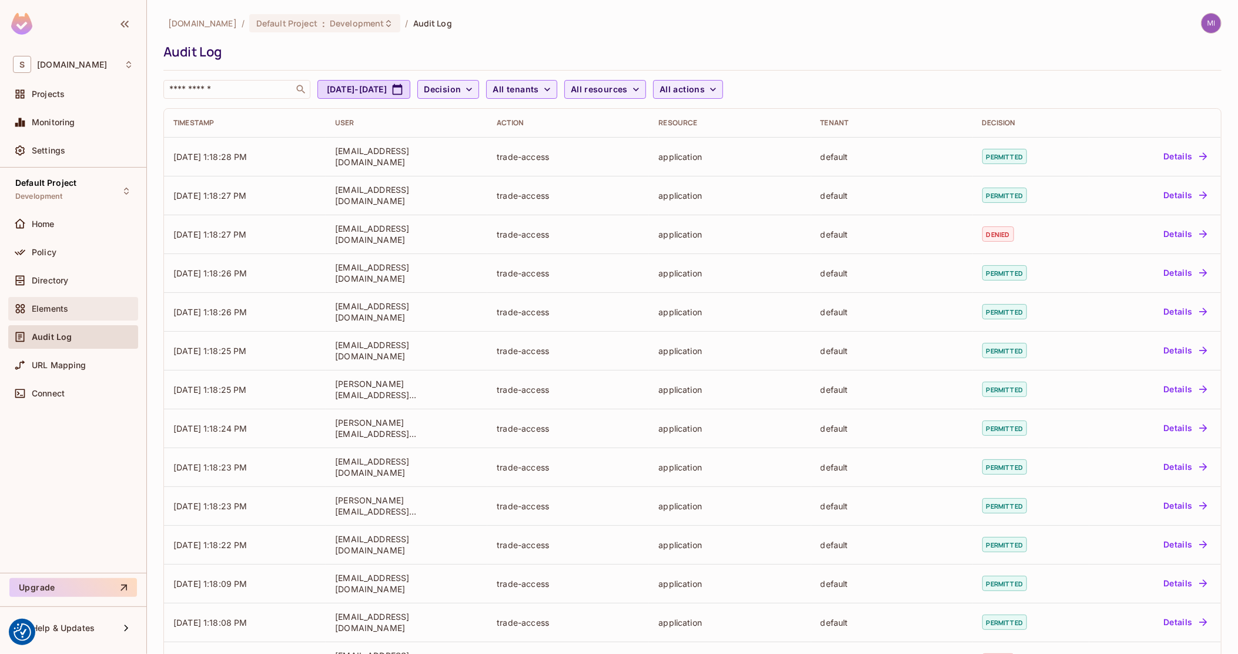
click at [65, 305] on span "Elements" at bounding box center [50, 308] width 36 height 9
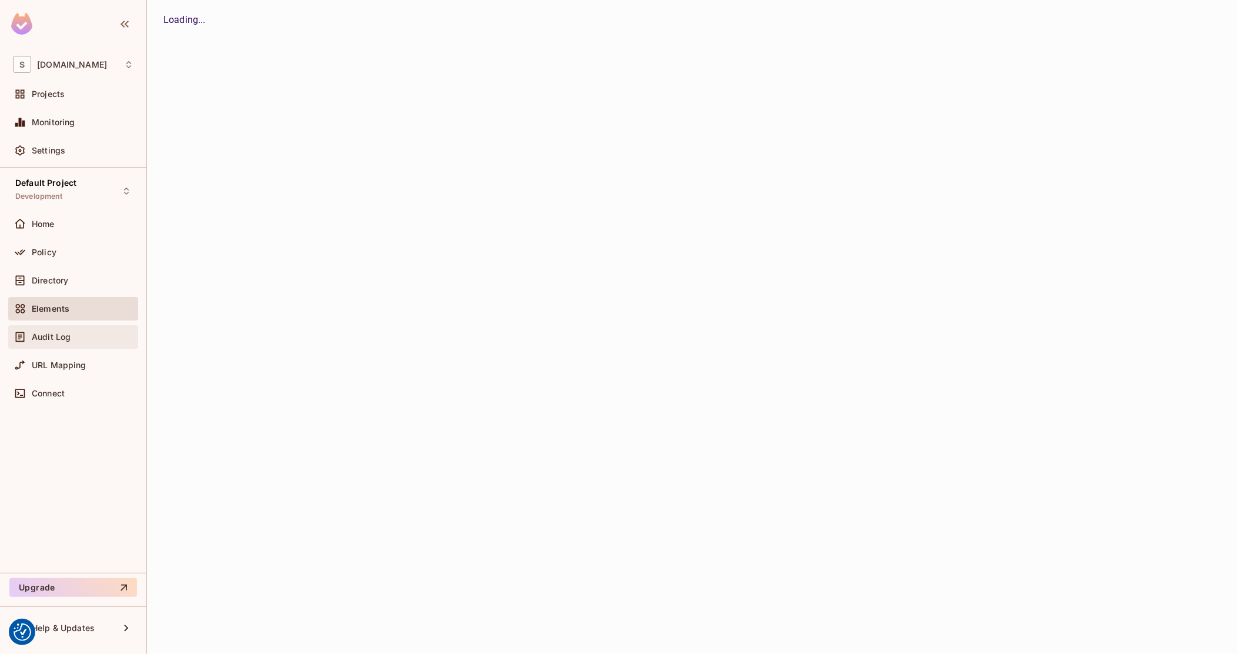
click at [69, 333] on span "Audit Log" at bounding box center [51, 336] width 39 height 9
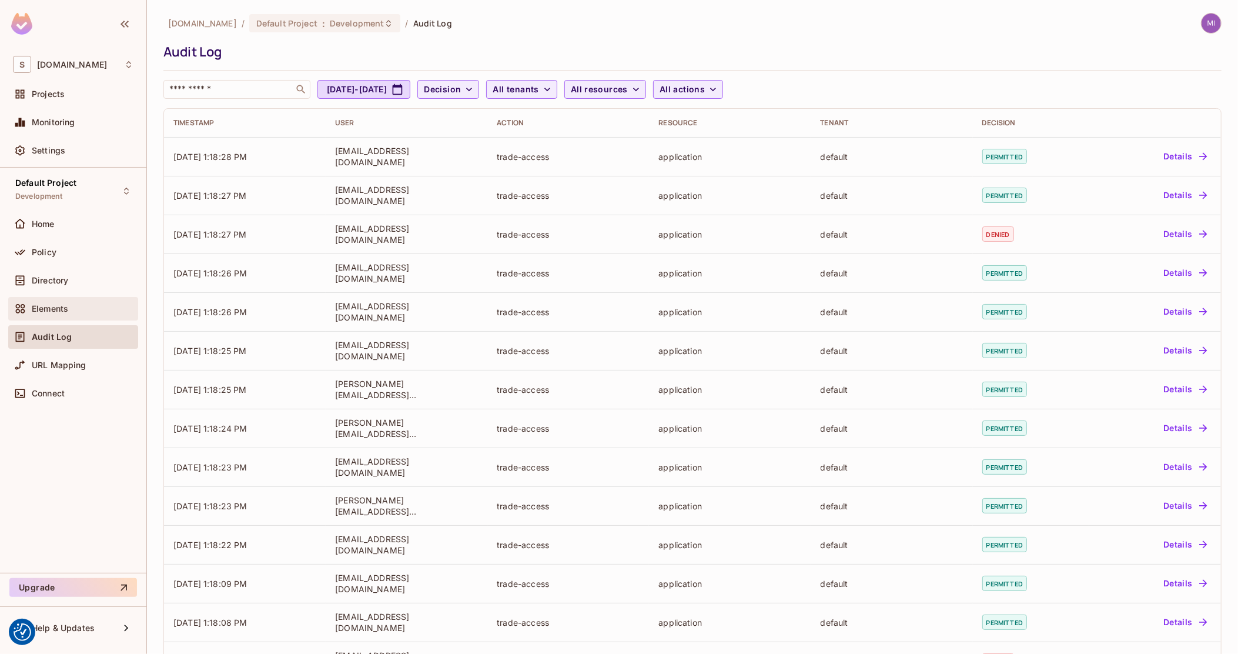
click at [70, 312] on div "Elements" at bounding box center [83, 308] width 102 height 9
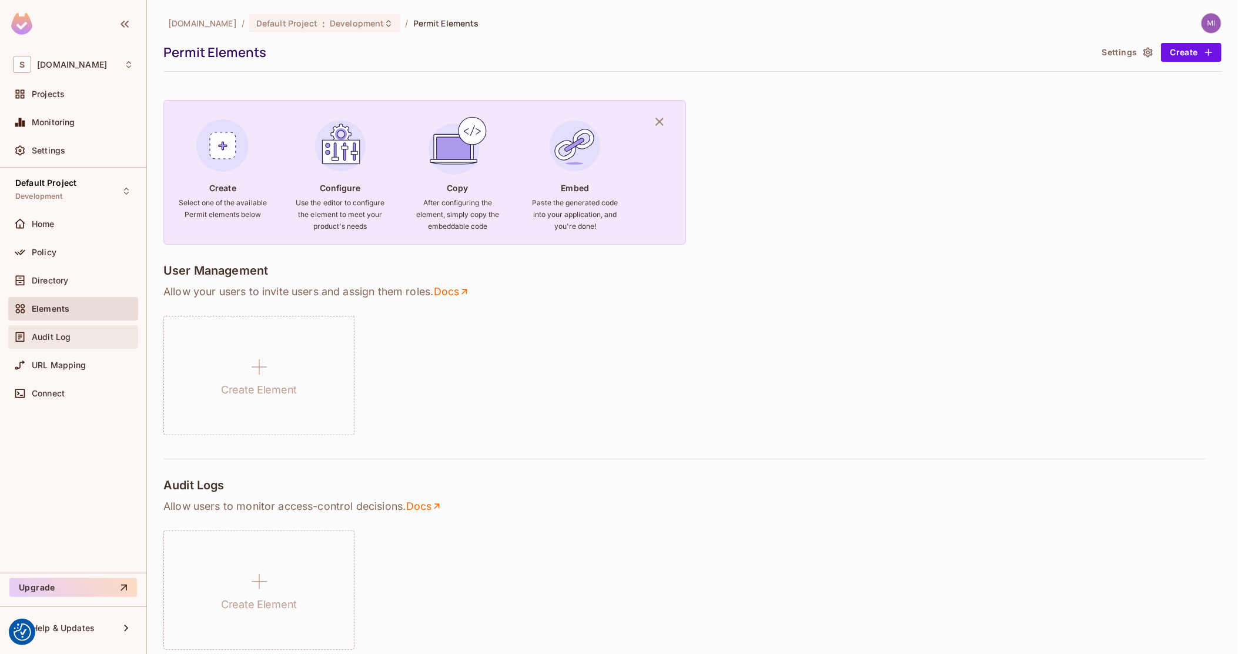
click at [79, 345] on div "Audit Log" at bounding box center [73, 337] width 130 height 24
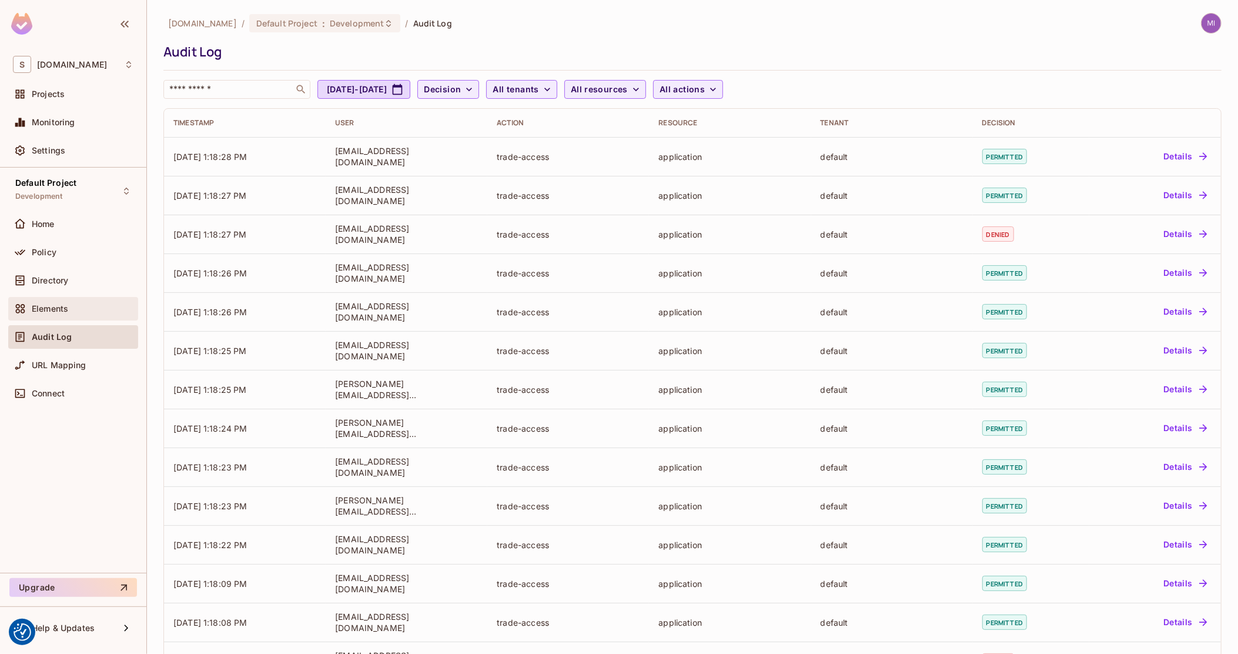
click at [72, 306] on div "Elements" at bounding box center [83, 308] width 102 height 9
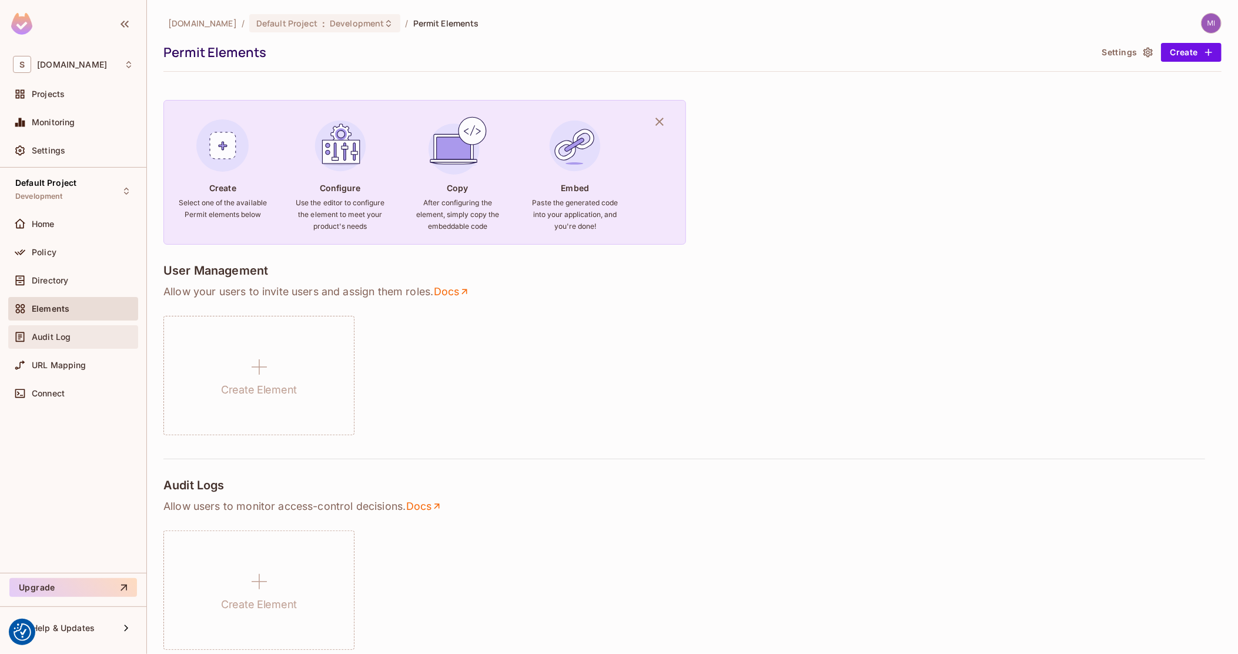
click at [73, 326] on div "Audit Log" at bounding box center [73, 337] width 130 height 24
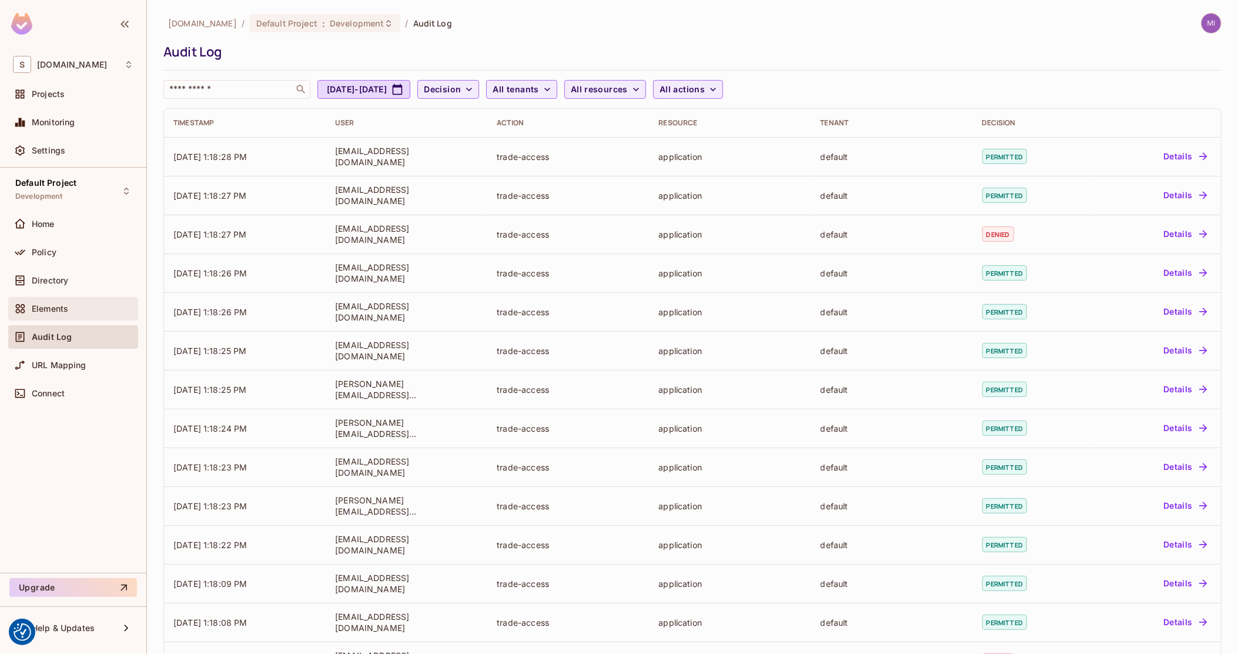
click at [75, 304] on div "Elements" at bounding box center [83, 308] width 102 height 9
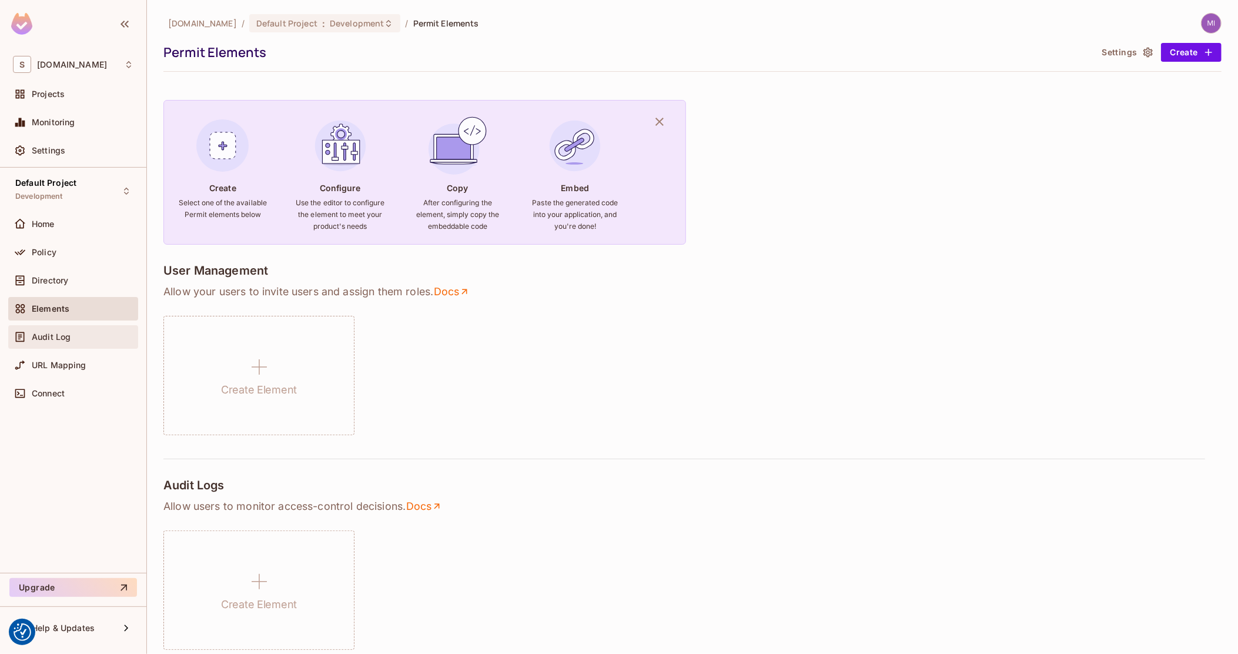
click at [76, 336] on div "Audit Log" at bounding box center [83, 336] width 102 height 9
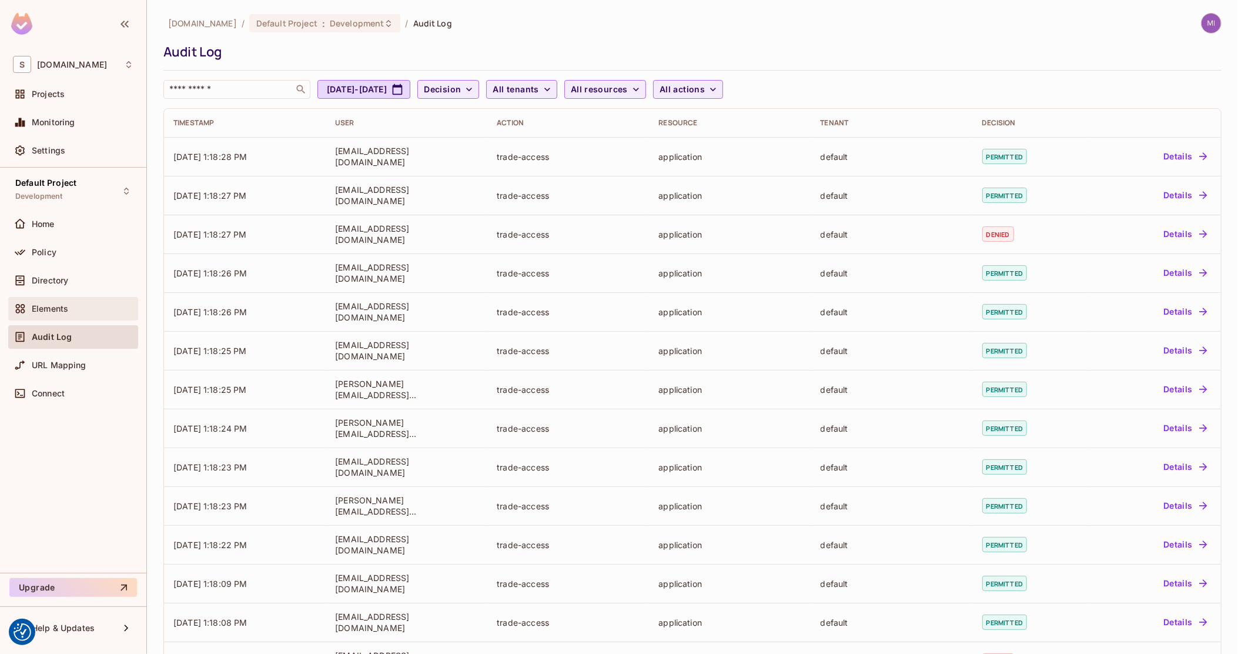
click at [77, 310] on div "Elements" at bounding box center [83, 308] width 102 height 9
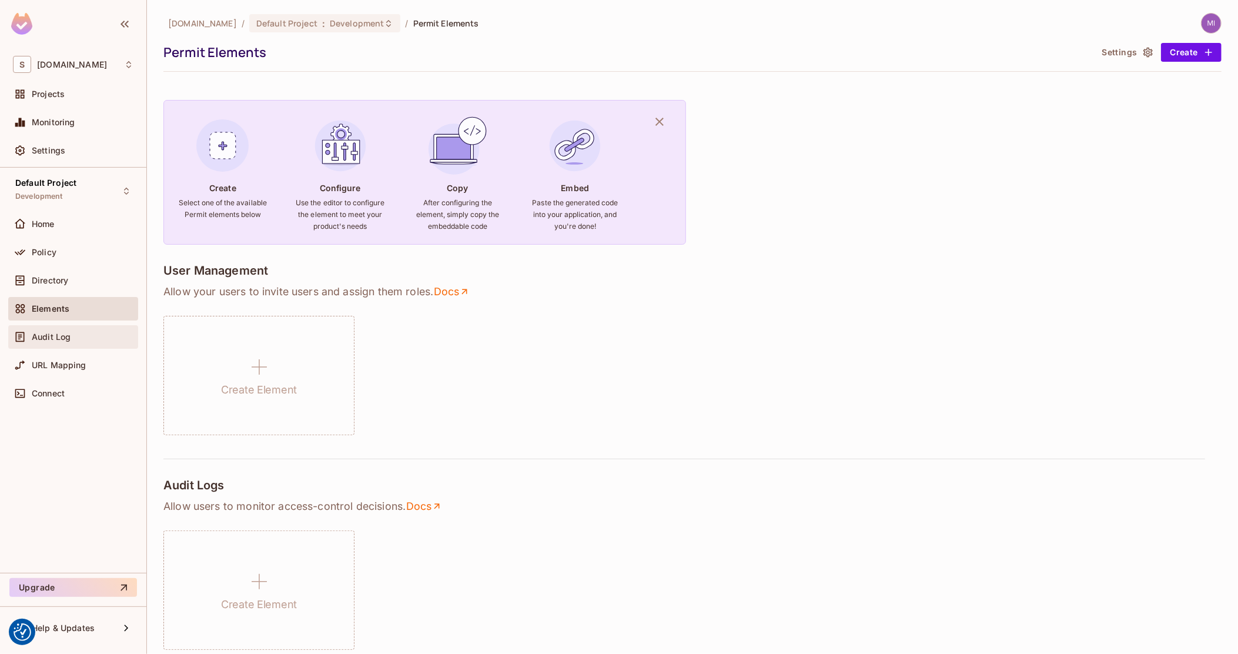
click at [76, 347] on div "Audit Log" at bounding box center [73, 337] width 130 height 24
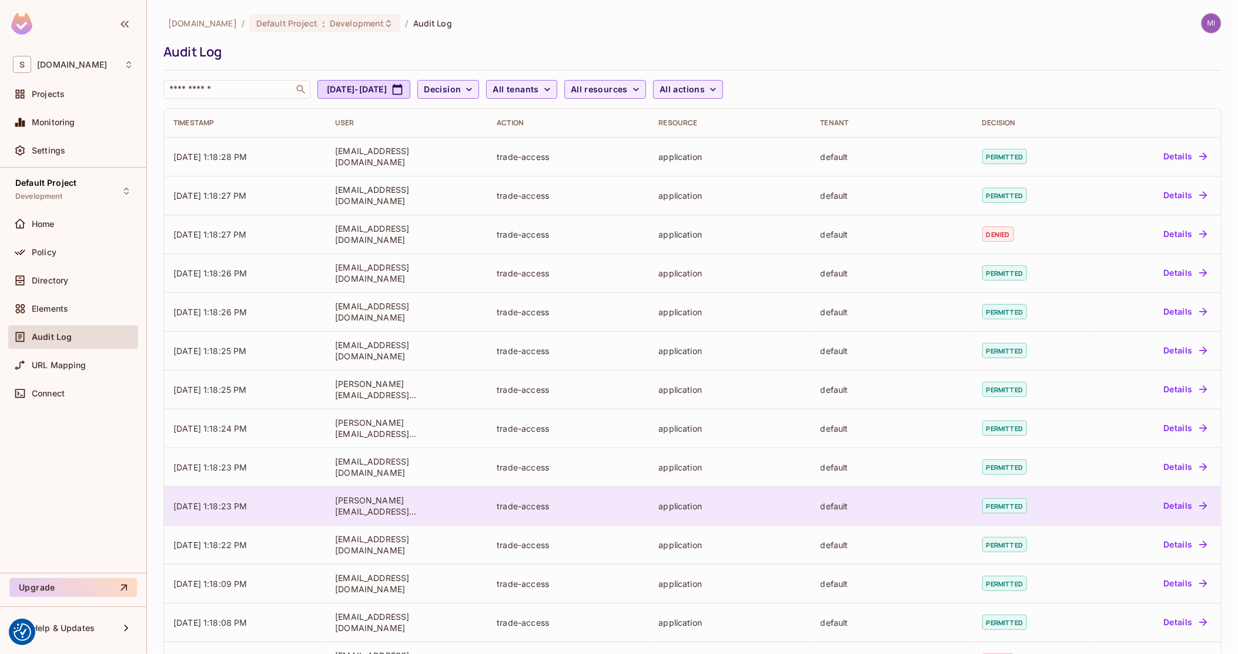
click at [383, 509] on div "[PERSON_NAME][EMAIL_ADDRESS][DOMAIN_NAME]" at bounding box center [406, 505] width 143 height 22
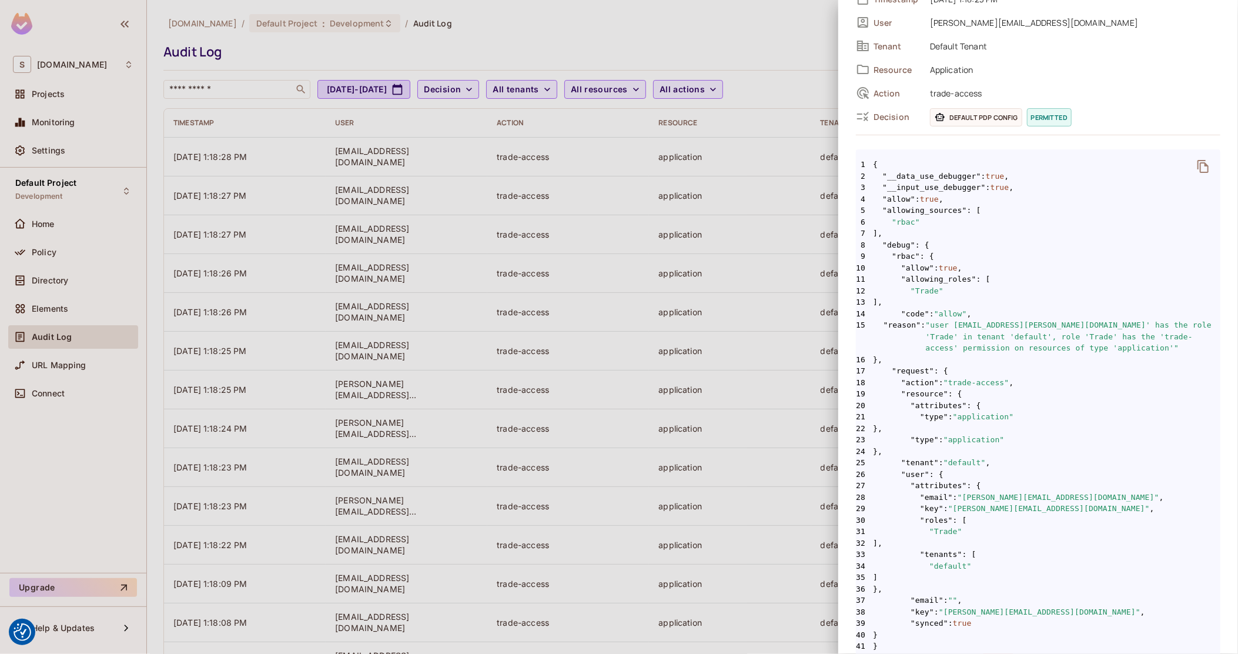
scroll to position [62, 0]
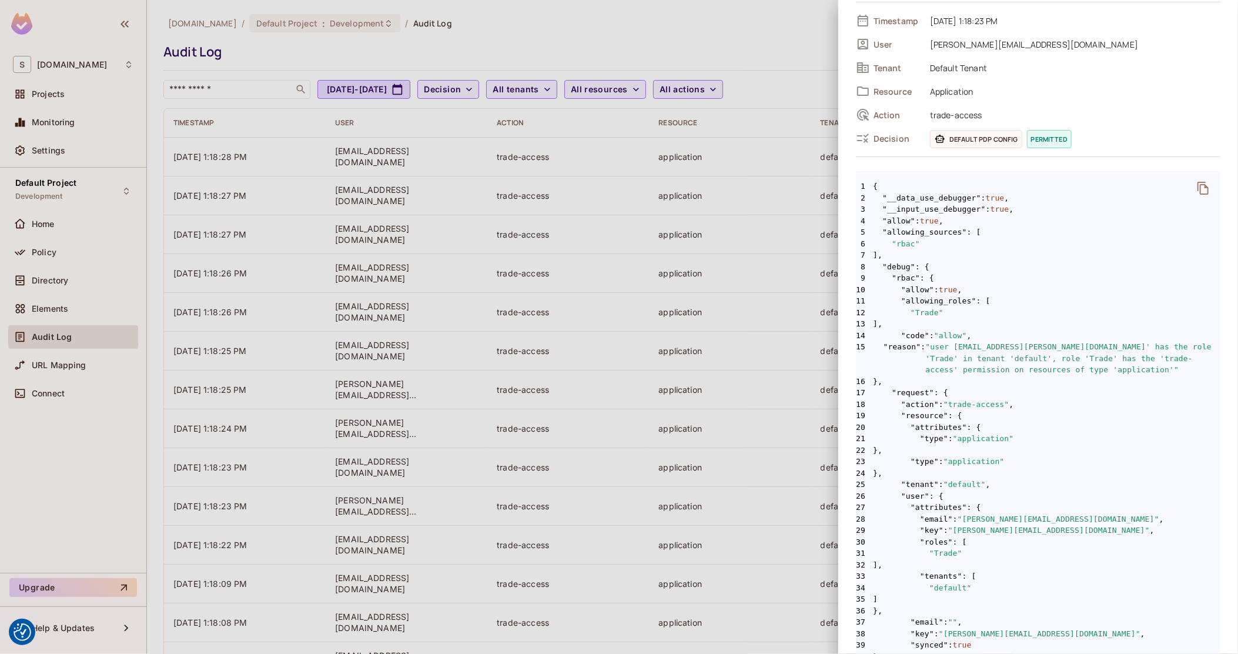
click at [723, 12] on div at bounding box center [619, 327] width 1238 height 654
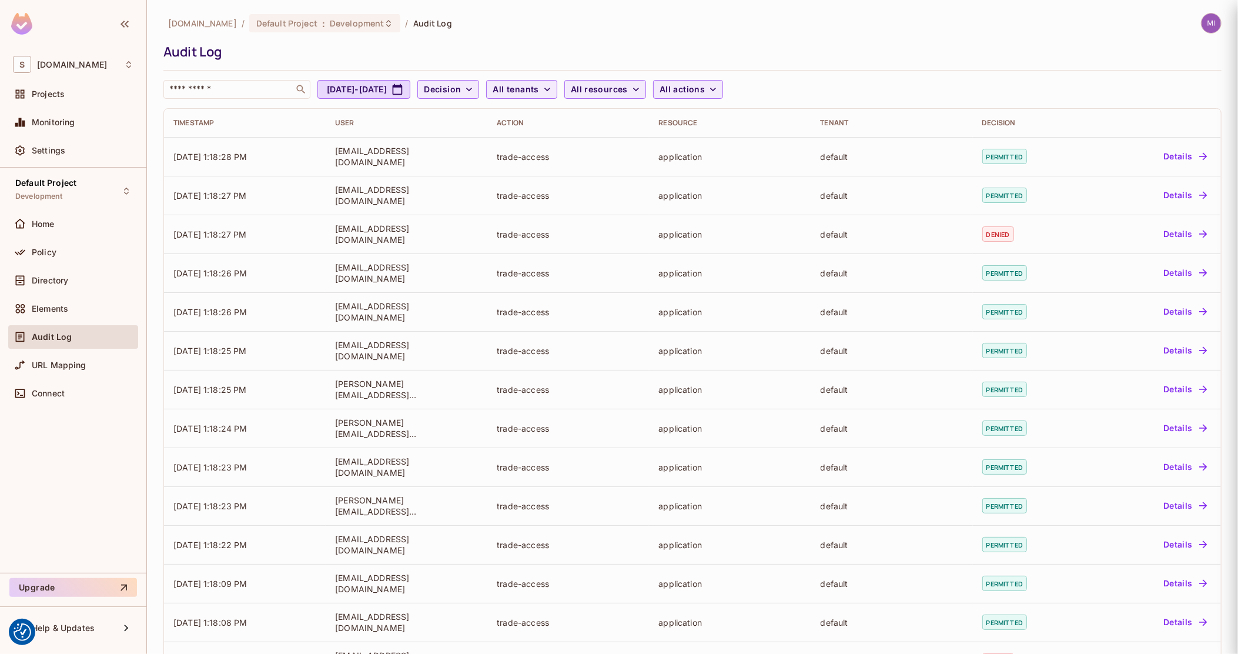
scroll to position [0, 0]
click at [64, 325] on div "Audit Log" at bounding box center [73, 337] width 130 height 24
click at [67, 309] on span "Elements" at bounding box center [50, 308] width 36 height 9
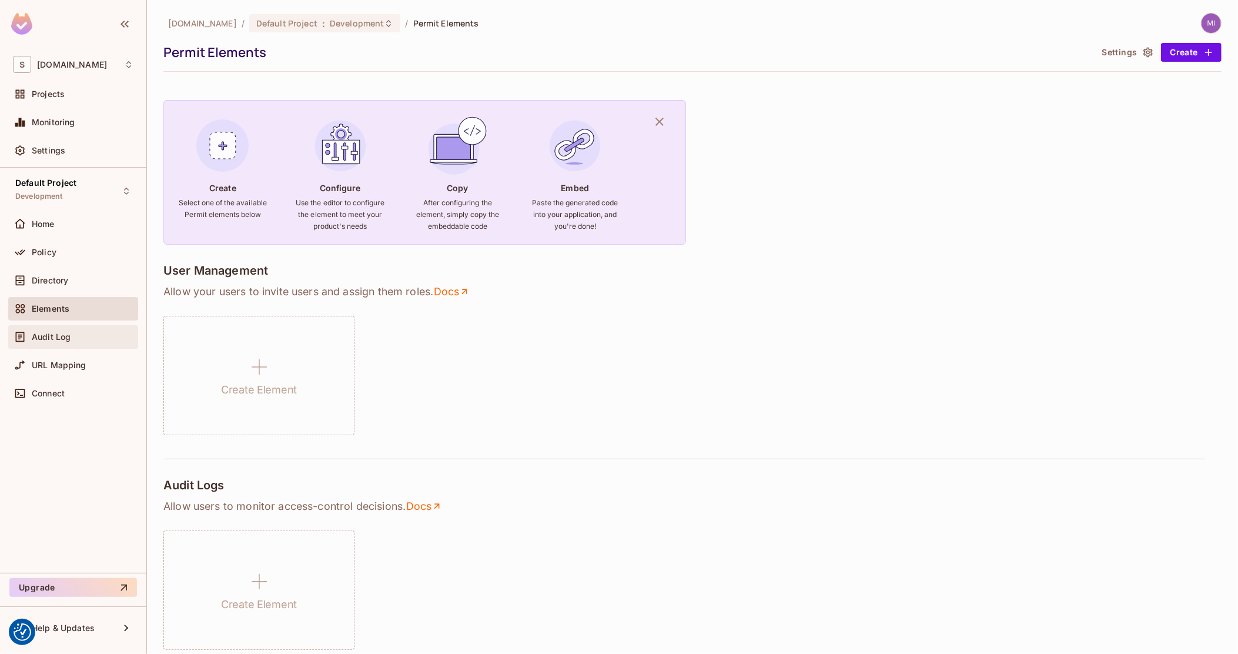
click at [62, 337] on span "Audit Log" at bounding box center [51, 336] width 39 height 9
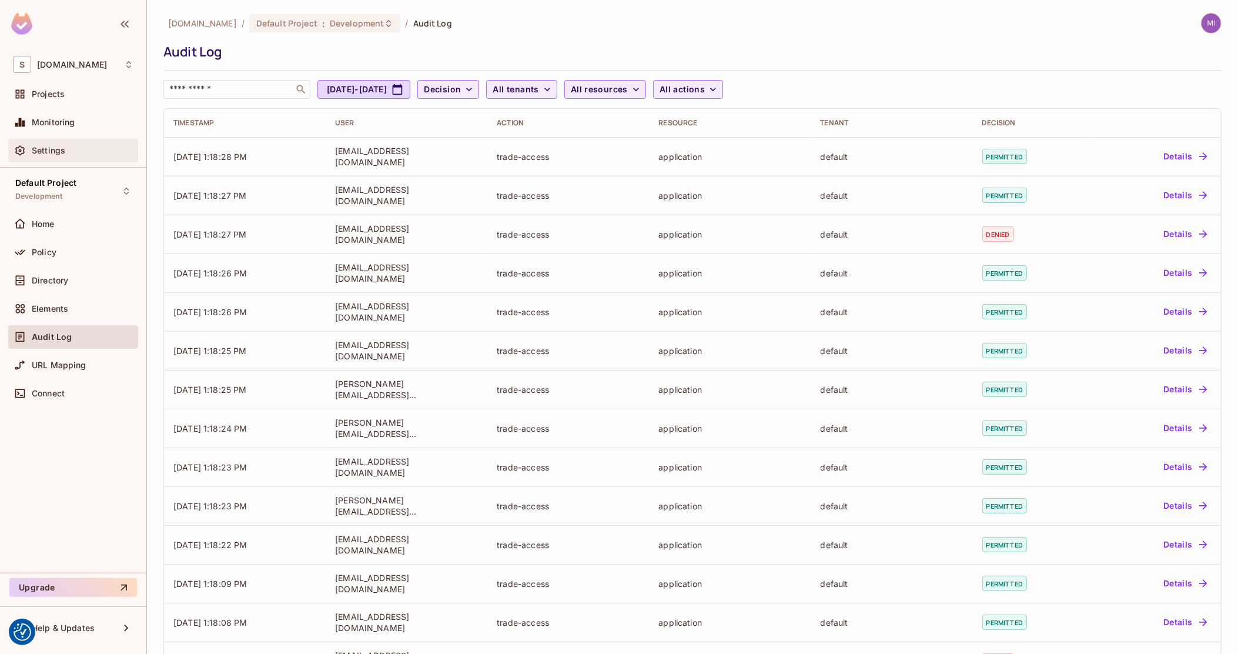
click at [62, 143] on div "Settings" at bounding box center [73, 150] width 121 height 14
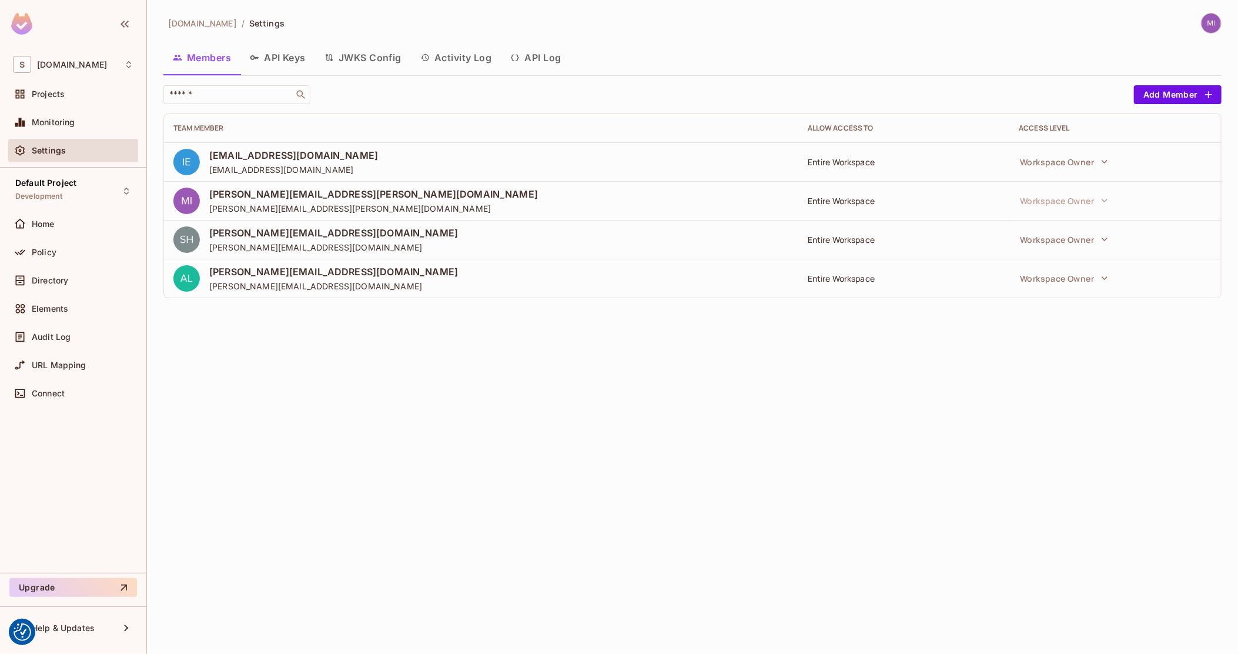
click at [518, 57] on icon "button" at bounding box center [514, 57] width 9 height 9
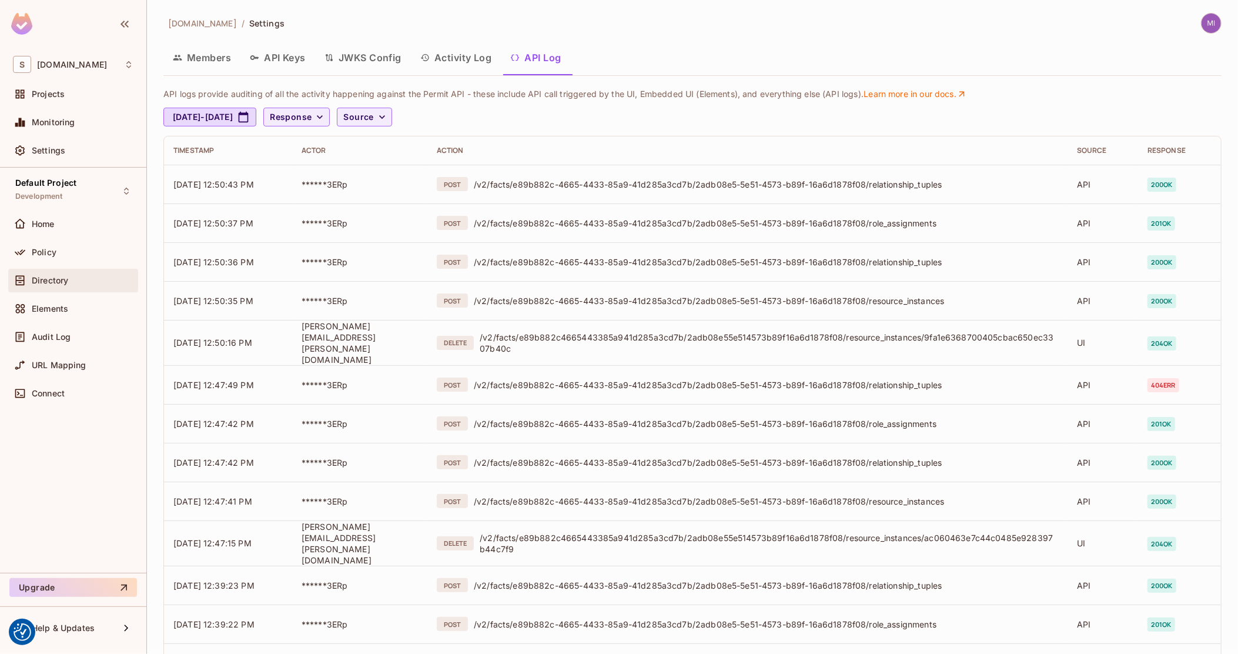
click at [57, 273] on div "Directory" at bounding box center [73, 280] width 121 height 14
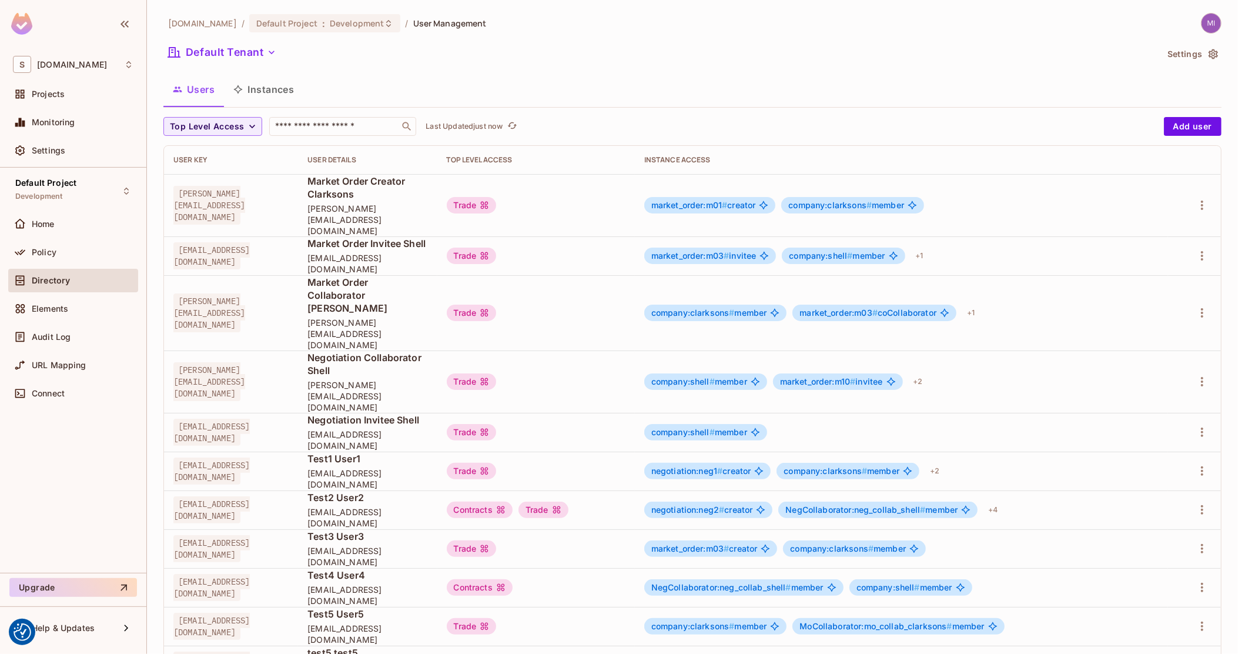
click at [262, 97] on button "Instances" at bounding box center [263, 89] width 79 height 29
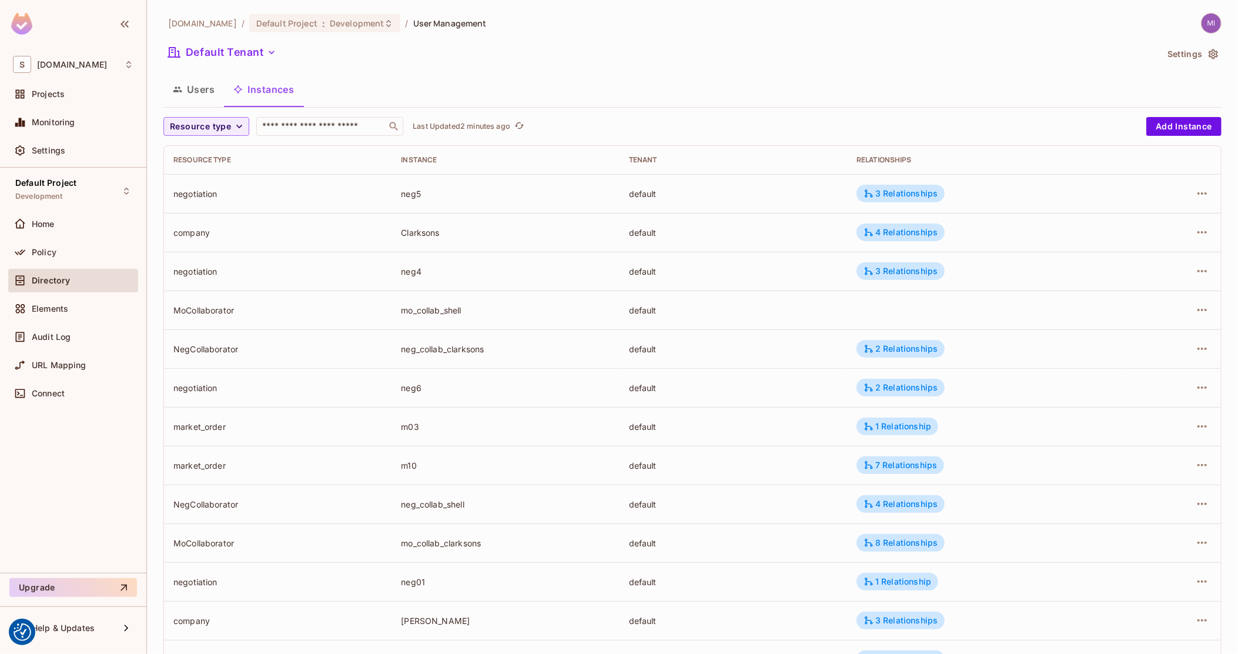
click at [201, 72] on div "sea.live / Default Project : Development / User Management Default Tenant Setti…" at bounding box center [692, 409] width 1058 height 792
click at [201, 88] on button "Users" at bounding box center [193, 89] width 61 height 29
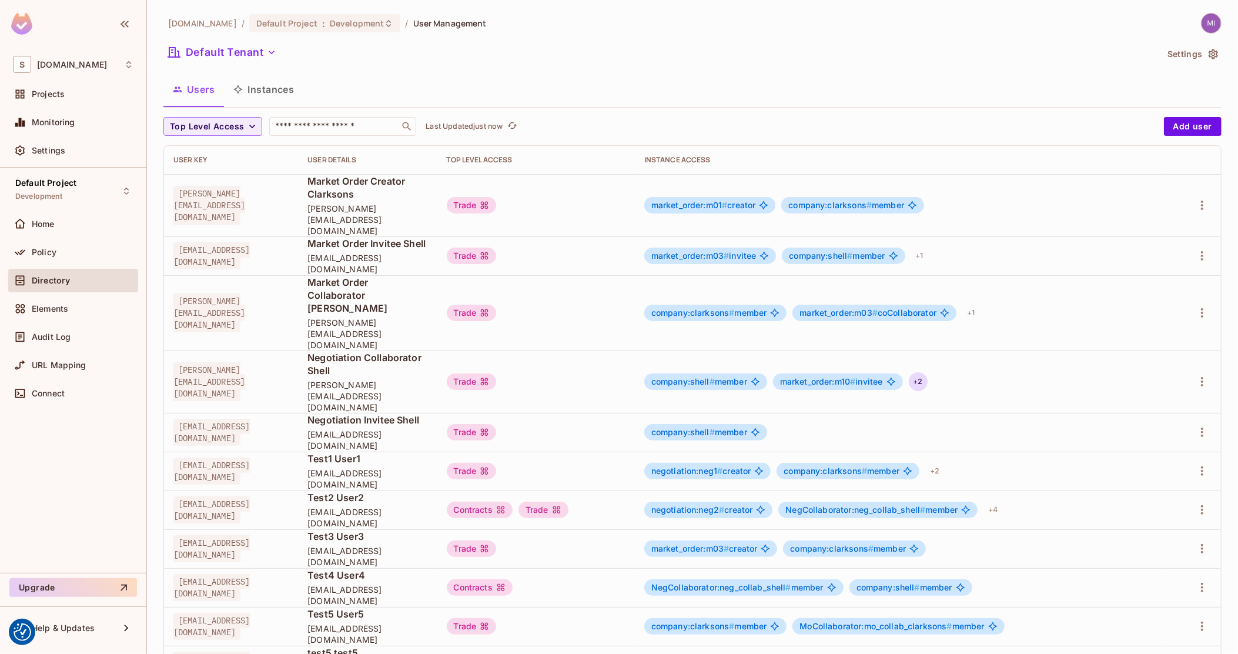
click at [928, 372] on div "+ 2" at bounding box center [918, 381] width 19 height 19
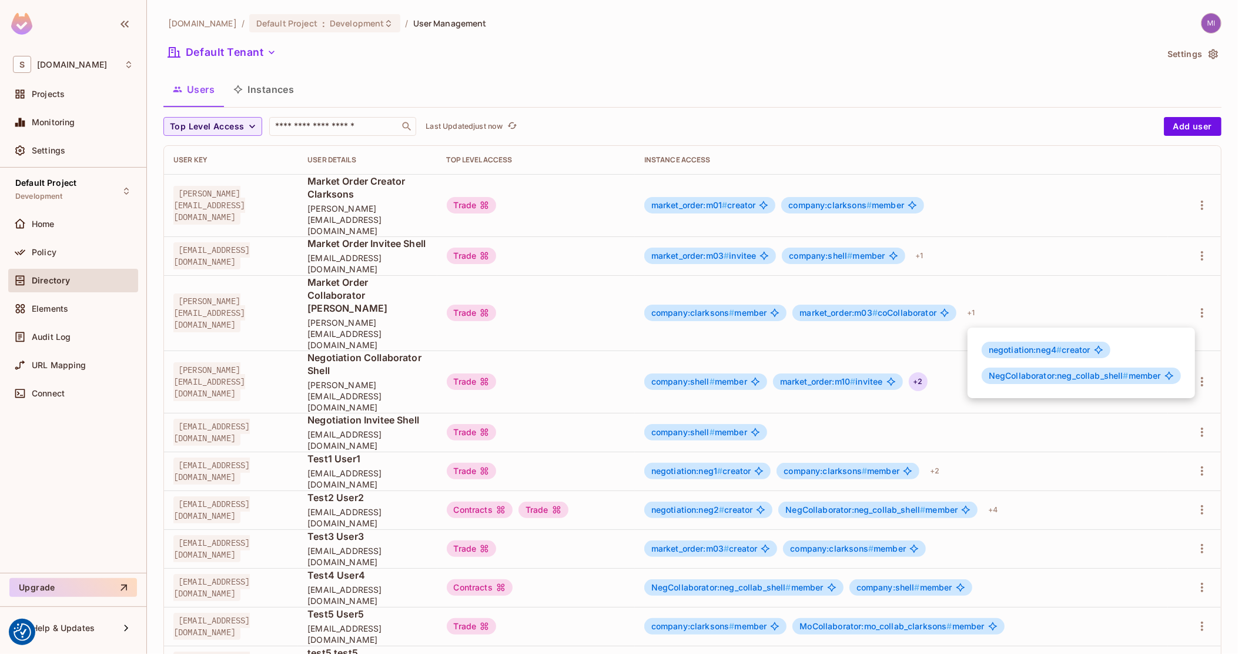
click at [900, 313] on div at bounding box center [619, 327] width 1238 height 654
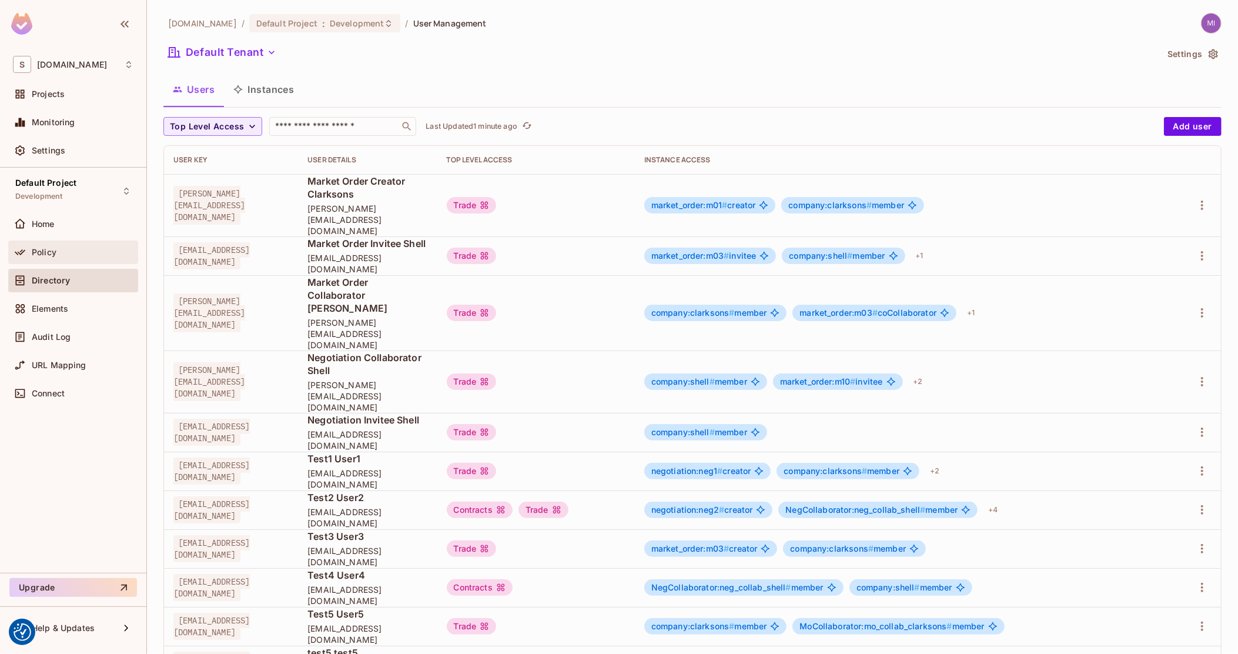
click at [74, 243] on div "Policy" at bounding box center [73, 252] width 130 height 24
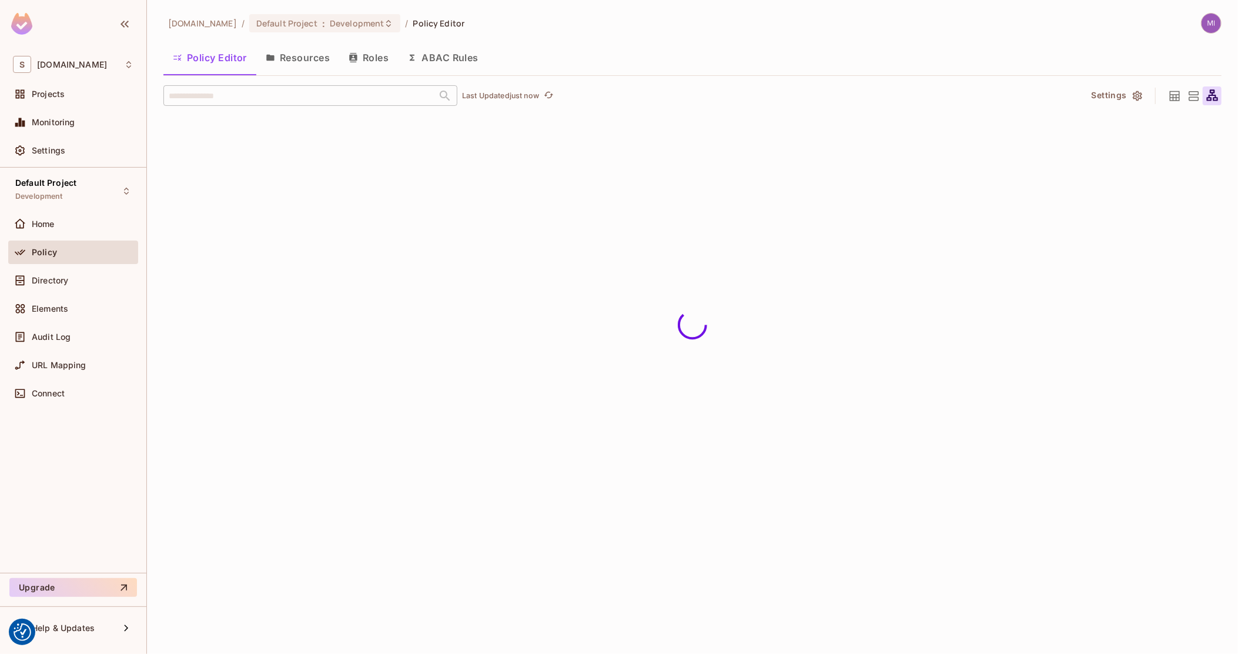
click at [73, 279] on div "Directory" at bounding box center [83, 280] width 102 height 9
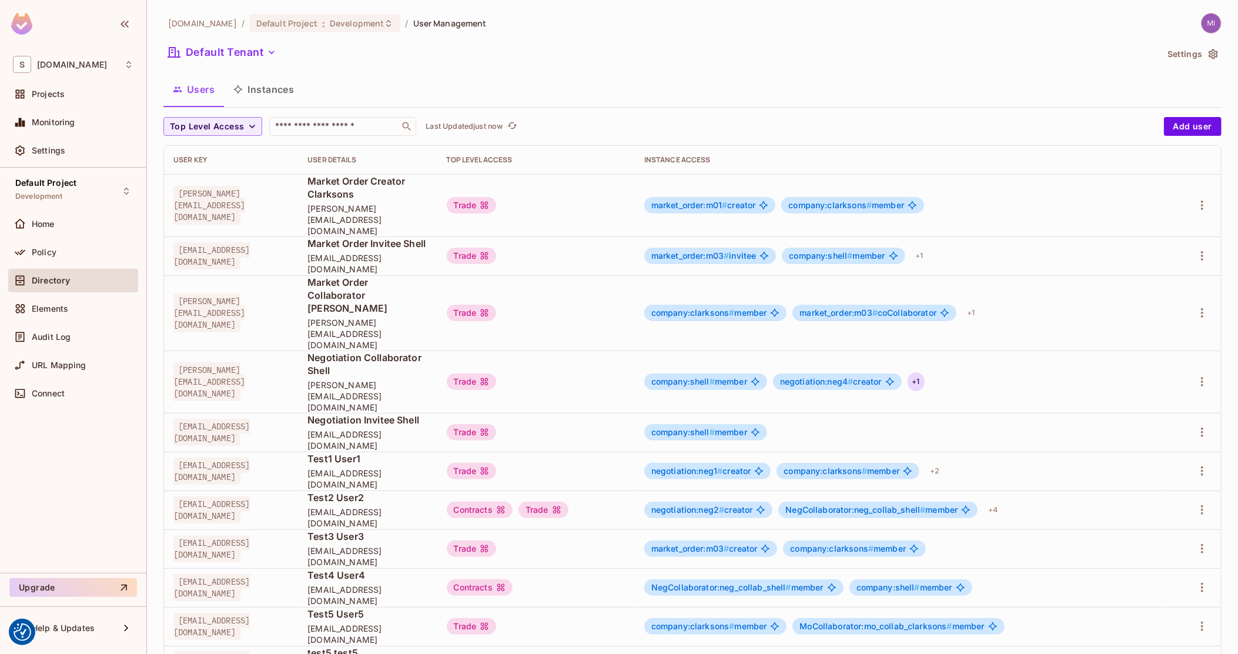
click at [925, 372] on div "+ 1" at bounding box center [916, 381] width 17 height 19
click at [589, 315] on div at bounding box center [619, 327] width 1238 height 654
click at [71, 258] on div "Policy" at bounding box center [73, 252] width 121 height 14
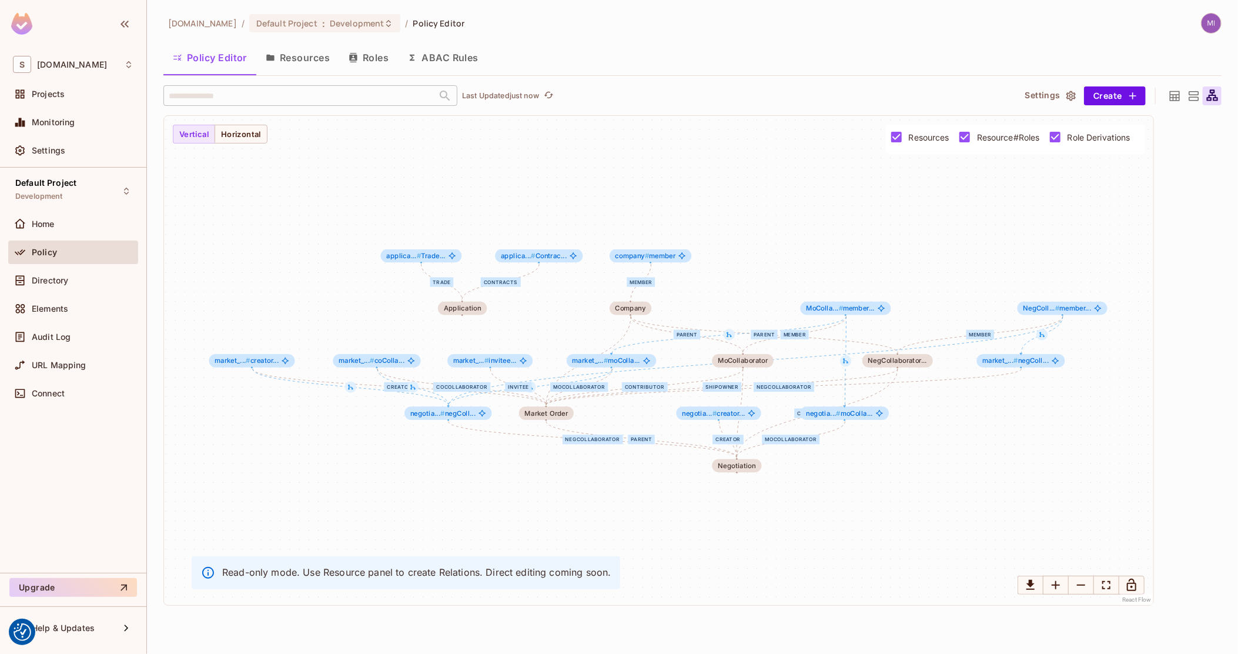
click at [1172, 97] on icon at bounding box center [1175, 96] width 10 height 10
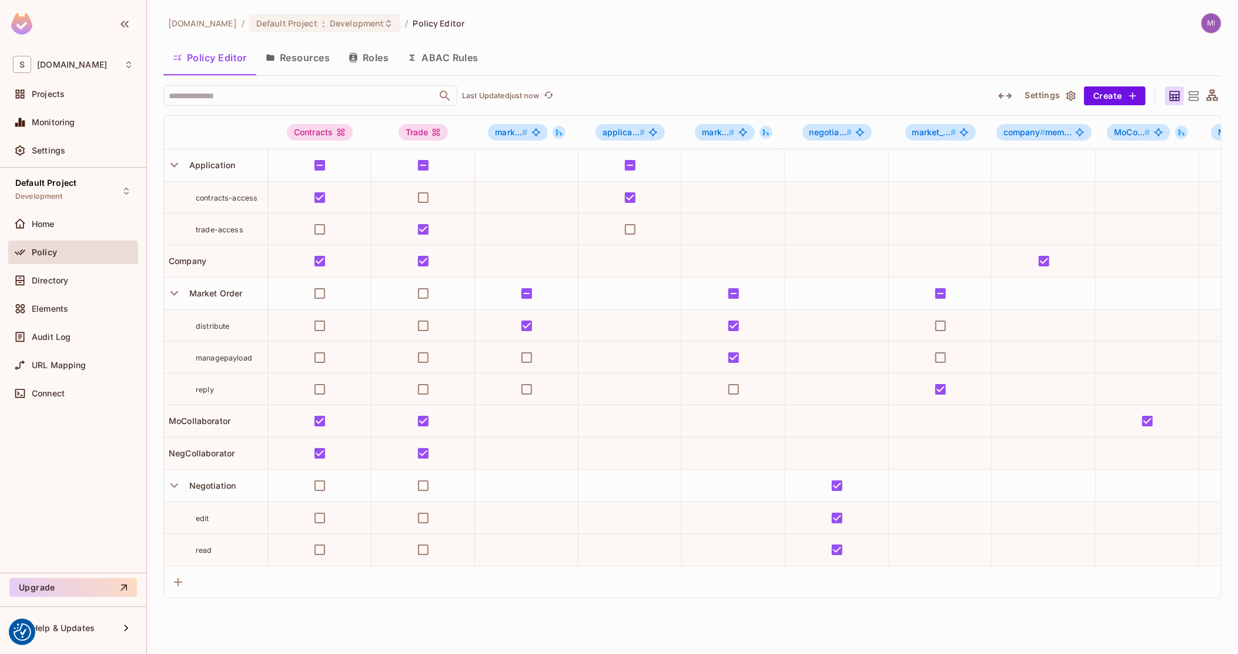
click at [1008, 92] on icon "button" at bounding box center [1005, 96] width 14 height 14
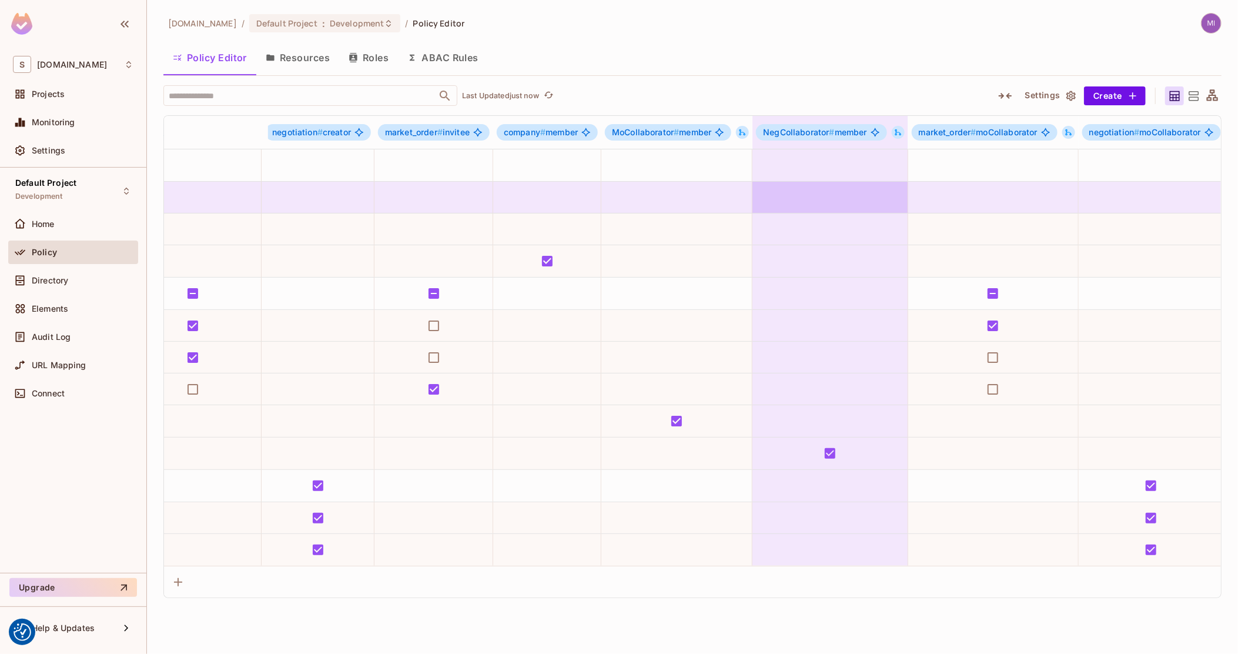
drag, startPoint x: 846, startPoint y: 194, endPoint x: 891, endPoint y: 198, distance: 44.8
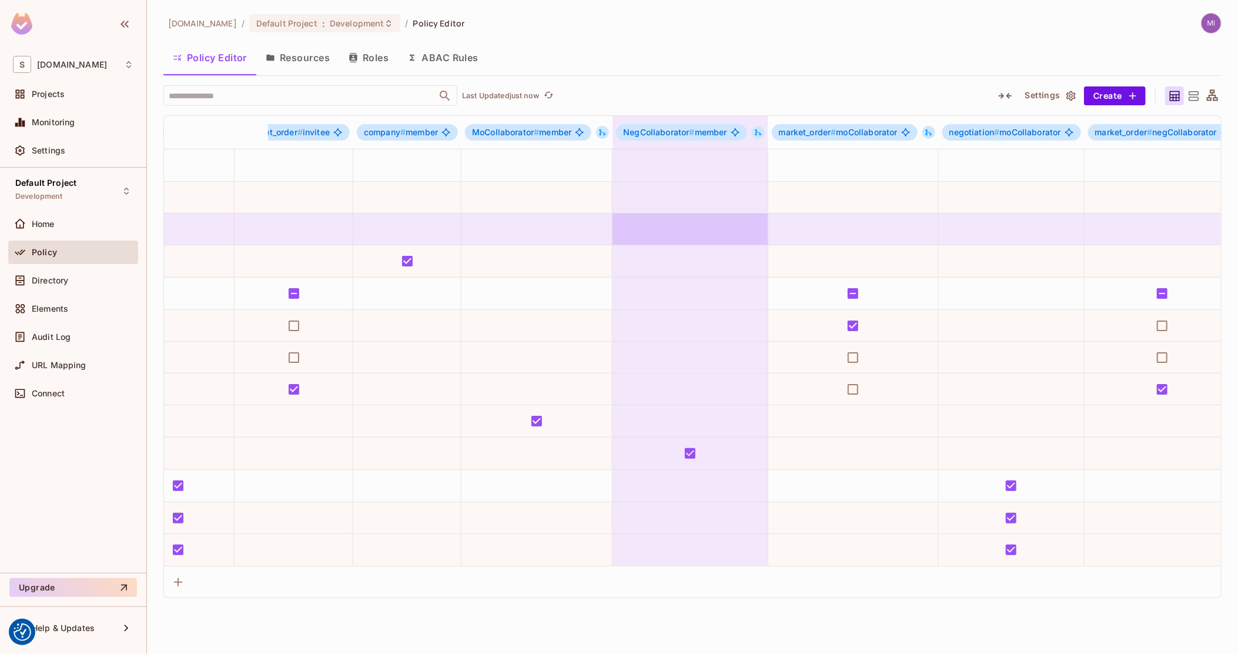
scroll to position [0, 790]
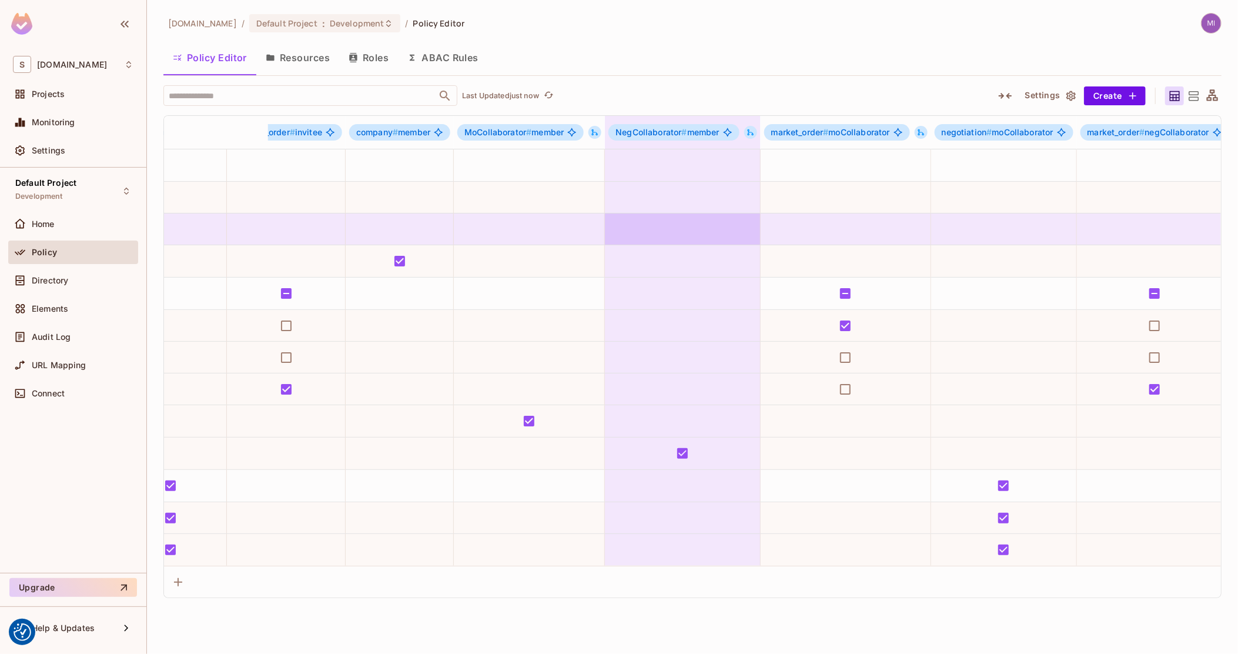
drag, startPoint x: 834, startPoint y: 222, endPoint x: 856, endPoint y: 223, distance: 21.8
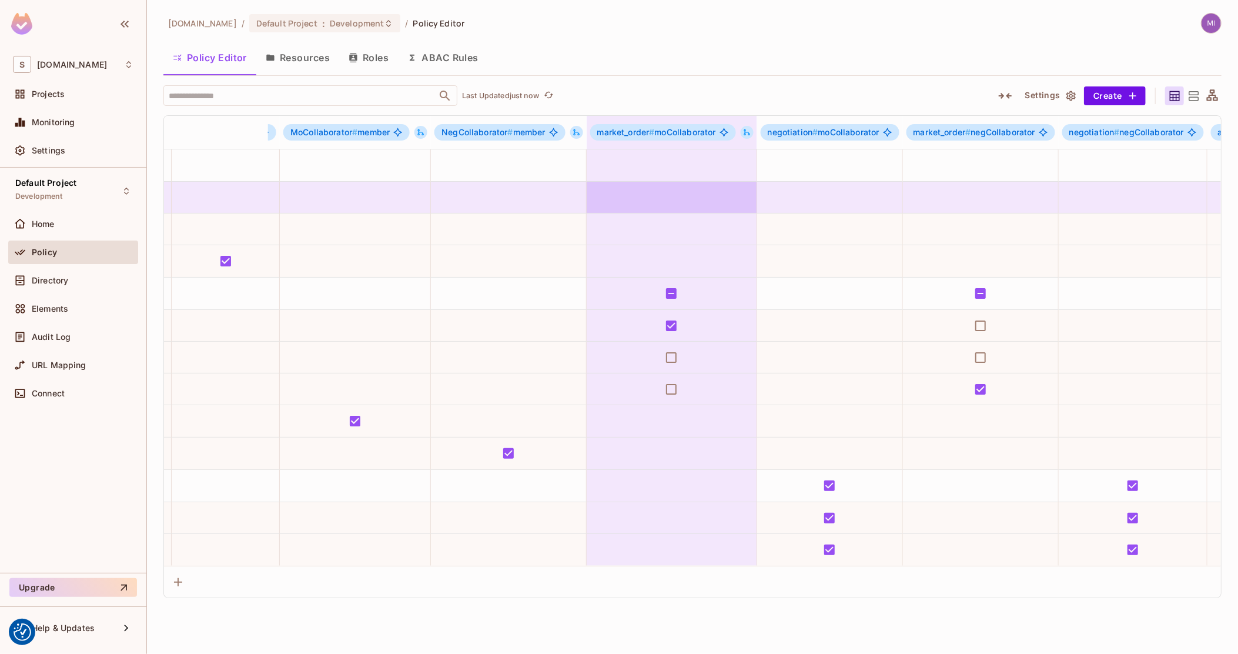
drag, startPoint x: 833, startPoint y: 218, endPoint x: 854, endPoint y: 212, distance: 21.4
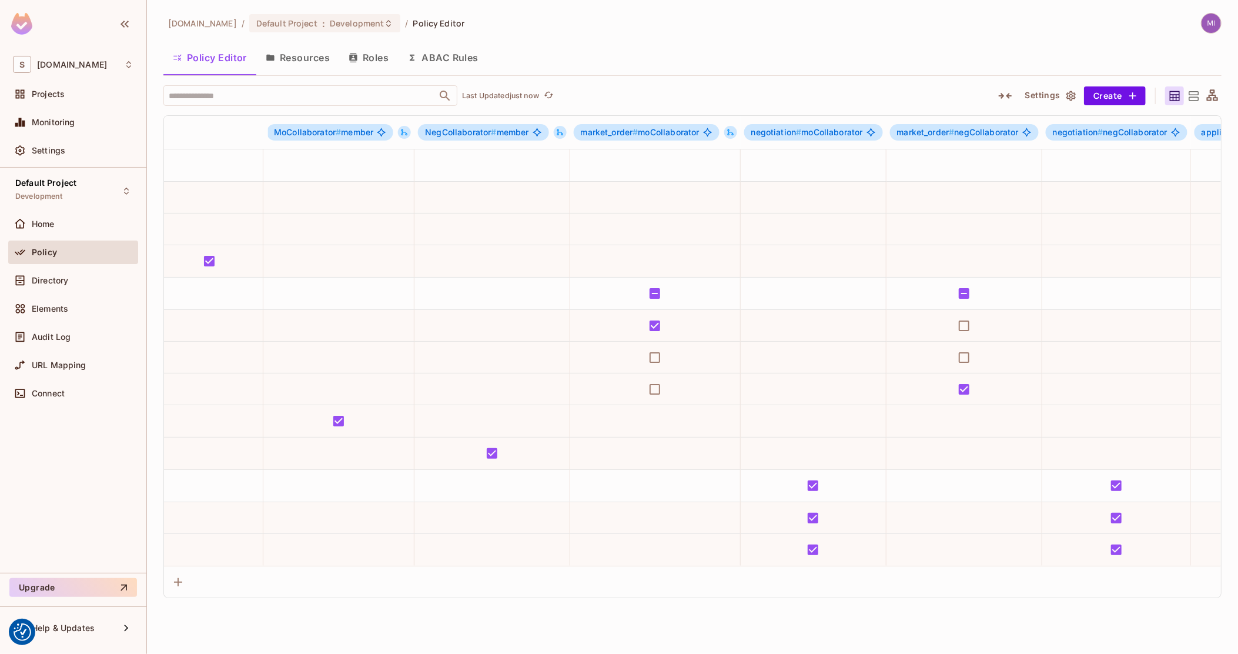
click at [1207, 98] on icon at bounding box center [1212, 94] width 11 height 11
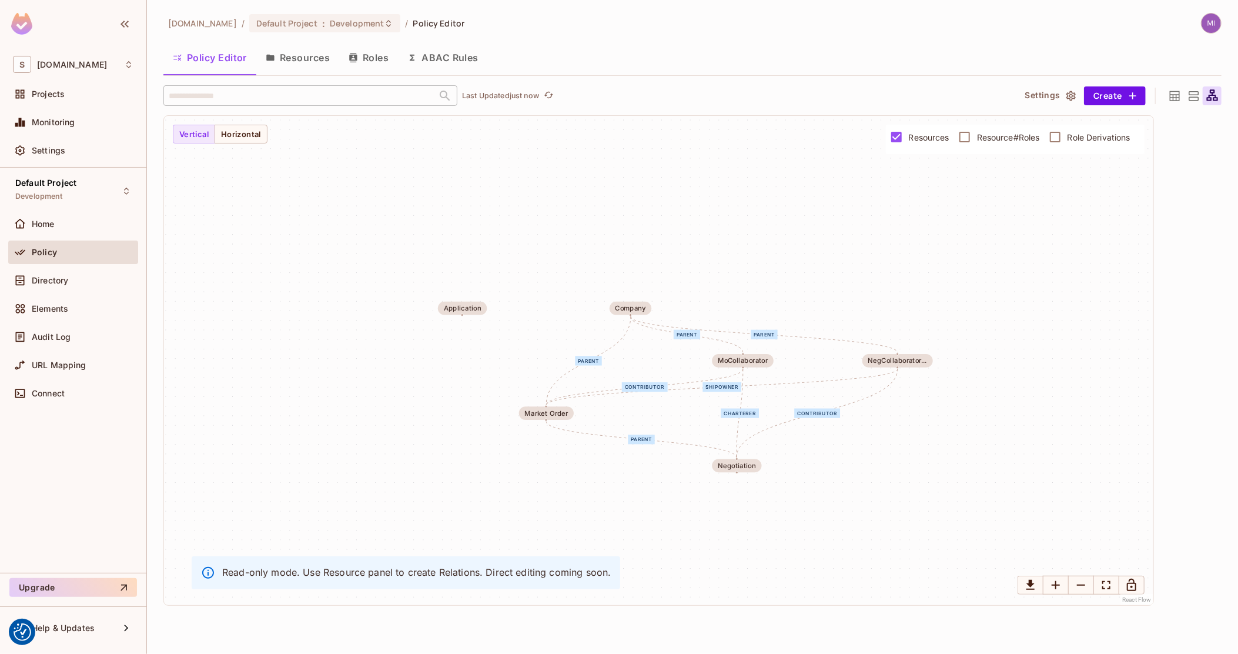
drag, startPoint x: 869, startPoint y: 377, endPoint x: 834, endPoint y: 318, distance: 68.6
click at [835, 319] on div "shipowner contributor parent parent parent parent charterer contributor Market …" at bounding box center [658, 360] width 989 height 489
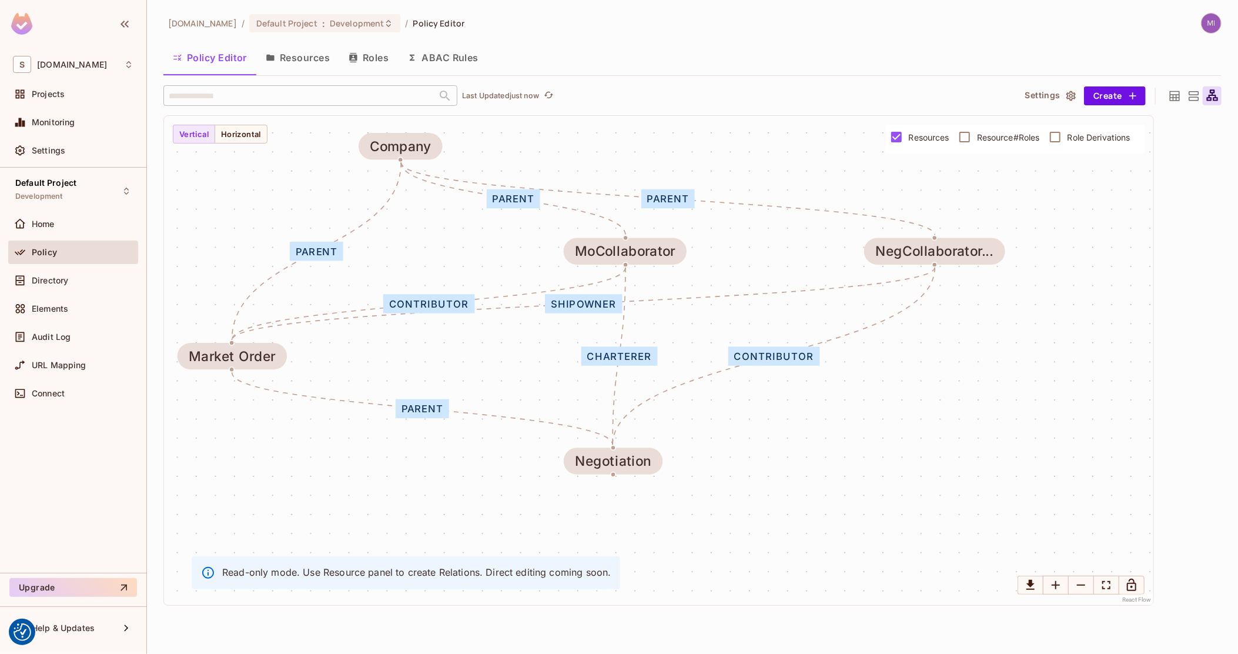
drag, startPoint x: 833, startPoint y: 481, endPoint x: 750, endPoint y: 433, distance: 95.9
click at [750, 433] on div "shipowner contributor parent parent parent parent charterer contributor Market …" at bounding box center [658, 360] width 989 height 489
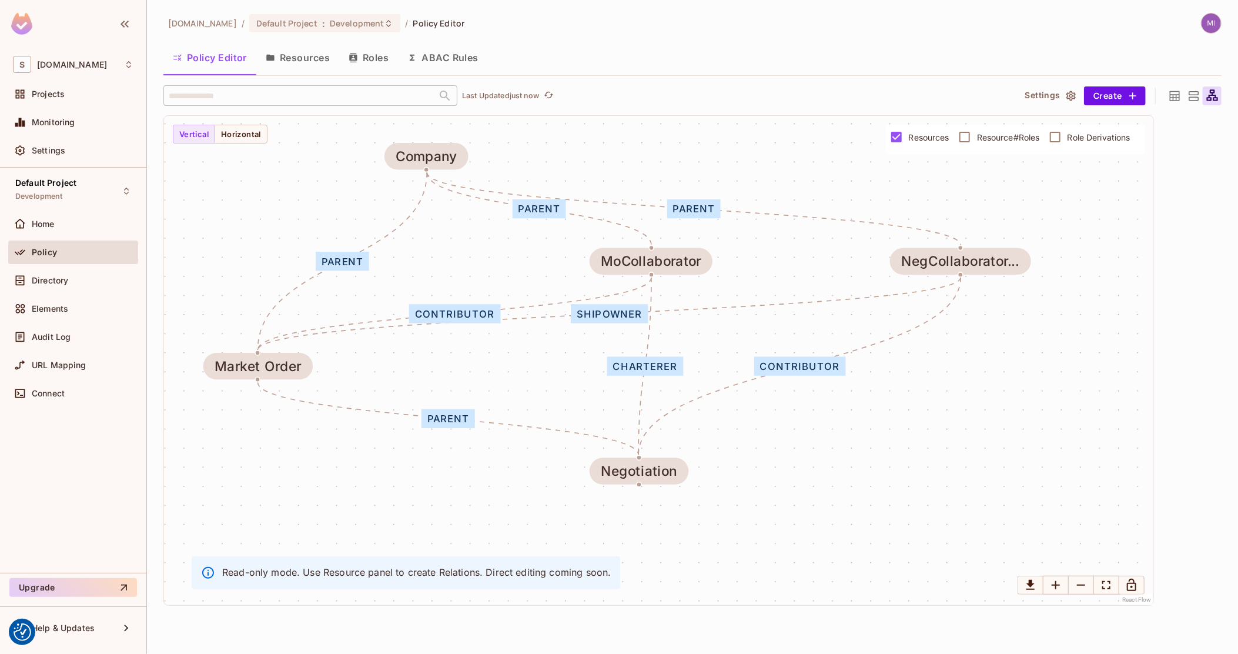
drag, startPoint x: 709, startPoint y: 426, endPoint x: 738, endPoint y: 438, distance: 31.1
click at [738, 438] on div "shipowner contributor parent parent parent parent charterer contributor Market …" at bounding box center [658, 360] width 989 height 489
click at [1185, 94] on div at bounding box center [1193, 95] width 19 height 19
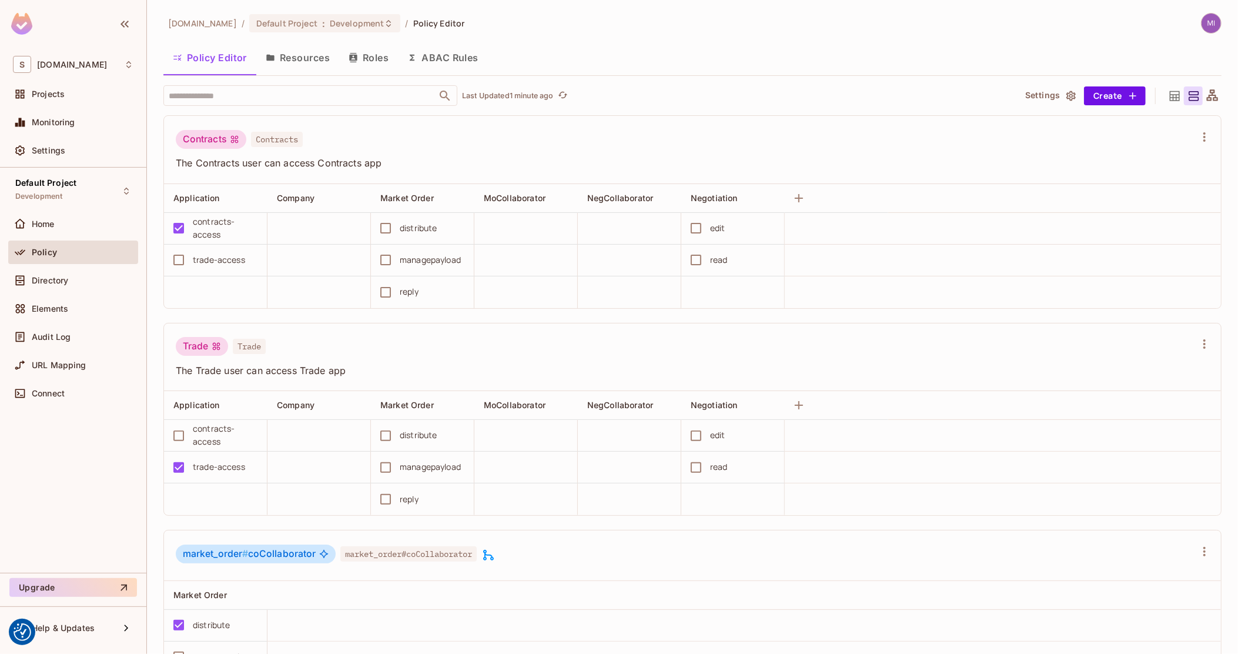
click at [1172, 95] on div at bounding box center [1174, 95] width 19 height 19
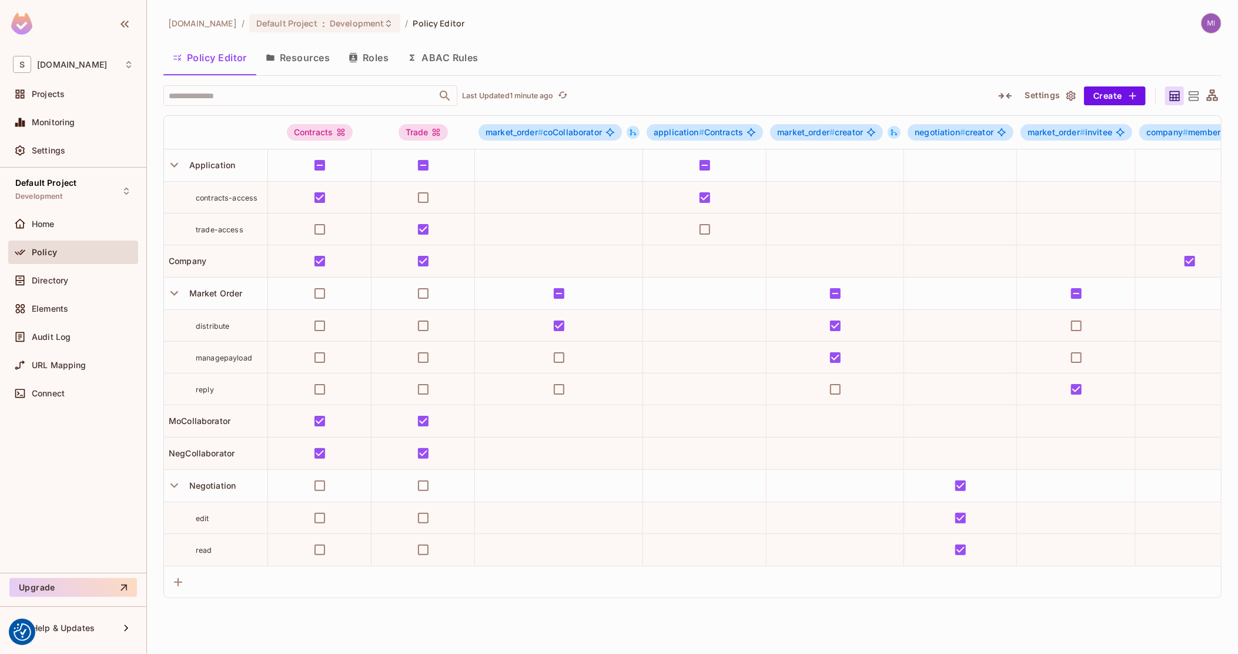
click at [1011, 91] on icon "button" at bounding box center [1005, 96] width 14 height 14
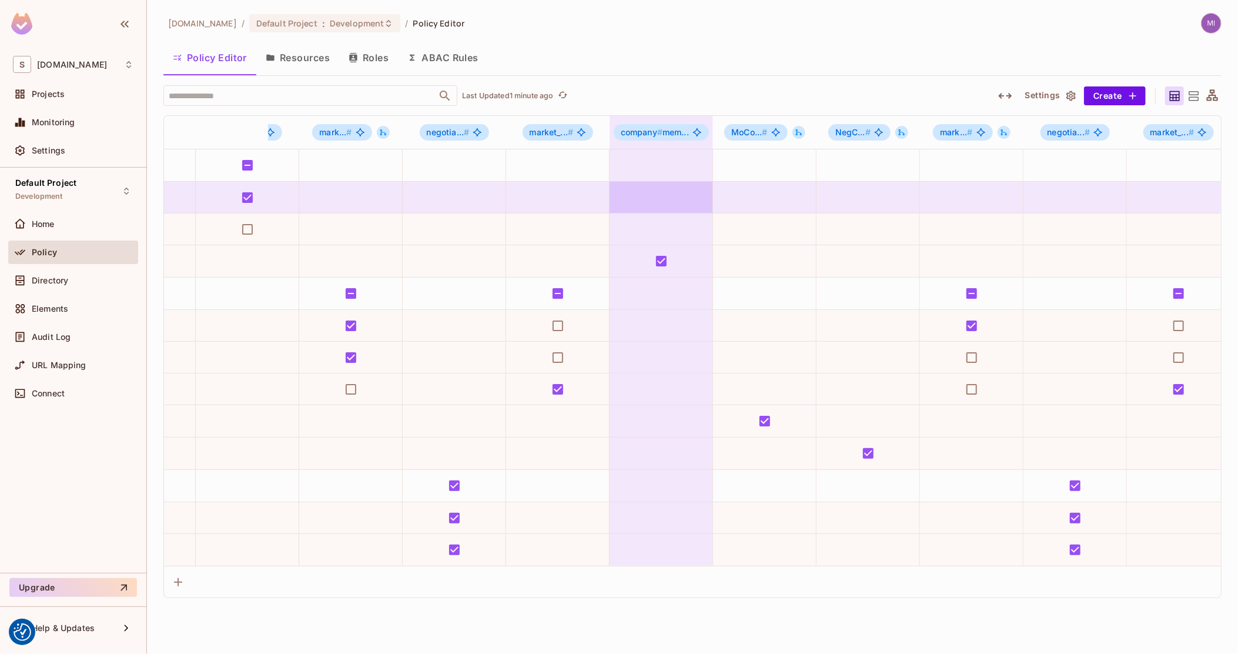
drag, startPoint x: 941, startPoint y: 212, endPoint x: 973, endPoint y: 210, distance: 32.4
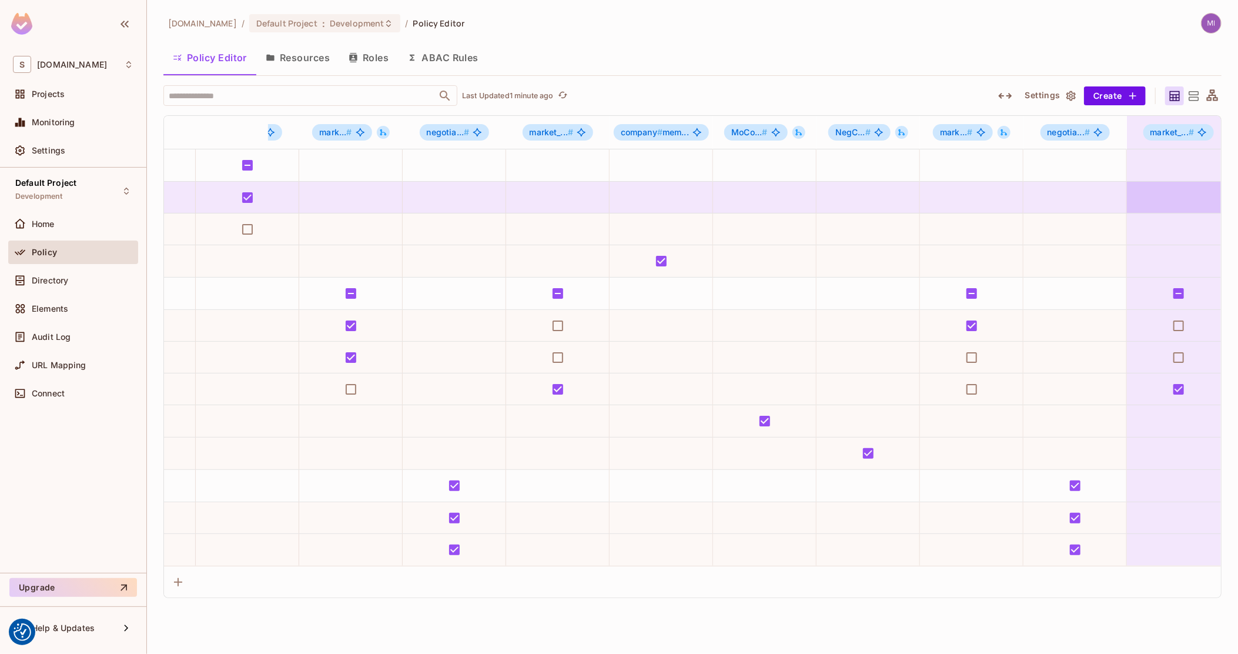
scroll to position [0, 577]
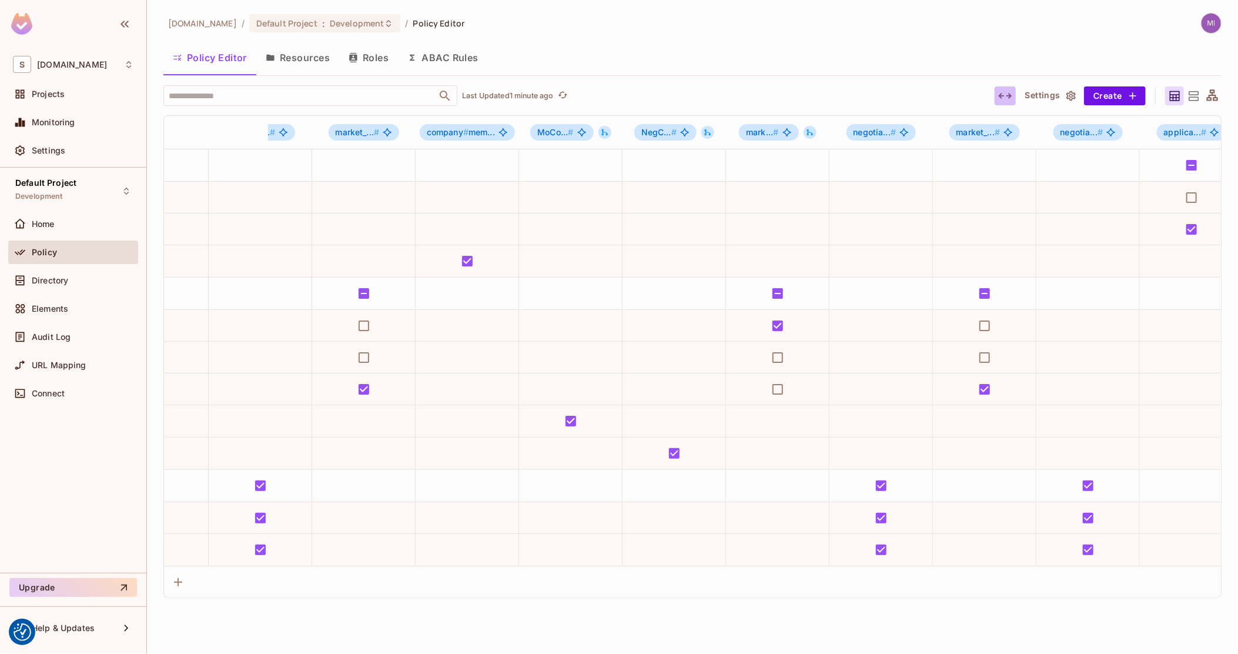
click at [1009, 98] on icon "button" at bounding box center [1005, 96] width 14 height 14
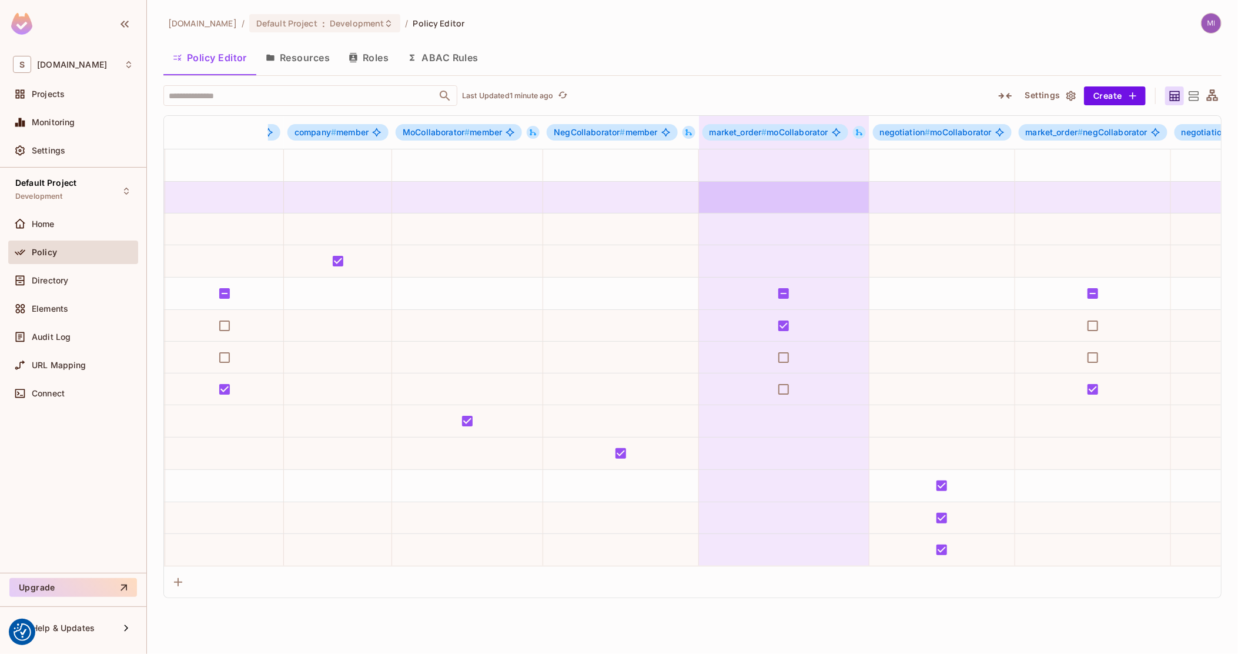
scroll to position [0, 1183]
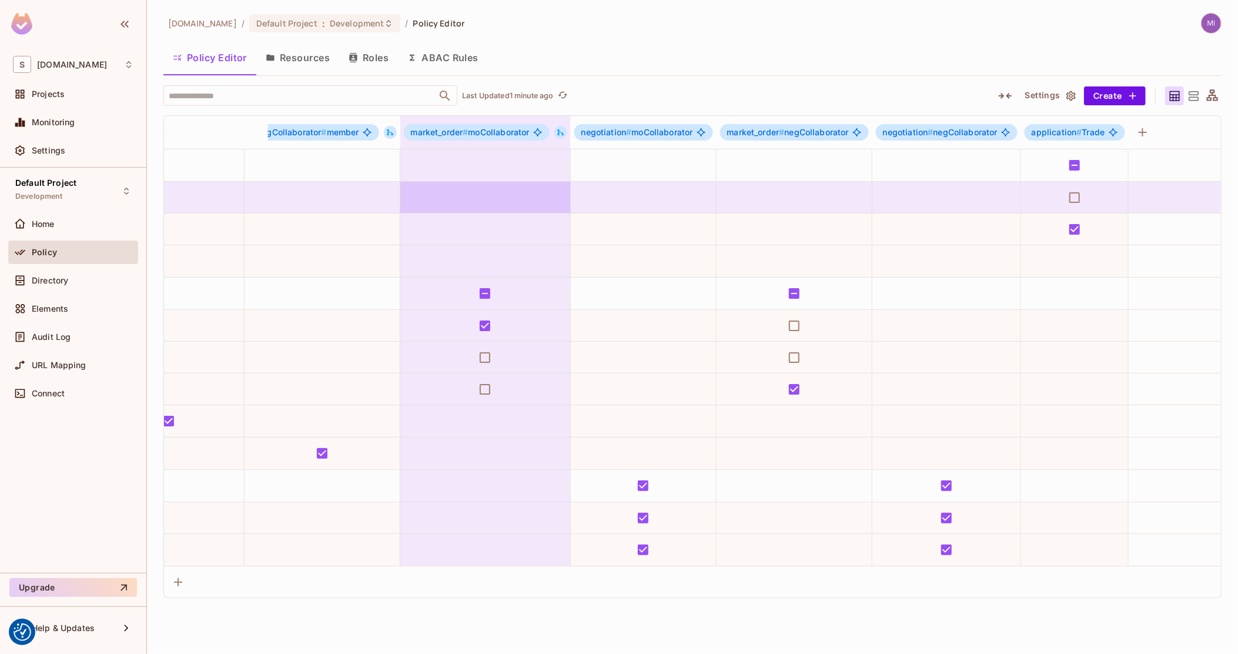
drag, startPoint x: 929, startPoint y: 192, endPoint x: 973, endPoint y: 191, distance: 44.1
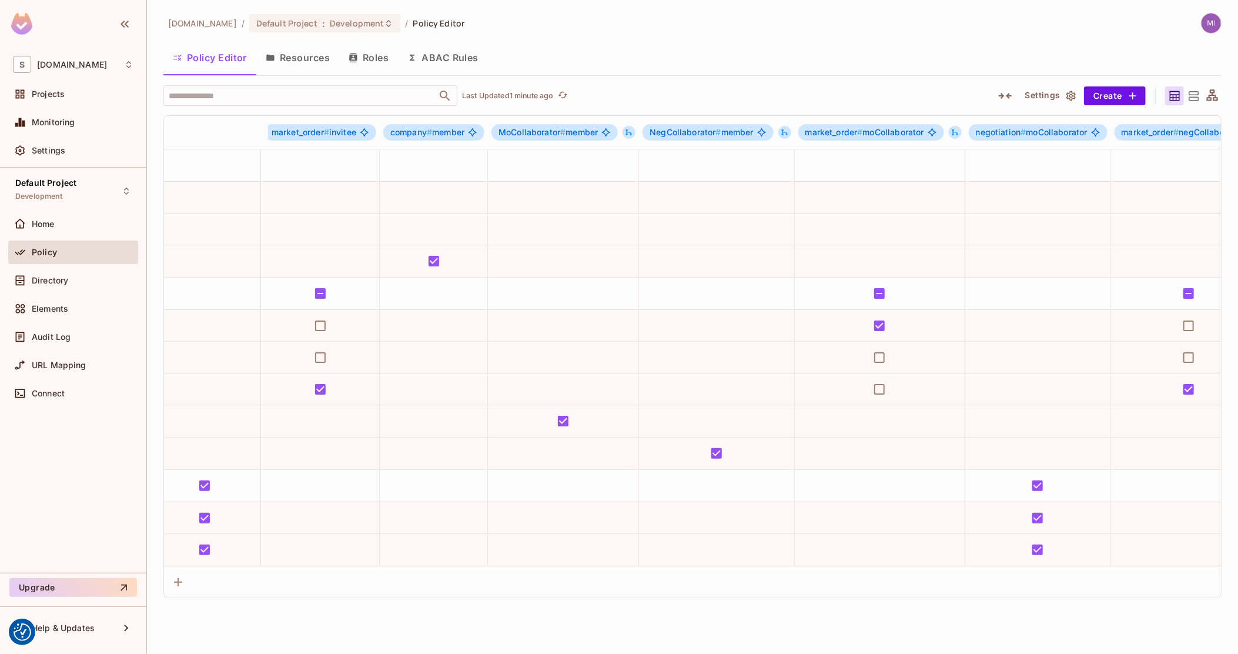
scroll to position [0, 743]
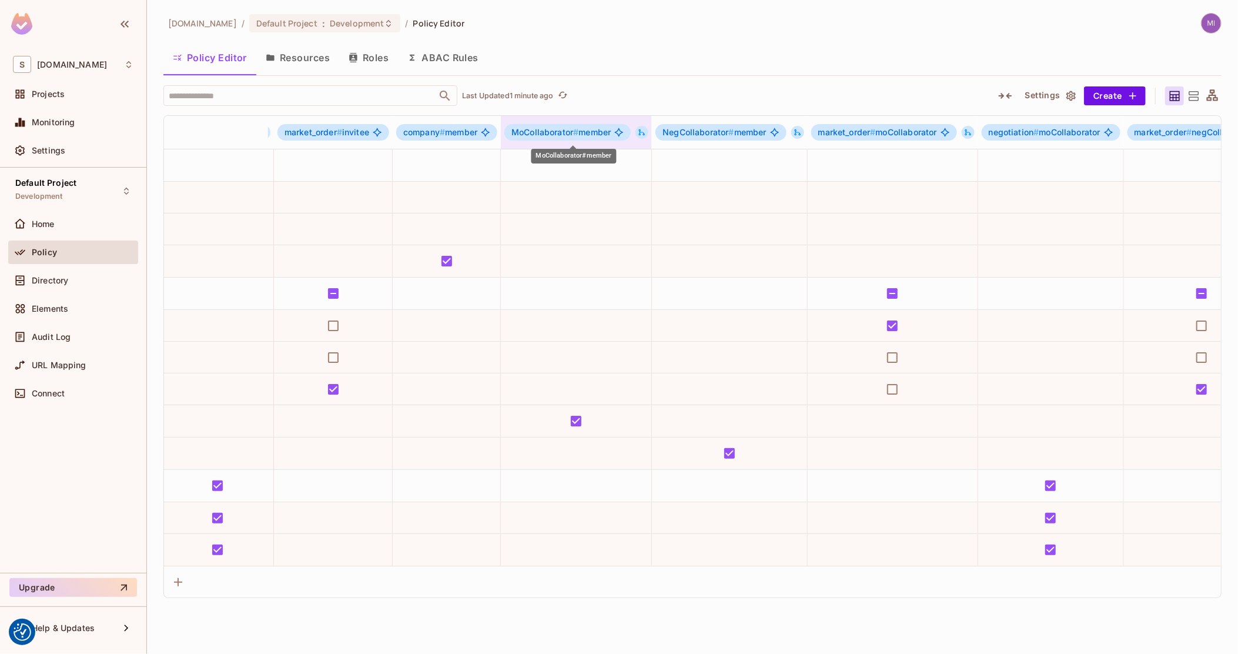
click at [618, 135] on div "MoCollaborator # member" at bounding box center [567, 132] width 126 height 16
click at [586, 236] on li "Edit Role" at bounding box center [570, 238] width 129 height 26
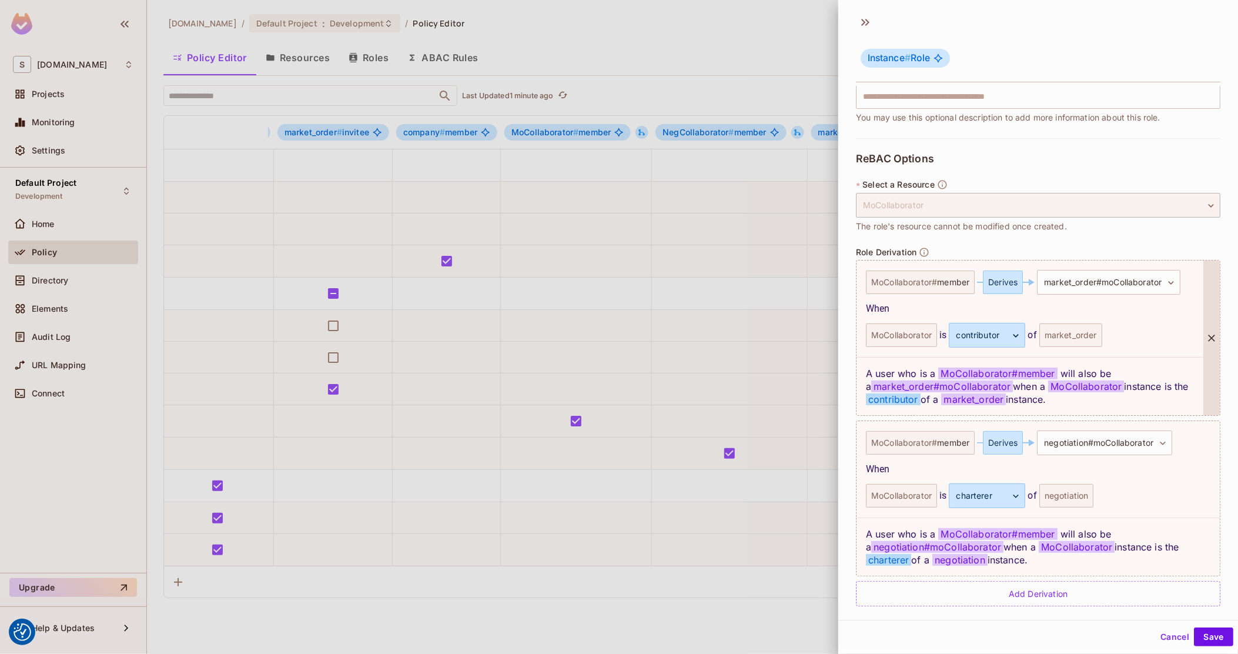
scroll to position [177, 0]
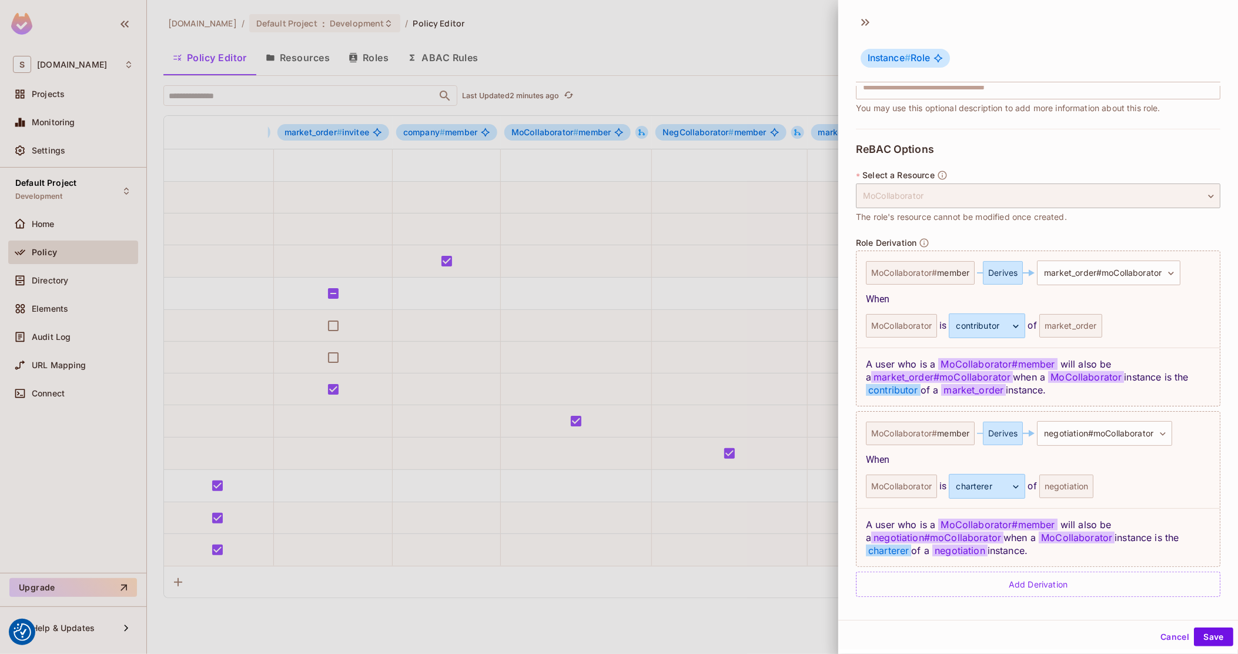
click at [715, 360] on div at bounding box center [619, 327] width 1238 height 654
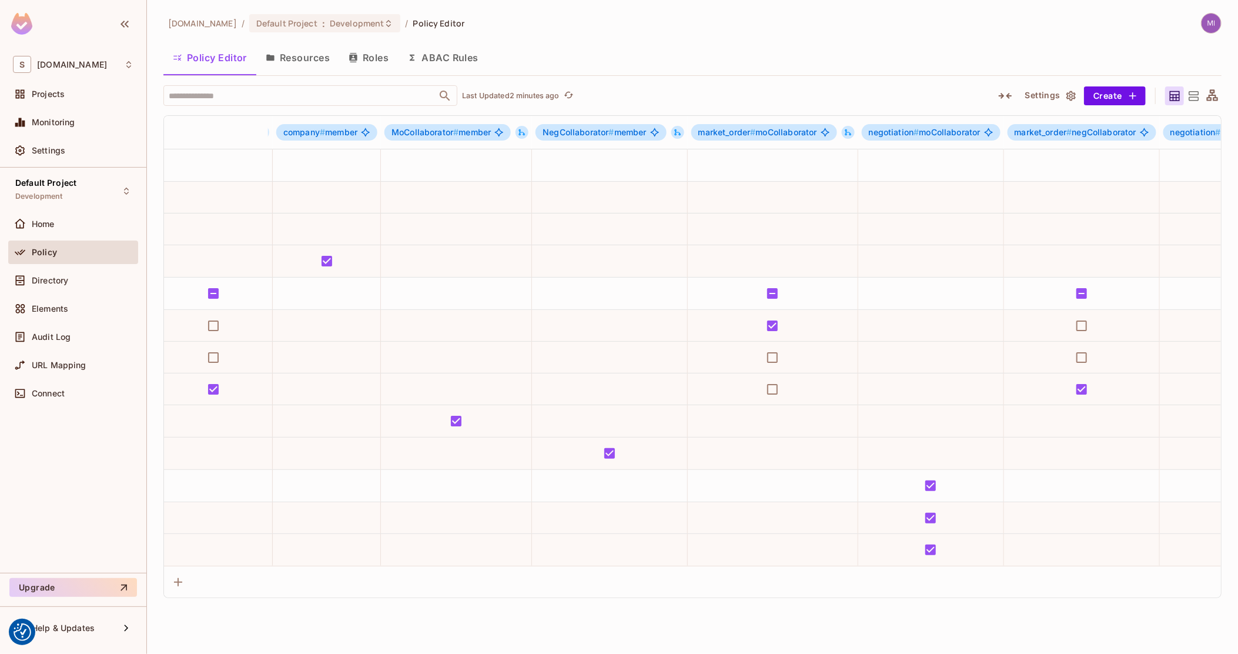
scroll to position [0, 898]
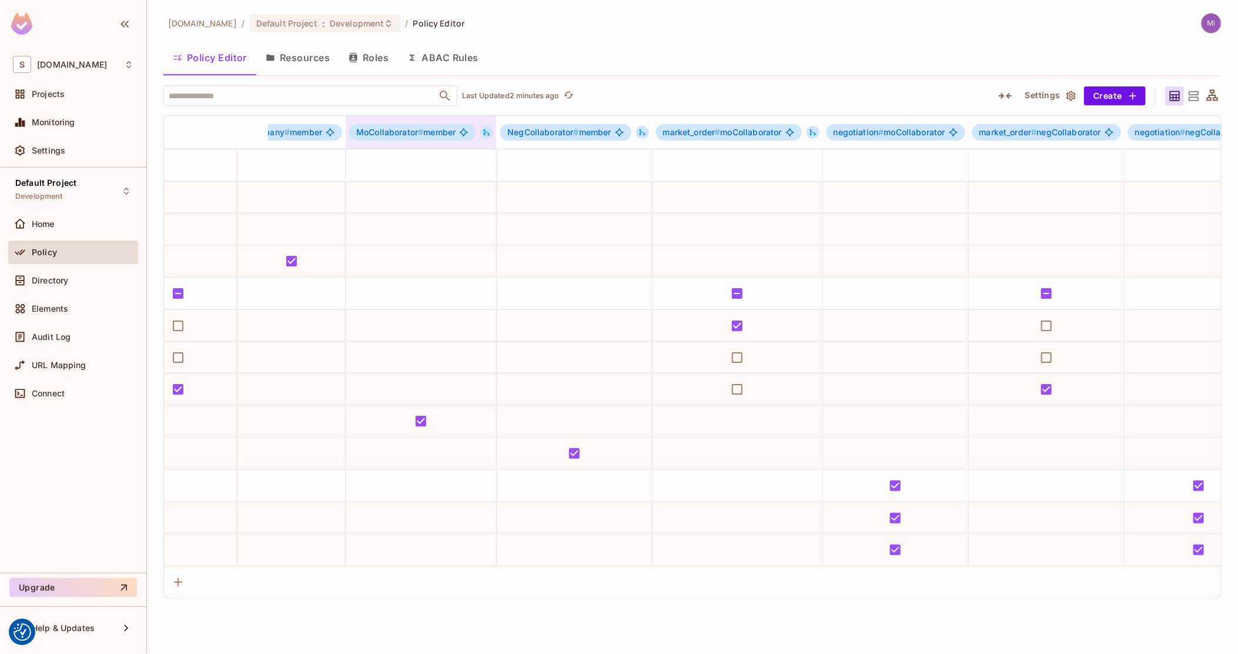
click at [491, 131] on icon at bounding box center [487, 132] width 8 height 8
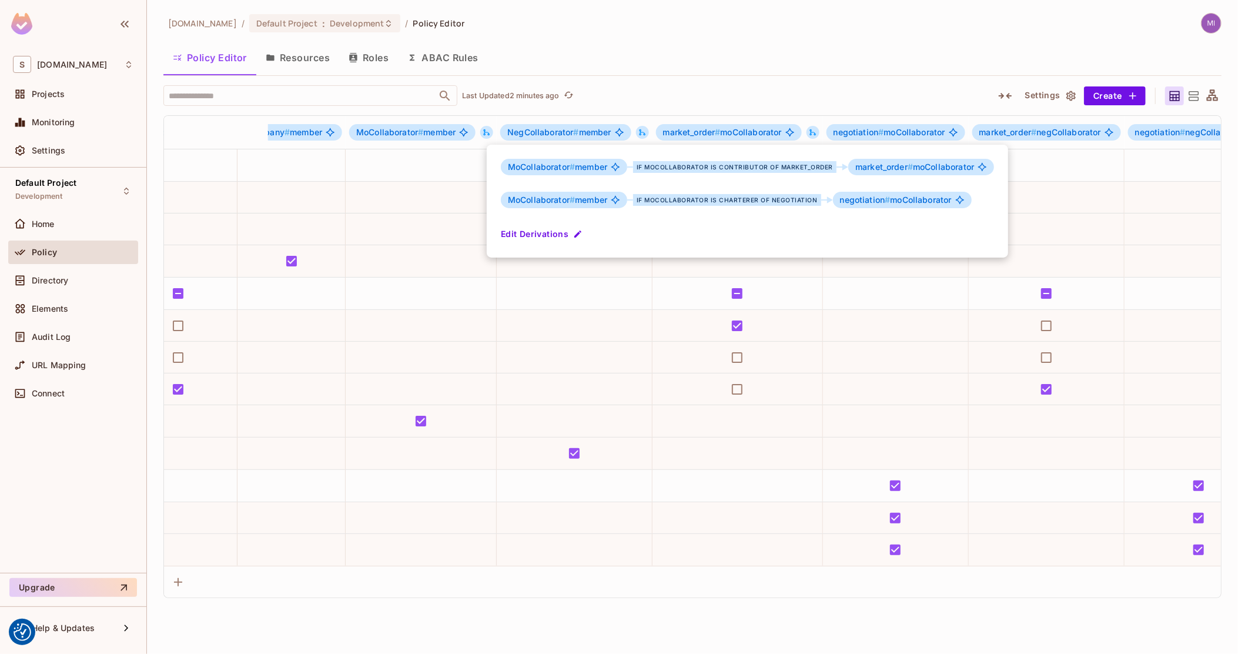
click at [494, 131] on div at bounding box center [619, 327] width 1238 height 654
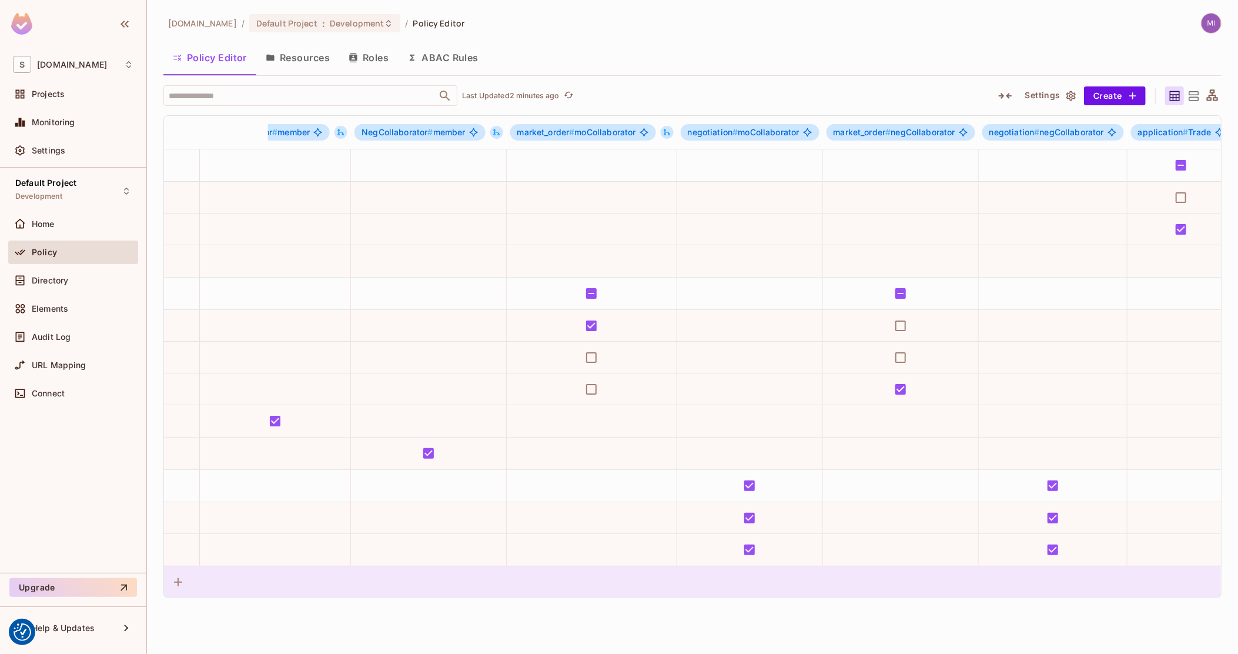
scroll to position [0, 1045]
